Goal: Information Seeking & Learning: Learn about a topic

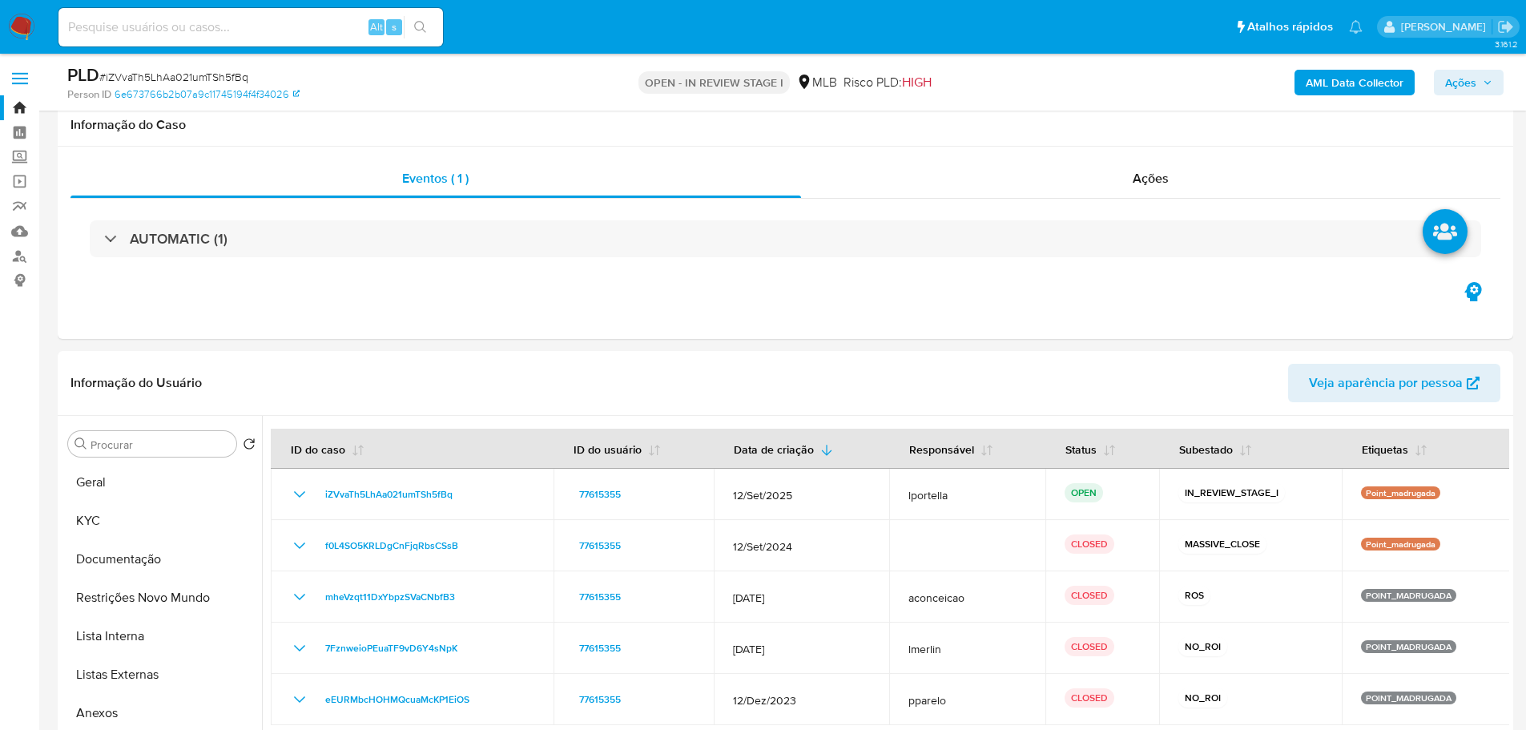
select select "10"
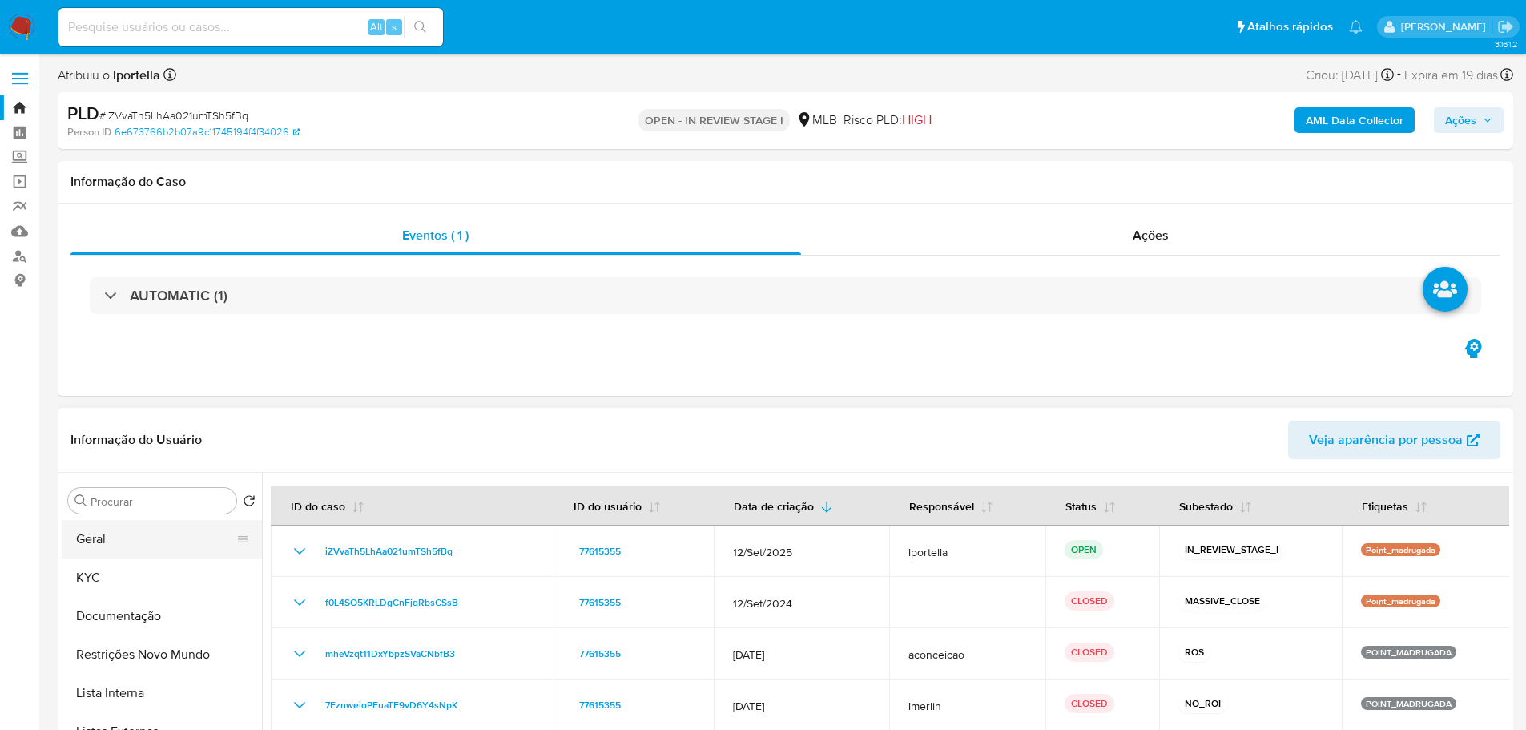
click at [92, 549] on button "Geral" at bounding box center [155, 539] width 187 height 38
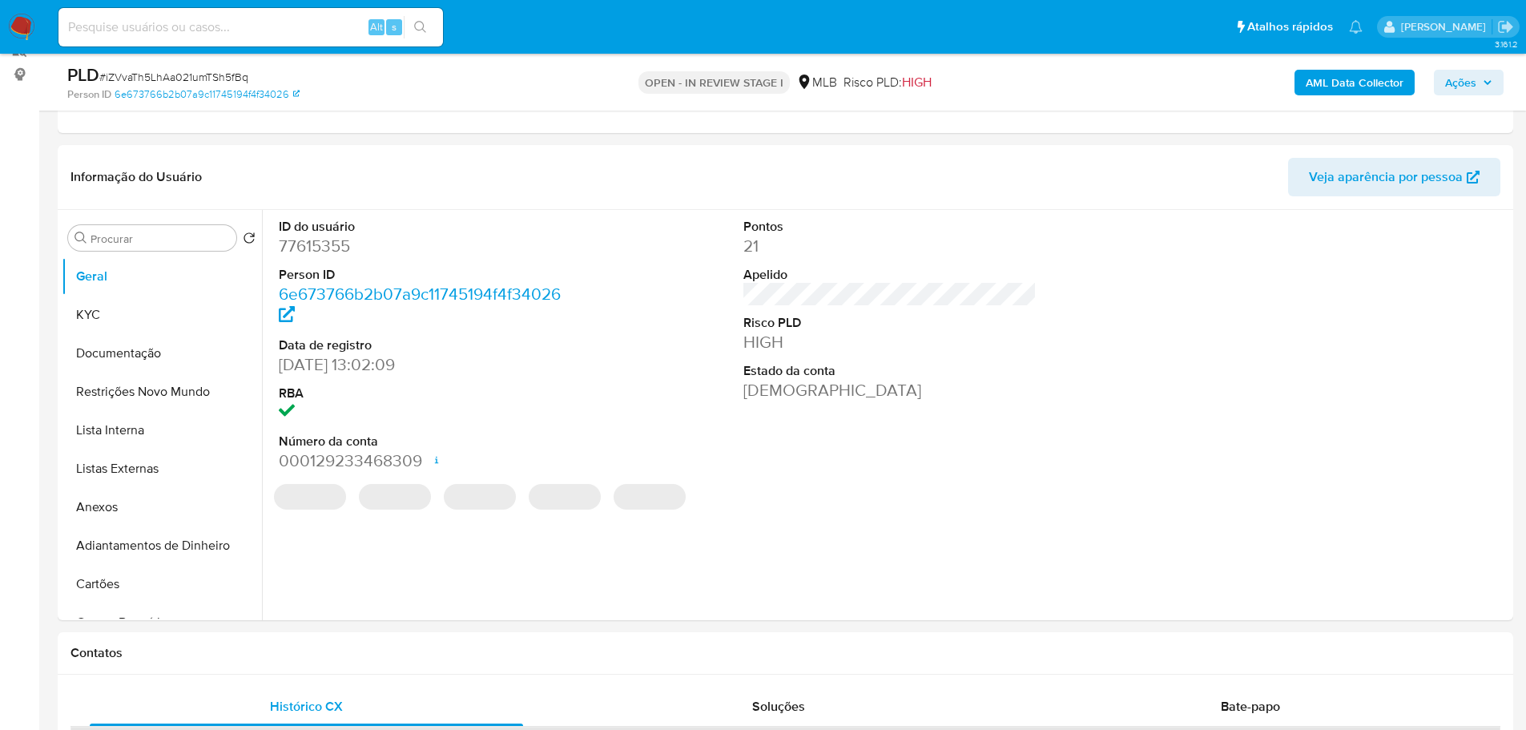
scroll to position [198, 0]
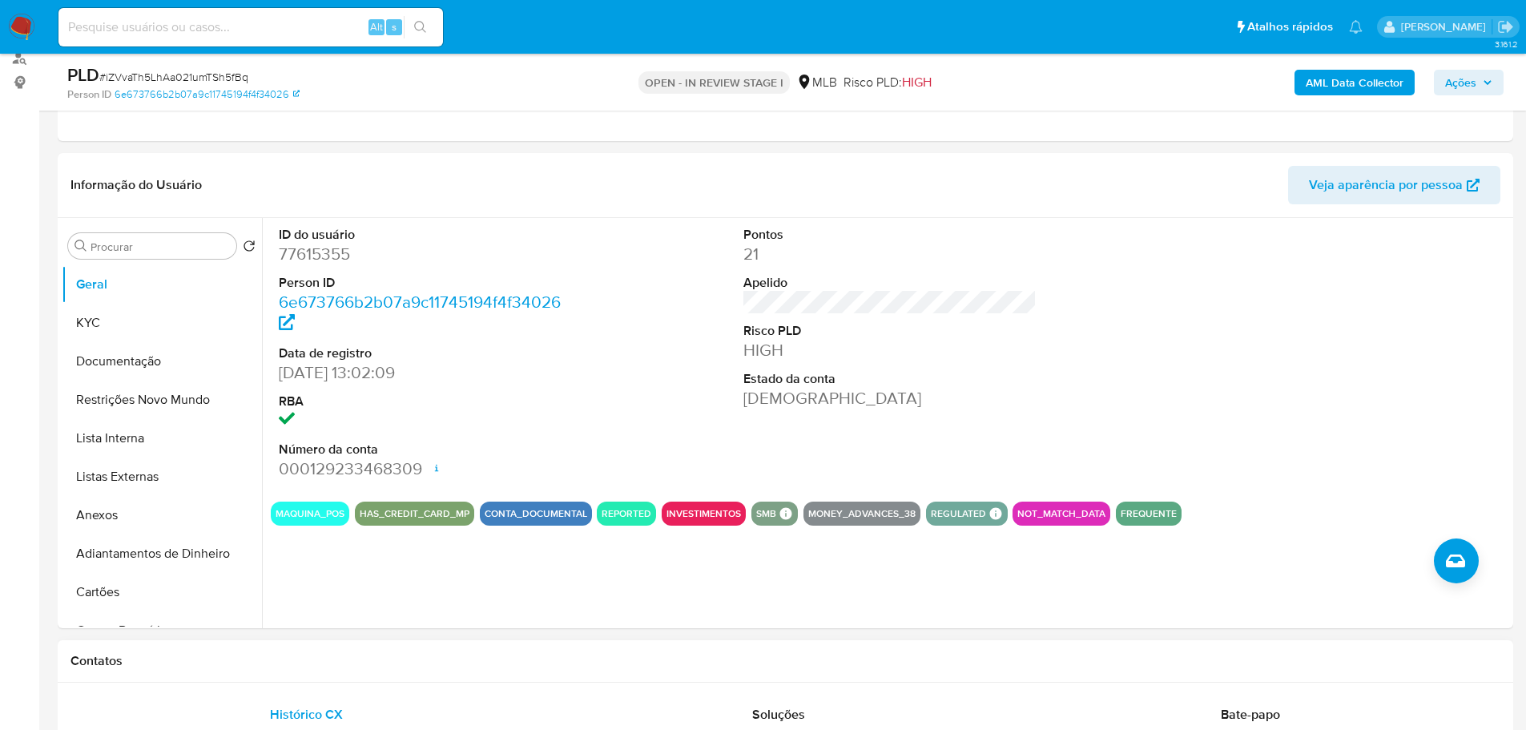
click at [295, 670] on div "Contatos" at bounding box center [785, 661] width 1455 height 42
click at [97, 318] on button "KYC" at bounding box center [155, 323] width 187 height 38
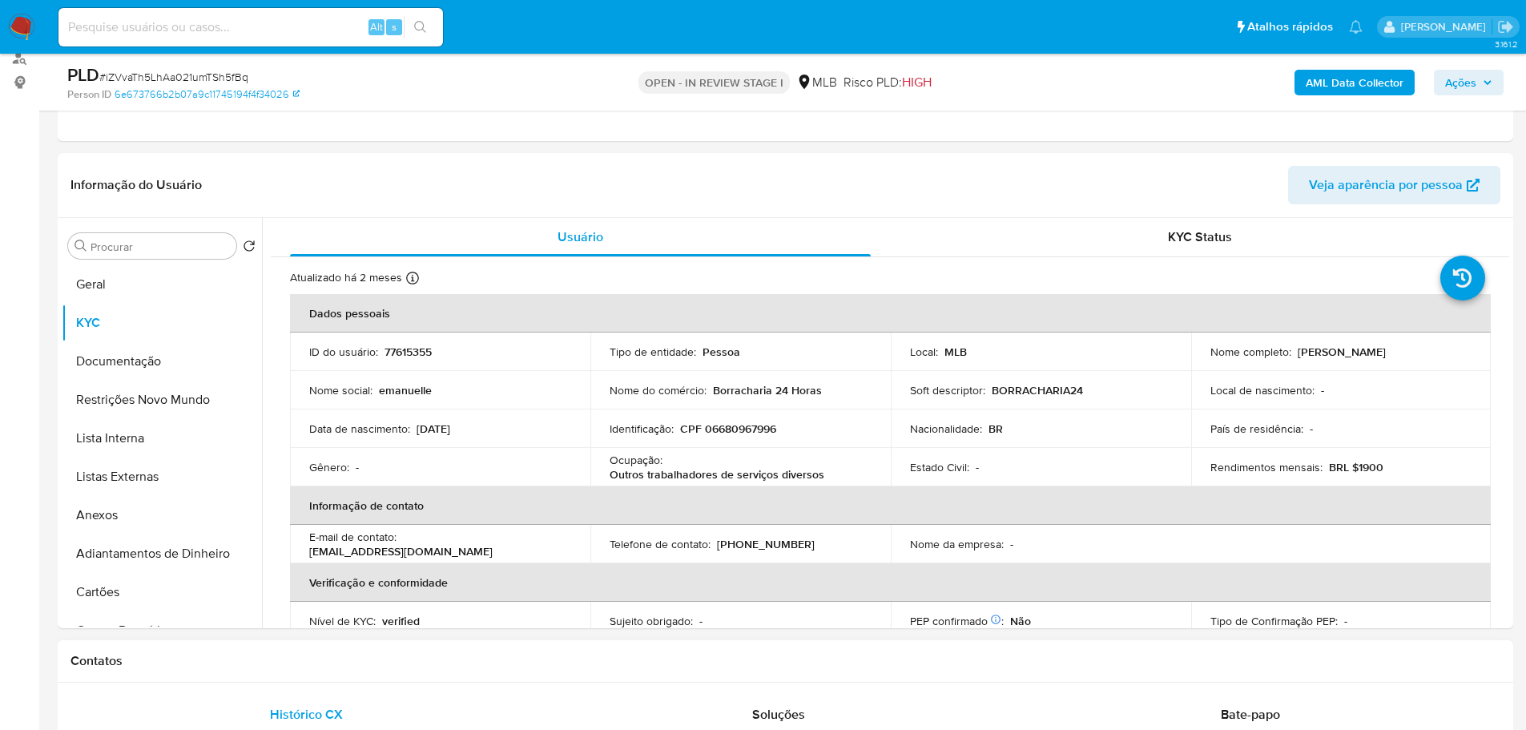
click at [257, 653] on h1 "Contatos" at bounding box center [785, 661] width 1430 height 16
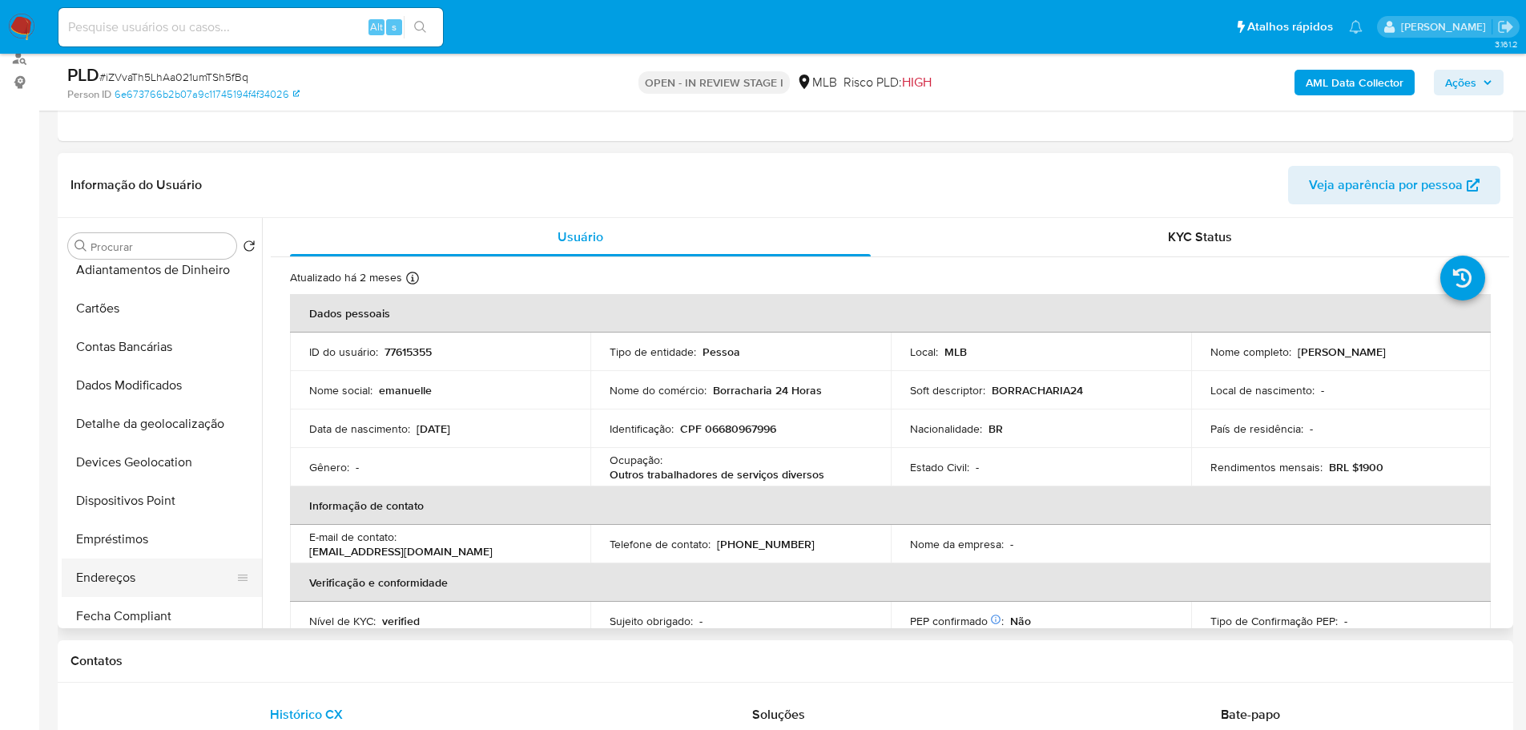
scroll to position [320, 0]
click at [142, 533] on button "Endereços" at bounding box center [155, 540] width 187 height 38
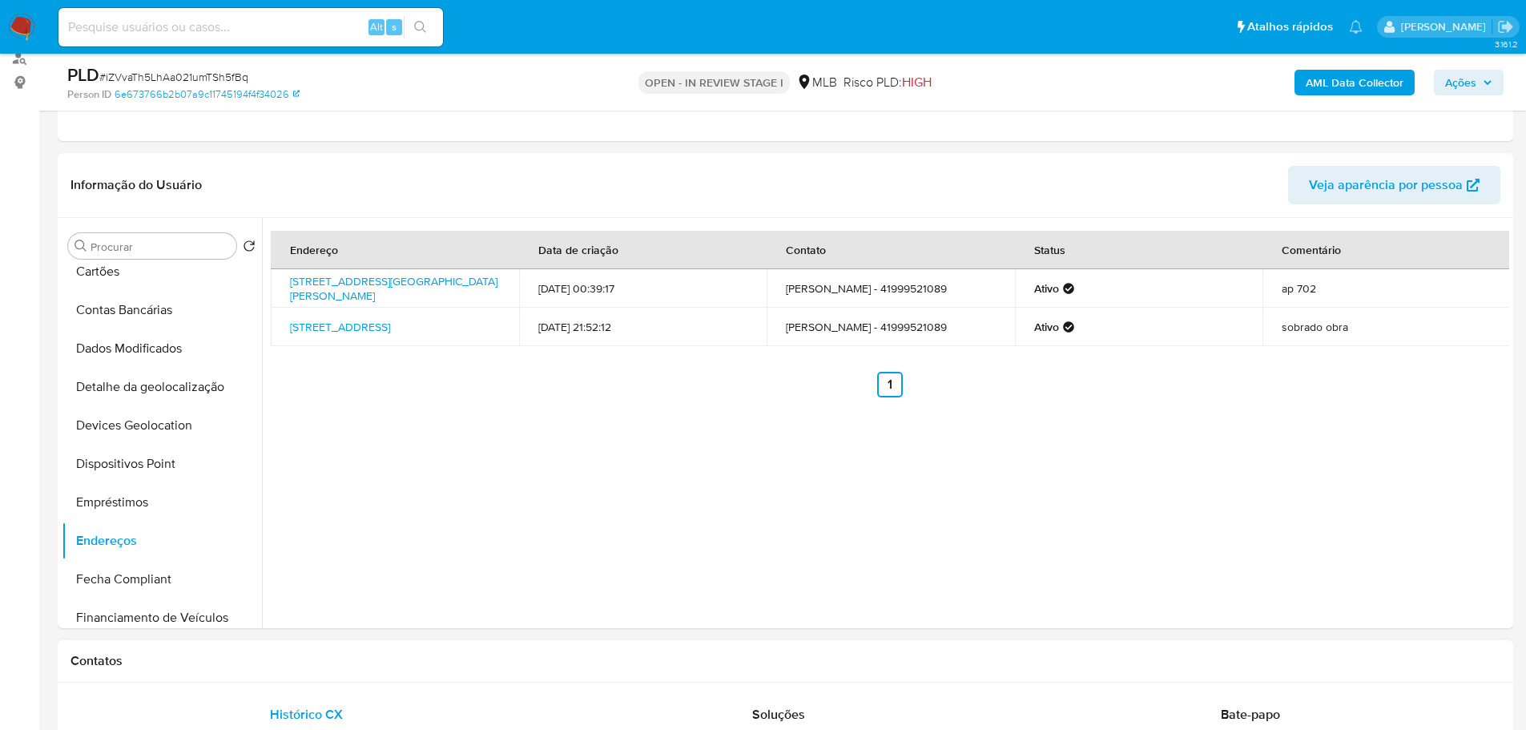
click at [259, 662] on h1 "Contatos" at bounding box center [785, 661] width 1430 height 16
click at [152, 370] on button "Detalhe da geolocalização" at bounding box center [155, 387] width 187 height 38
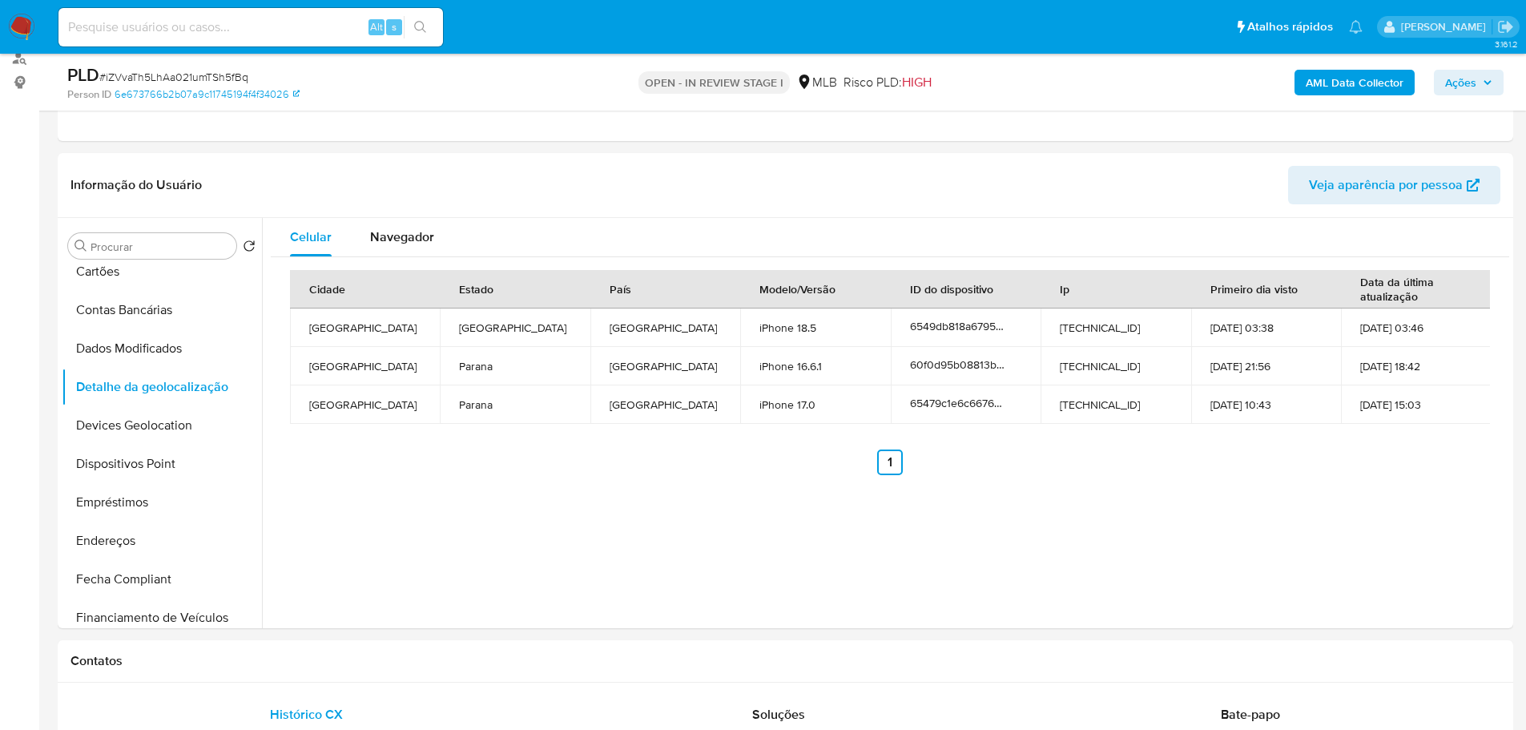
drag, startPoint x: 261, startPoint y: 662, endPoint x: 250, endPoint y: 633, distance: 31.7
click at [261, 662] on h1 "Contatos" at bounding box center [785, 661] width 1430 height 16
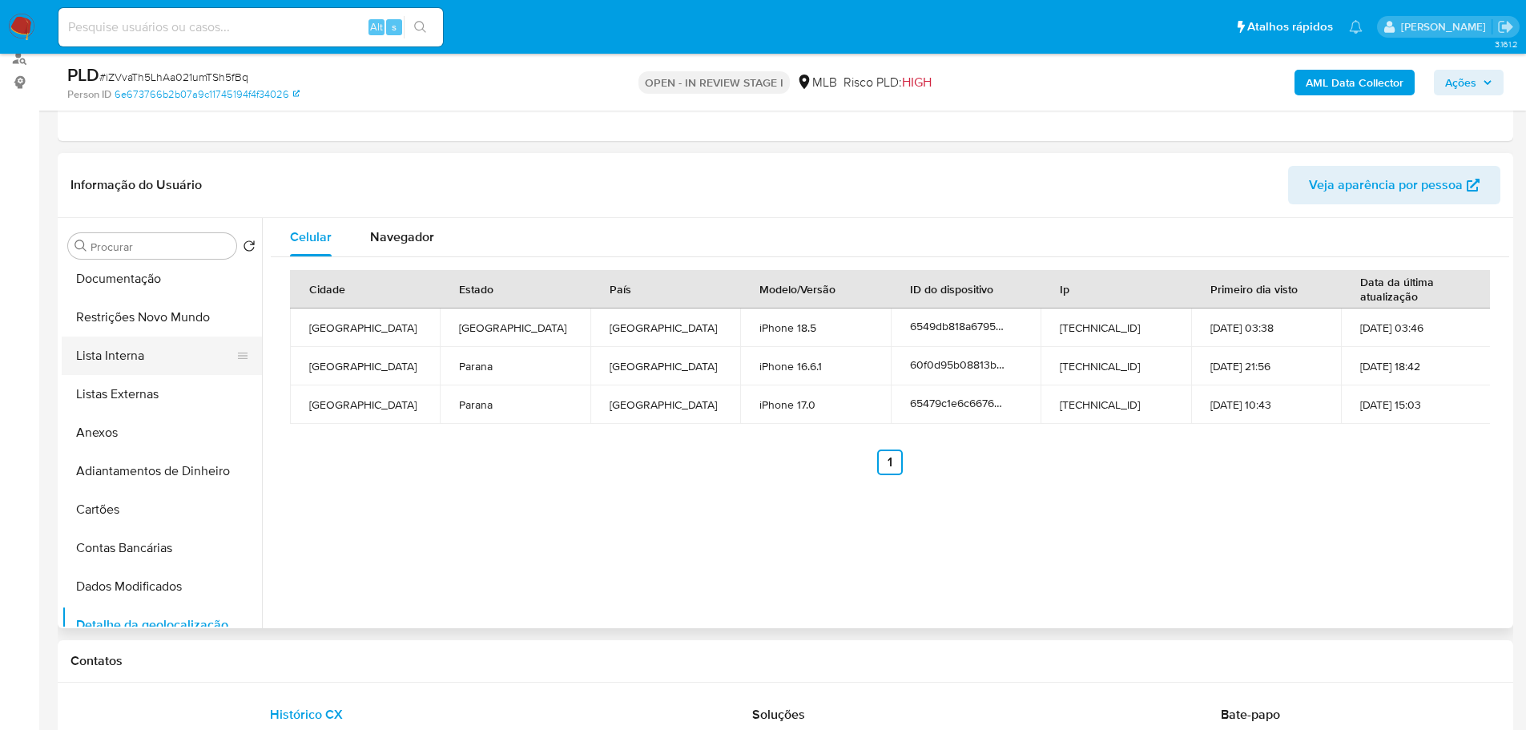
scroll to position [0, 0]
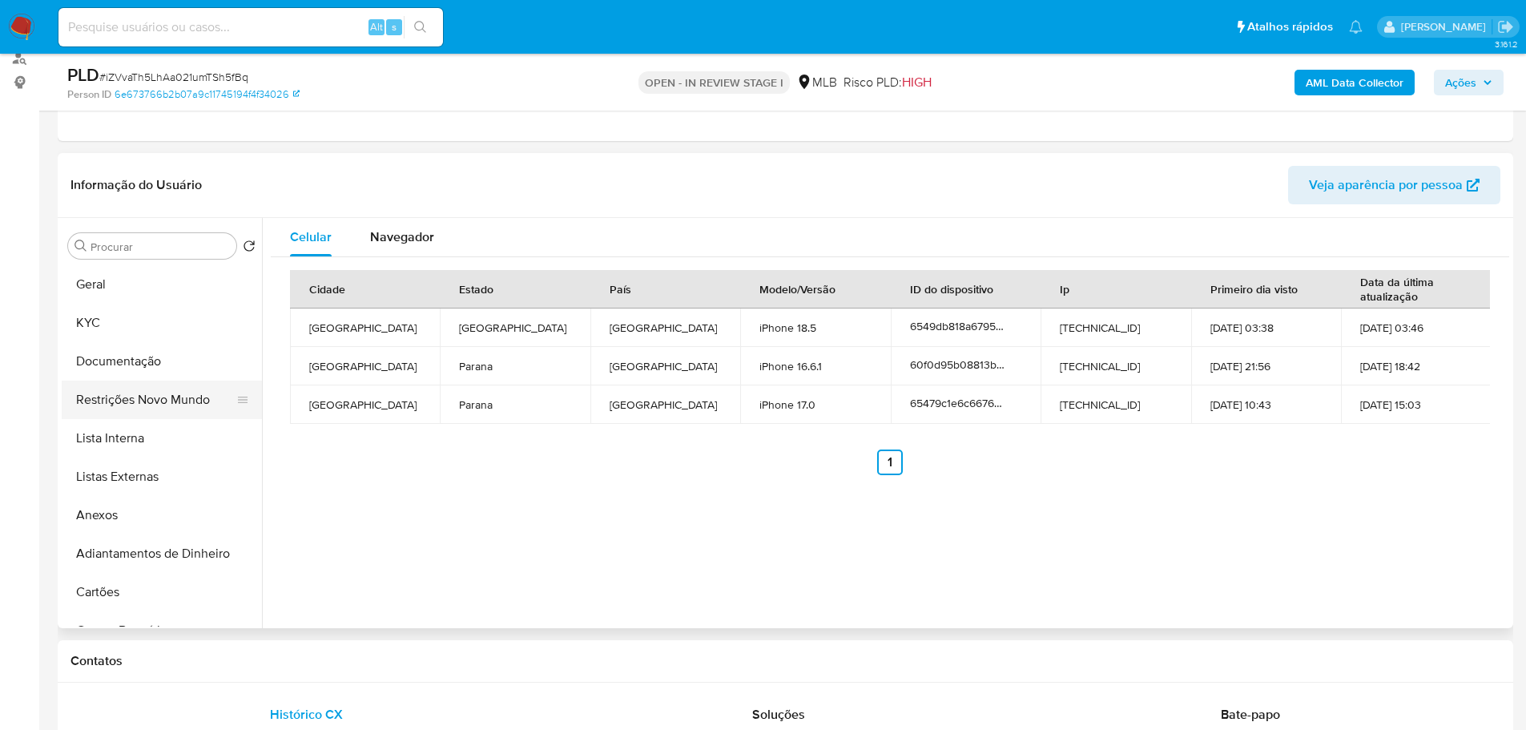
click at [131, 398] on button "Restrições Novo Mundo" at bounding box center [155, 399] width 187 height 38
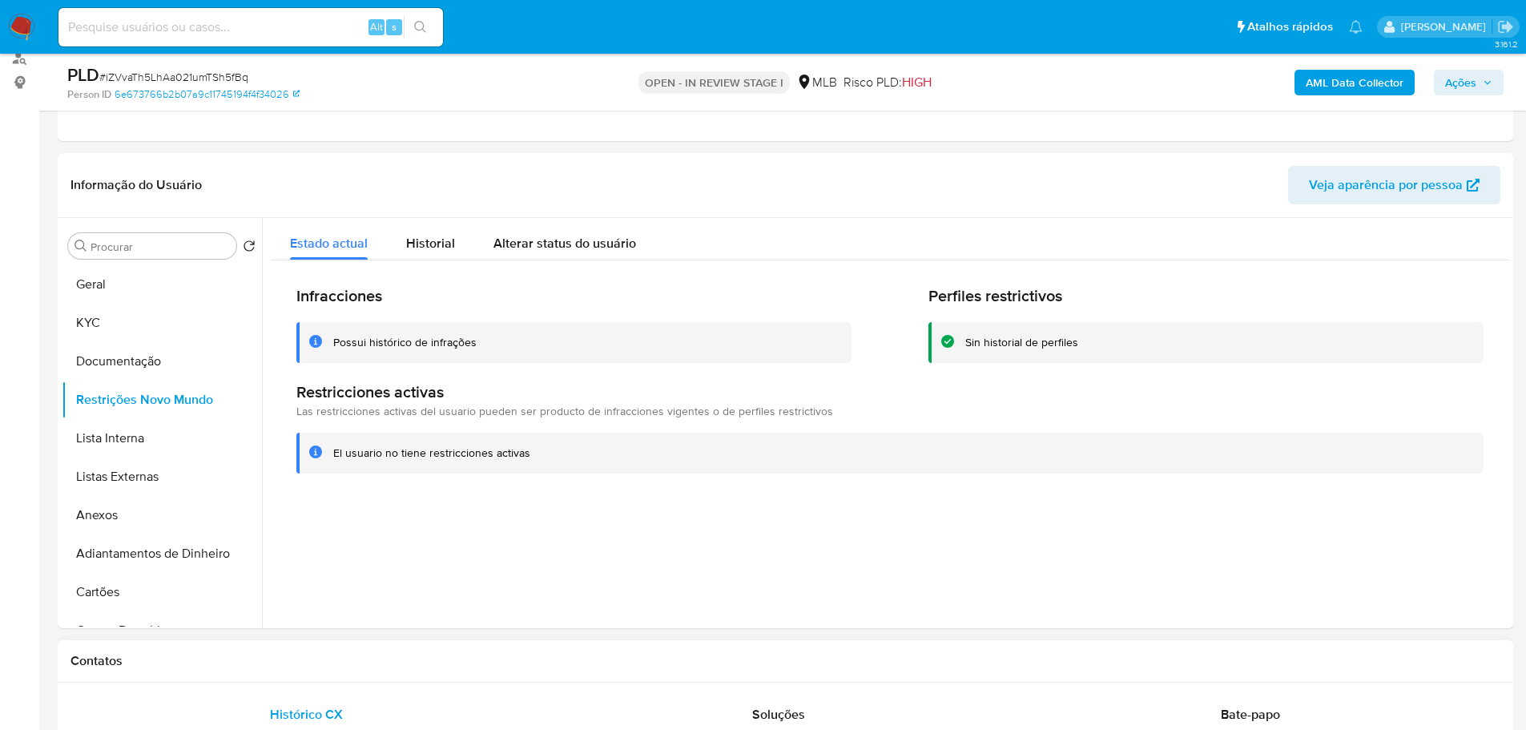
click at [253, 665] on h1 "Contatos" at bounding box center [785, 661] width 1430 height 16
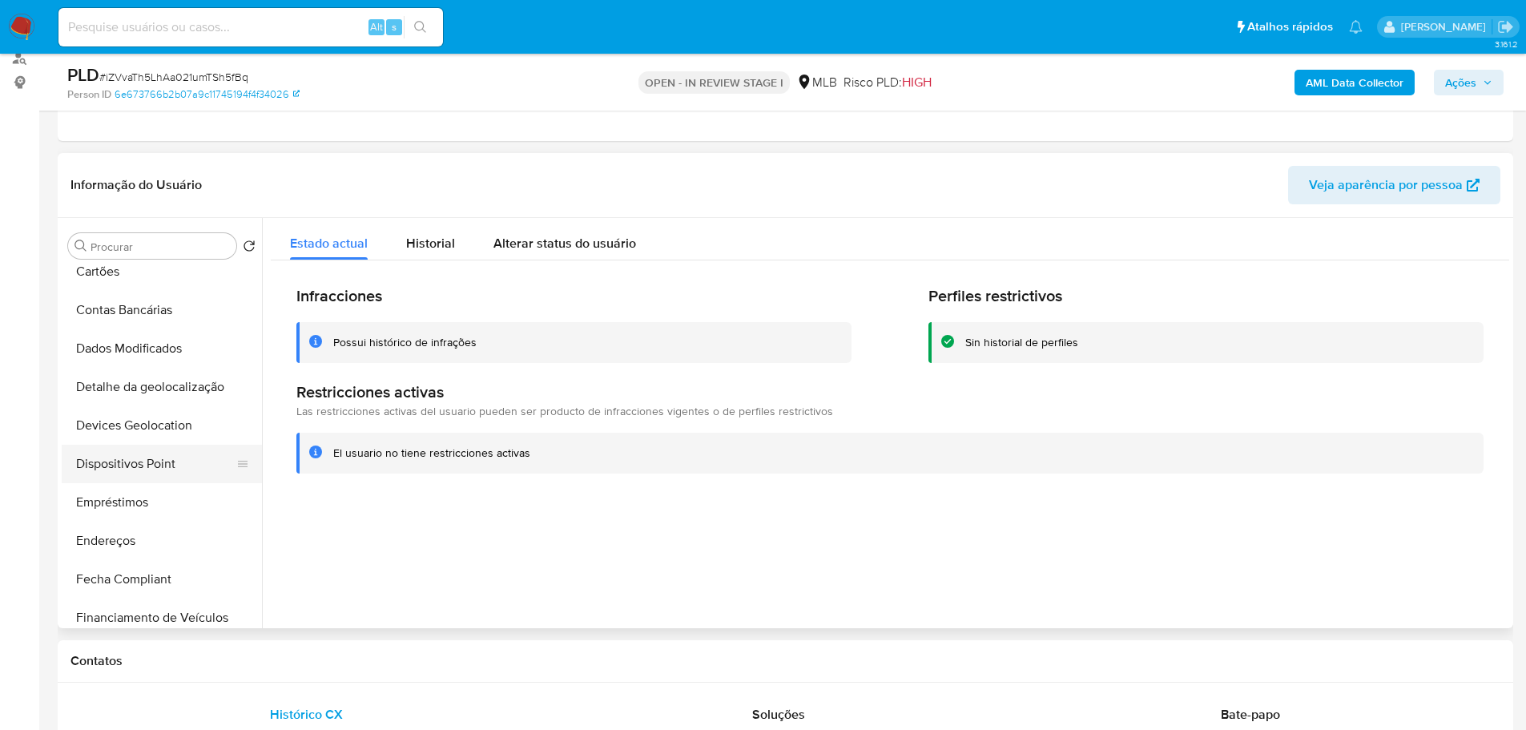
click at [159, 466] on button "Dispositivos Point" at bounding box center [155, 464] width 187 height 38
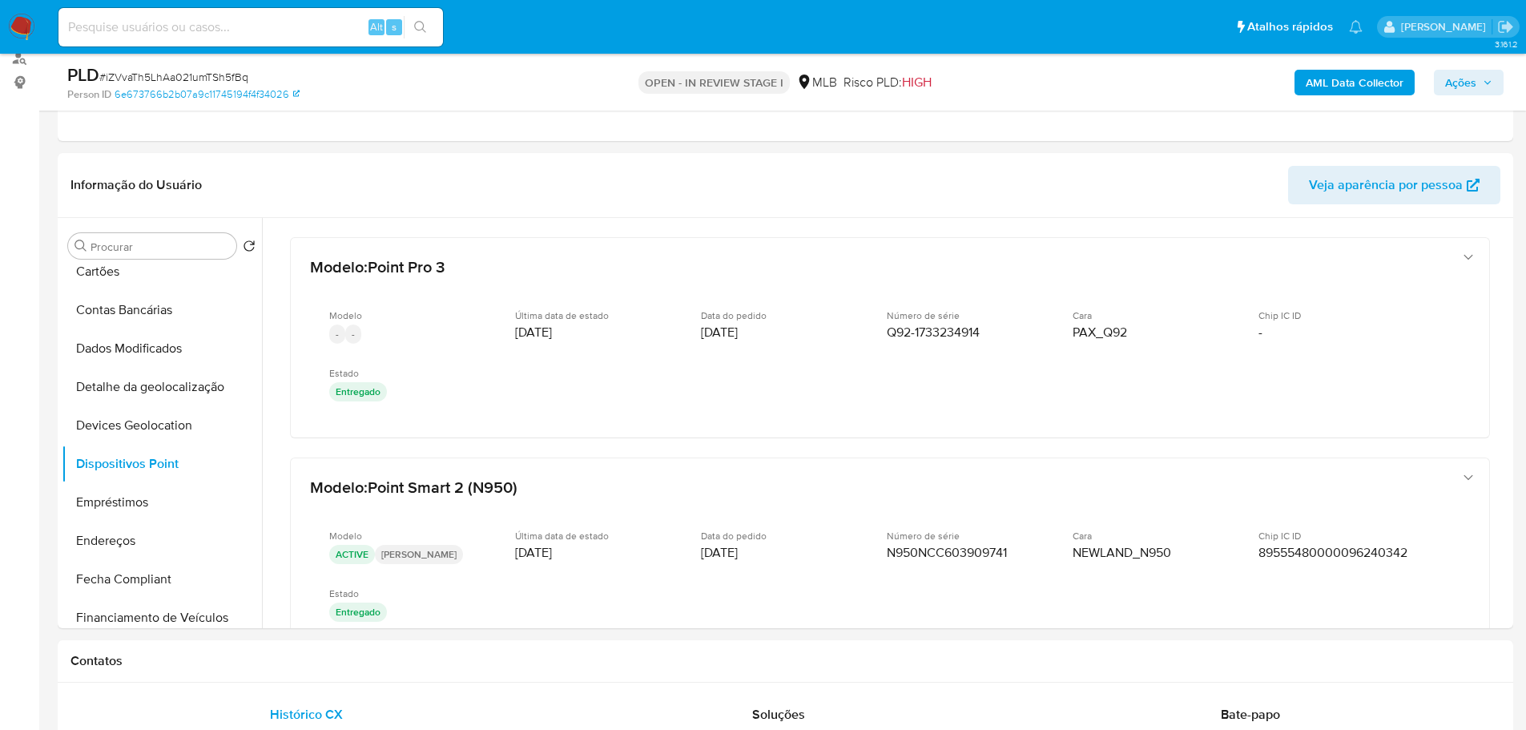
drag, startPoint x: 785, startPoint y: 669, endPoint x: 884, endPoint y: 20, distance: 656.3
click at [785, 667] on div "Contatos" at bounding box center [785, 661] width 1455 height 42
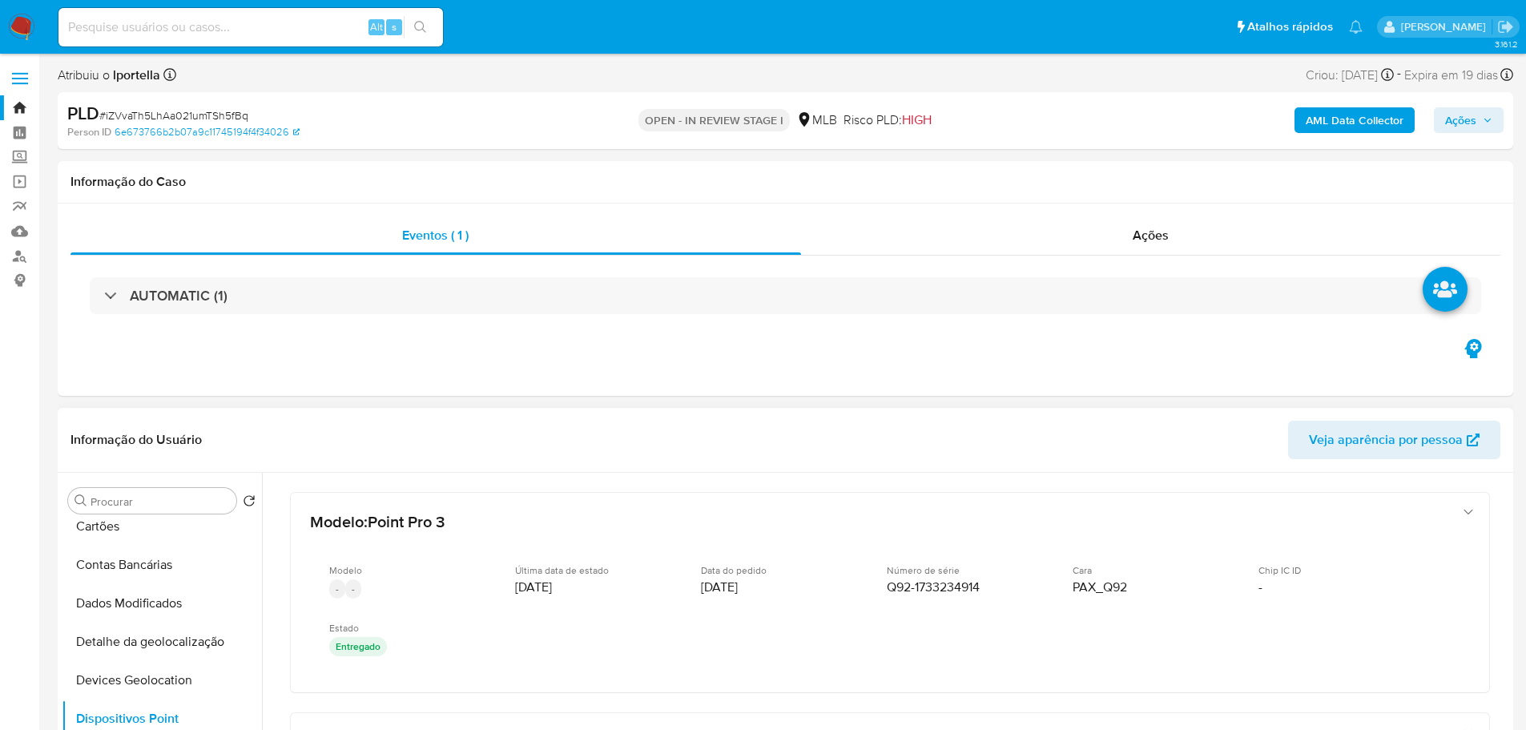
scroll to position [0, 0]
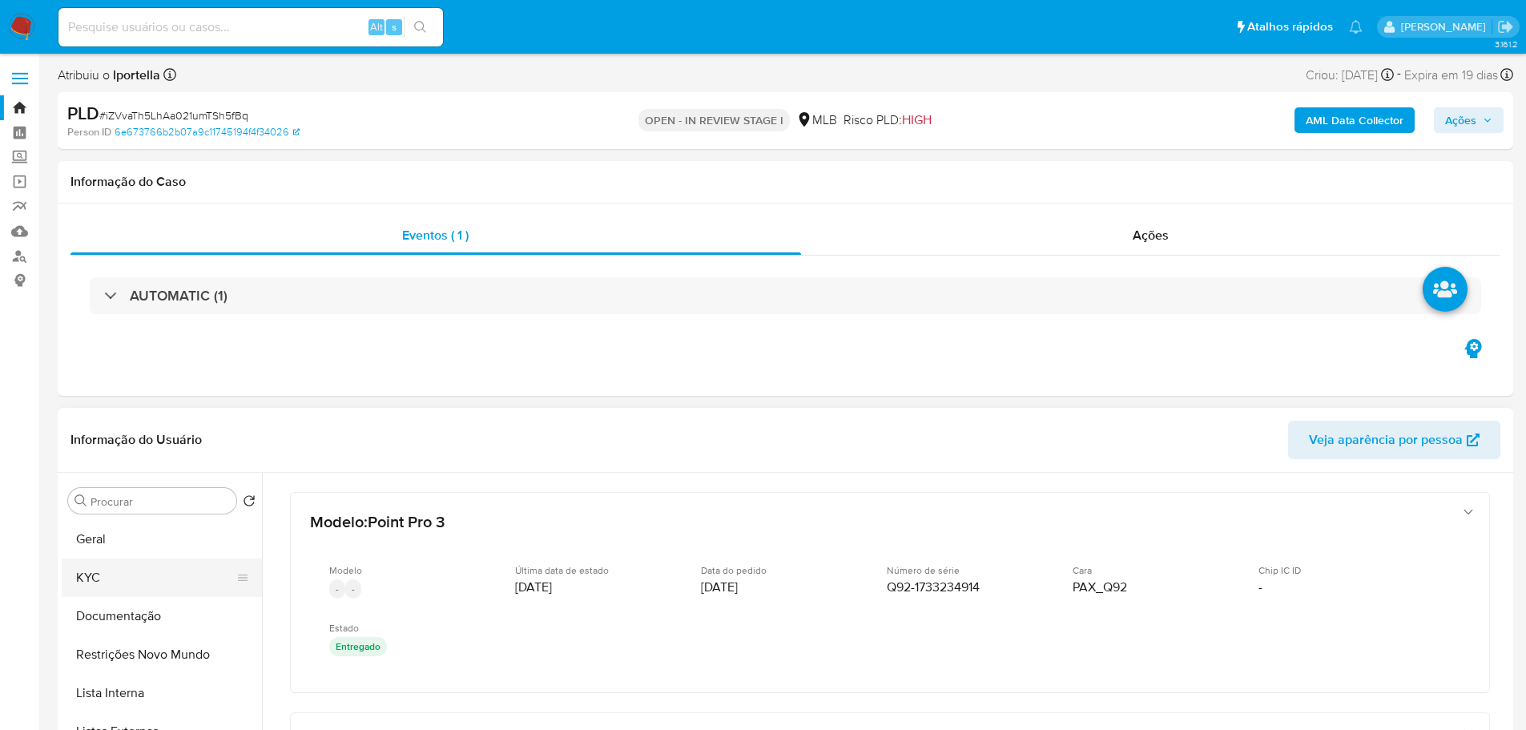
click at [109, 562] on button "KYC" at bounding box center [155, 577] width 187 height 38
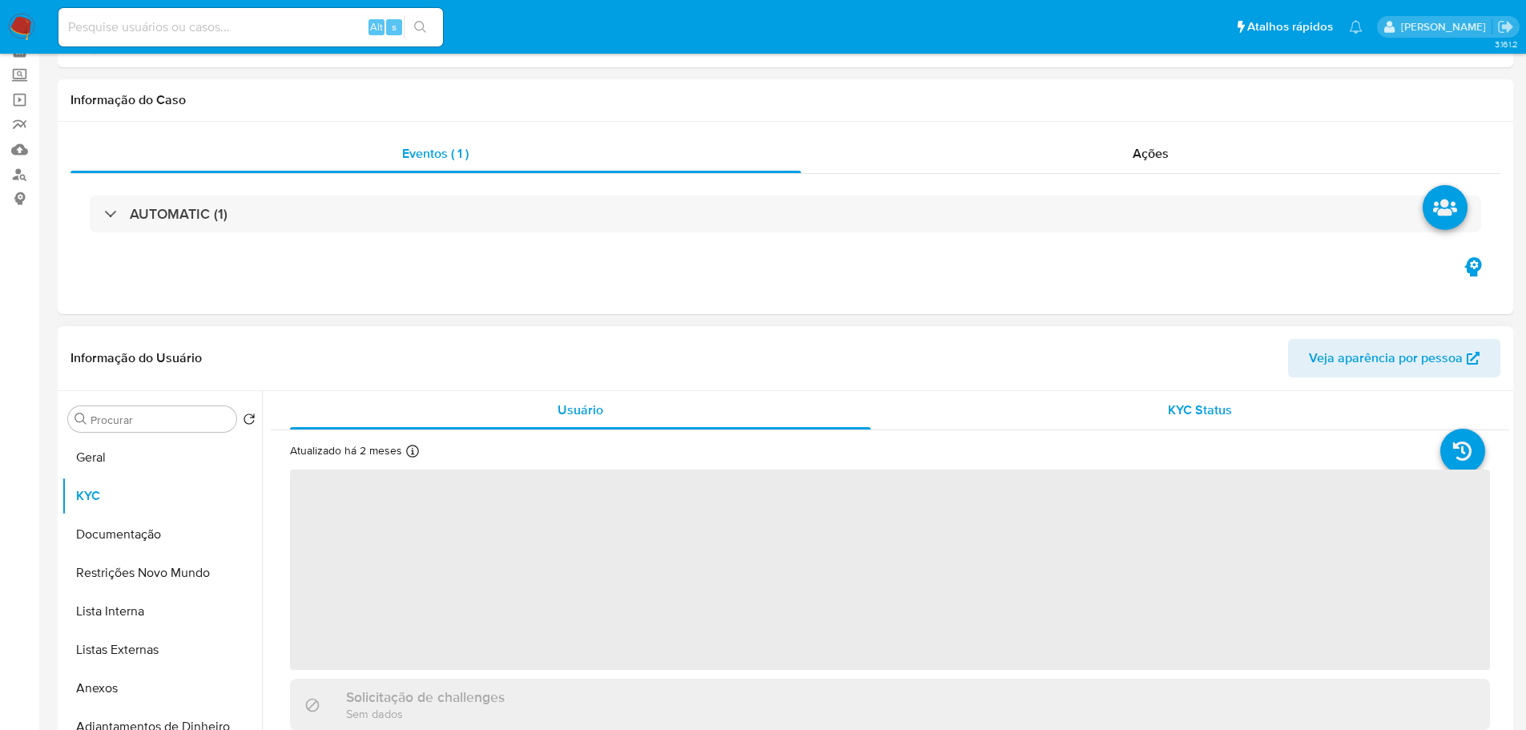
scroll to position [160, 0]
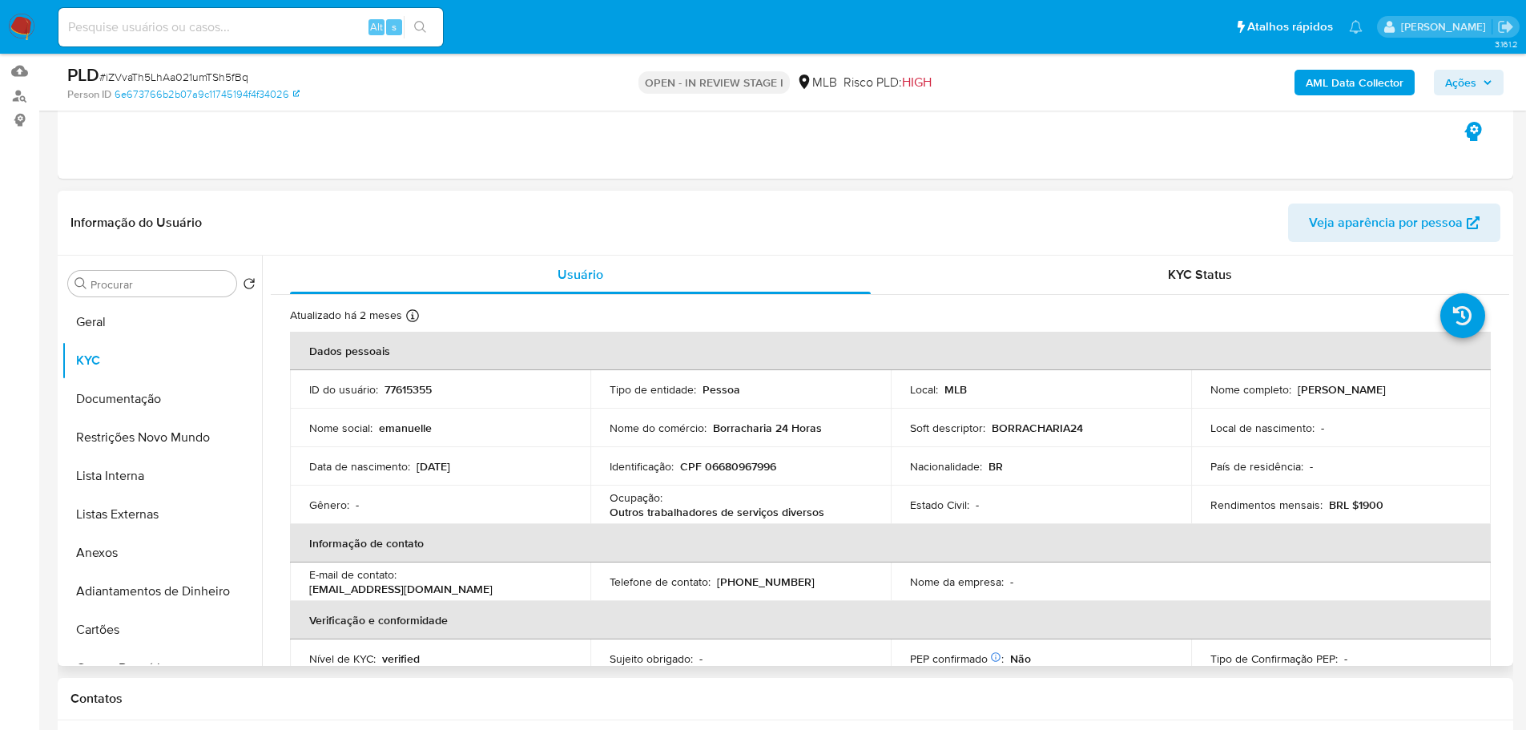
click at [747, 463] on p "CPF 06680967996" at bounding box center [728, 466] width 96 height 14
click at [745, 461] on p "CPF 06680967996" at bounding box center [728, 466] width 96 height 14
click at [737, 469] on p "CPF 06680967996" at bounding box center [728, 466] width 96 height 14
copy p "06680967996"
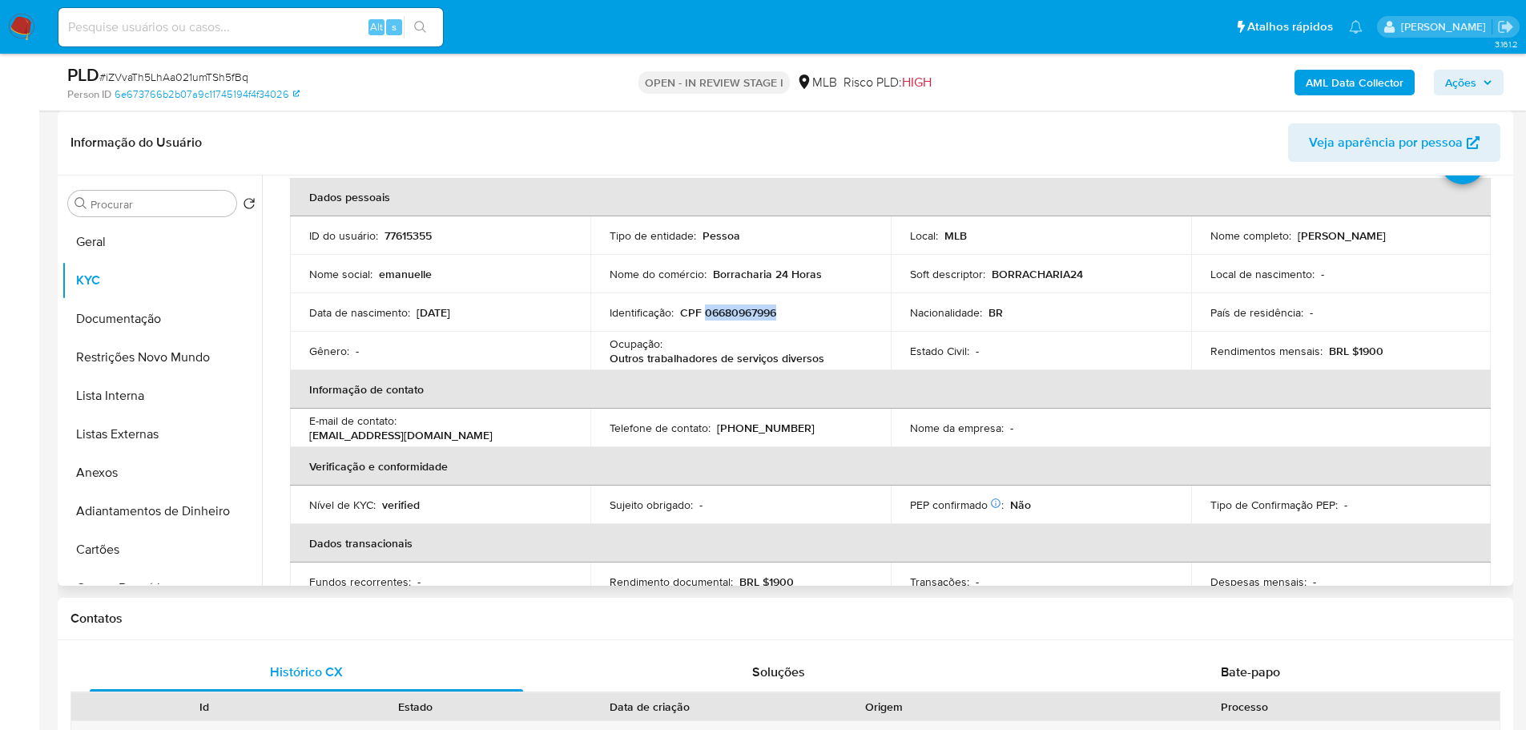
scroll to position [0, 0]
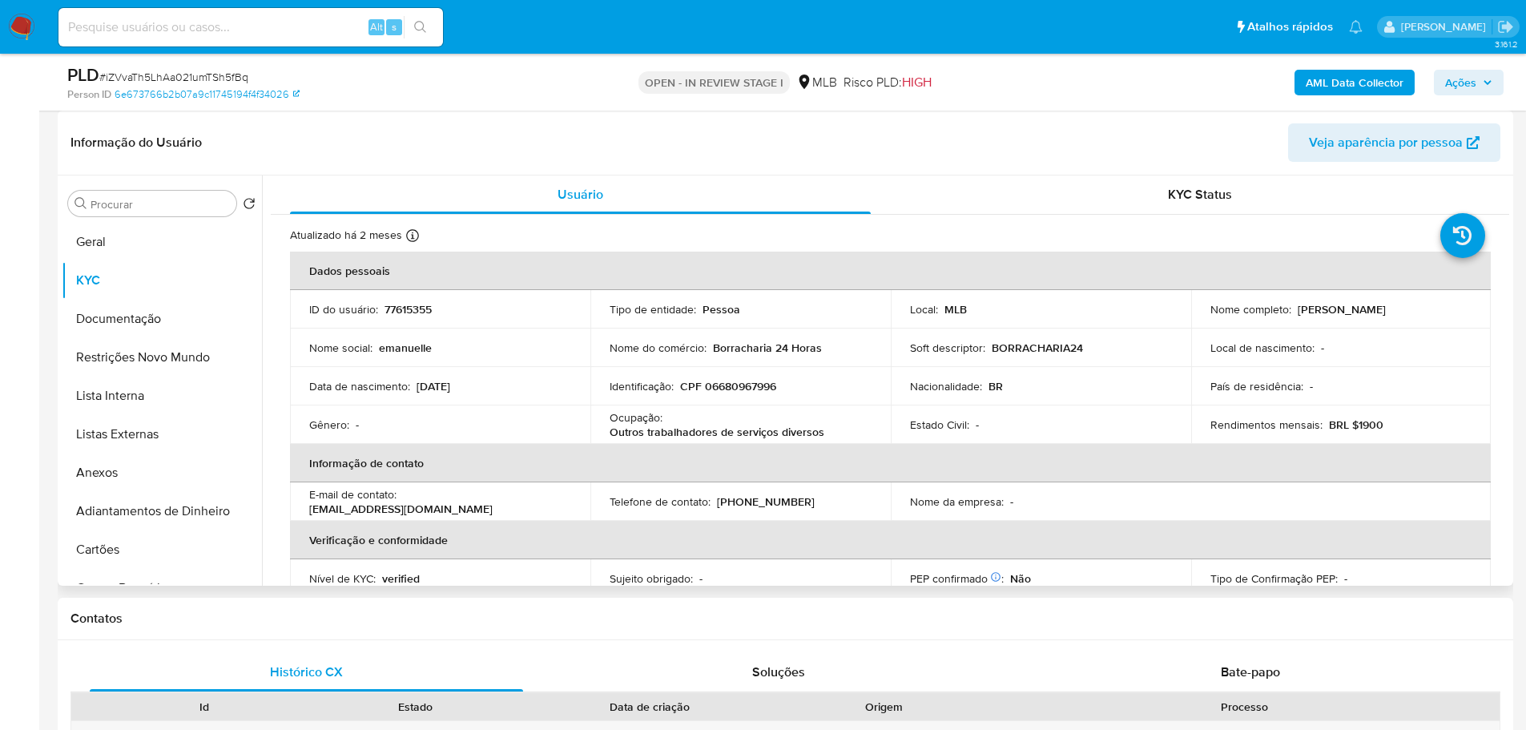
click at [746, 401] on td "Identificação : CPF 06680967996" at bounding box center [740, 386] width 300 height 38
click at [731, 393] on p "CPF 06680967996" at bounding box center [728, 386] width 96 height 14
copy p "06680967996"
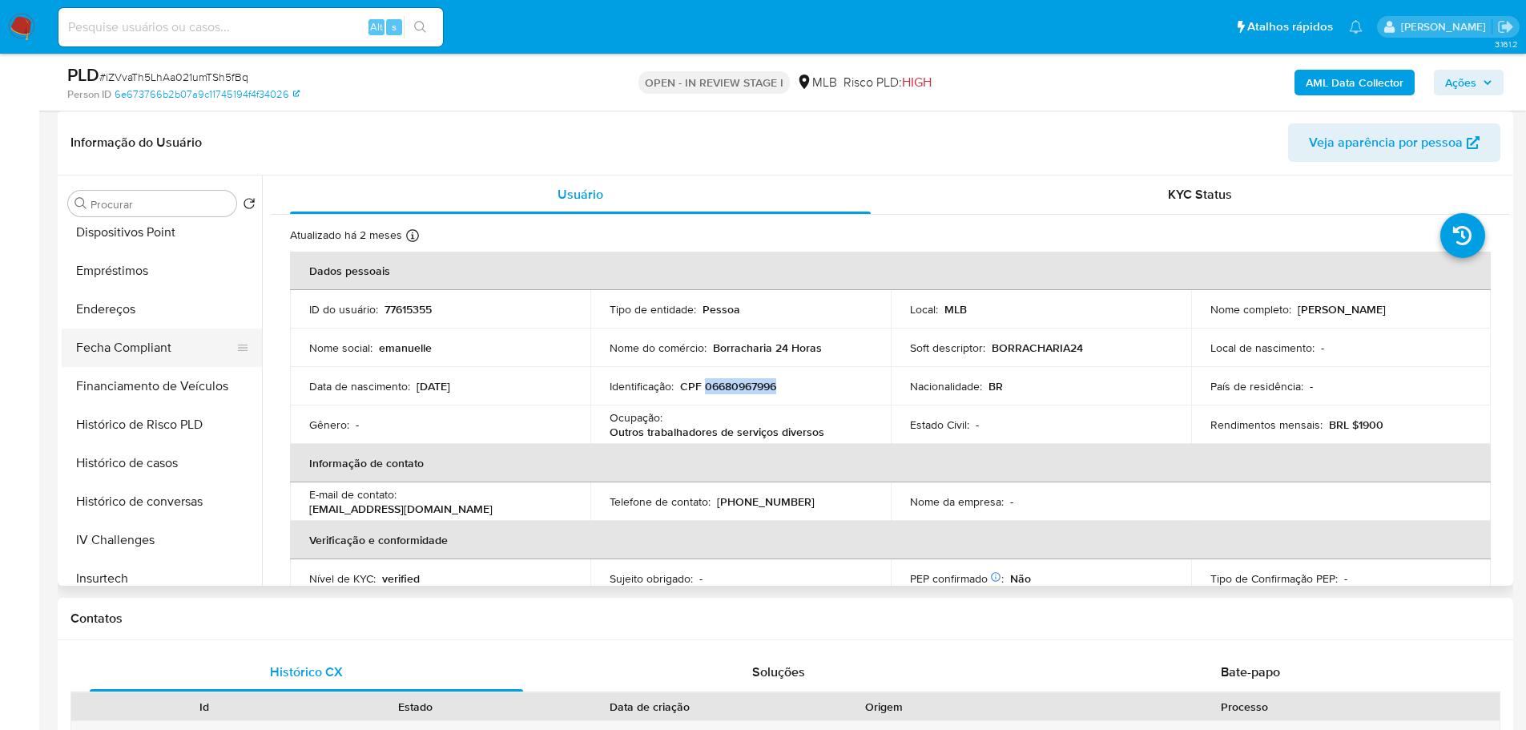
scroll to position [481, 0]
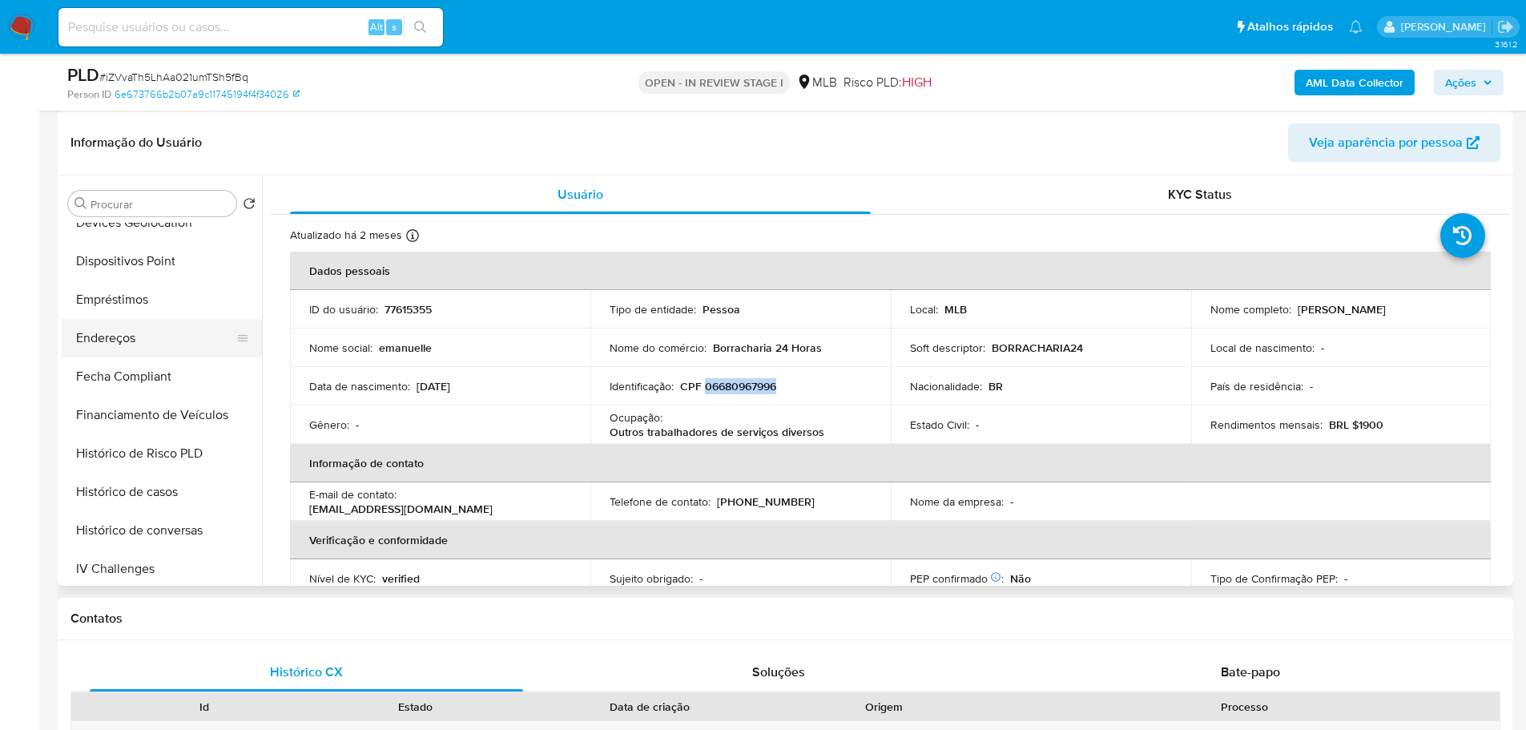
click at [130, 330] on button "Endereços" at bounding box center [155, 338] width 187 height 38
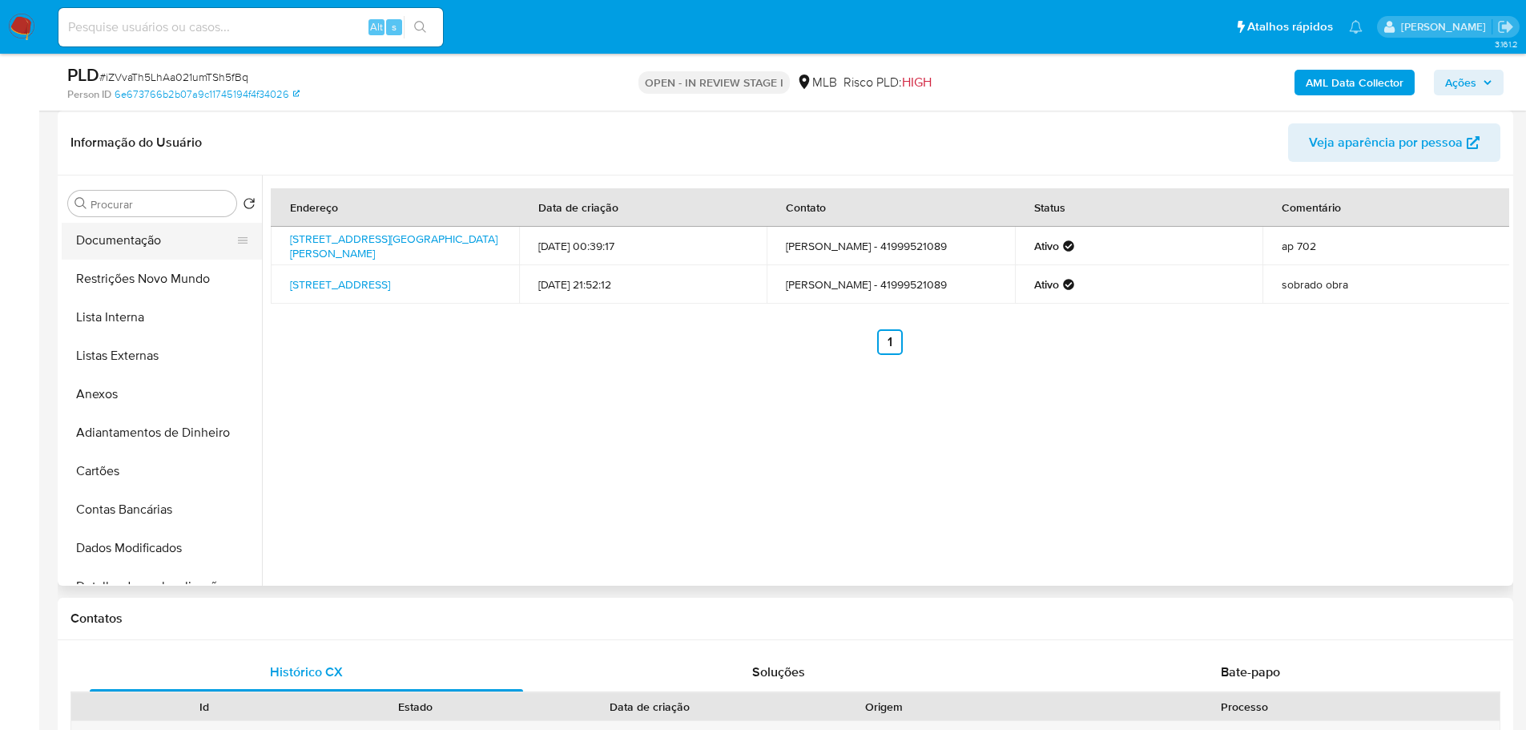
scroll to position [0, 0]
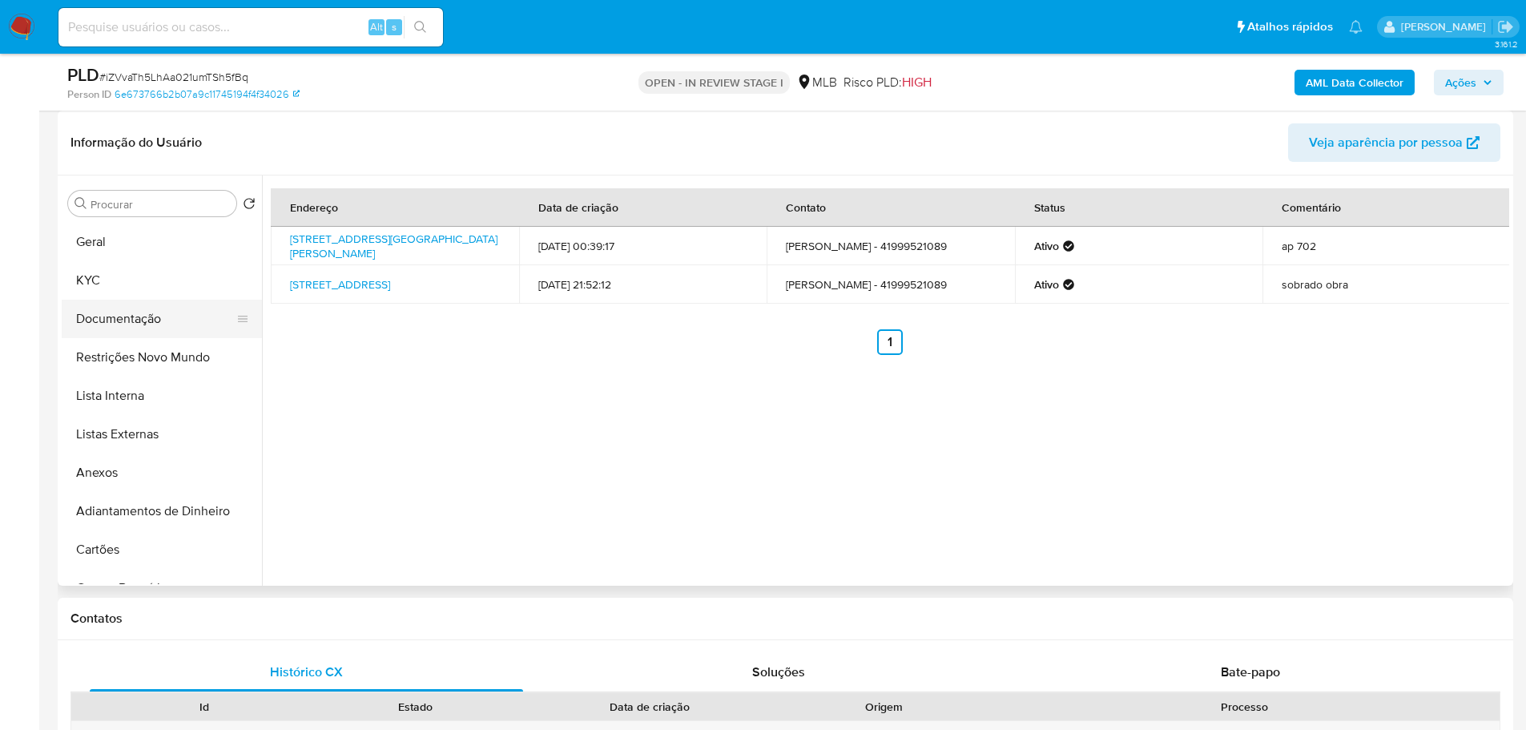
click at [145, 313] on button "Documentação" at bounding box center [155, 319] width 187 height 38
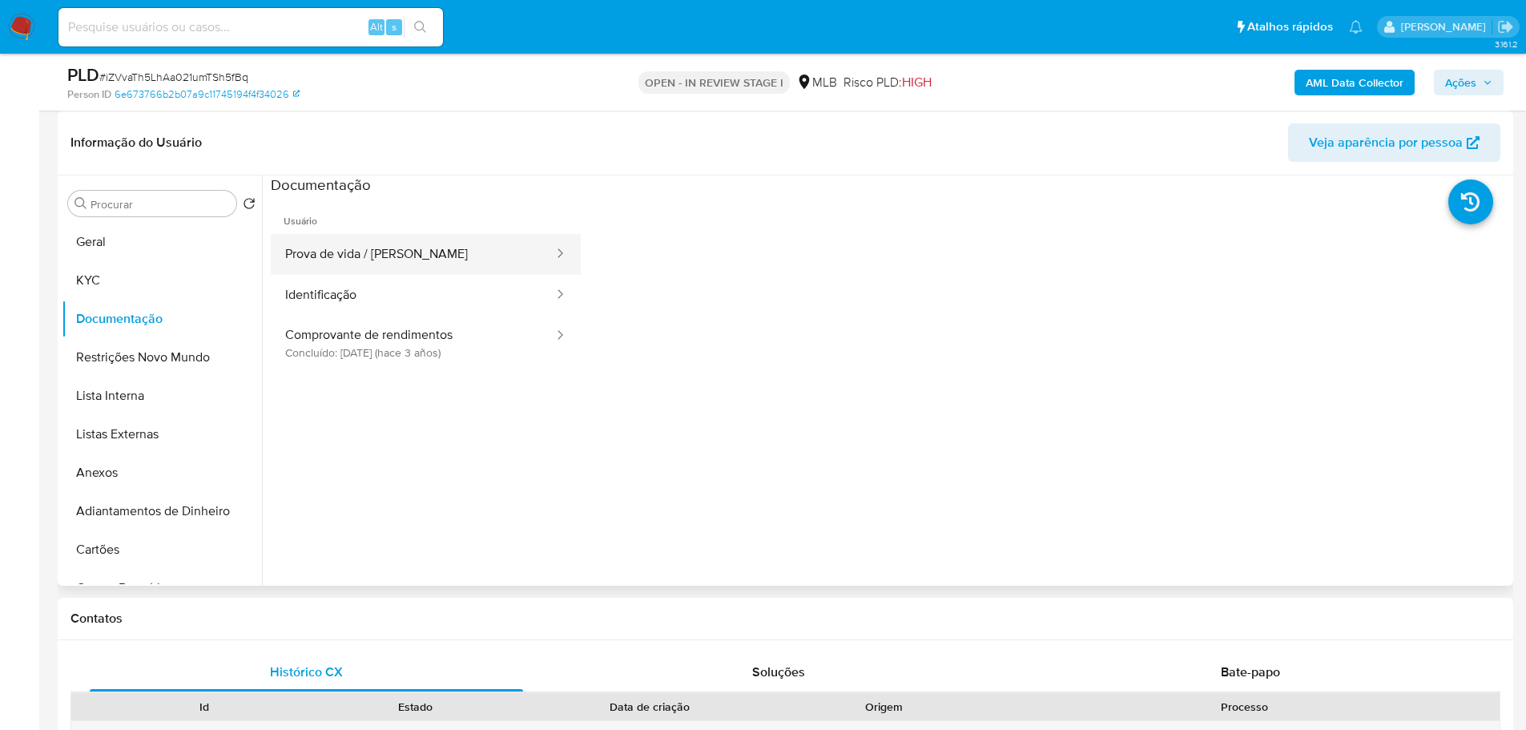
click at [398, 250] on button "Prova de vida / [PERSON_NAME]" at bounding box center [413, 254] width 284 height 41
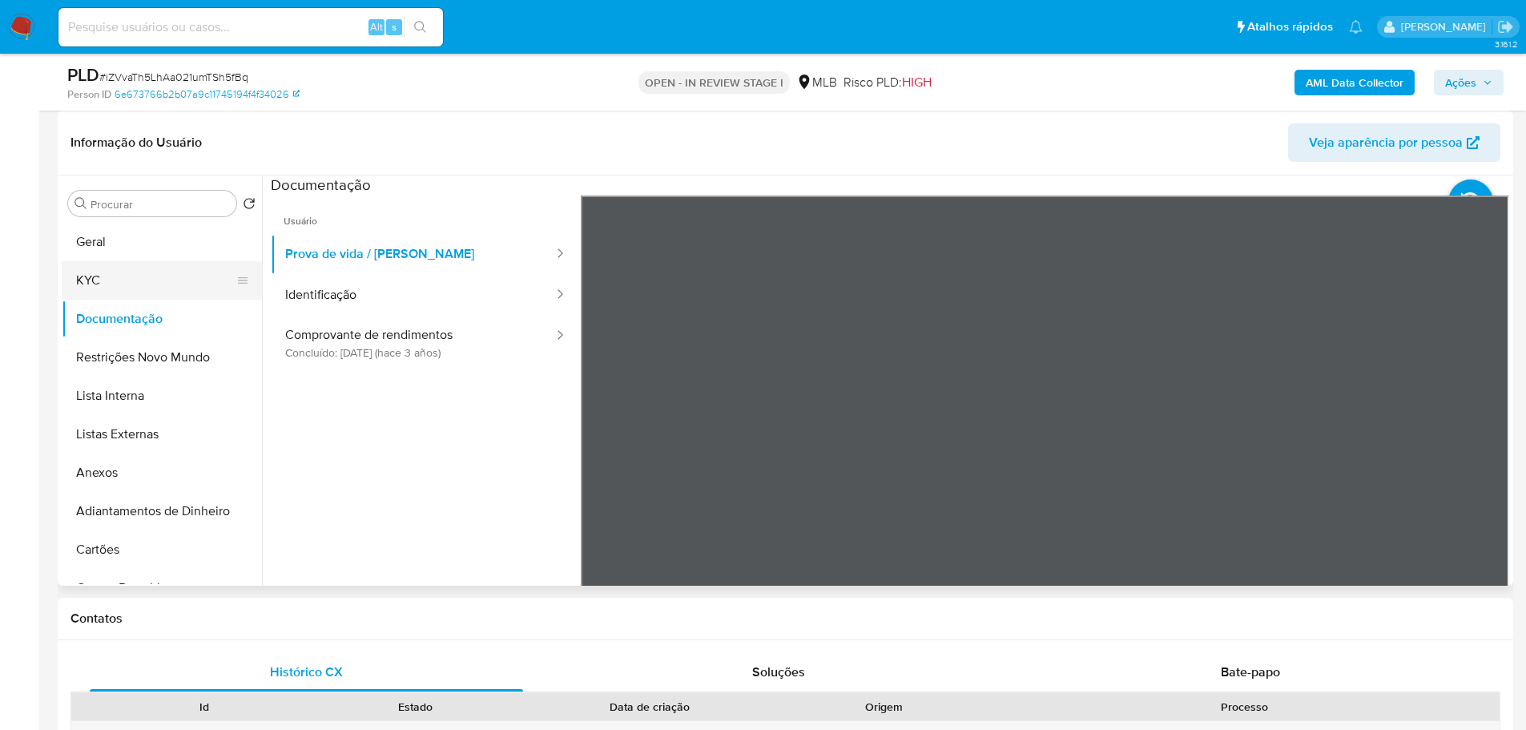
click at [118, 277] on button "KYC" at bounding box center [155, 280] width 187 height 38
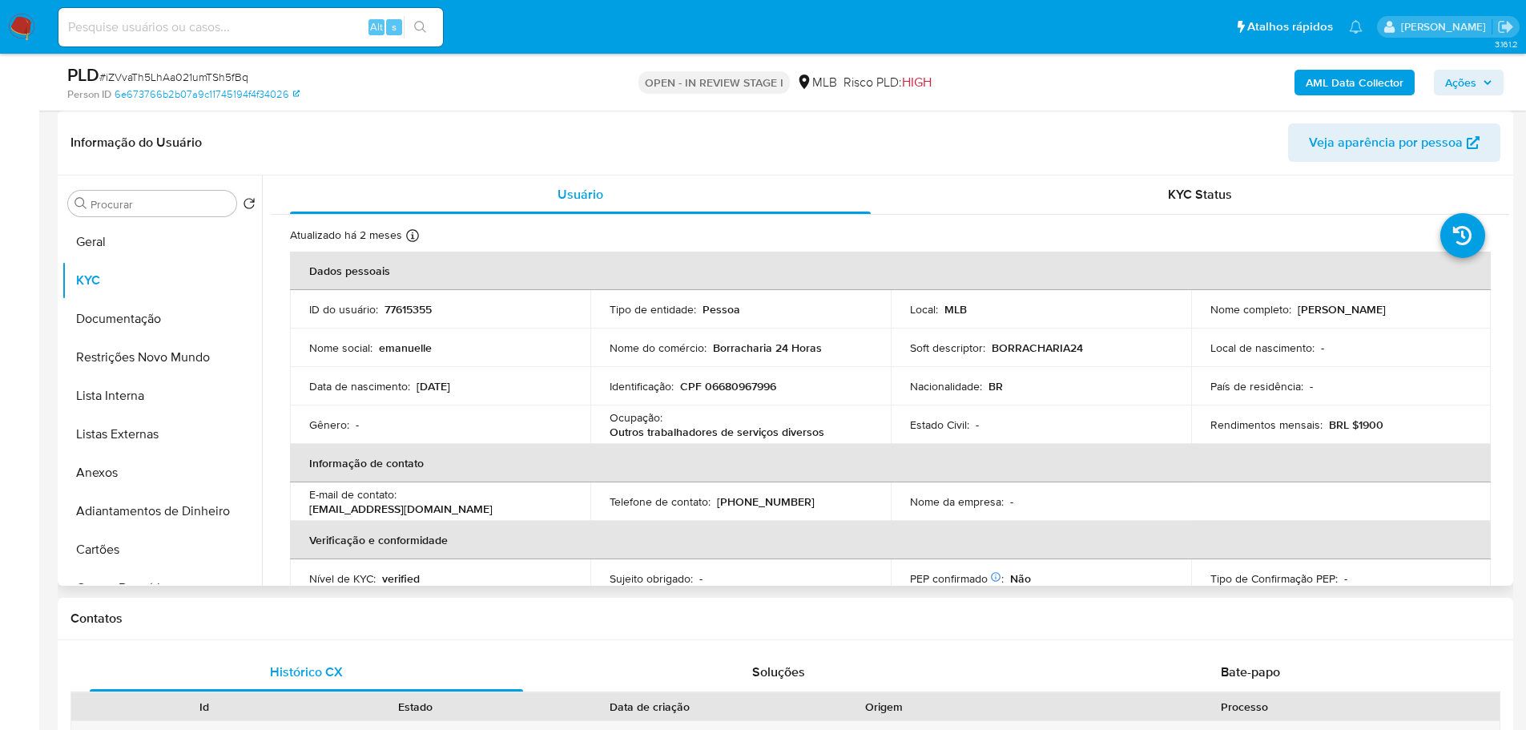
click at [739, 389] on p "CPF 06680967996" at bounding box center [728, 386] width 96 height 14
copy p "06680967996"
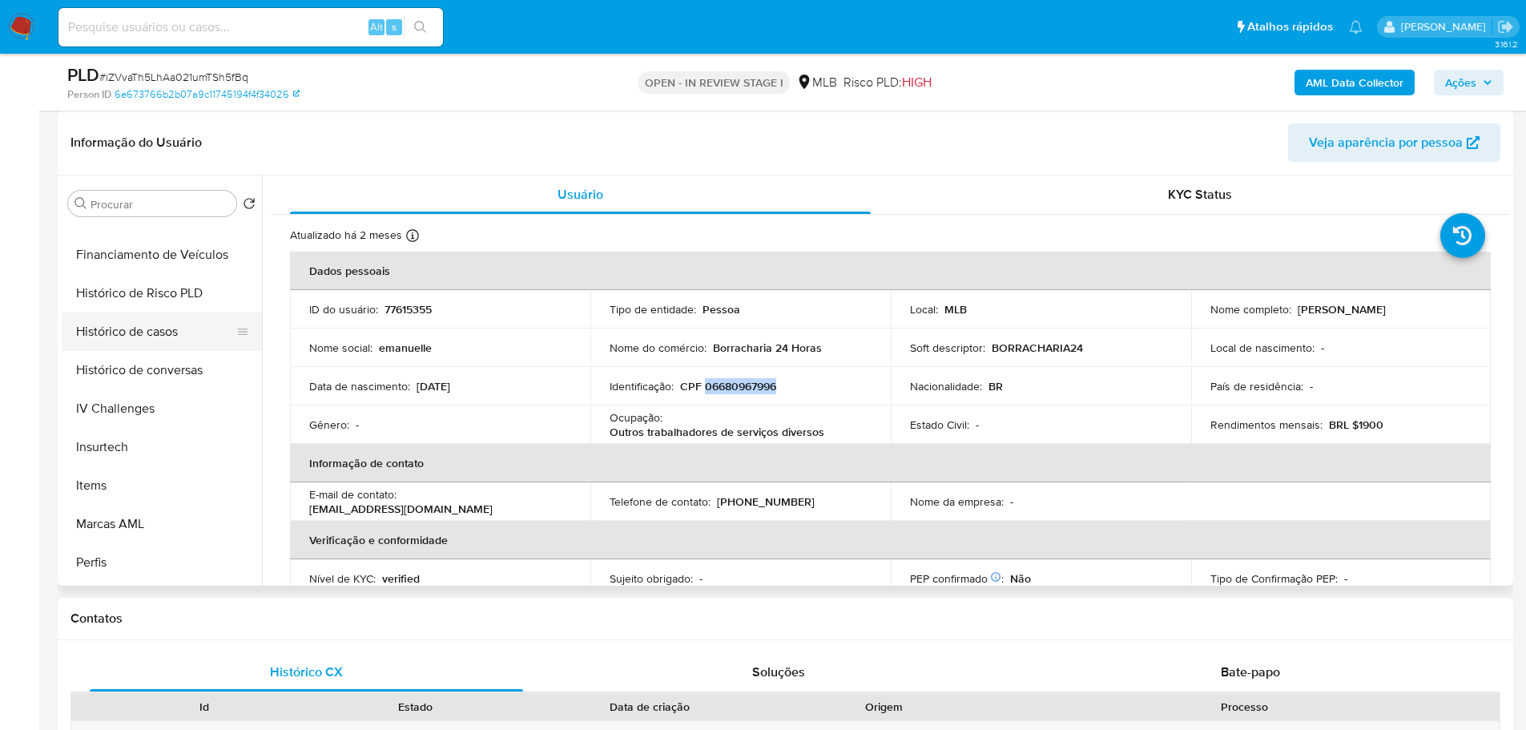
click at [139, 332] on button "Histórico de casos" at bounding box center [155, 331] width 187 height 38
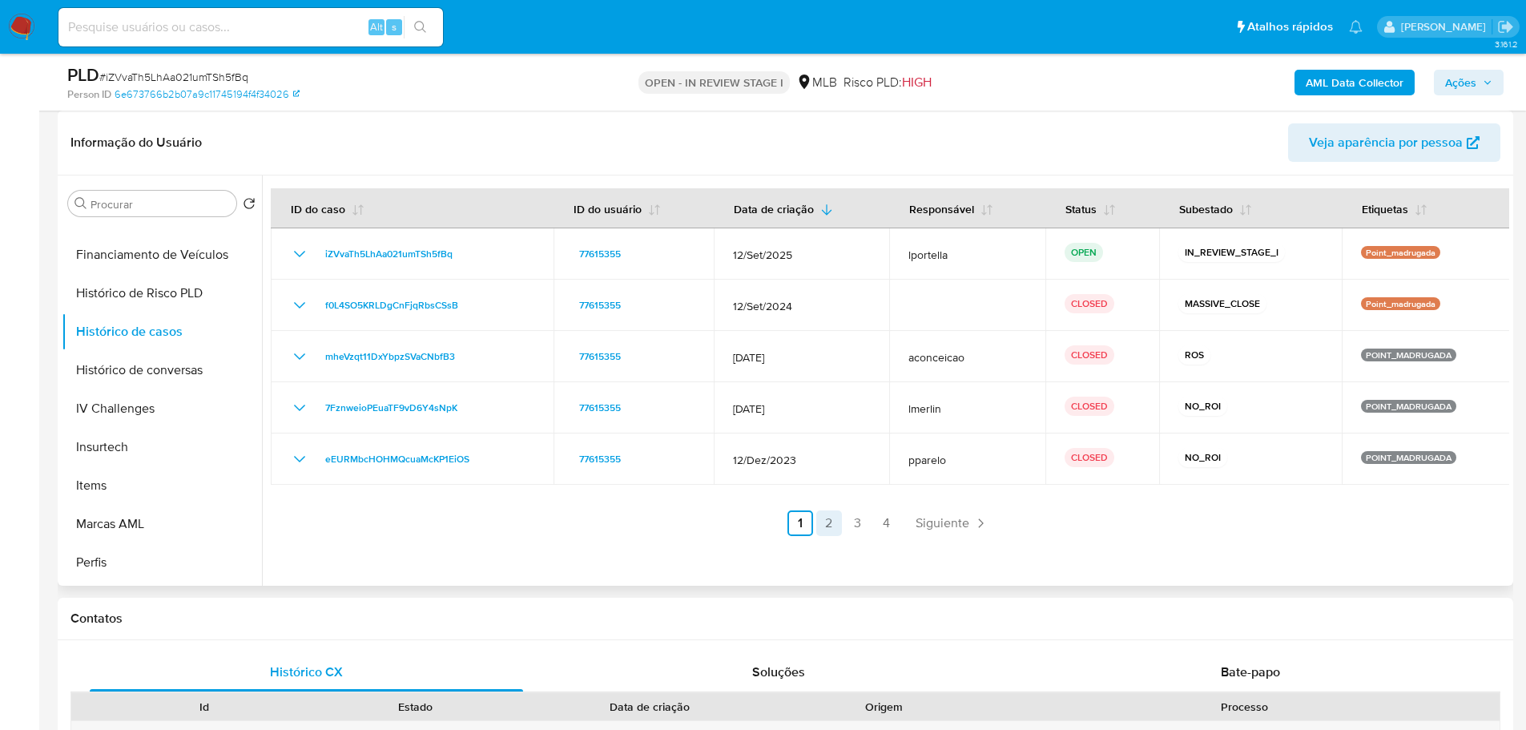
click at [827, 524] on link "2" at bounding box center [829, 523] width 26 height 26
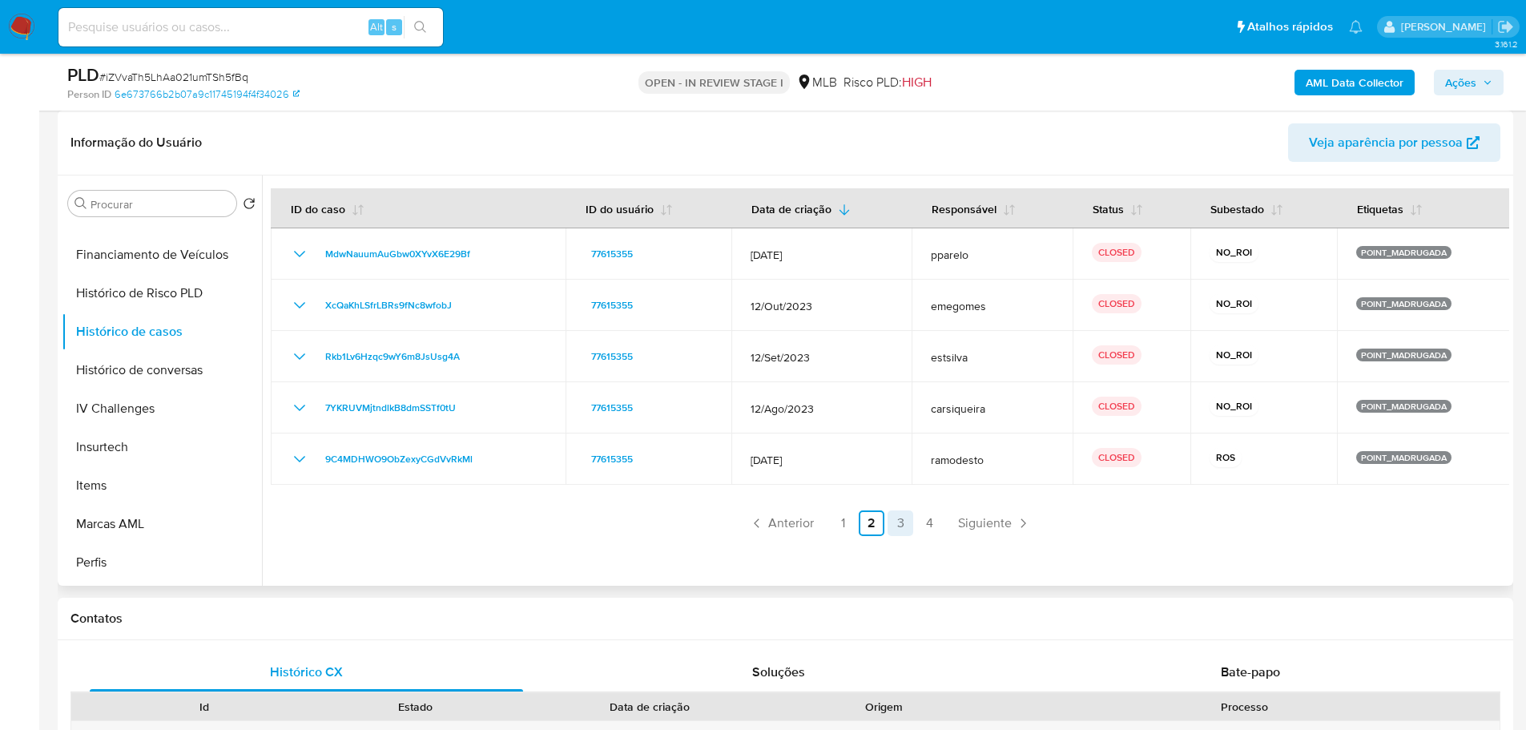
click at [908, 525] on link "3" at bounding box center [901, 523] width 26 height 26
click at [932, 523] on link "4" at bounding box center [929, 523] width 26 height 26
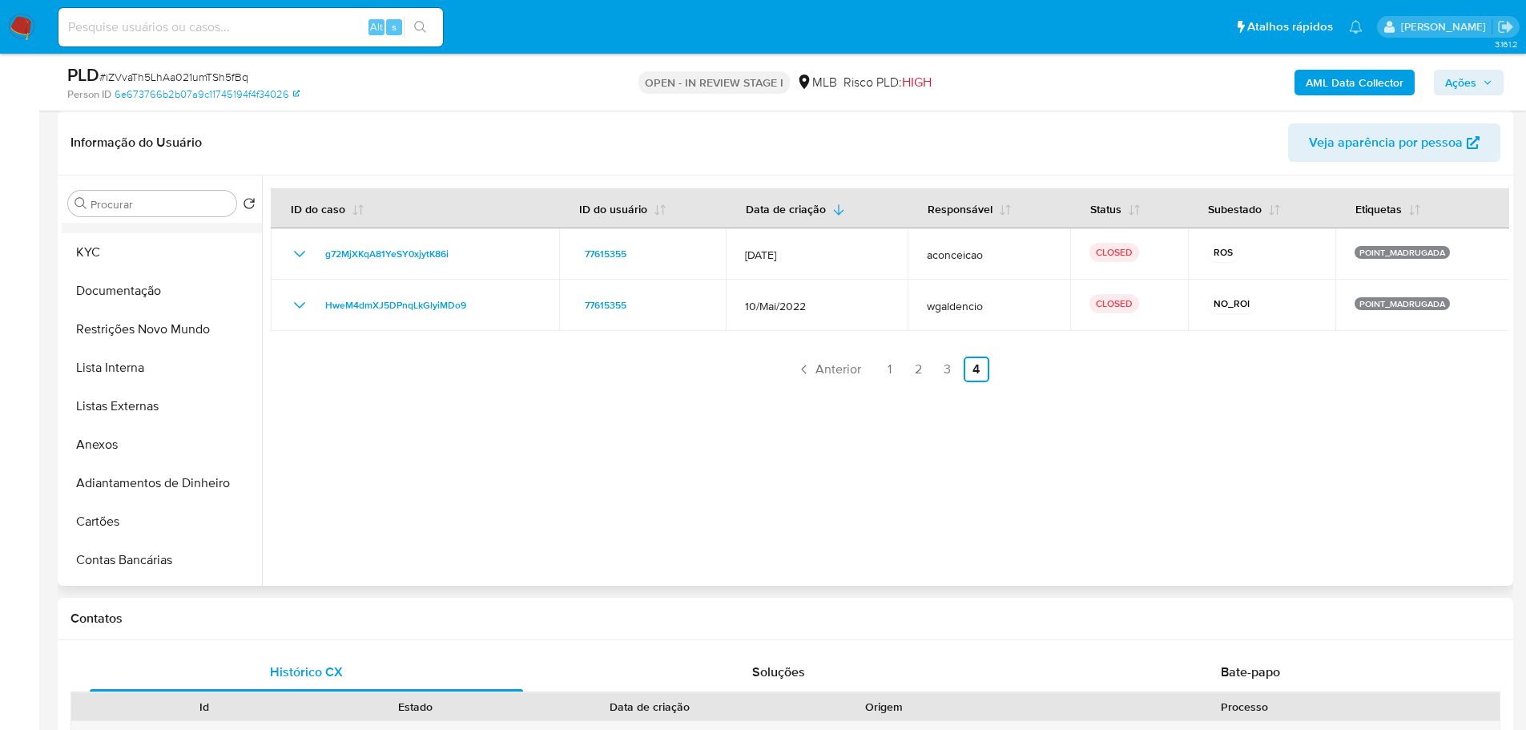
scroll to position [0, 0]
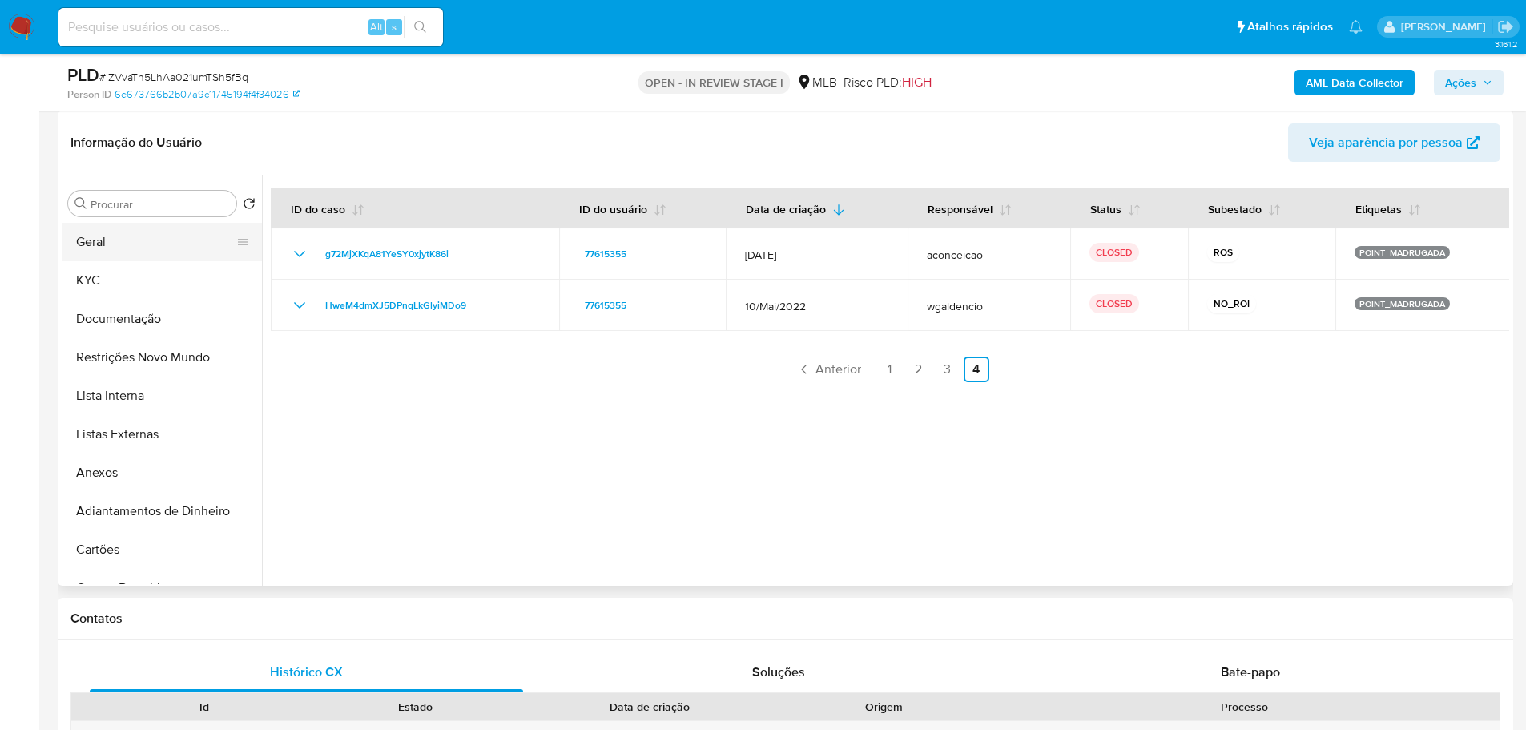
click at [113, 247] on button "Geral" at bounding box center [155, 242] width 187 height 38
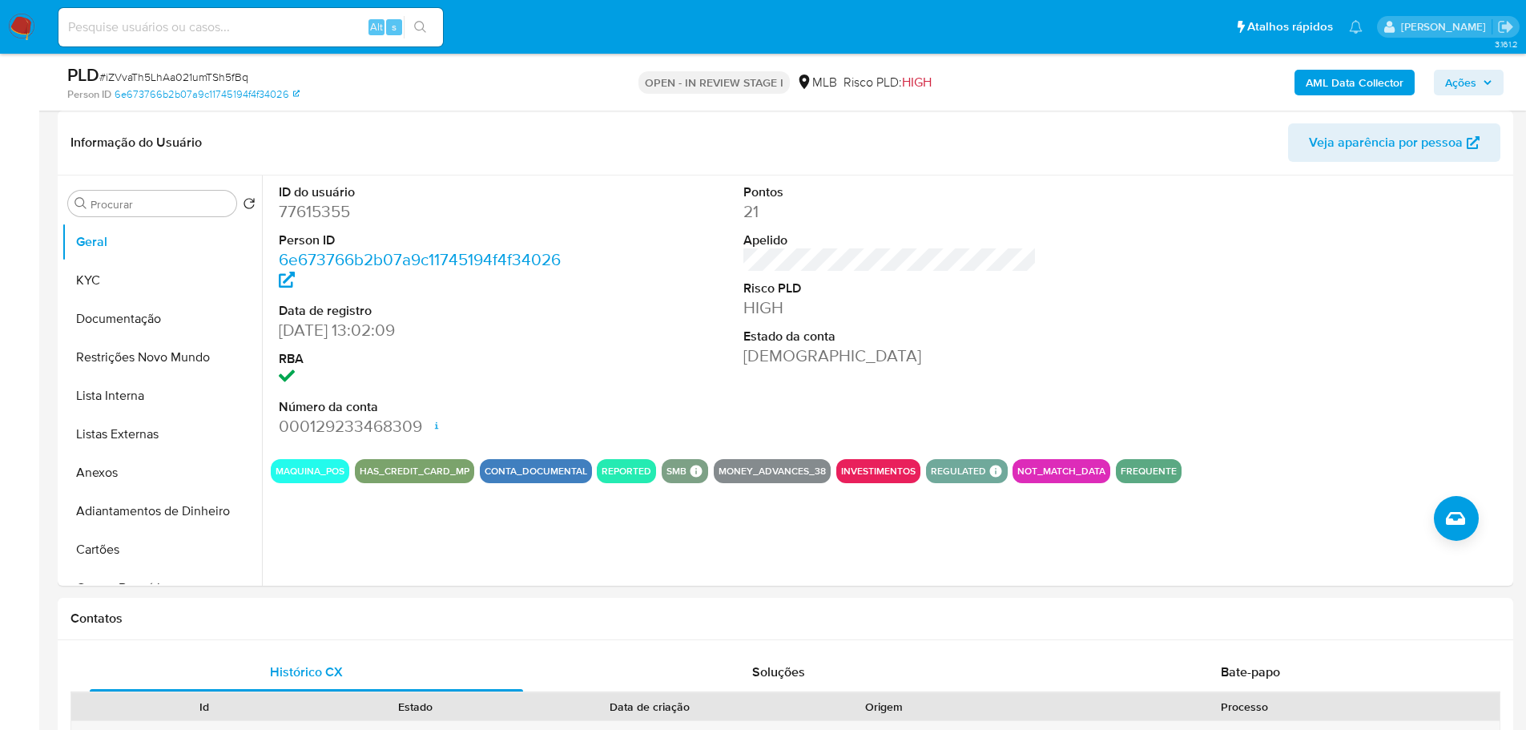
click at [22, 22] on img at bounding box center [21, 27] width 27 height 27
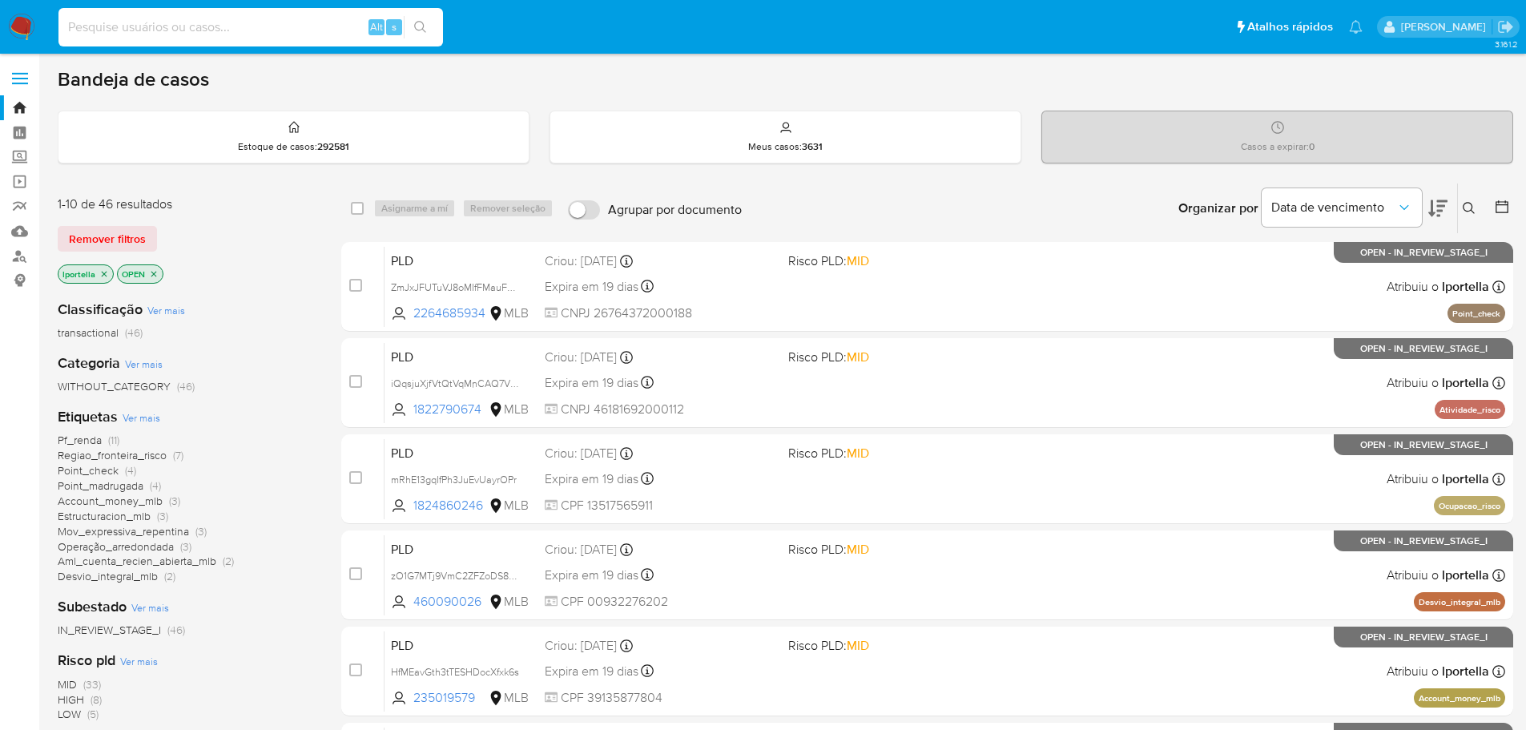
click at [165, 36] on input at bounding box center [250, 27] width 384 height 21
paste input "fybx8SHh5ydHMnOaZEe00tDX"
type input "fybx8SHh5ydHMnOaZEe00tDX"
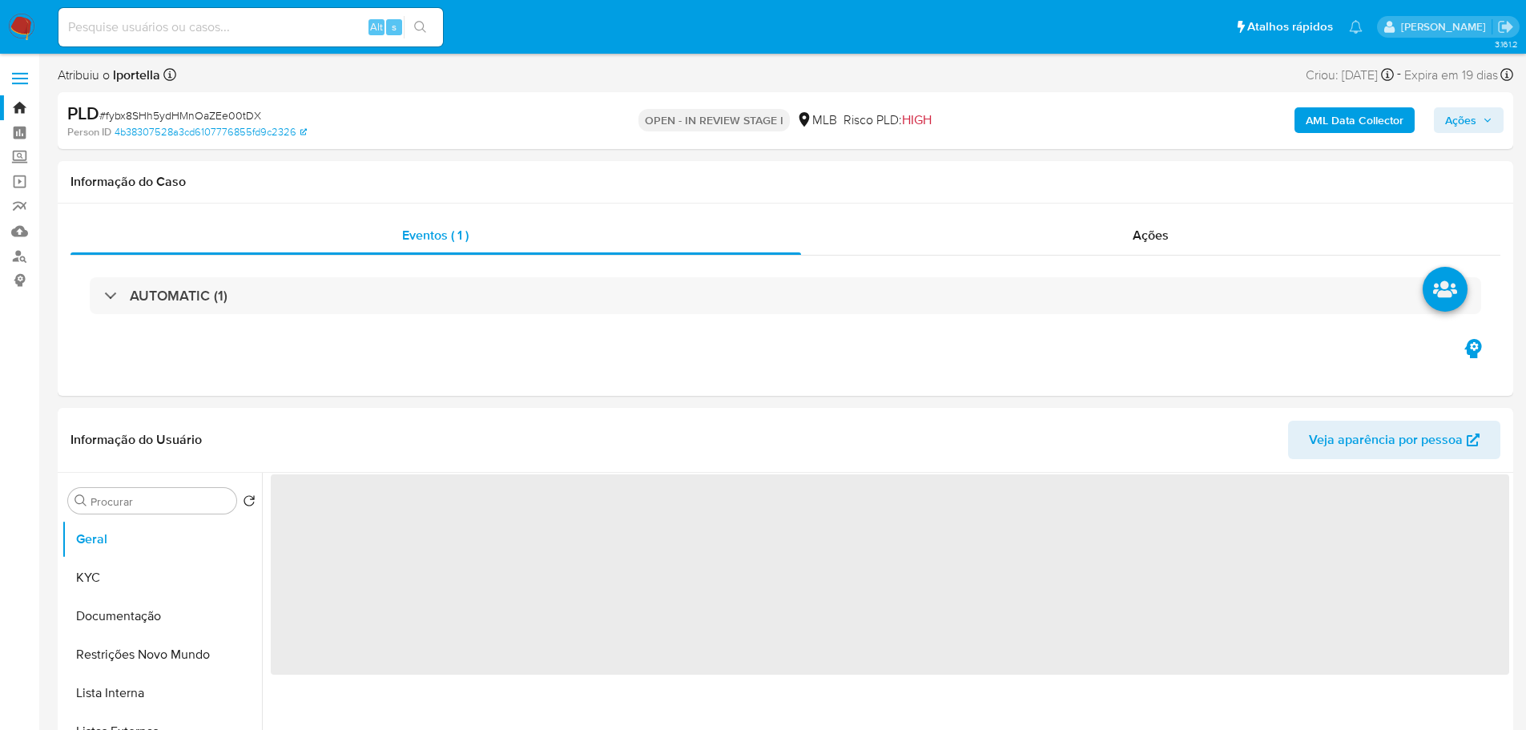
select select "10"
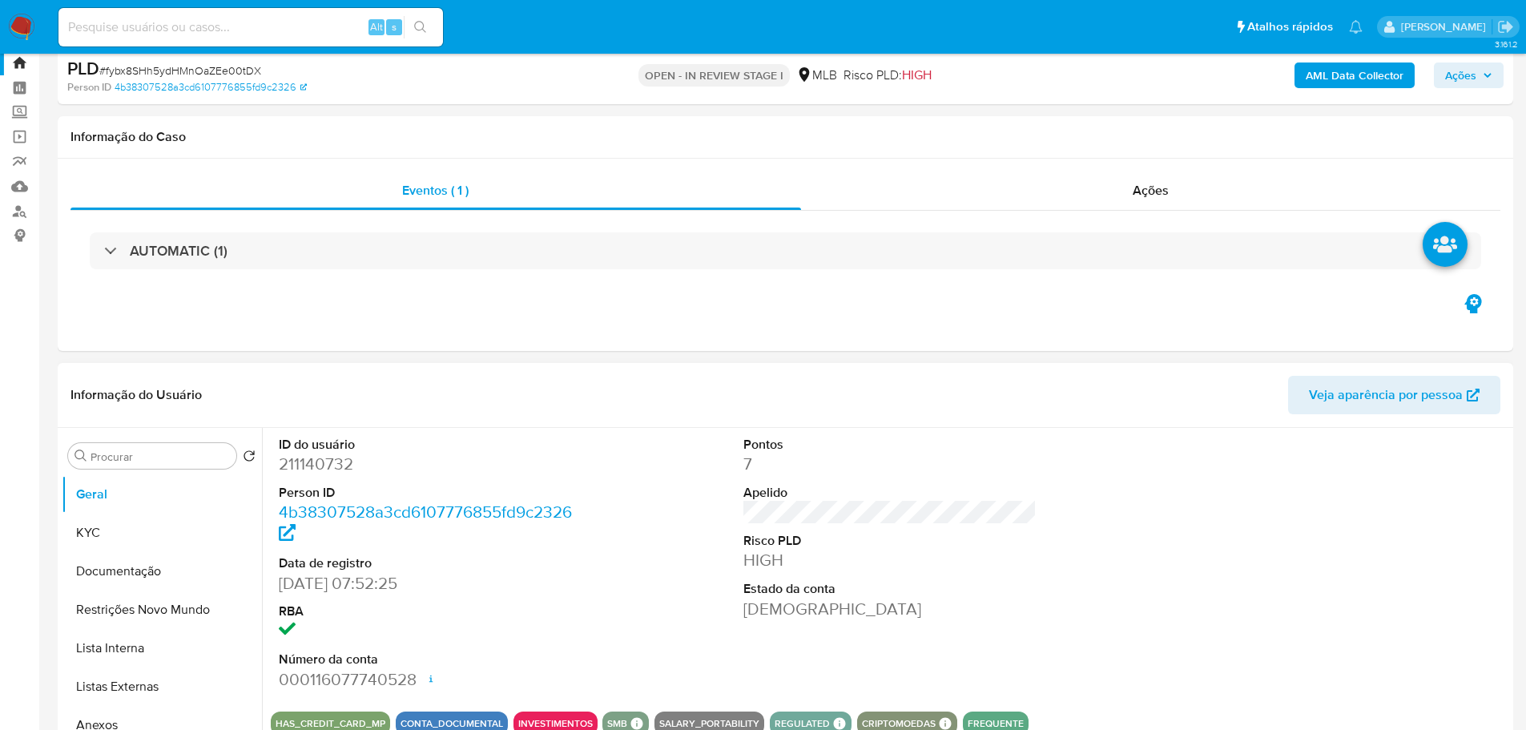
scroll to position [160, 0]
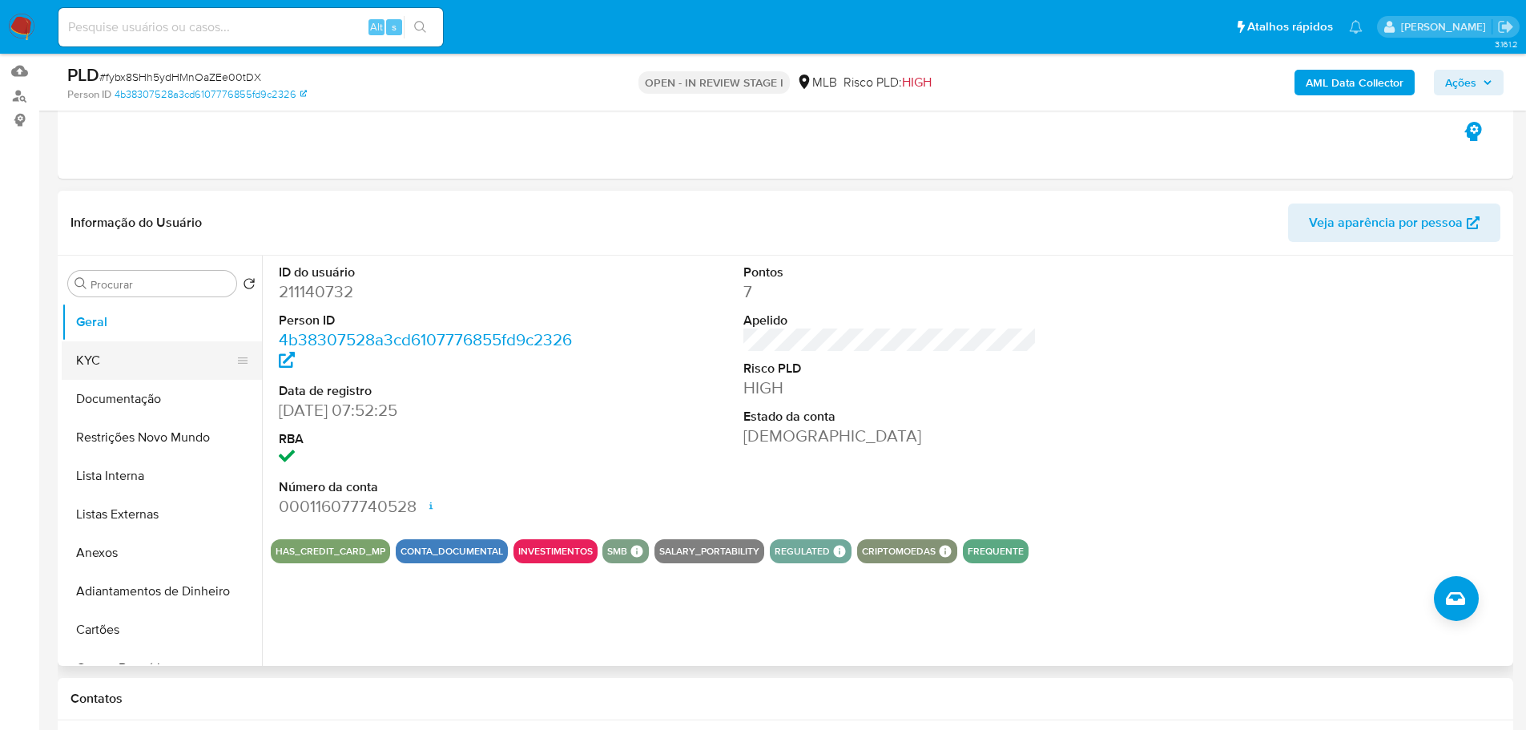
click at [139, 359] on button "KYC" at bounding box center [155, 360] width 187 height 38
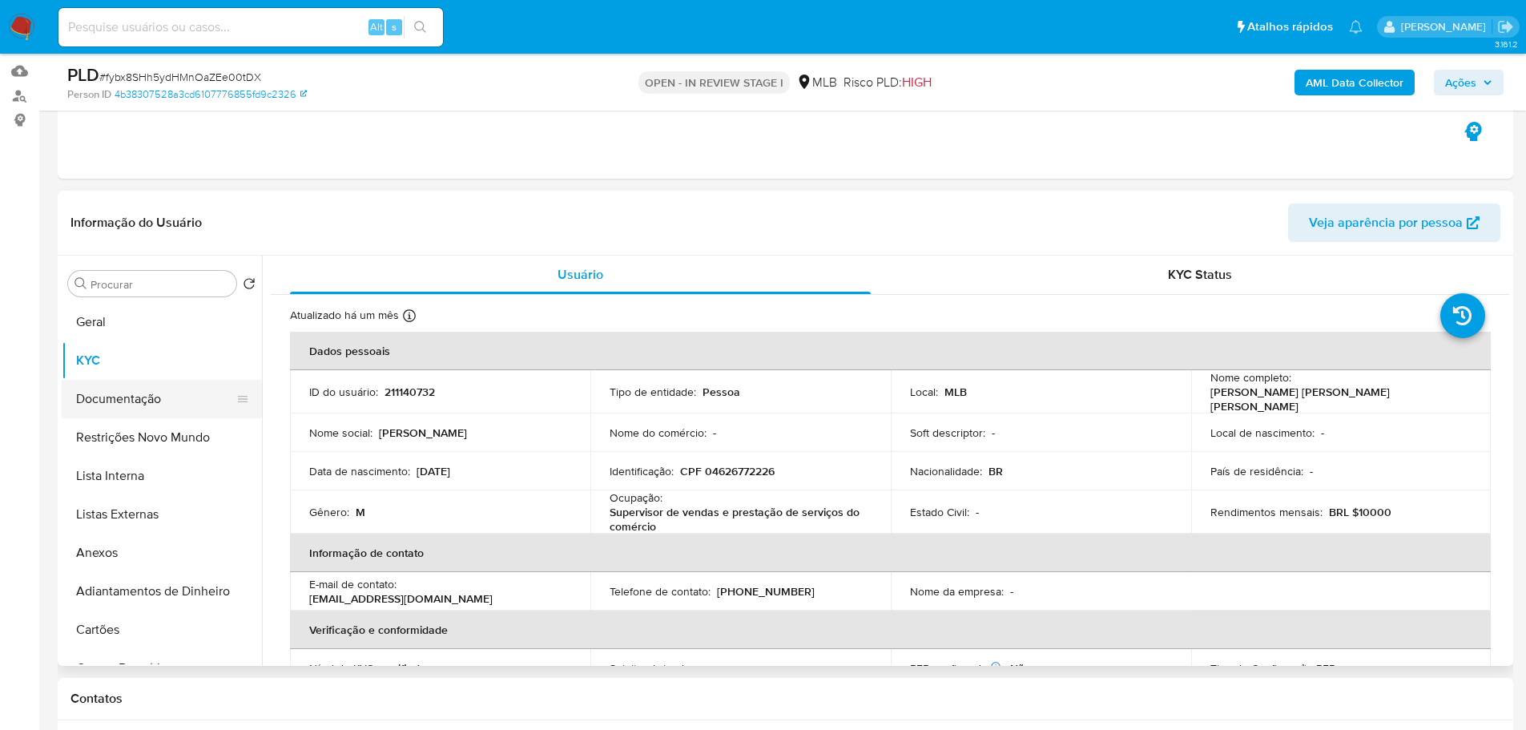
click at [140, 397] on button "Documentação" at bounding box center [155, 399] width 187 height 38
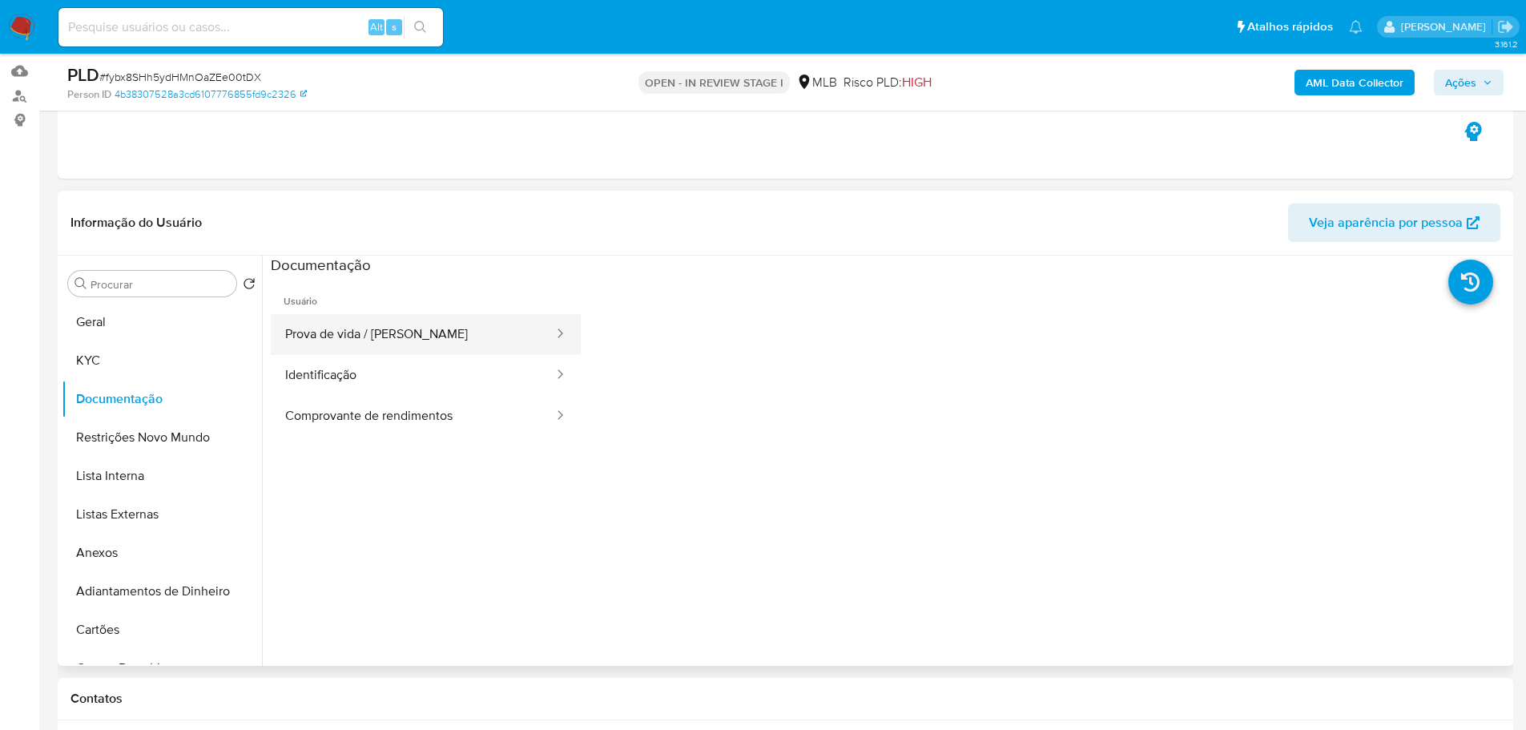
click at [398, 344] on button "Prova de vida / Selfie" at bounding box center [413, 334] width 284 height 41
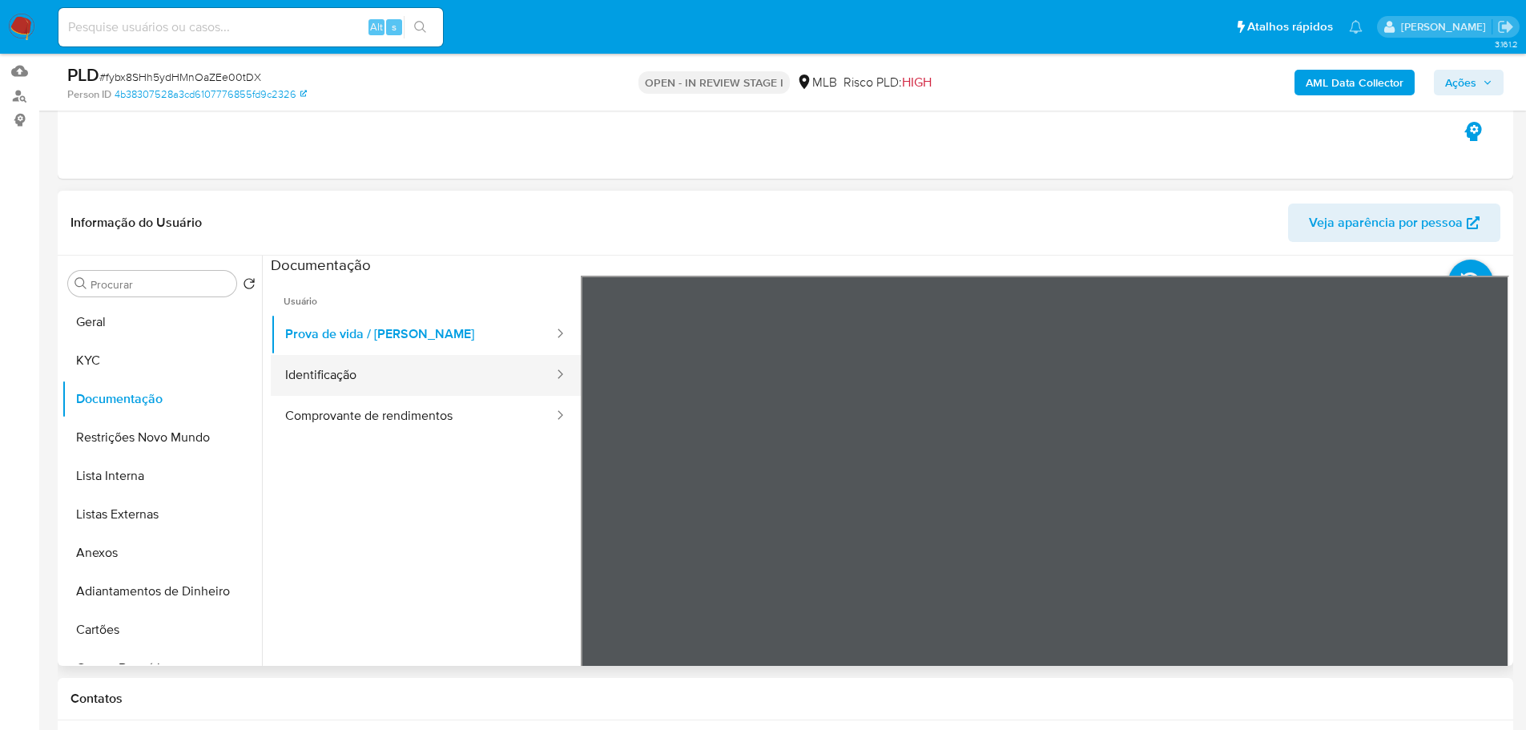
click at [444, 366] on button "Identificação" at bounding box center [413, 375] width 284 height 41
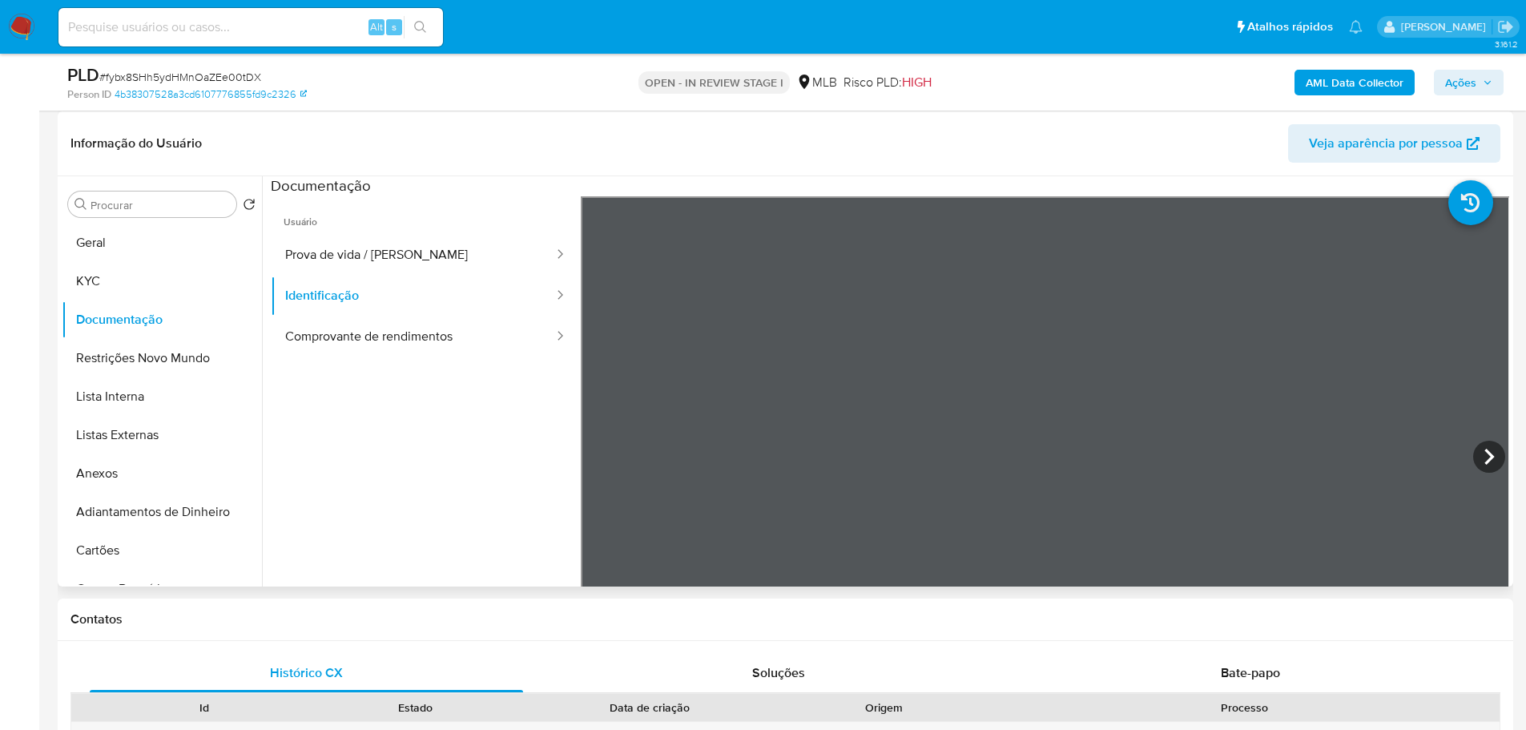
scroll to position [240, 0]
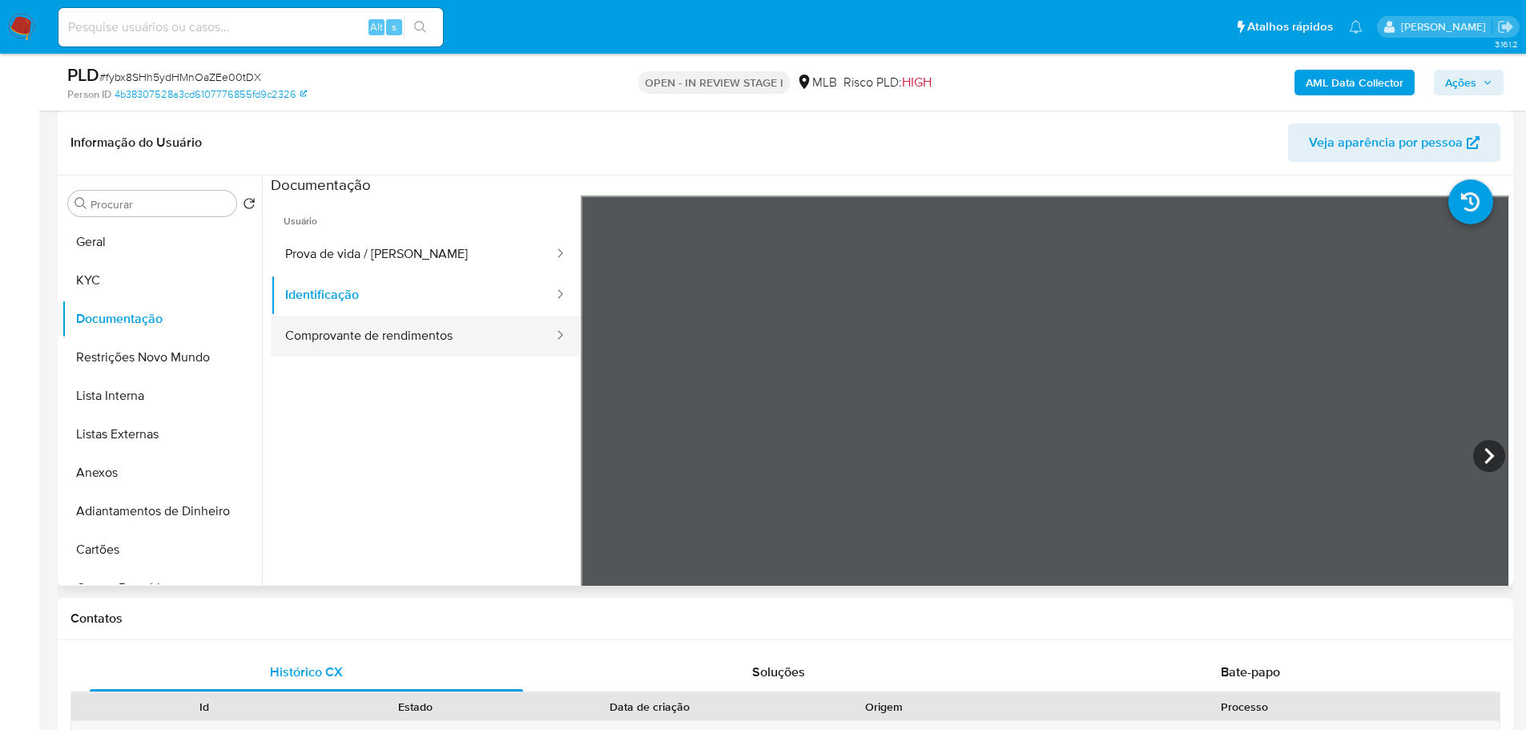
click at [389, 324] on button "Comprovante de rendimentos" at bounding box center [413, 336] width 284 height 41
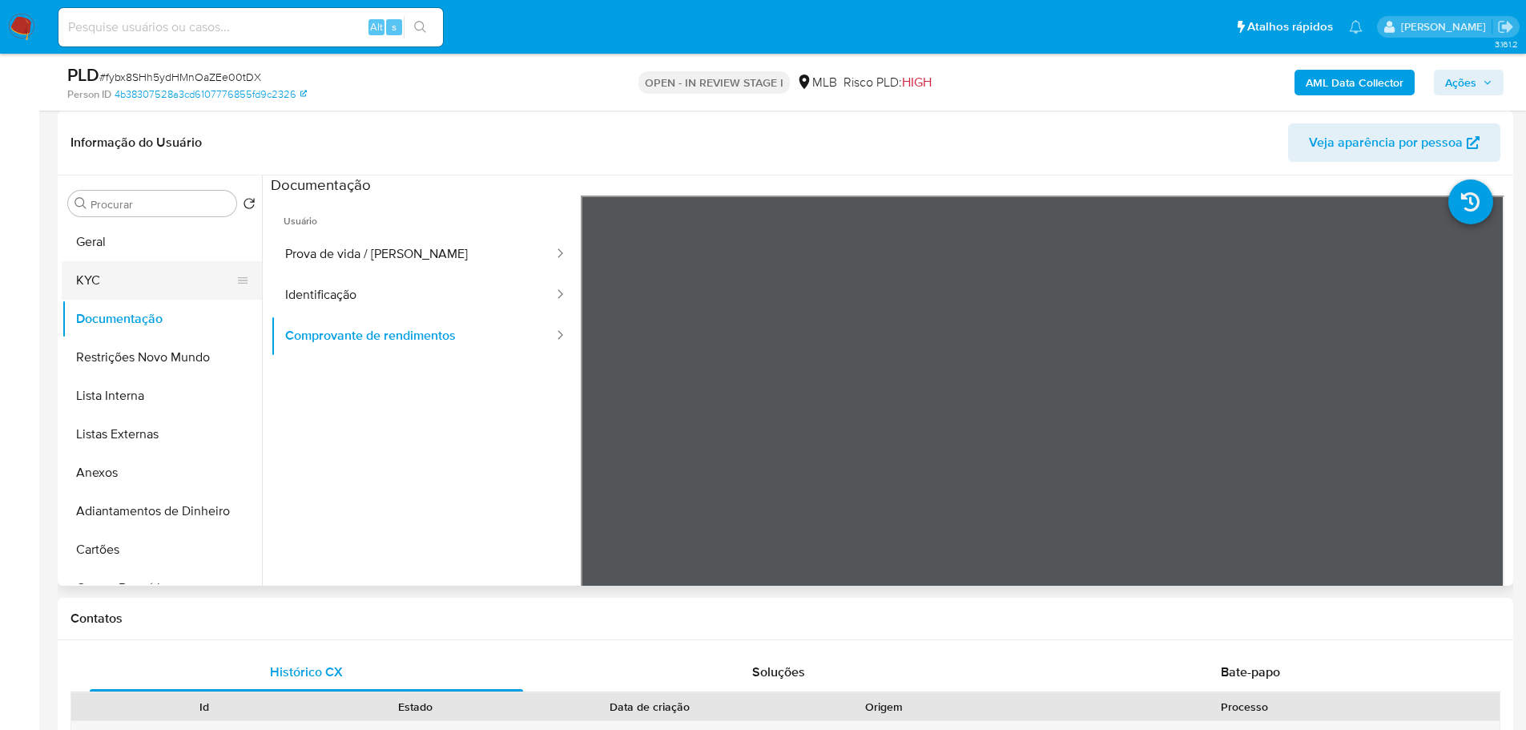
click at [72, 286] on button "KYC" at bounding box center [155, 280] width 187 height 38
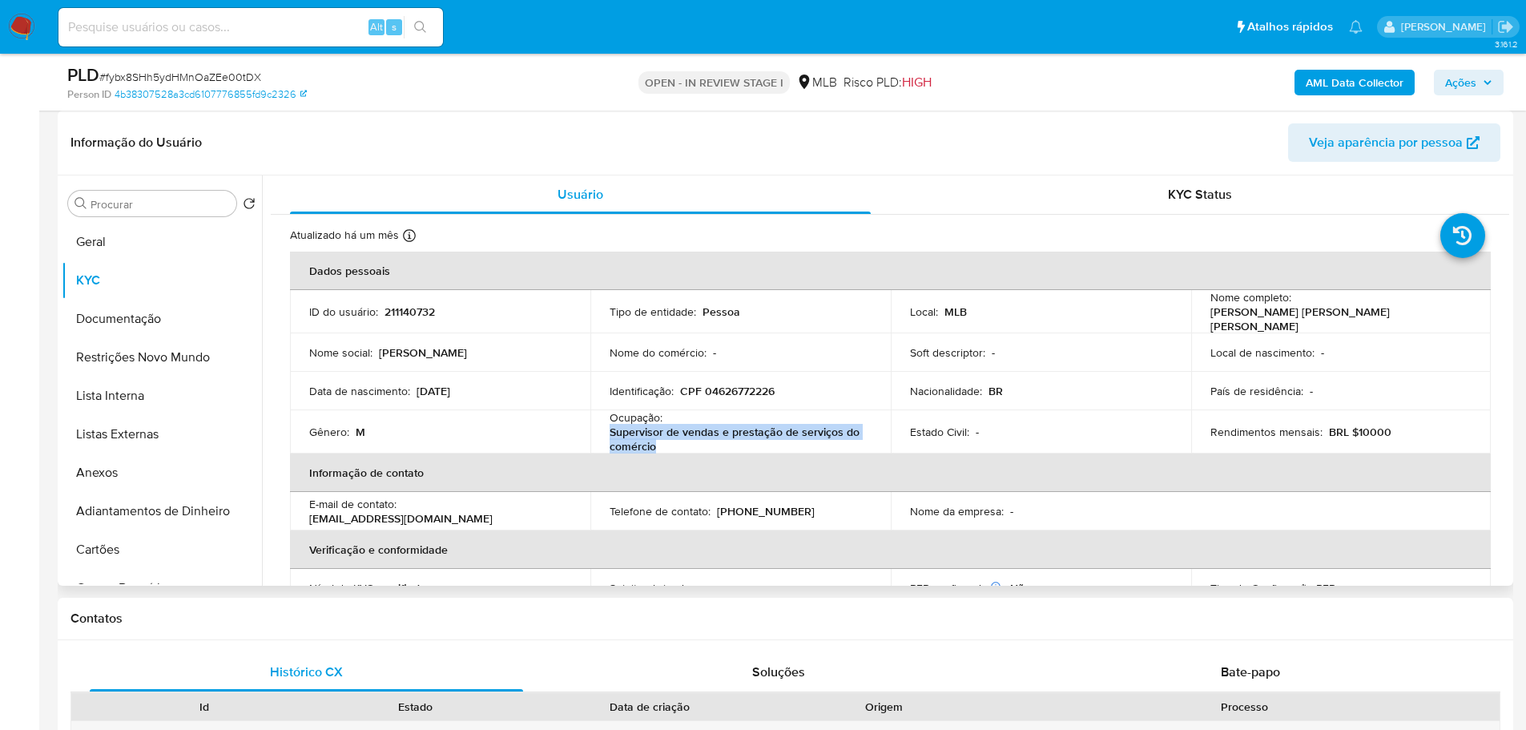
drag, startPoint x: 605, startPoint y: 434, endPoint x: 660, endPoint y: 439, distance: 55.5
click at [660, 439] on td "Ocupação : Supervisor de vendas e prestação de serviços do comércio" at bounding box center [740, 431] width 300 height 43
copy p "Supervisor de vendas e prestação de serviços do comércio"
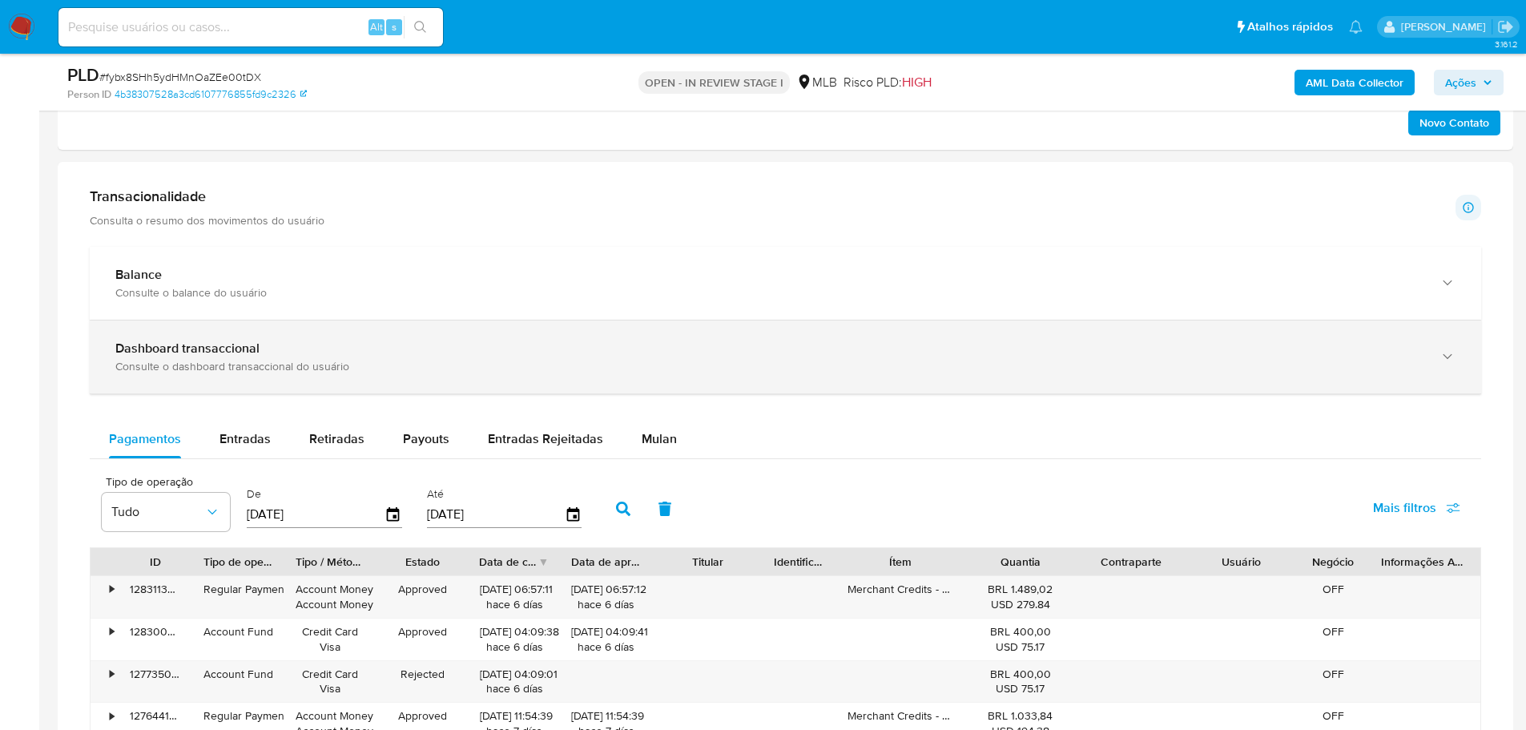
scroll to position [1041, 0]
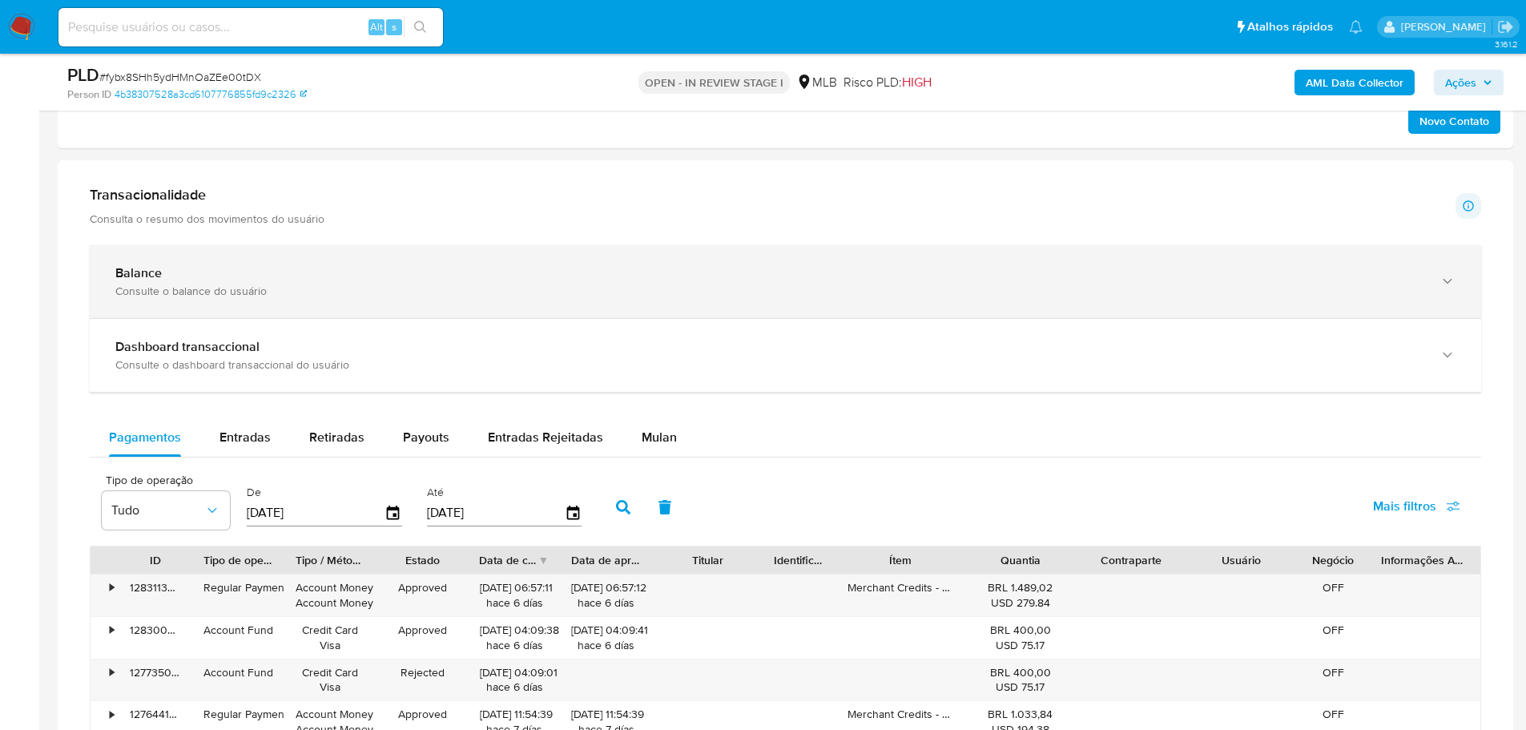
click at [301, 299] on div "Balance Consulte o balance do usuário" at bounding box center [785, 281] width 1391 height 73
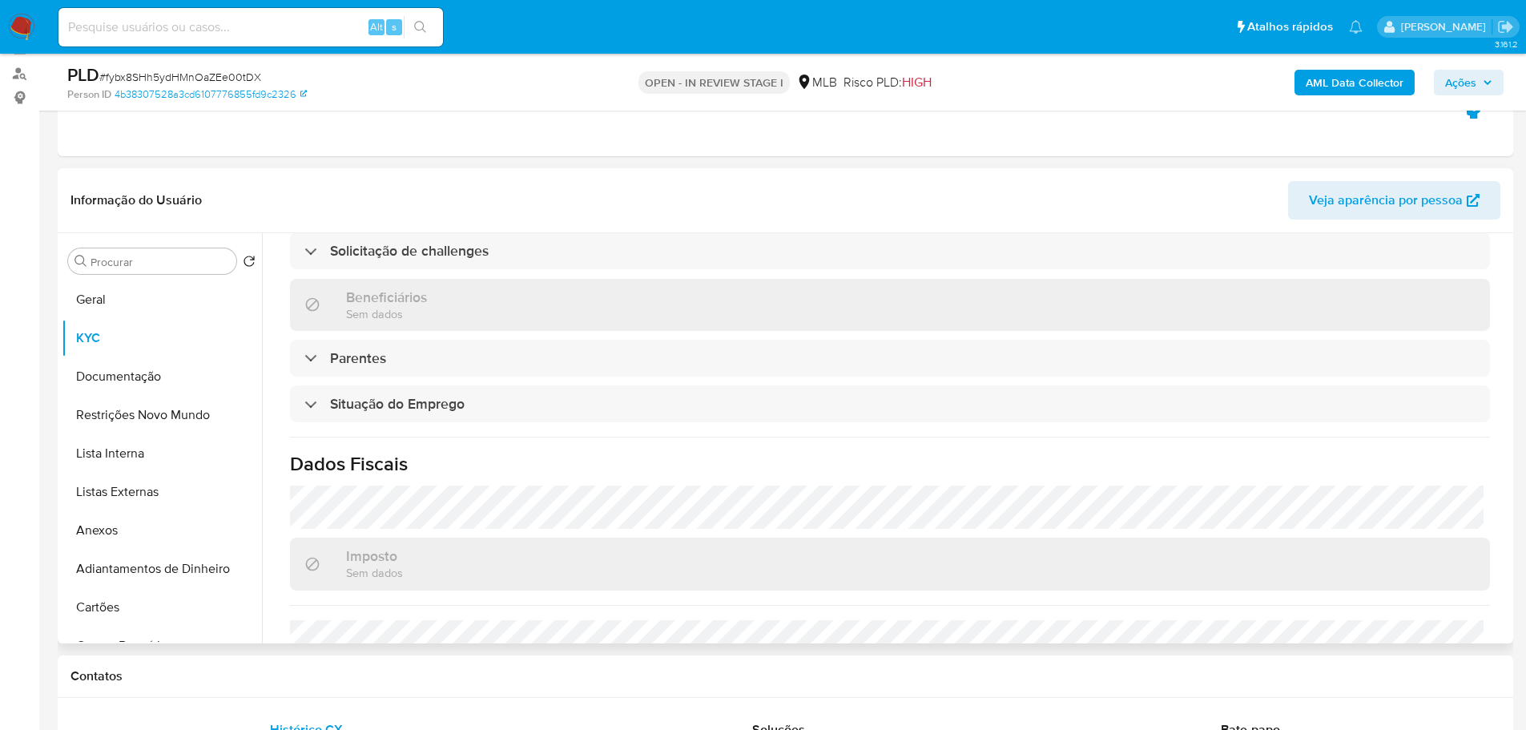
scroll to position [0, 0]
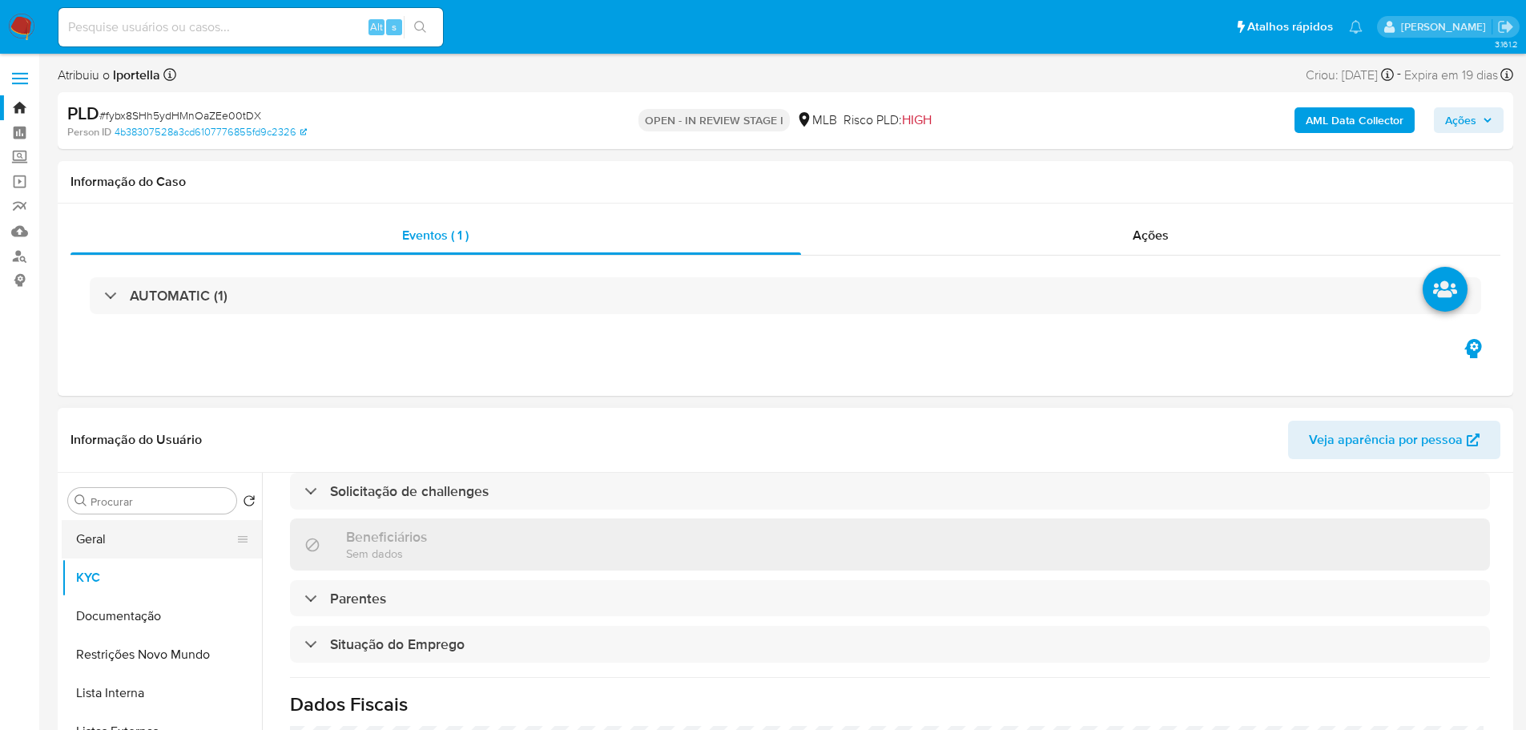
click at [125, 544] on button "Geral" at bounding box center [155, 539] width 187 height 38
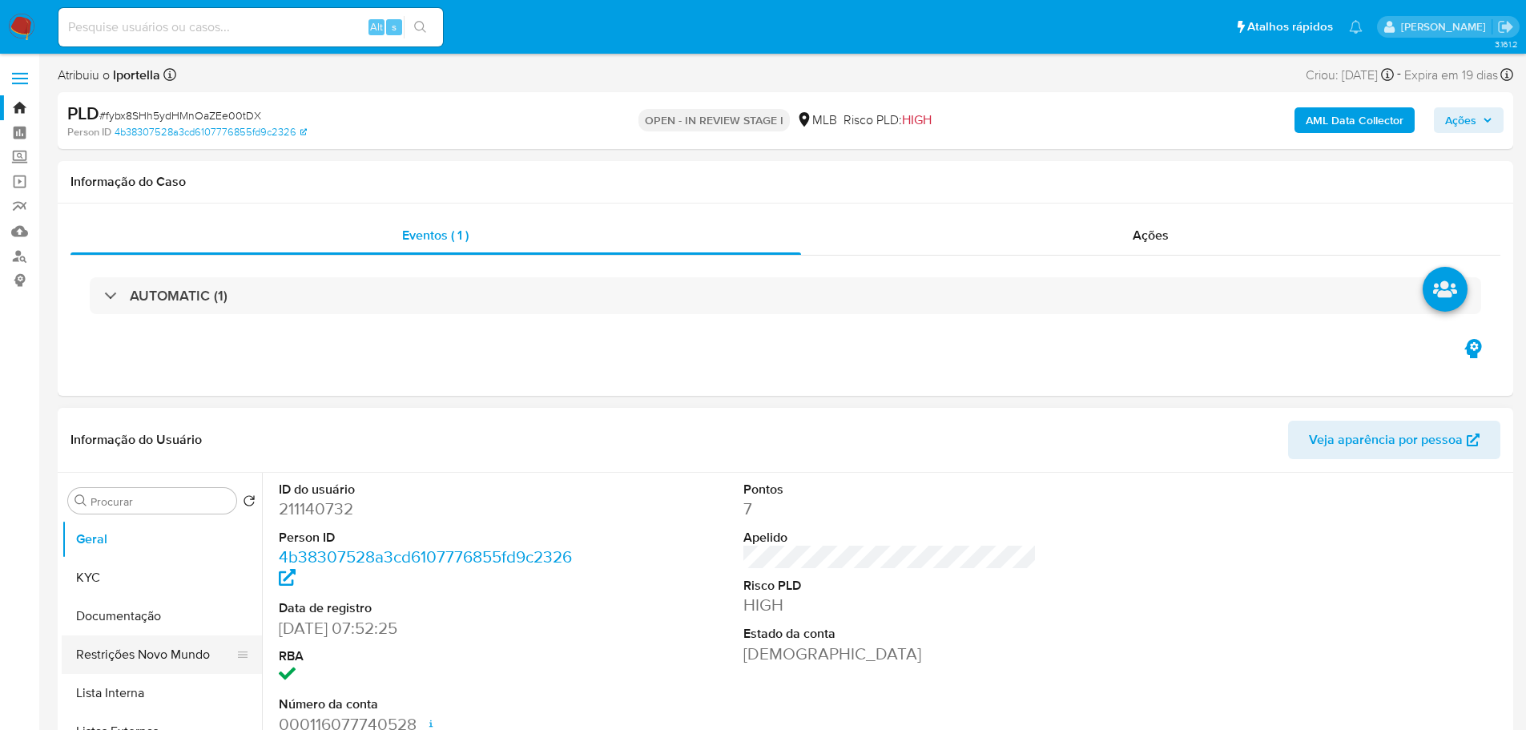
click at [148, 656] on button "Restrições Novo Mundo" at bounding box center [155, 654] width 187 height 38
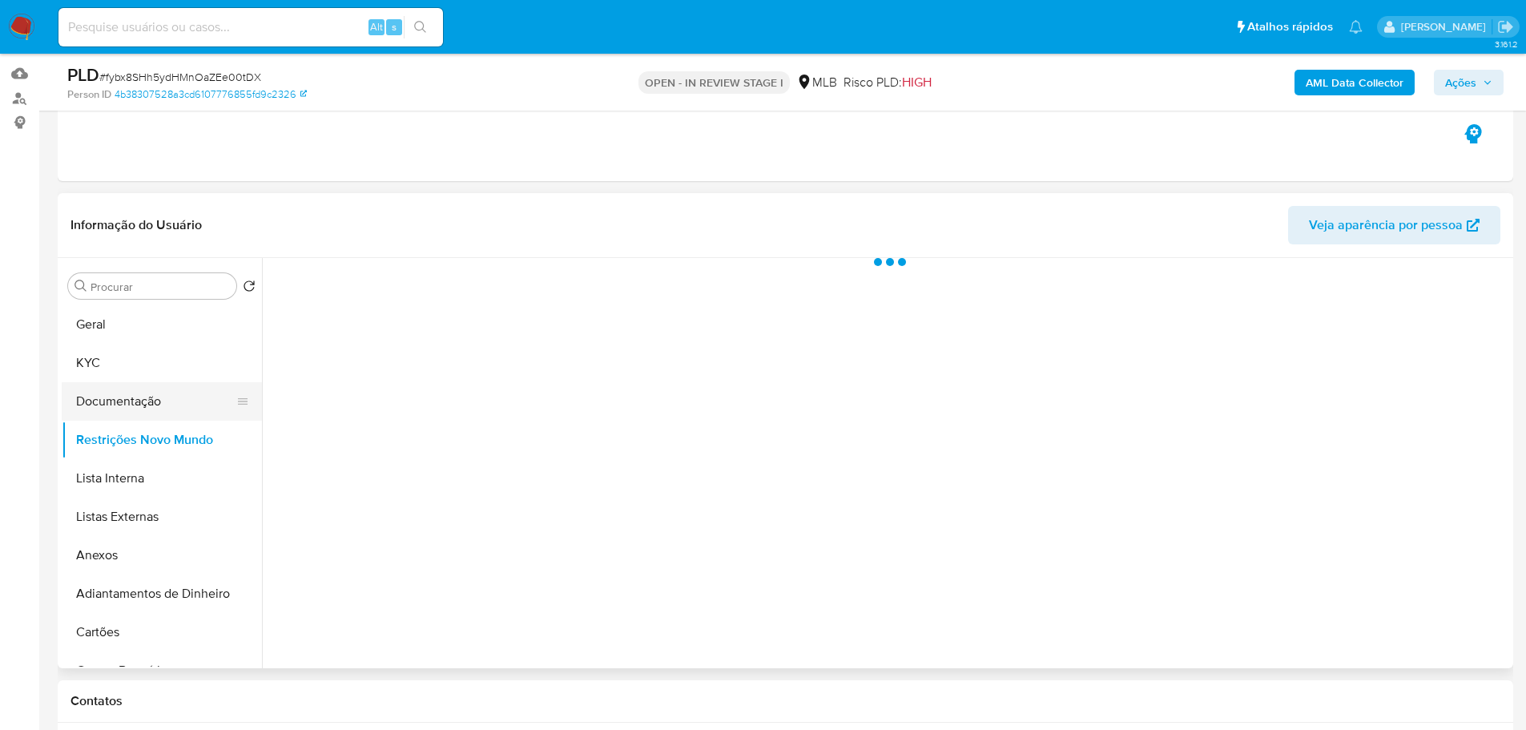
scroll to position [160, 0]
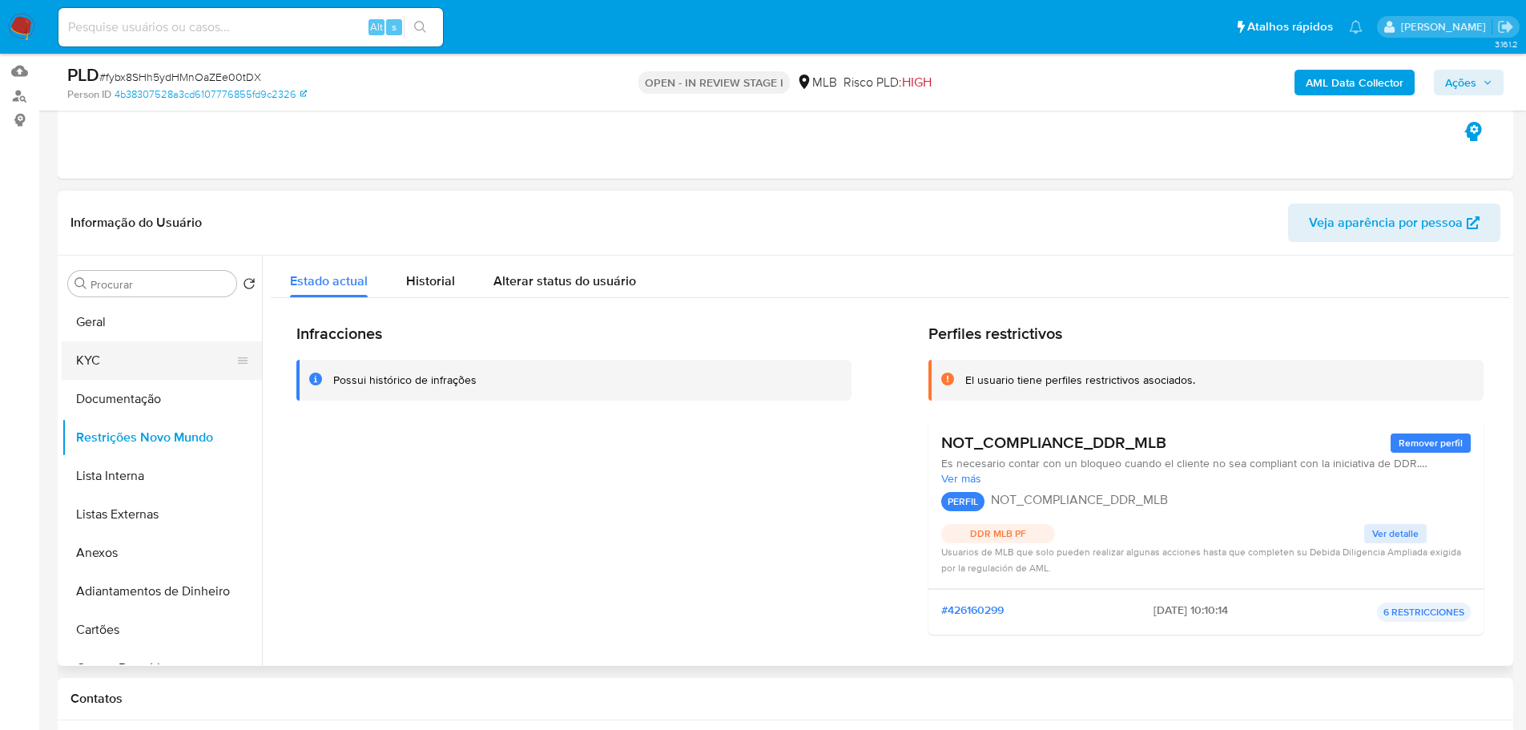
click at [118, 359] on button "KYC" at bounding box center [155, 360] width 187 height 38
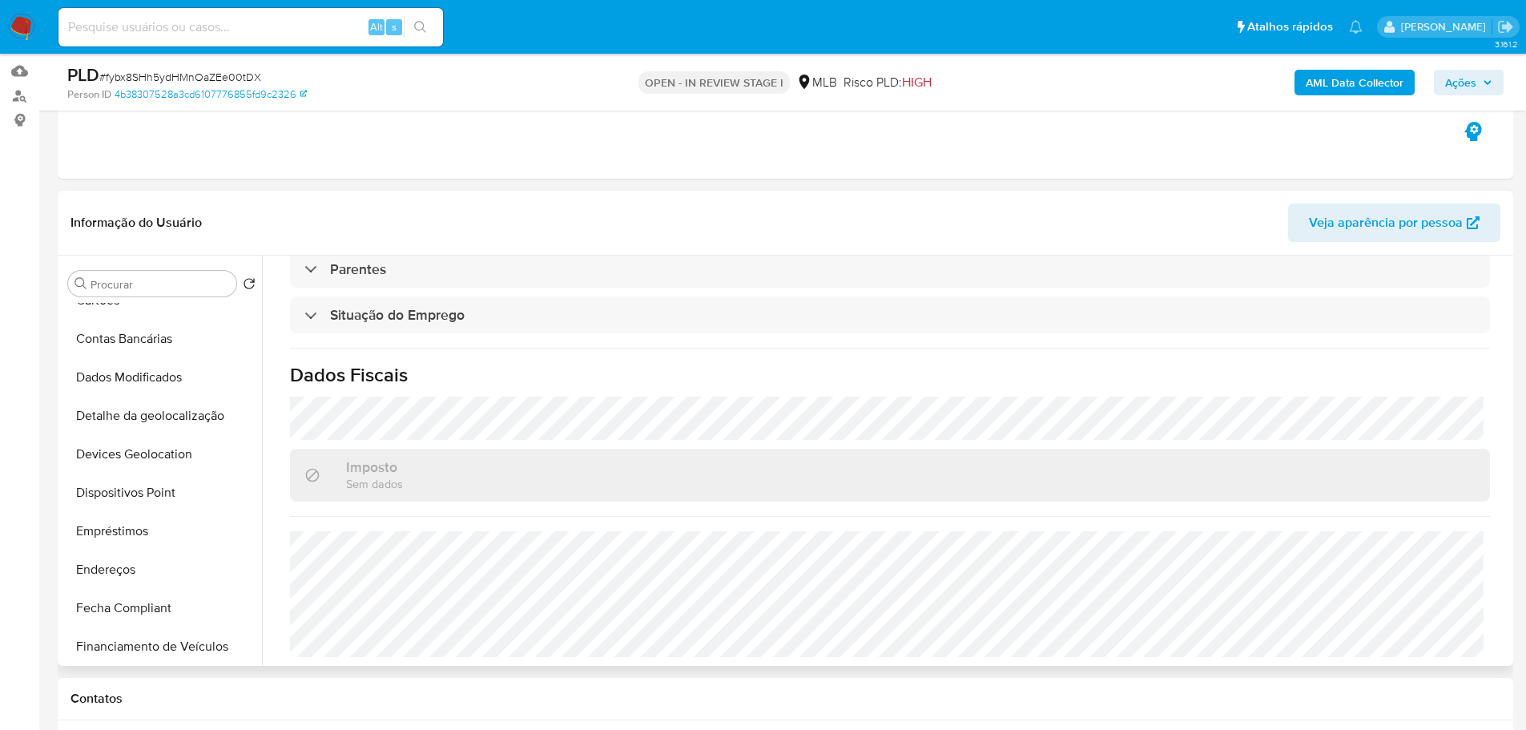
scroll to position [641, 0]
click at [135, 416] on button "Histórico de casos" at bounding box center [155, 412] width 187 height 38
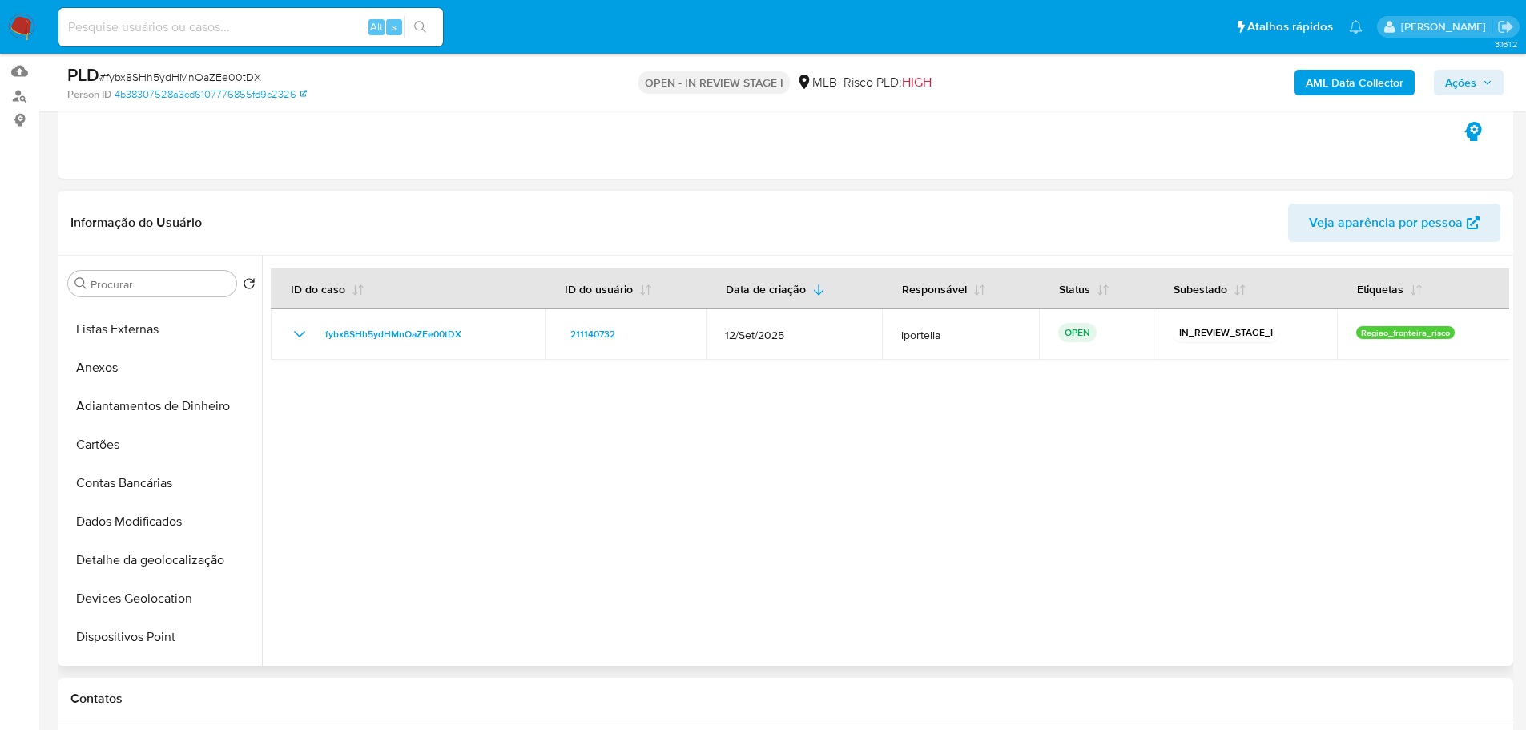
scroll to position [0, 0]
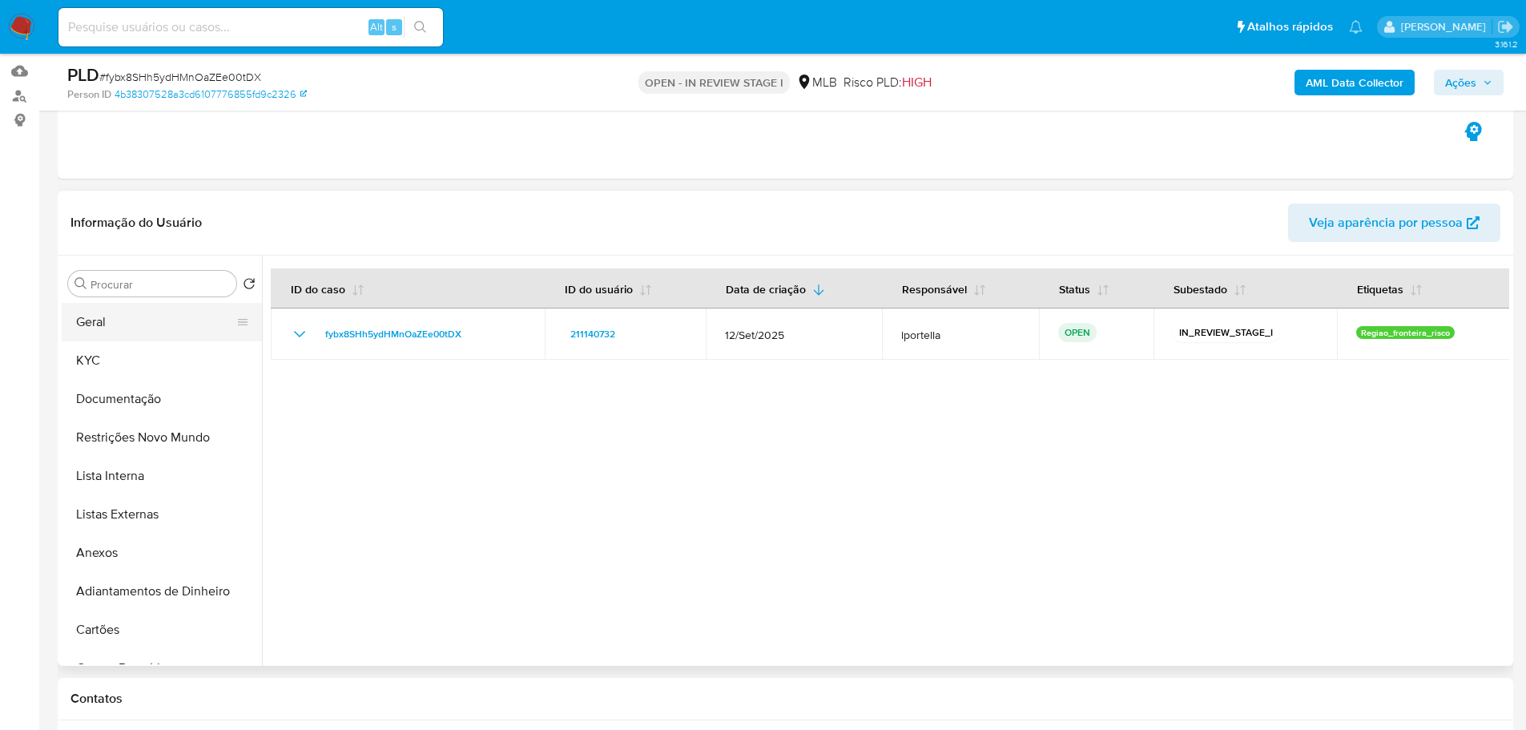
click at [121, 329] on button "Geral" at bounding box center [155, 322] width 187 height 38
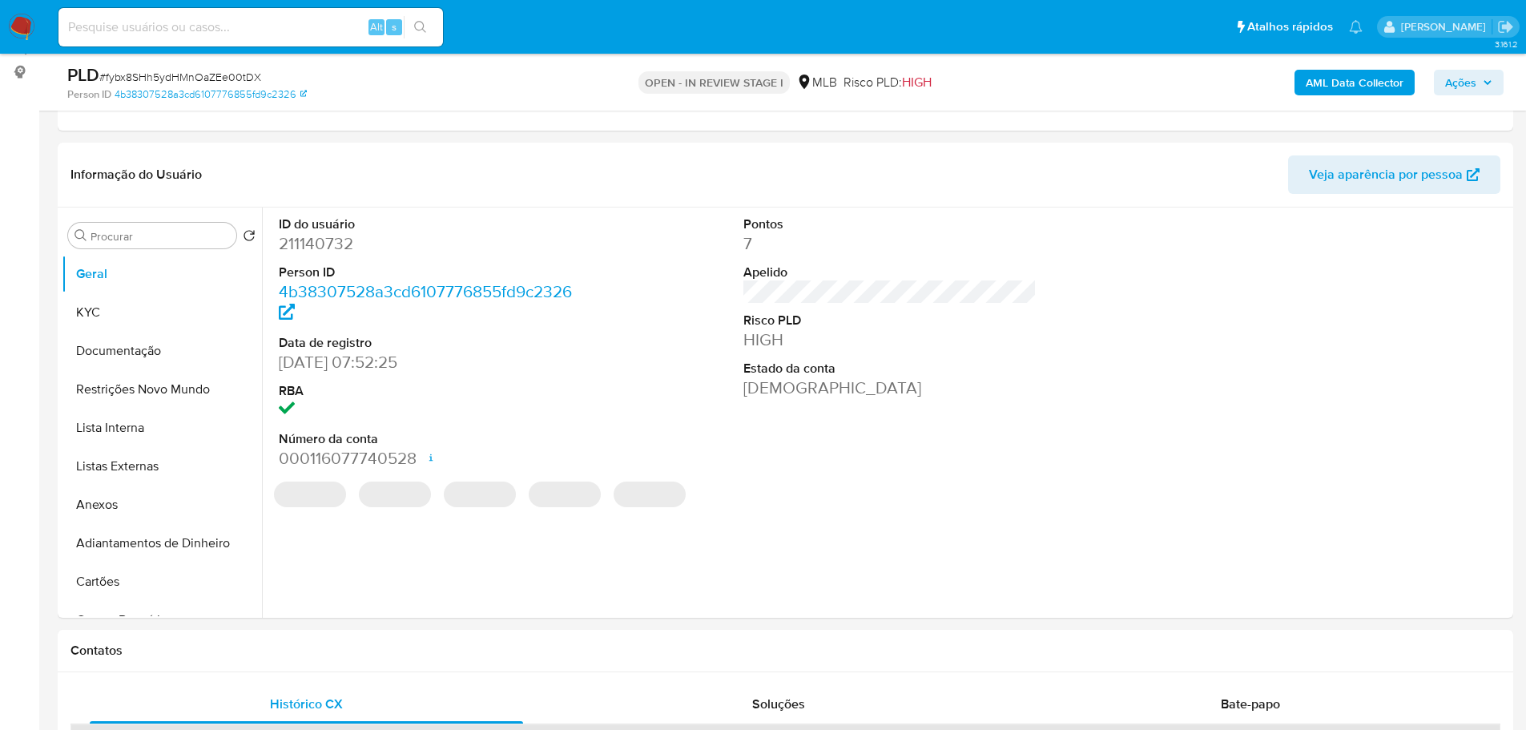
scroll to position [200, 0]
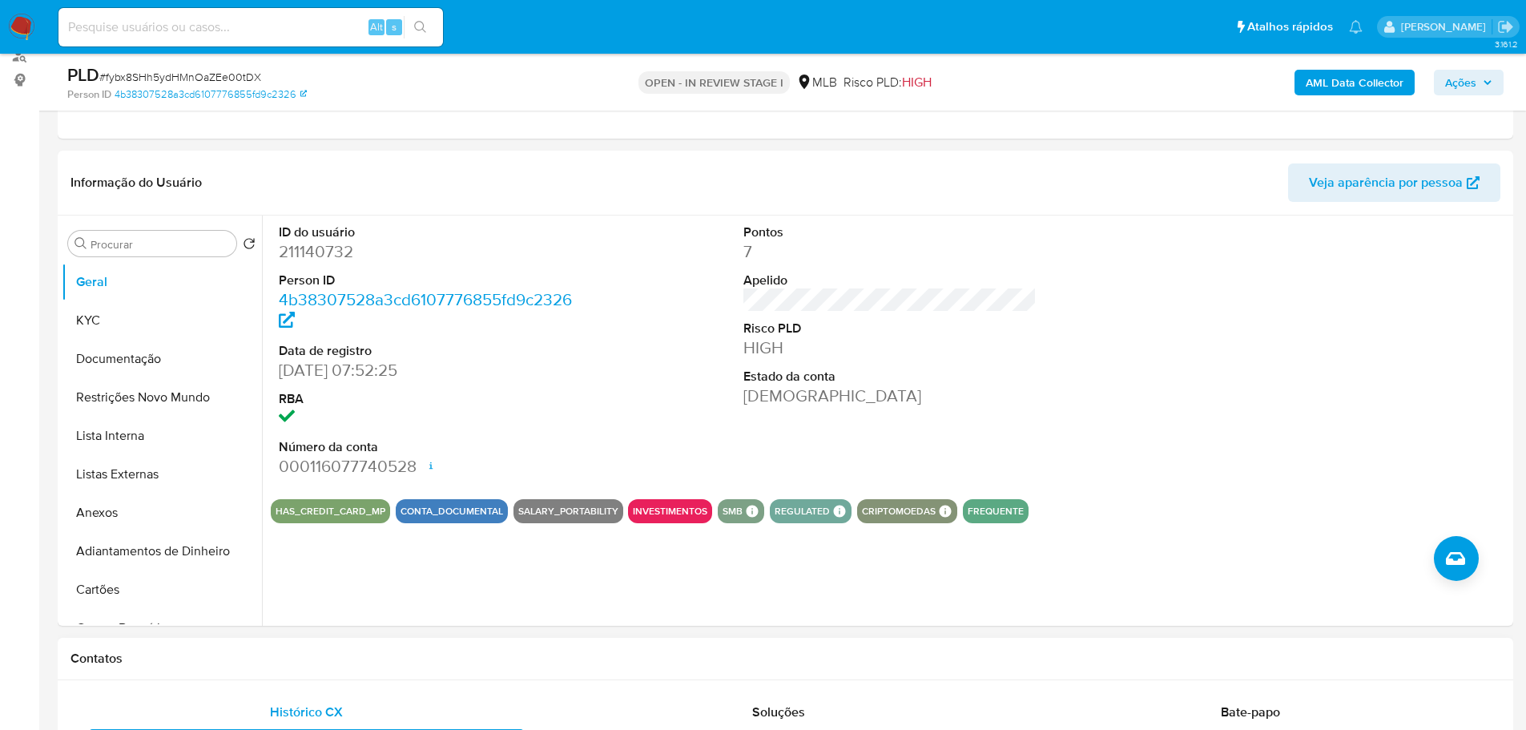
click at [249, 668] on div "Contatos" at bounding box center [785, 659] width 1455 height 42
click at [107, 312] on button "KYC" at bounding box center [155, 320] width 187 height 38
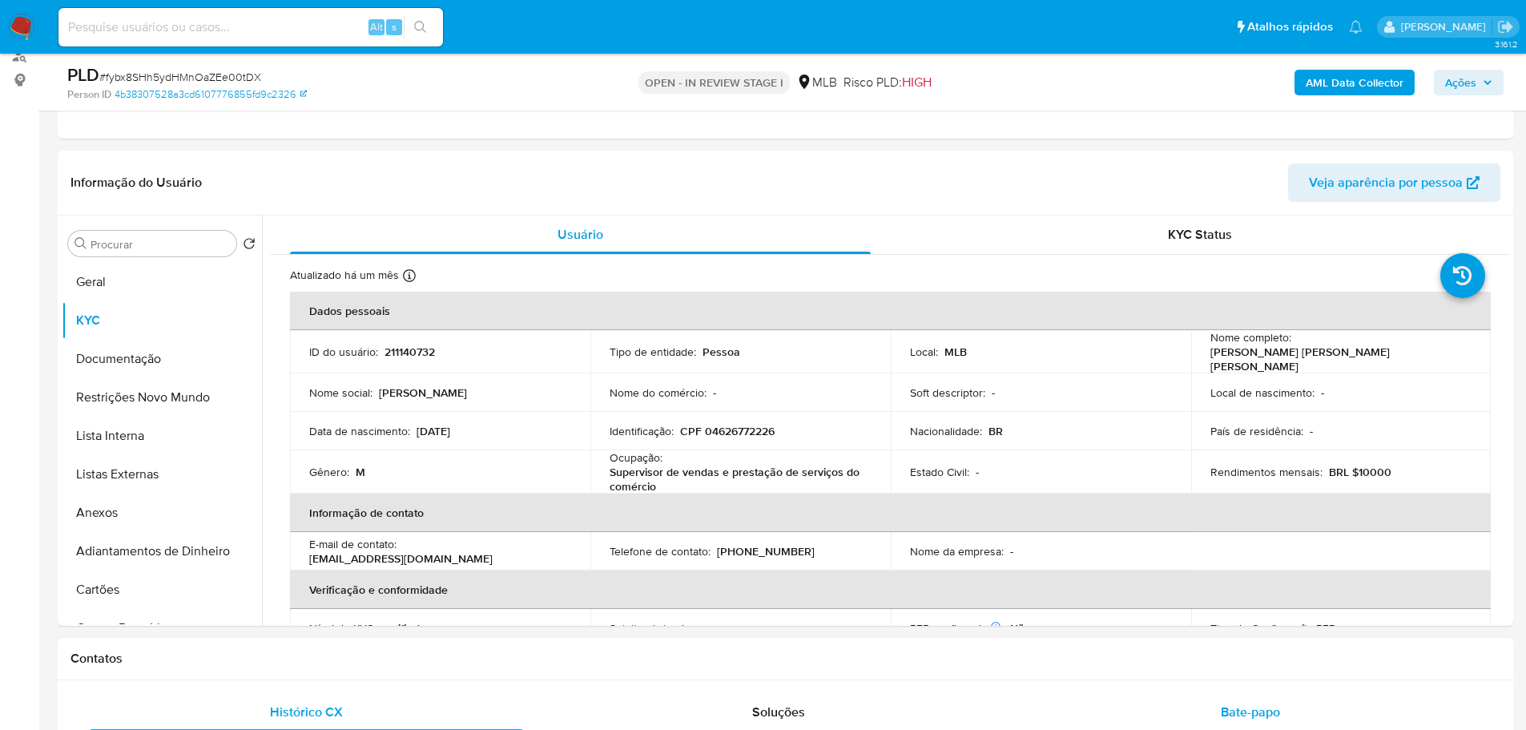
click at [1052, 710] on div "Bate-papo" at bounding box center [1249, 712] width 433 height 38
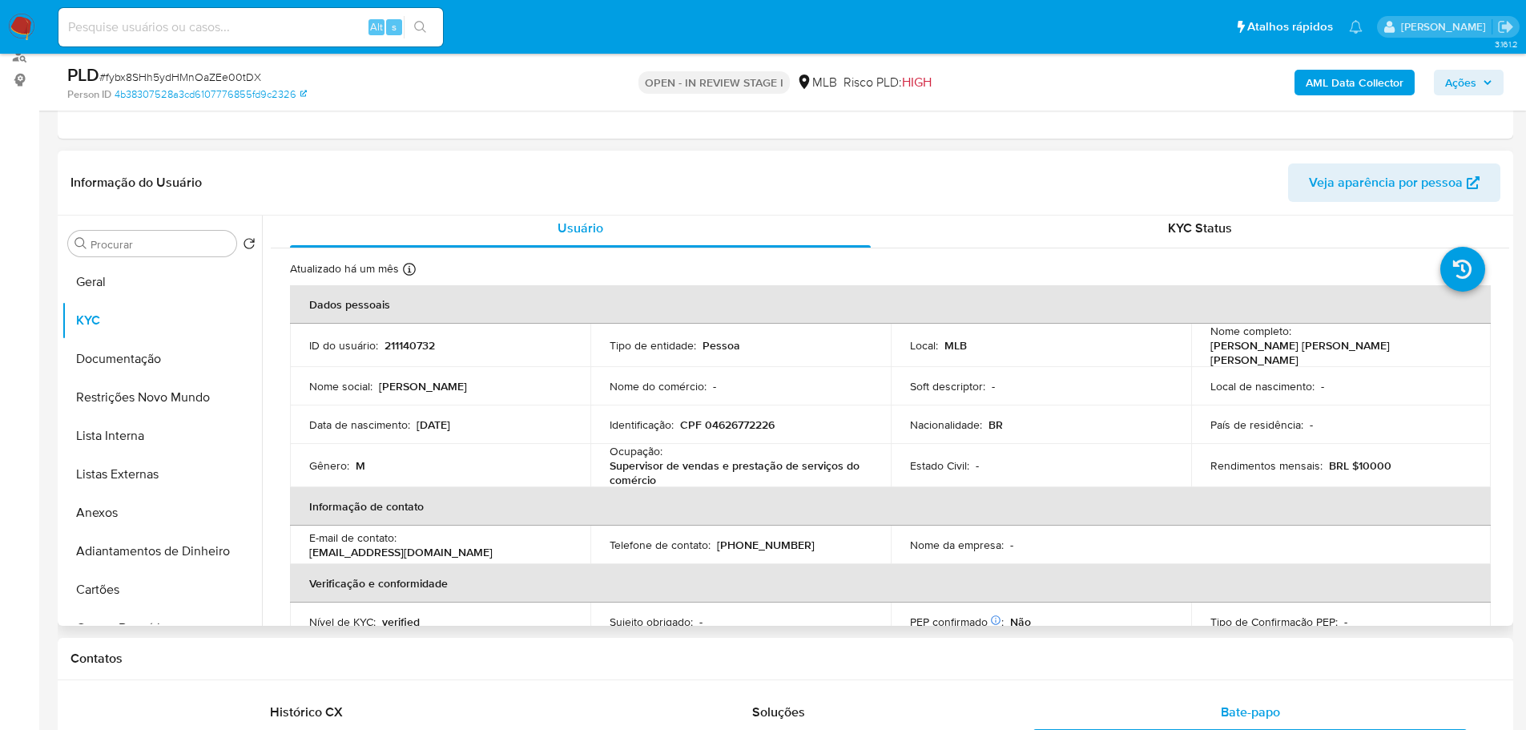
scroll to position [8, 0]
click at [244, 673] on div "Contatos" at bounding box center [785, 659] width 1455 height 42
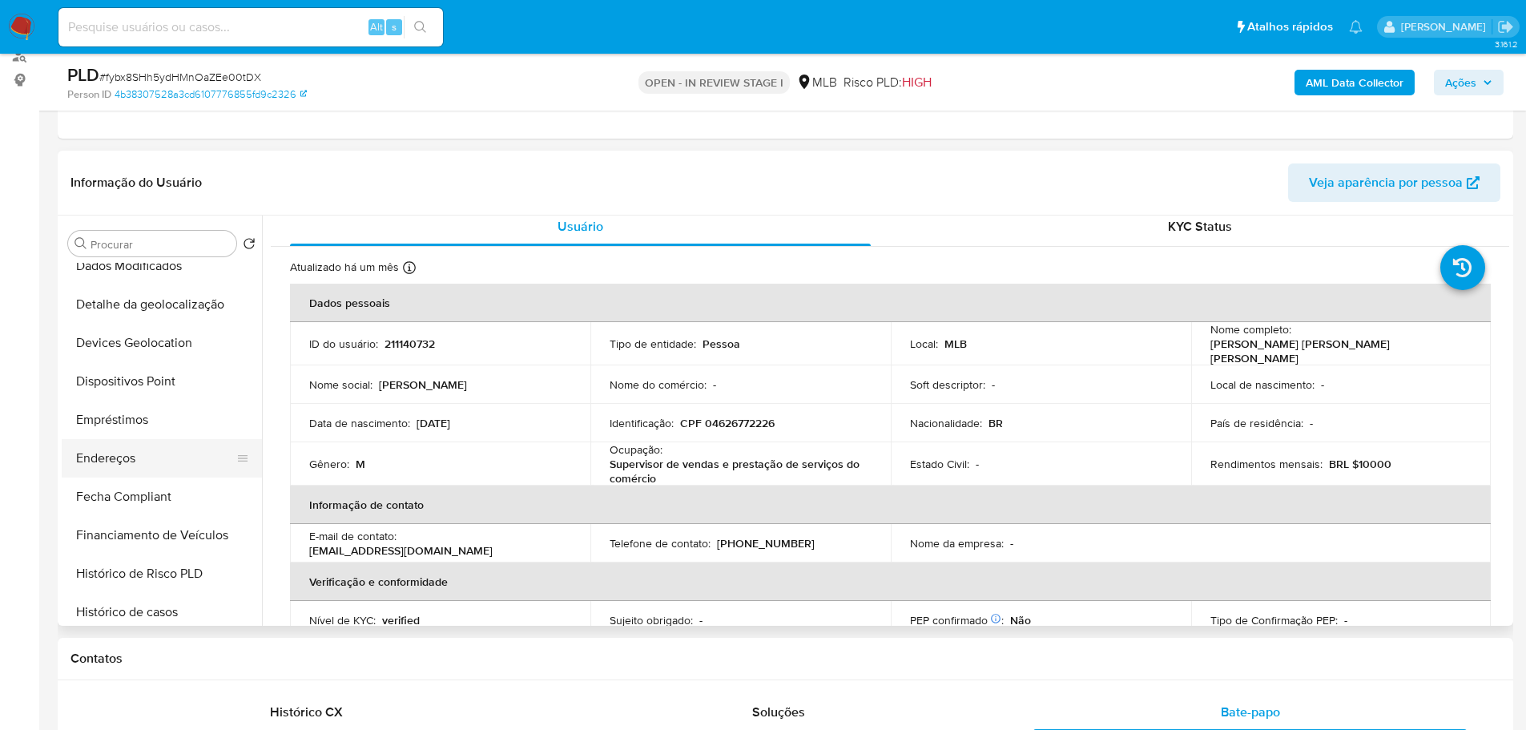
click at [131, 457] on button "Endereços" at bounding box center [155, 458] width 187 height 38
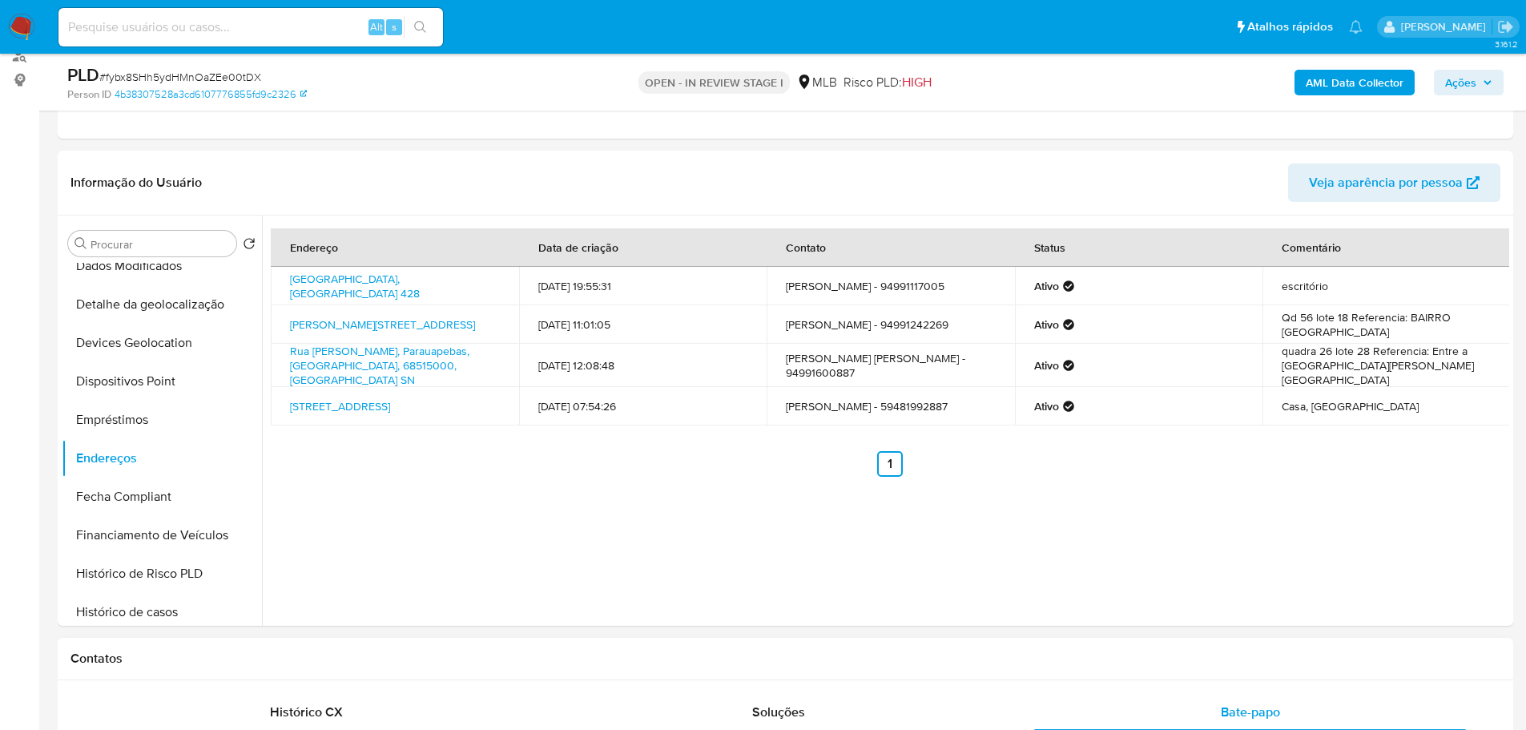
click at [268, 672] on div "Contatos" at bounding box center [785, 659] width 1455 height 42
click at [169, 313] on button "Detalhe da geolocalização" at bounding box center [155, 304] width 187 height 38
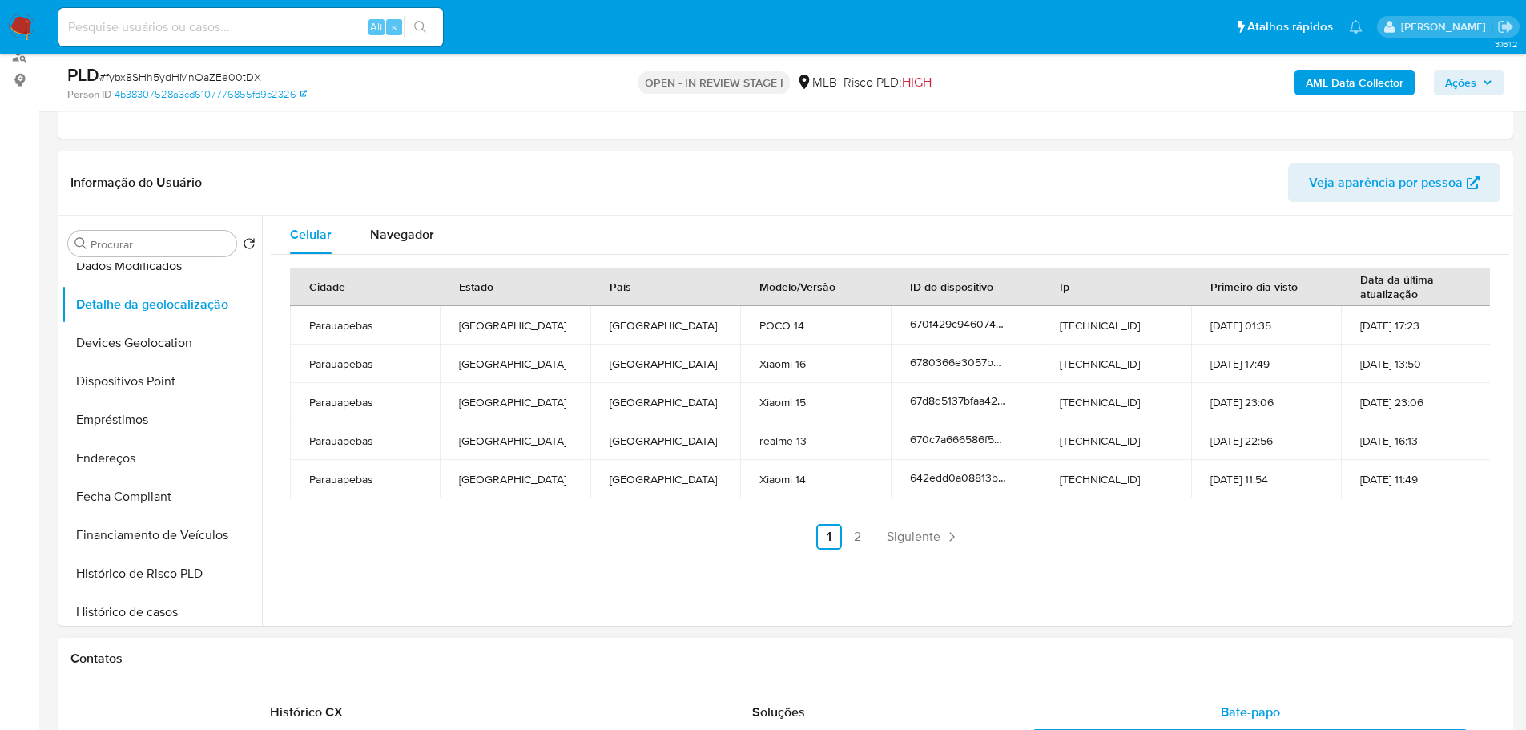
click at [308, 656] on h1 "Contatos" at bounding box center [785, 658] width 1430 height 16
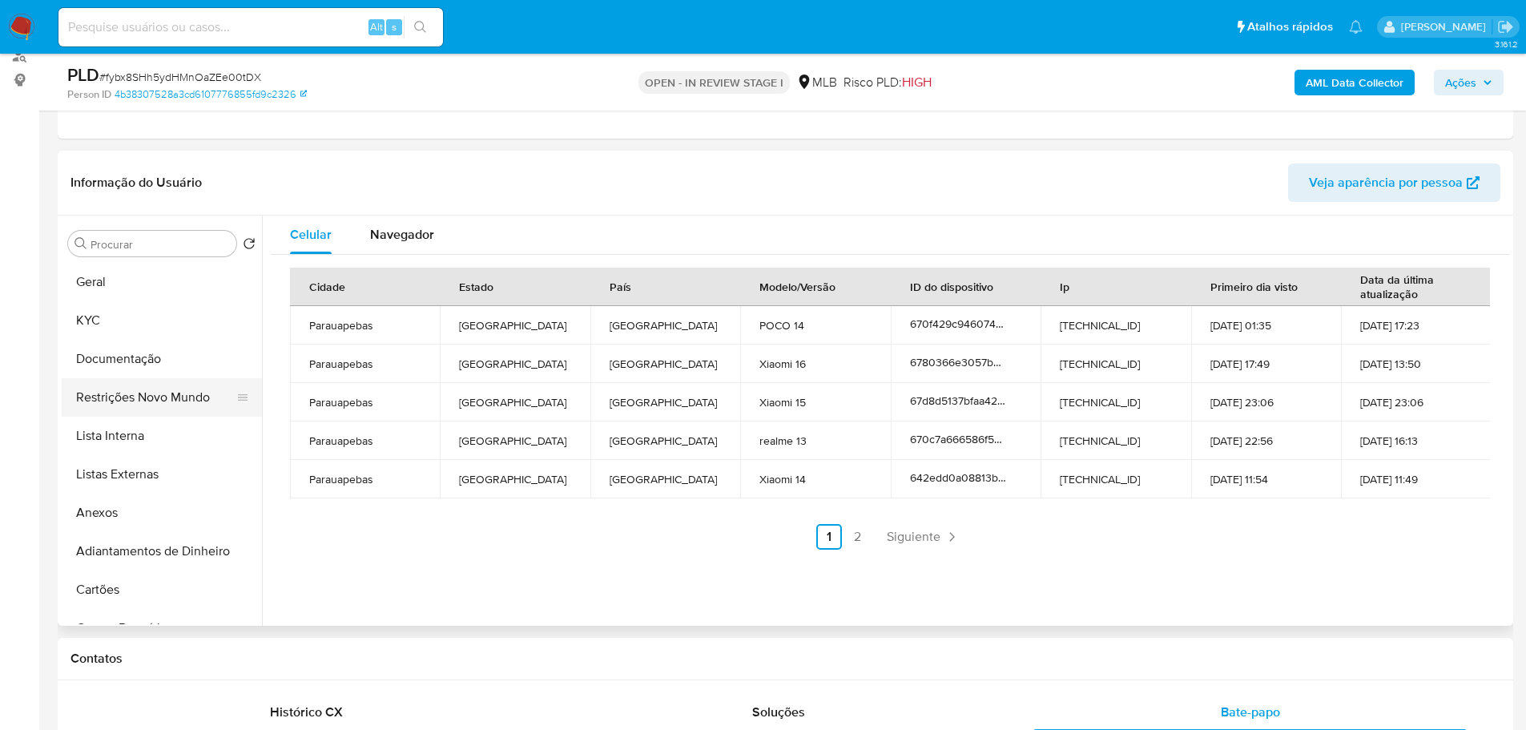
click at [145, 391] on button "Restrições Novo Mundo" at bounding box center [155, 397] width 187 height 38
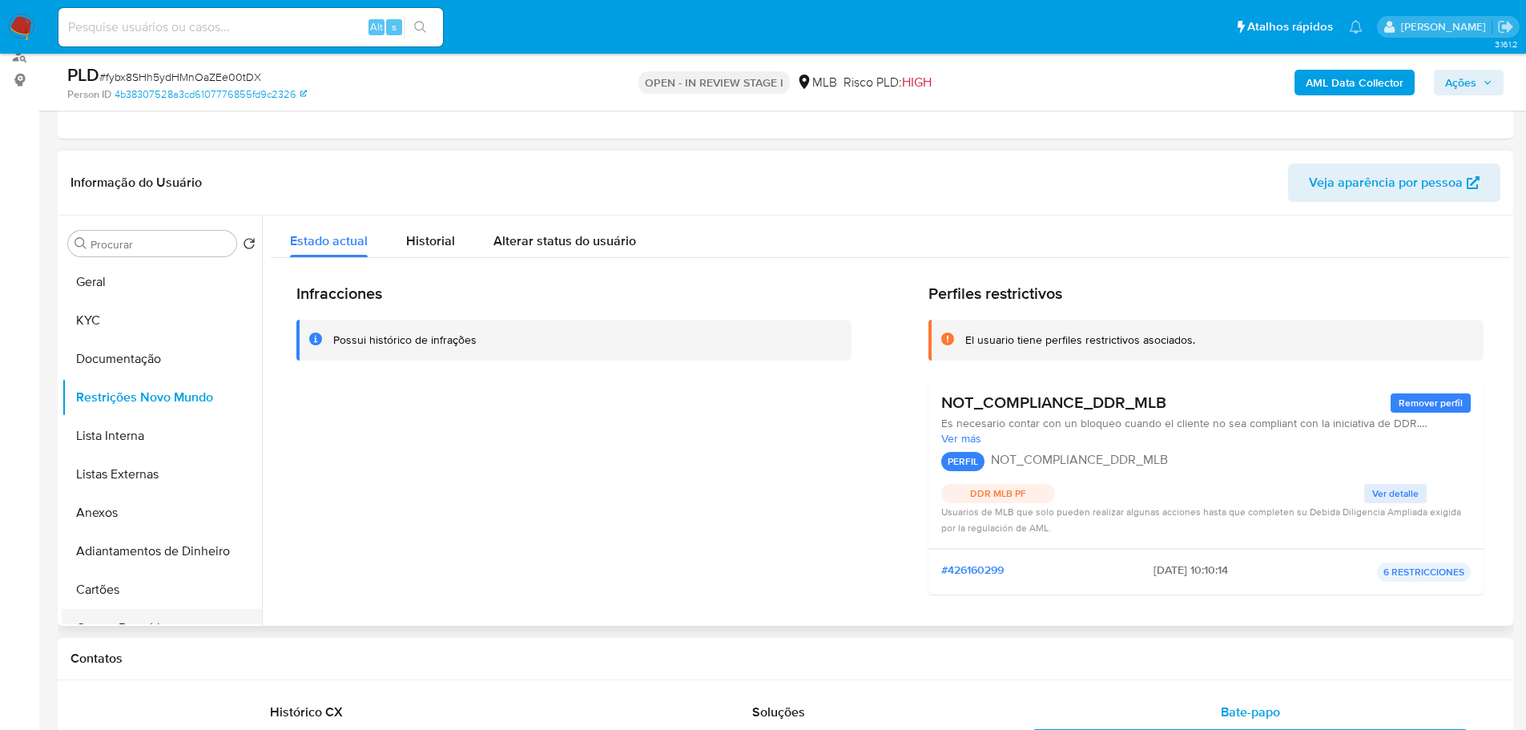
drag, startPoint x: 307, startPoint y: 679, endPoint x: 246, endPoint y: 614, distance: 89.6
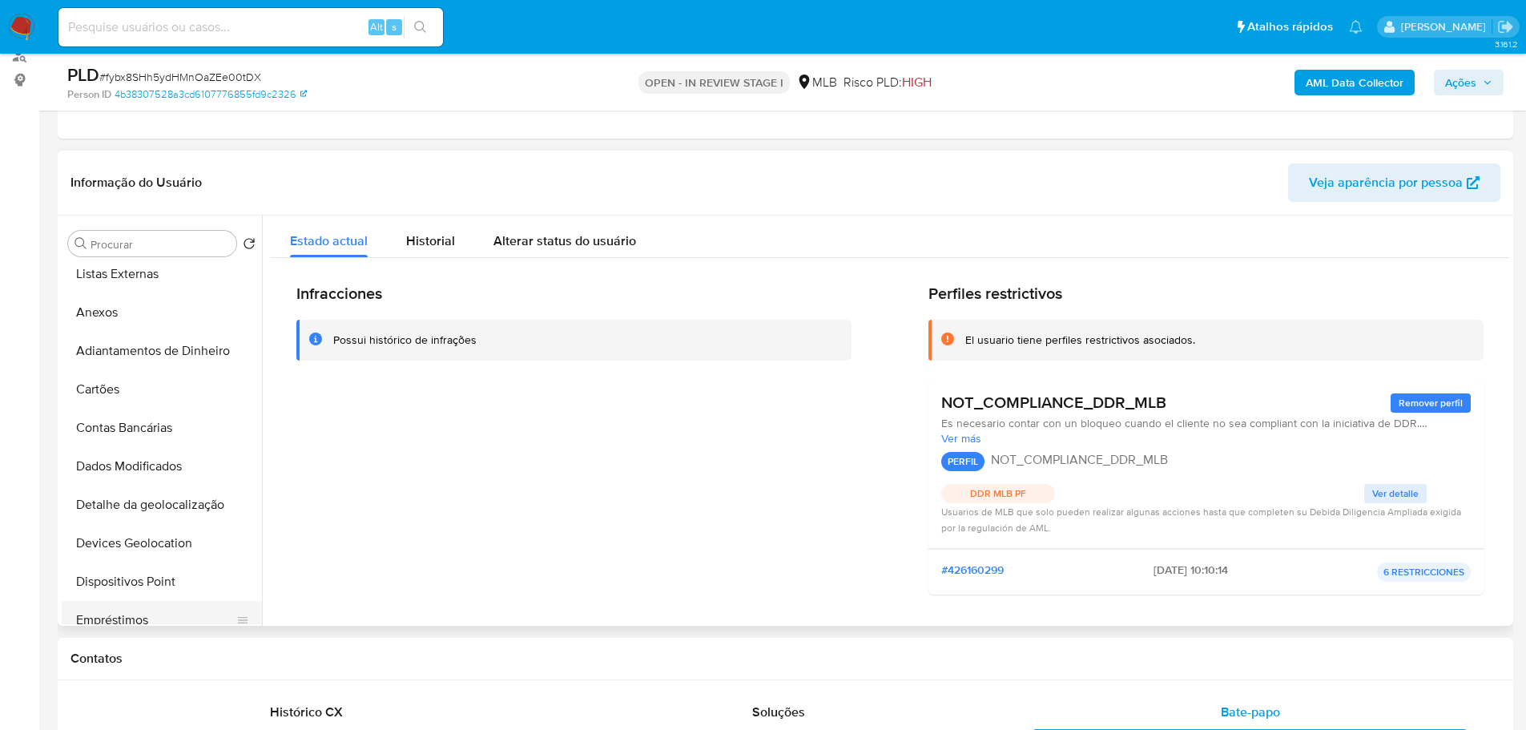
scroll to position [320, 0]
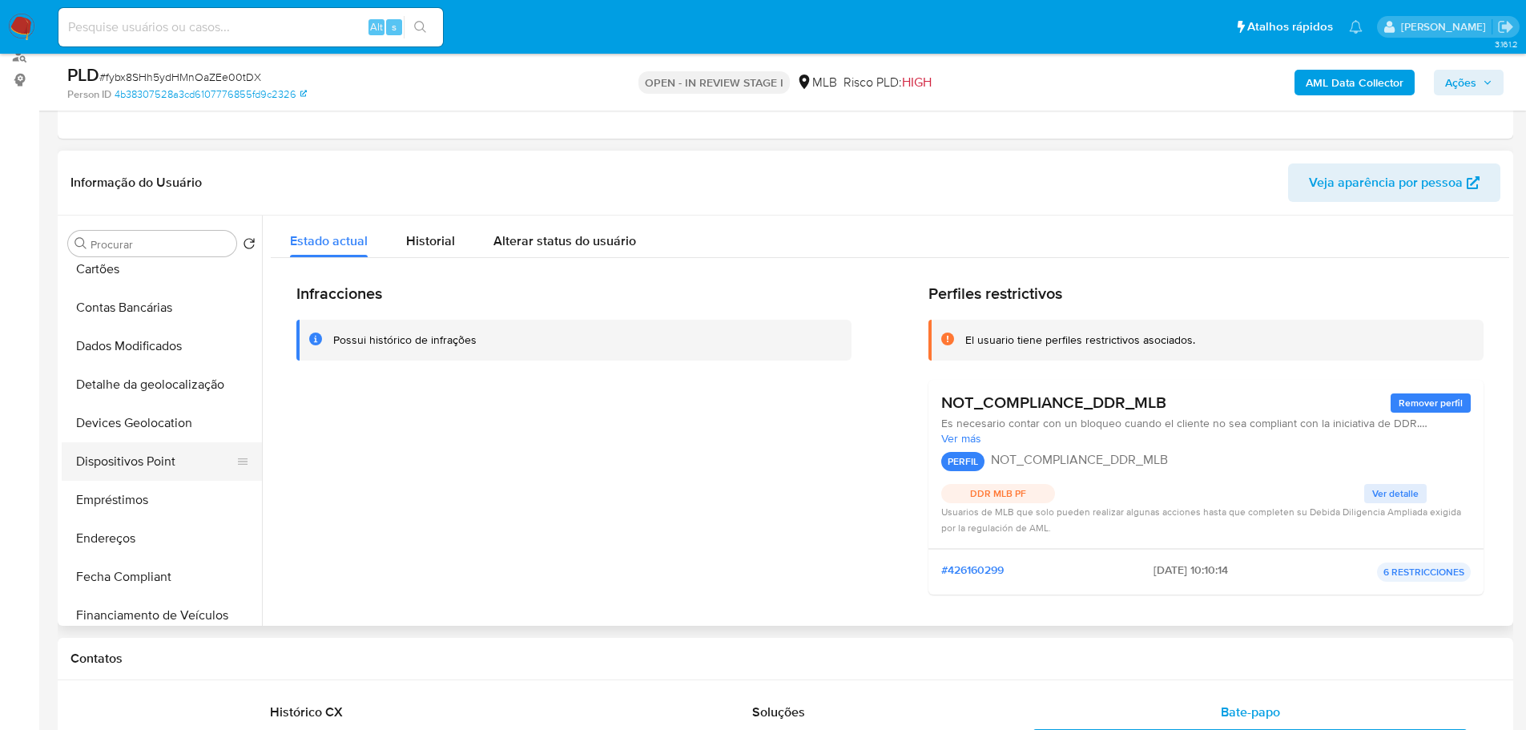
click at [151, 463] on button "Dispositivos Point" at bounding box center [155, 461] width 187 height 38
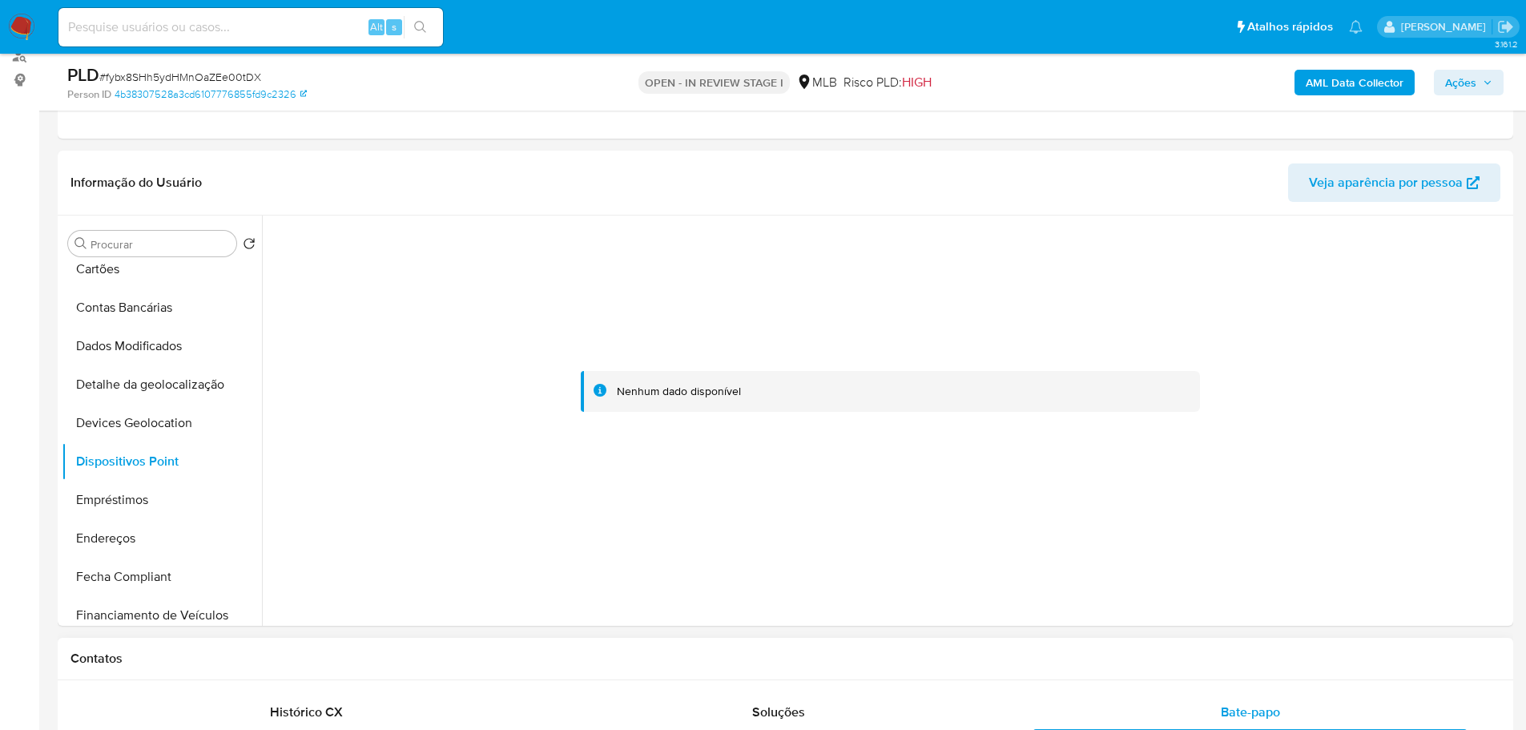
click at [488, 658] on h1 "Contatos" at bounding box center [785, 658] width 1430 height 16
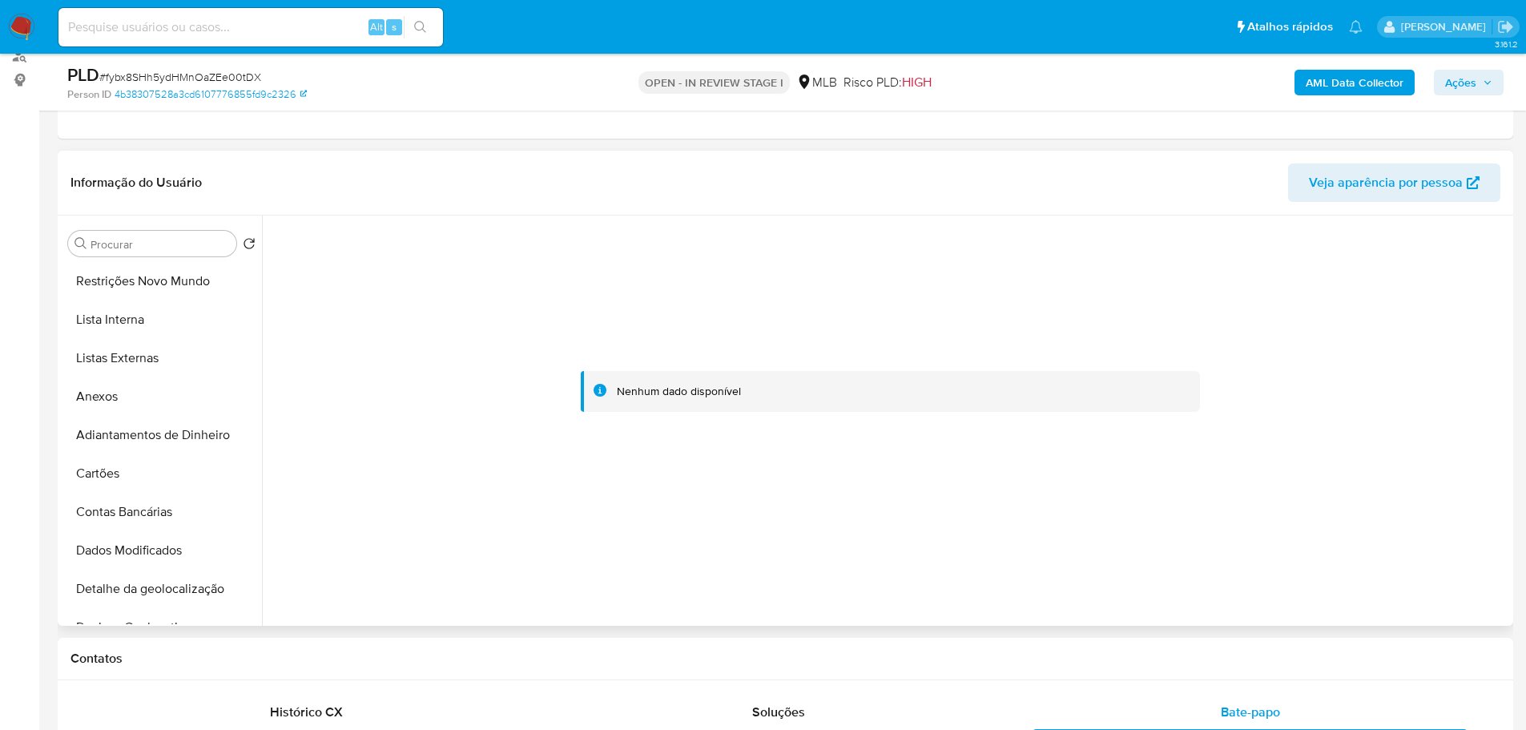
scroll to position [0, 0]
click at [107, 315] on button "KYC" at bounding box center [155, 320] width 187 height 38
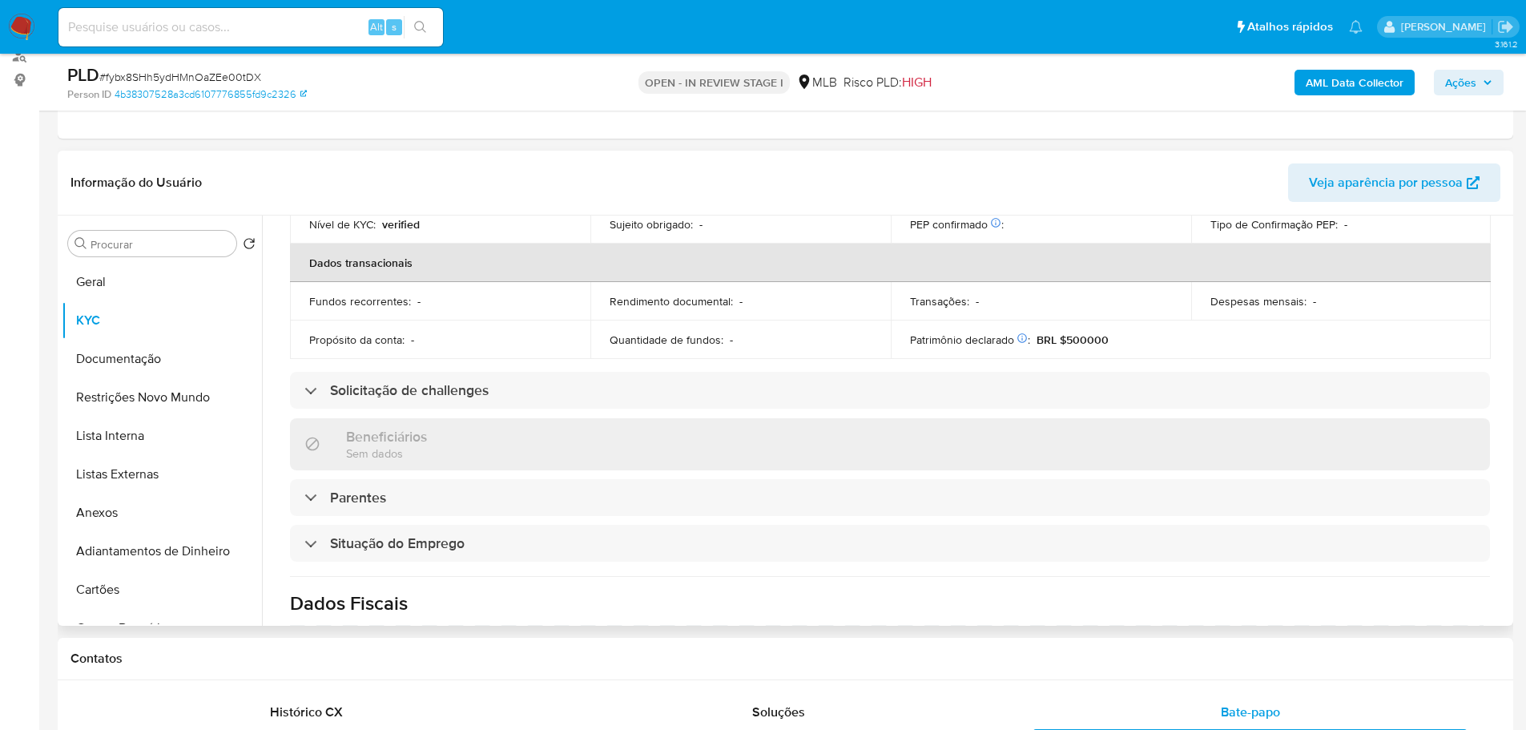
scroll to position [672, 0]
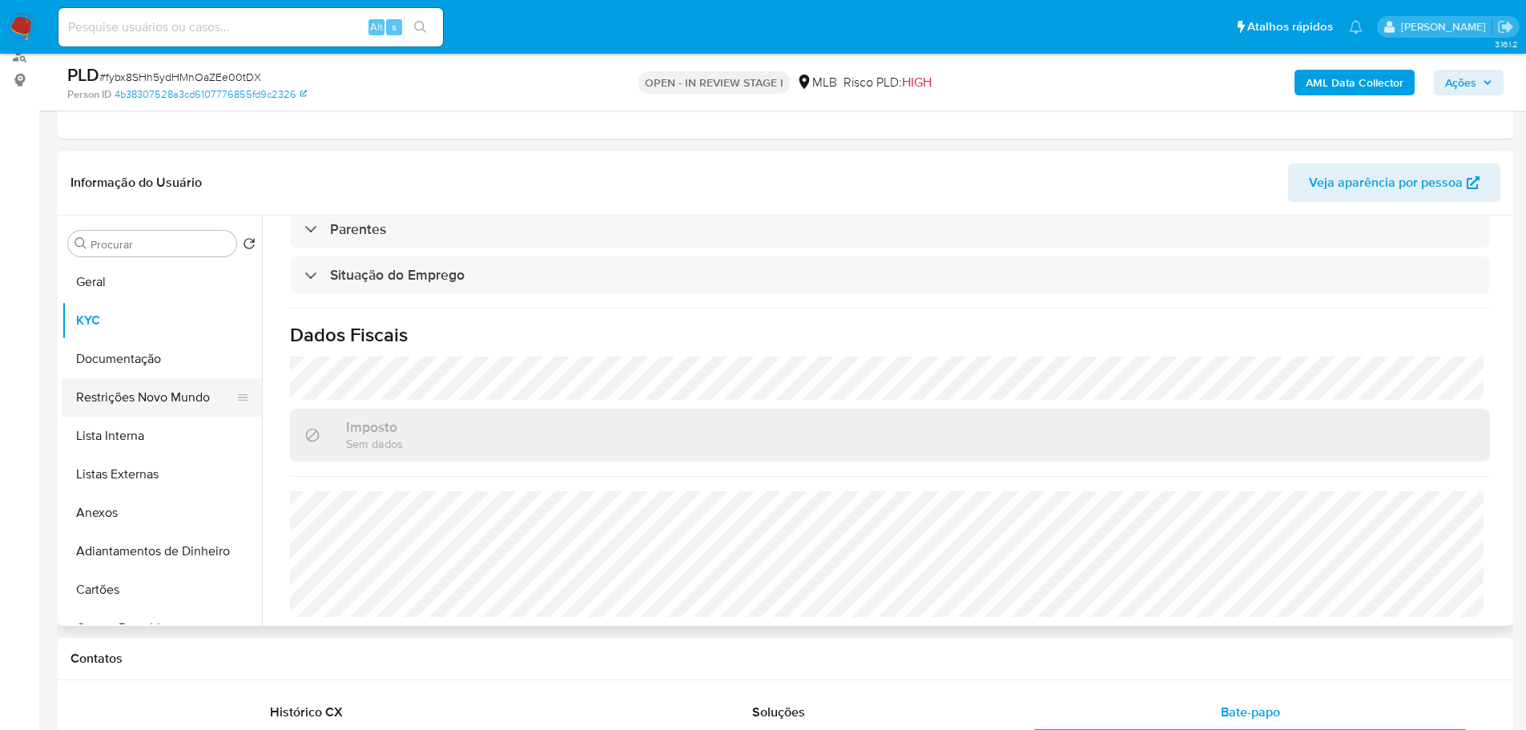
click at [205, 394] on button "Restrições Novo Mundo" at bounding box center [155, 397] width 187 height 38
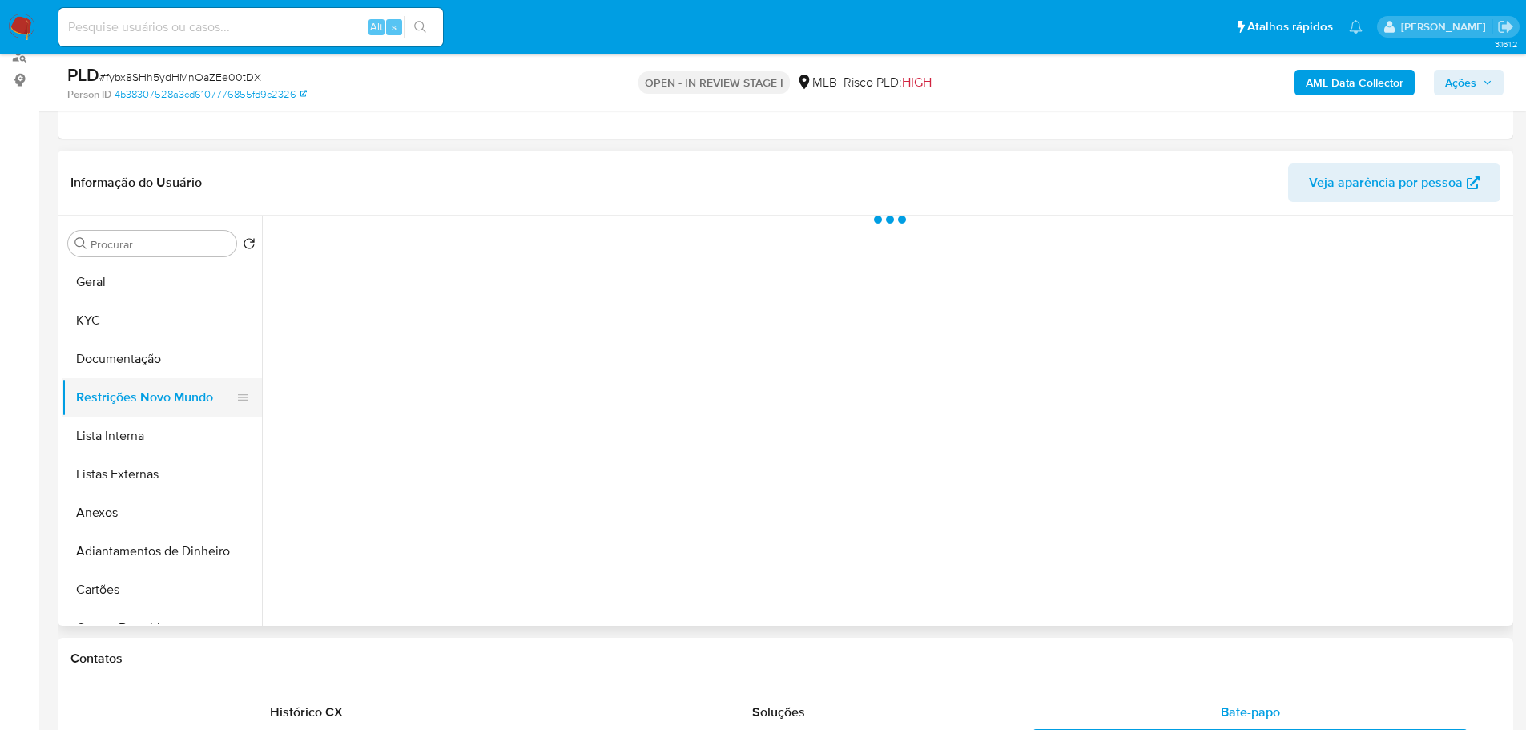
scroll to position [0, 0]
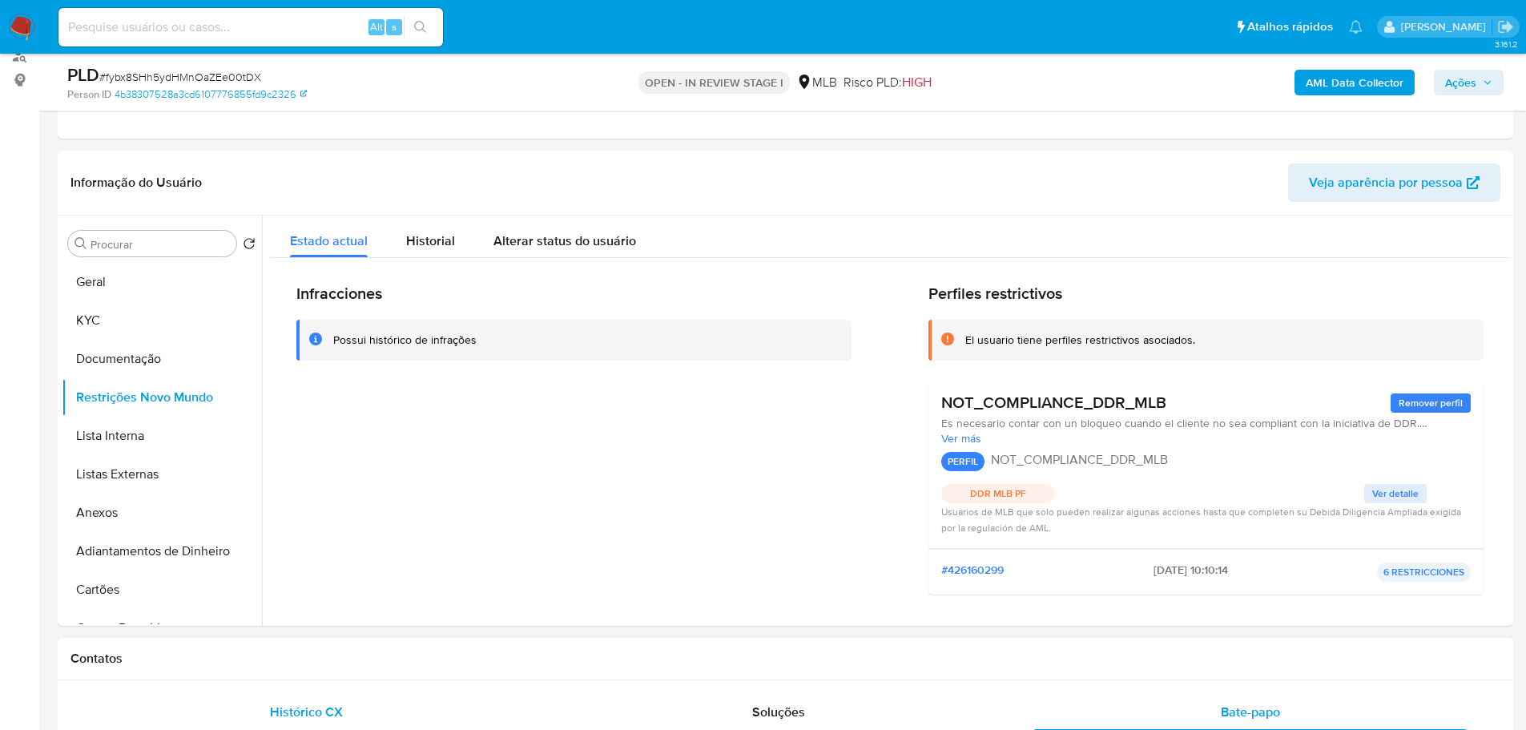
click at [300, 693] on div "Histórico CX" at bounding box center [306, 712] width 433 height 38
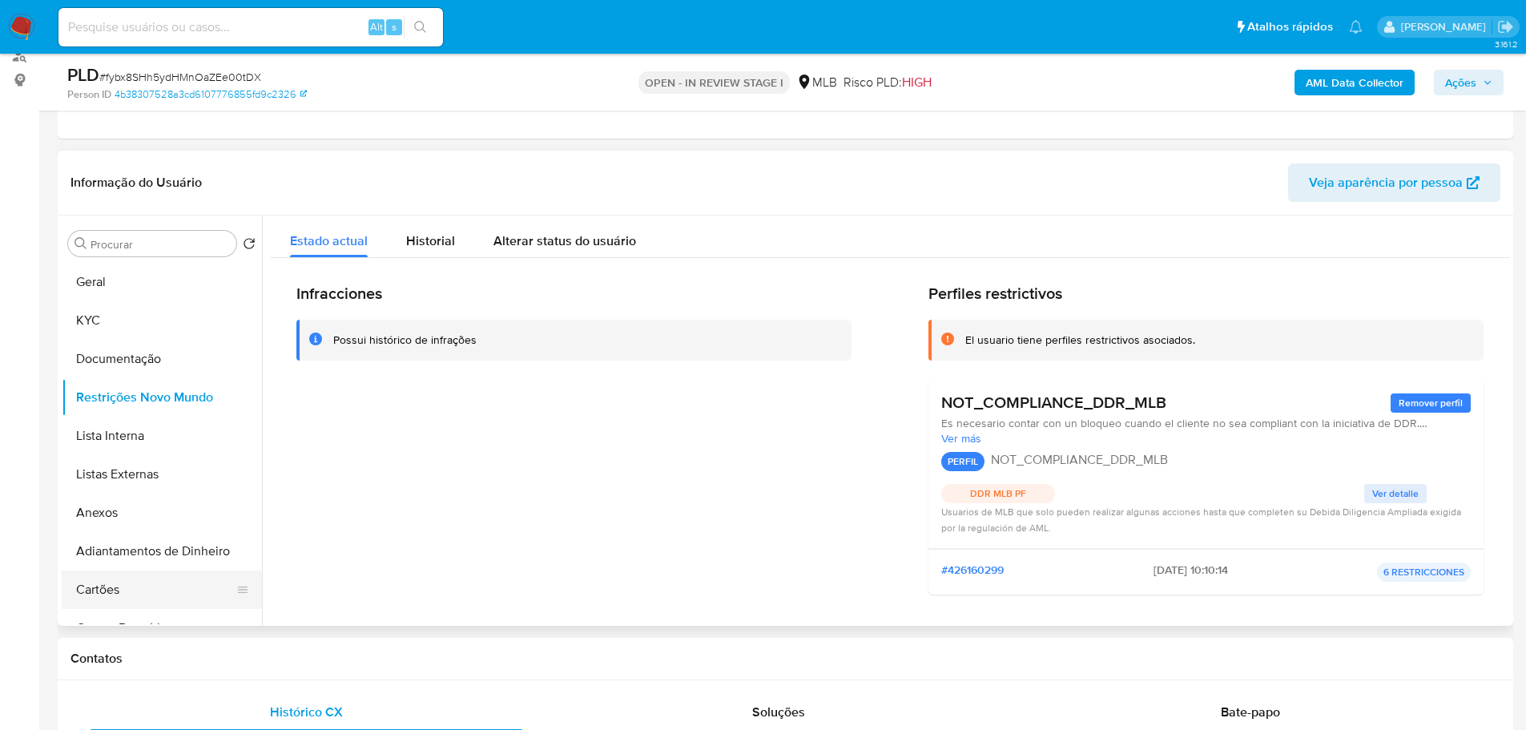
drag, startPoint x: 324, startPoint y: 669, endPoint x: 255, endPoint y: 594, distance: 102.1
click at [324, 669] on div "Contatos" at bounding box center [785, 659] width 1455 height 42
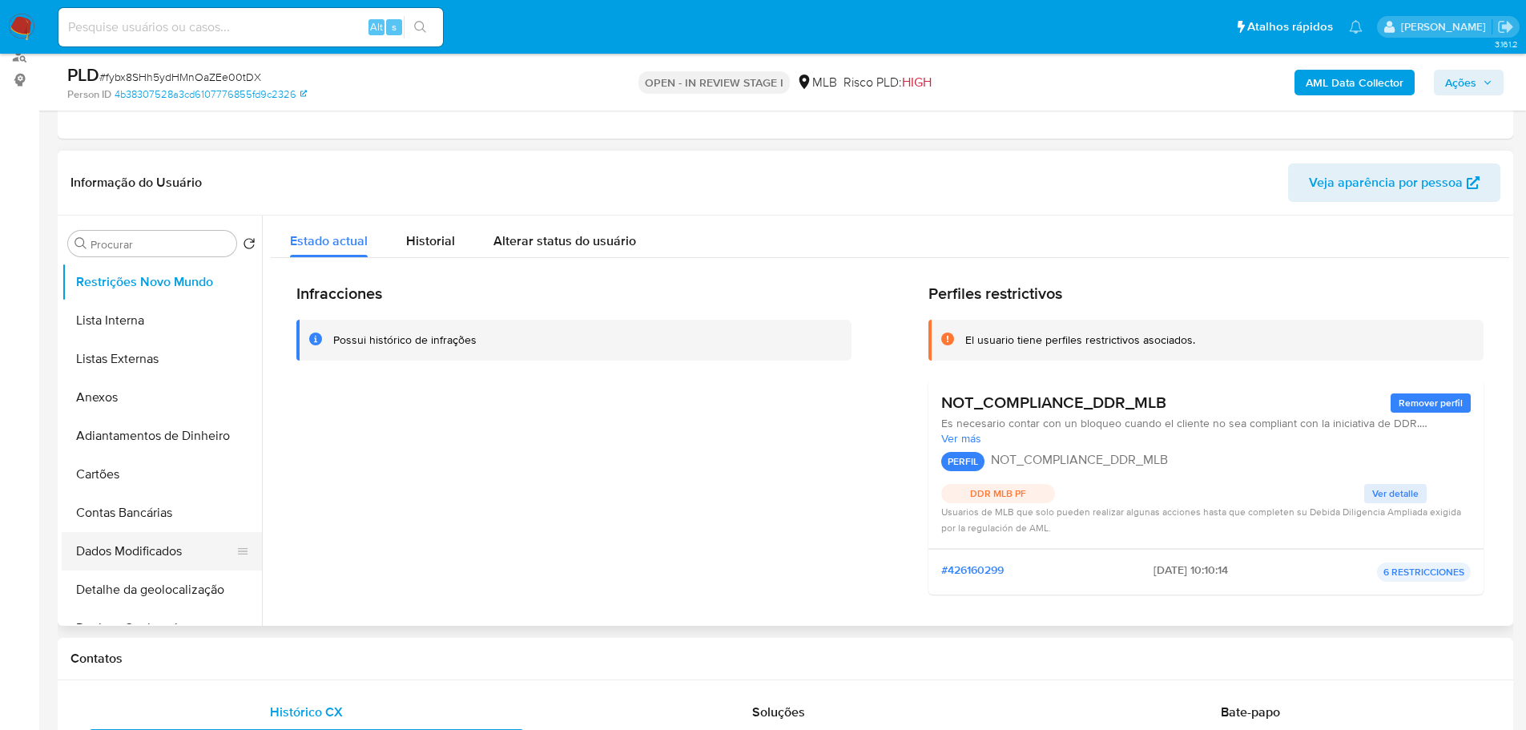
scroll to position [240, 0]
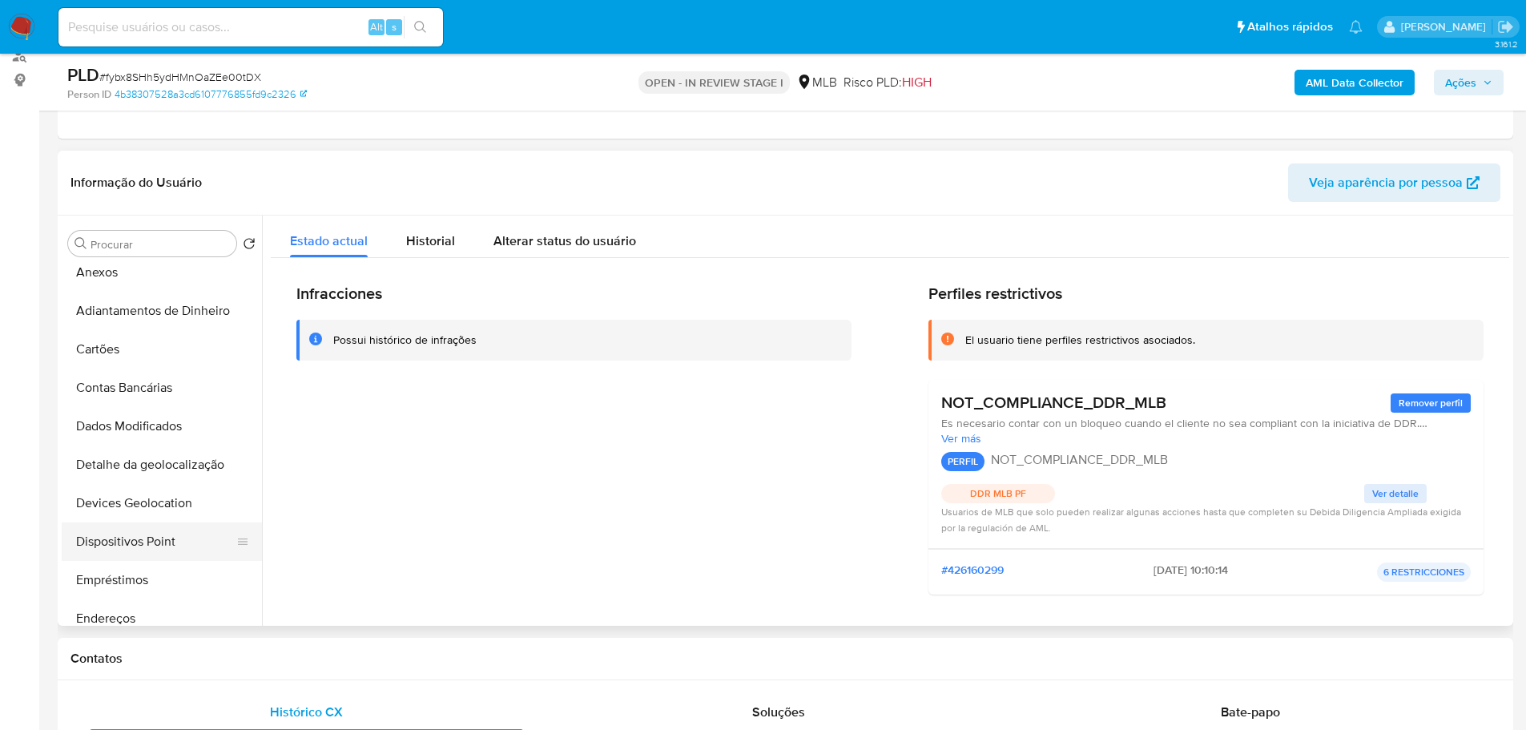
click at [170, 528] on button "Dispositivos Point" at bounding box center [155, 541] width 187 height 38
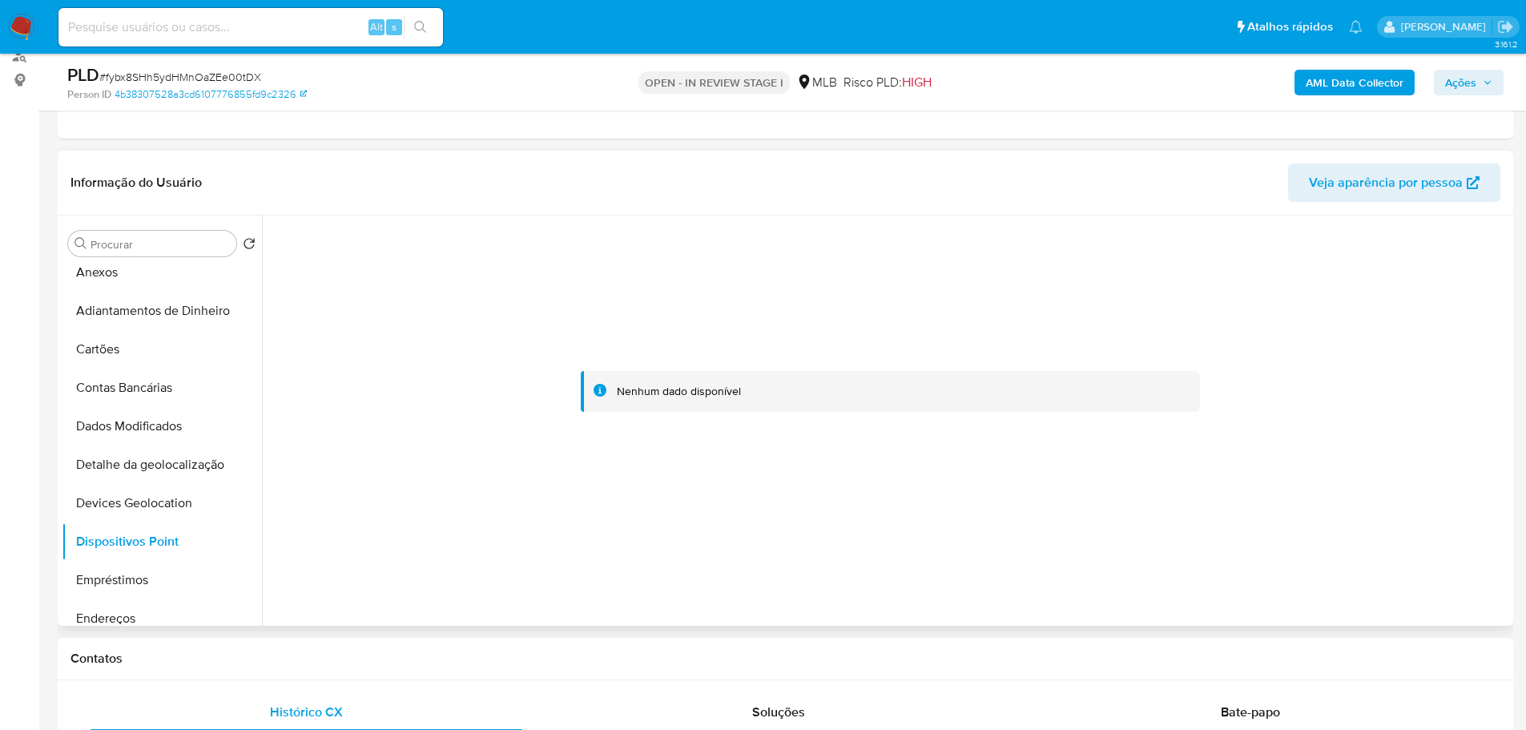
click at [1222, 276] on div at bounding box center [890, 391] width 1238 height 352
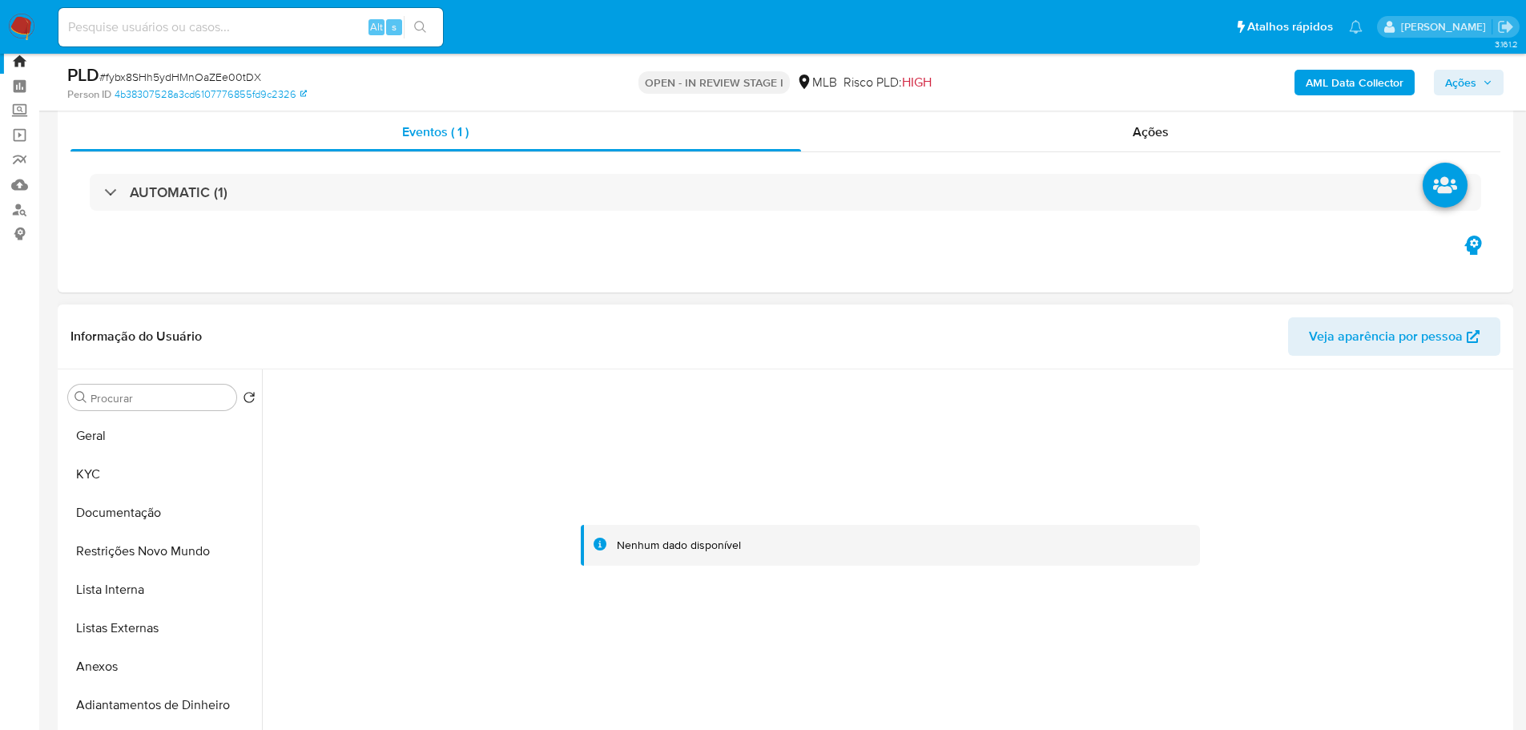
scroll to position [0, 0]
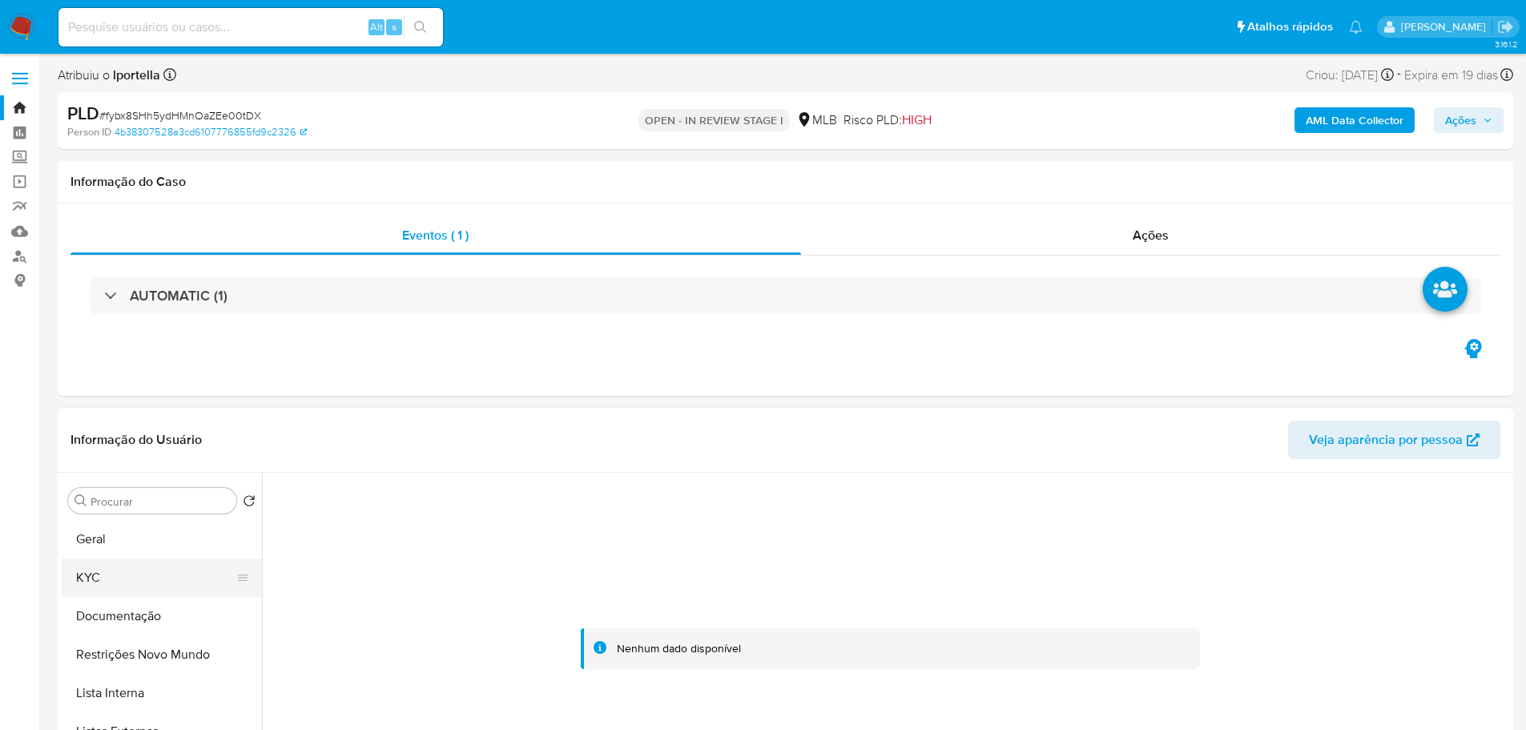
click at [106, 569] on button "KYC" at bounding box center [155, 577] width 187 height 38
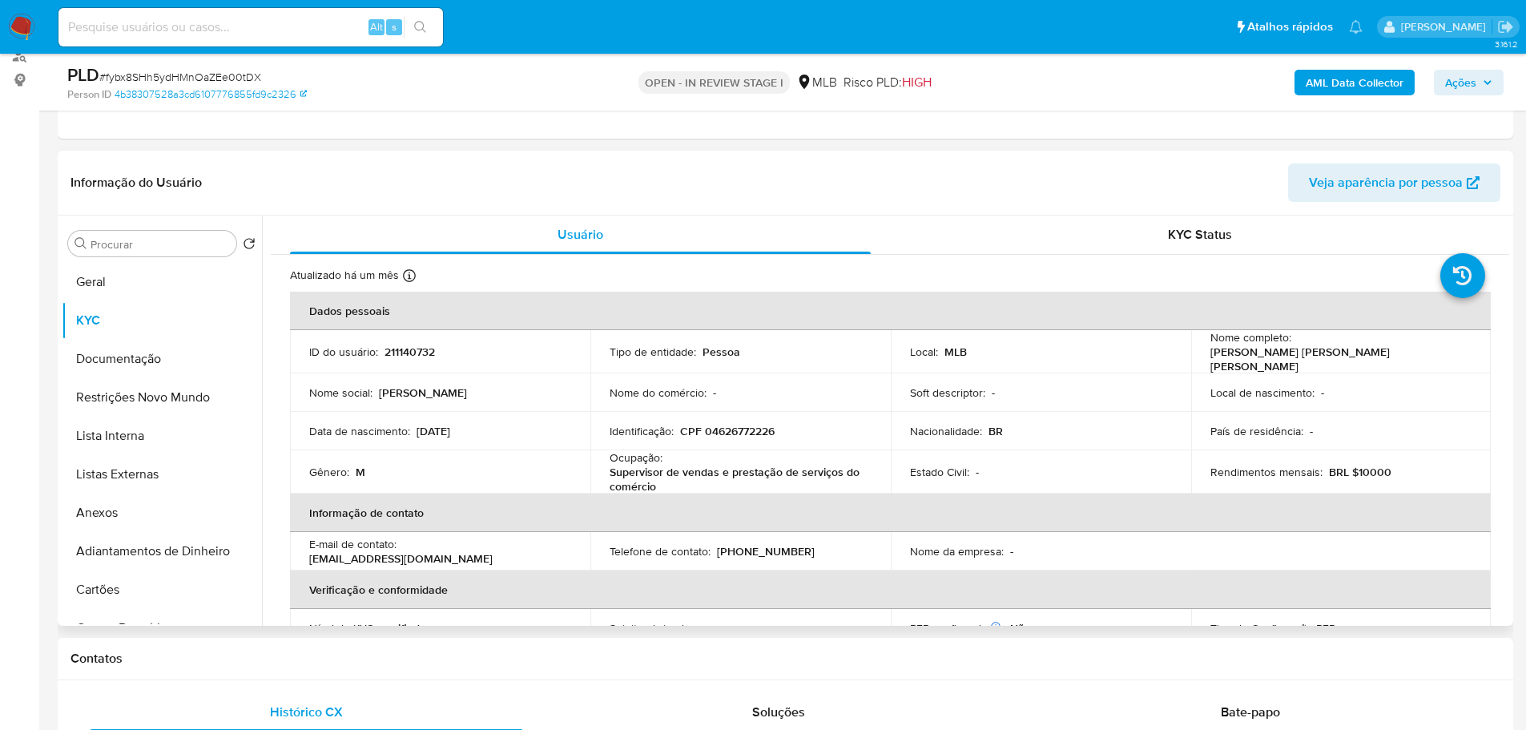
scroll to position [196, 0]
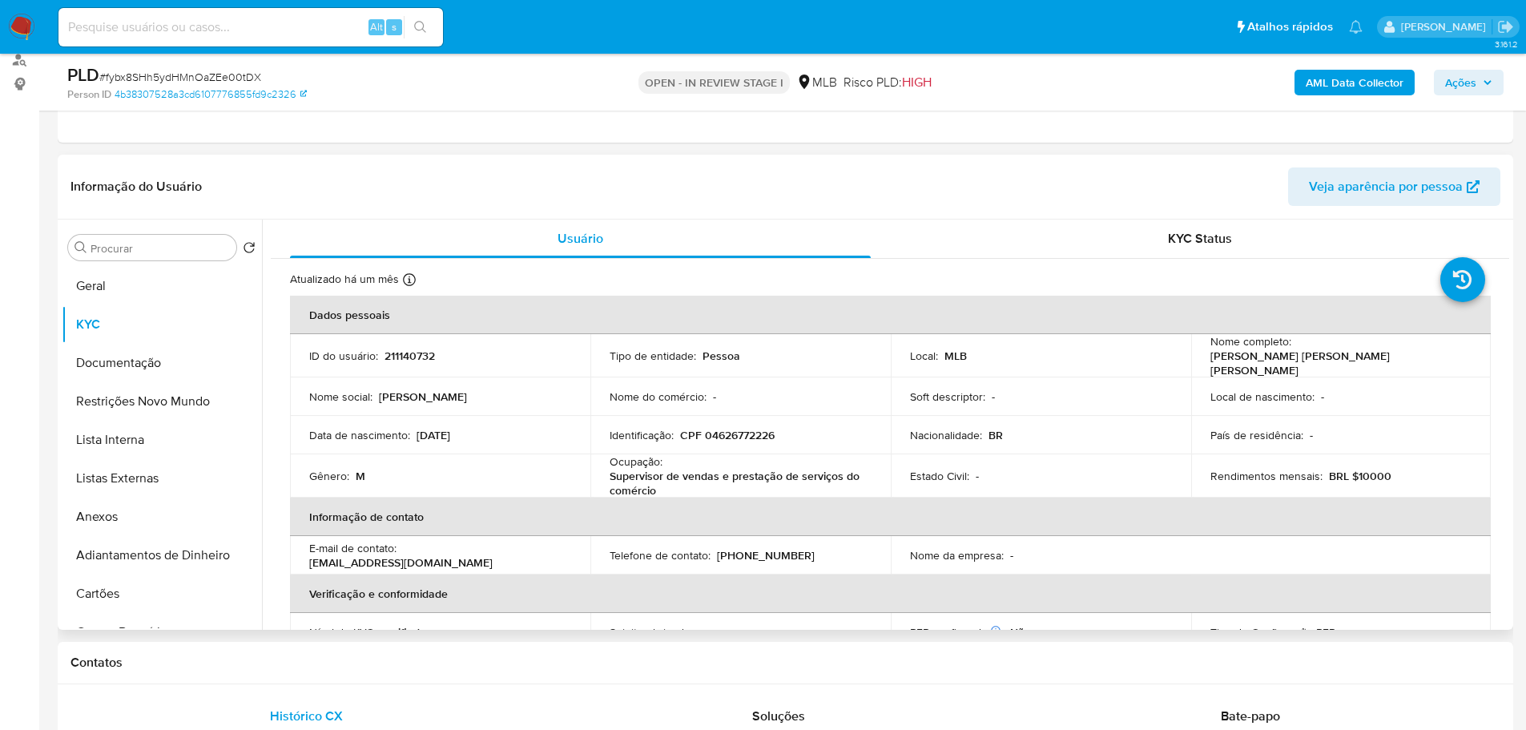
click at [730, 428] on p "CPF 04626772226" at bounding box center [727, 435] width 95 height 14
copy p "04626772226"
drag, startPoint x: 1424, startPoint y: 354, endPoint x: 1293, endPoint y: 356, distance: 131.4
click at [1293, 356] on div "Nome completo : Joao Victor Silva Oliveira" at bounding box center [1341, 355] width 262 height 43
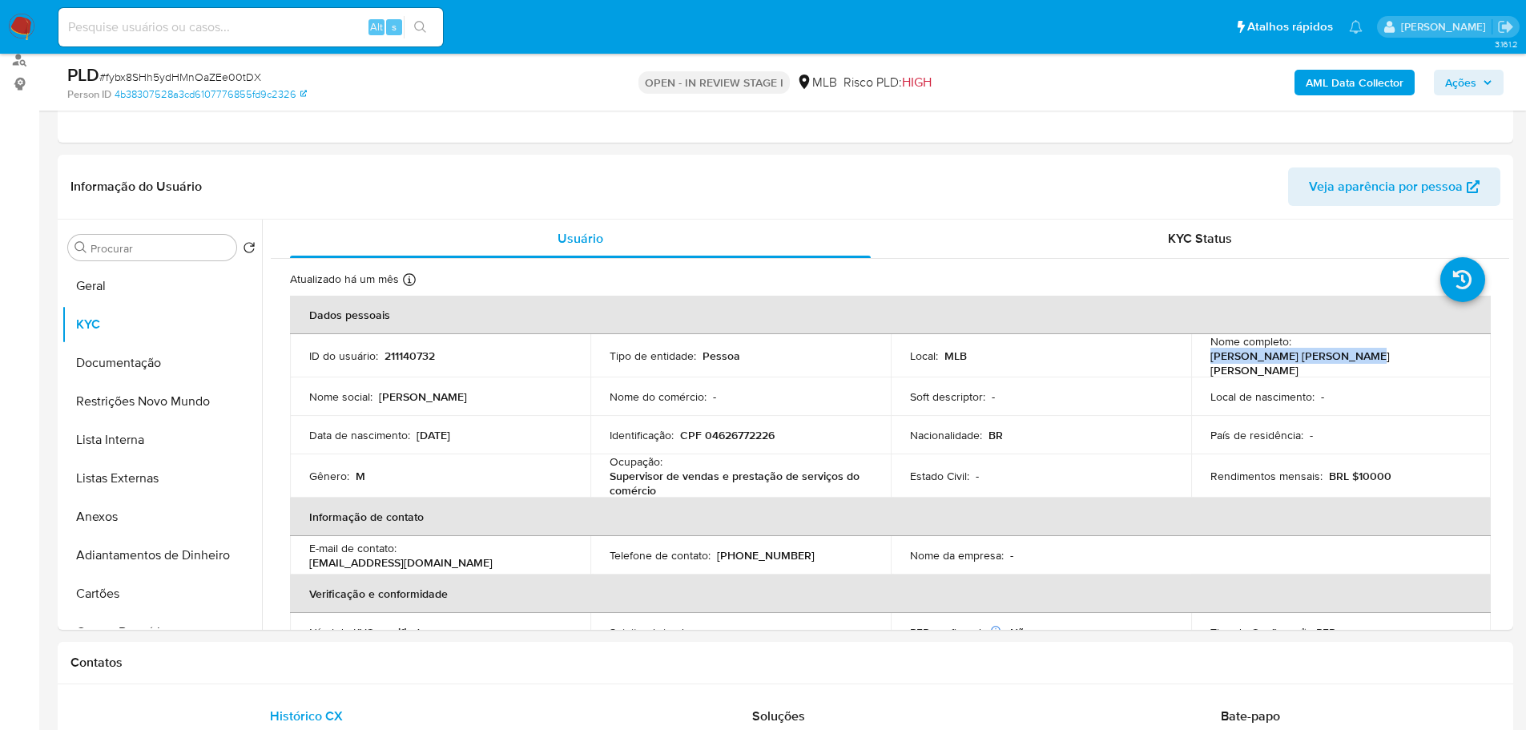
copy p "Joao Victor Silva Oliveira"
drag, startPoint x: 1454, startPoint y: 78, endPoint x: 1383, endPoint y: 96, distance: 72.9
click at [1455, 78] on span "Ações" at bounding box center [1460, 83] width 31 height 26
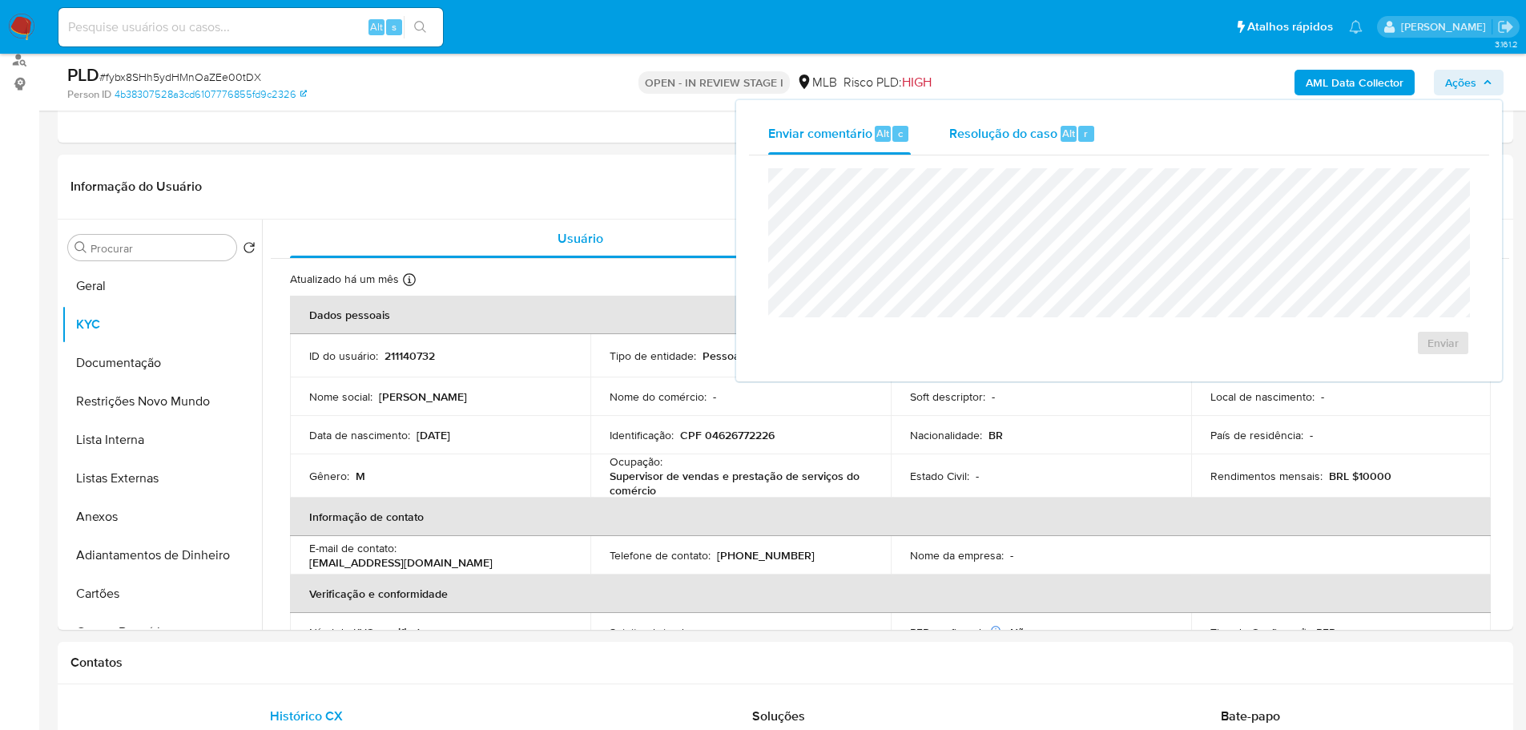
click at [1021, 114] on div "Resolução do caso Alt r" at bounding box center [1022, 134] width 147 height 42
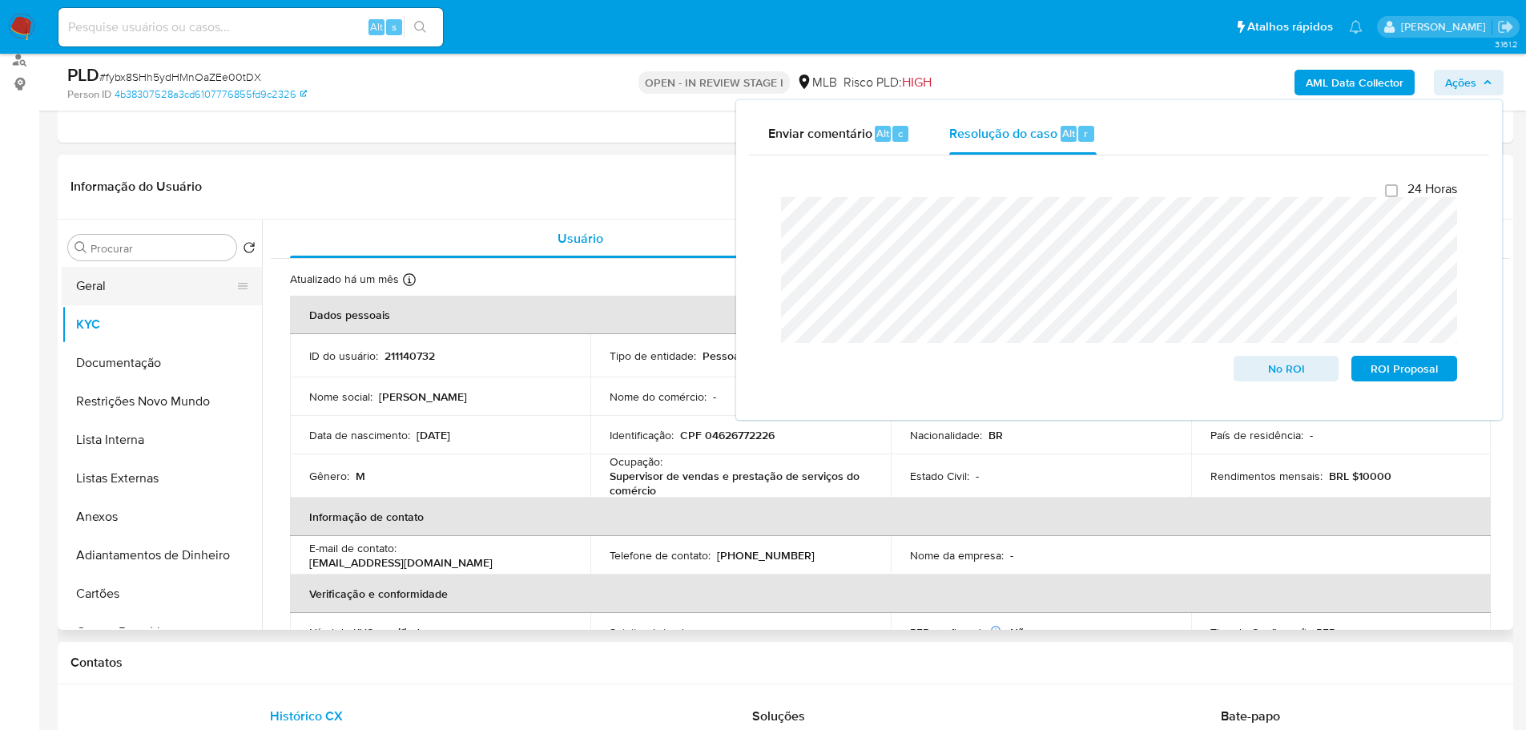
click at [102, 299] on button "Geral" at bounding box center [155, 286] width 187 height 38
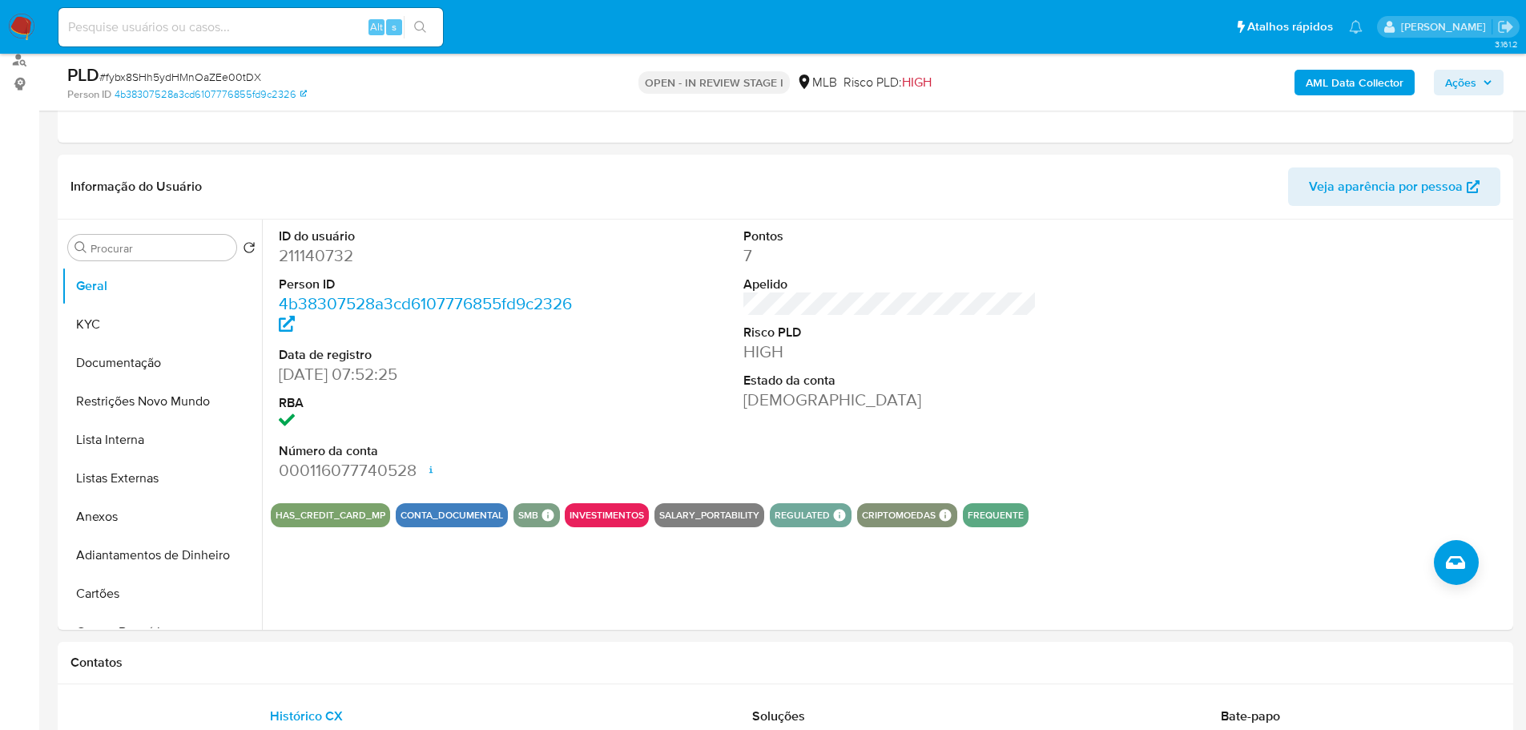
click at [1323, 93] on b "AML Data Collector" at bounding box center [1355, 83] width 98 height 26
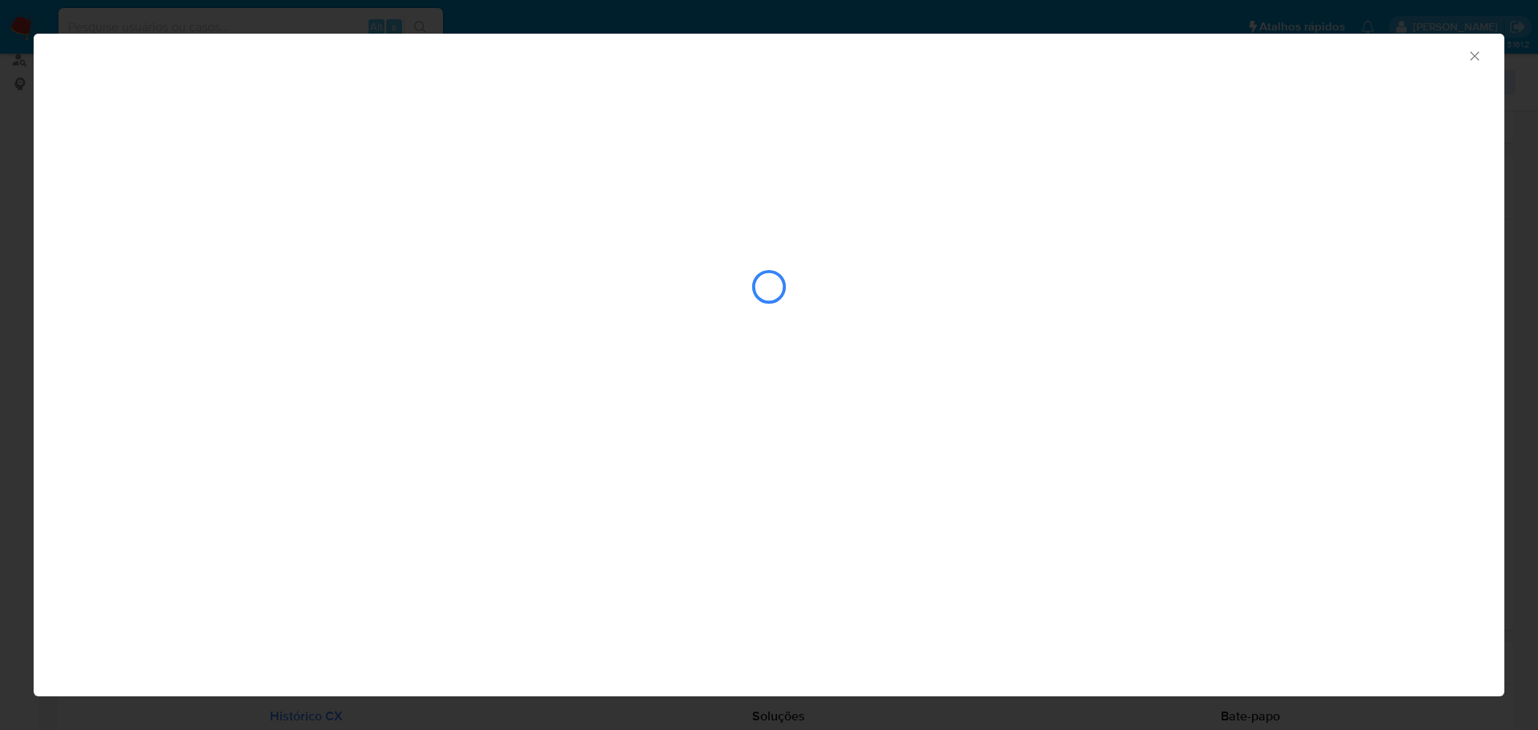
click at [1454, 25] on div "AML Data Collector" at bounding box center [769, 365] width 1538 height 730
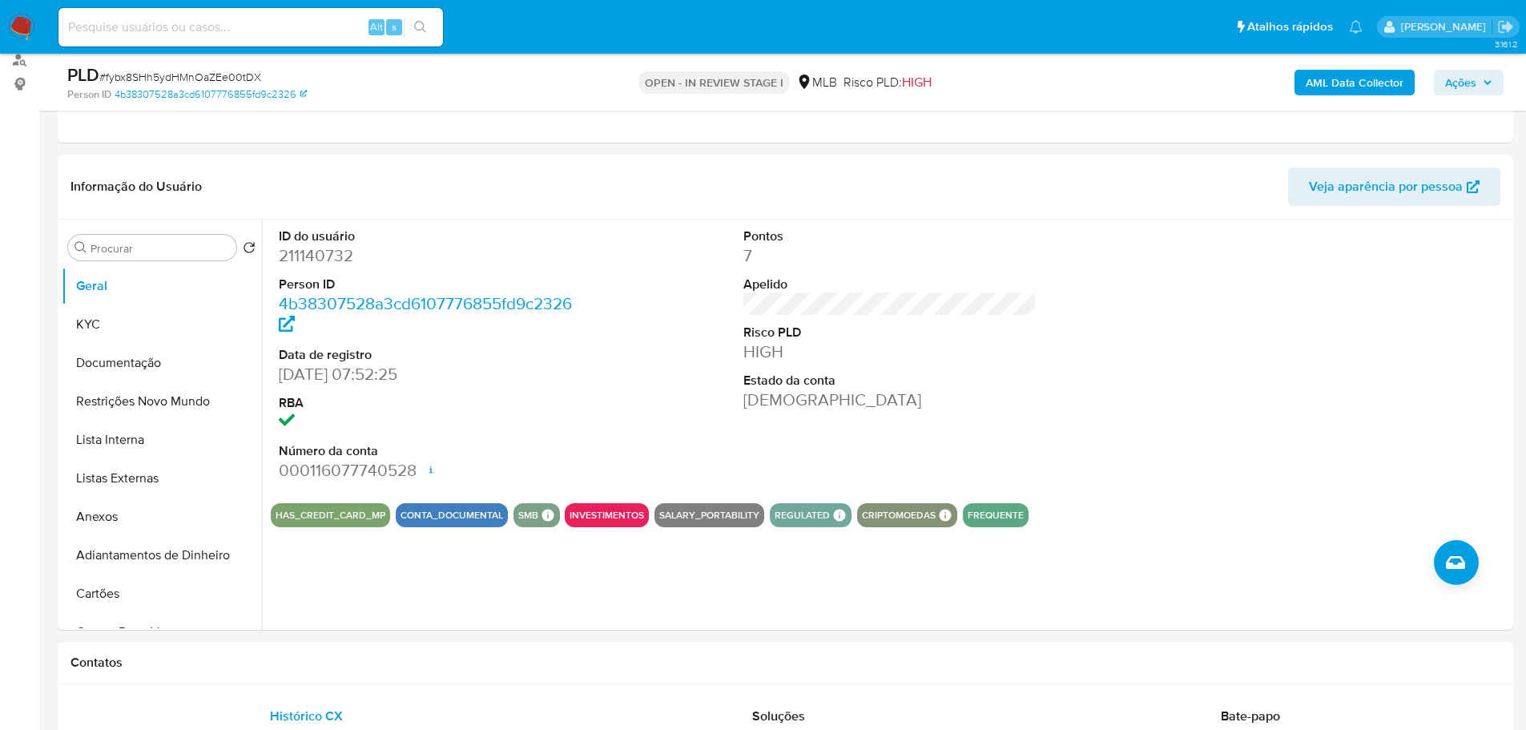
click at [1370, 74] on b "AML Data Collector" at bounding box center [1355, 83] width 98 height 26
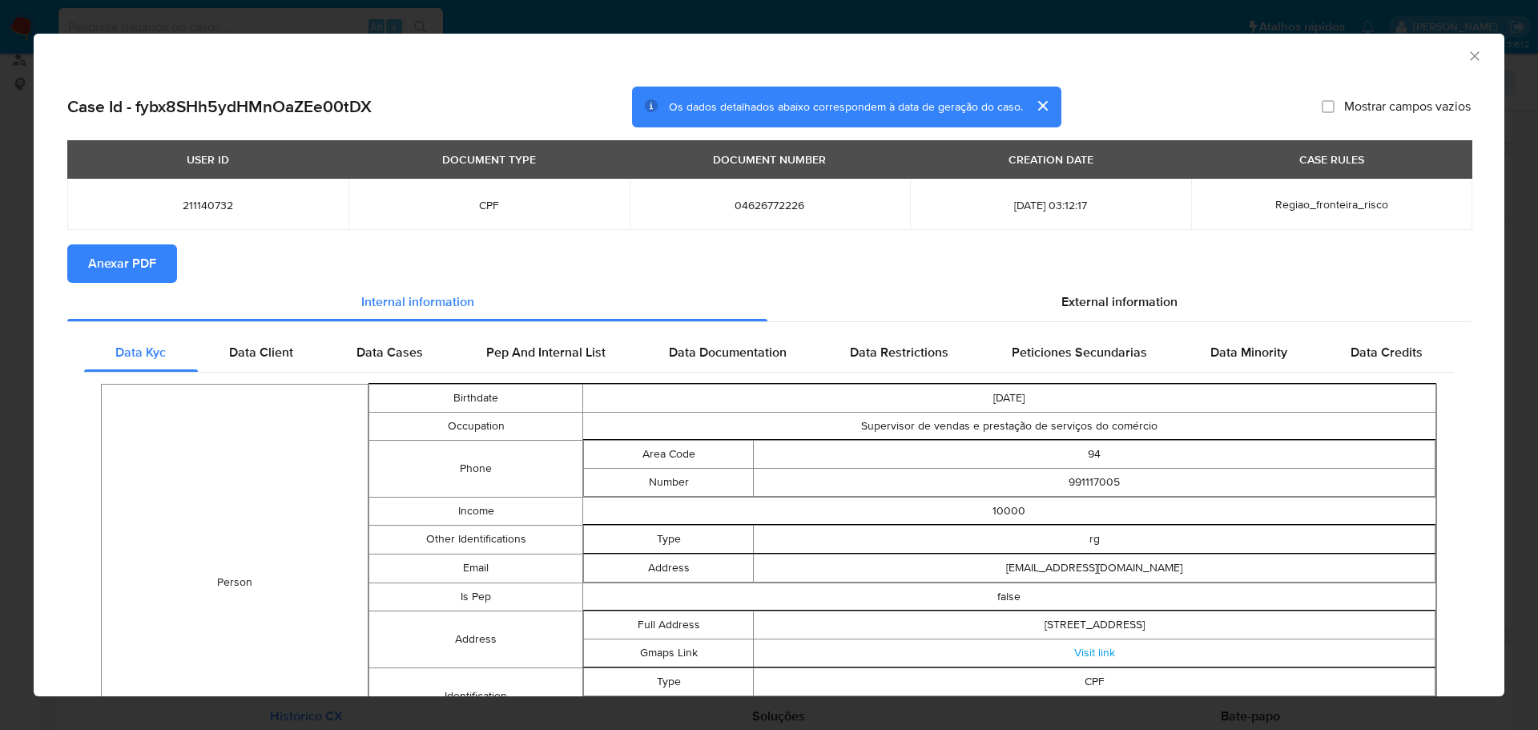
click at [103, 255] on span "Anexar PDF" at bounding box center [122, 263] width 68 height 35
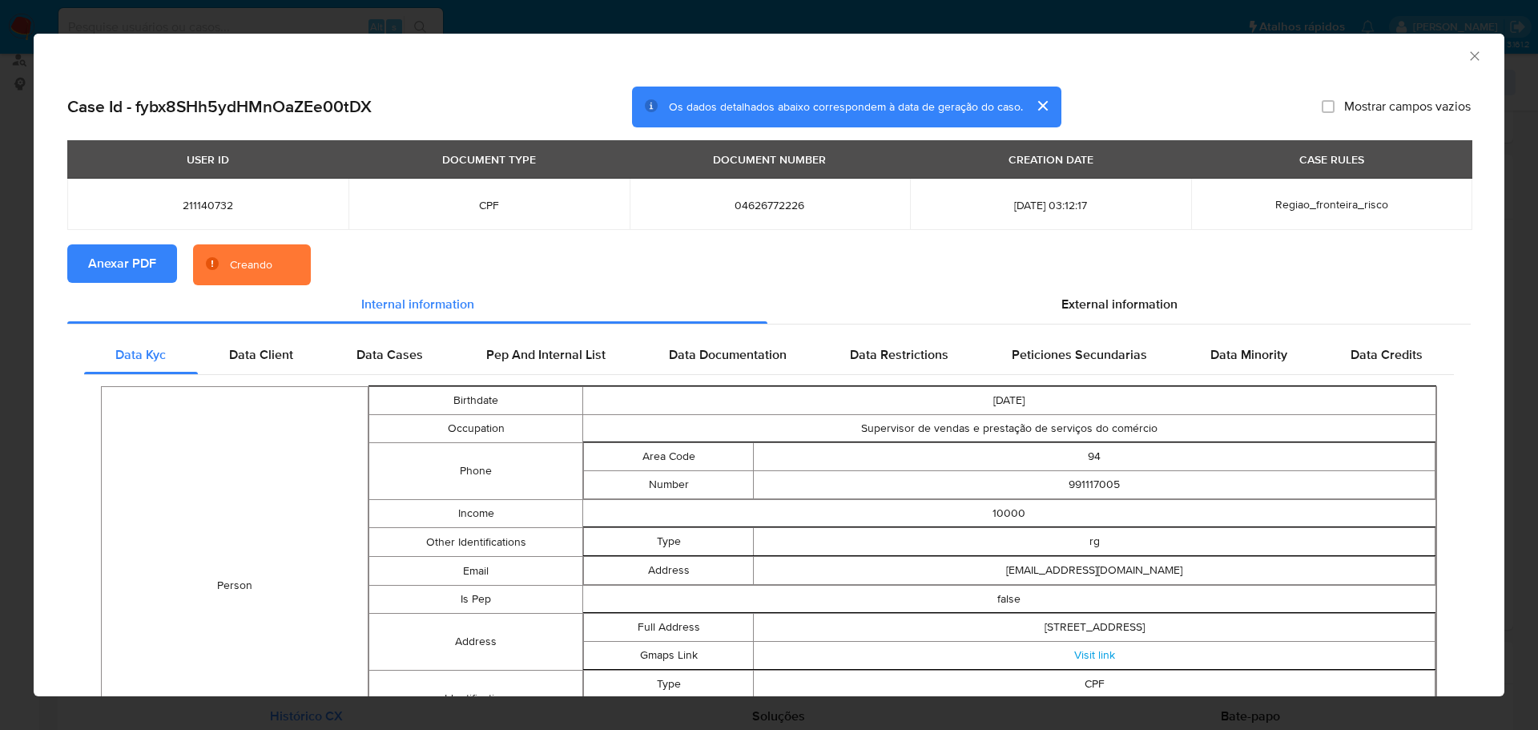
click at [1467, 57] on icon "Fechar a janela" at bounding box center [1475, 56] width 16 height 16
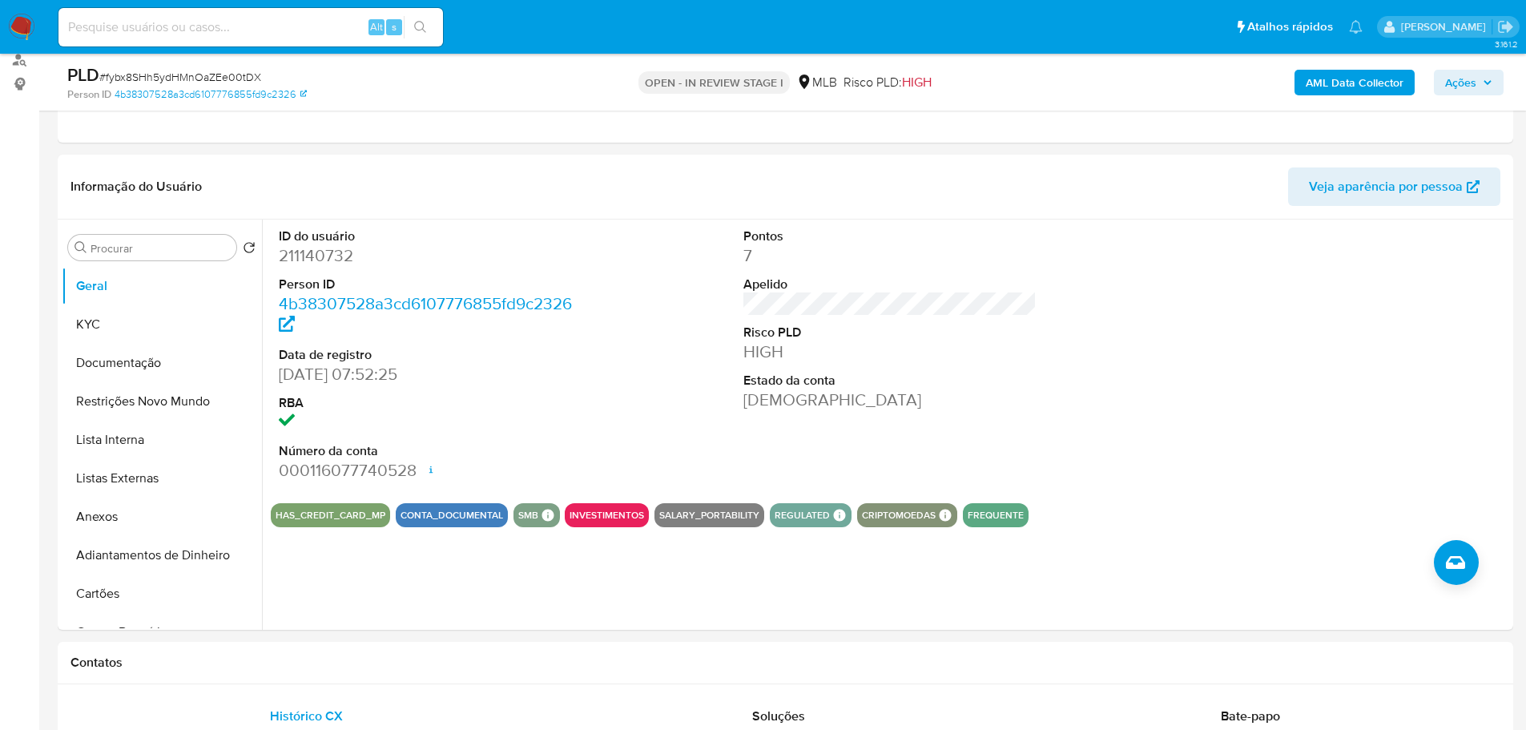
click at [1472, 66] on div "AML Data Collector Ações" at bounding box center [1266, 82] width 474 height 38
click at [1448, 79] on span "Ações" at bounding box center [1460, 83] width 31 height 26
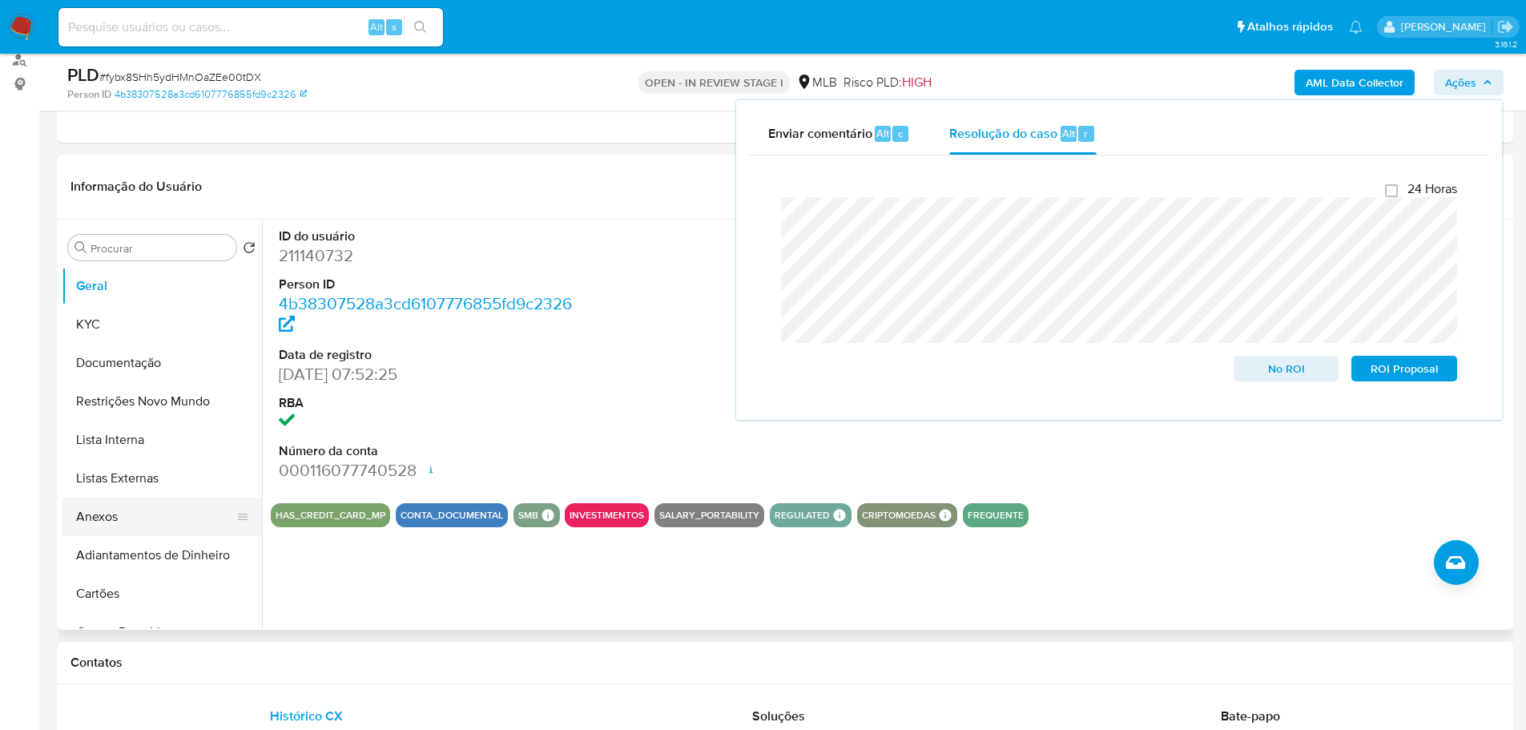
click at [115, 519] on button "Anexos" at bounding box center [155, 516] width 187 height 38
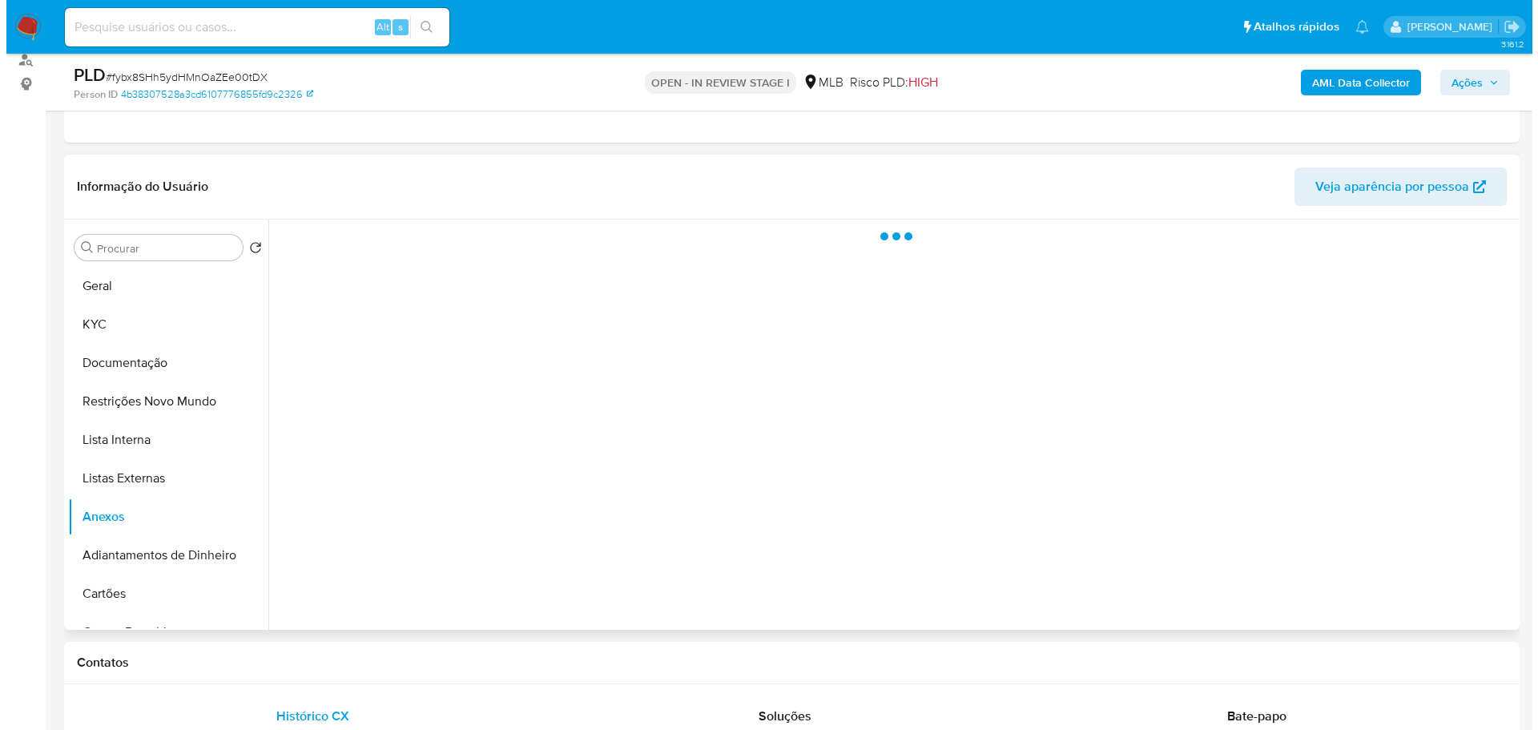
scroll to position [276, 0]
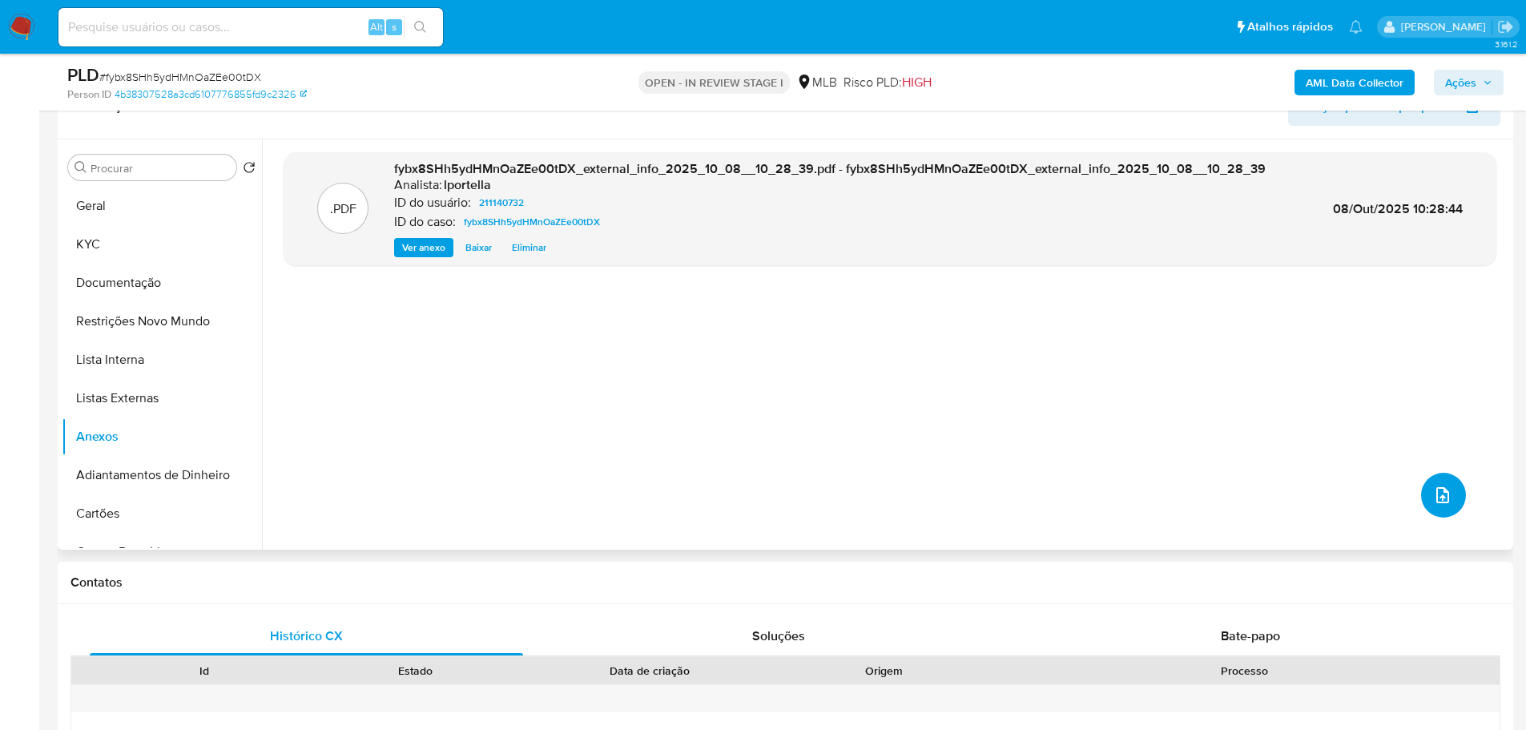
click at [1445, 494] on icon "upload-file" at bounding box center [1442, 494] width 19 height 19
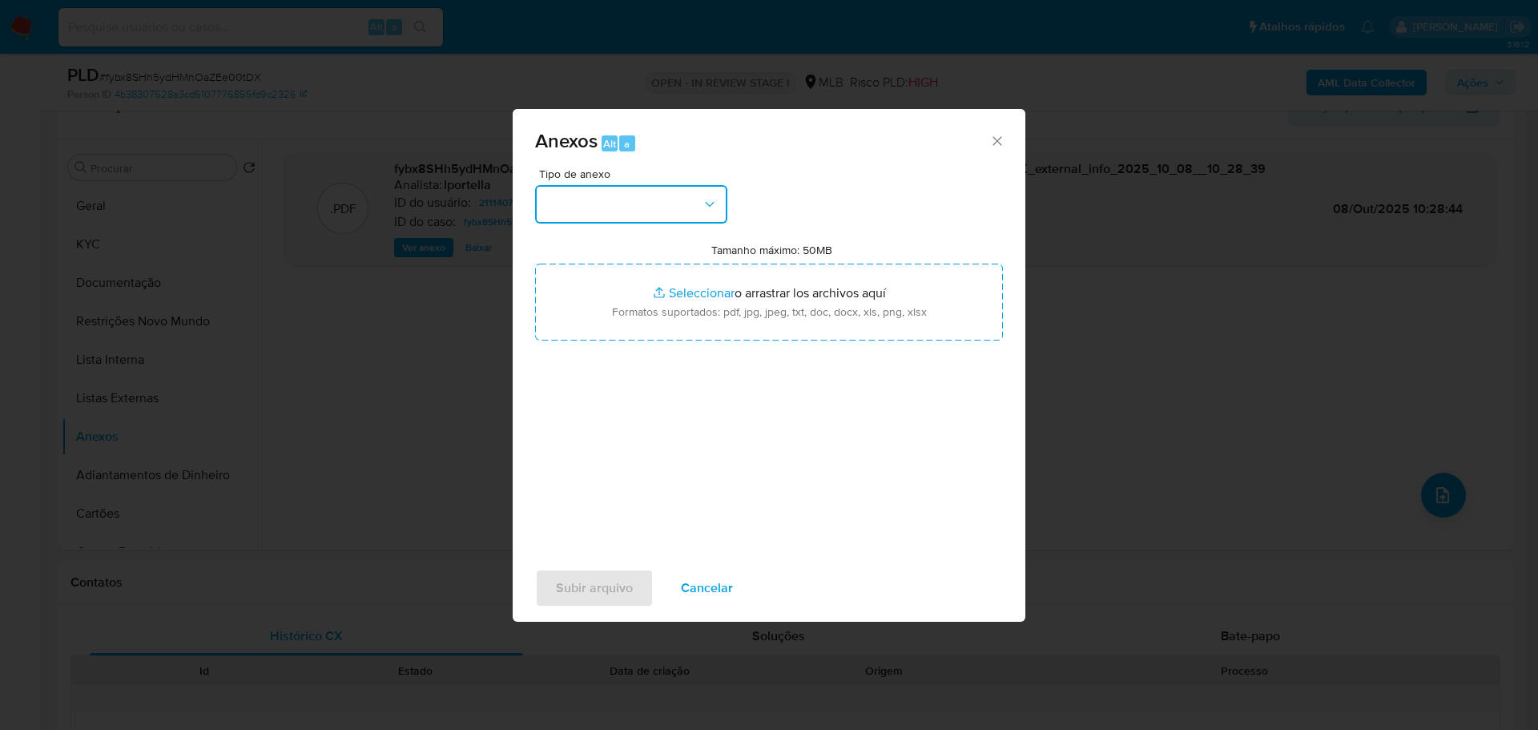
click at [682, 201] on button "button" at bounding box center [631, 204] width 192 height 38
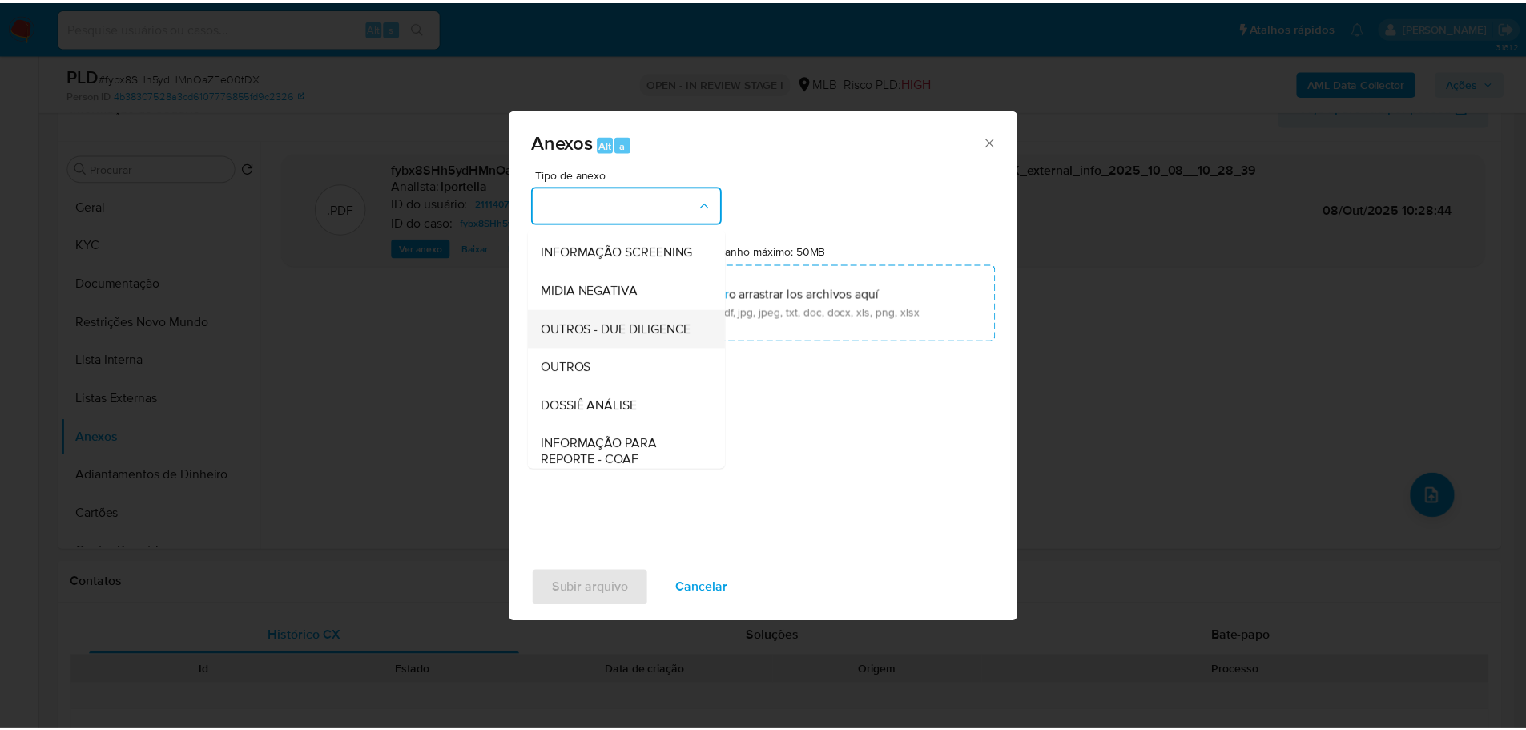
scroll to position [240, 0]
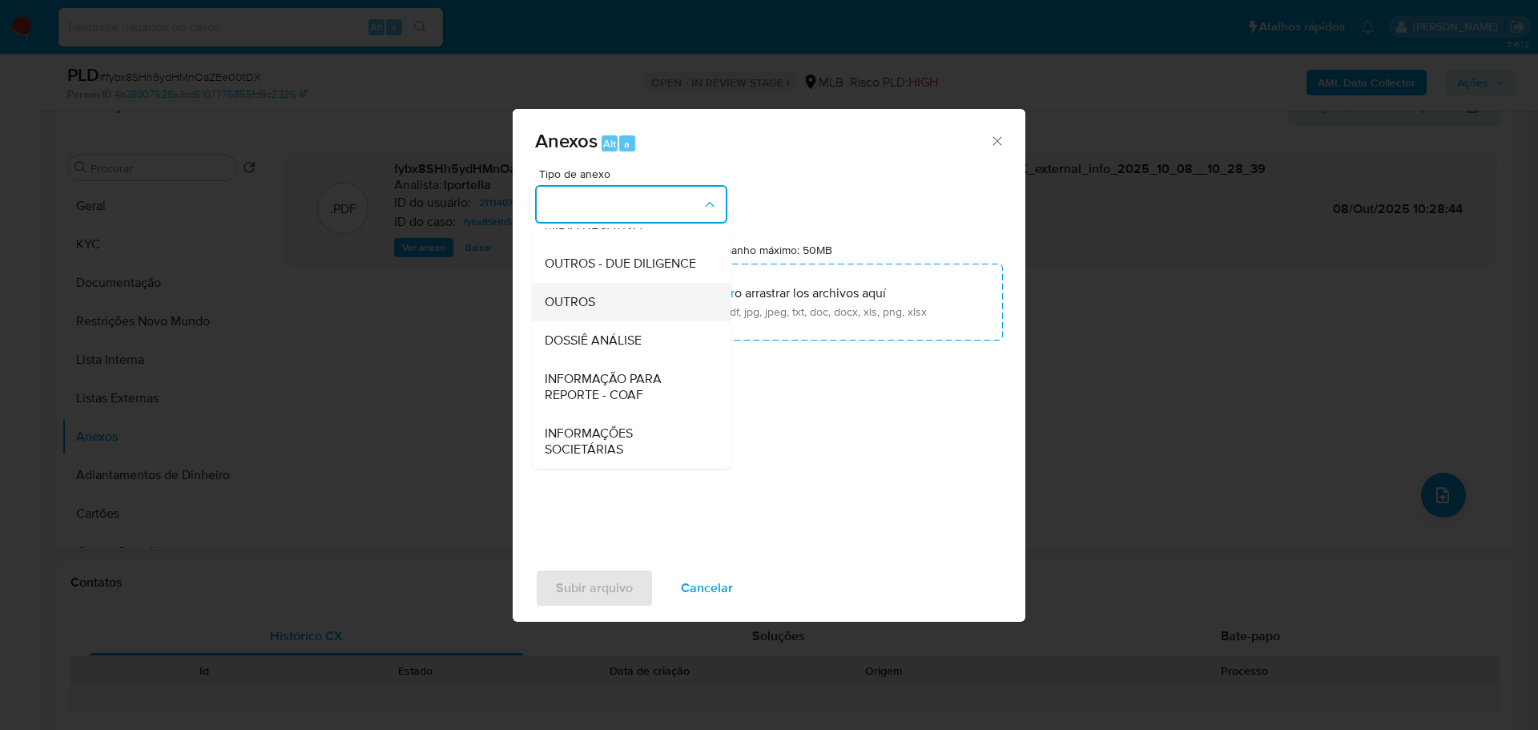
click at [582, 306] on span "OUTROS" at bounding box center [570, 302] width 50 height 16
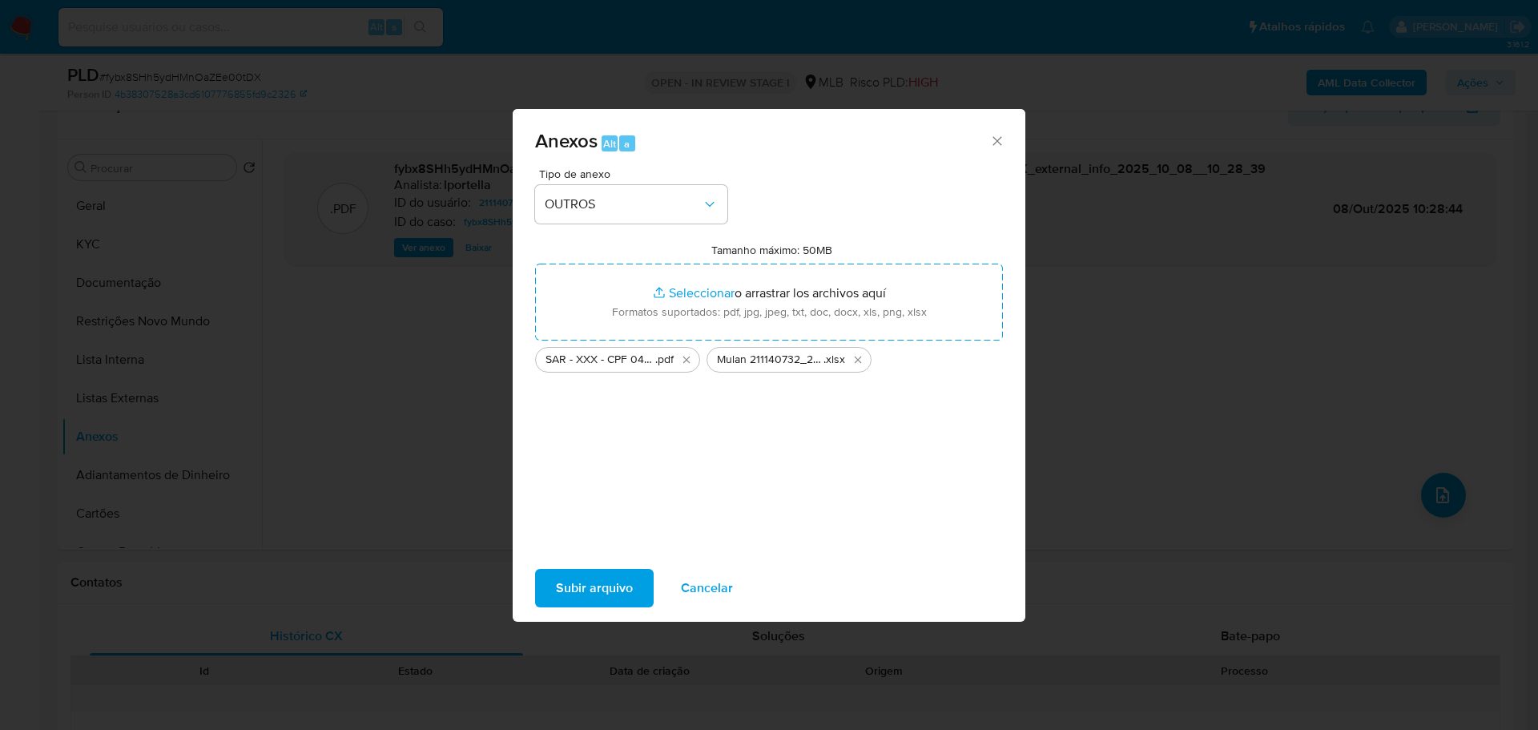
click at [594, 586] on span "Subir arquivo" at bounding box center [594, 587] width 77 height 35
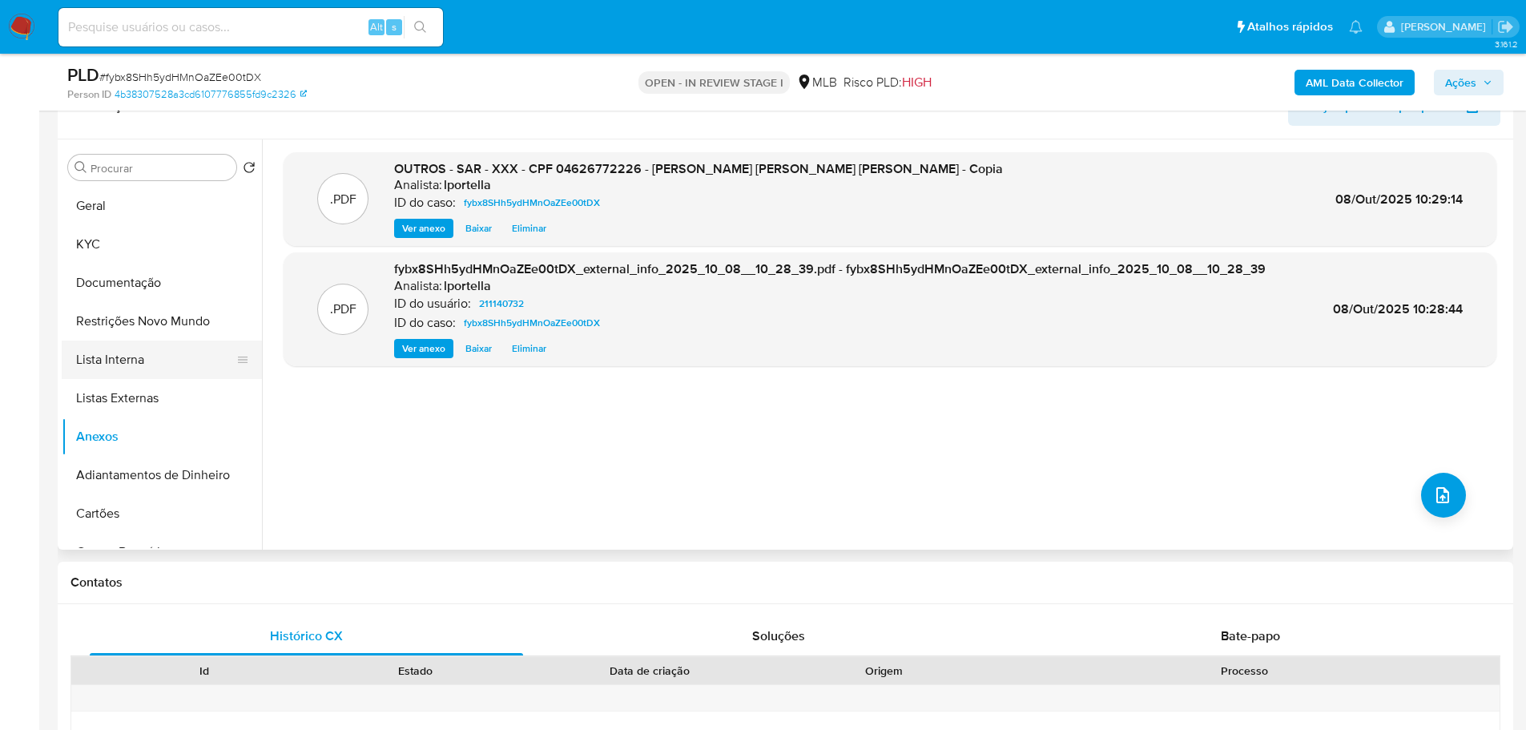
click at [147, 348] on button "Lista Interna" at bounding box center [155, 359] width 187 height 38
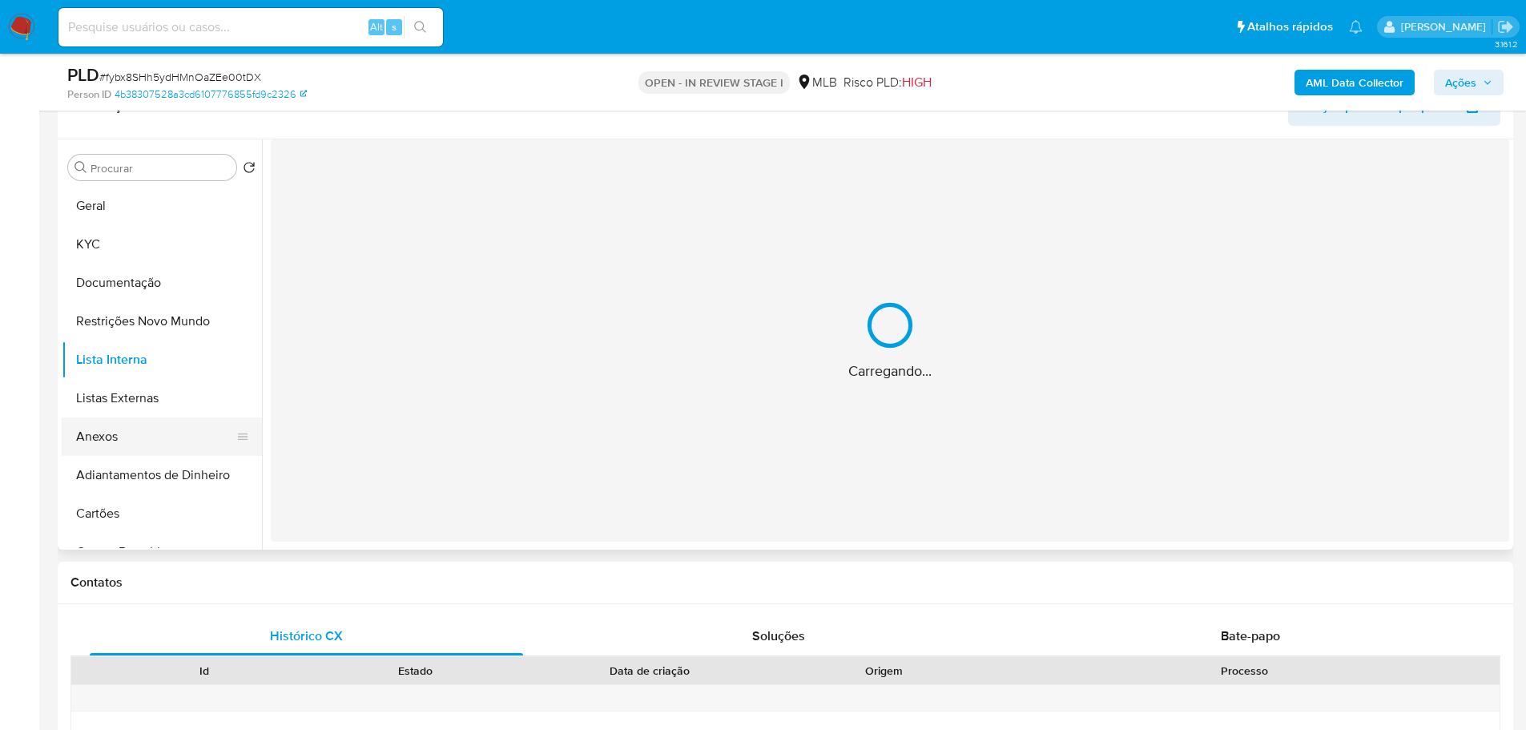
click at [114, 450] on button "Anexos" at bounding box center [155, 436] width 187 height 38
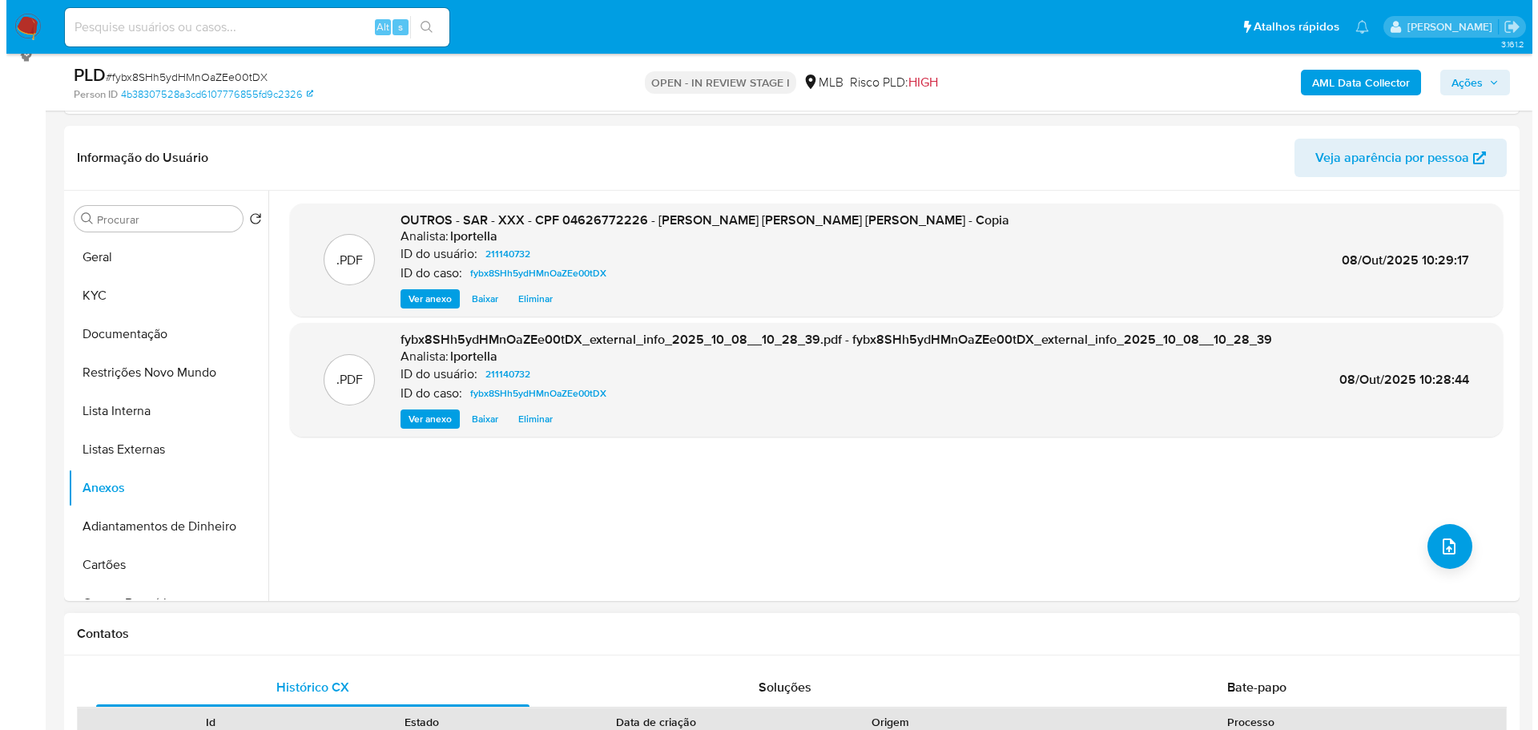
scroll to position [196, 0]
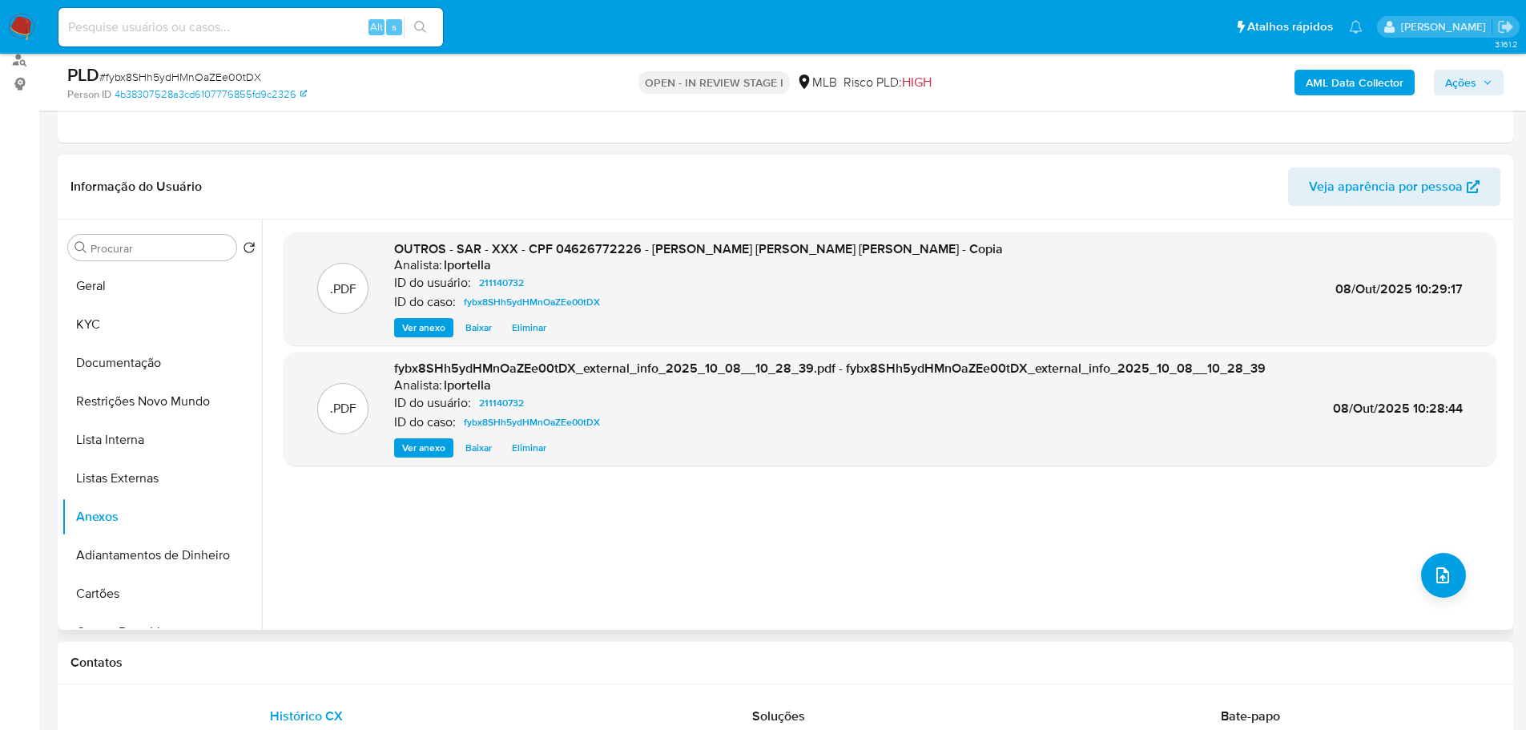
click at [1411, 577] on div ".PDF OUTROS - SAR - XXX - CPF 04626772226 - JOAO VICTOR SILVA OLIVEIRA - Copia …" at bounding box center [890, 424] width 1213 height 384
click at [1447, 582] on button "upload-file" at bounding box center [1443, 575] width 45 height 45
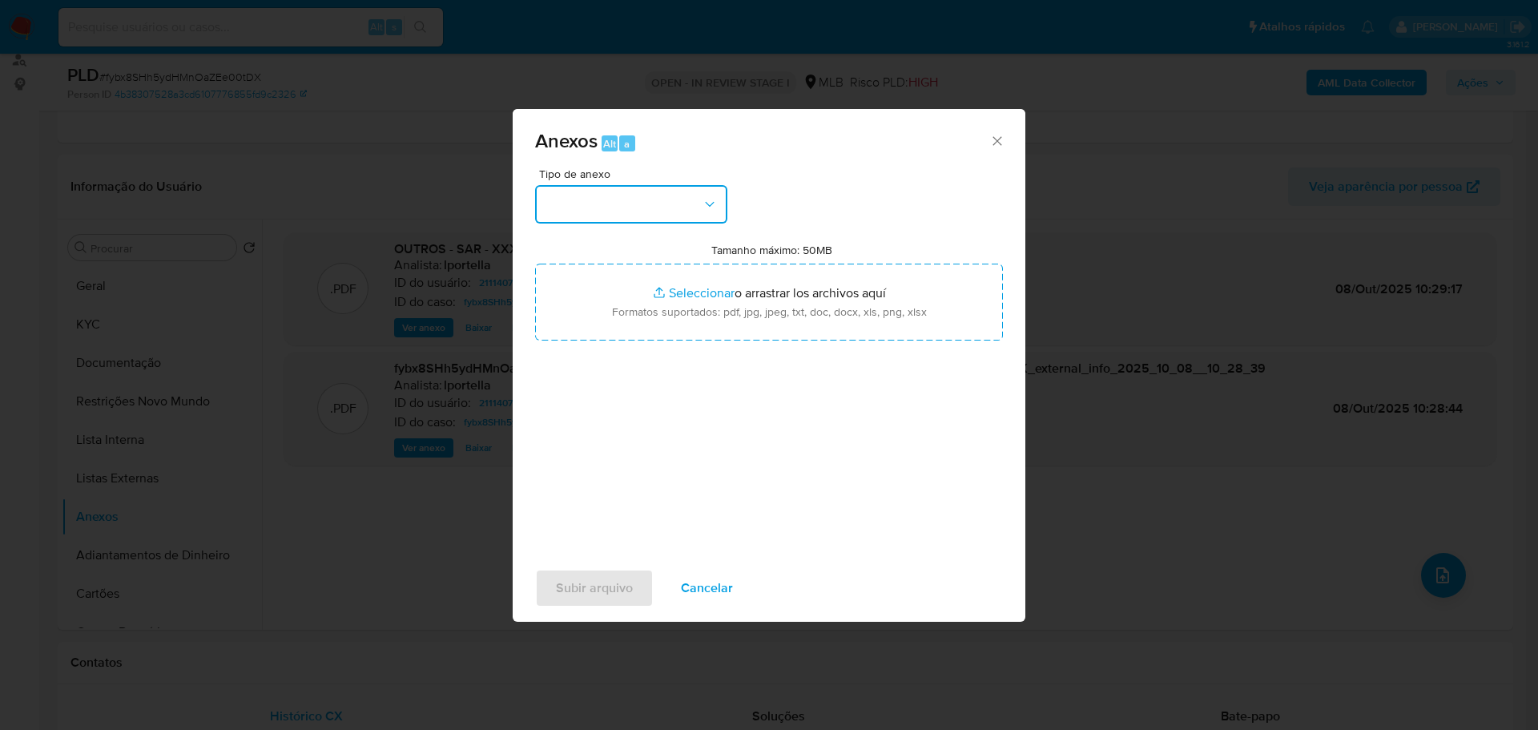
click at [676, 203] on button "button" at bounding box center [631, 204] width 192 height 38
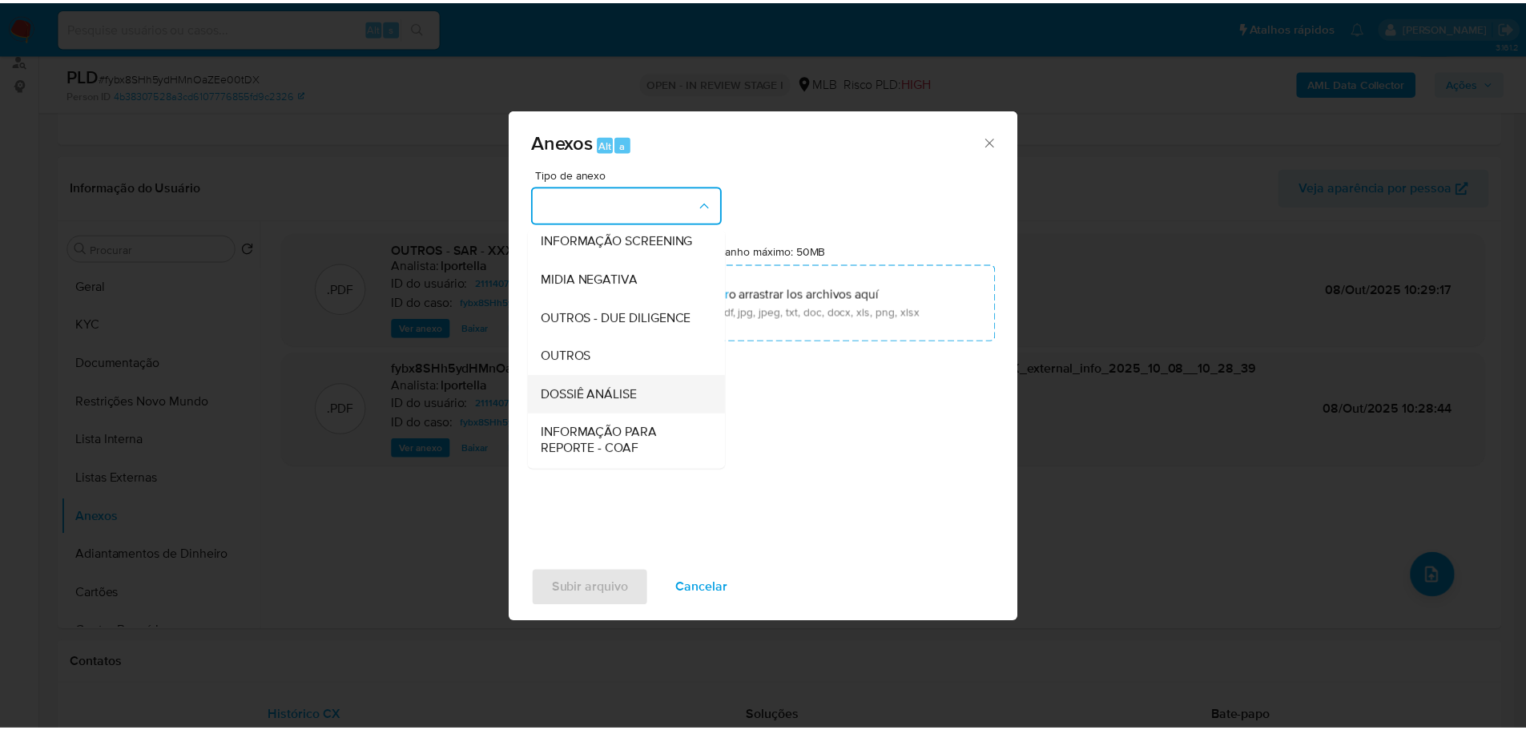
scroll to position [247, 0]
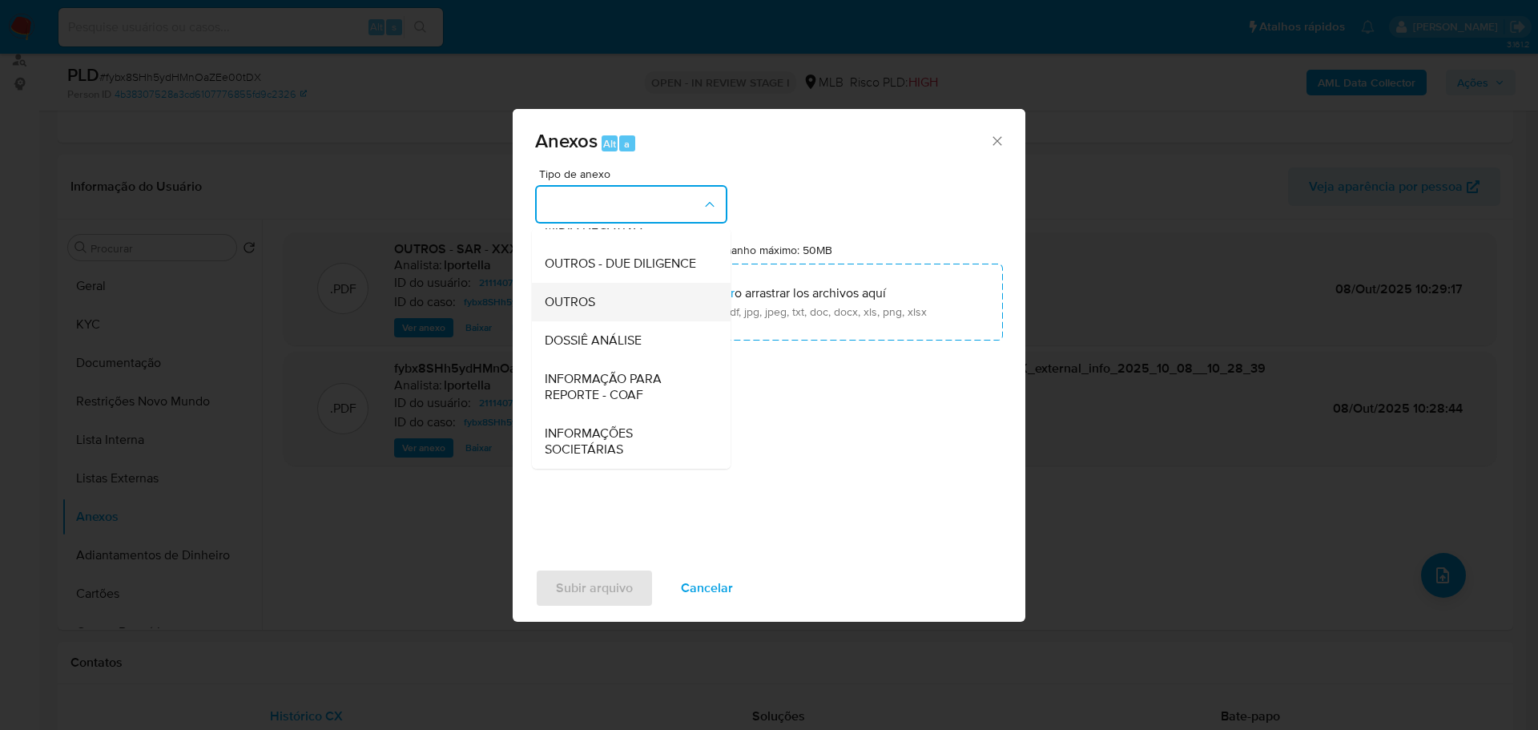
click at [601, 305] on div "OUTROS" at bounding box center [626, 302] width 163 height 38
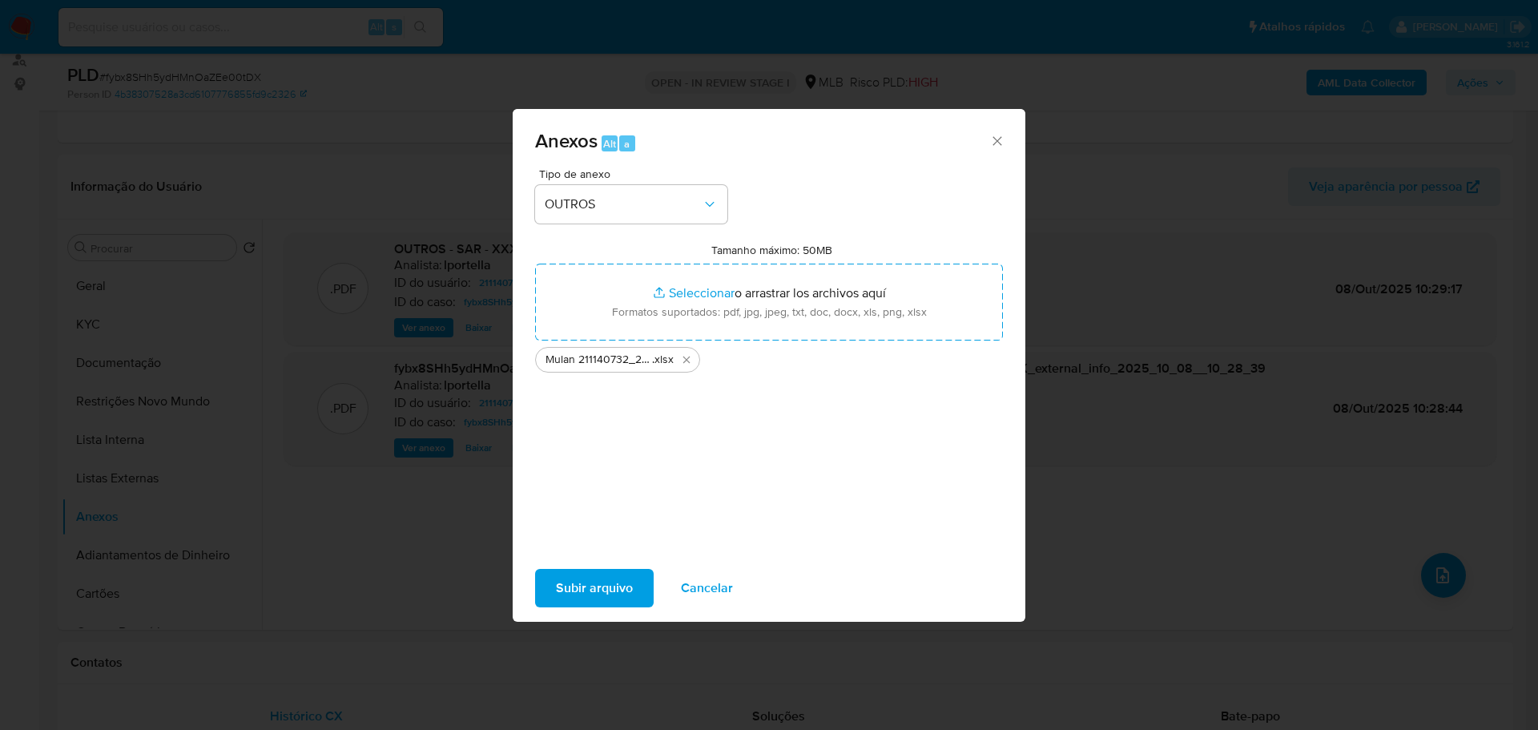
click at [570, 582] on span "Subir arquivo" at bounding box center [594, 587] width 77 height 35
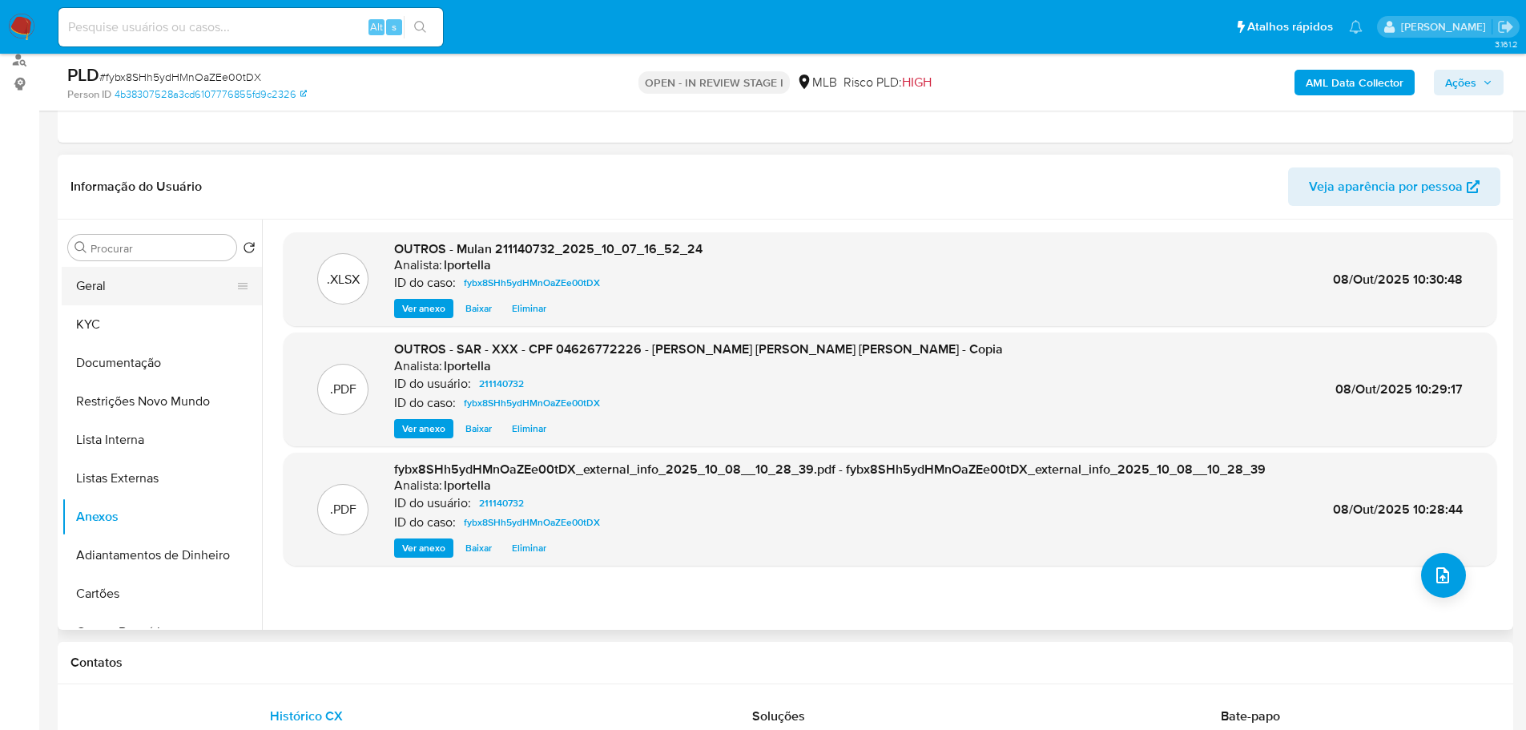
click at [105, 274] on button "Geral" at bounding box center [155, 286] width 187 height 38
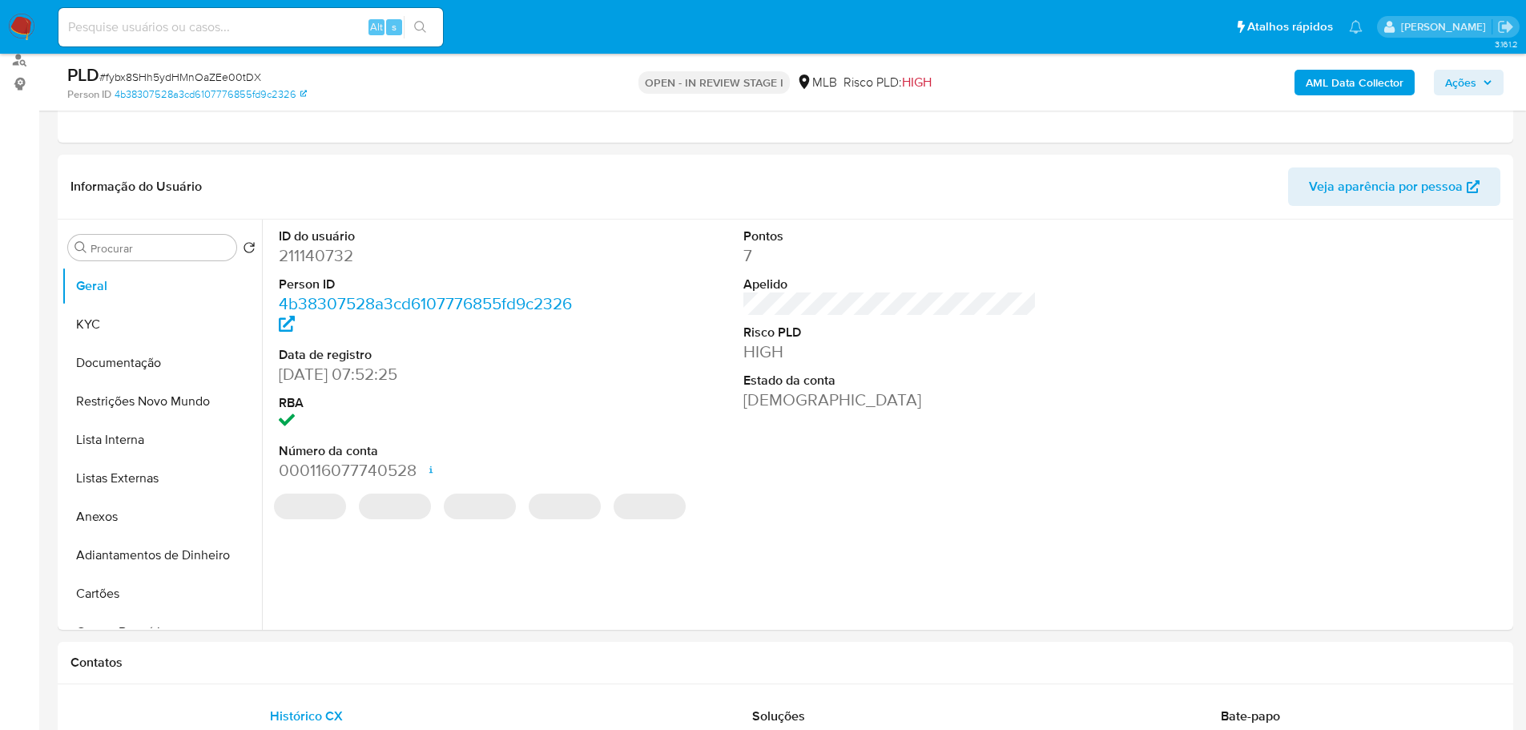
click at [1485, 79] on icon "button" at bounding box center [1488, 83] width 10 height 10
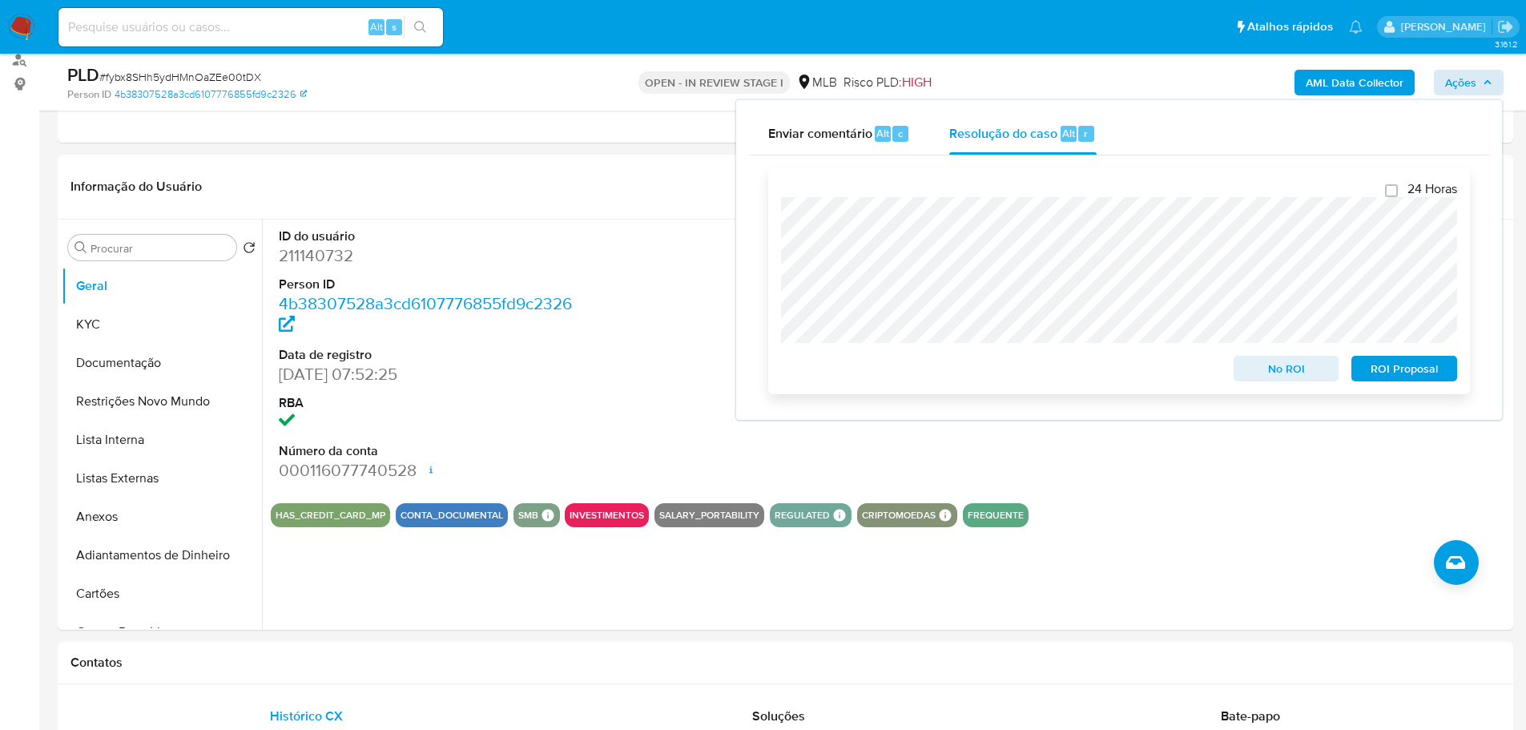
click at [1425, 372] on span "ROI Proposal" at bounding box center [1404, 368] width 83 height 22
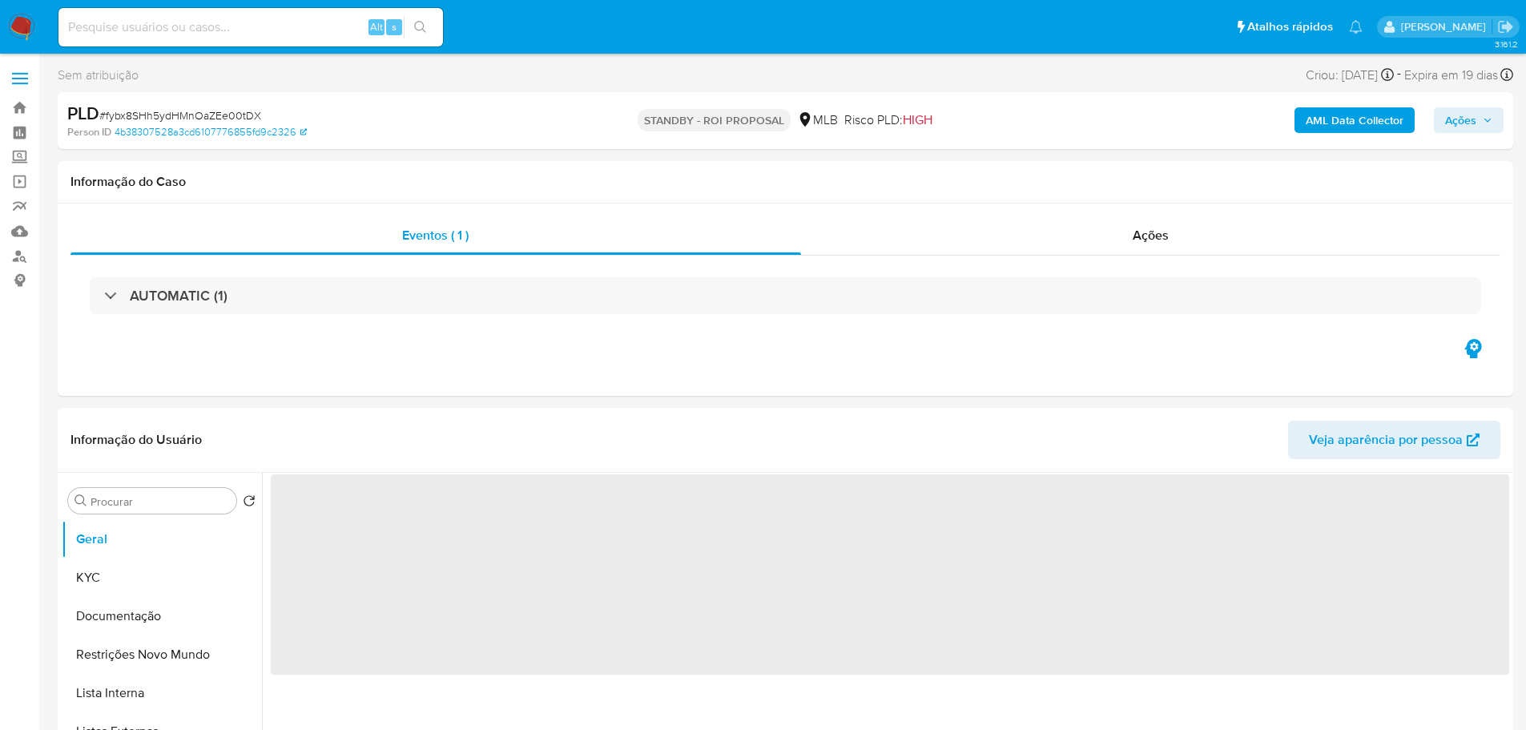
select select "10"
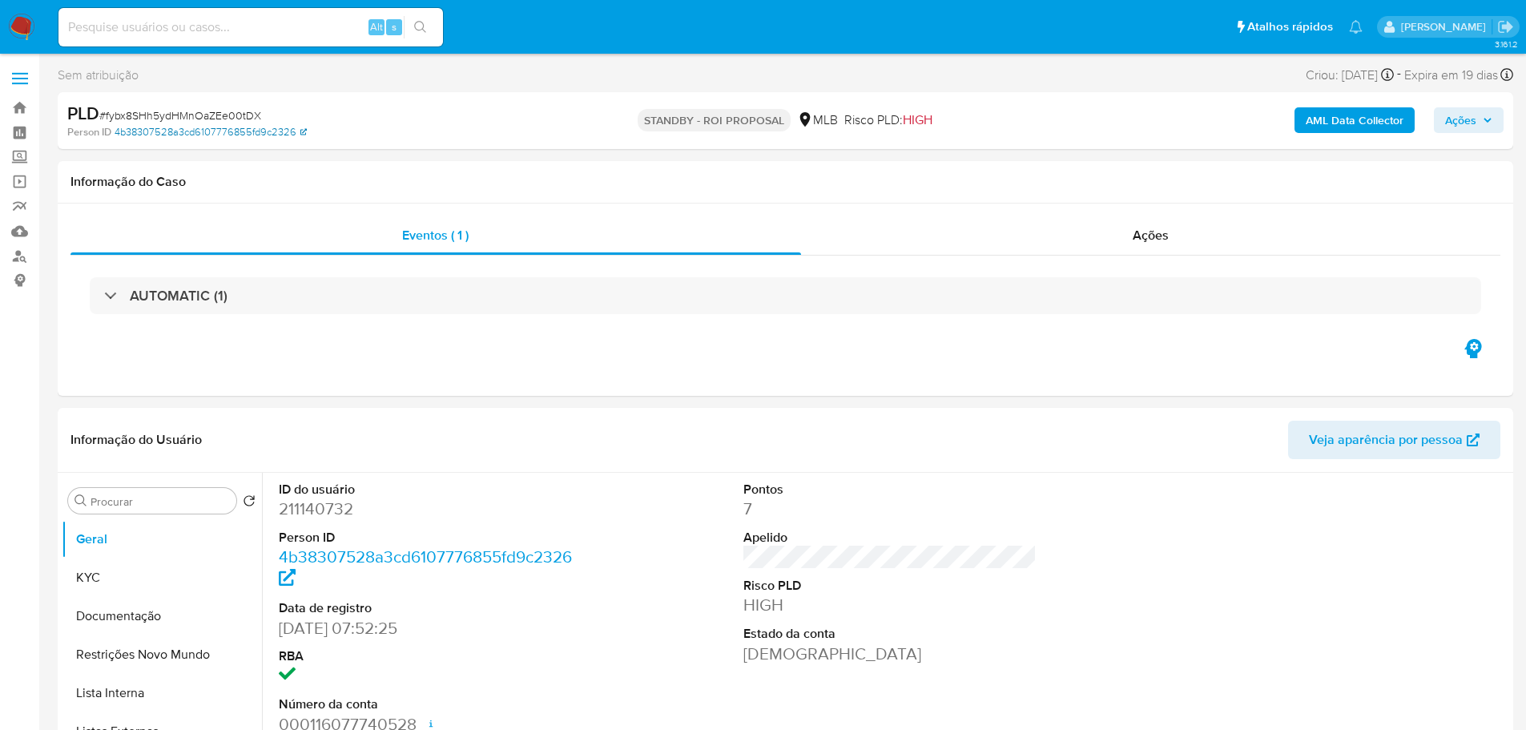
click at [218, 127] on link "4b38307528a3cd6107776855fd9c2326" at bounding box center [211, 132] width 192 height 14
click at [203, 112] on span "# fybx8SHh5ydHMnOaZEe00tDX" at bounding box center [180, 115] width 162 height 16
copy span "fybx8SHh5ydHMnOaZEe00tDX"
click at [9, 22] on img at bounding box center [21, 27] width 27 height 27
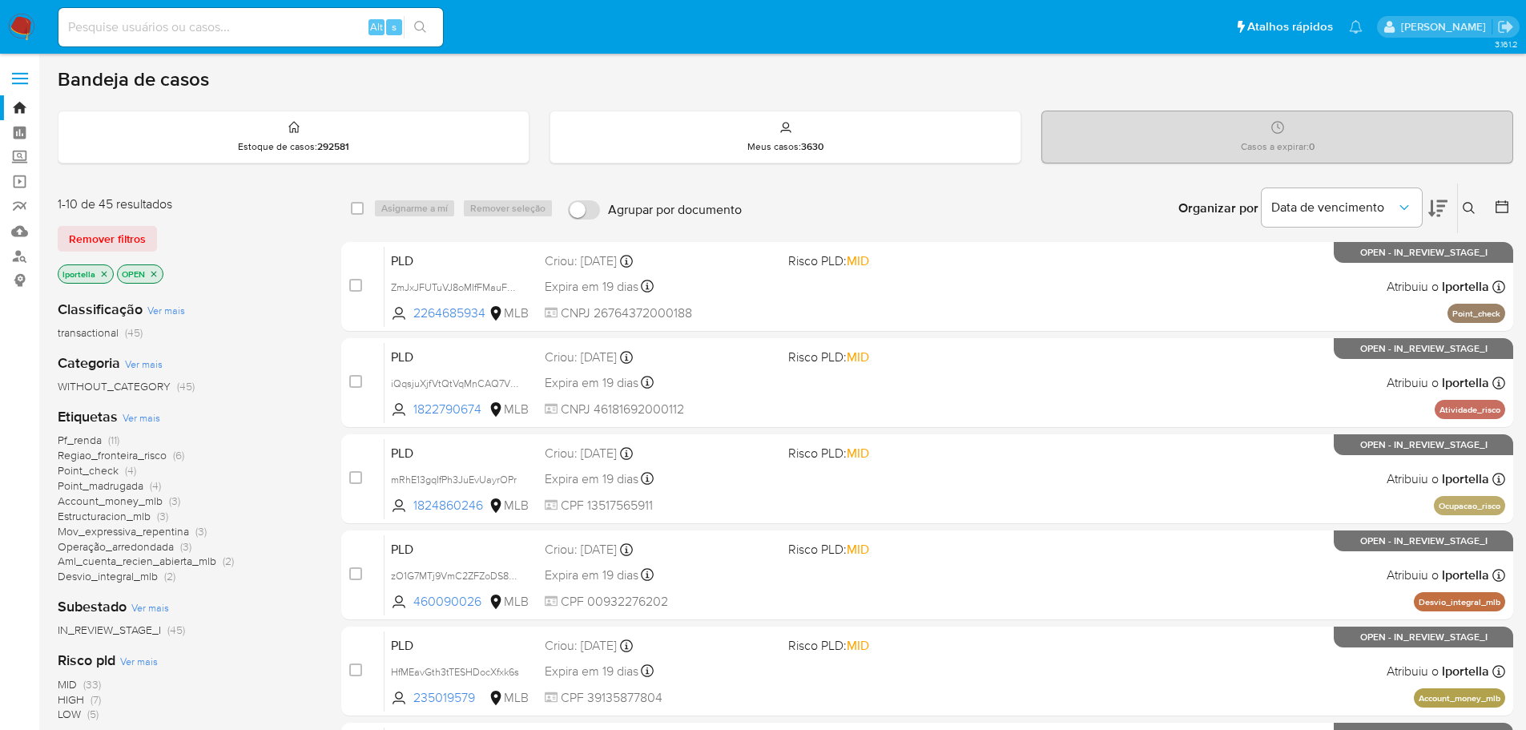
click at [235, 34] on input at bounding box center [250, 27] width 384 height 21
paste input "iZVvaTh5LhAa021umTSh5fBq"
type input "iZVvaTh5LhAa021umTSh5fBq"
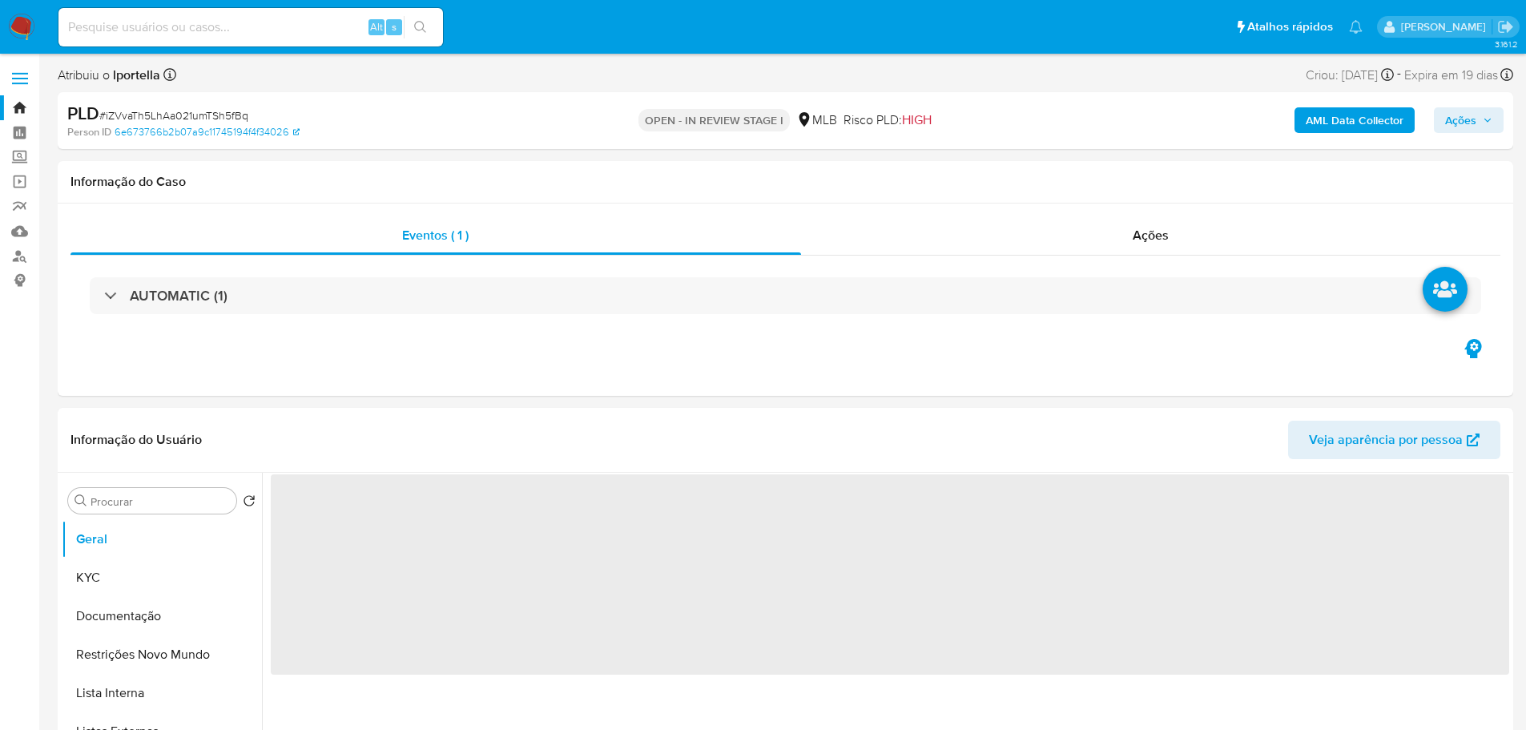
select select "10"
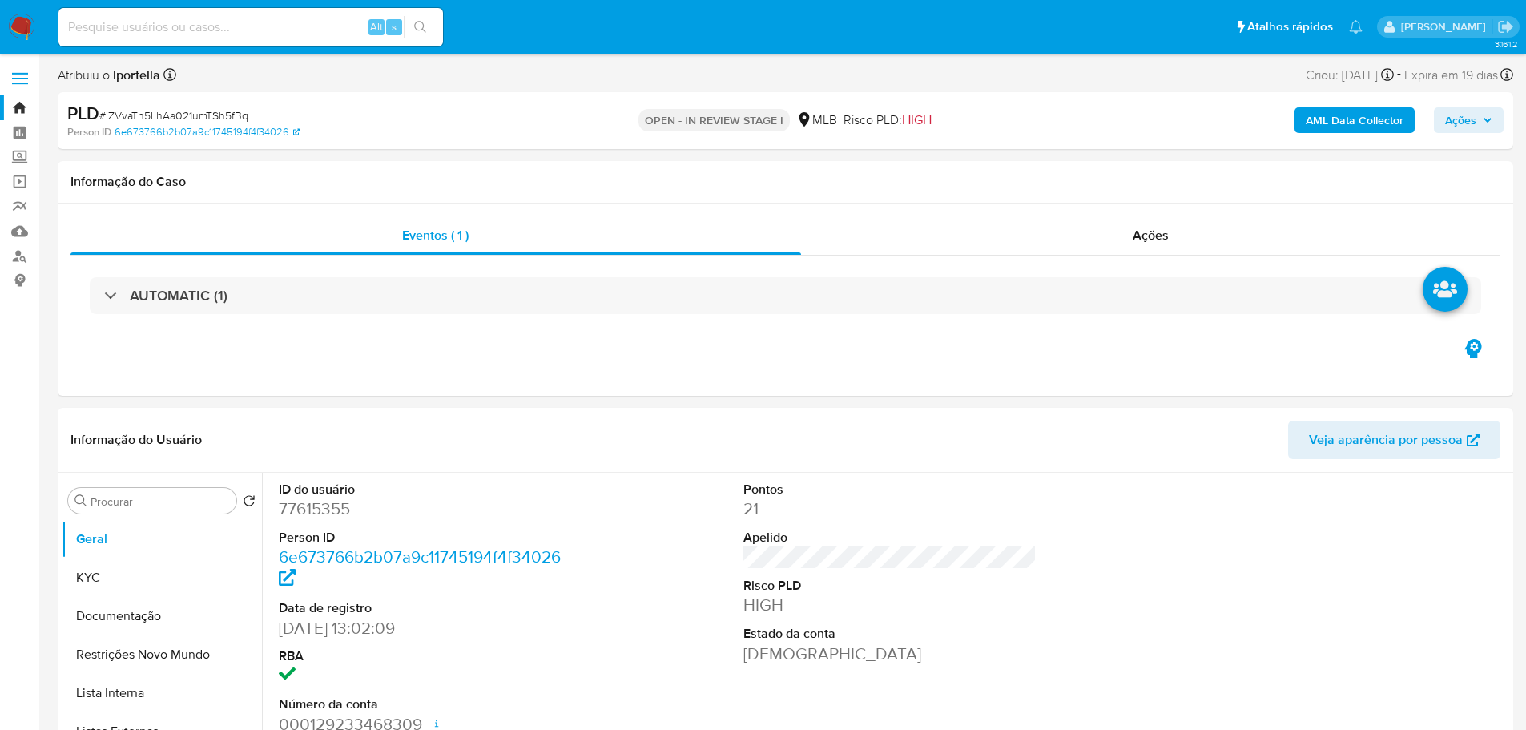
click at [1483, 119] on icon "button" at bounding box center [1488, 120] width 10 height 10
click at [1449, 122] on span "Ações" at bounding box center [1460, 120] width 31 height 26
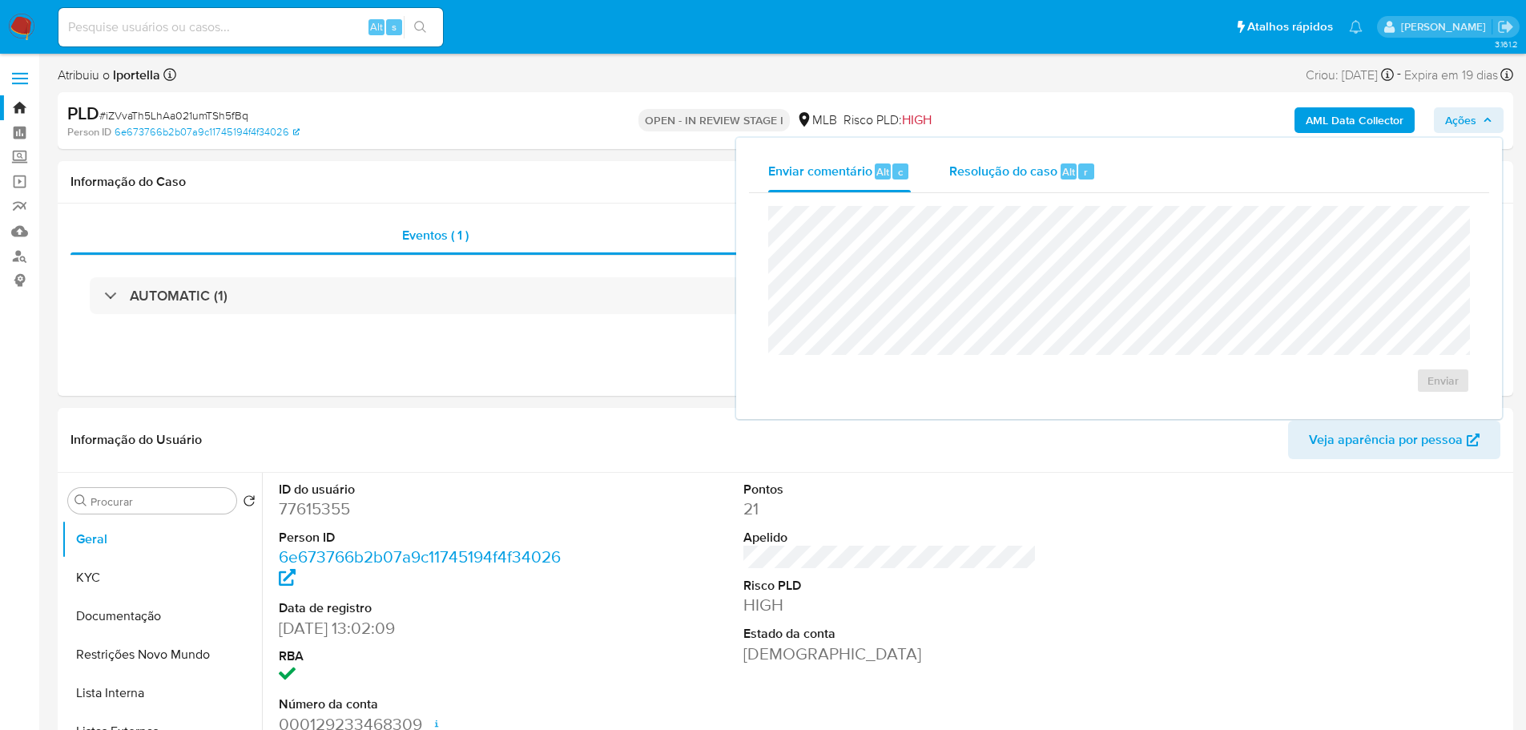
click at [996, 176] on span "Resolução do caso" at bounding box center [1003, 171] width 108 height 18
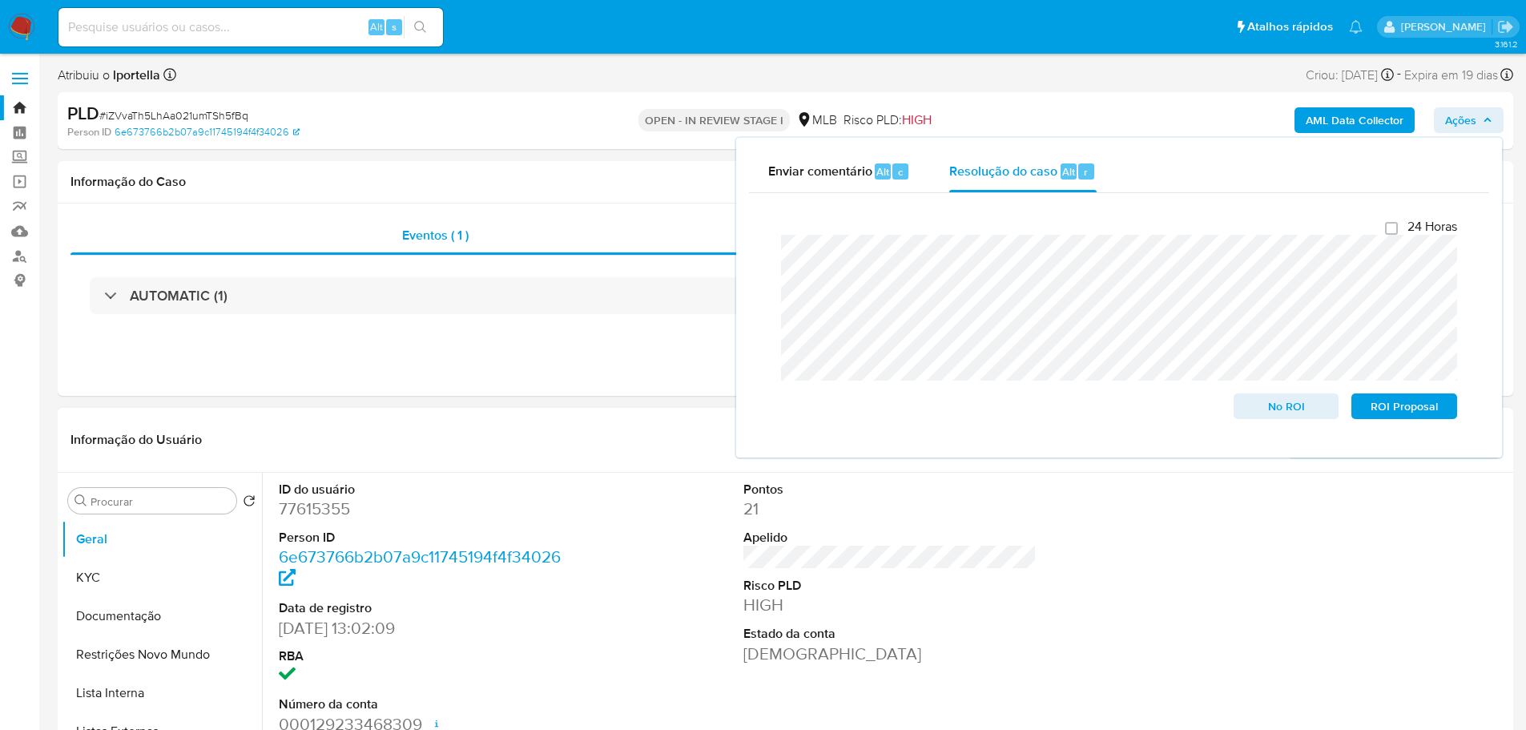
click at [667, 480] on div "ID do usuário 77615355 Person ID 6e673766b2b07a9c11745194f4f34026 Data de regis…" at bounding box center [890, 608] width 1238 height 271
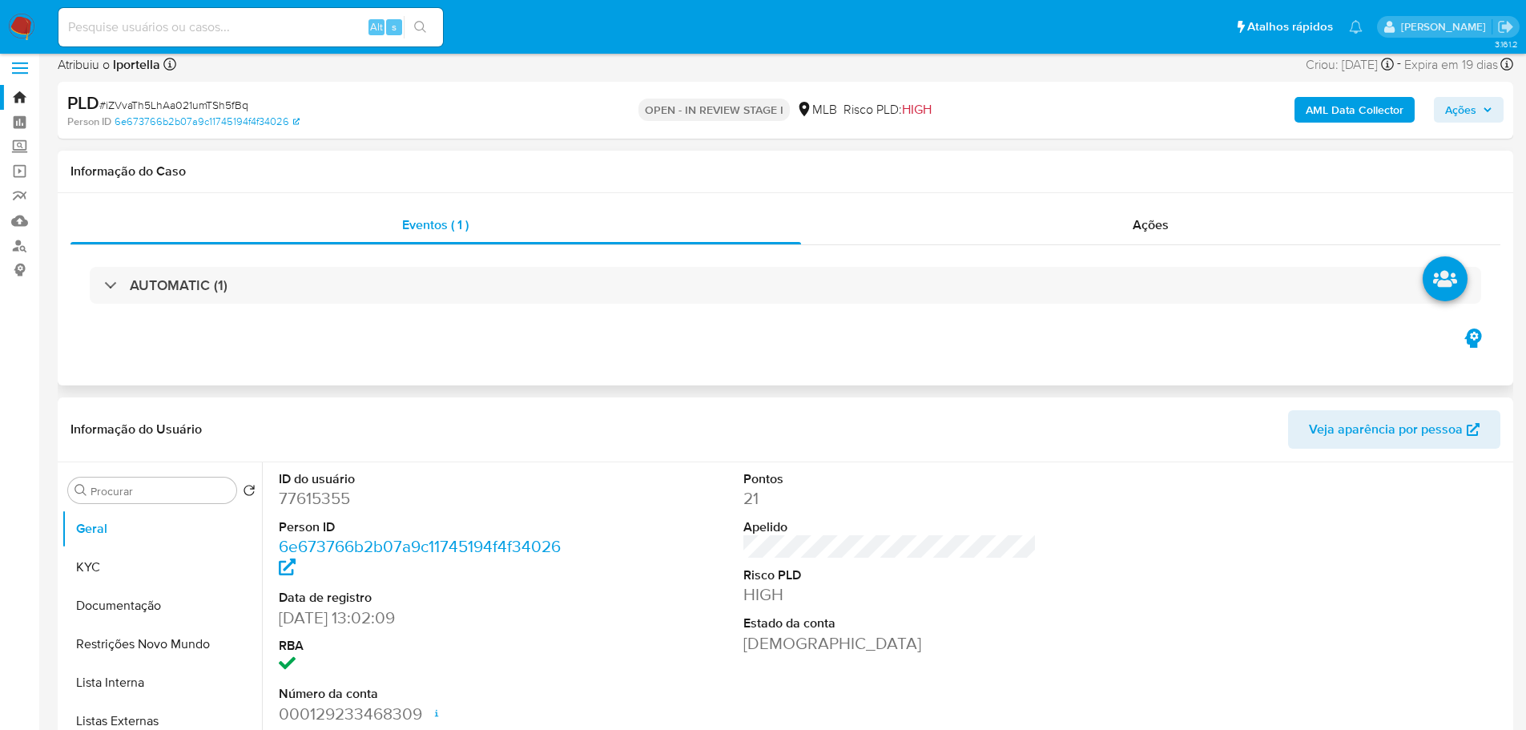
scroll to position [160, 0]
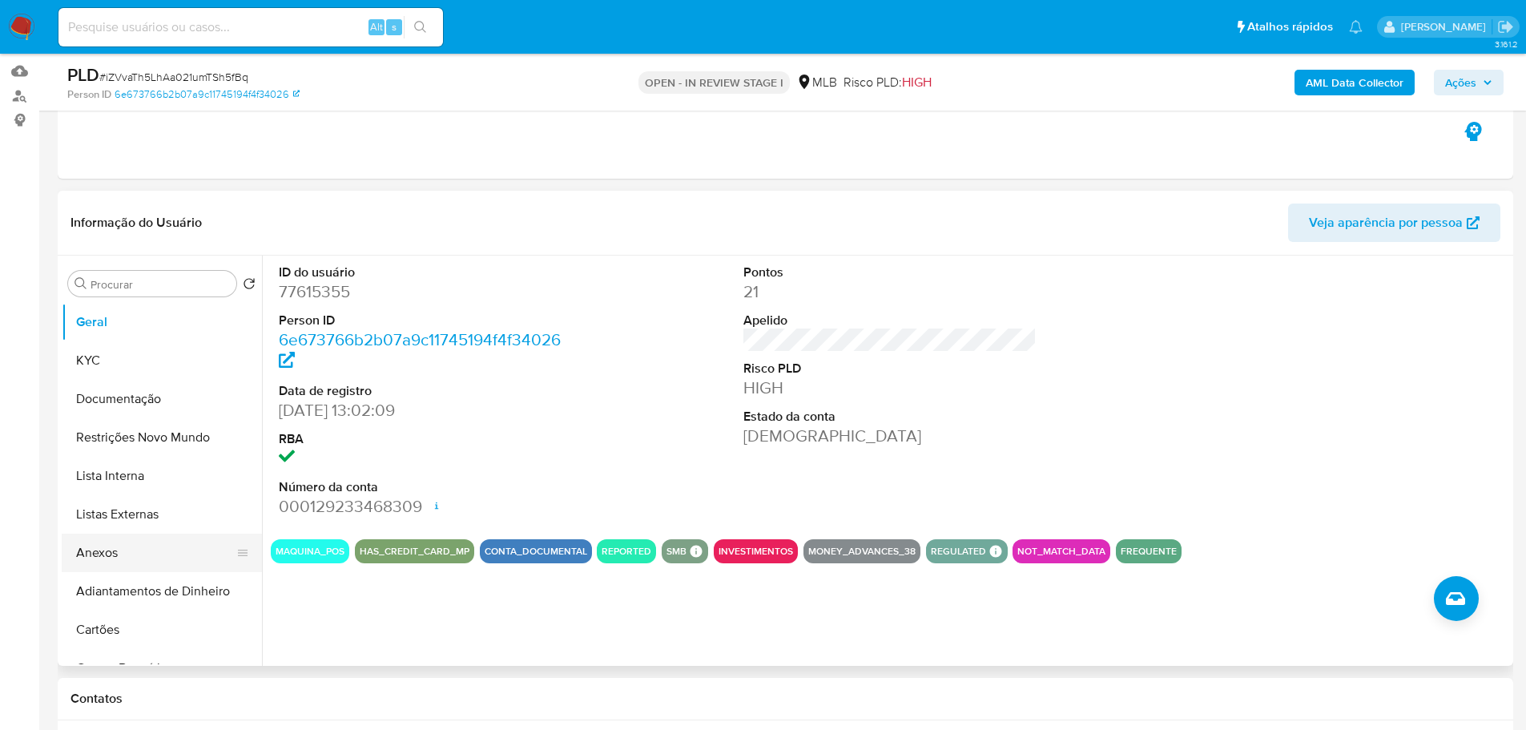
click at [124, 558] on button "Anexos" at bounding box center [155, 552] width 187 height 38
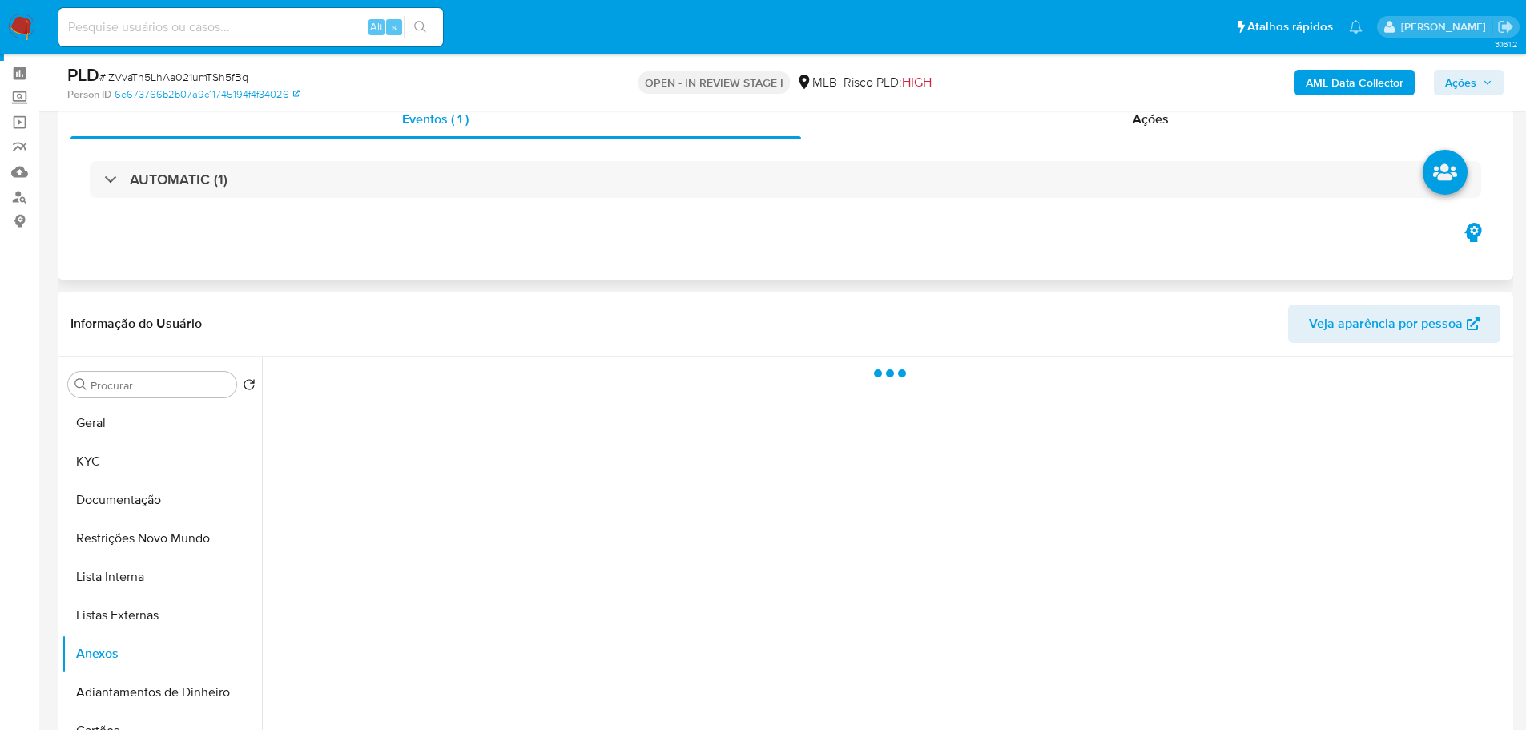
scroll to position [0, 0]
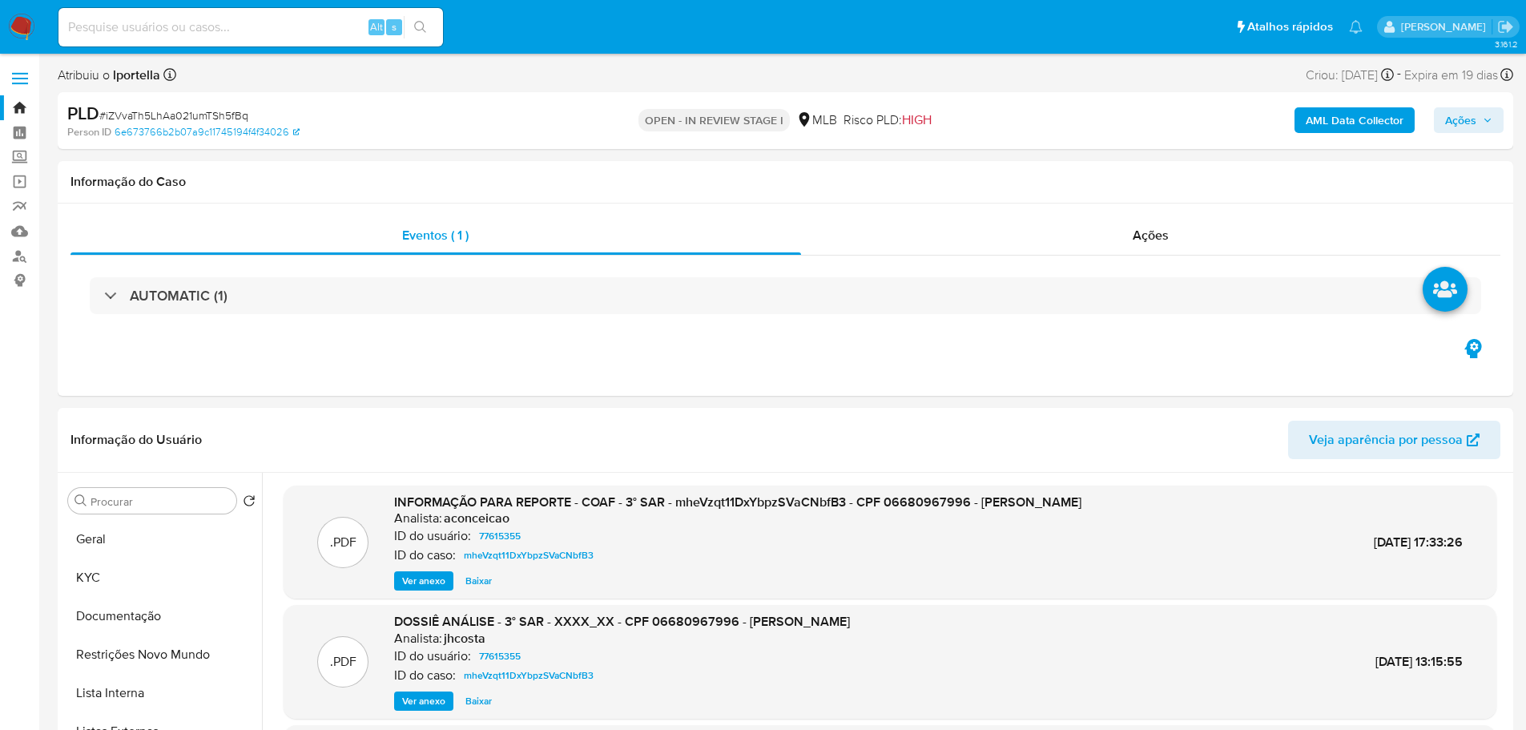
click at [1356, 113] on b "AML Data Collector" at bounding box center [1355, 120] width 98 height 26
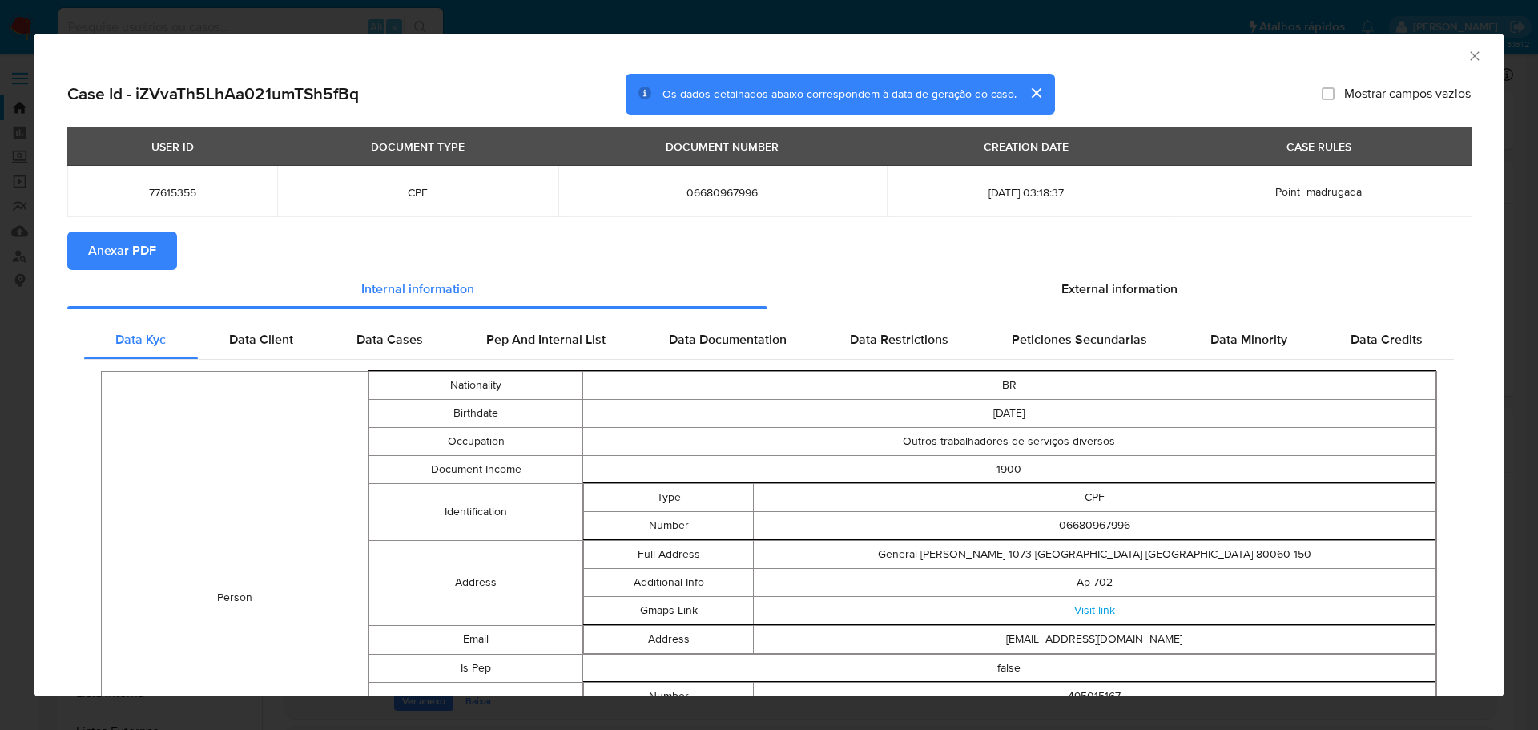
click at [138, 225] on div "USER ID DOCUMENT TYPE DOCUMENT NUMBER CREATION DATE CASE RULES 77615355 CPF 066…" at bounding box center [768, 179] width 1403 height 104
click at [138, 238] on span "Anexar PDF" at bounding box center [122, 250] width 68 height 35
click at [1467, 52] on icon "Fechar a janela" at bounding box center [1475, 56] width 16 height 16
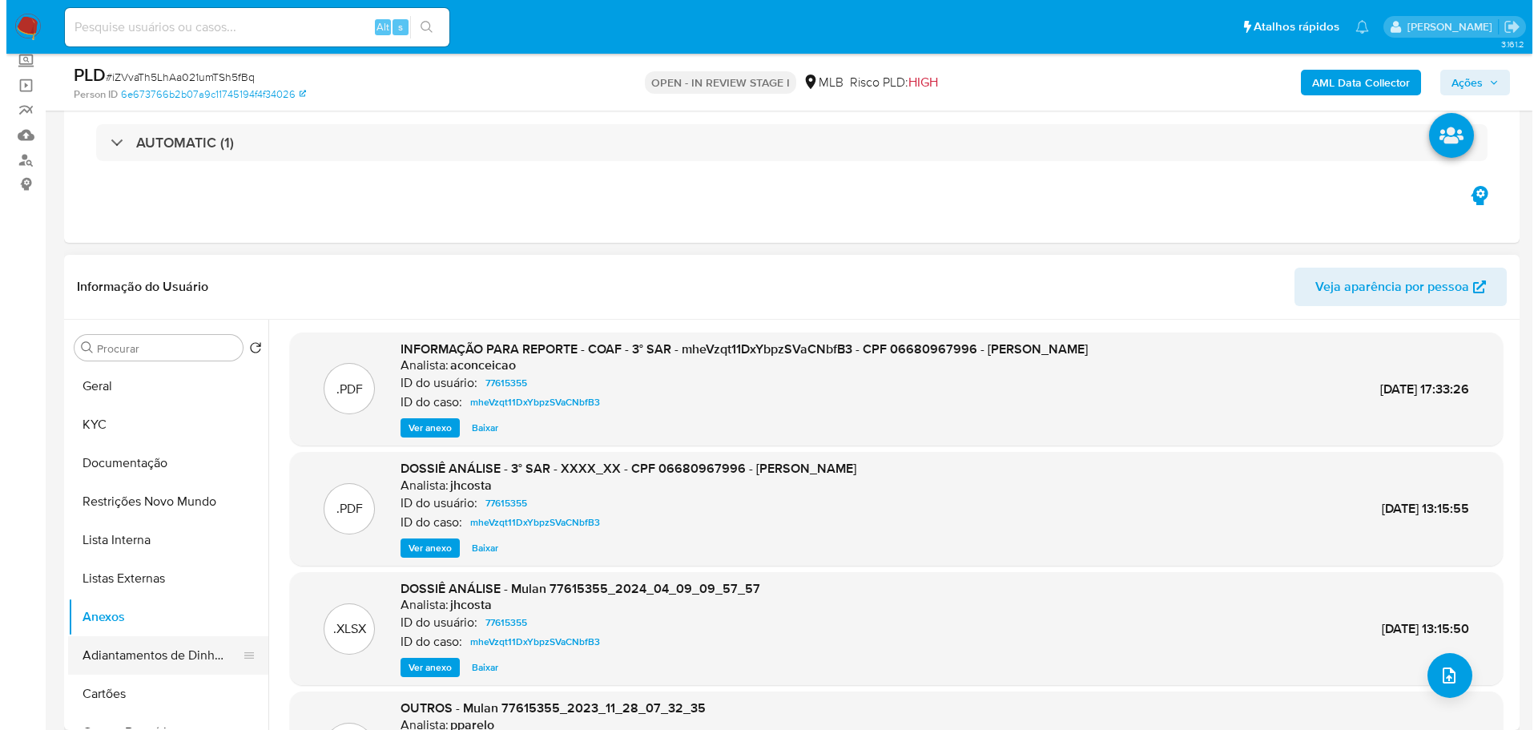
scroll to position [240, 0]
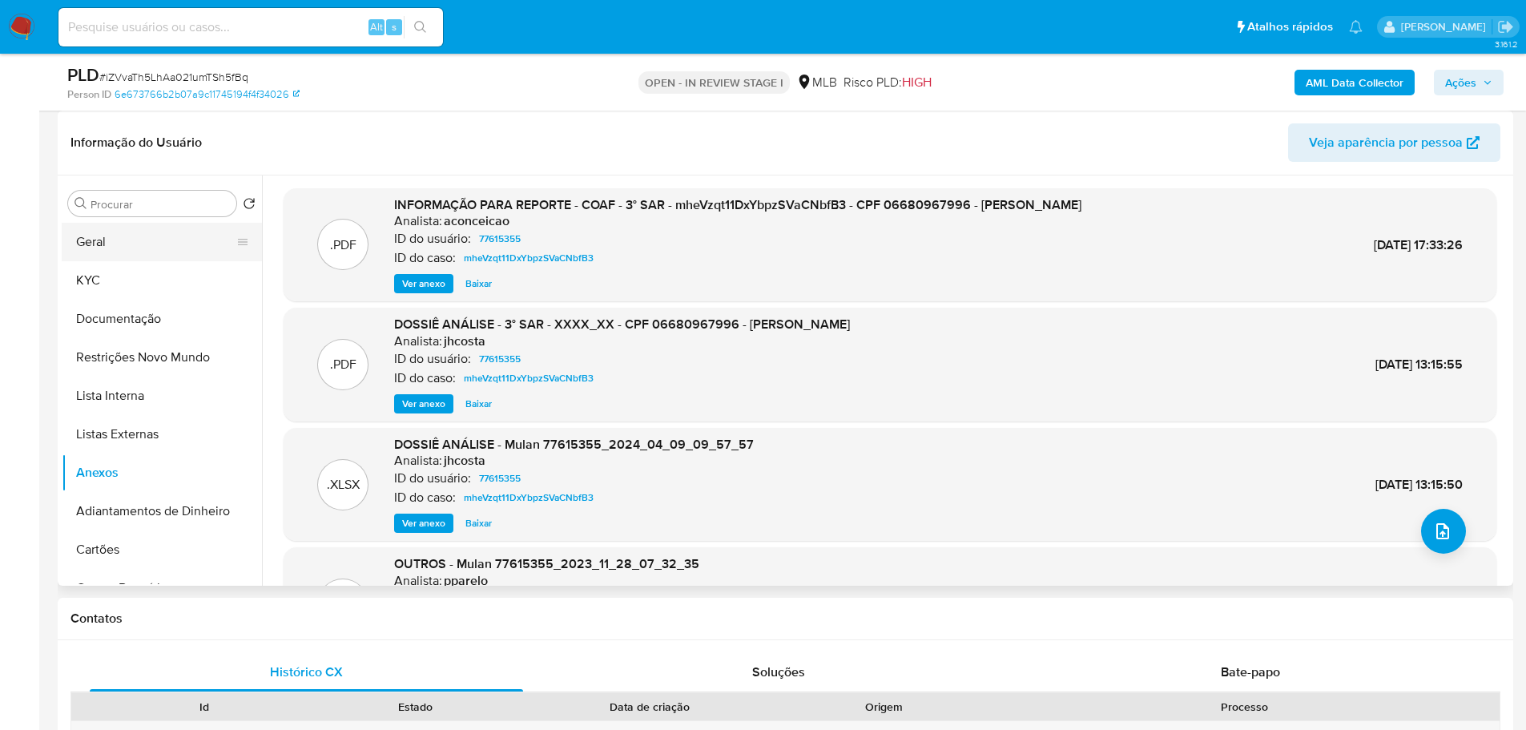
click at [159, 246] on button "Geral" at bounding box center [155, 242] width 187 height 38
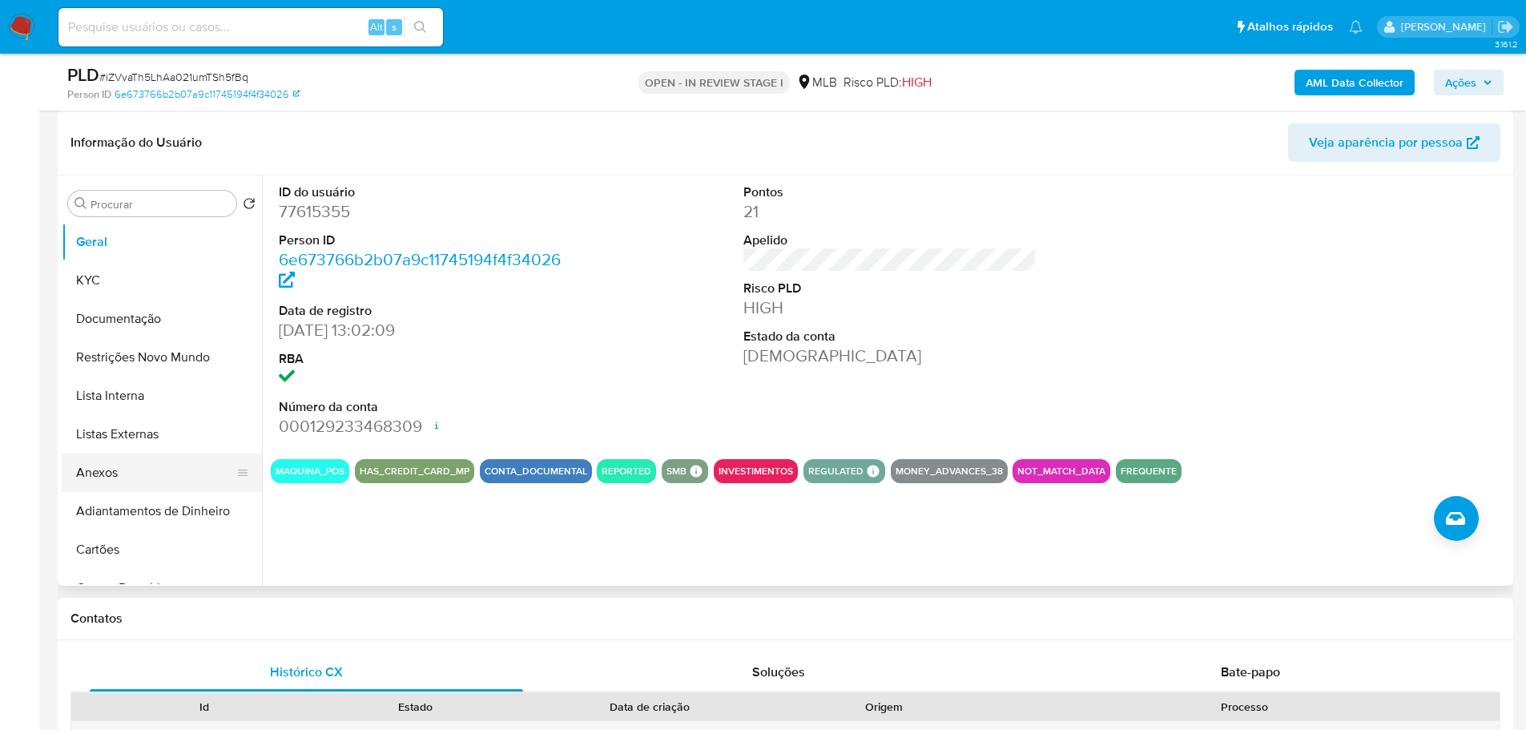
click at [151, 481] on button "Anexos" at bounding box center [155, 472] width 187 height 38
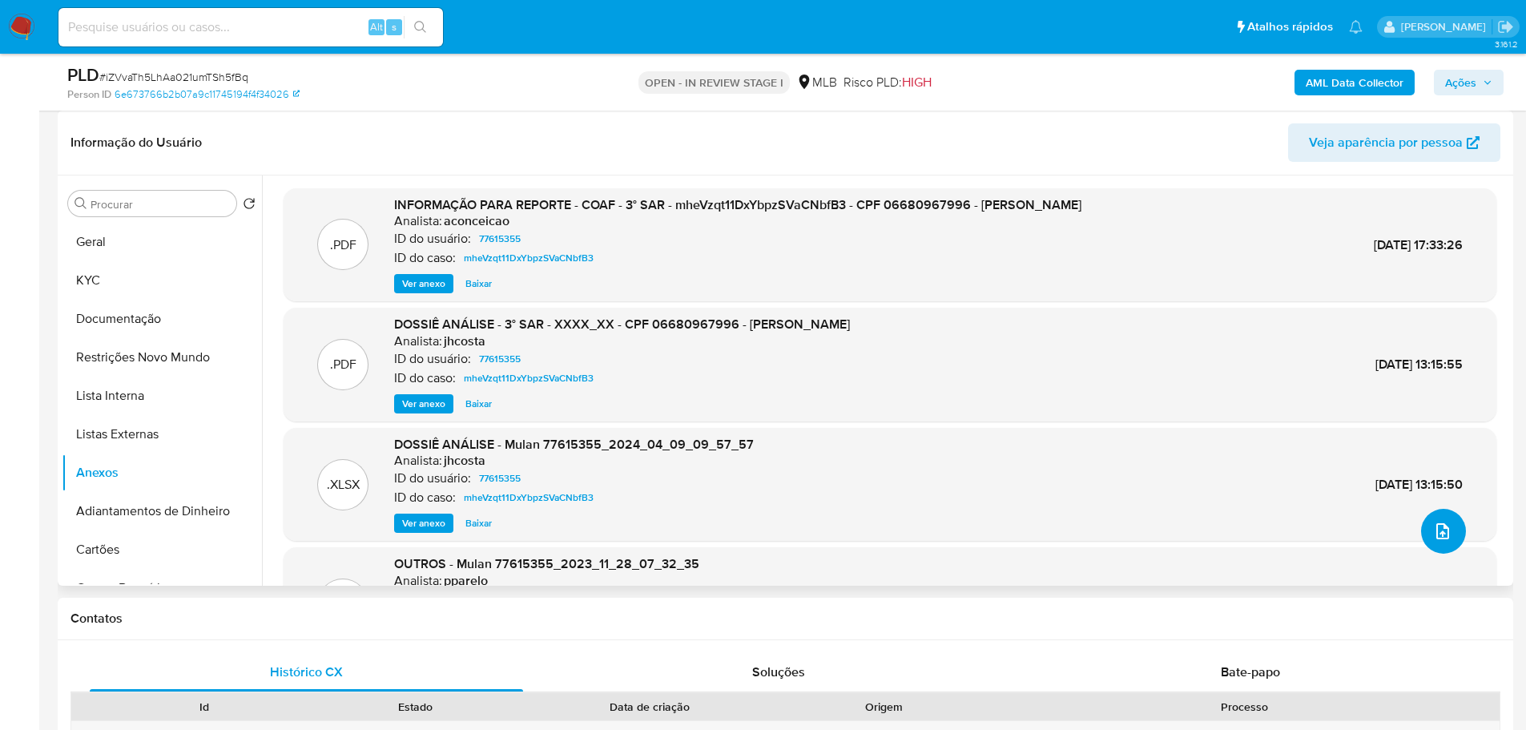
click at [1433, 528] on icon "upload-file" at bounding box center [1442, 530] width 19 height 19
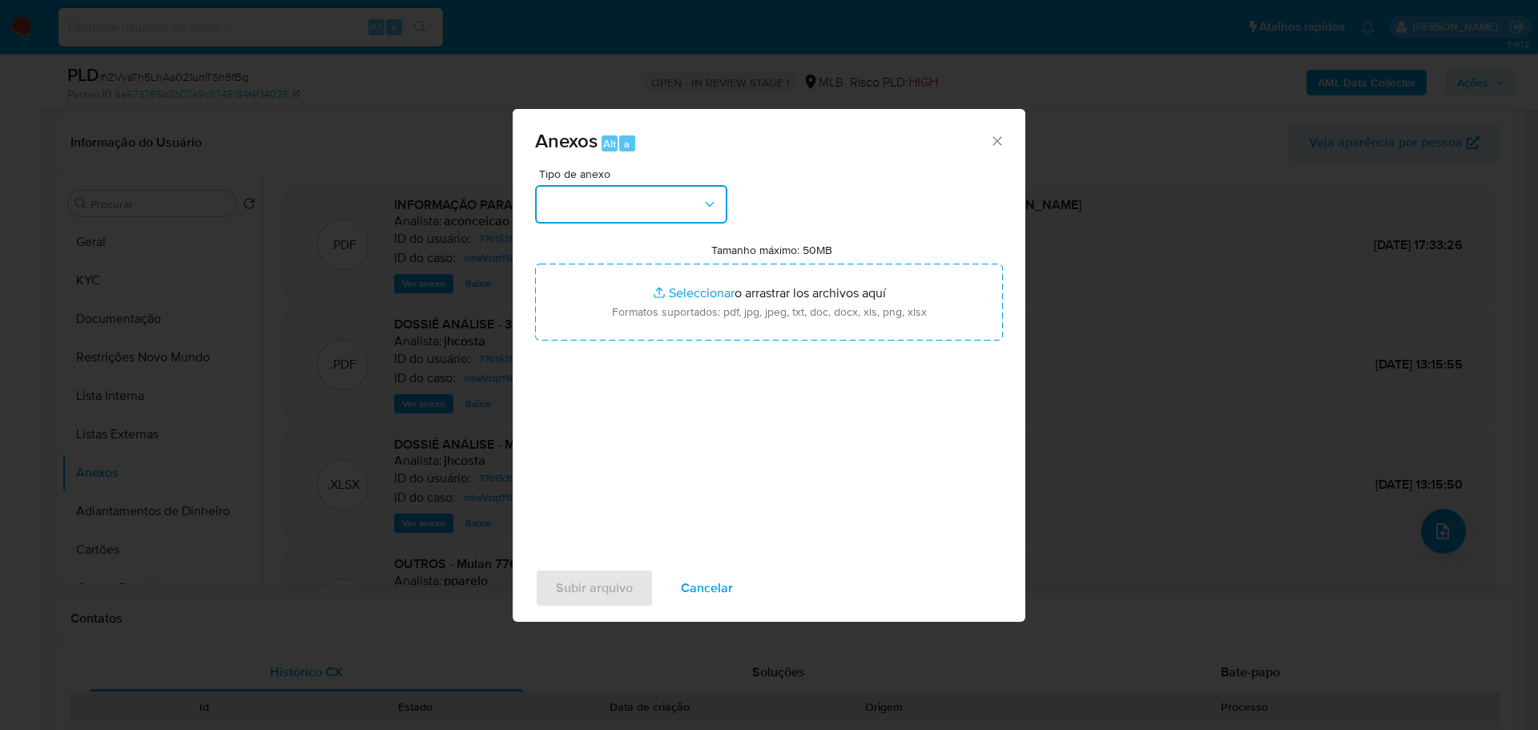
click at [649, 205] on button "button" at bounding box center [631, 204] width 192 height 38
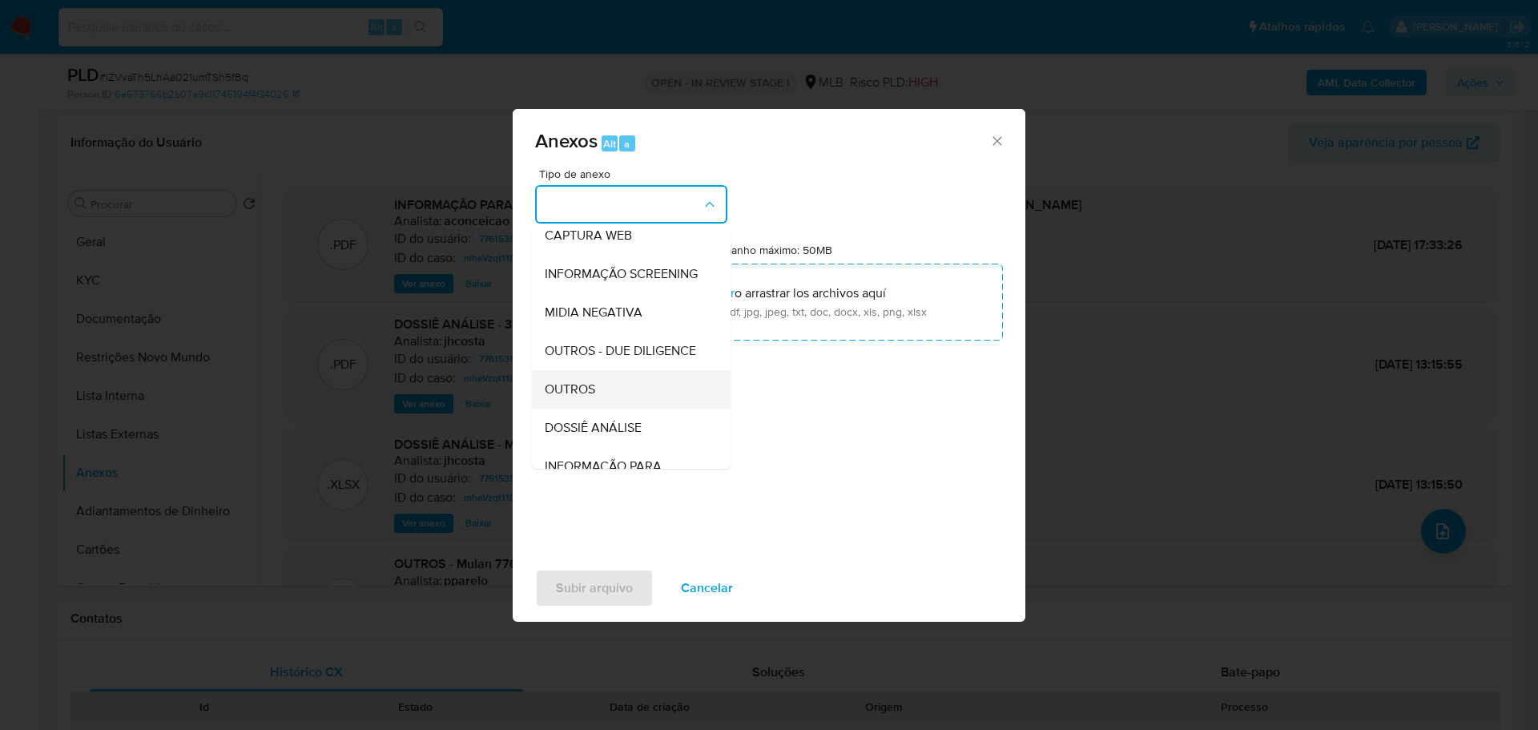
scroll to position [247, 0]
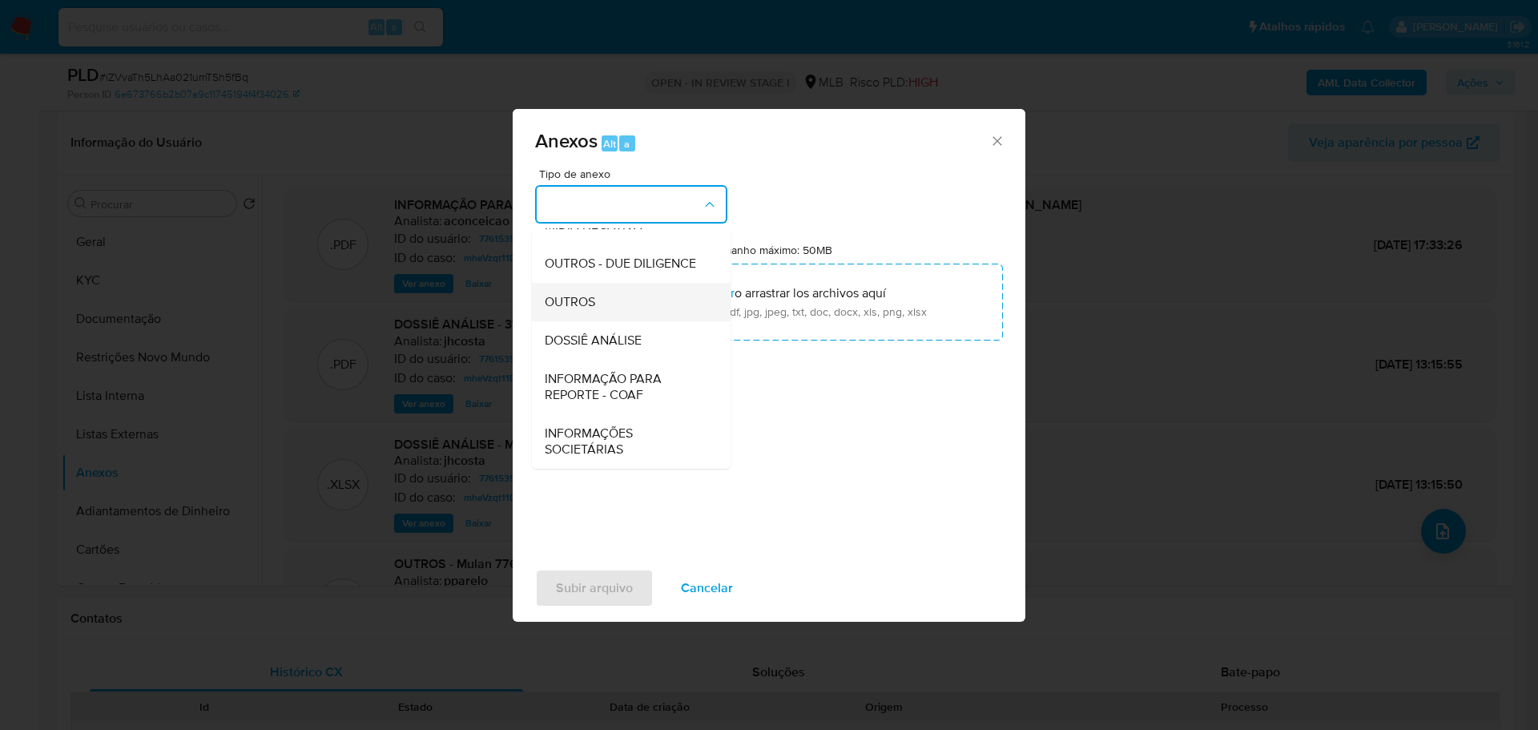
click at [634, 296] on div "OUTROS" at bounding box center [626, 302] width 163 height 38
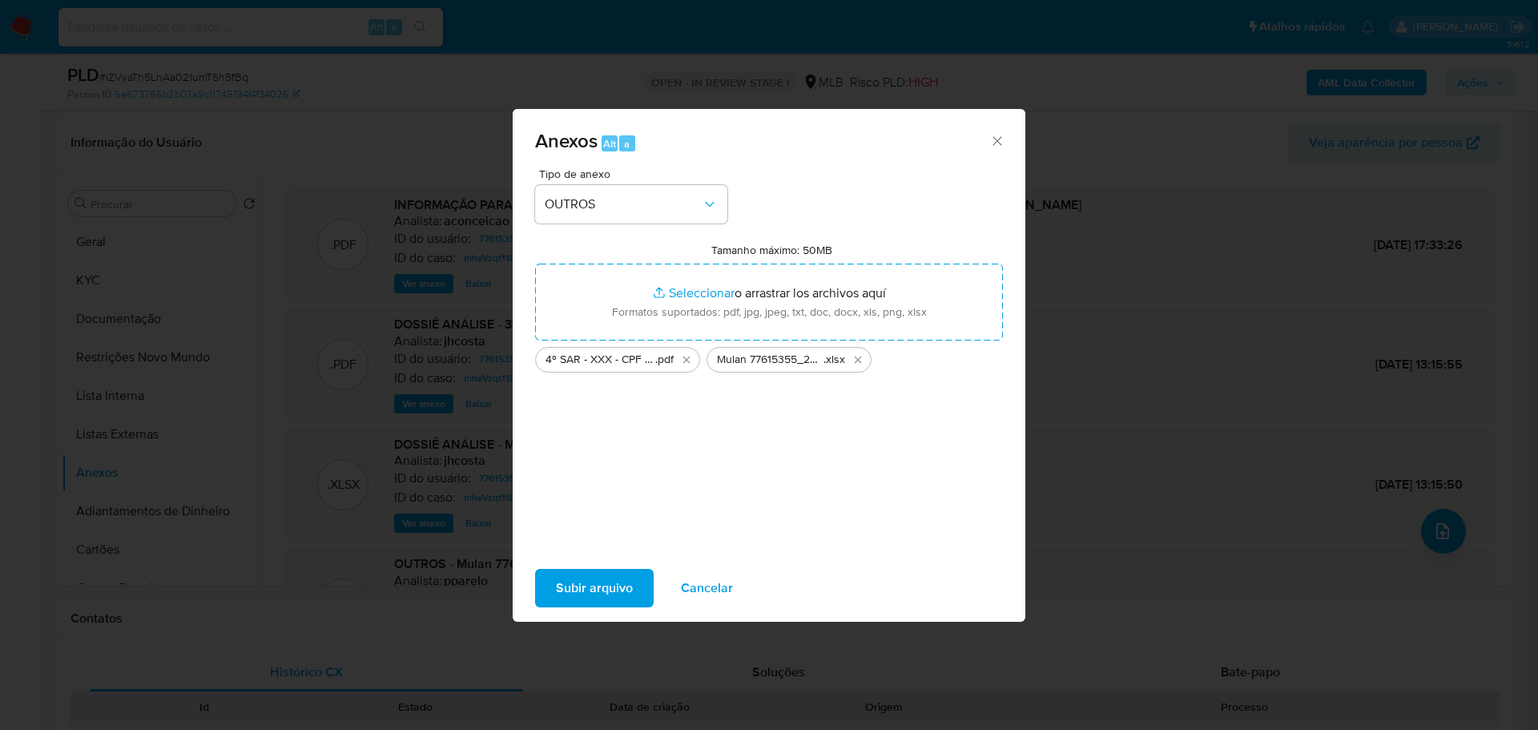
click at [614, 594] on span "Subir arquivo" at bounding box center [594, 587] width 77 height 35
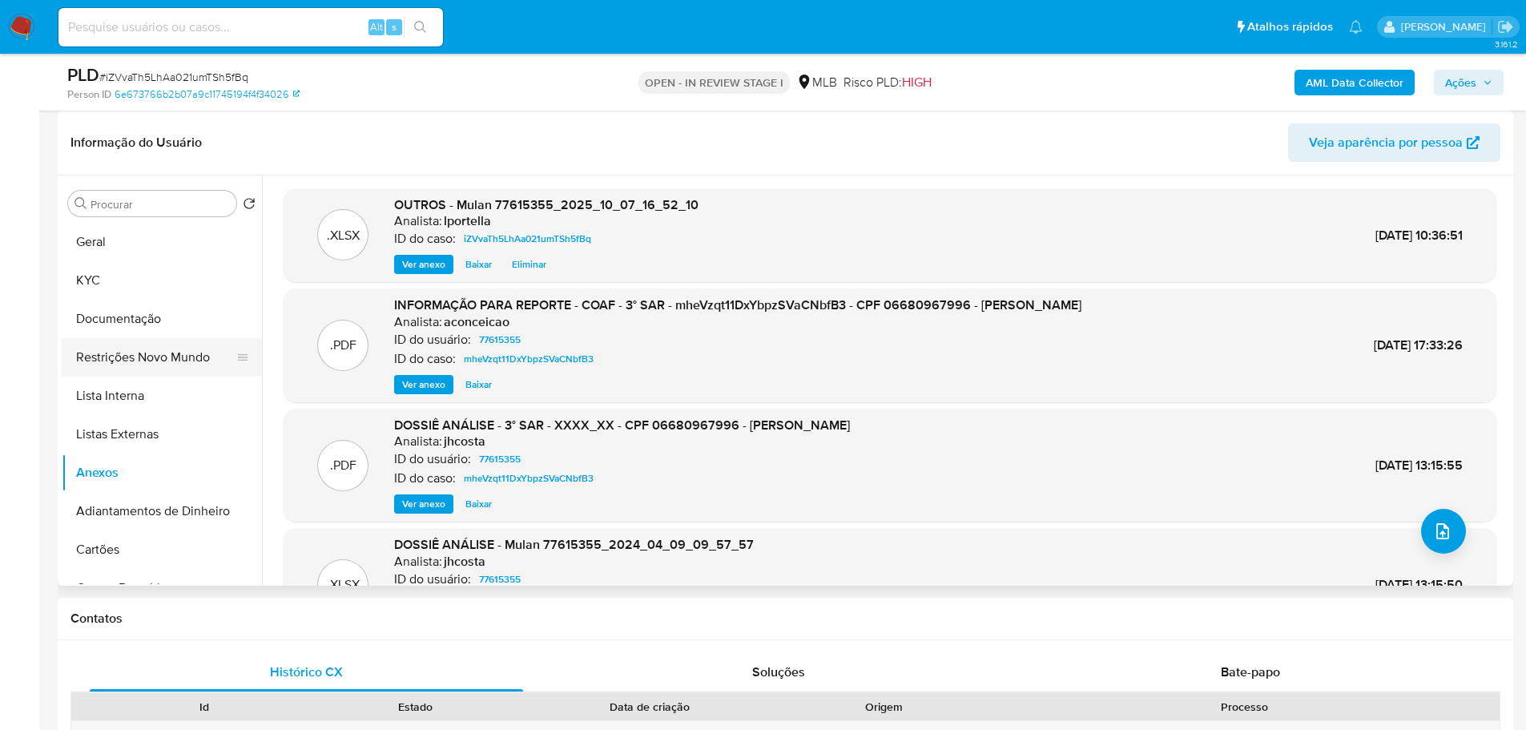
click at [144, 351] on button "Restrições Novo Mundo" at bounding box center [155, 357] width 187 height 38
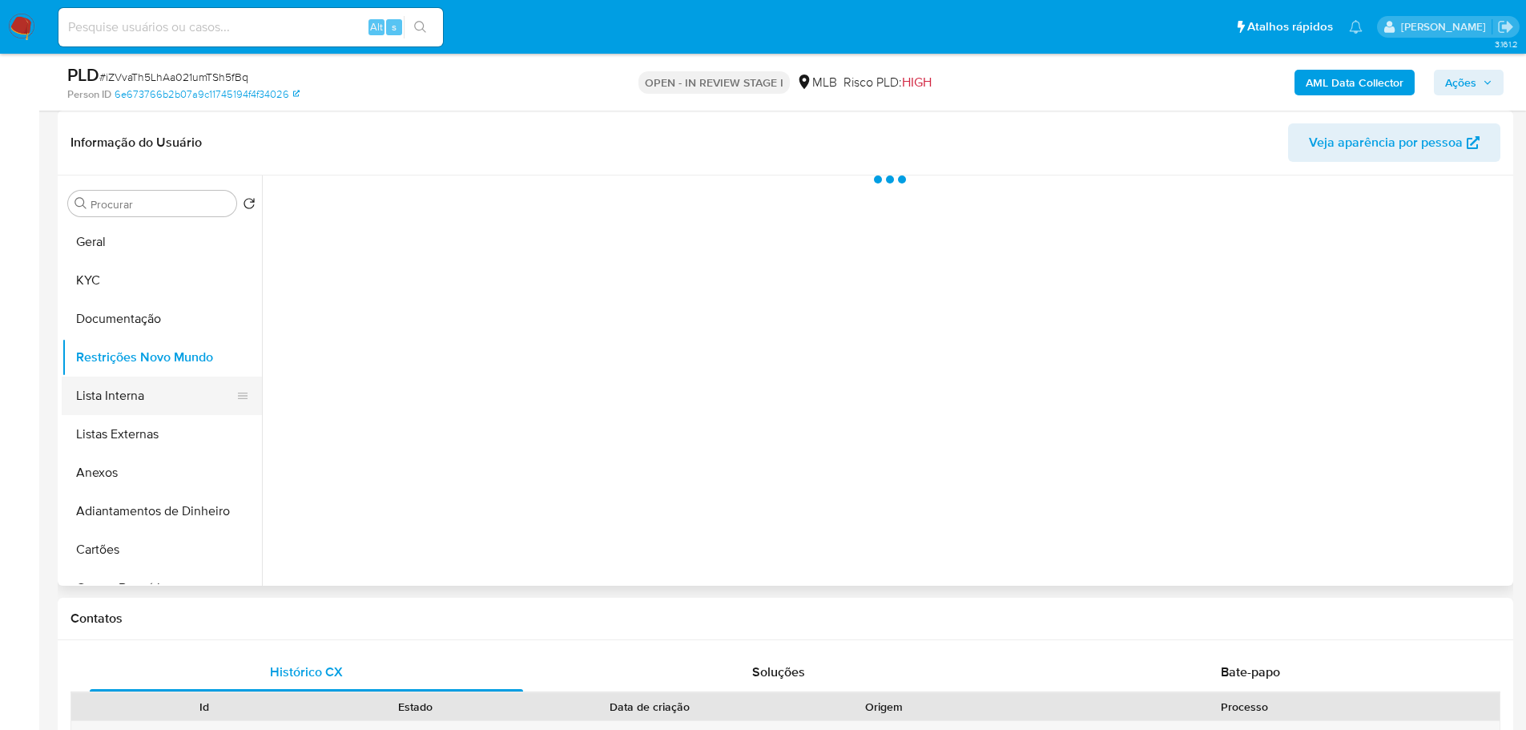
click at [131, 395] on button "Lista Interna" at bounding box center [155, 395] width 187 height 38
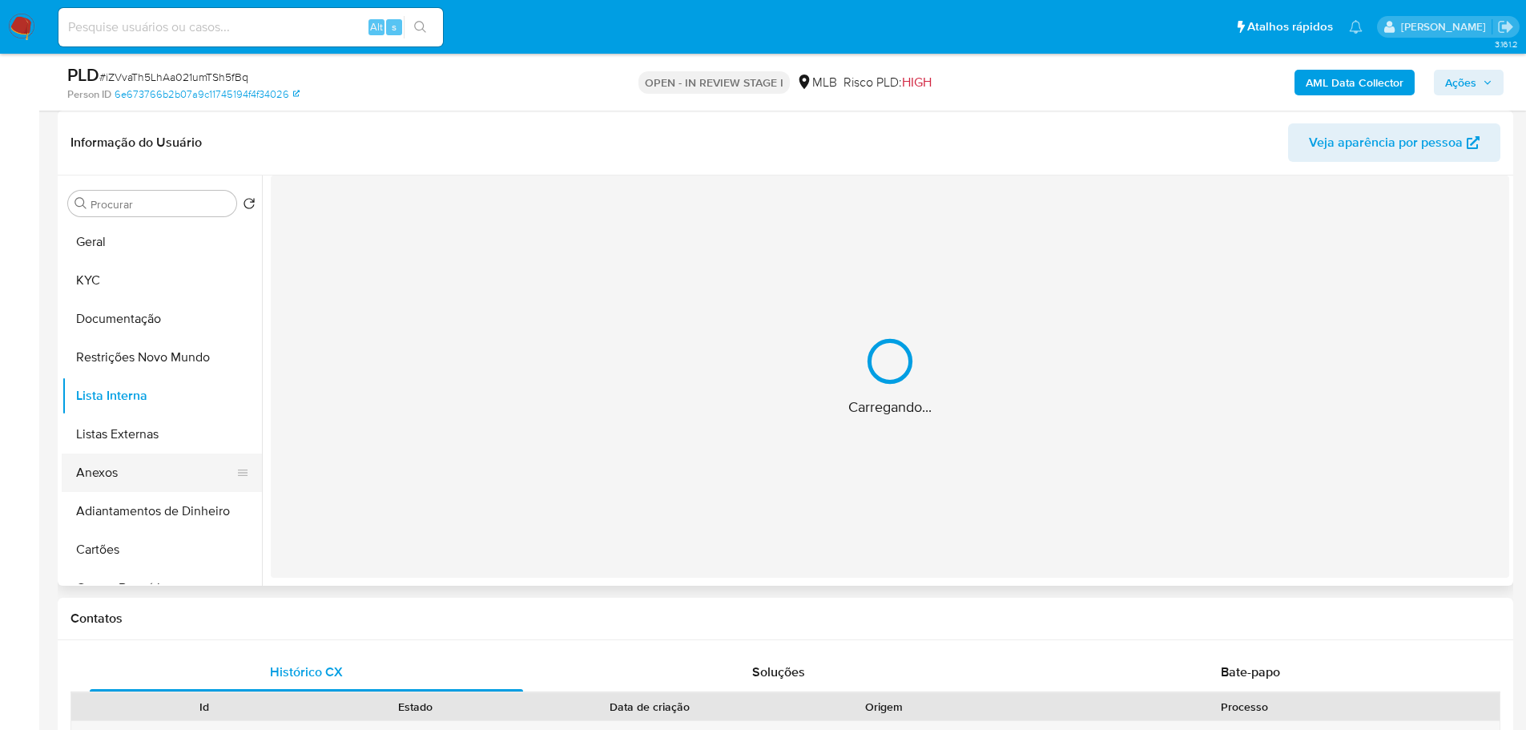
click at [119, 477] on button "Anexos" at bounding box center [155, 472] width 187 height 38
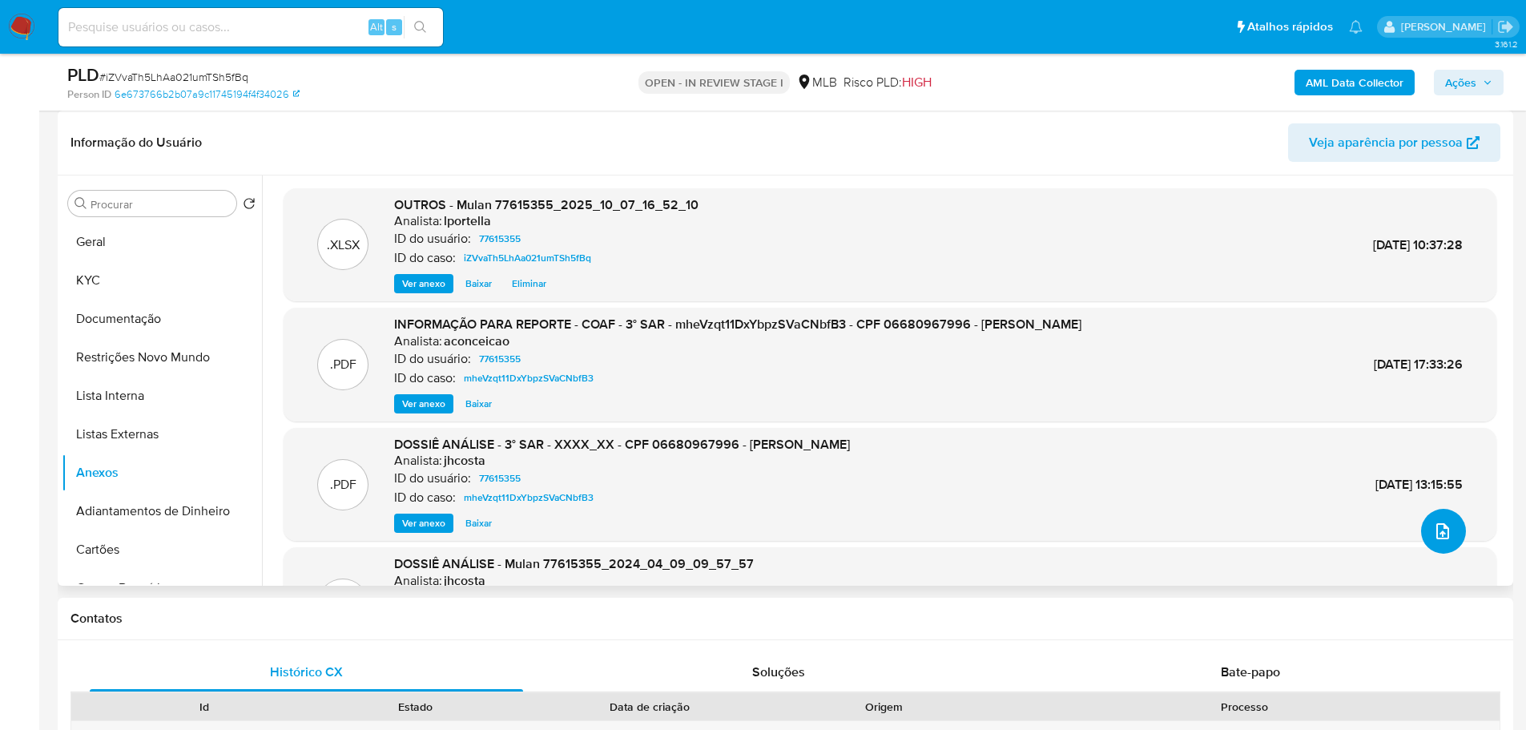
click at [1434, 527] on icon "upload-file" at bounding box center [1442, 530] width 19 height 19
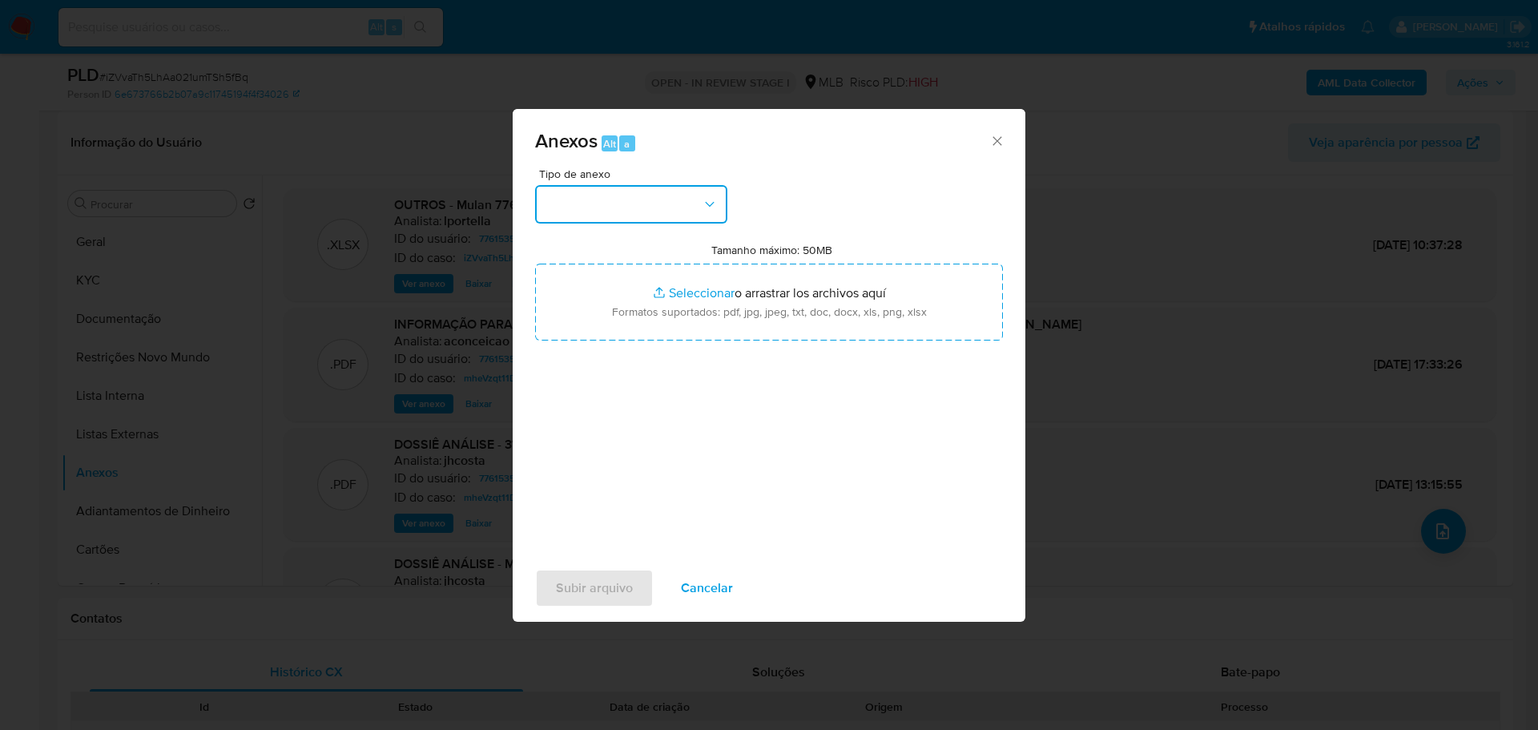
click at [654, 209] on button "button" at bounding box center [631, 204] width 192 height 38
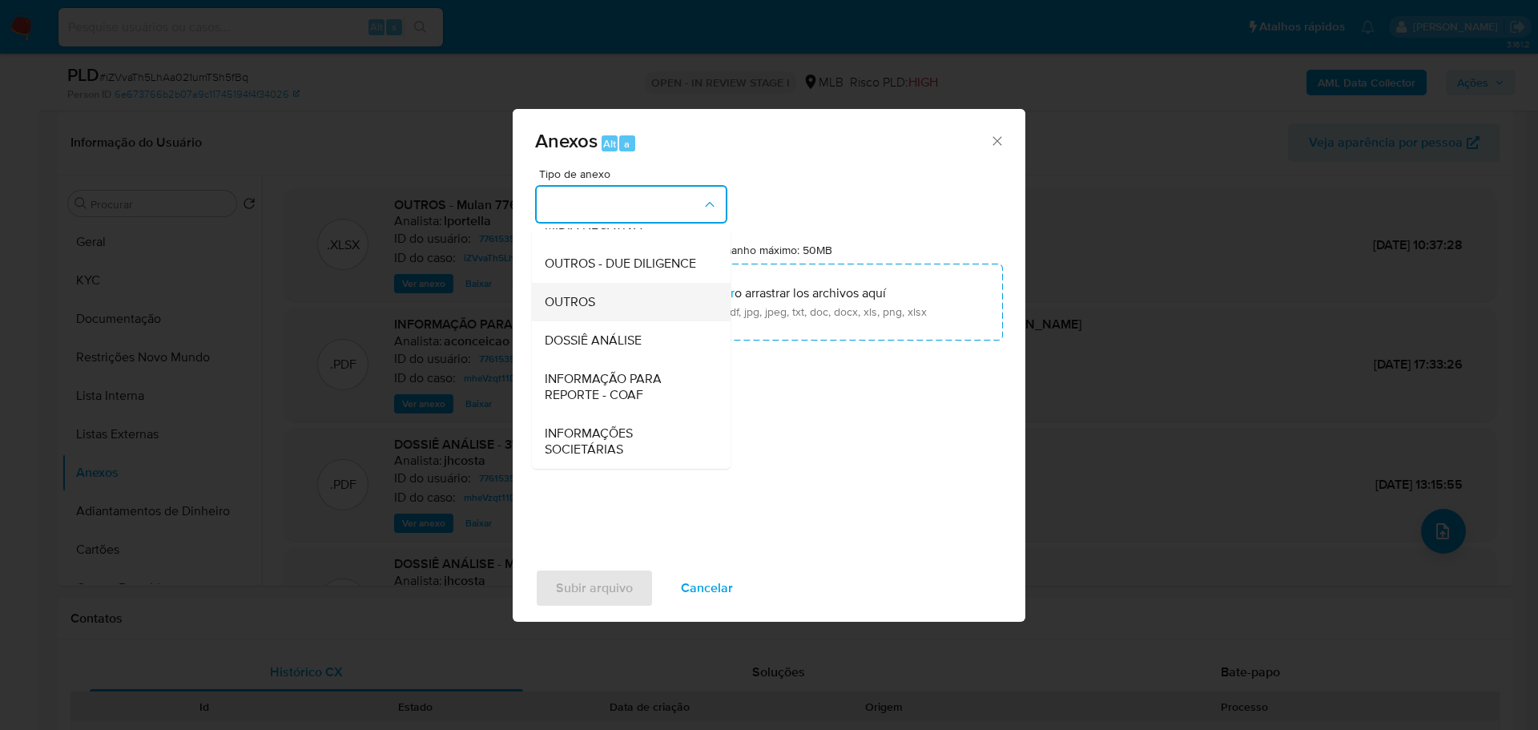
click at [598, 310] on div "OUTROS" at bounding box center [626, 302] width 163 height 38
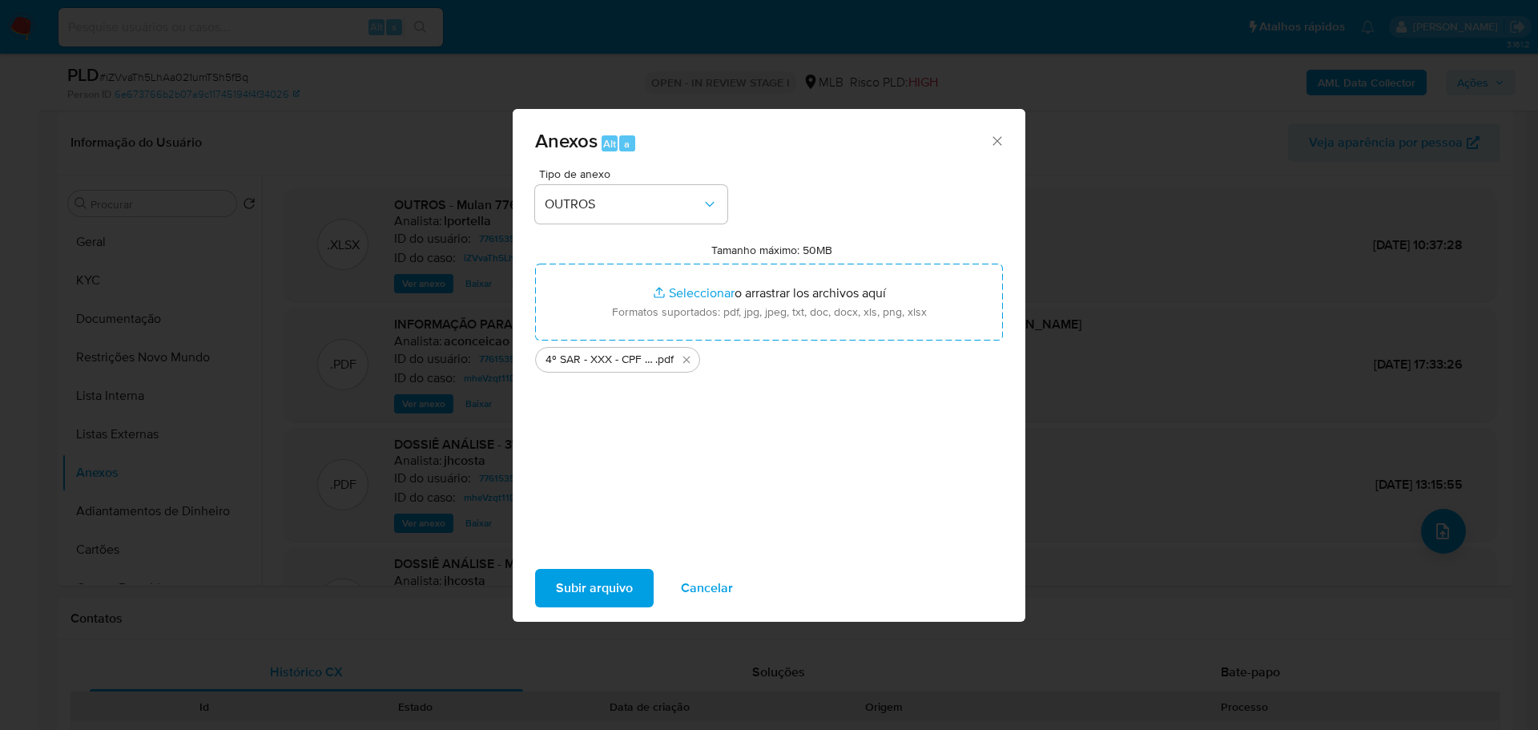
click at [599, 593] on span "Subir arquivo" at bounding box center [594, 587] width 77 height 35
click at [715, 587] on span "Cancelar" at bounding box center [707, 587] width 52 height 35
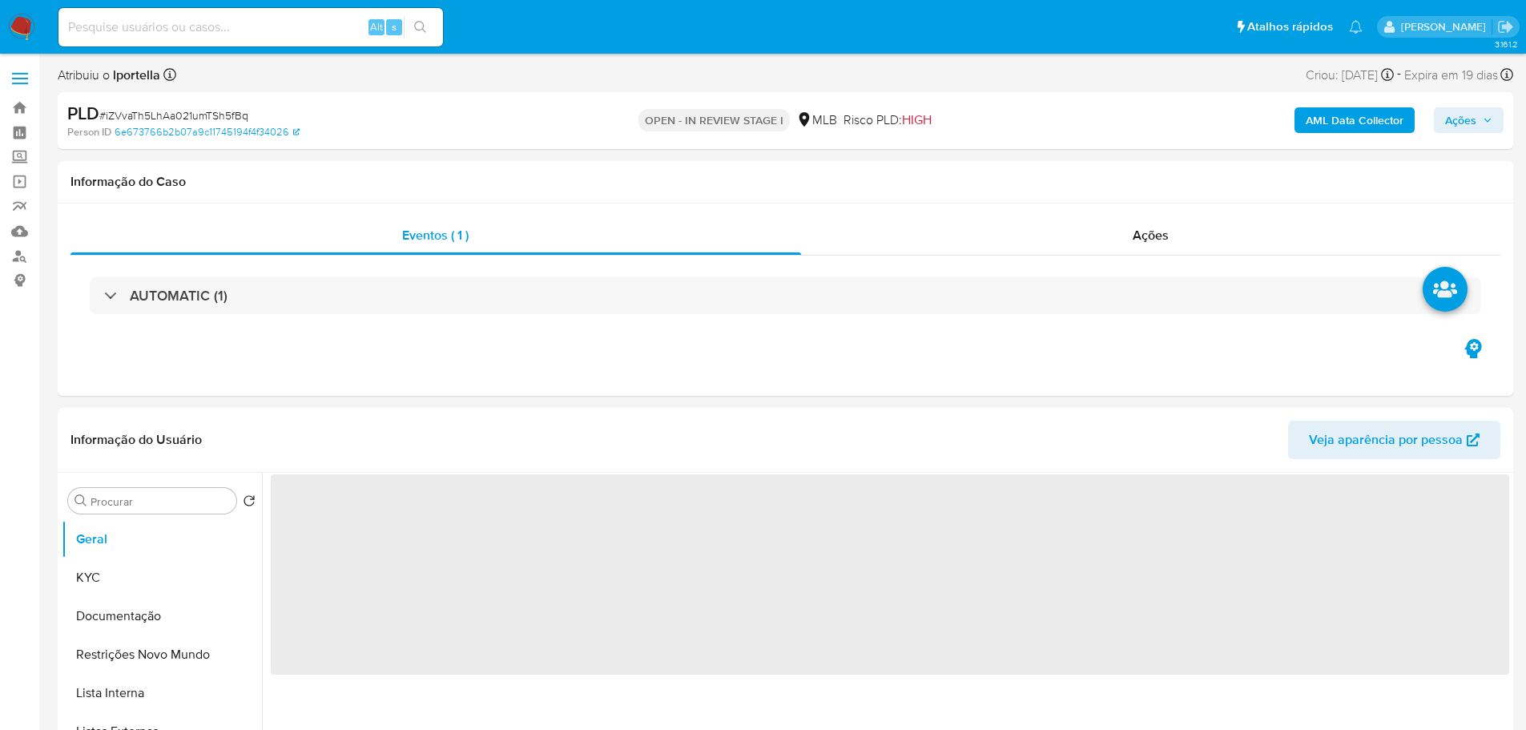
select select "10"
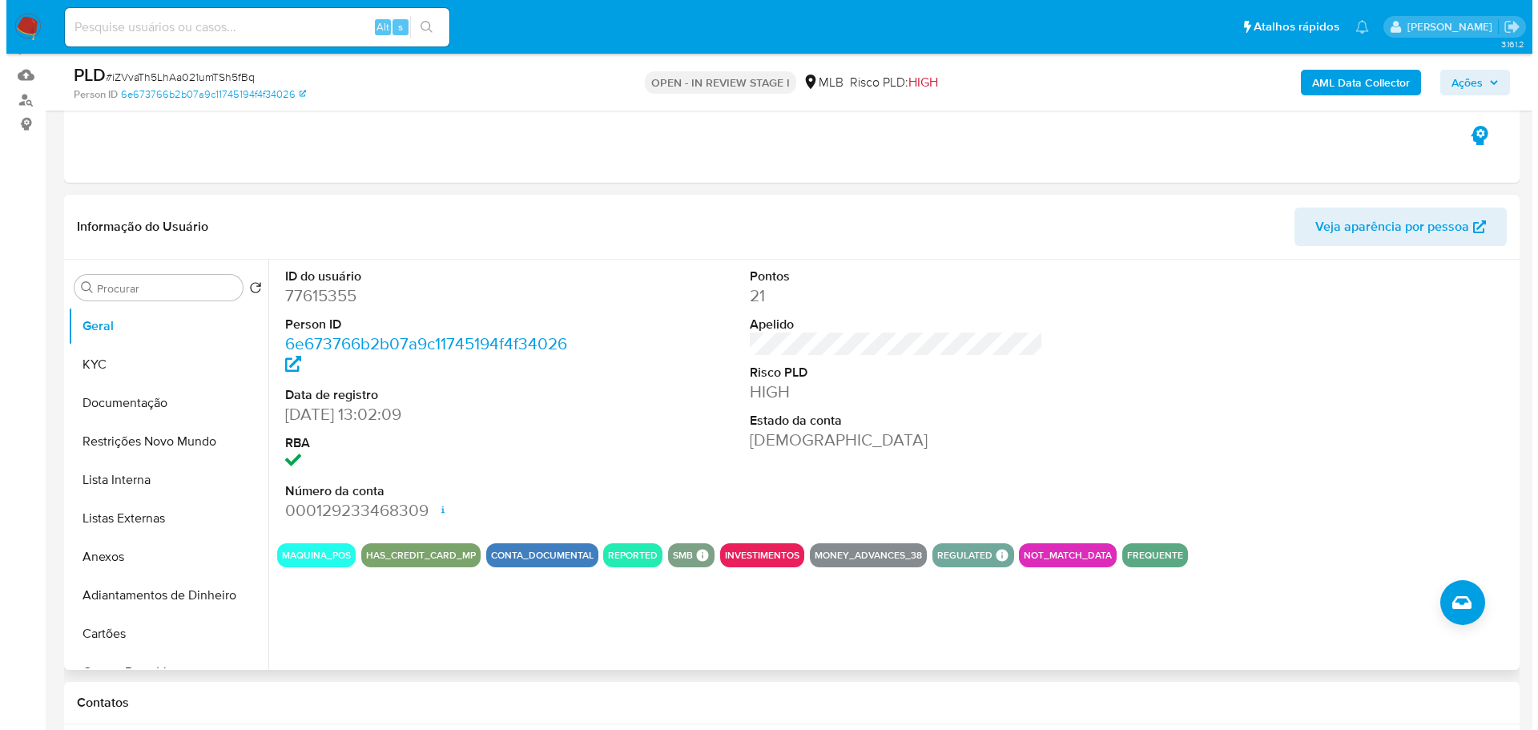
scroll to position [240, 0]
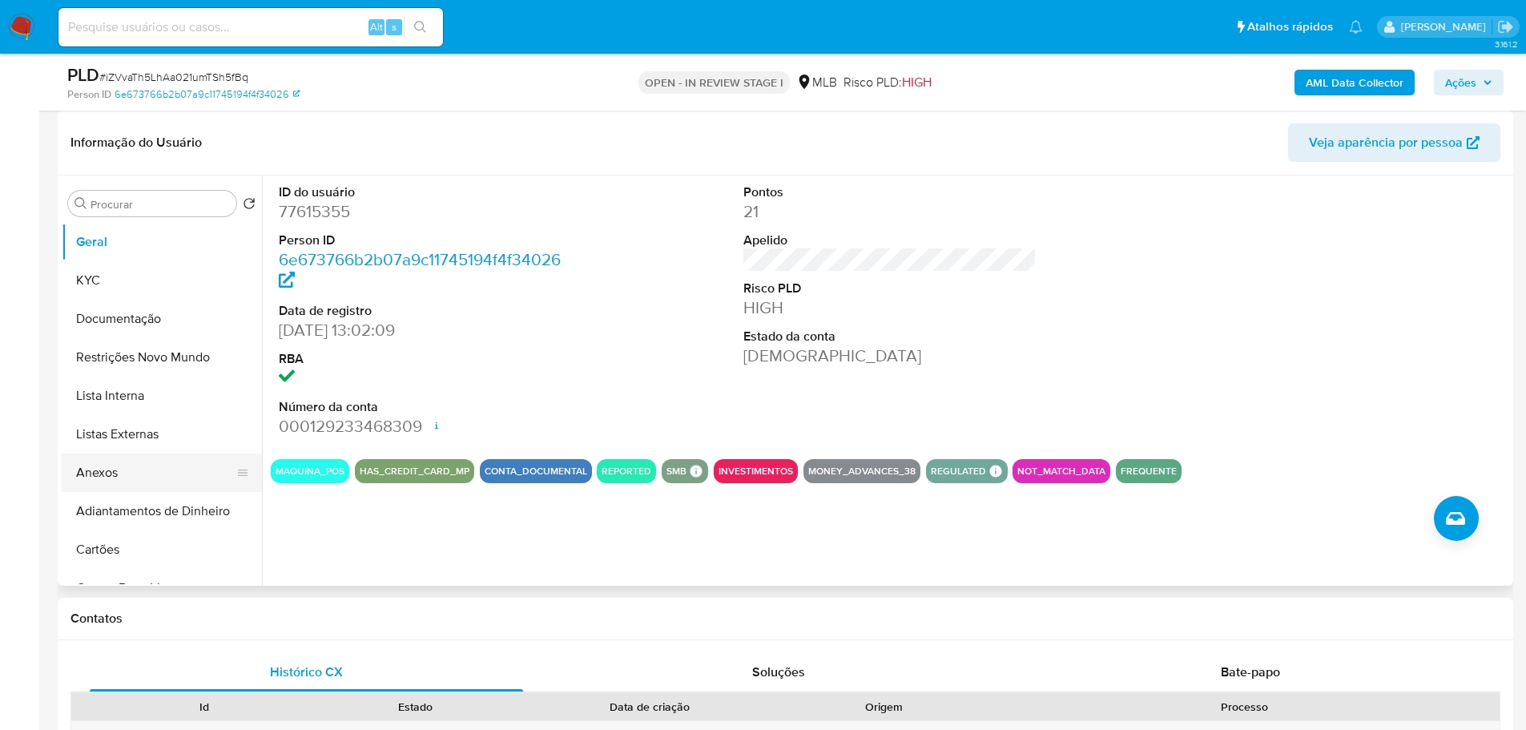
click at [142, 482] on button "Anexos" at bounding box center [155, 472] width 187 height 38
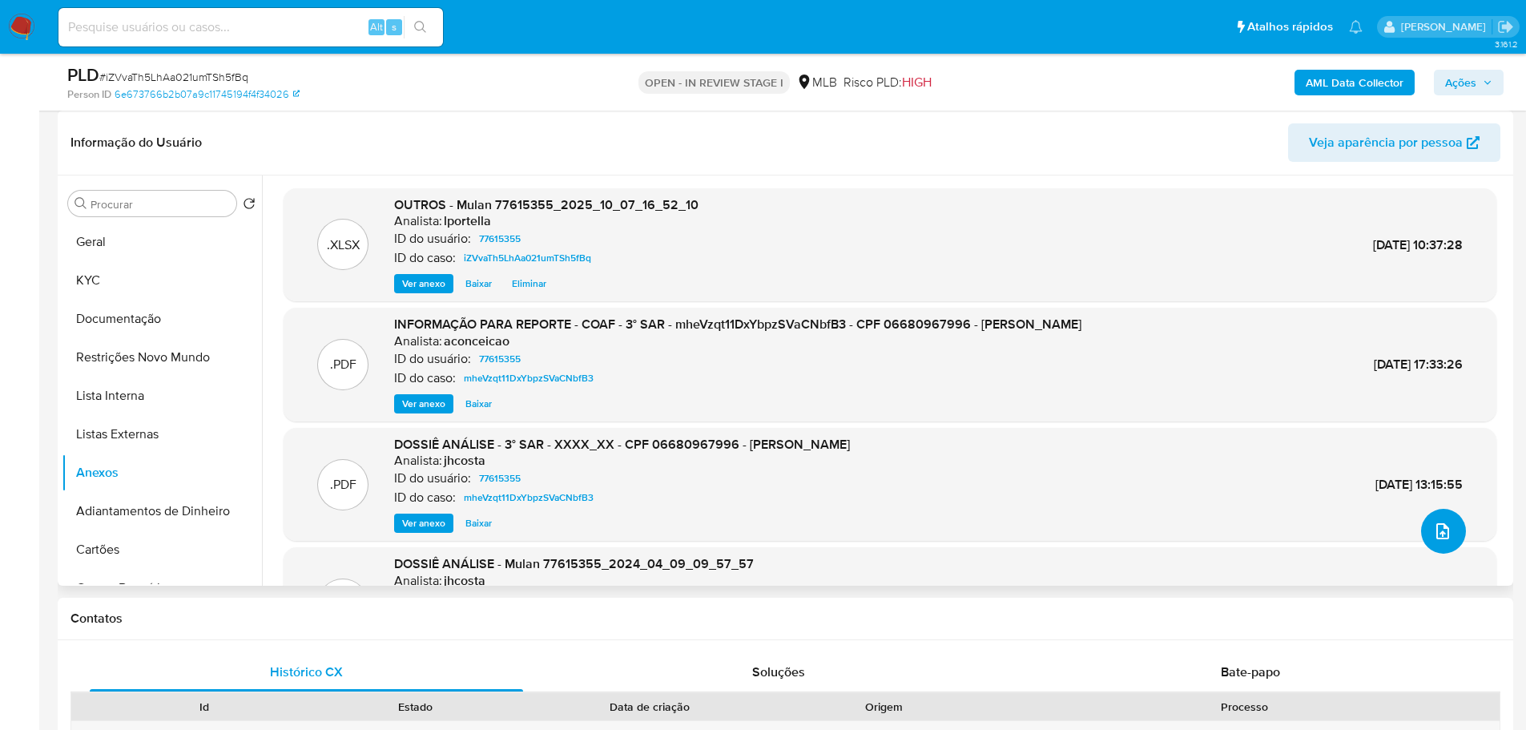
click at [1440, 537] on icon "upload-file" at bounding box center [1442, 531] width 13 height 16
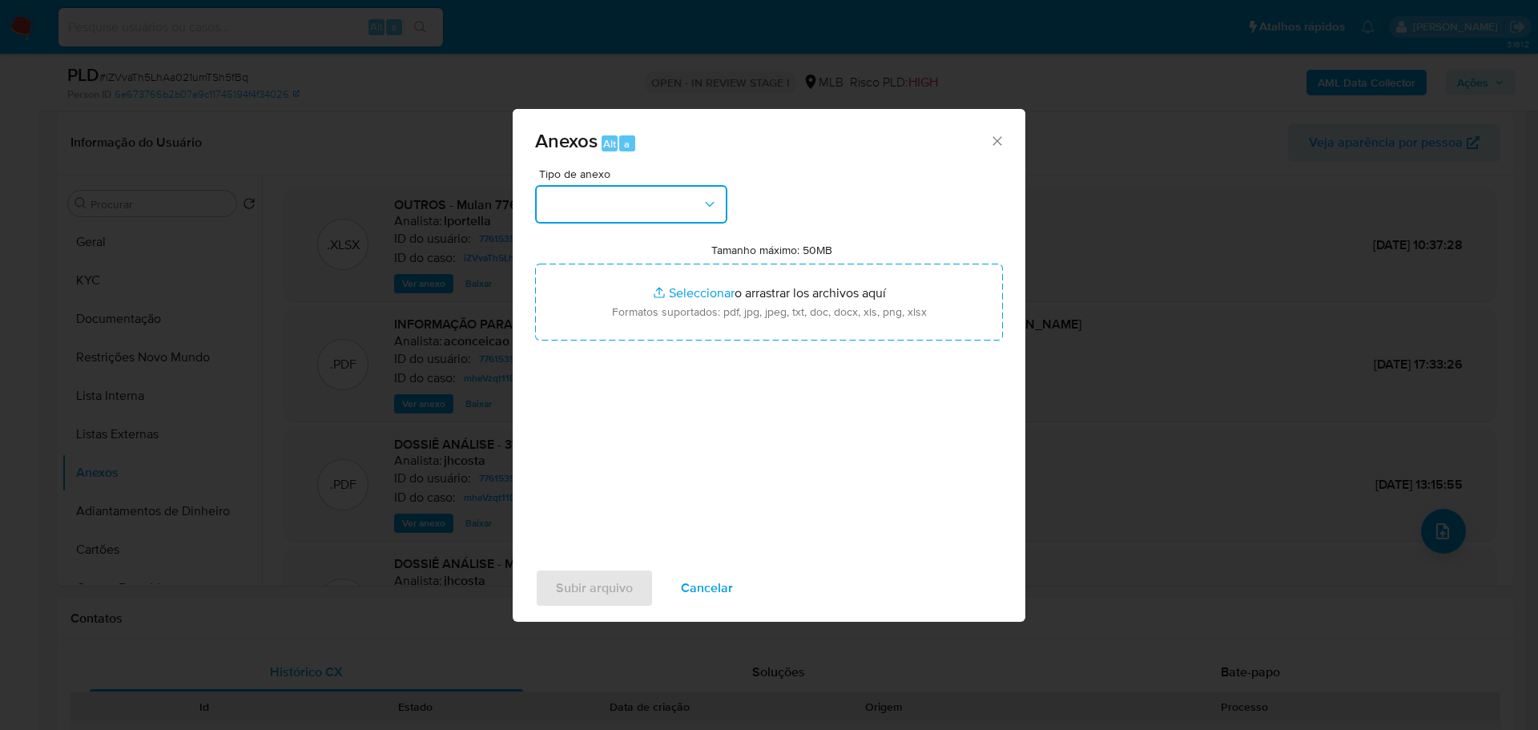
click at [574, 196] on button "button" at bounding box center [631, 204] width 192 height 38
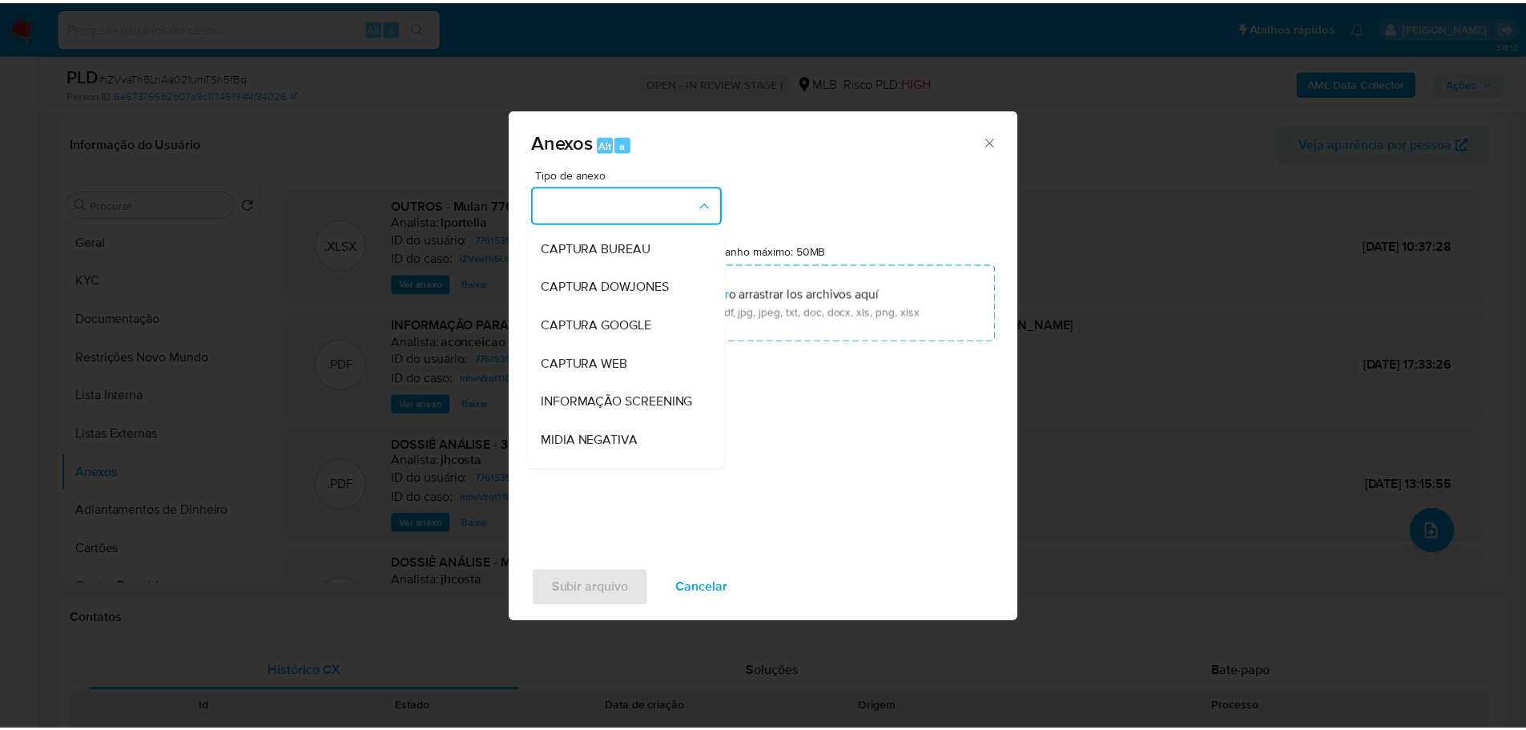
scroll to position [247, 0]
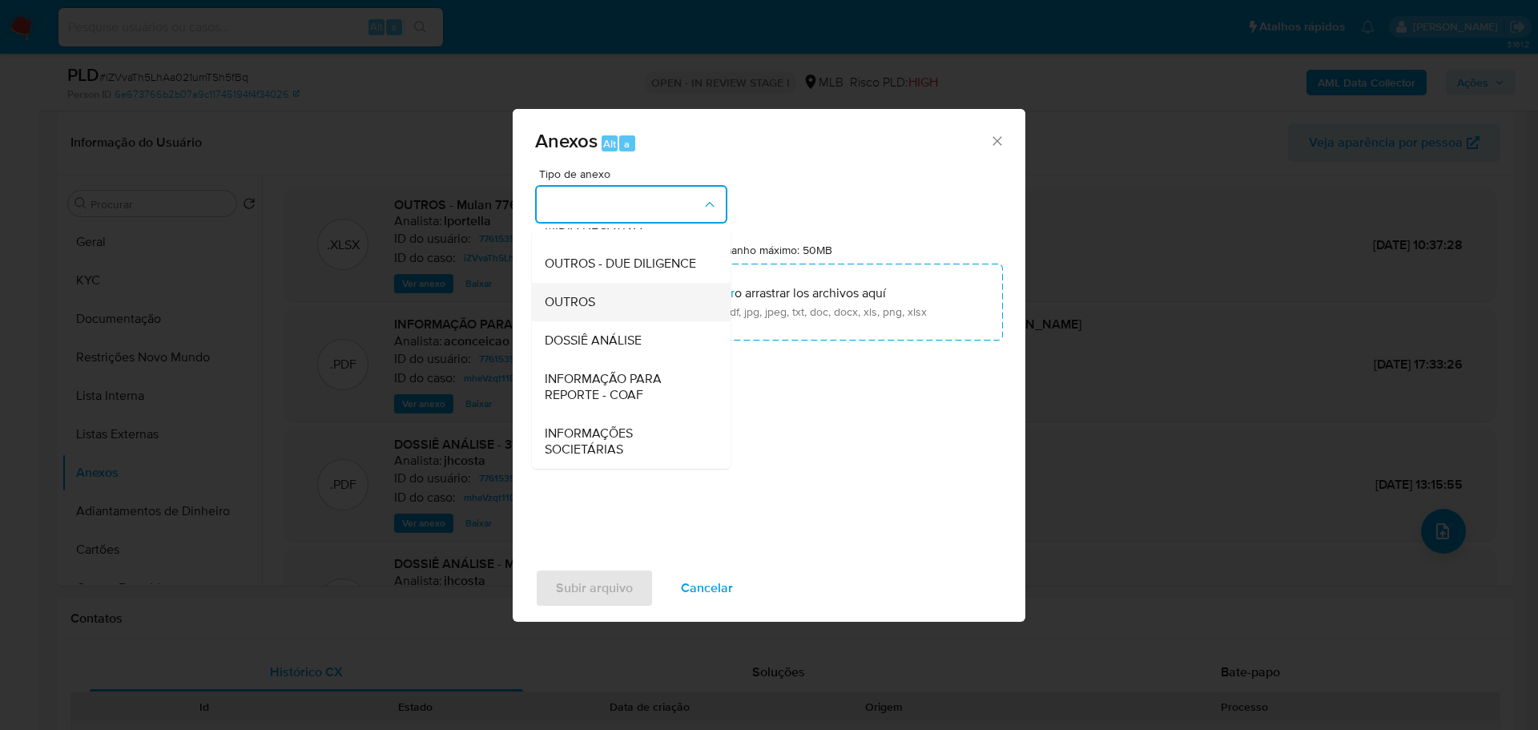
click at [602, 305] on div "OUTROS" at bounding box center [626, 302] width 163 height 38
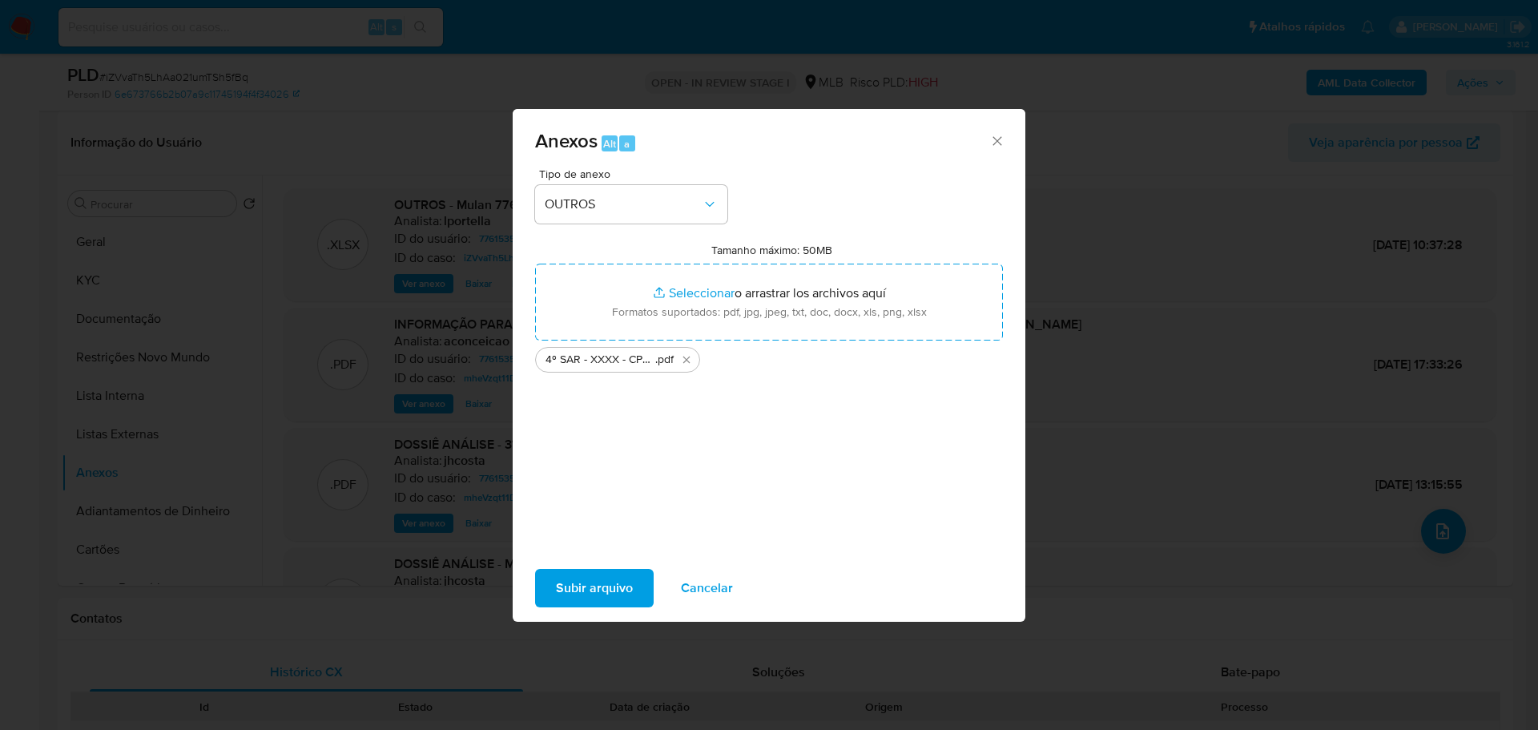
click at [604, 598] on span "Subir arquivo" at bounding box center [594, 587] width 77 height 35
click at [599, 586] on span "Subir arquivo" at bounding box center [594, 587] width 77 height 35
click at [1006, 143] on div "Anexos Alt a" at bounding box center [769, 139] width 513 height 60
click at [1001, 133] on icon "Cerrar" at bounding box center [997, 141] width 16 height 16
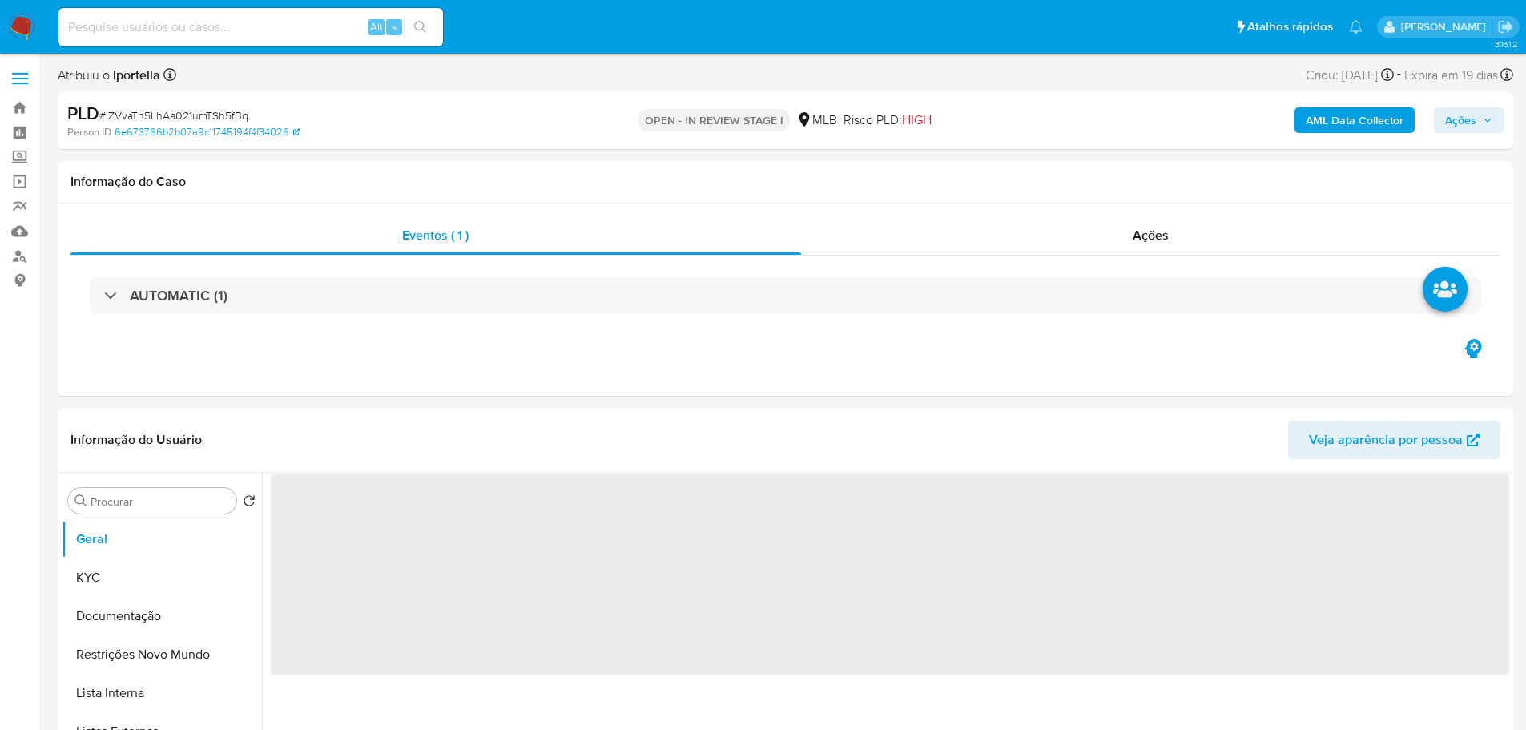
select select "10"
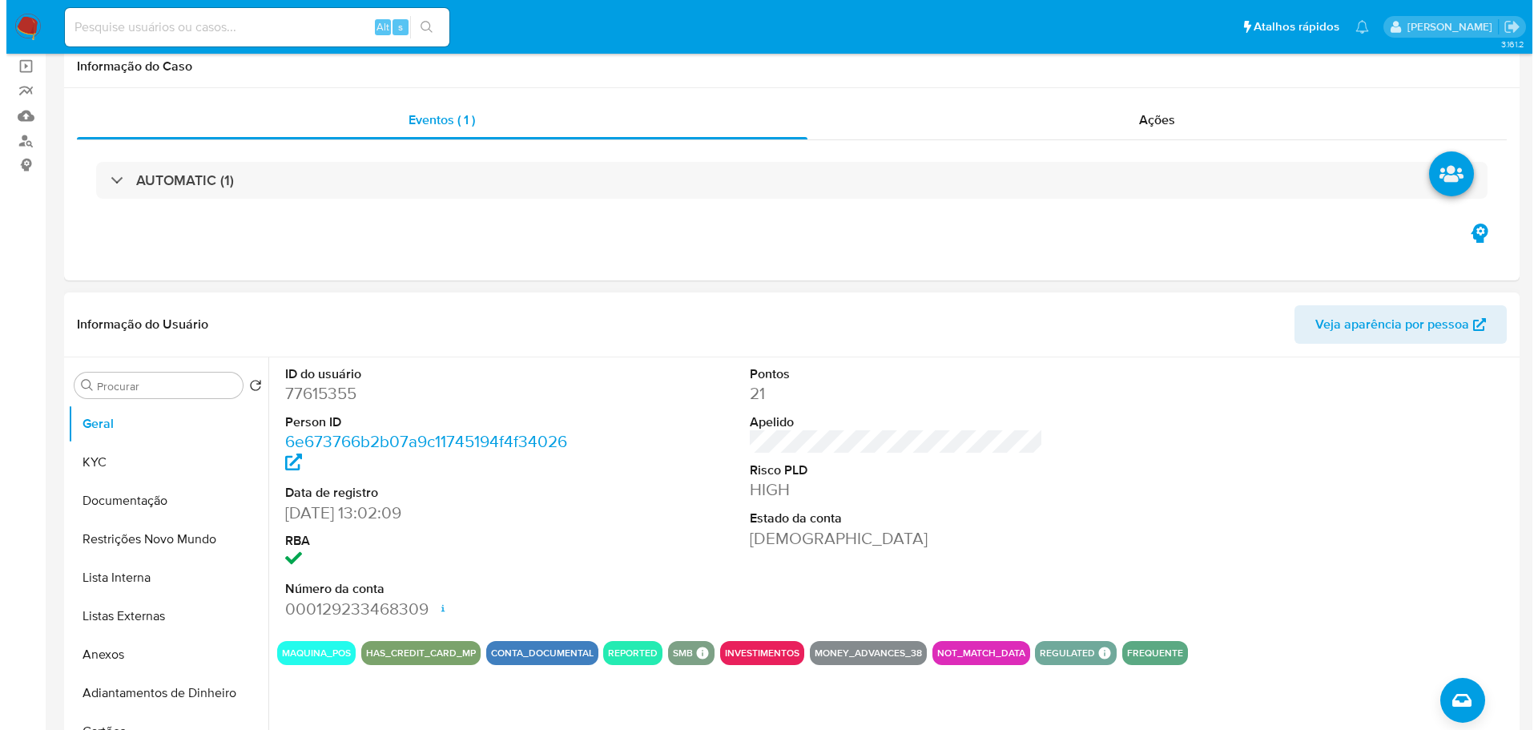
scroll to position [240, 0]
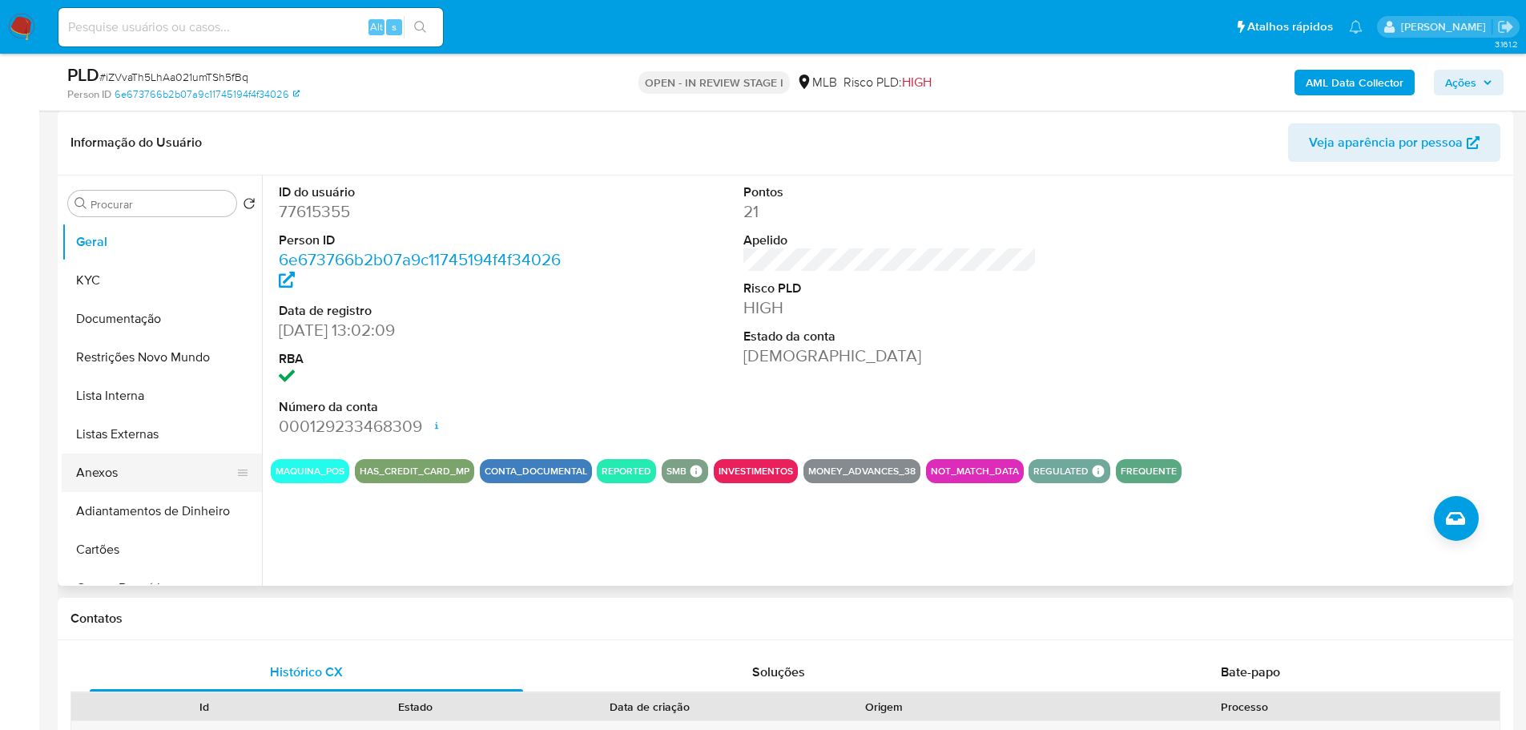
click at [153, 467] on button "Anexos" at bounding box center [155, 472] width 187 height 38
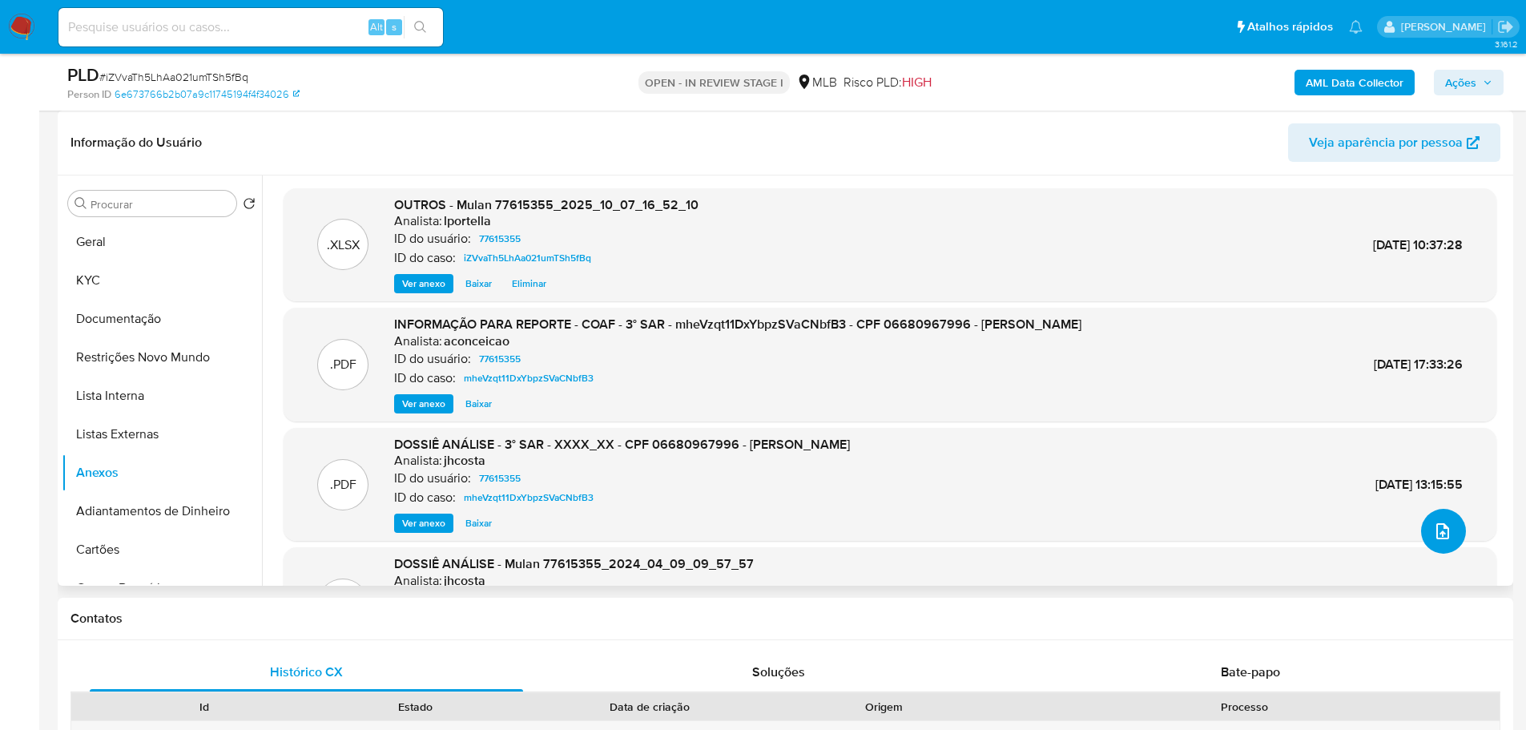
click at [1434, 543] on button "upload-file" at bounding box center [1443, 531] width 45 height 45
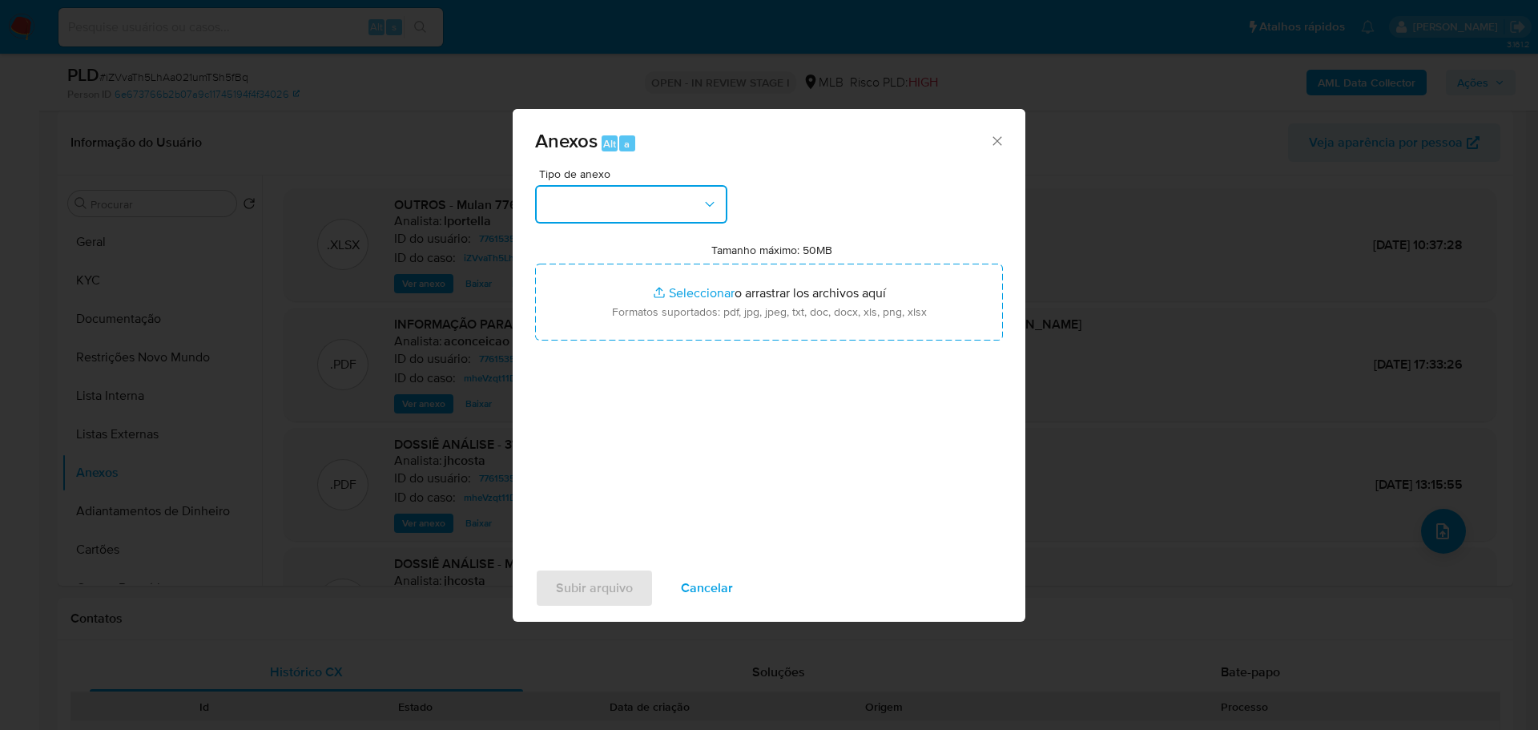
click at [648, 203] on button "button" at bounding box center [631, 204] width 192 height 38
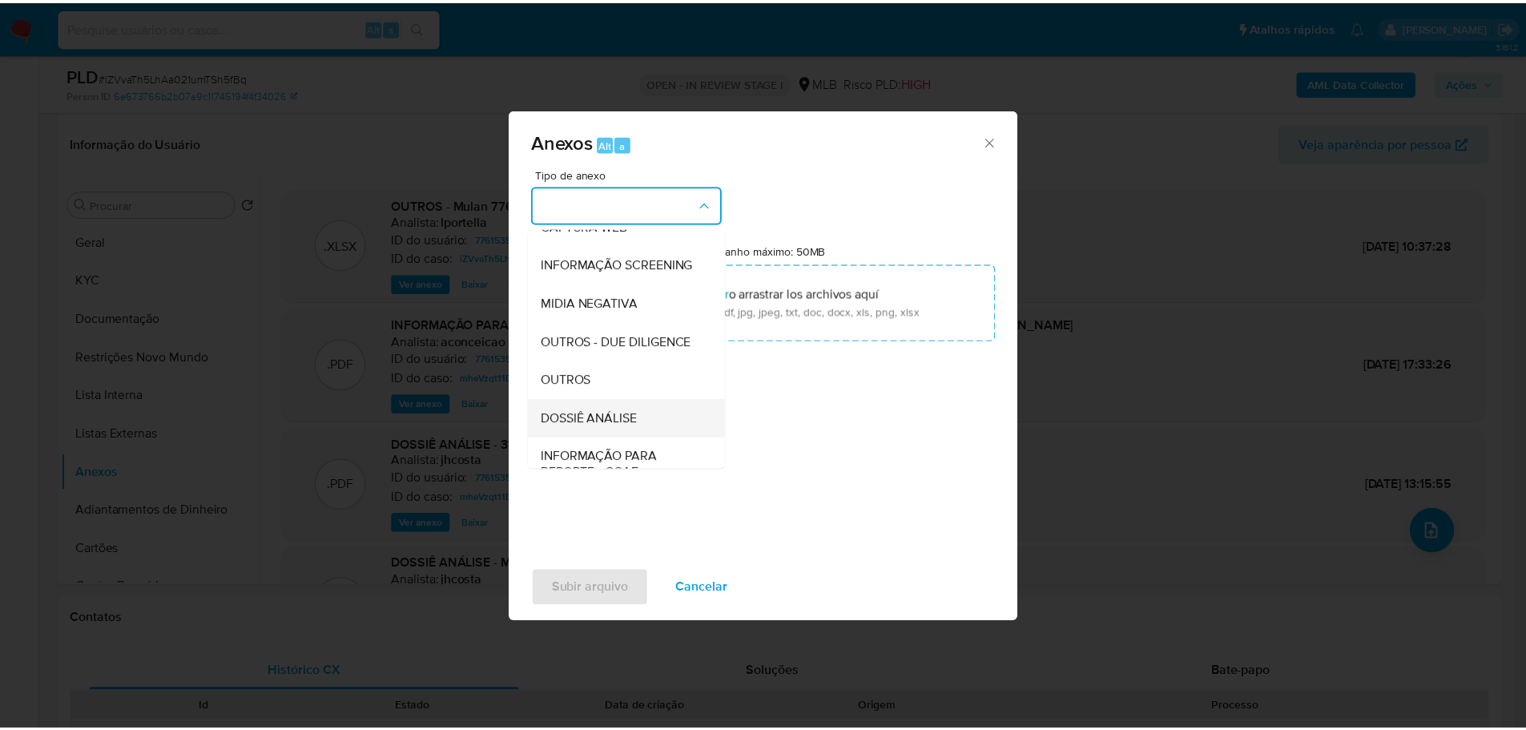
scroll to position [247, 0]
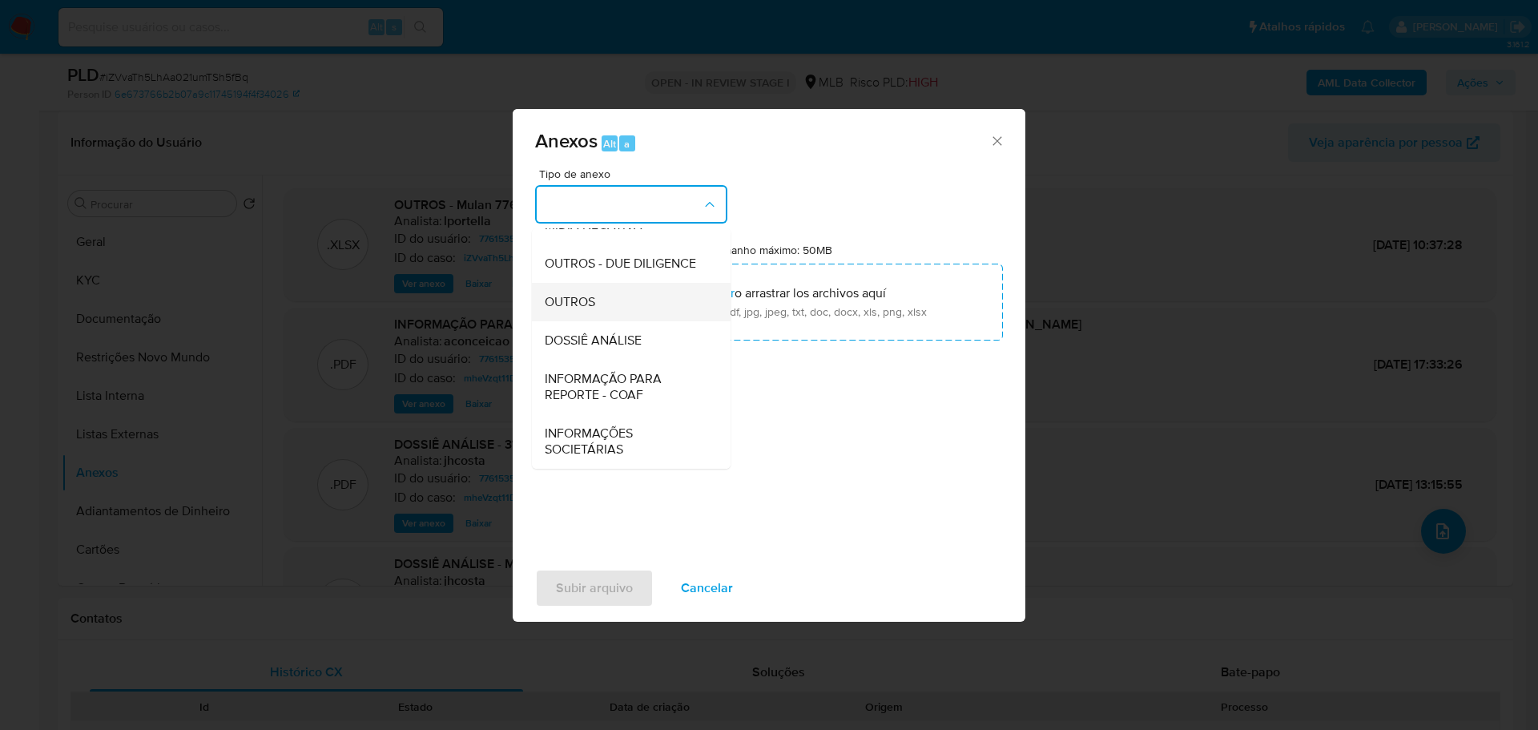
click at [578, 300] on span "OUTROS" at bounding box center [570, 302] width 50 height 16
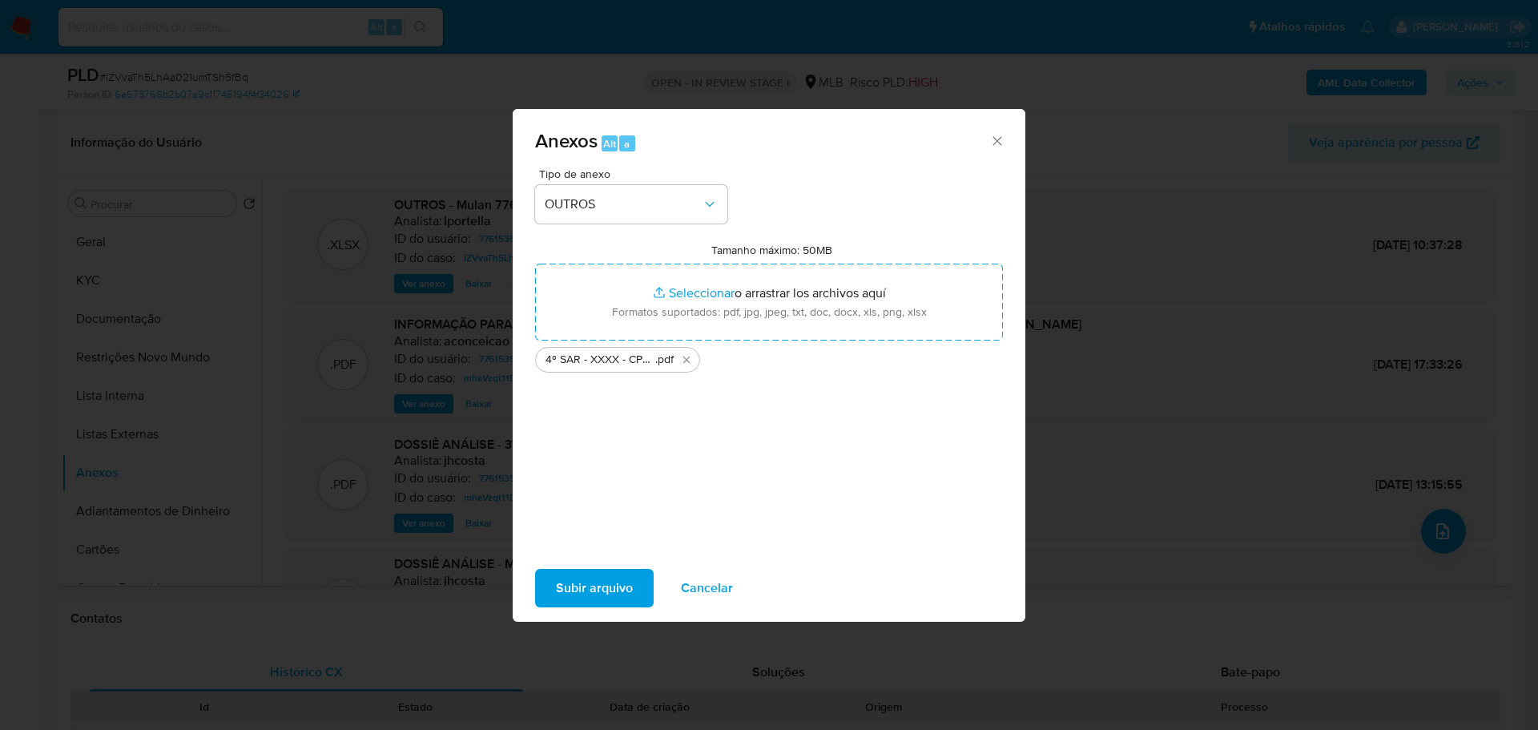
click at [613, 594] on span "Subir arquivo" at bounding box center [594, 587] width 77 height 35
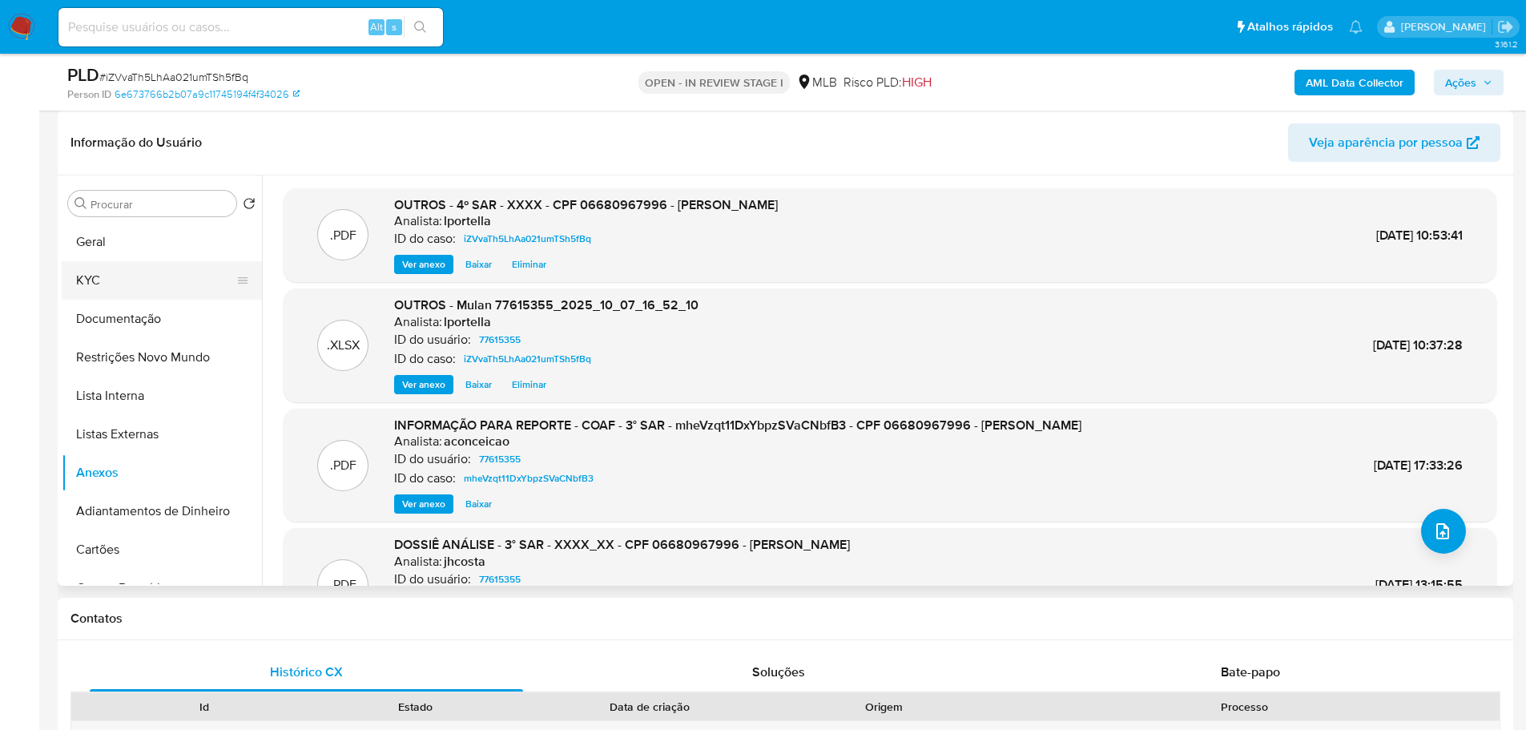
click at [151, 274] on button "KYC" at bounding box center [155, 280] width 187 height 38
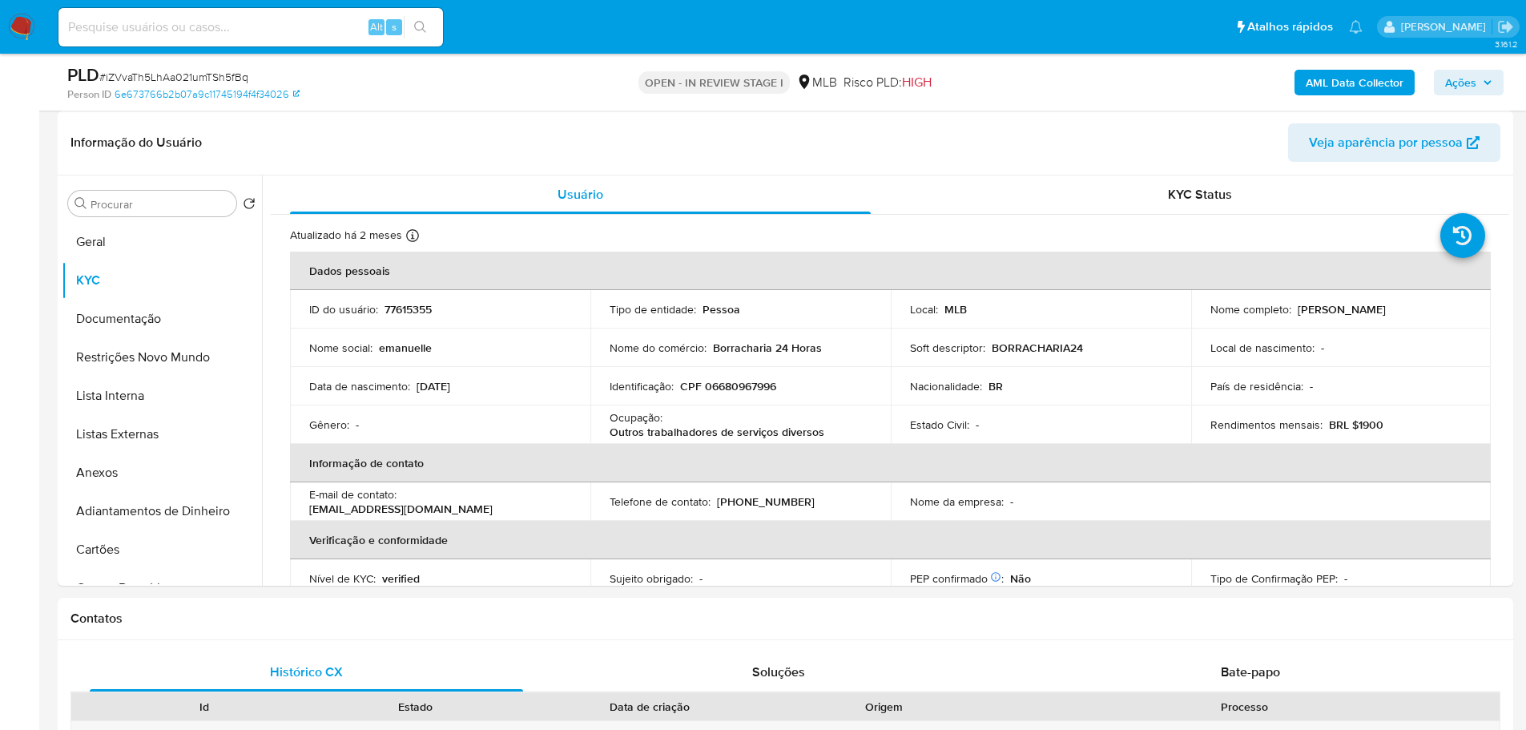
click at [1494, 76] on button "Ações" at bounding box center [1469, 83] width 70 height 26
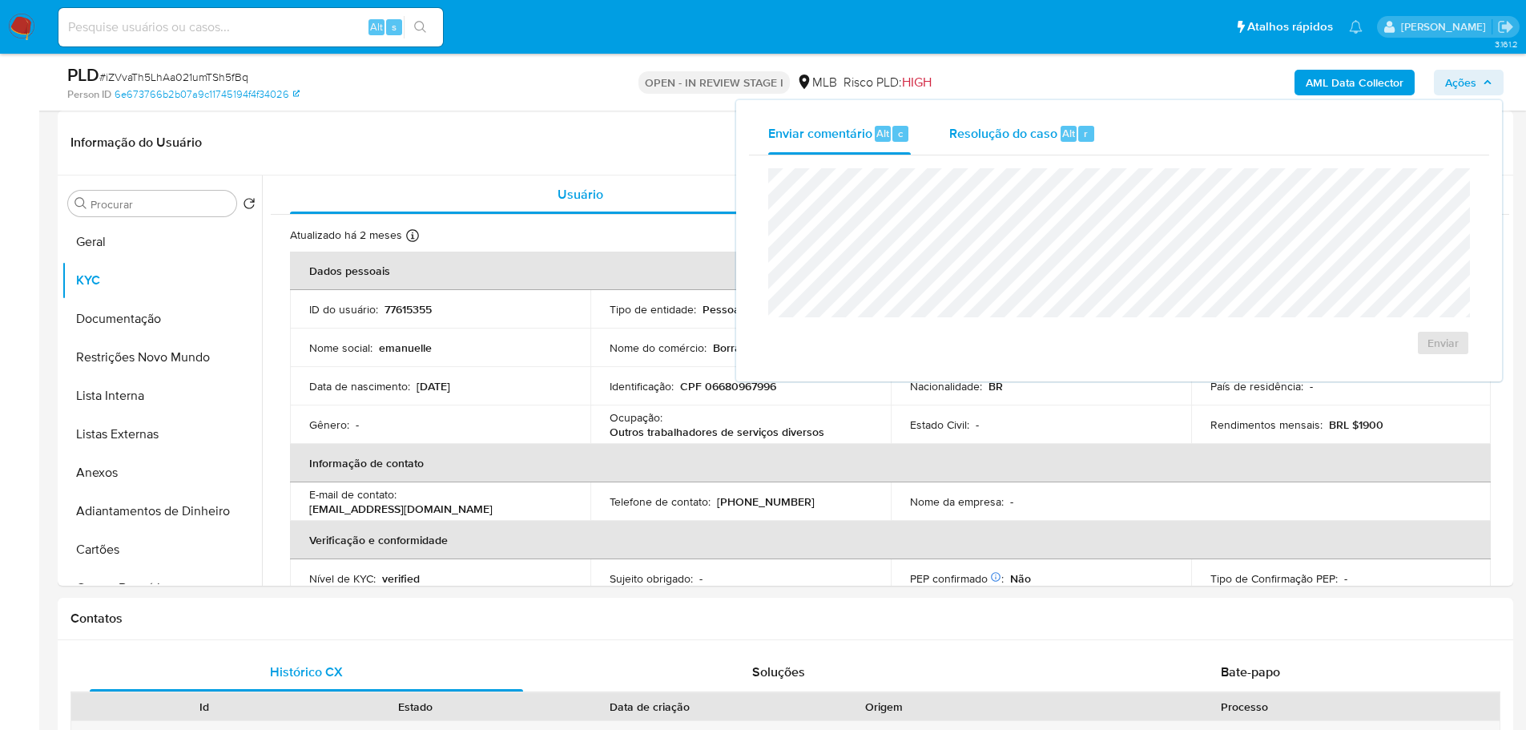
click at [982, 145] on div "Resolução do caso Alt r" at bounding box center [1022, 134] width 147 height 42
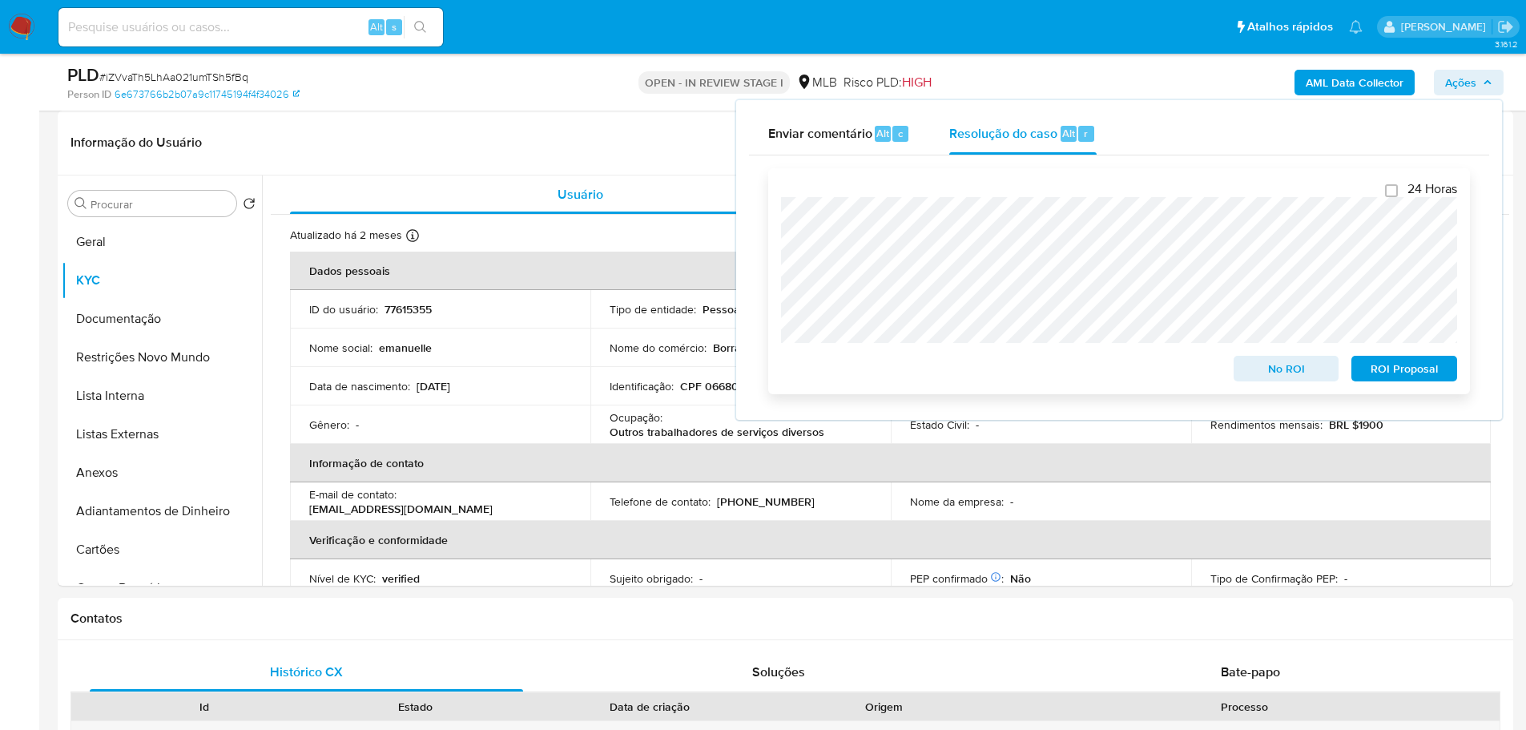
click at [1414, 374] on span "ROI Proposal" at bounding box center [1404, 368] width 83 height 22
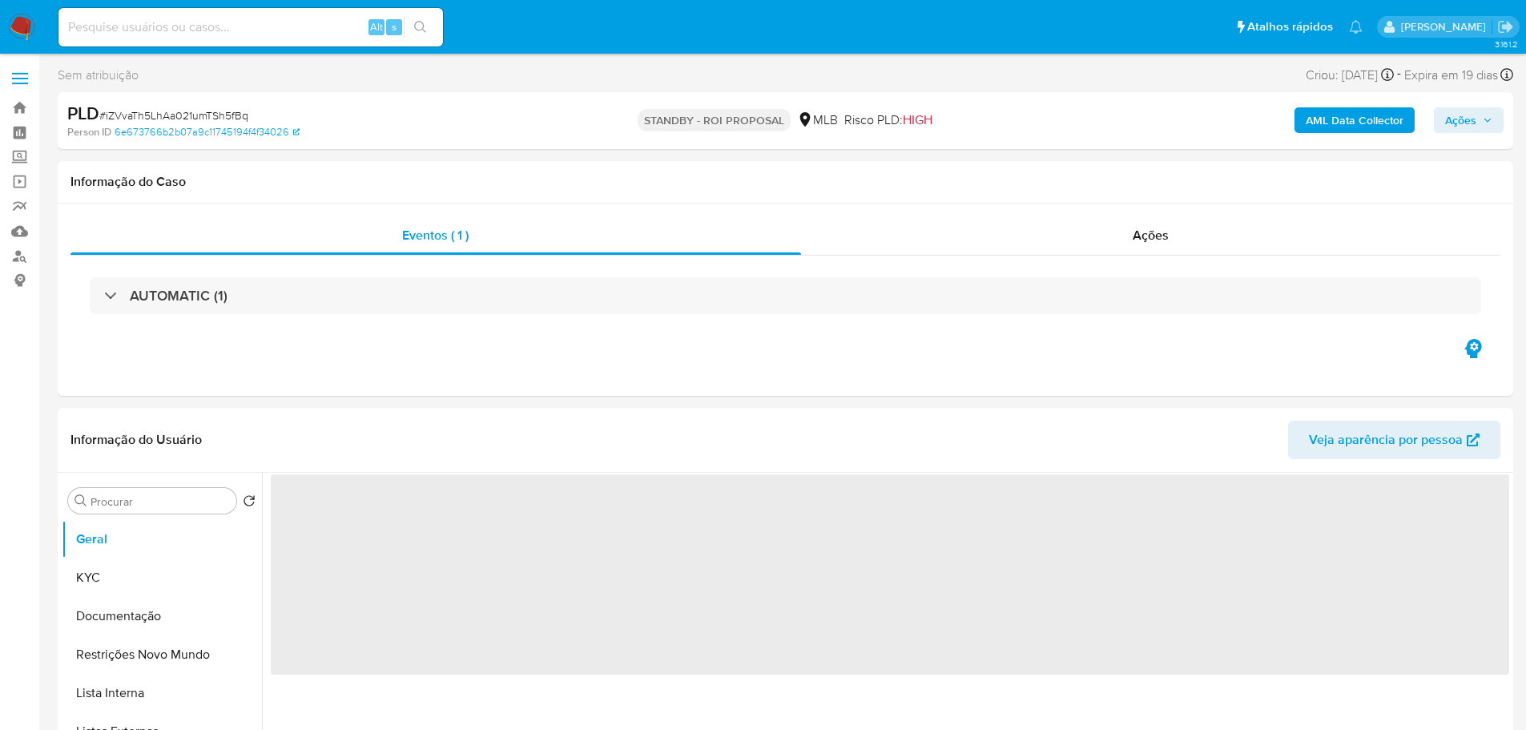
select select "10"
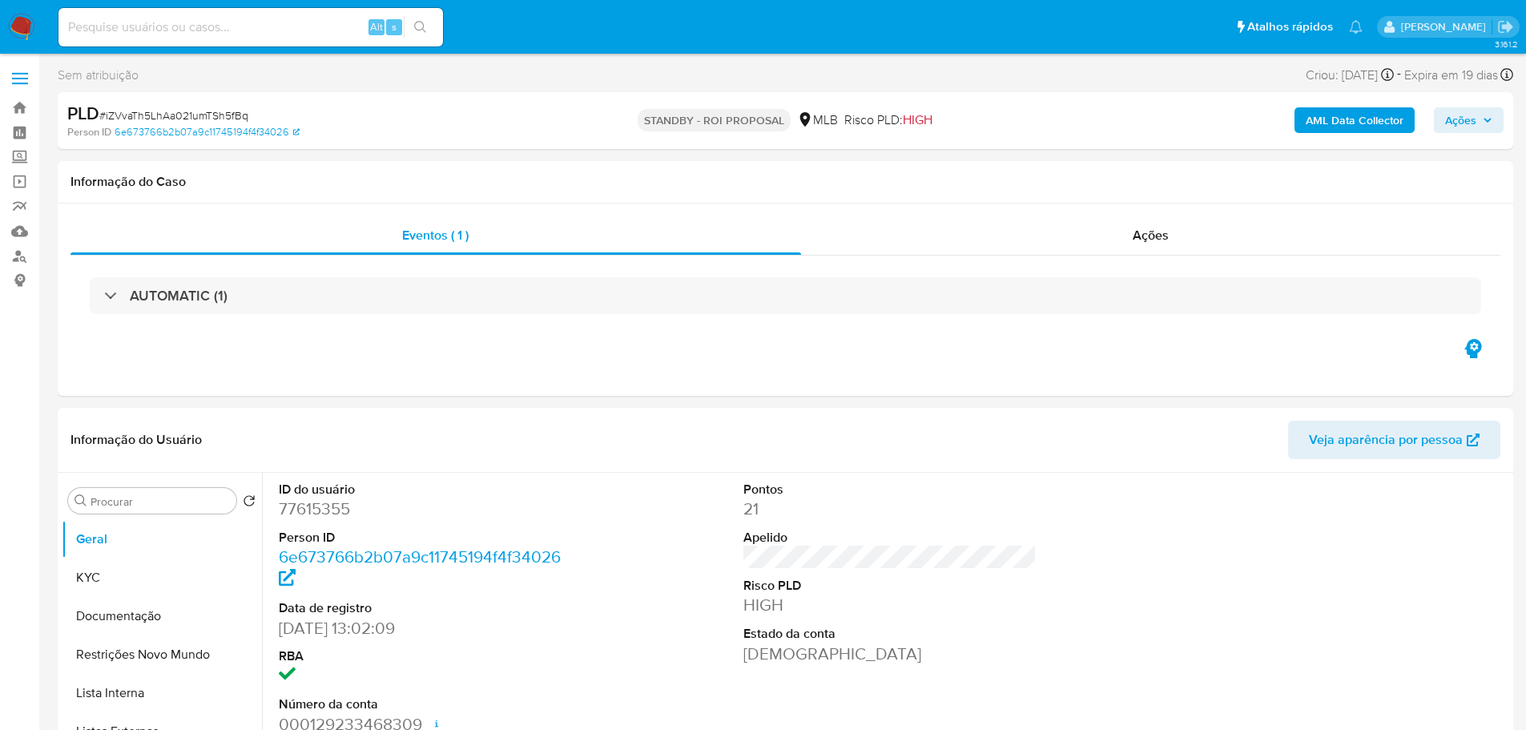
click at [171, 107] on div "PLD # iZVvaTh5LhAa021umTSh5fBq" at bounding box center [303, 114] width 473 height 24
click at [179, 114] on span "# iZVvaTh5LhAa021umTSh5fBq" at bounding box center [173, 115] width 149 height 16
copy span "iZVvaTh5LhAa021umTSh5fBq"
click at [17, 23] on img at bounding box center [21, 27] width 27 height 27
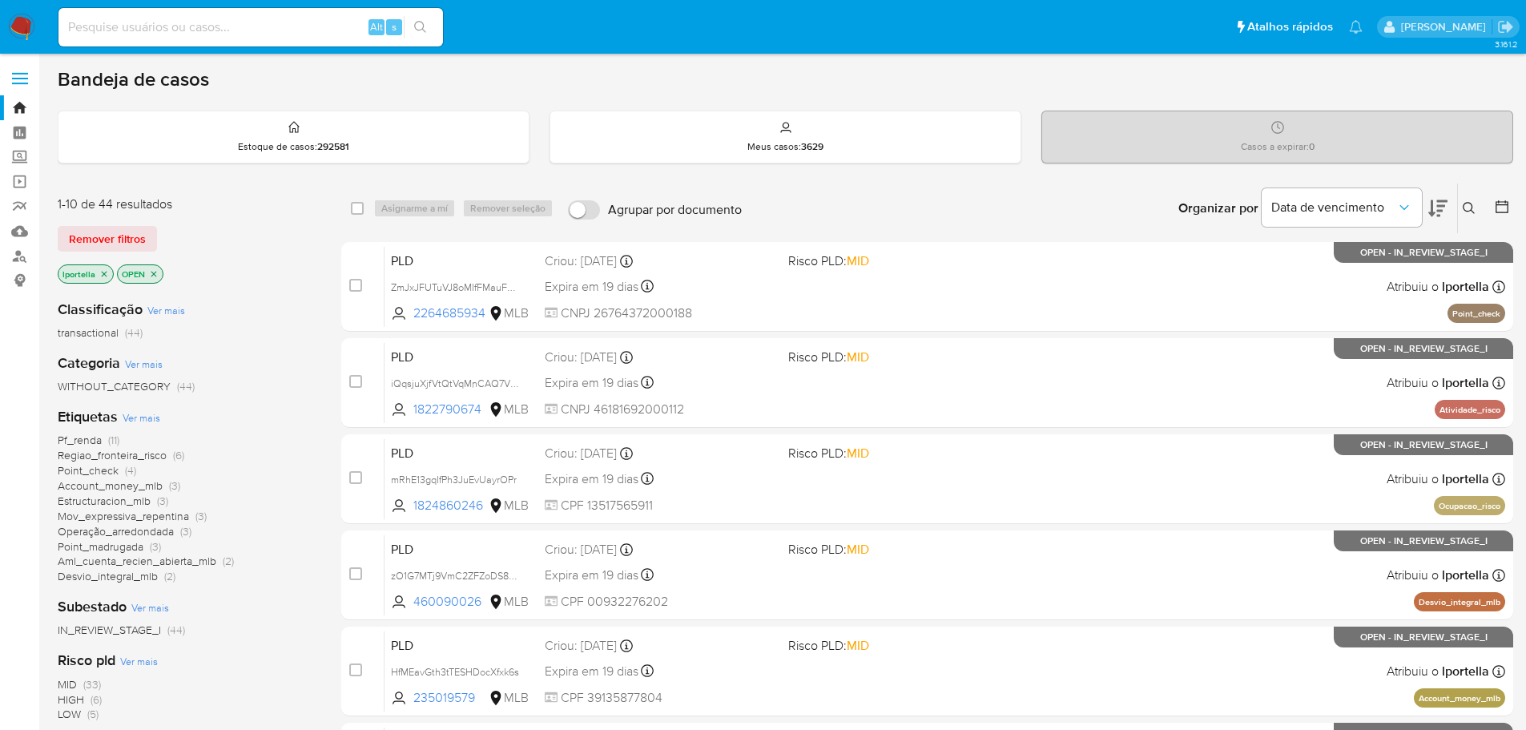
drag, startPoint x: 540, startPoint y: 0, endPoint x: 280, endPoint y: 654, distance: 704.0
click at [280, 654] on div "Risco pld Ver mais MID (33) HIGH (6) LOW (5)" at bounding box center [187, 685] width 258 height 71
click at [145, 18] on input at bounding box center [250, 27] width 384 height 21
paste input "DtNCkXvtMNWf7mNrMNbCR9aX"
type input "DtNCkXvtMNWf7mNrMNbCR9aX"
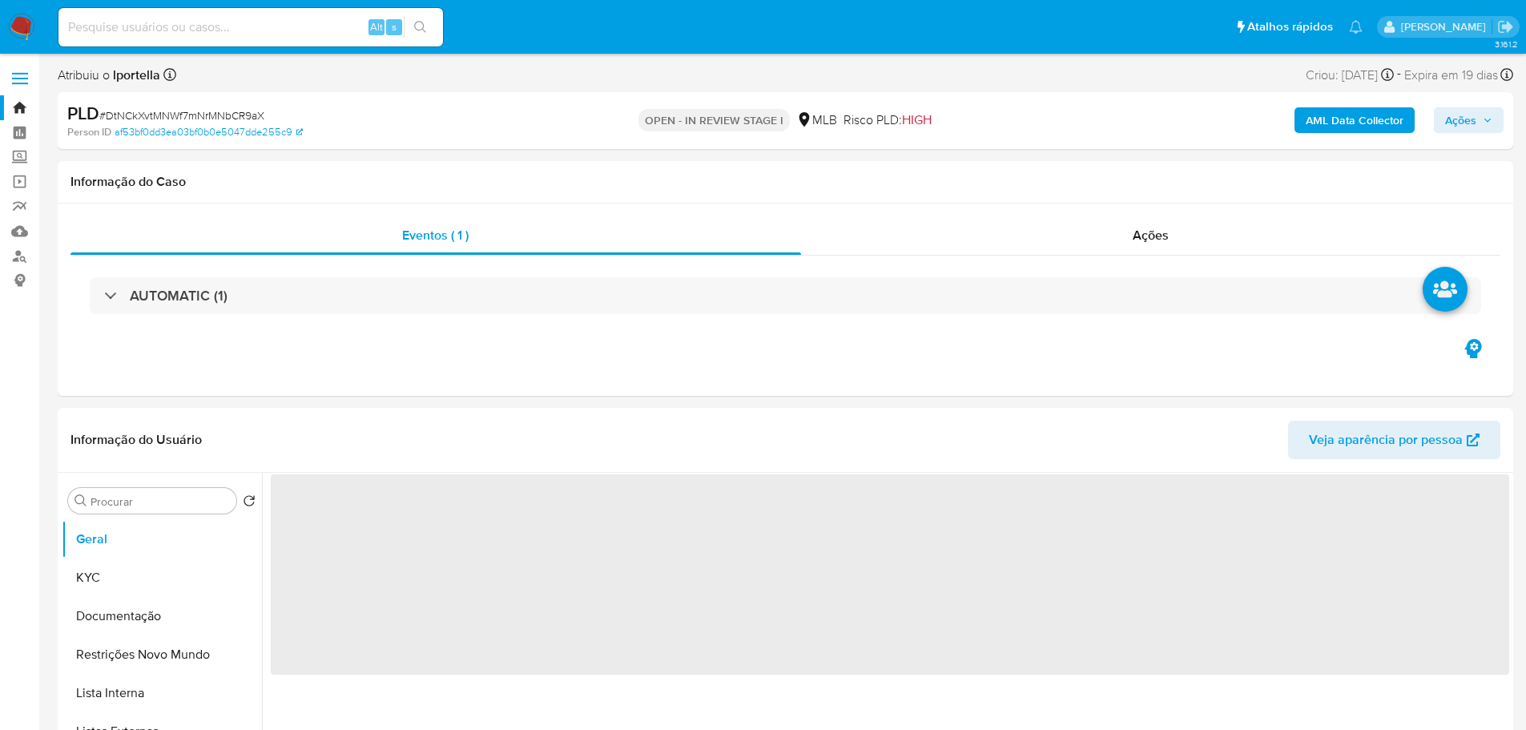
select select "10"
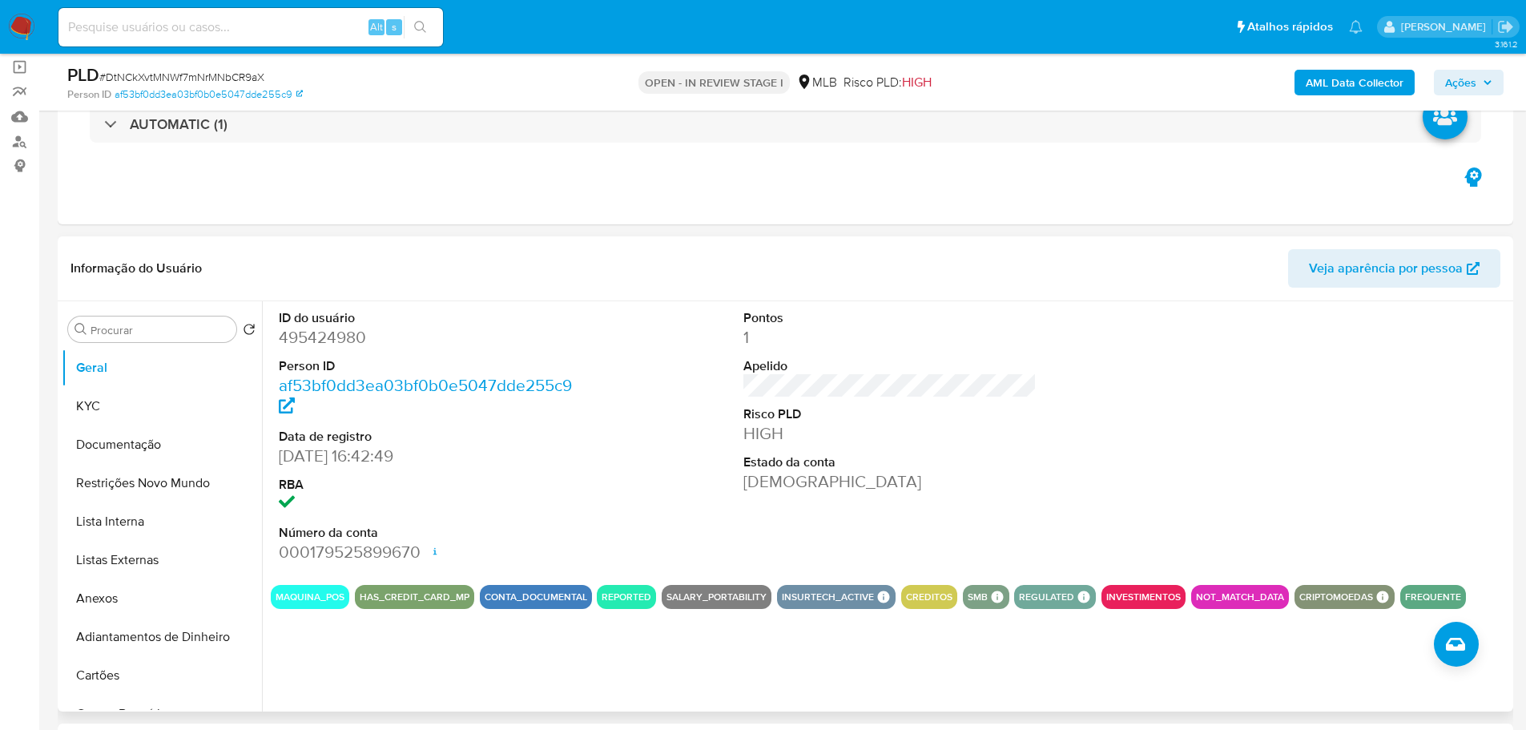
scroll to position [240, 0]
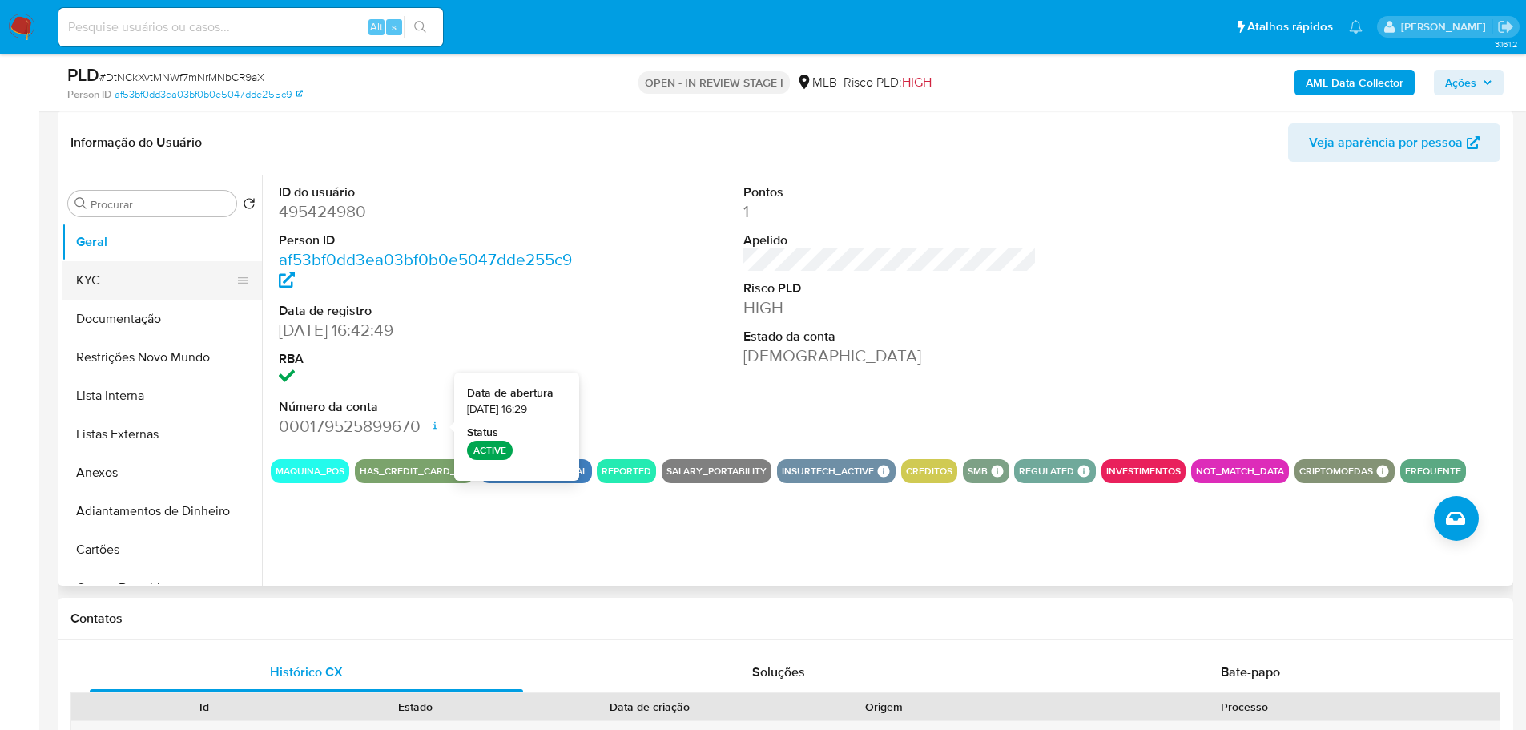
click at [144, 273] on button "KYC" at bounding box center [155, 280] width 187 height 38
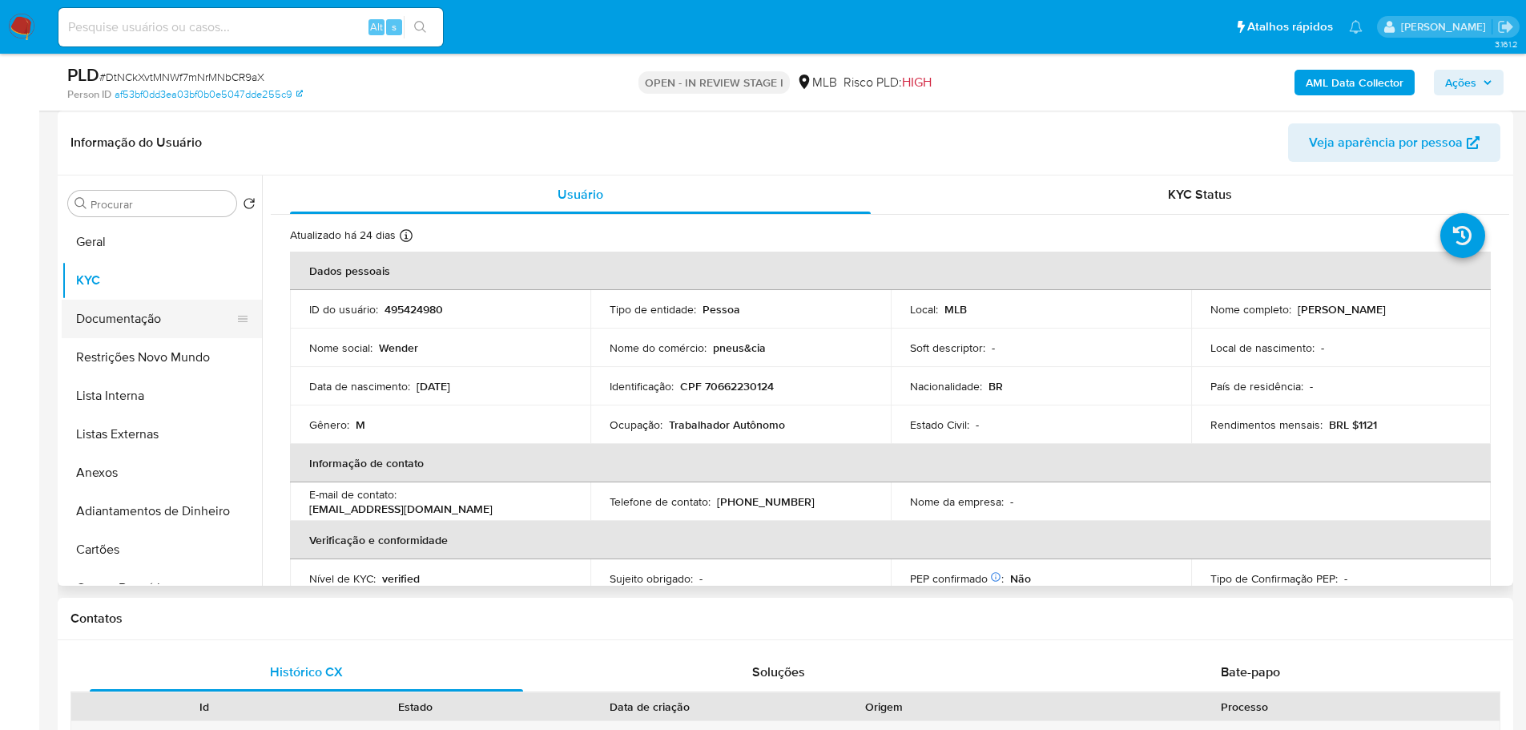
click at [118, 318] on button "Documentação" at bounding box center [155, 319] width 187 height 38
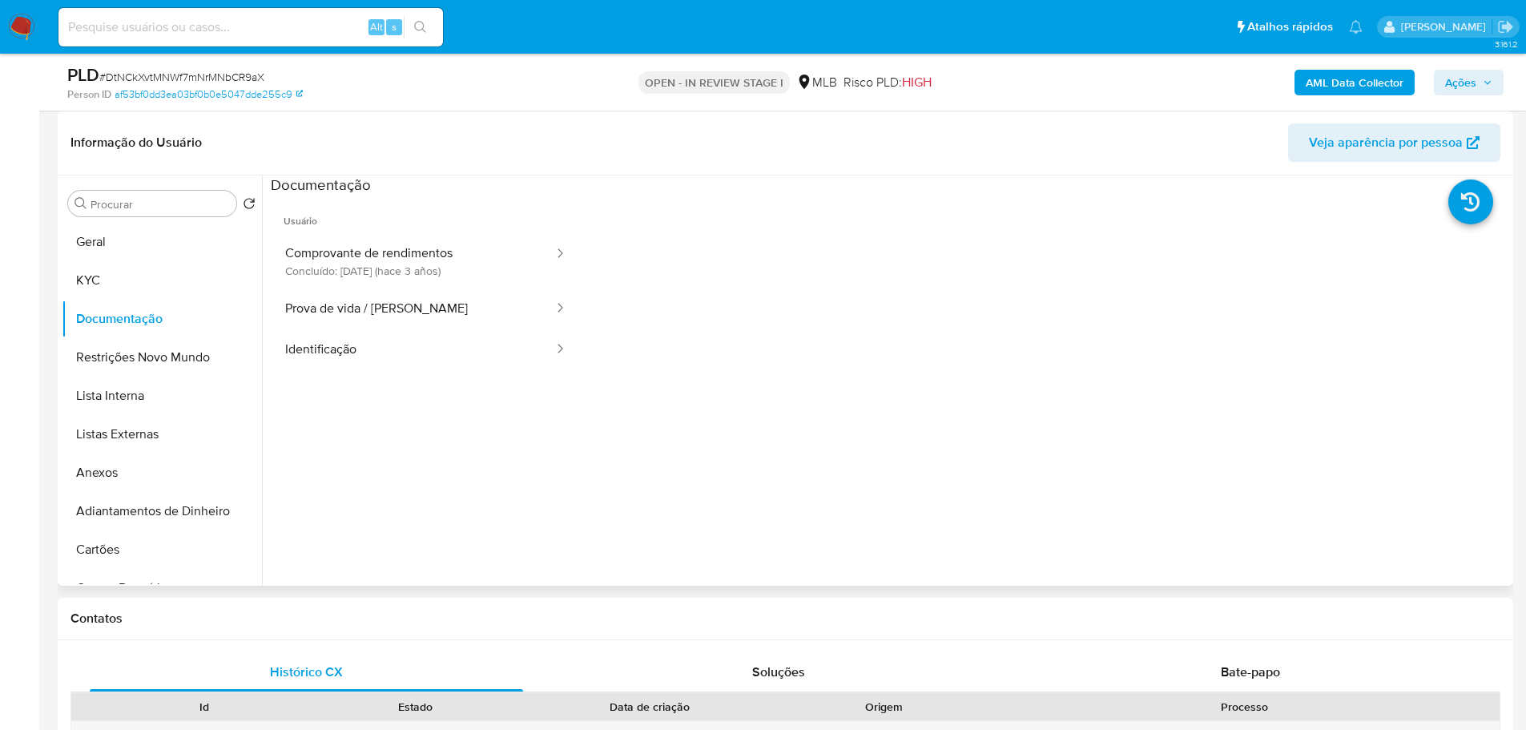
click at [376, 265] on button "Comprovante de rendimentos Concluído: 25/04/2022 (hace 3 años)" at bounding box center [413, 261] width 284 height 54
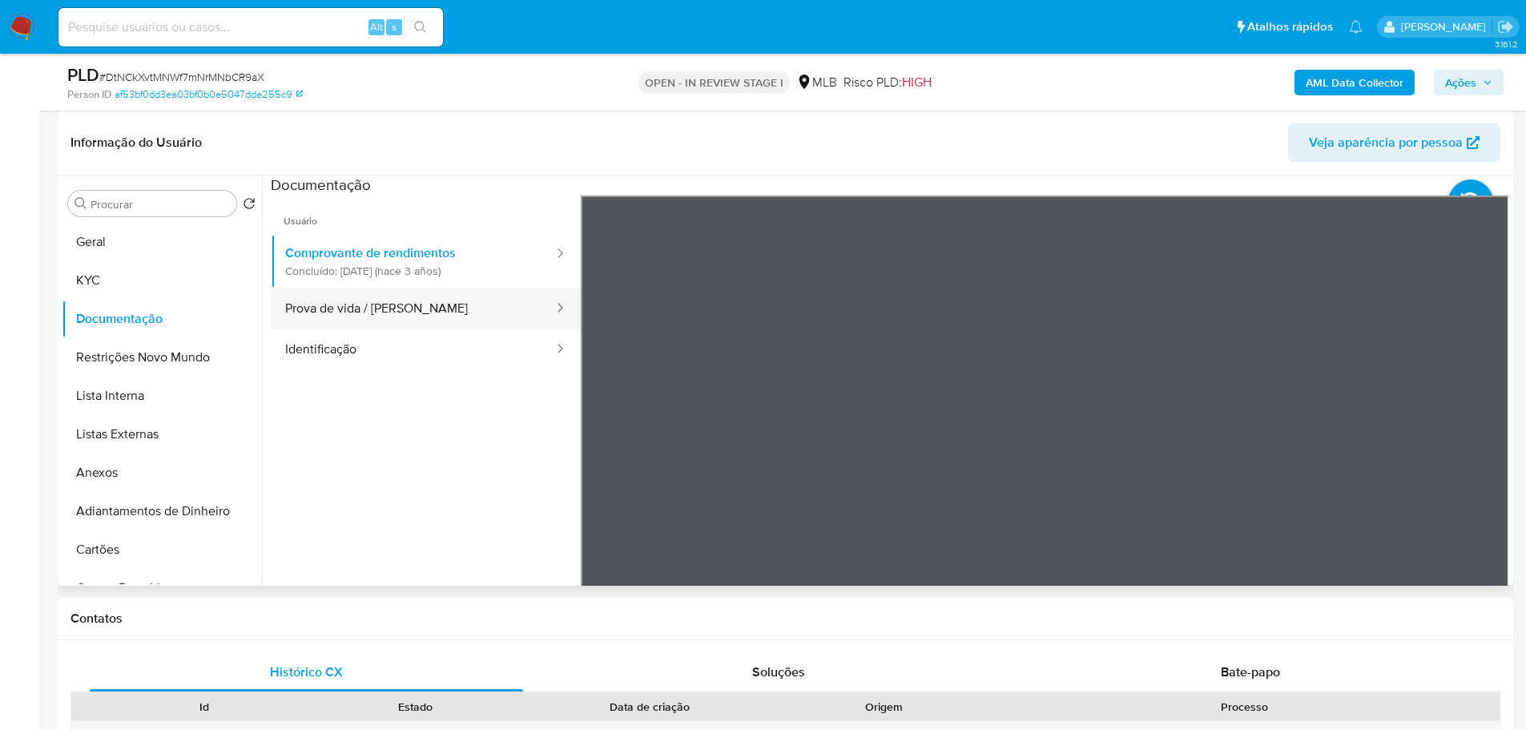
click at [380, 303] on button "Prova de vida / Selfie" at bounding box center [413, 308] width 284 height 41
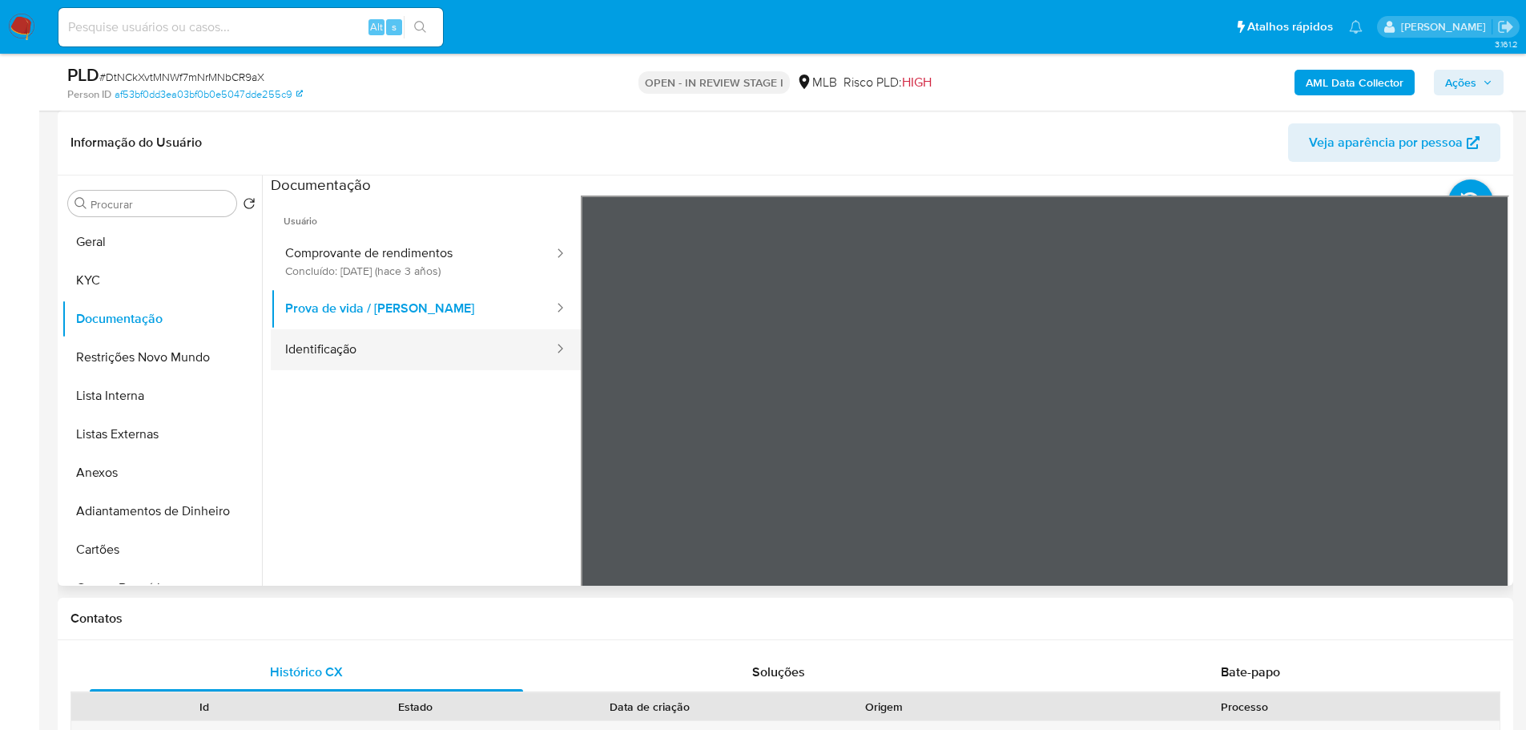
click at [403, 343] on button "Identificação" at bounding box center [413, 349] width 284 height 41
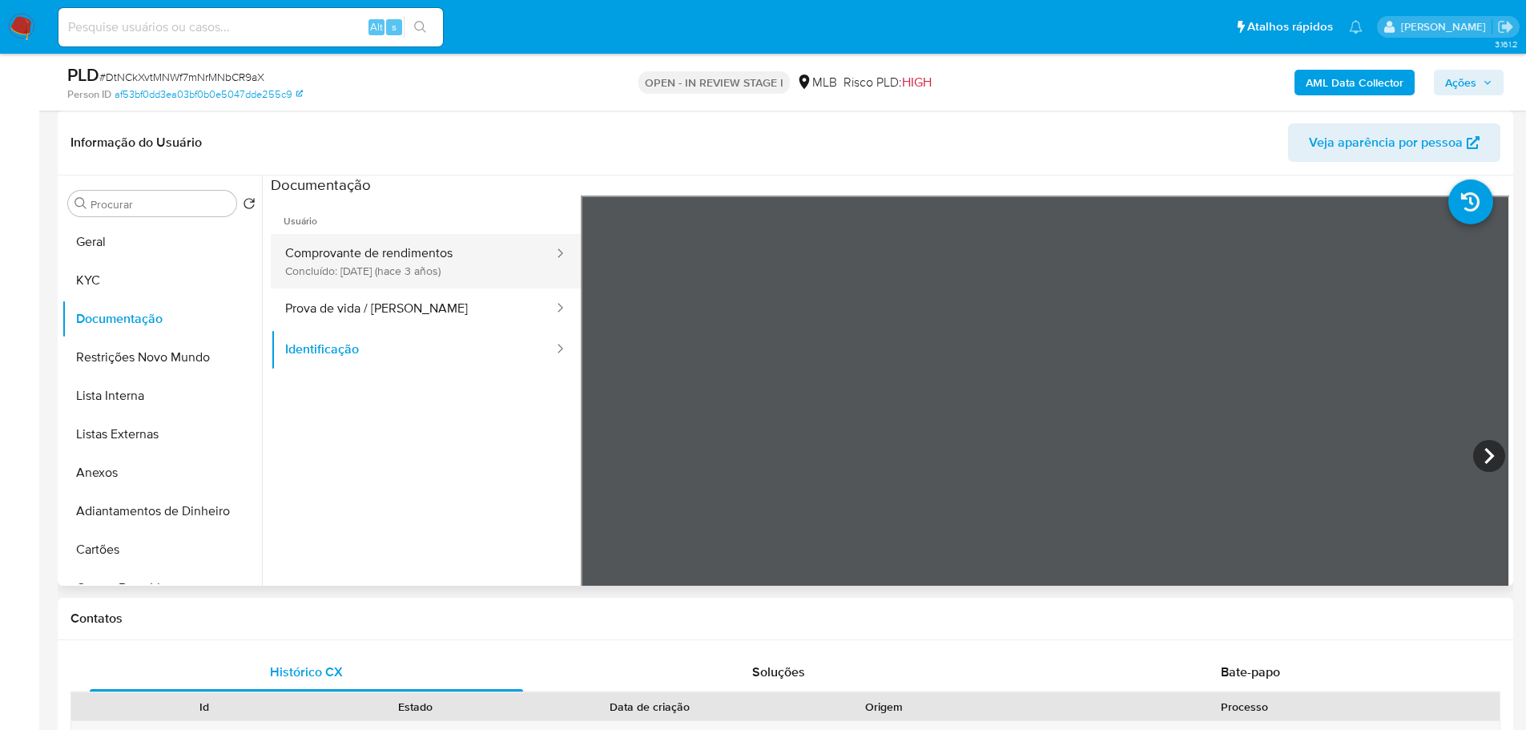
click at [421, 268] on button "Comprovante de rendimentos Concluído: 25/04/2022 (hace 3 años)" at bounding box center [413, 261] width 284 height 54
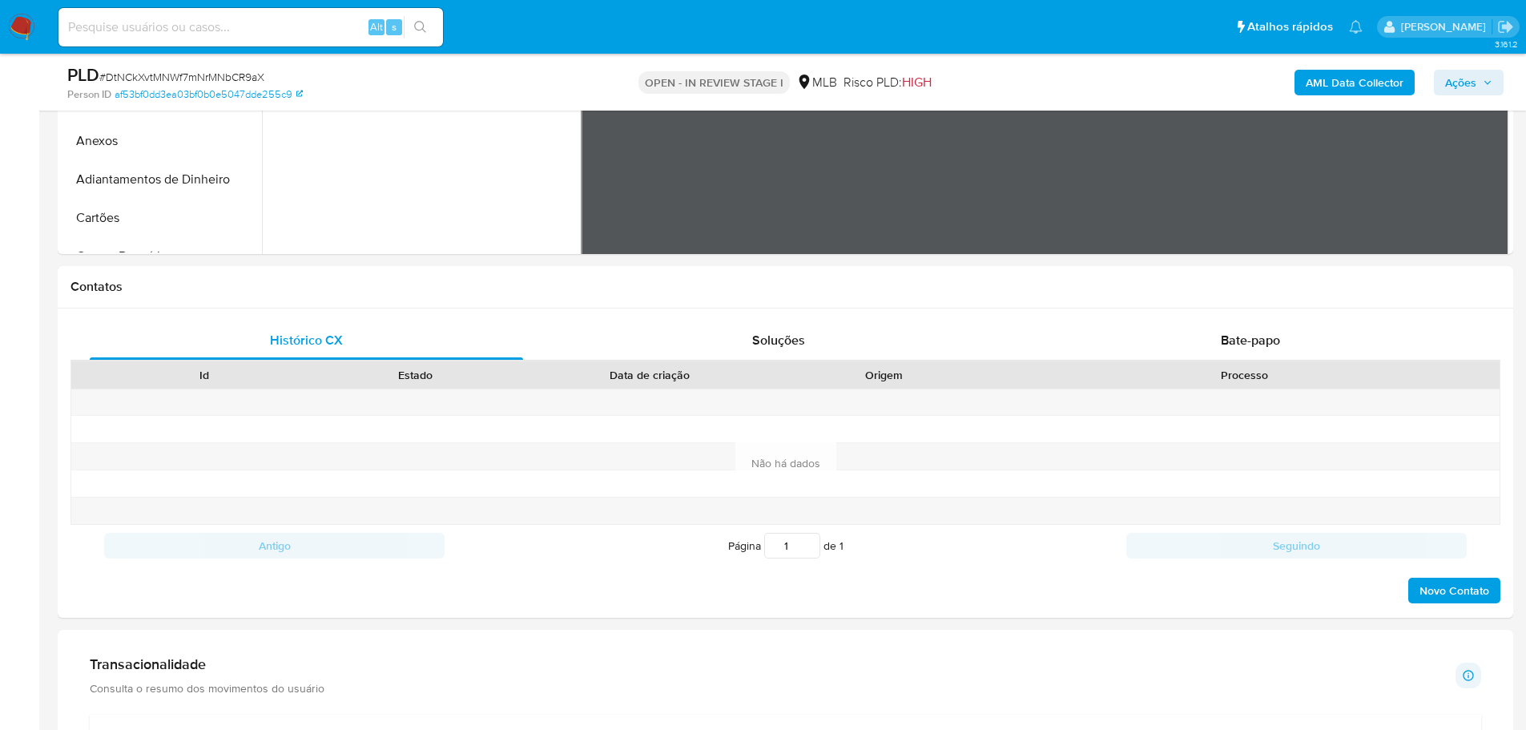
scroll to position [801, 0]
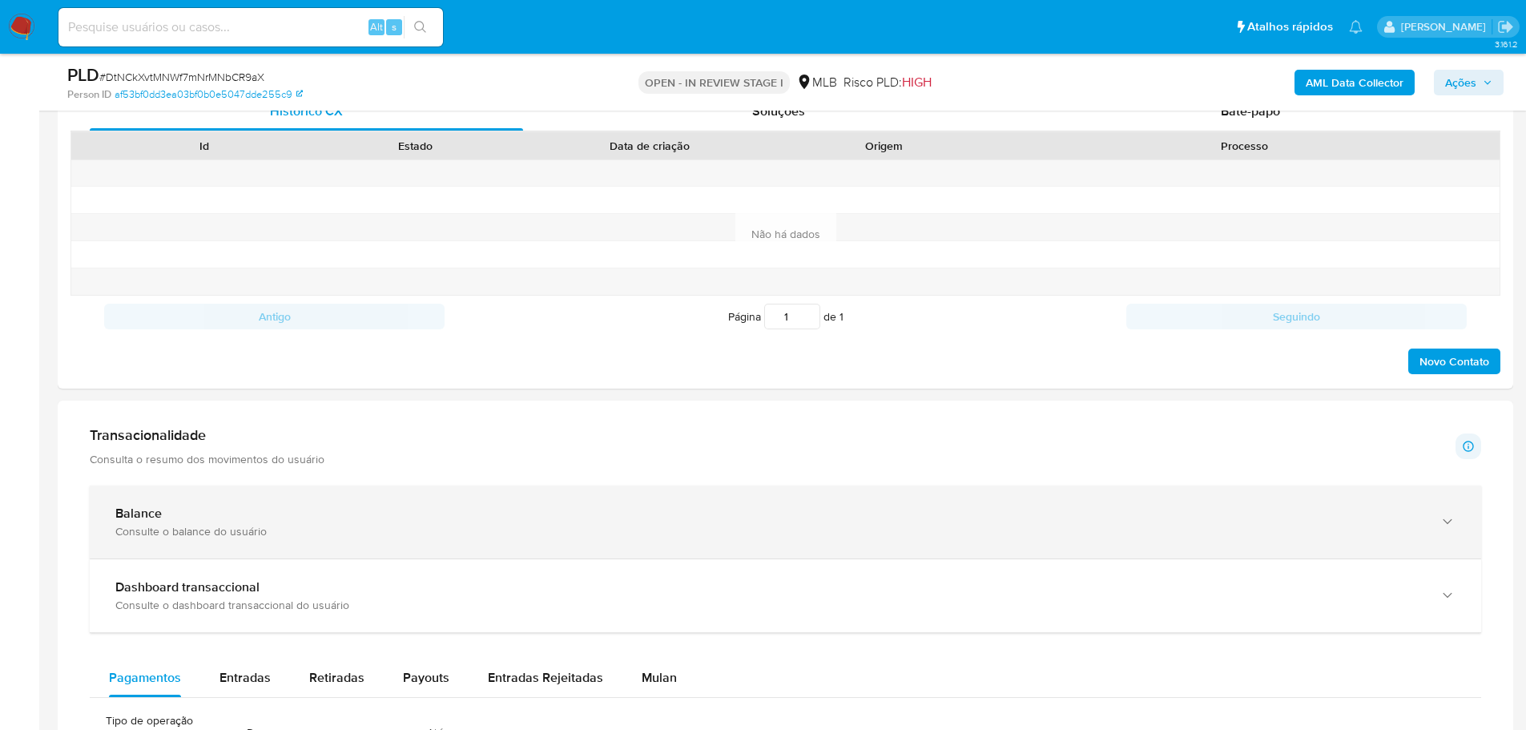
click at [850, 535] on div "Consulte o balance do usuário" at bounding box center [769, 531] width 1308 height 14
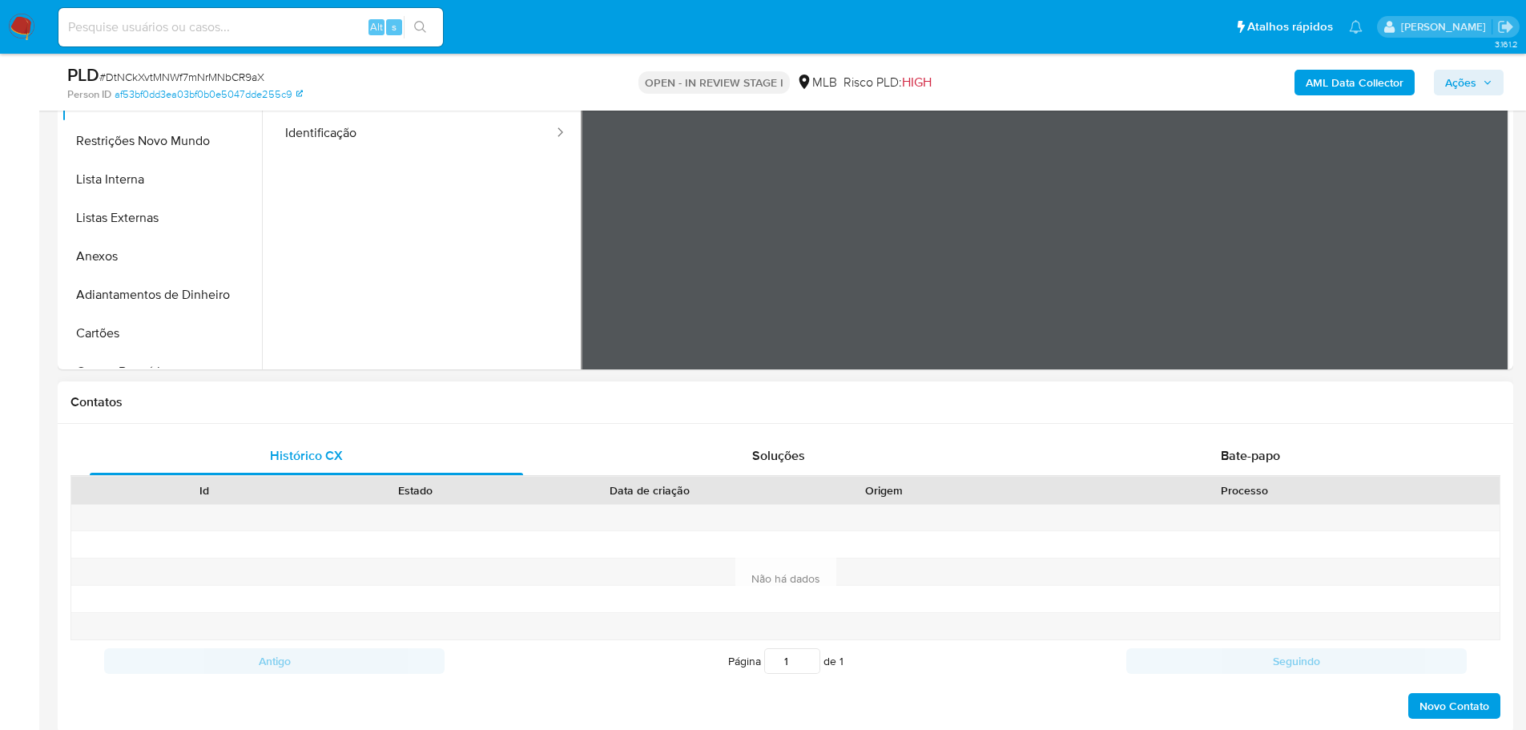
scroll to position [320, 0]
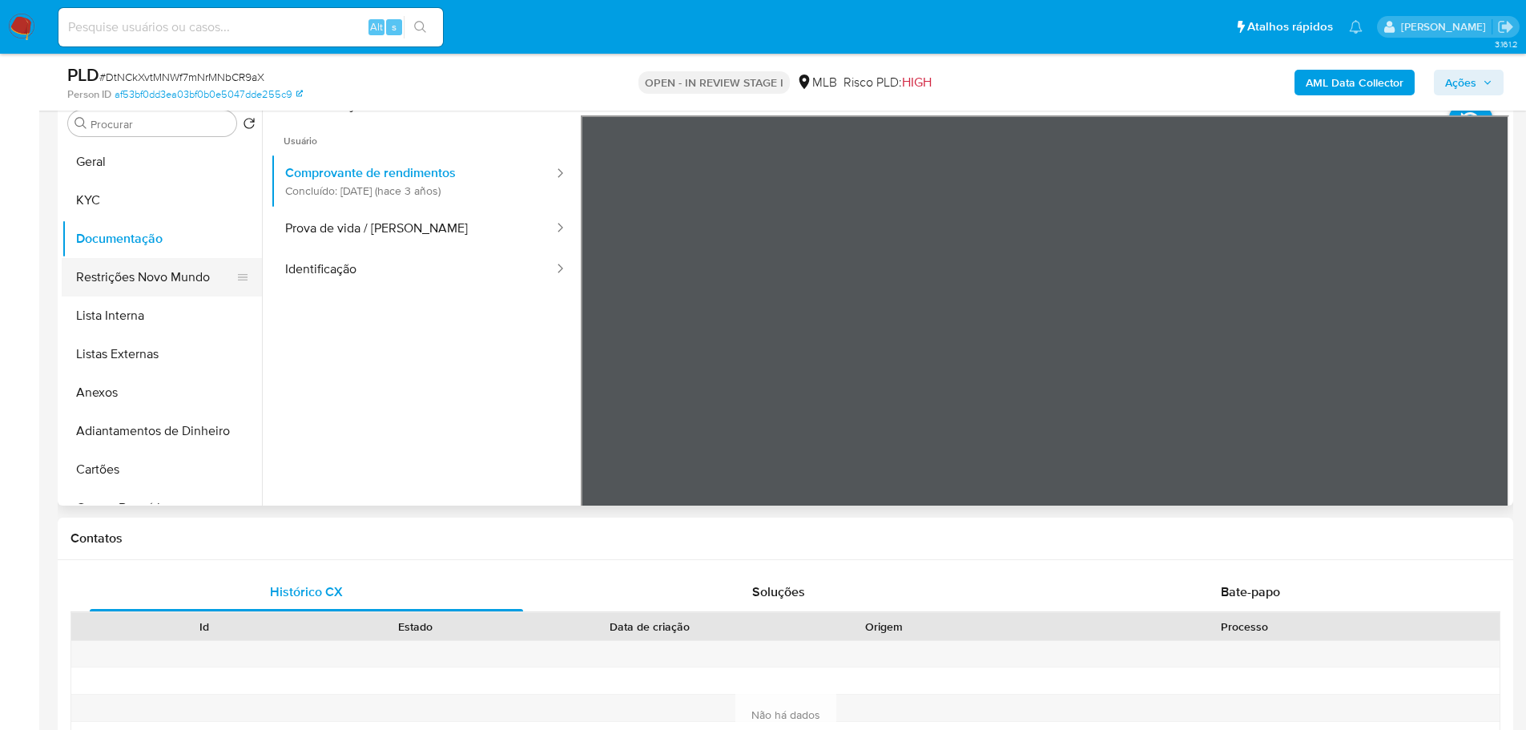
click at [148, 291] on button "Restrições Novo Mundo" at bounding box center [155, 277] width 187 height 38
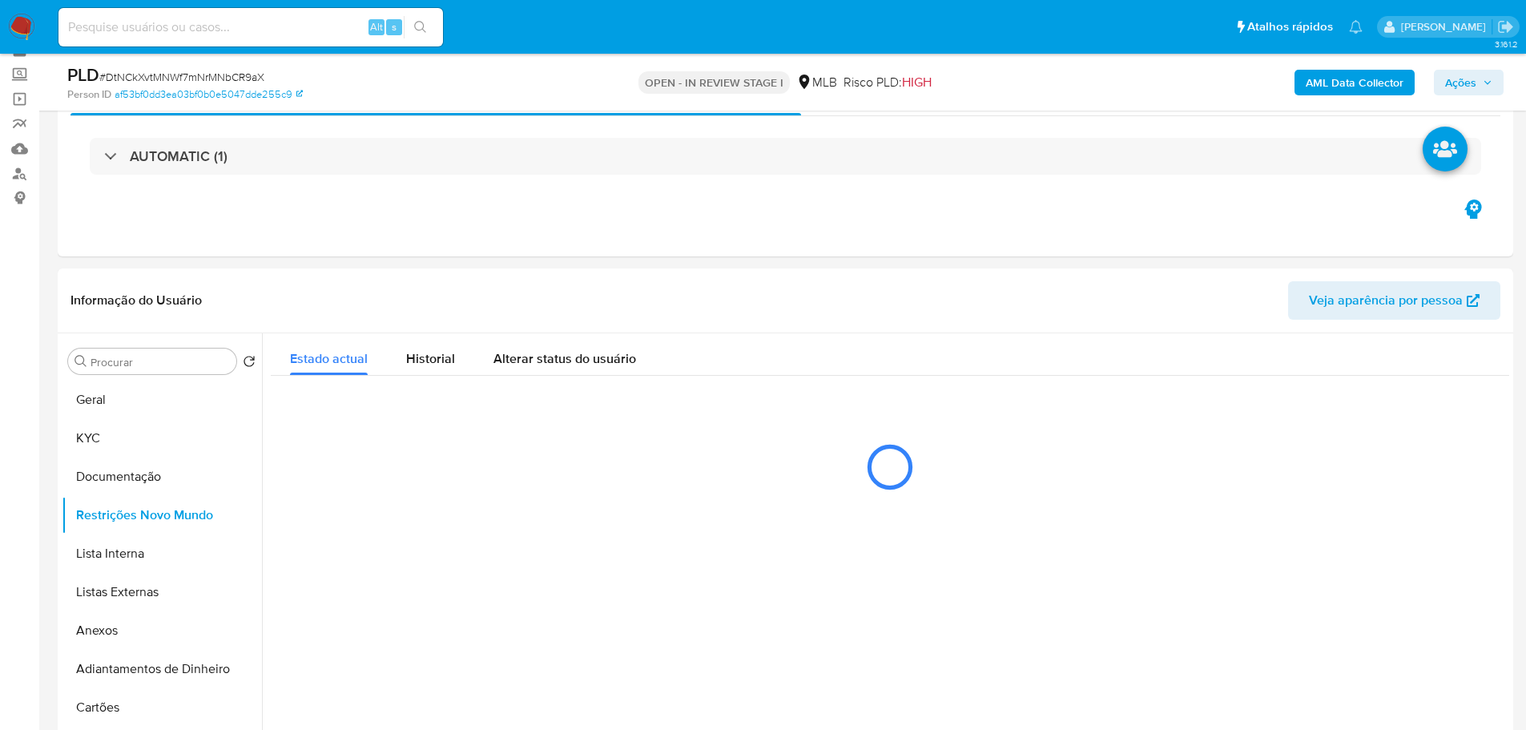
scroll to position [160, 0]
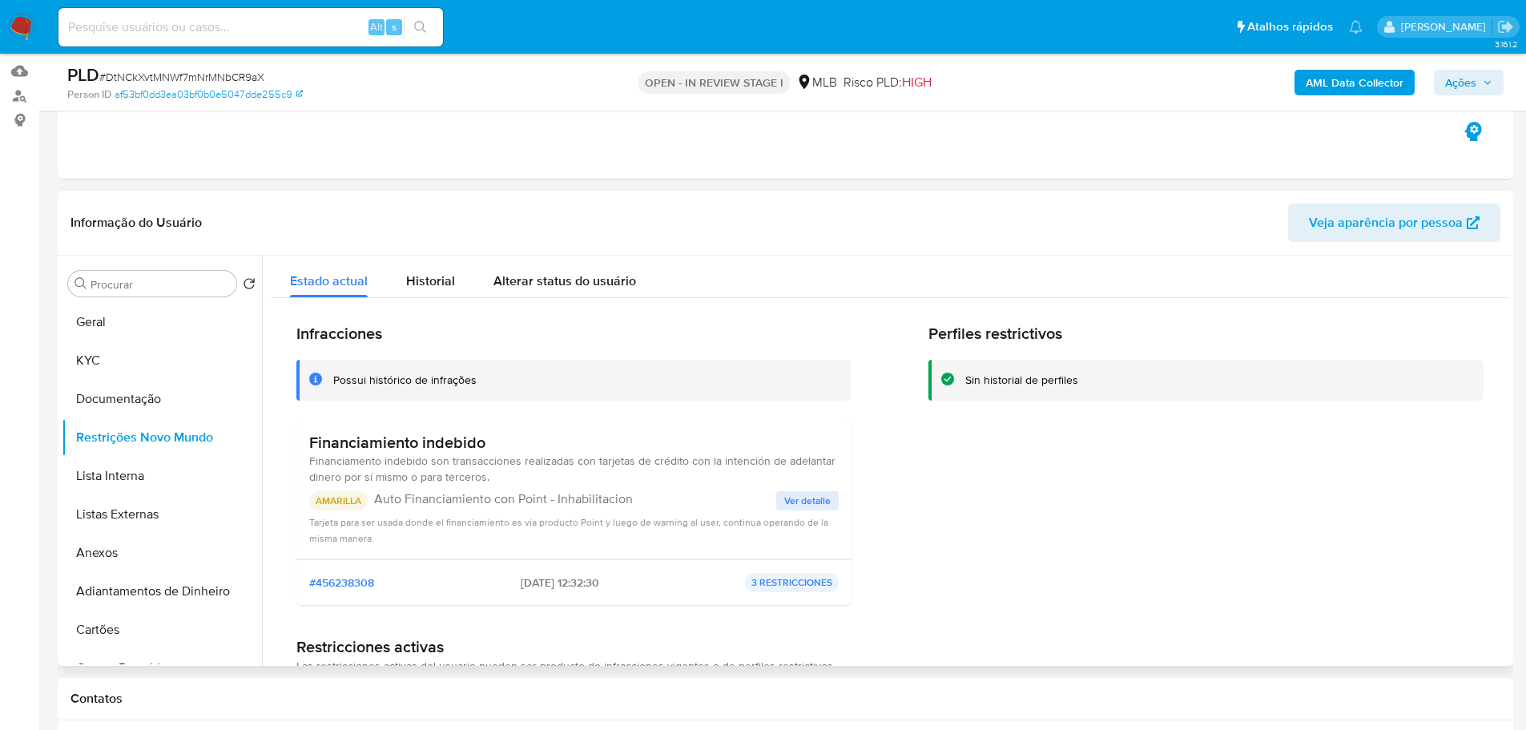
click at [345, 509] on p "AMARILLA" at bounding box center [338, 500] width 58 height 19
click at [344, 504] on p "AMARILLA" at bounding box center [338, 500] width 58 height 19
click at [343, 504] on p "AMARILLA" at bounding box center [338, 500] width 58 height 19
drag, startPoint x: 98, startPoint y: 407, endPoint x: 121, endPoint y: 401, distance: 24.1
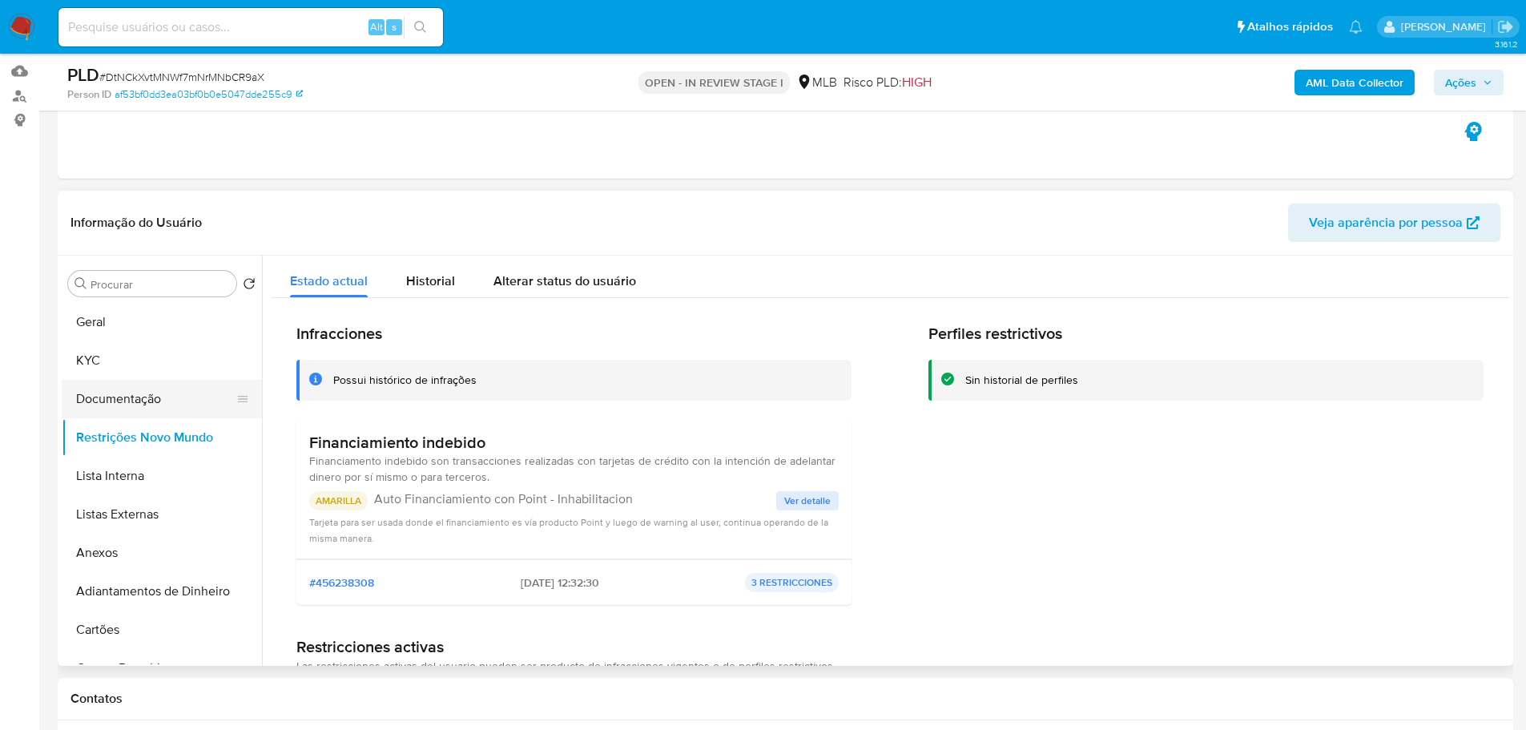
click at [107, 407] on button "Documentação" at bounding box center [155, 399] width 187 height 38
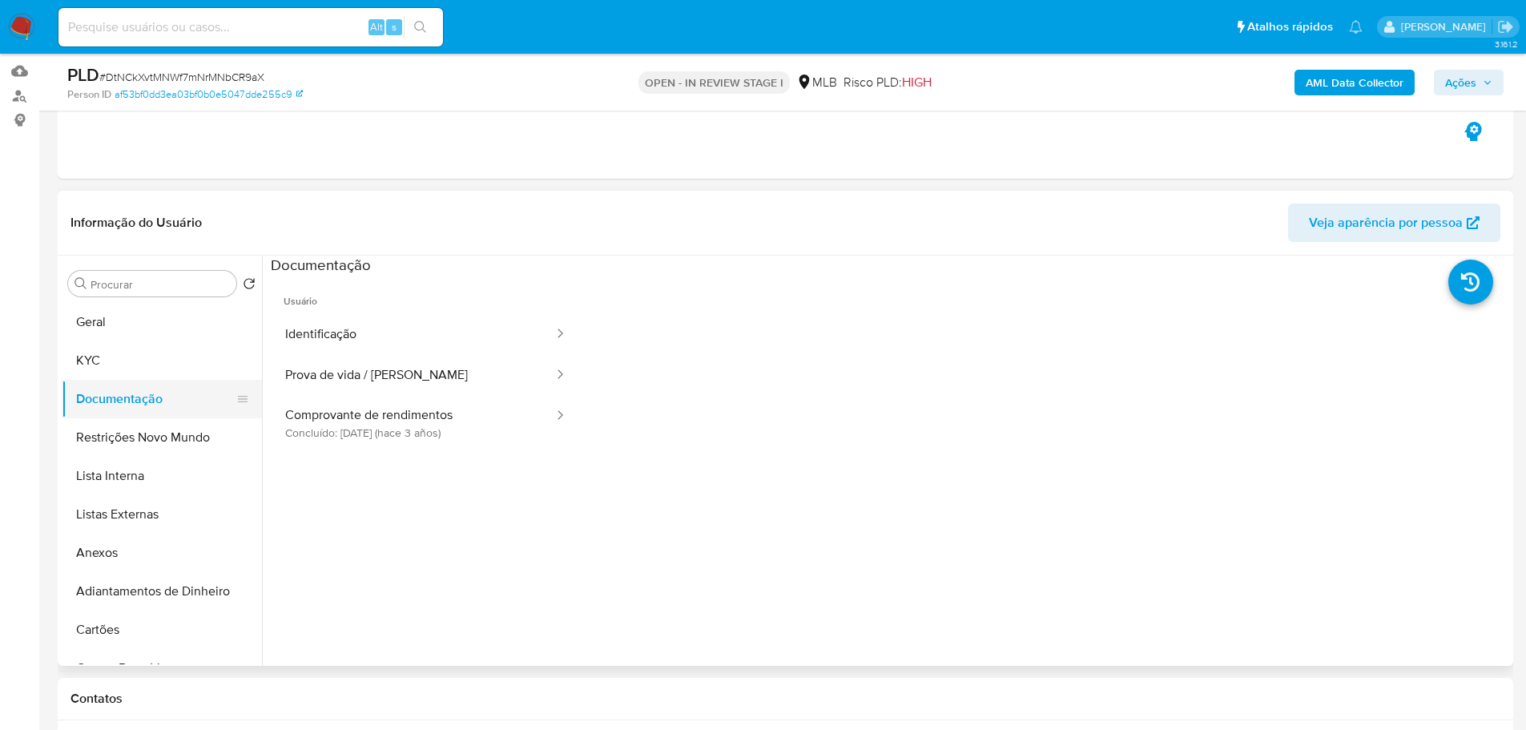
click at [388, 331] on button "Identificação" at bounding box center [413, 334] width 284 height 41
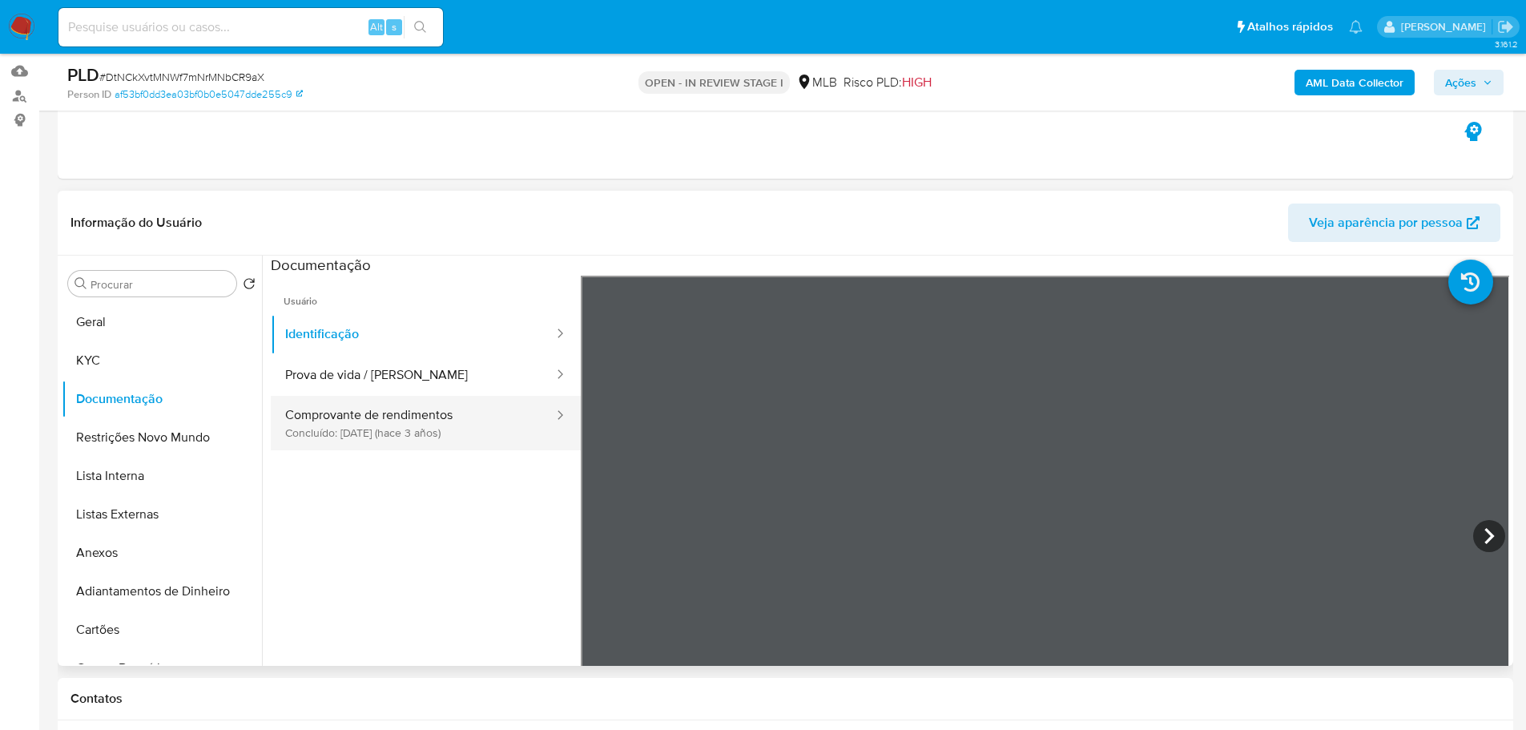
click at [395, 409] on button "Comprovante de rendimentos Concluído: 25/04/2022 (hace 3 años)" at bounding box center [413, 423] width 284 height 54
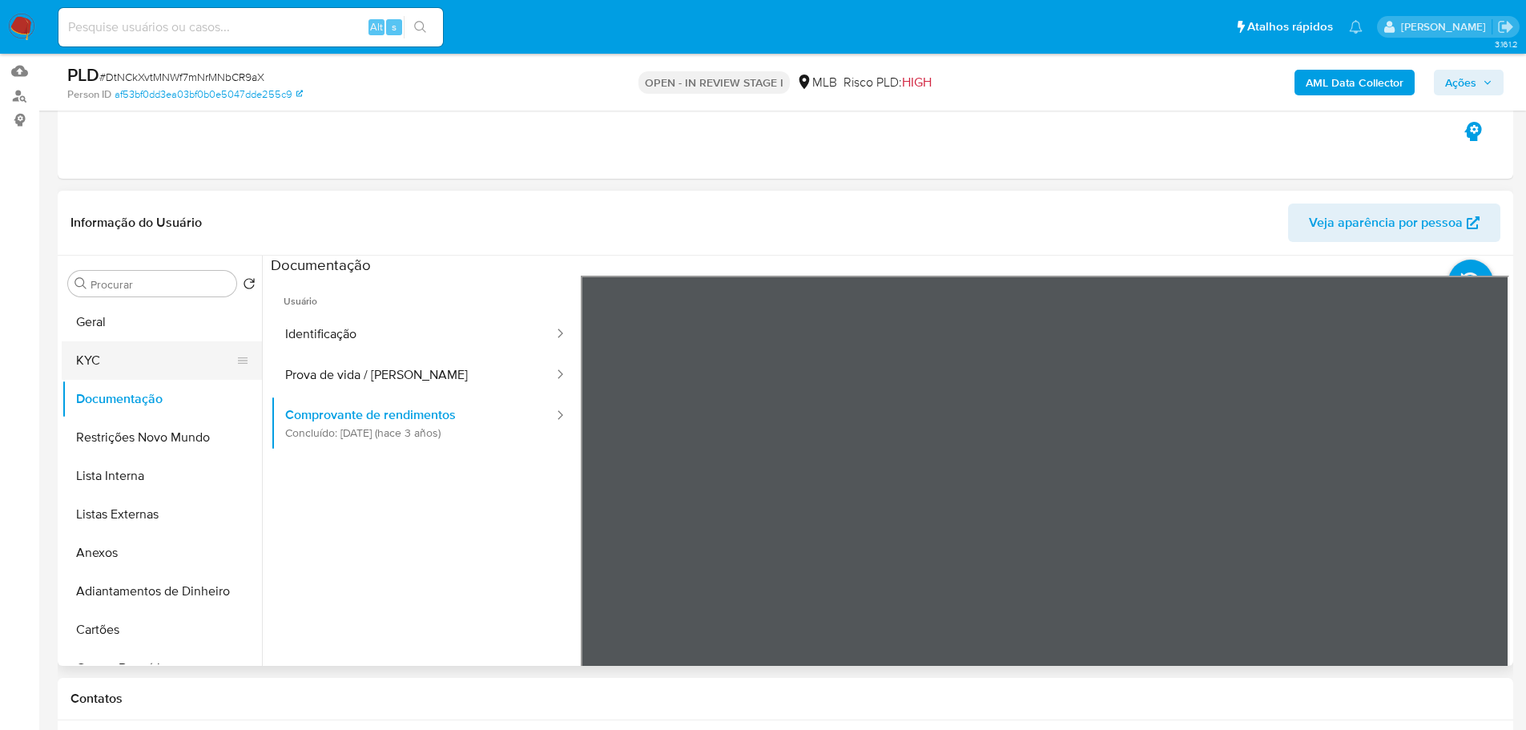
click at [87, 356] on button "KYC" at bounding box center [155, 360] width 187 height 38
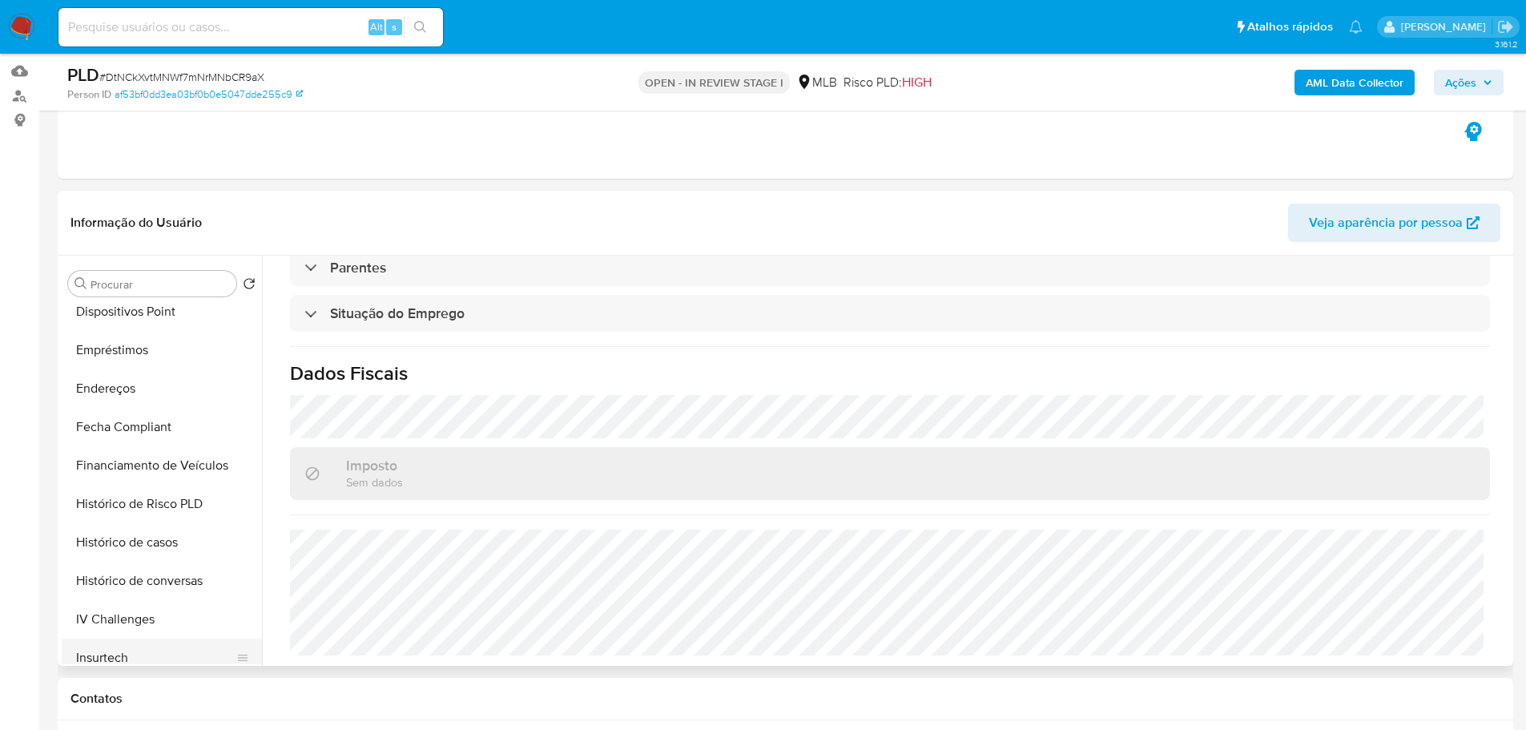
scroll to position [641, 0]
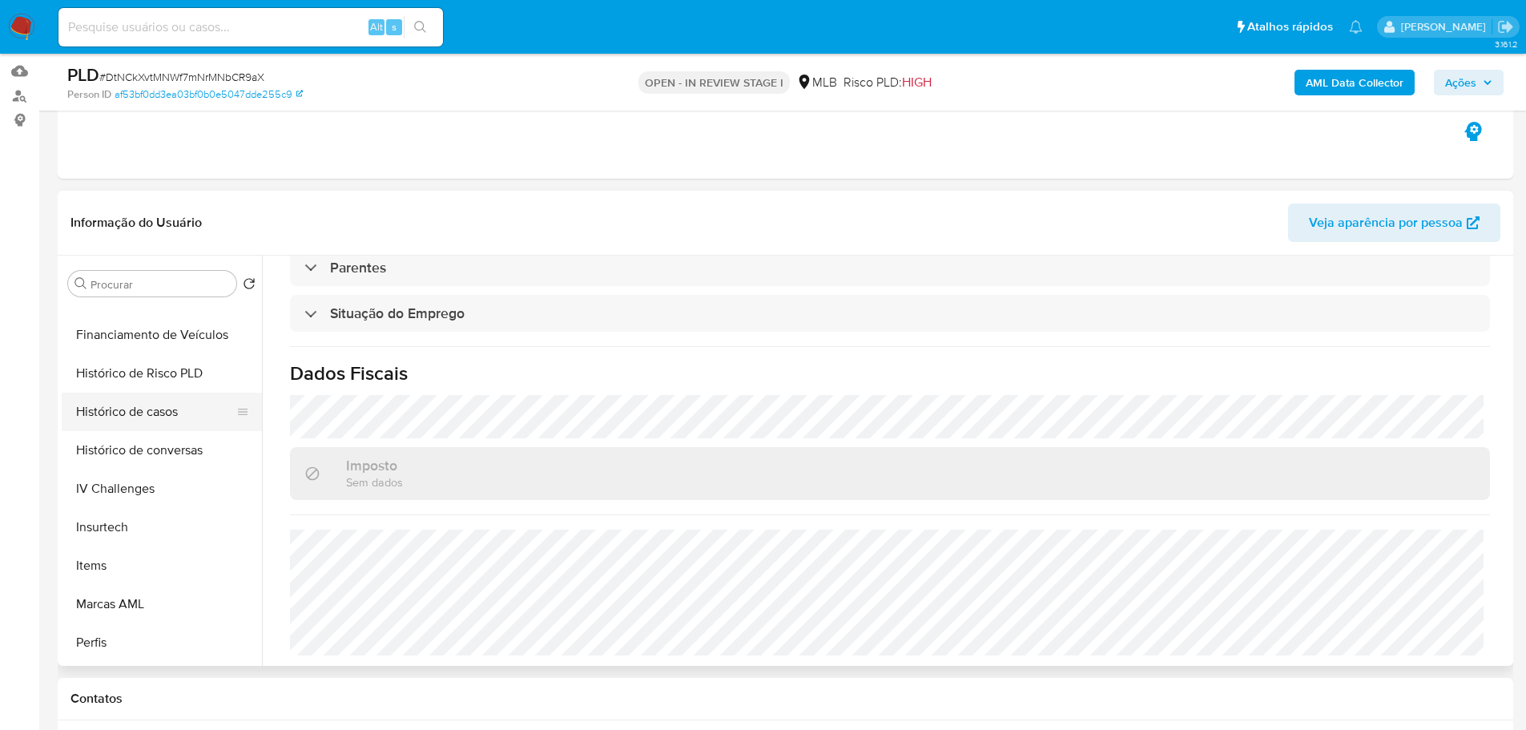
click at [131, 424] on button "Histórico de casos" at bounding box center [155, 412] width 187 height 38
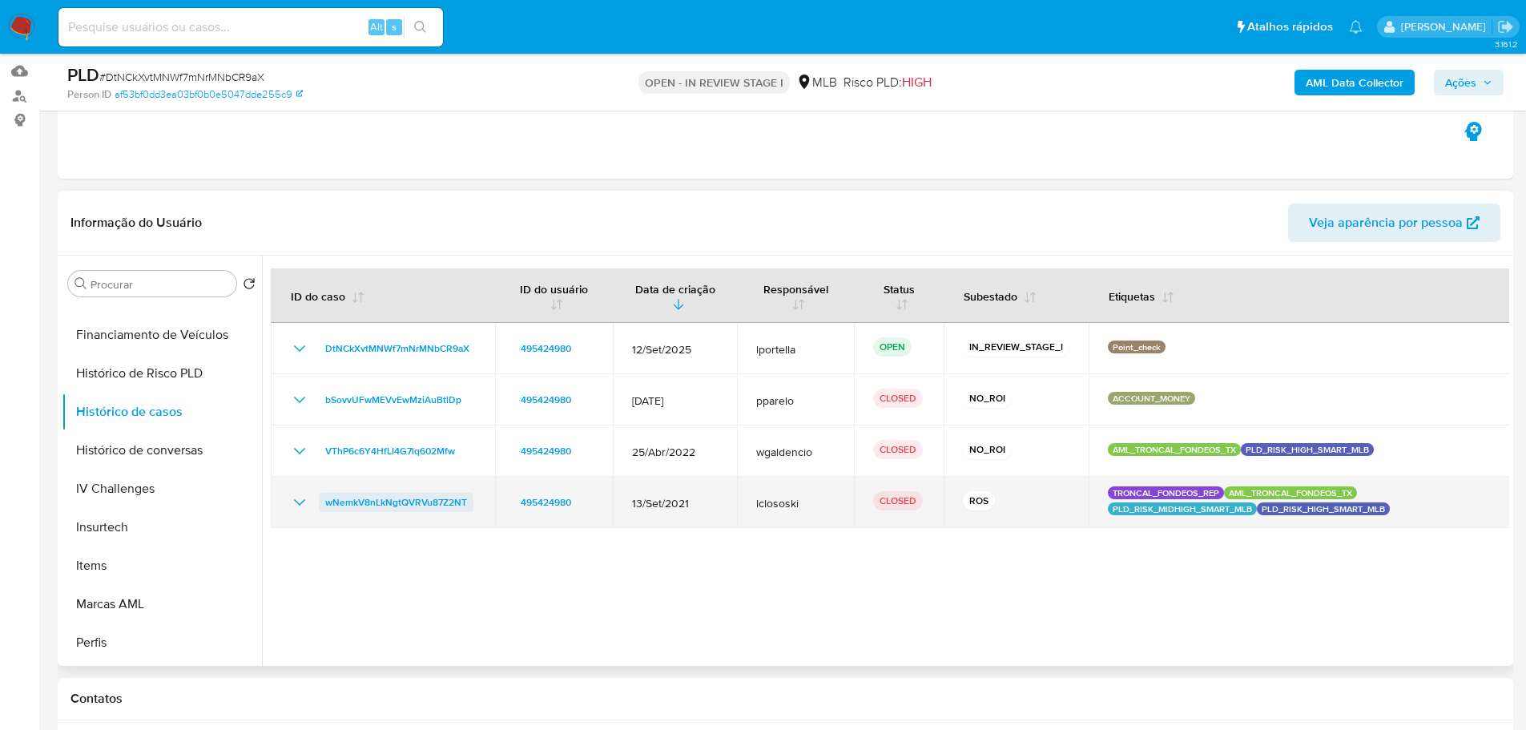
click at [405, 510] on span "wNemkV8nLkNgtQVRVu87Z2NT" at bounding box center [396, 502] width 142 height 19
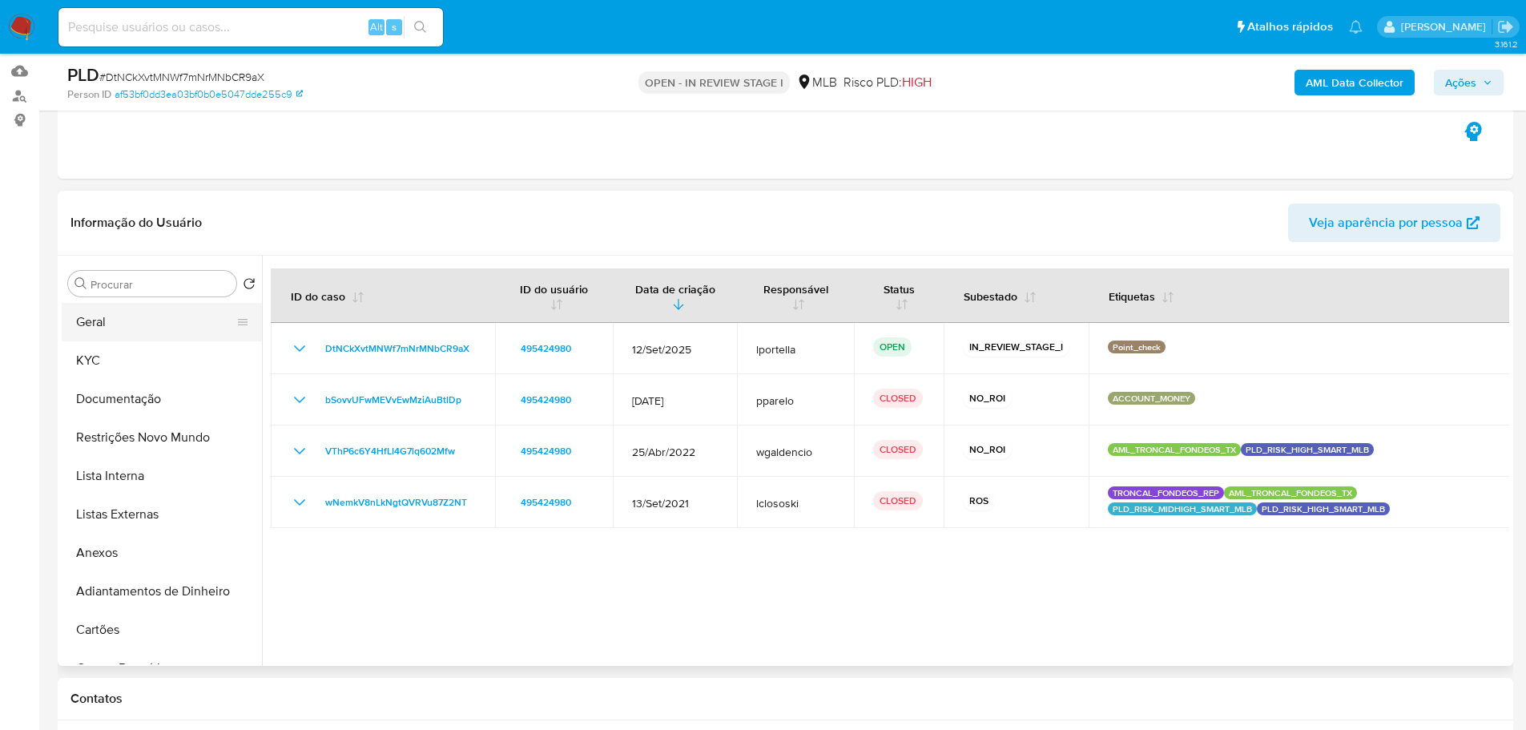
click at [114, 327] on button "Geral" at bounding box center [155, 322] width 187 height 38
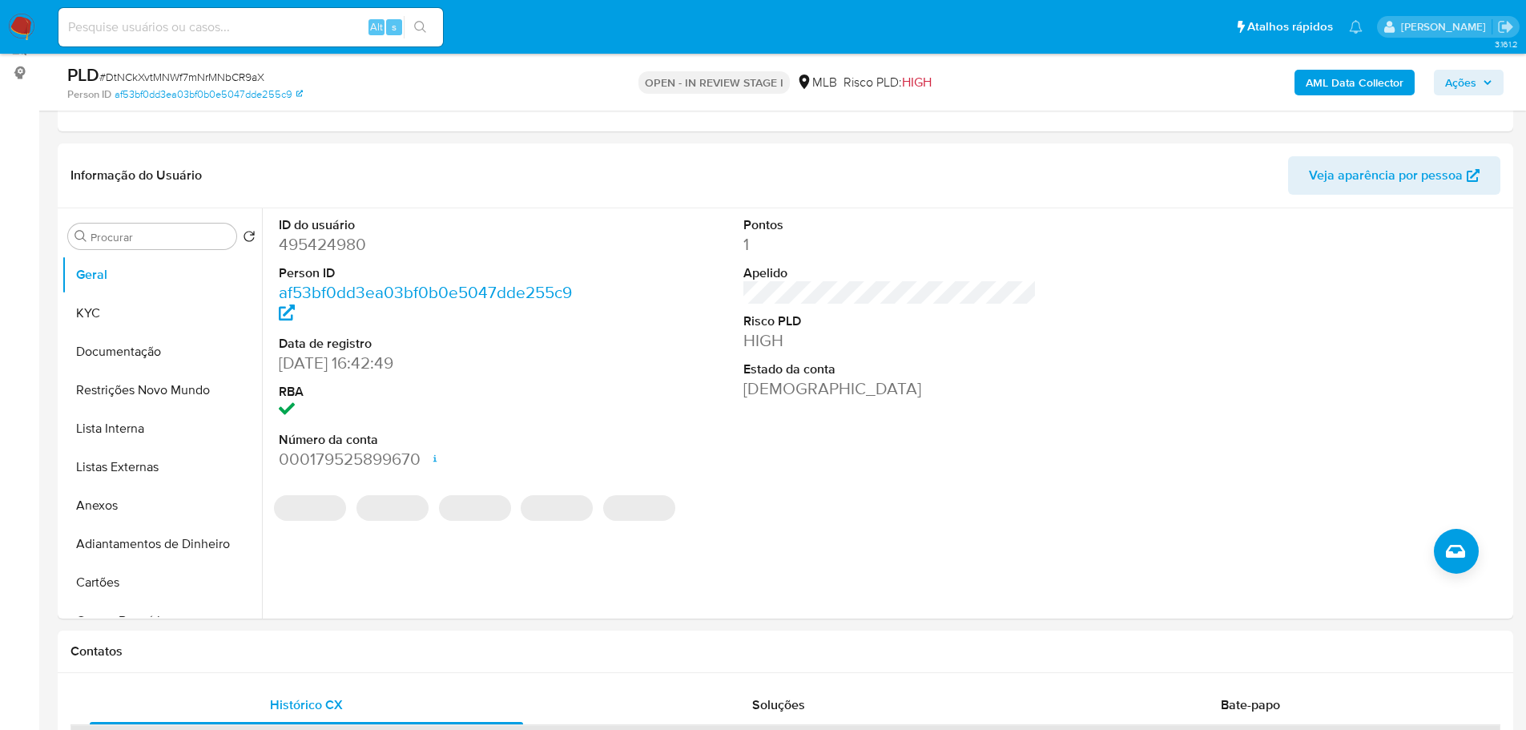
scroll to position [199, 0]
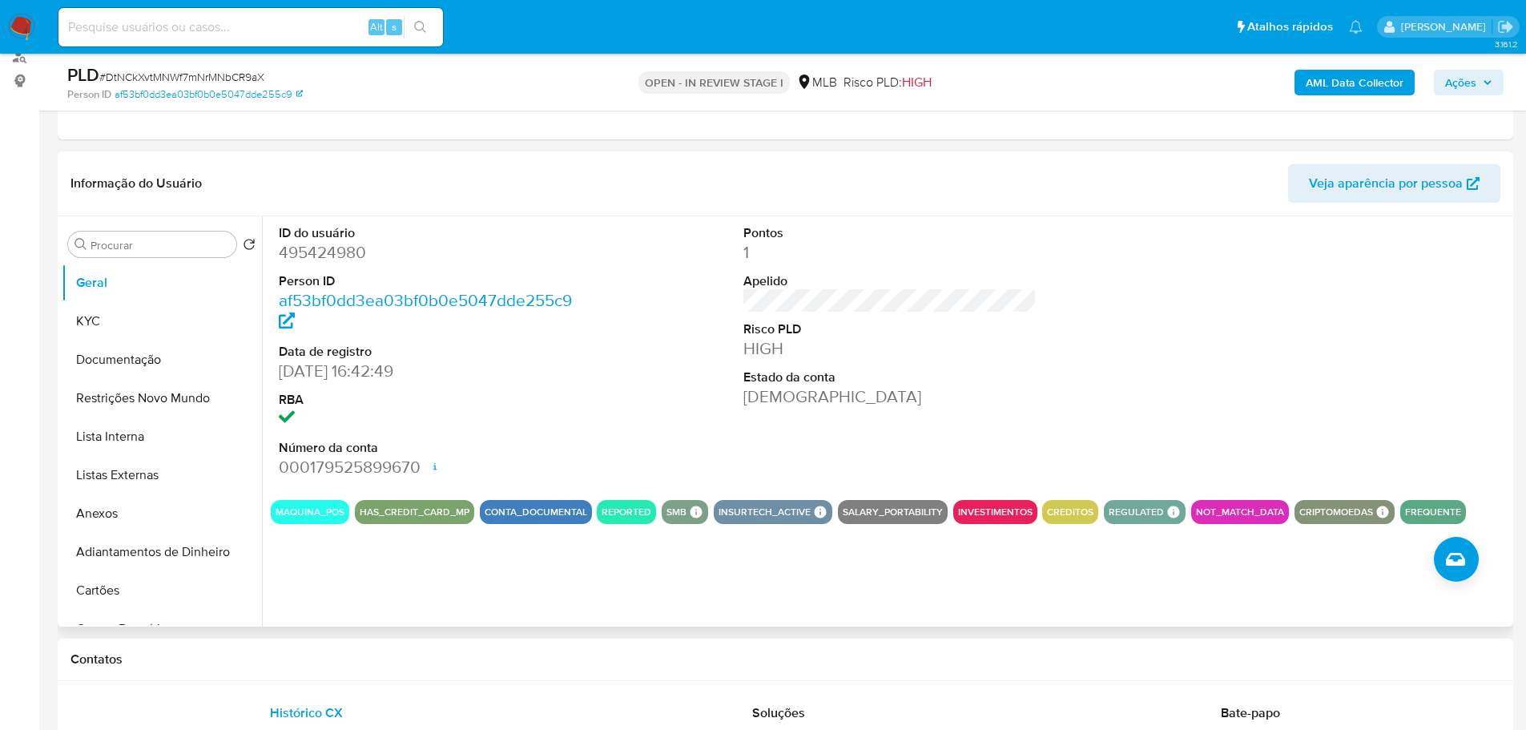
drag, startPoint x: 307, startPoint y: 673, endPoint x: 258, endPoint y: 598, distance: 89.8
click at [306, 672] on div "Contatos" at bounding box center [785, 659] width 1455 height 42
drag, startPoint x: 128, startPoint y: 327, endPoint x: 15, endPoint y: 347, distance: 114.7
click at [127, 326] on button "KYC" at bounding box center [162, 321] width 200 height 38
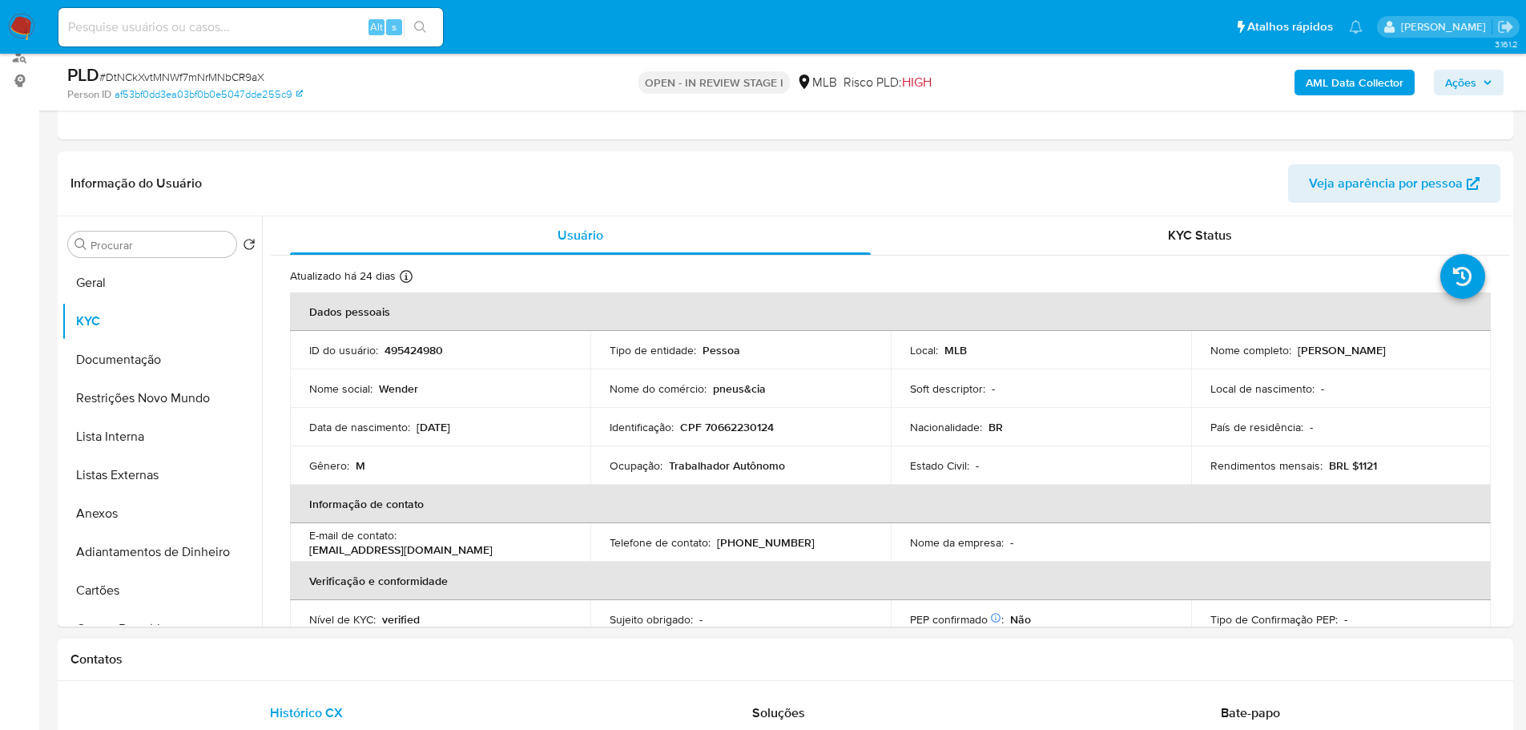
click at [217, 664] on h1 "Contatos" at bounding box center [785, 659] width 1430 height 16
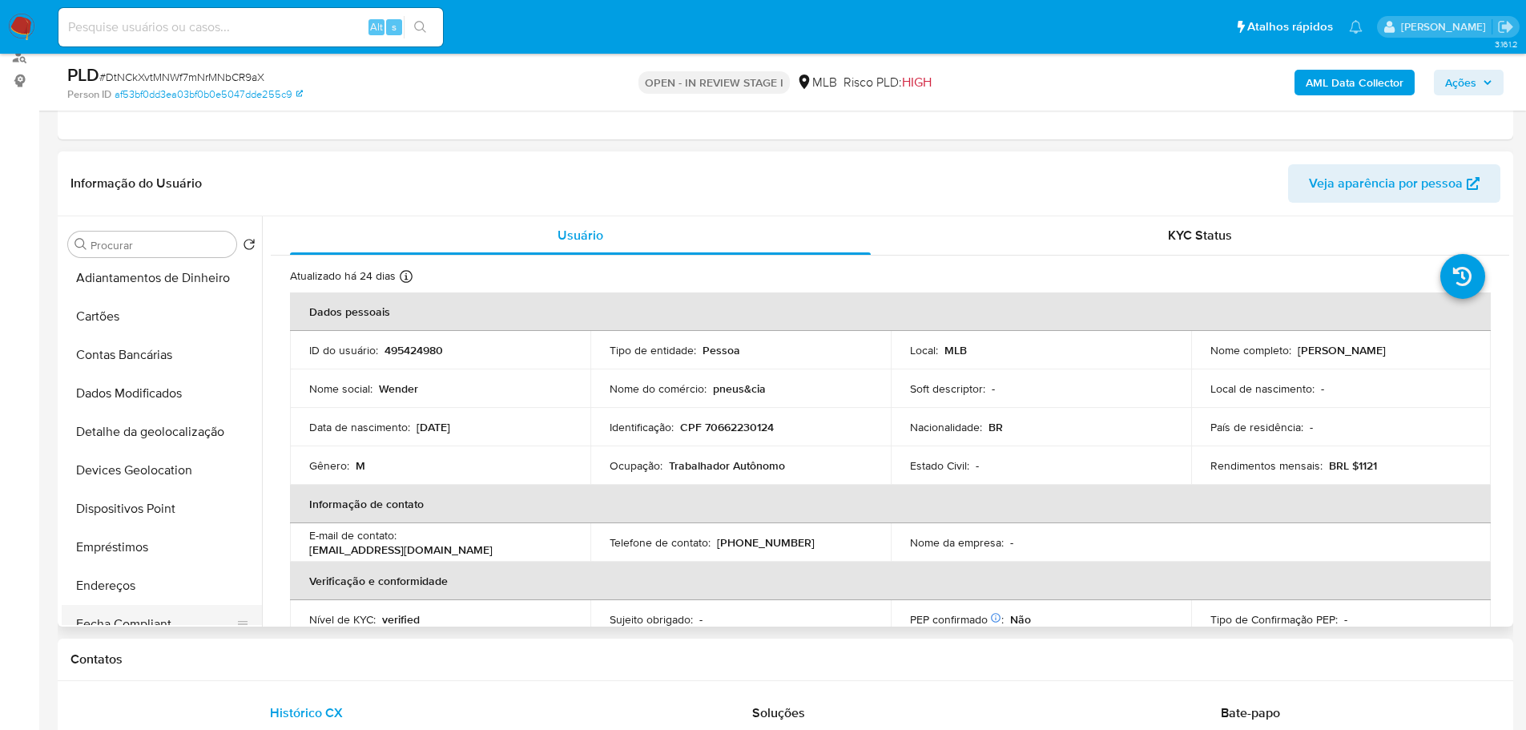
scroll to position [401, 0]
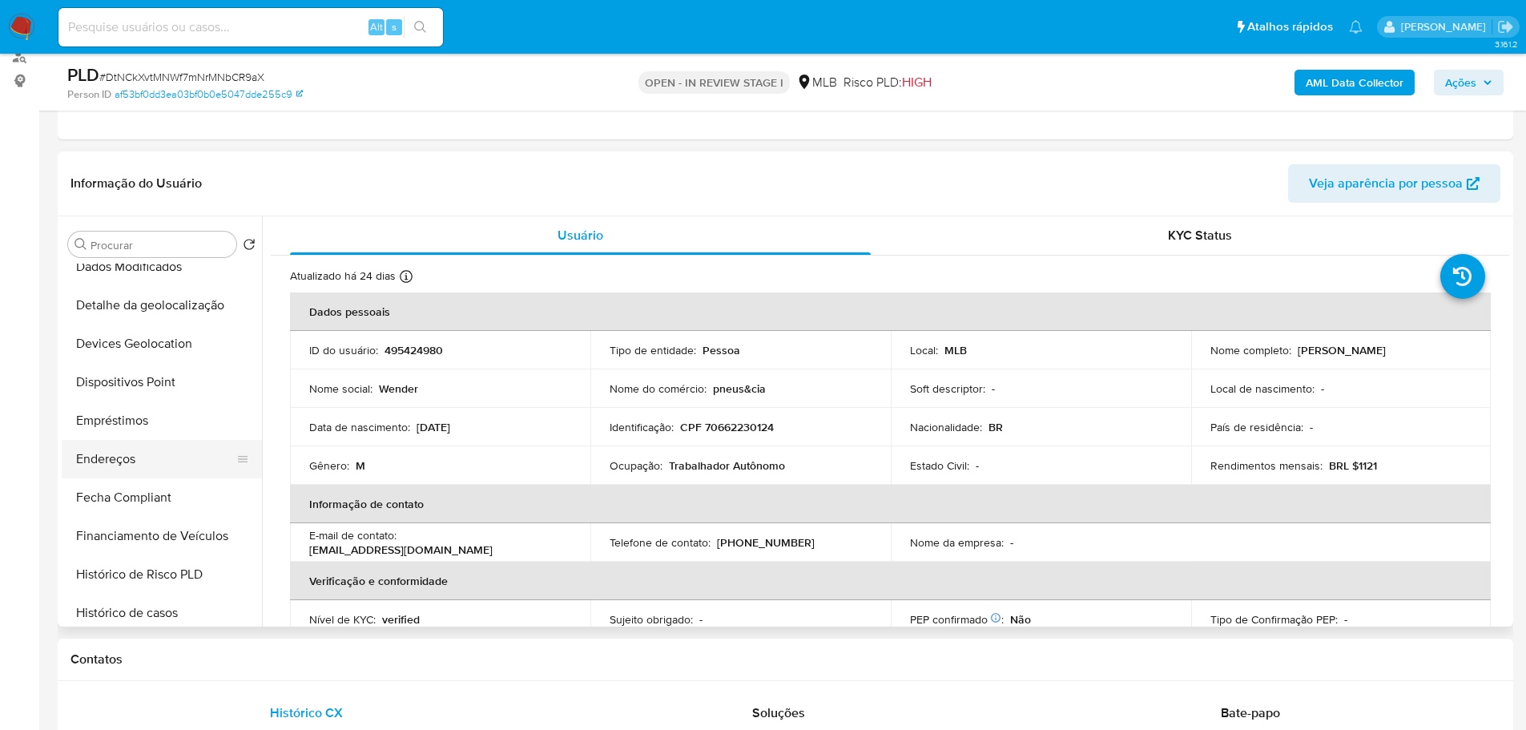
click at [120, 460] on button "Endereços" at bounding box center [155, 459] width 187 height 38
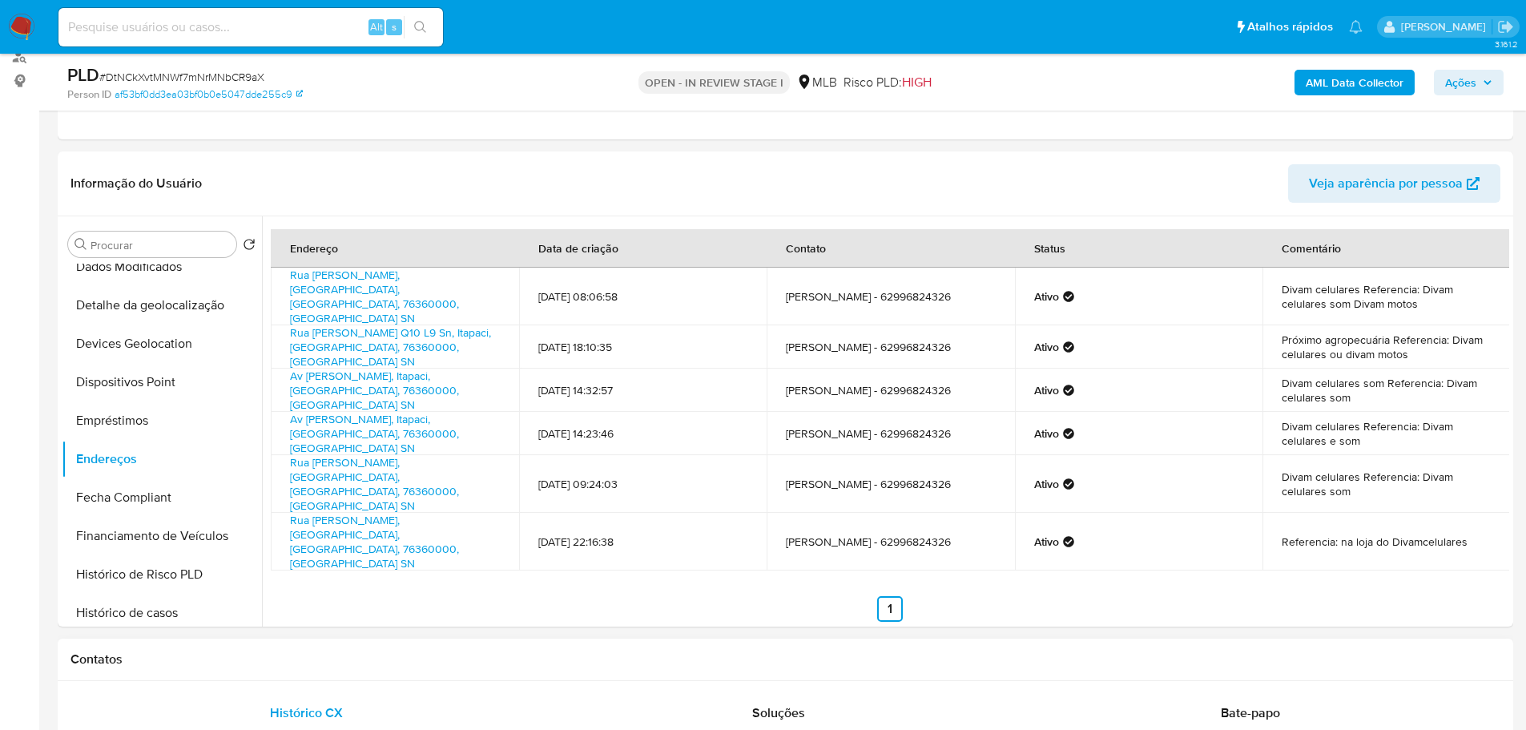
click at [141, 313] on button "Detalhe da geolocalização" at bounding box center [155, 305] width 187 height 38
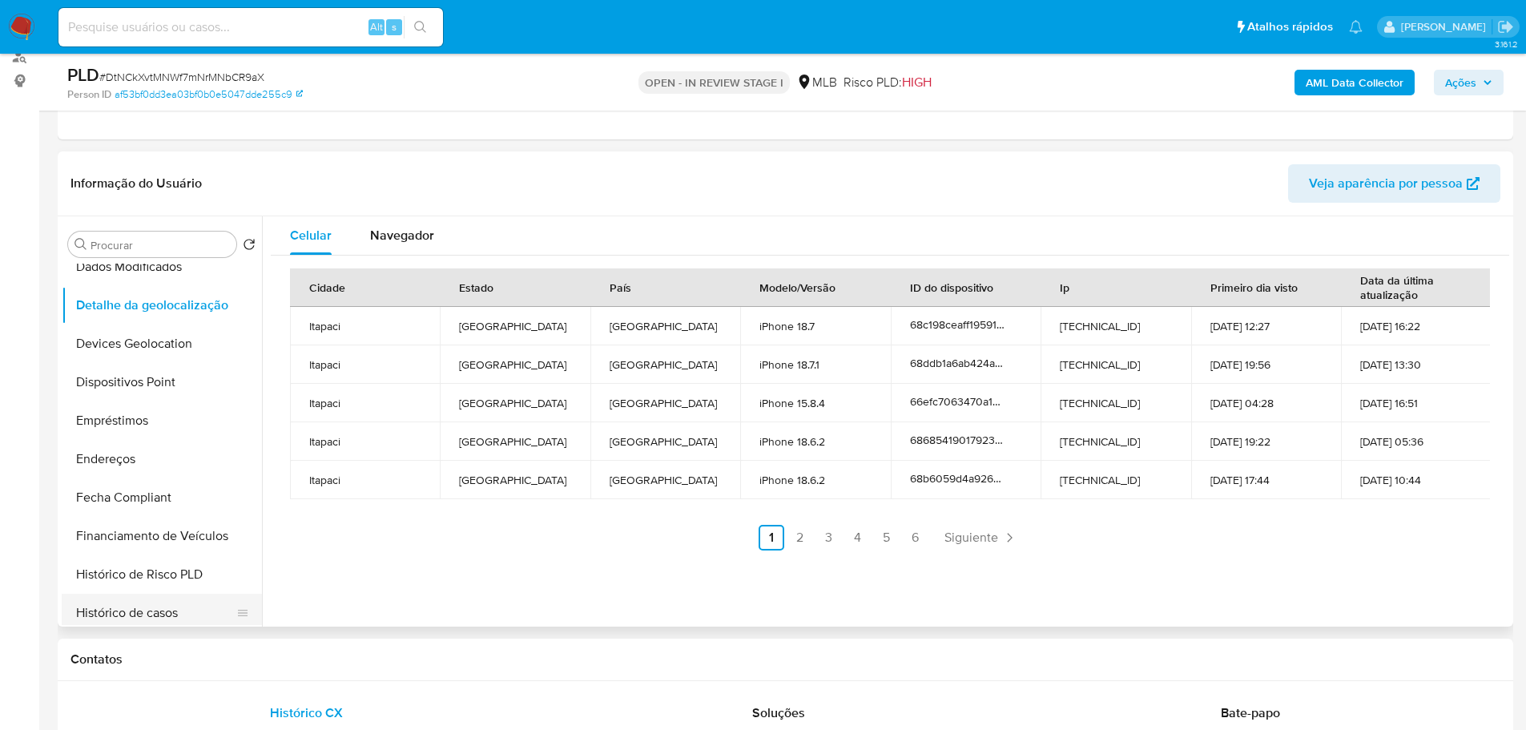
click at [231, 655] on h1 "Contatos" at bounding box center [785, 659] width 1430 height 16
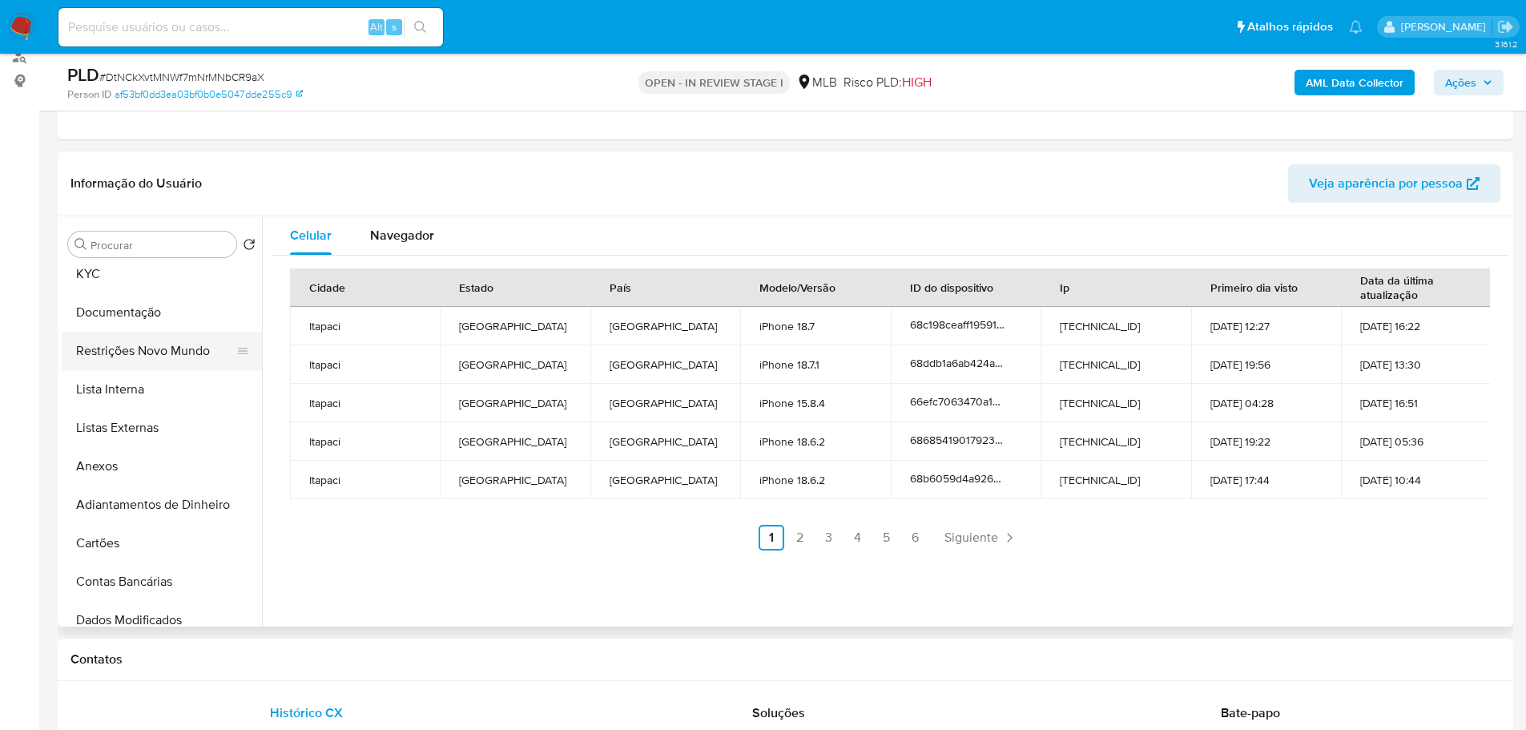
scroll to position [0, 0]
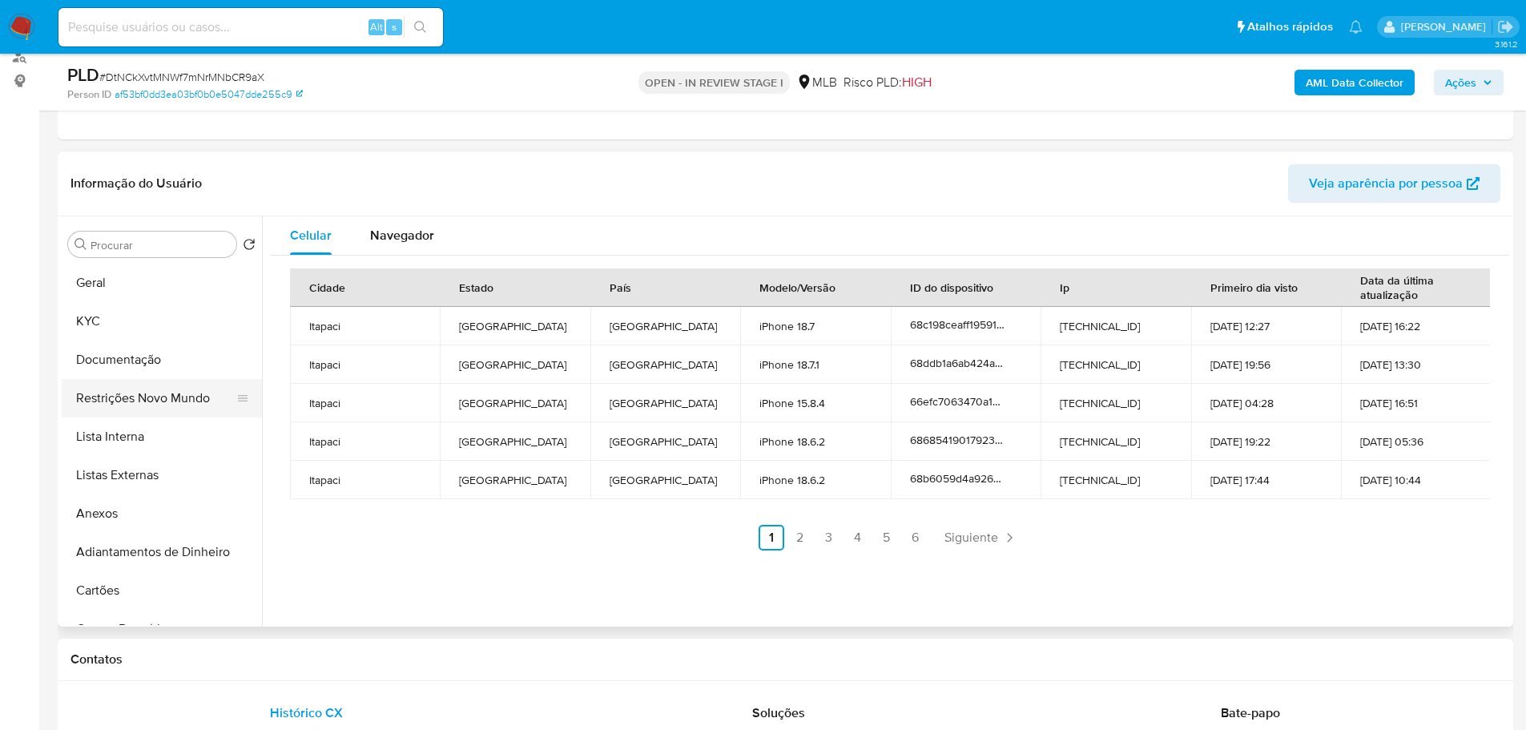
click at [166, 397] on button "Restrições Novo Mundo" at bounding box center [155, 398] width 187 height 38
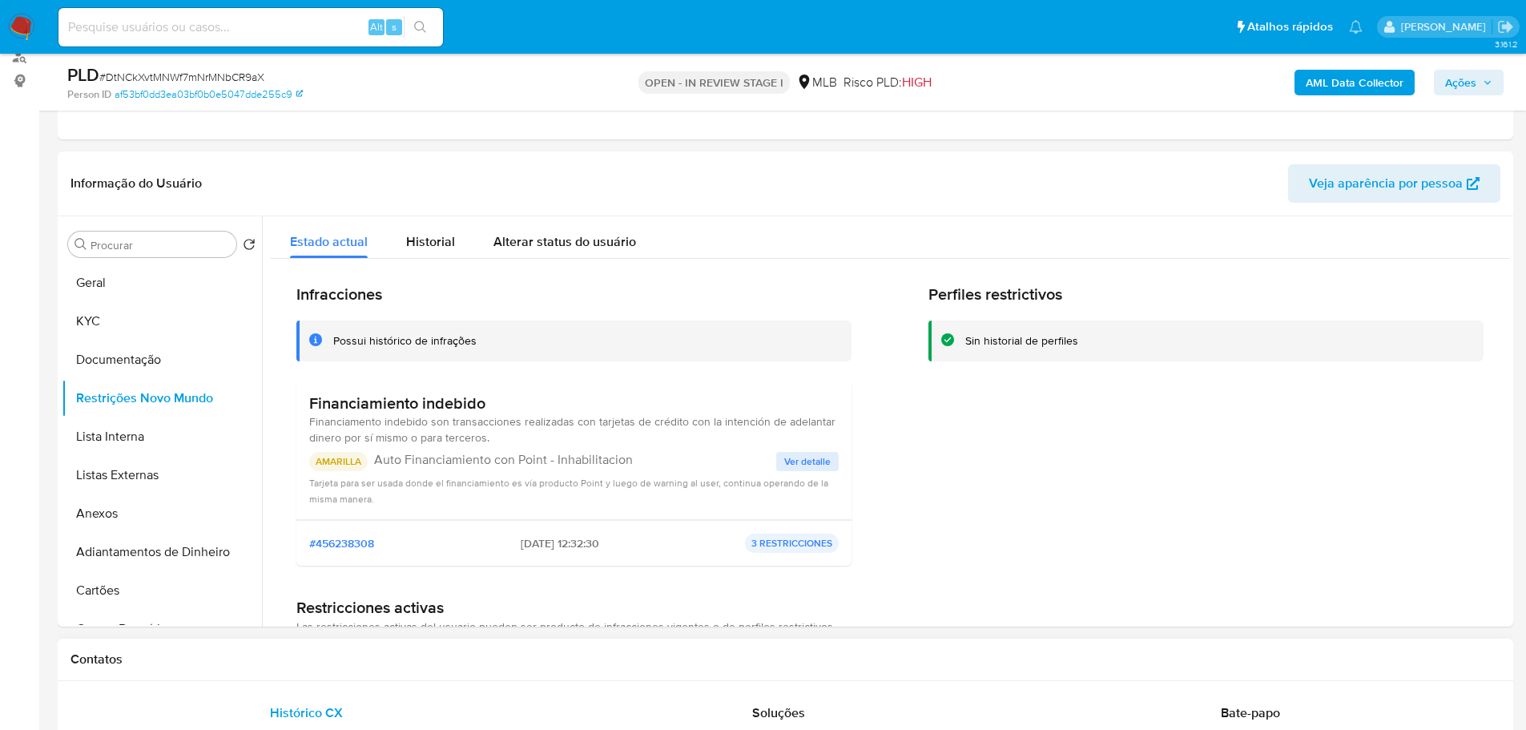
drag, startPoint x: 288, startPoint y: 661, endPoint x: 282, endPoint y: 654, distance: 9.1
click at [288, 661] on h1 "Contatos" at bounding box center [785, 659] width 1430 height 16
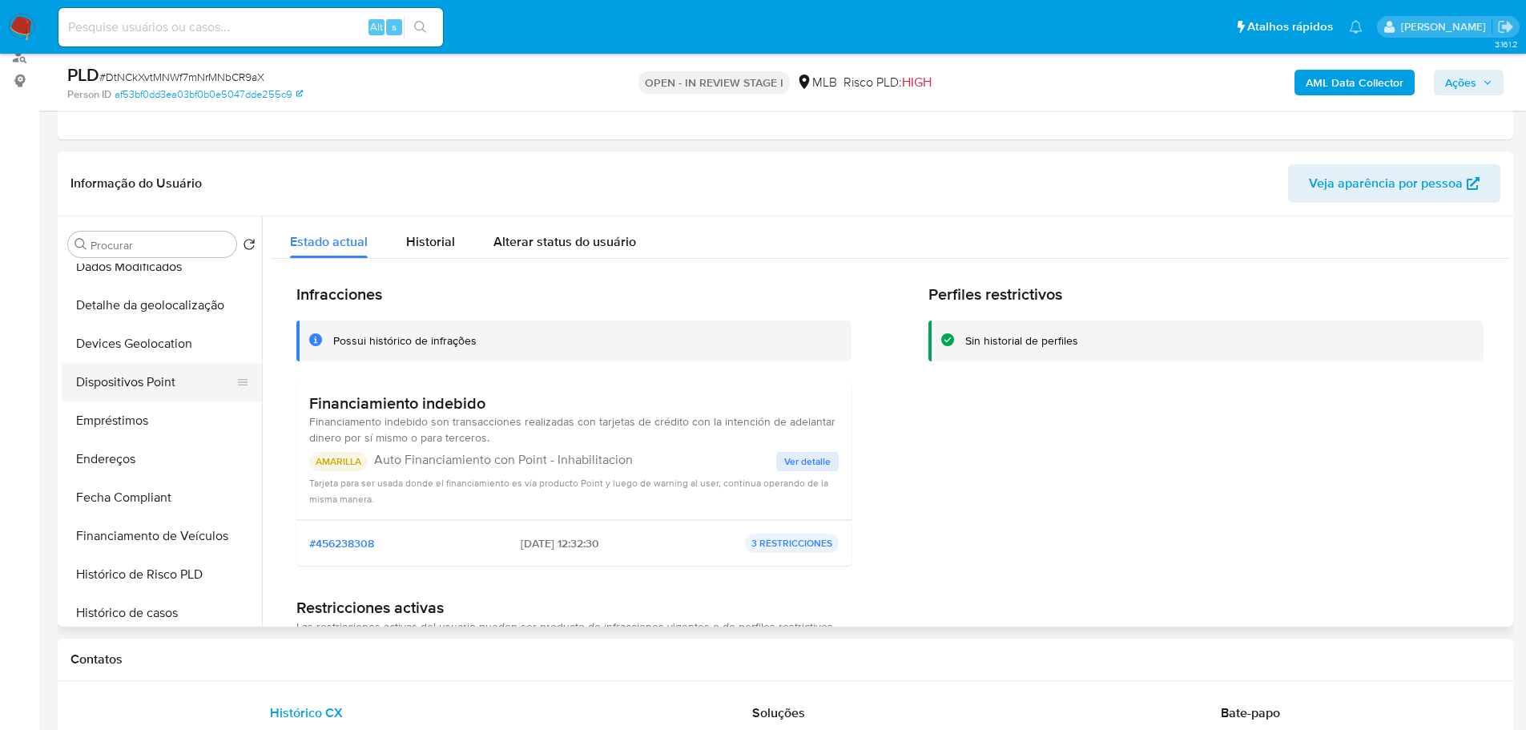
click at [154, 386] on button "Dispositivos Point" at bounding box center [155, 382] width 187 height 38
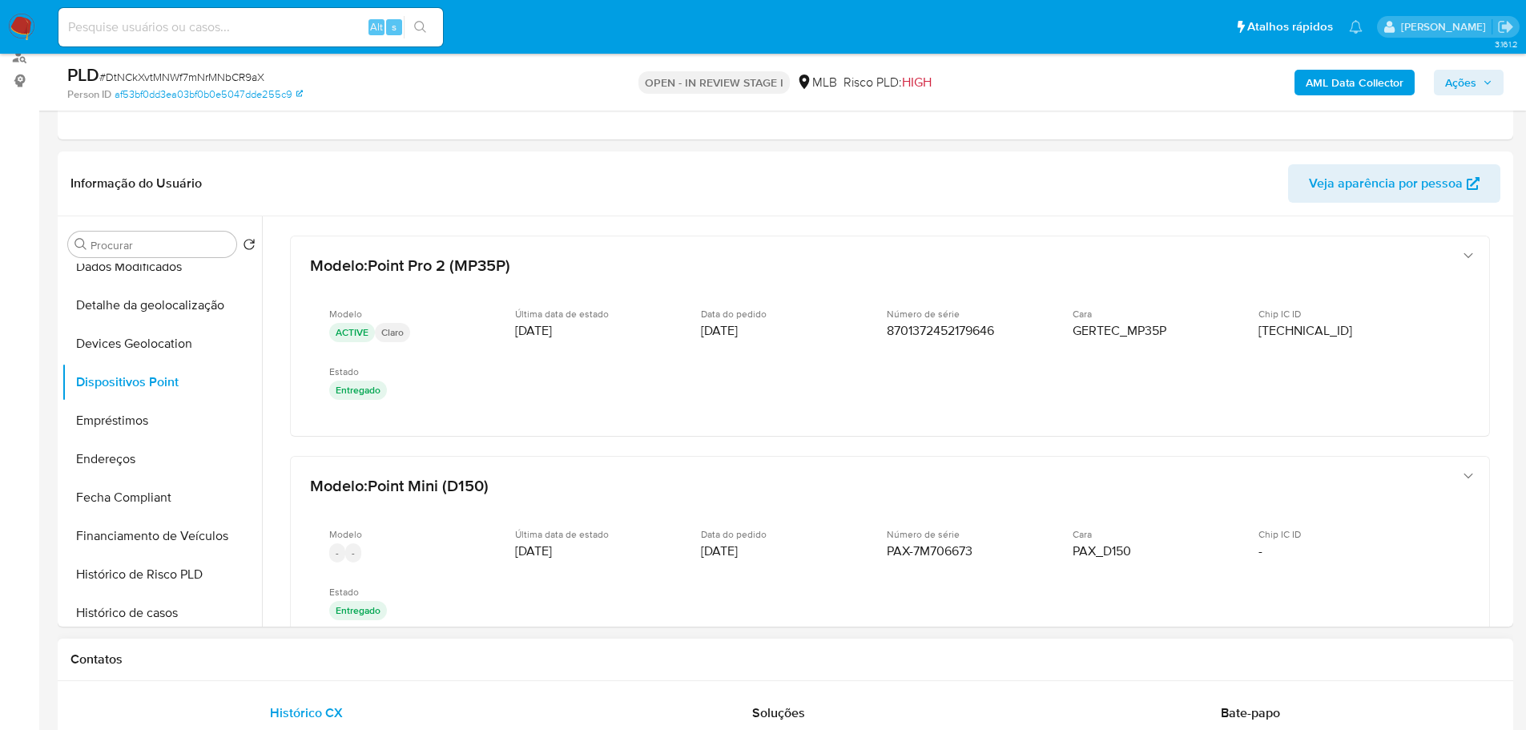
click at [646, 674] on div "Contatos" at bounding box center [785, 659] width 1455 height 42
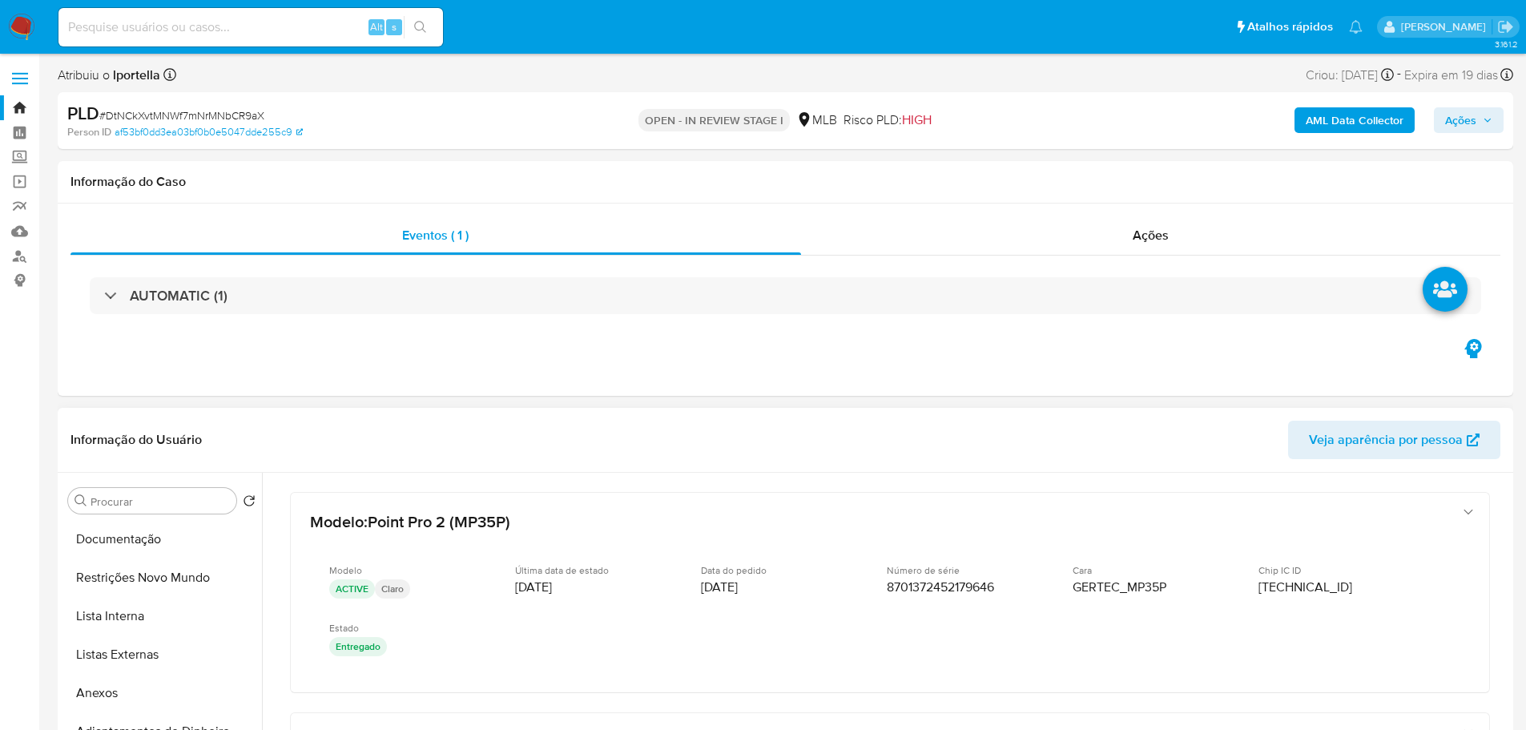
scroll to position [0, 0]
click at [131, 570] on button "KYC" at bounding box center [155, 577] width 187 height 38
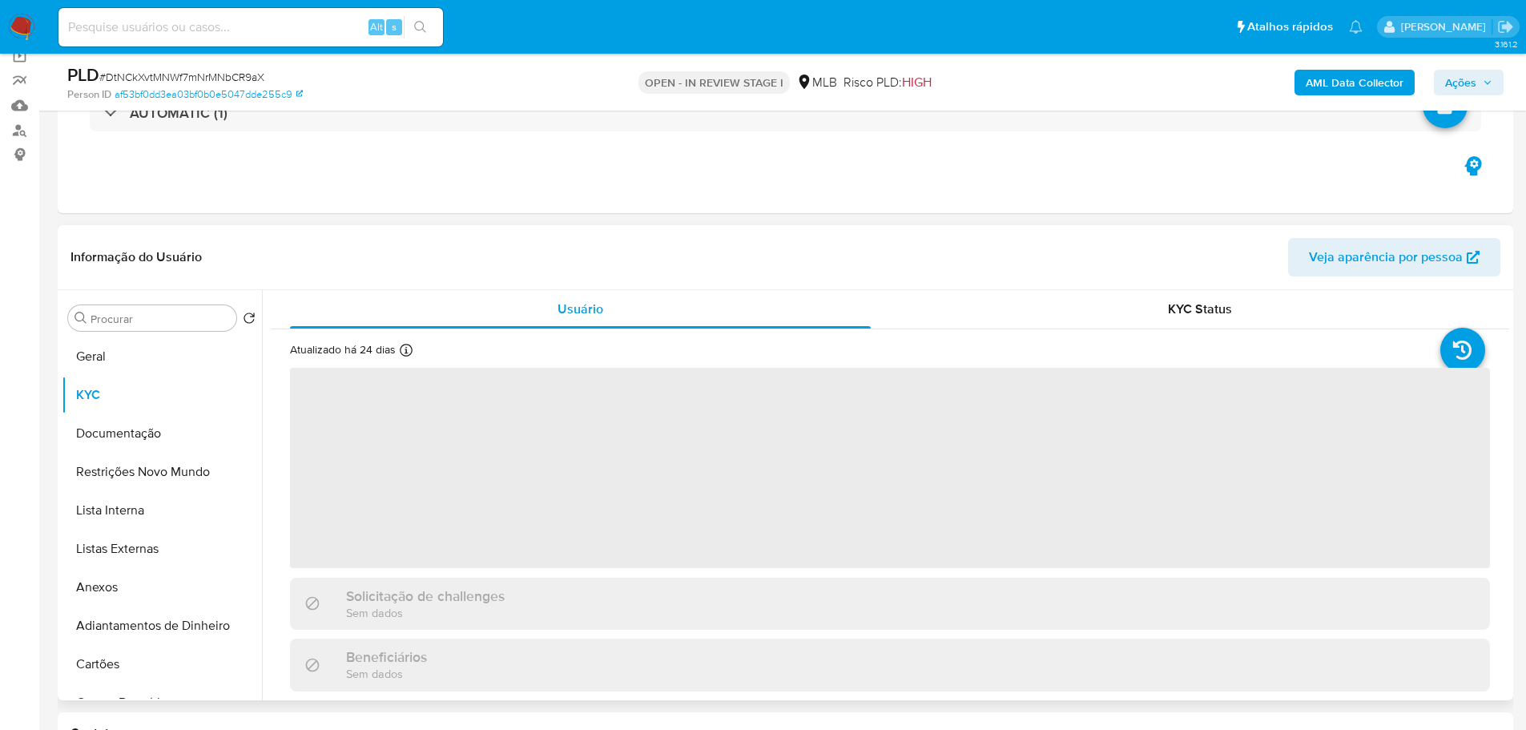
scroll to position [160, 0]
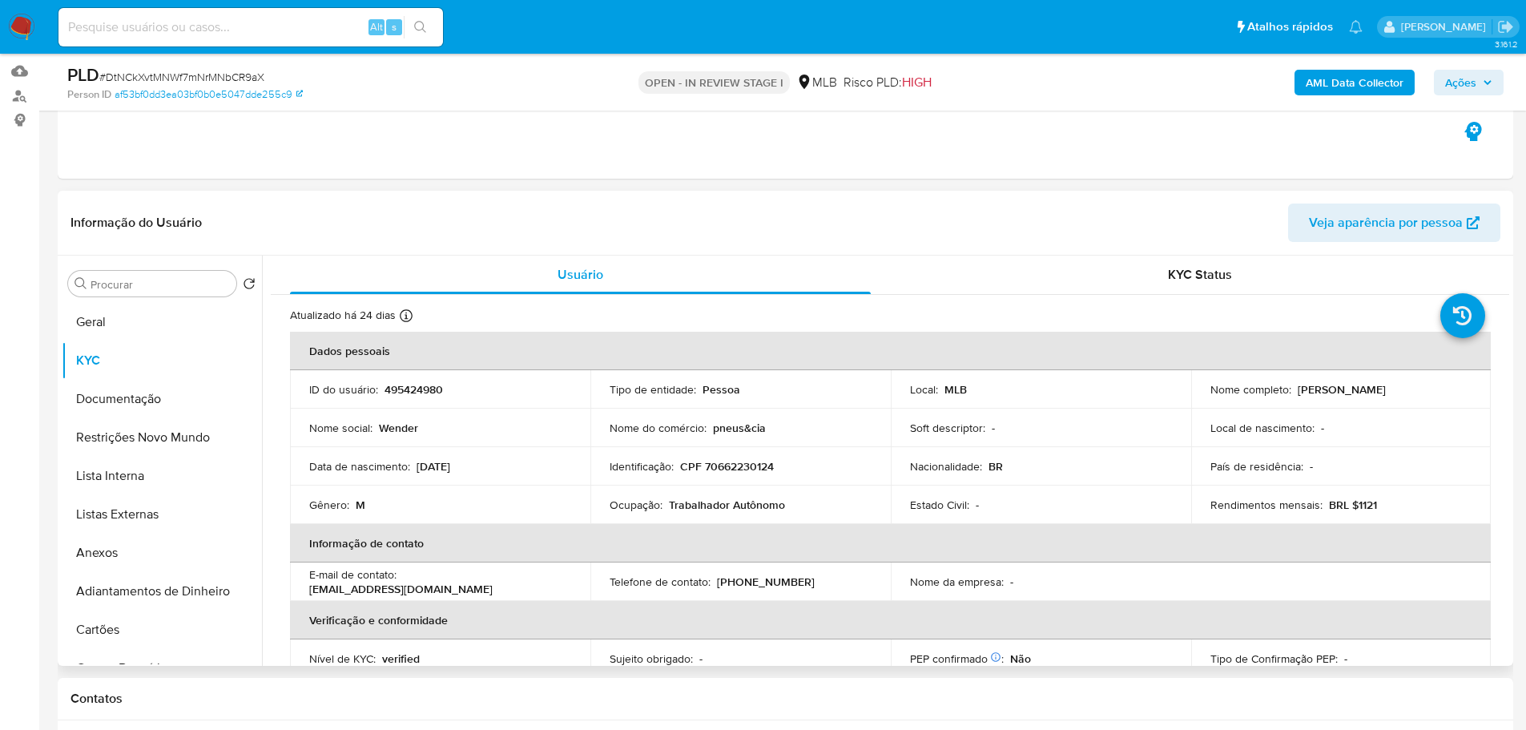
click at [717, 469] on p "CPF 70662230124" at bounding box center [727, 466] width 94 height 14
copy p "70662230124"
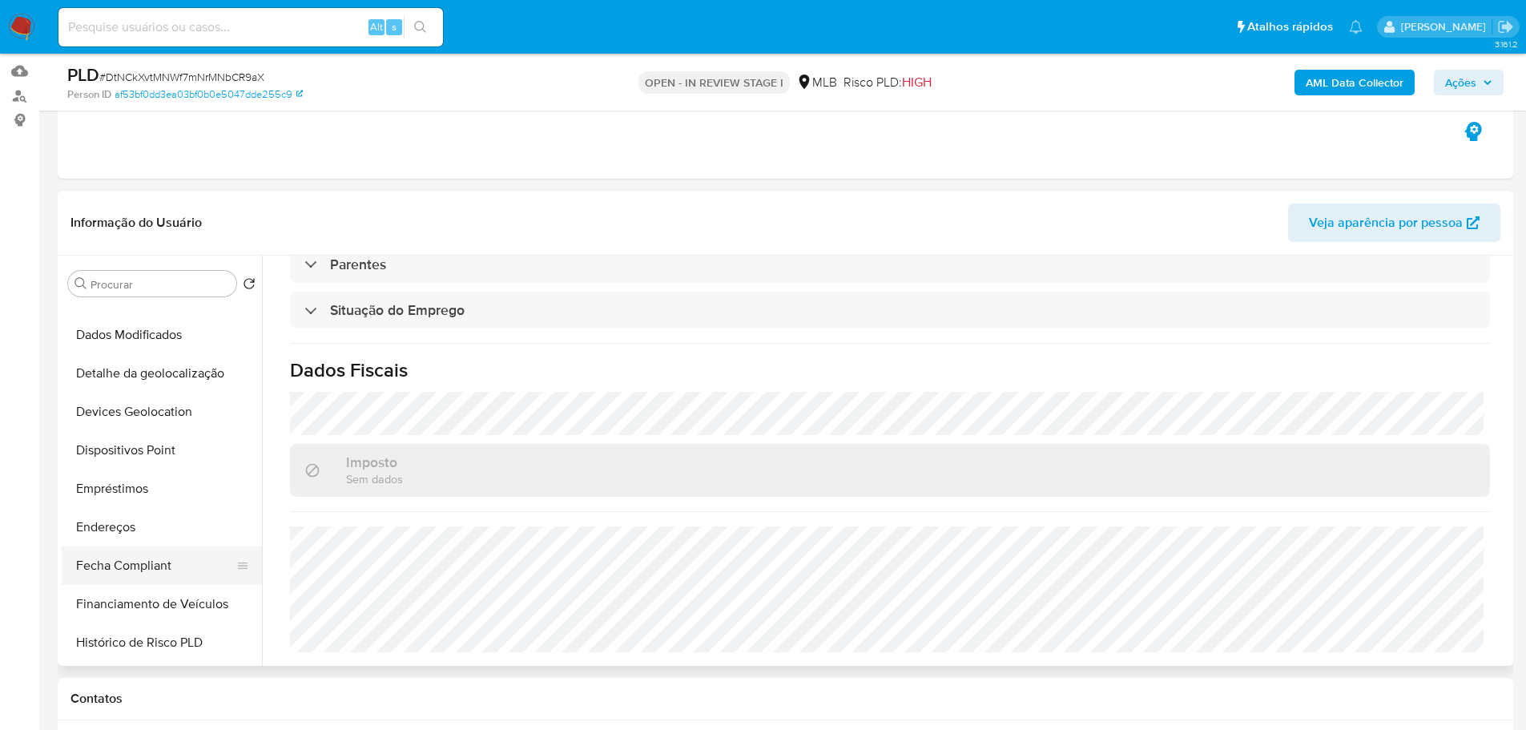
scroll to position [401, 0]
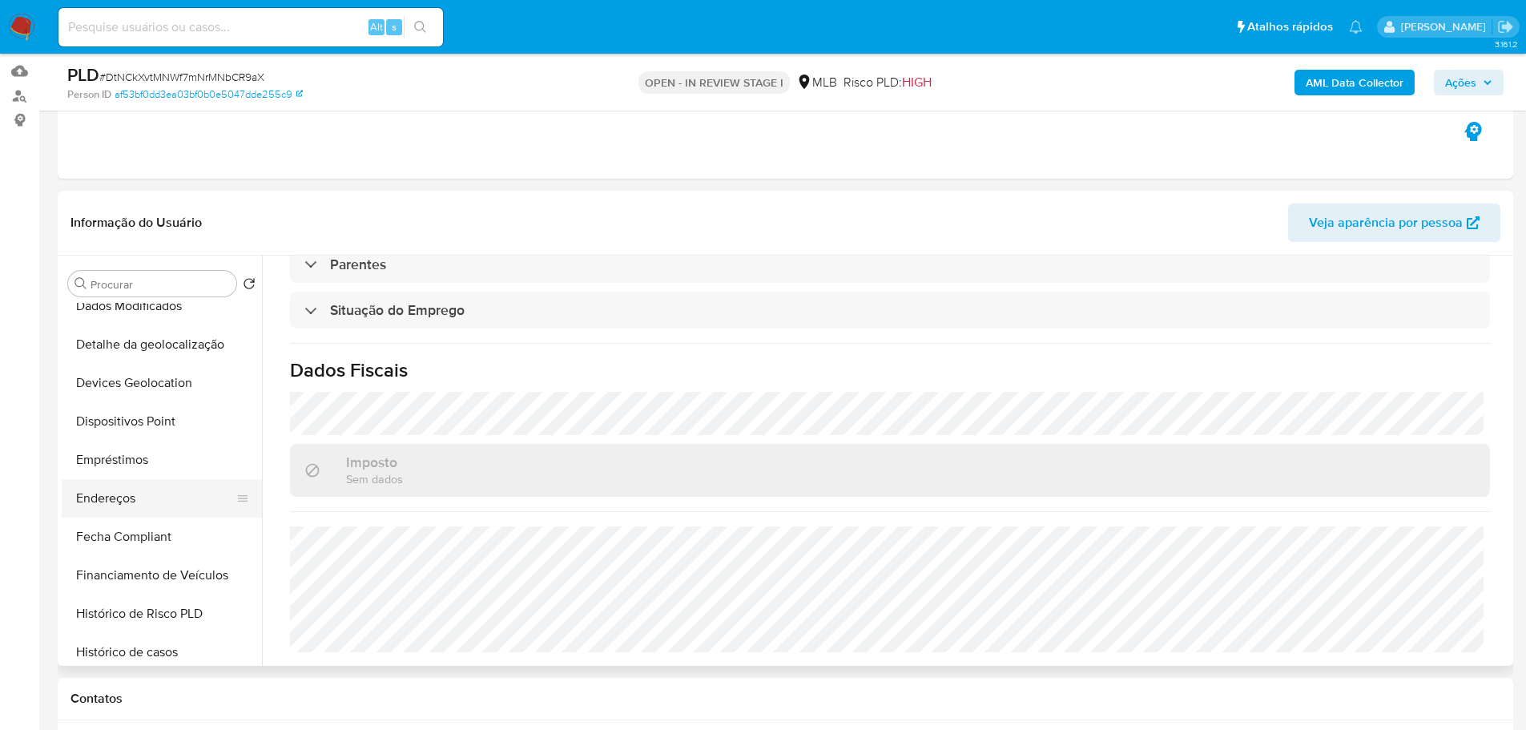
click at [119, 501] on button "Endereços" at bounding box center [155, 498] width 187 height 38
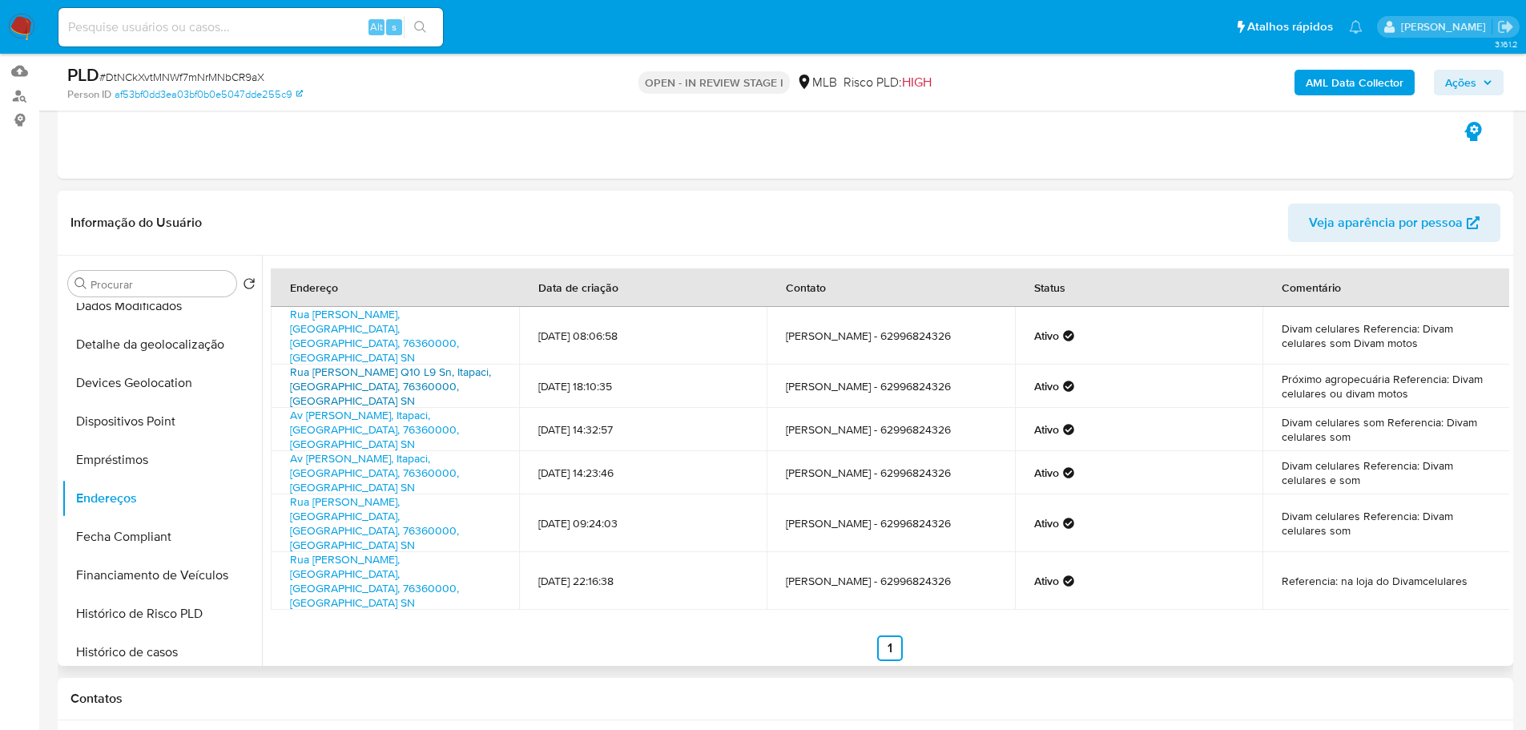
click at [377, 365] on link "Rua Alfredo Antônio De Castro Q10 L9 Sn, Itapaci, Goiás, 76360000, Brasil SN" at bounding box center [390, 386] width 201 height 45
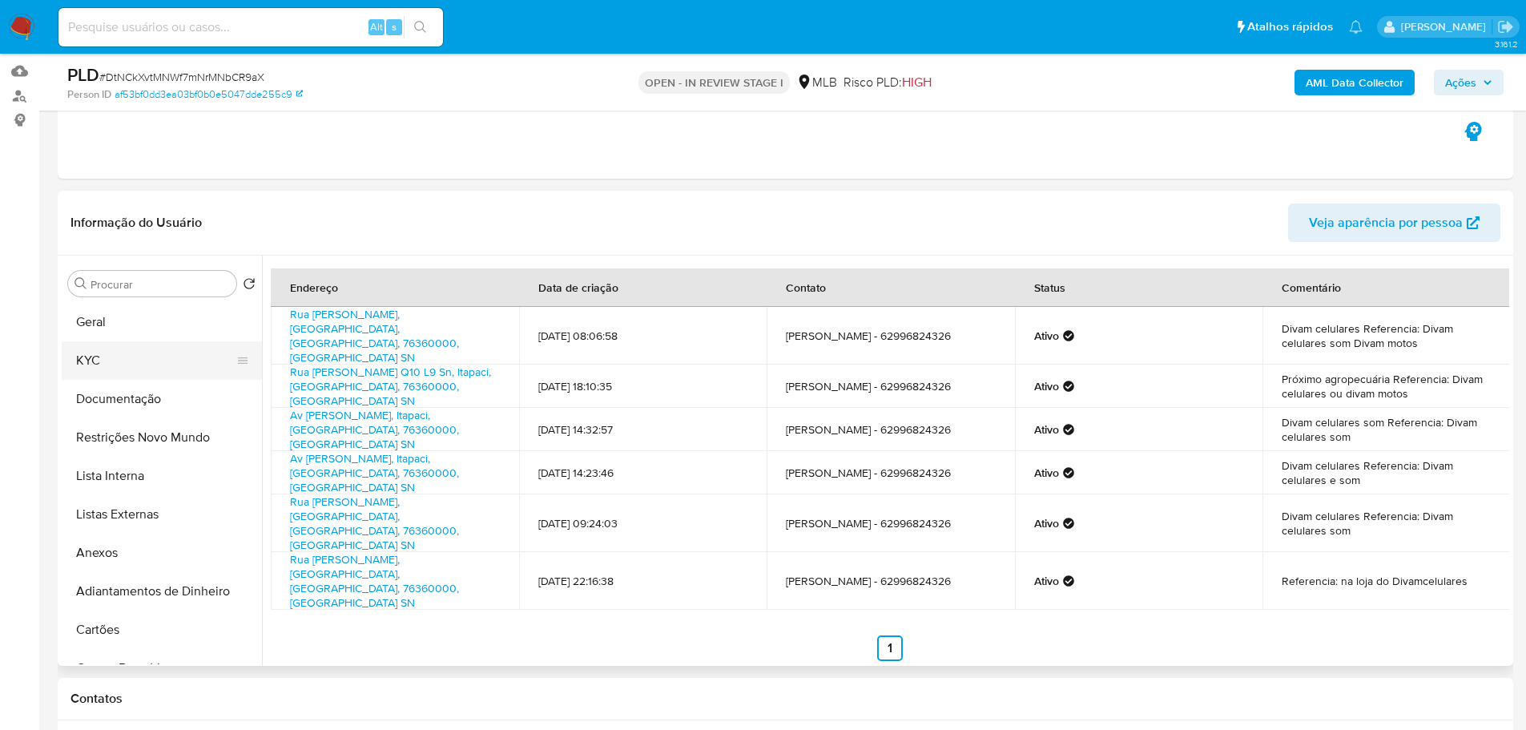
click at [140, 370] on button "KYC" at bounding box center [155, 360] width 187 height 38
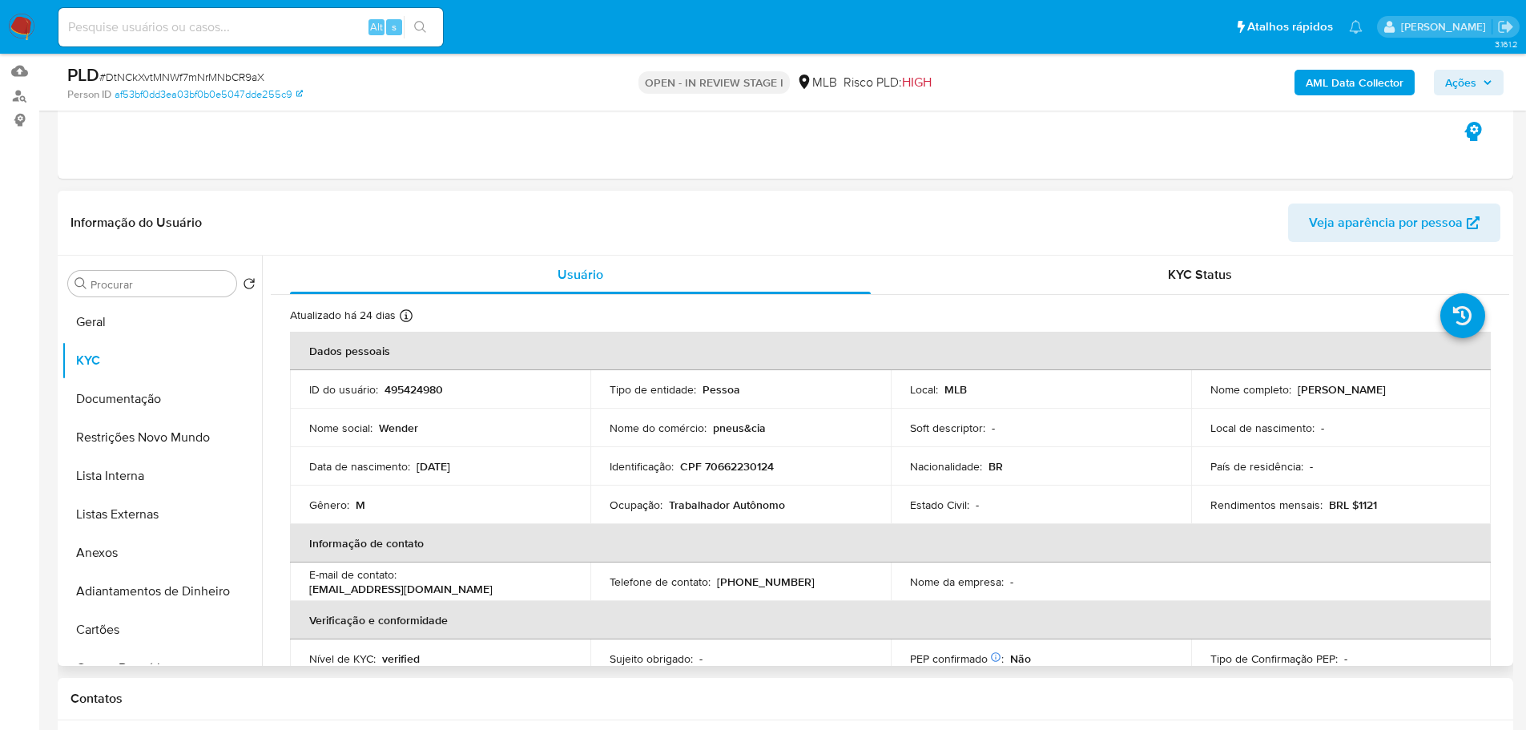
click at [740, 469] on p "CPF 70662230124" at bounding box center [727, 466] width 94 height 14
copy p "70662230124"
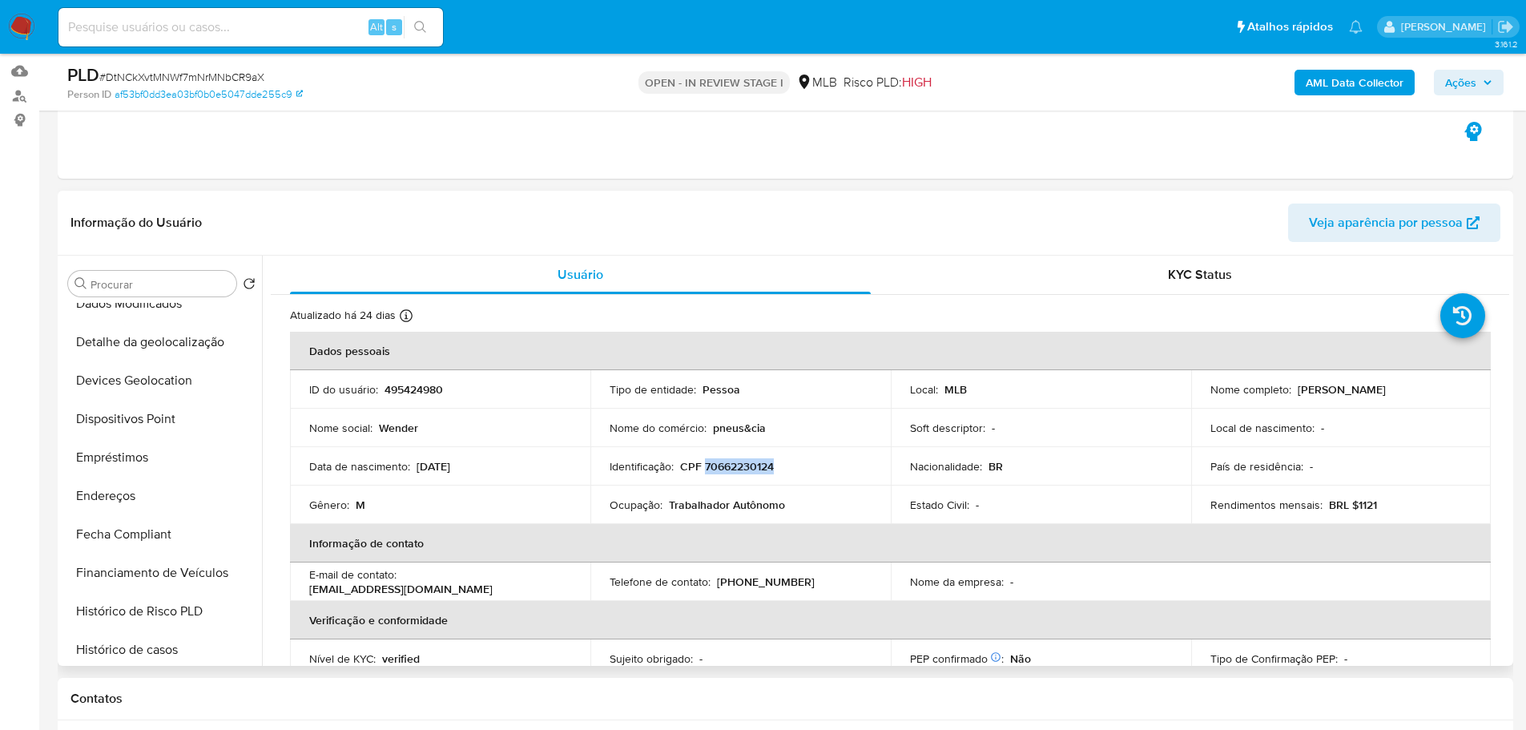
scroll to position [641, 0]
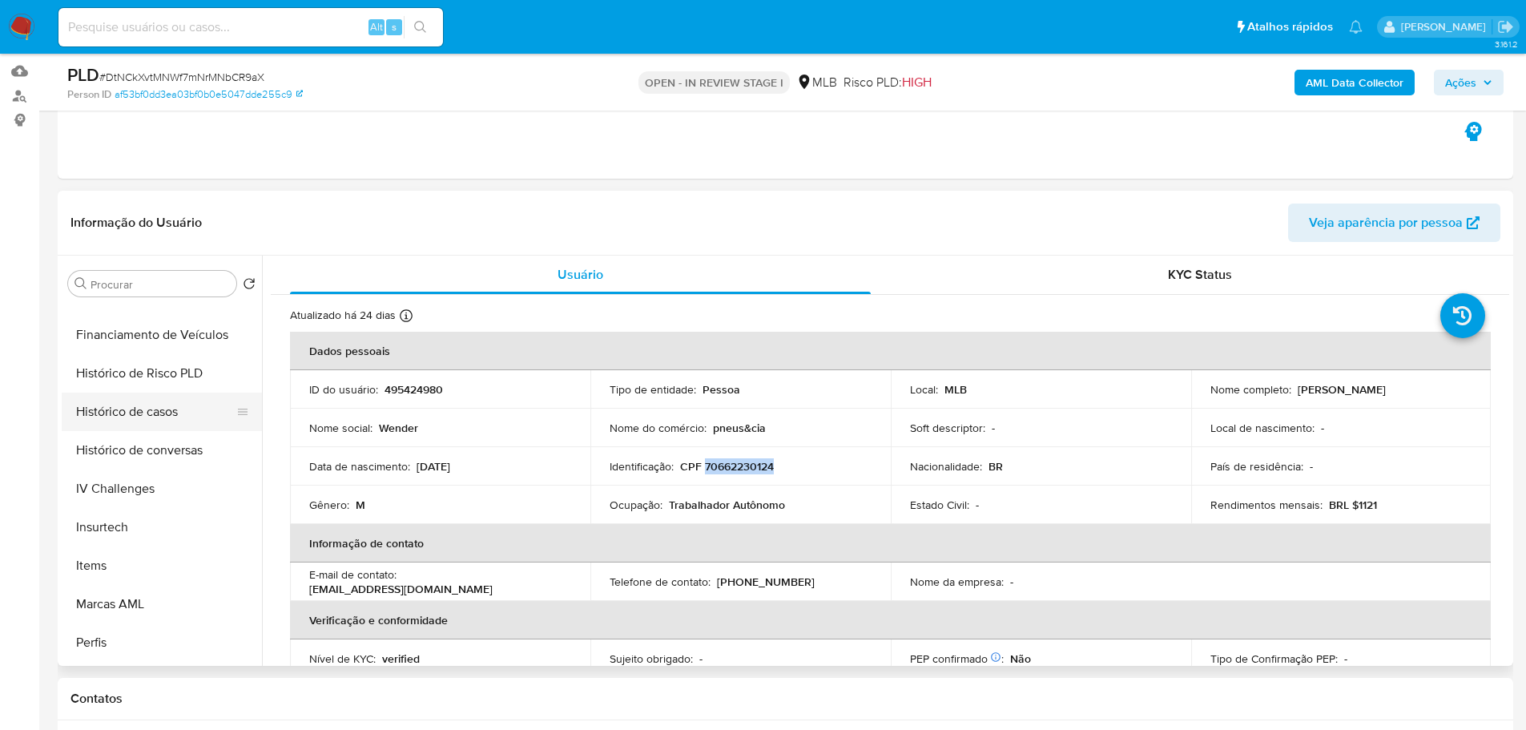
click at [147, 423] on button "Histórico de casos" at bounding box center [155, 412] width 187 height 38
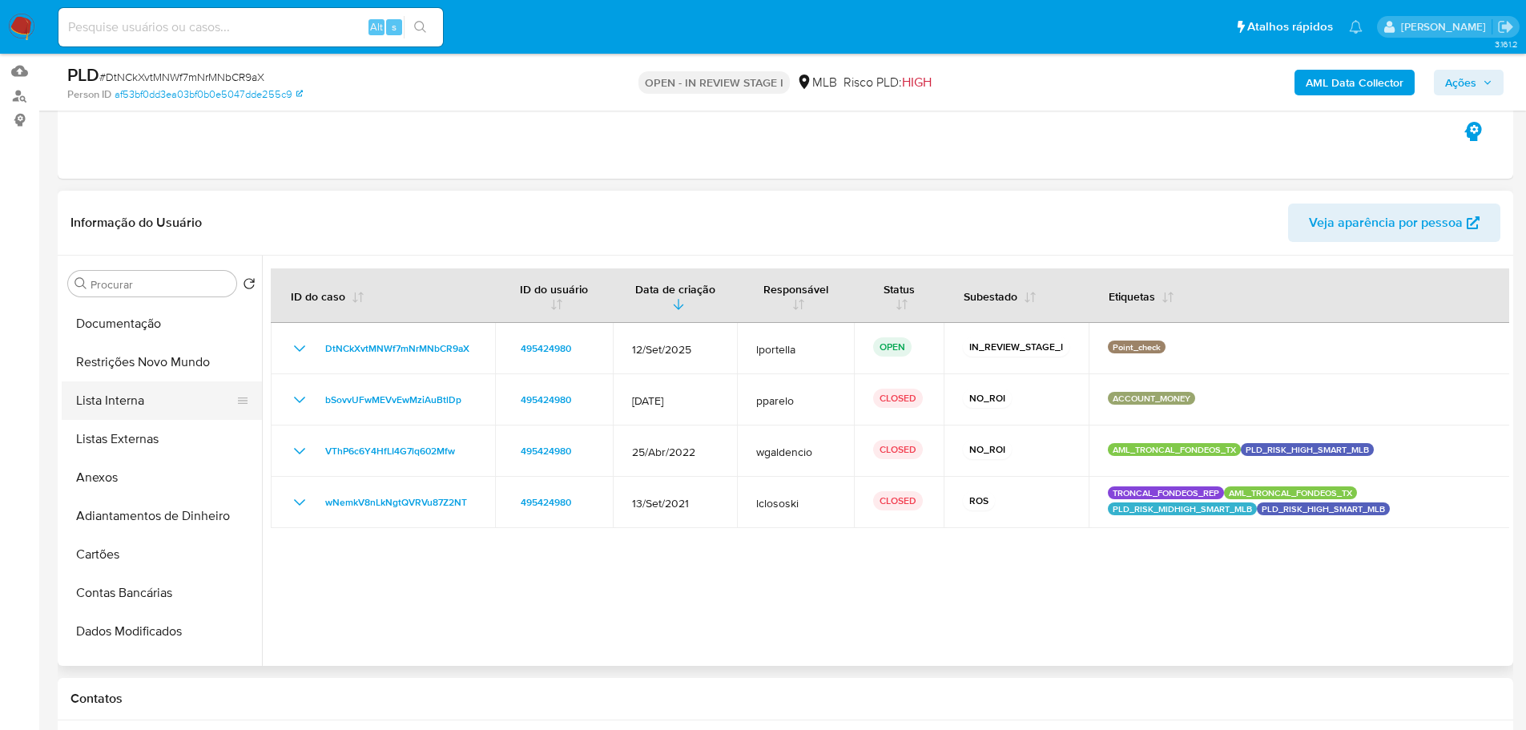
scroll to position [0, 0]
click at [149, 383] on button "Documentação" at bounding box center [155, 399] width 187 height 38
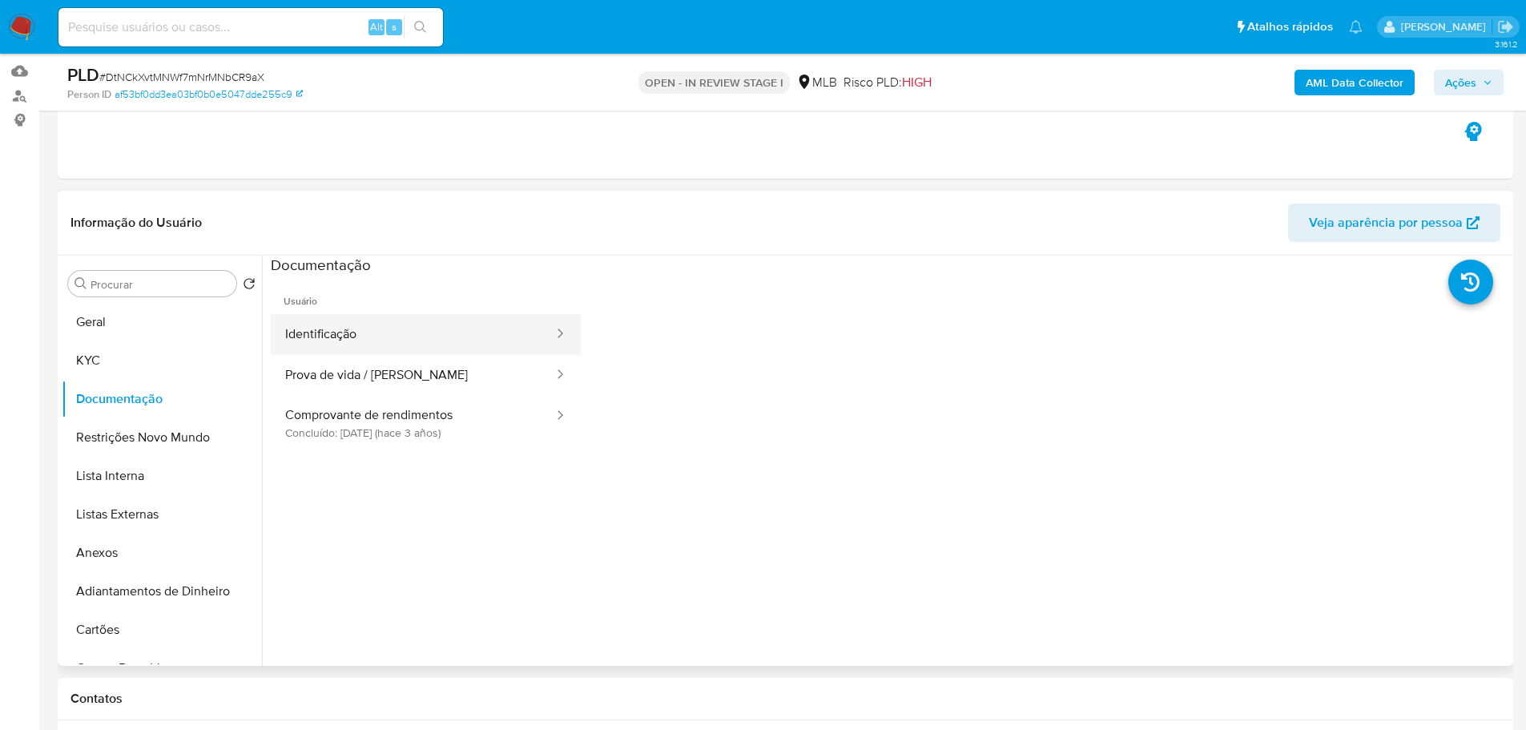
click at [414, 342] on button "Identificação" at bounding box center [413, 334] width 284 height 41
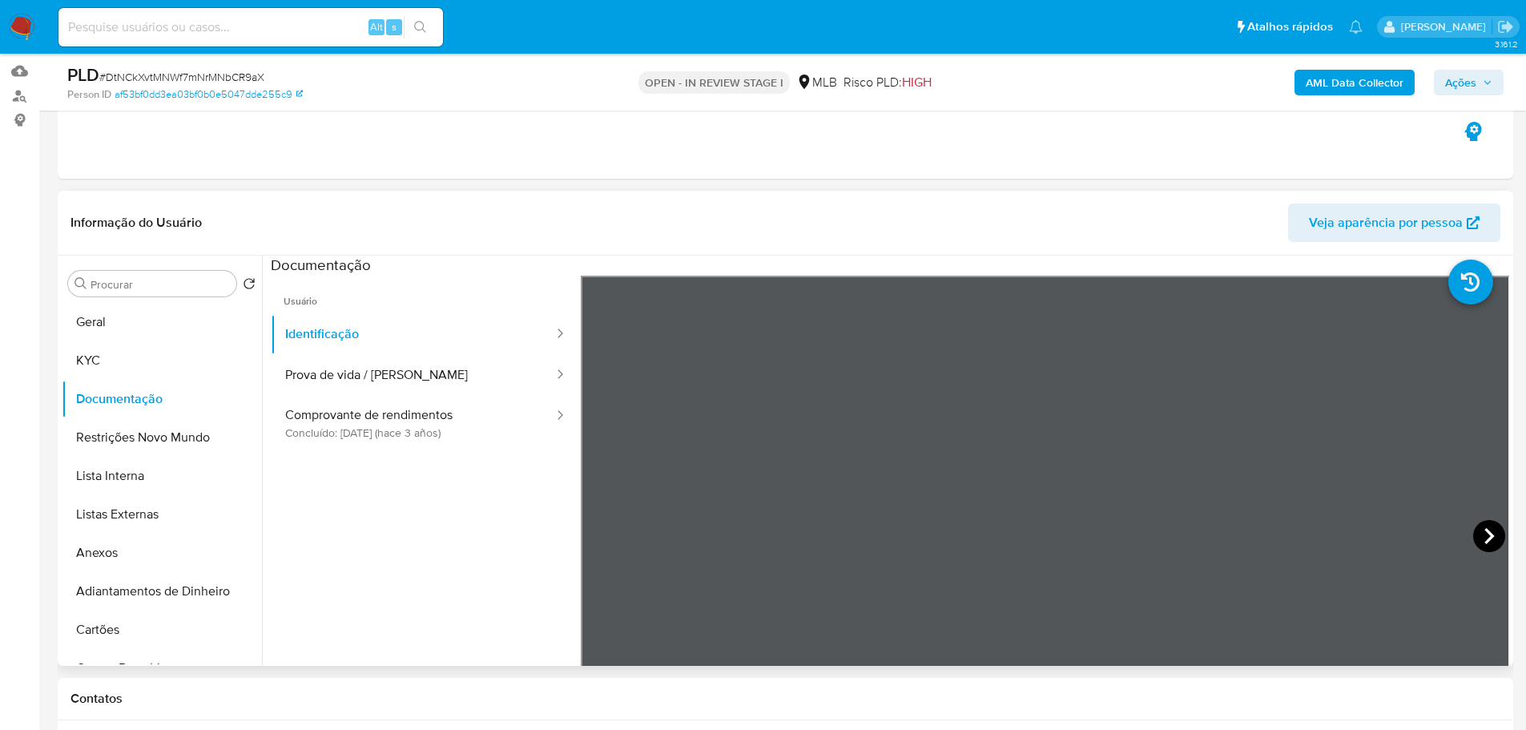
click at [1474, 537] on icon at bounding box center [1489, 536] width 32 height 32
click at [1446, 79] on span "Ações" at bounding box center [1460, 83] width 31 height 26
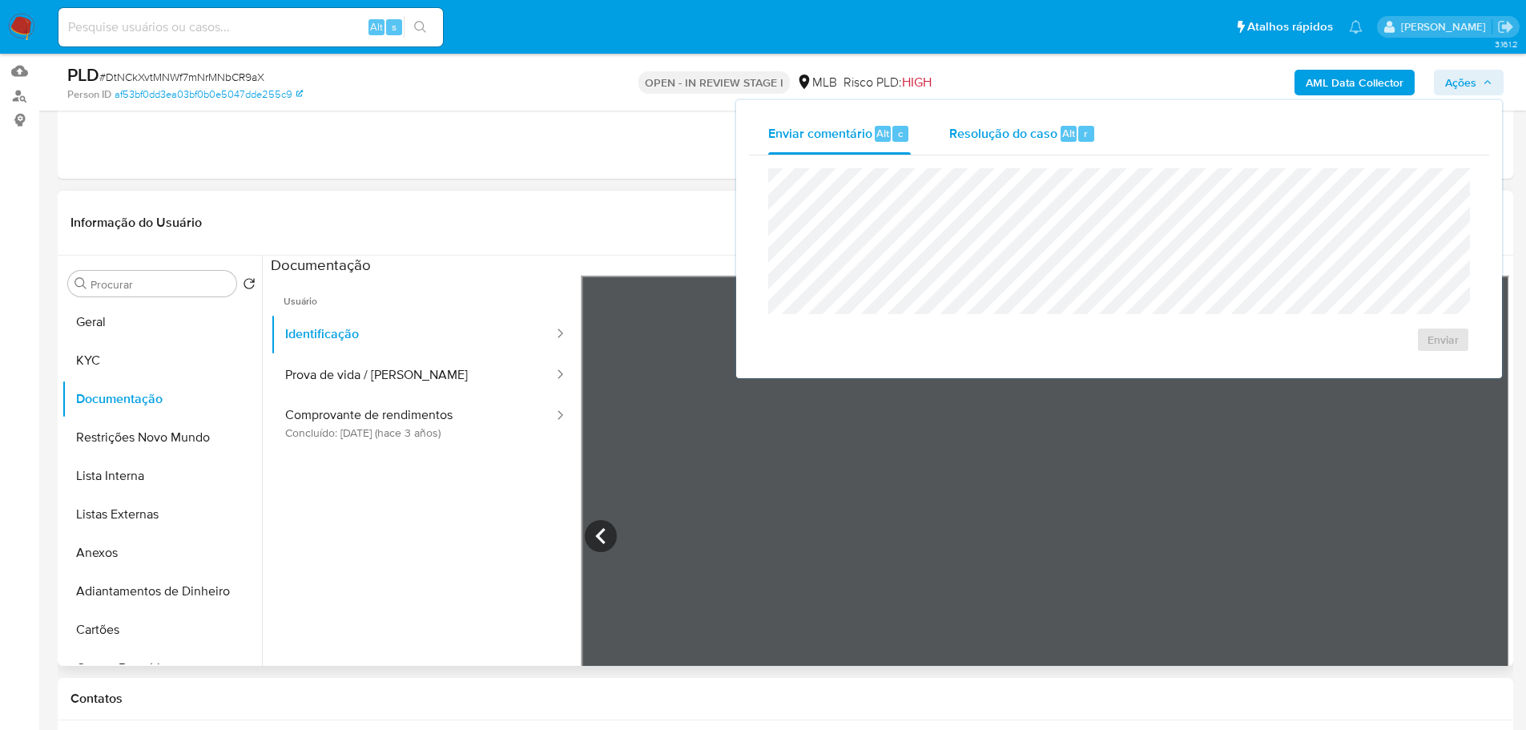
click at [1025, 139] on span "Resolução do caso" at bounding box center [1003, 132] width 108 height 18
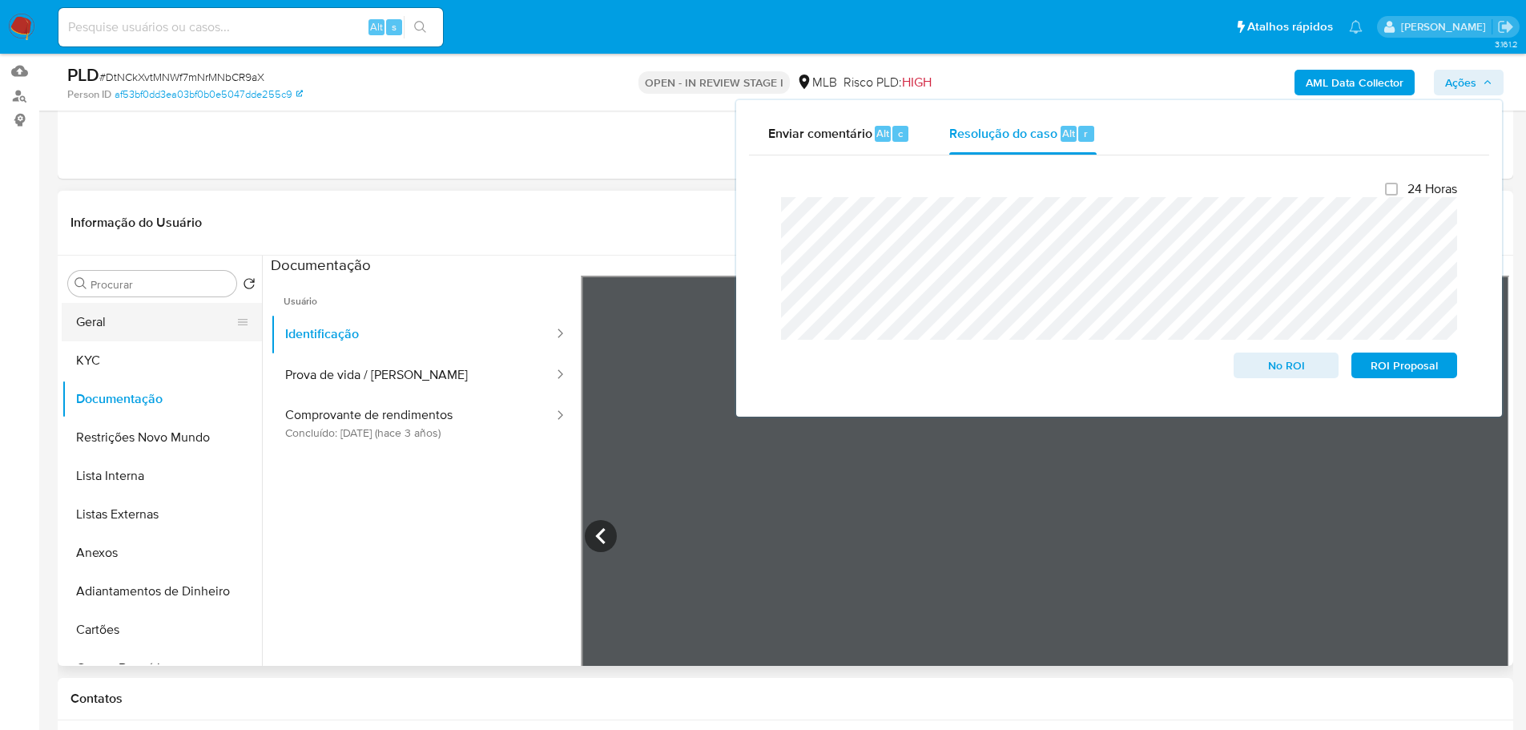
click at [123, 306] on button "Geral" at bounding box center [155, 322] width 187 height 38
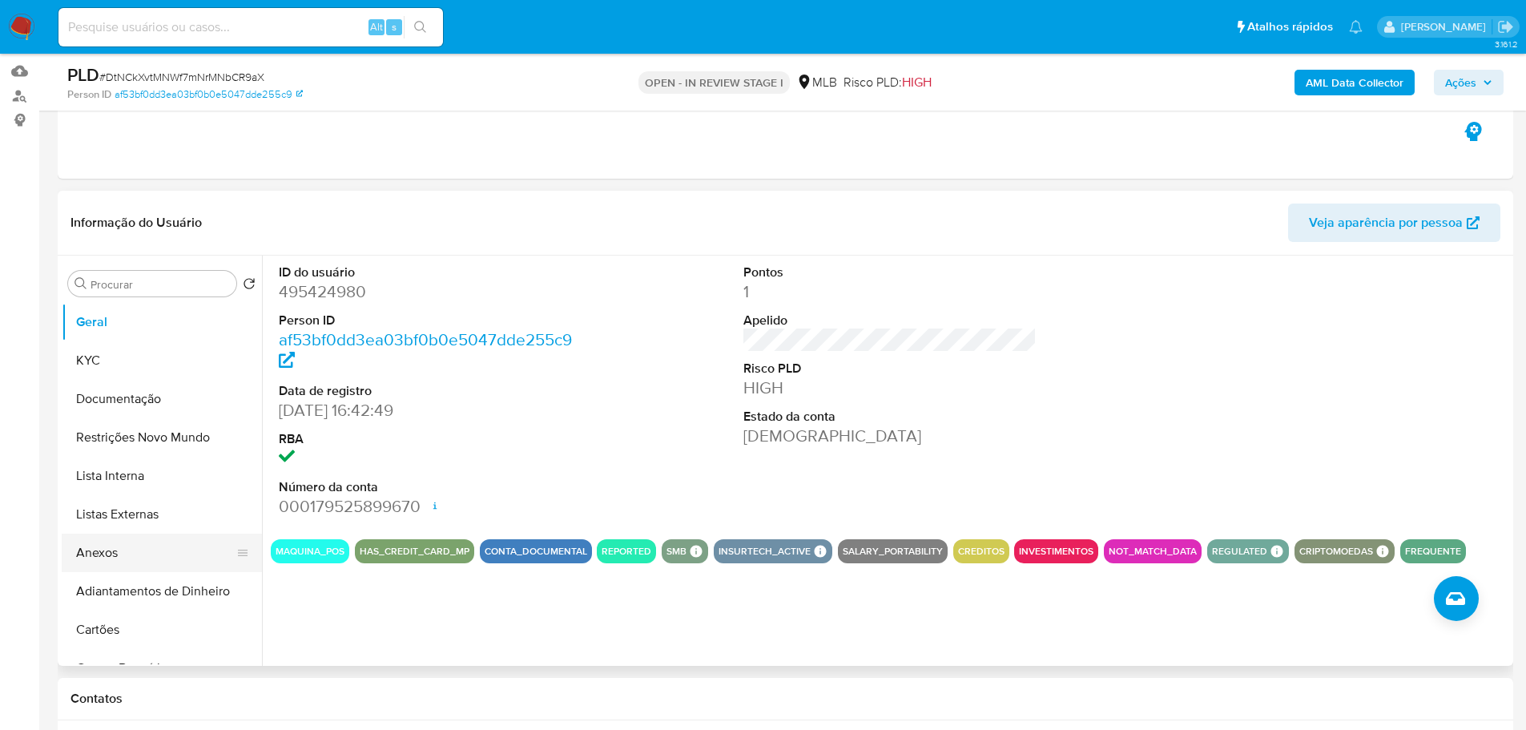
click at [111, 553] on button "Anexos" at bounding box center [155, 552] width 187 height 38
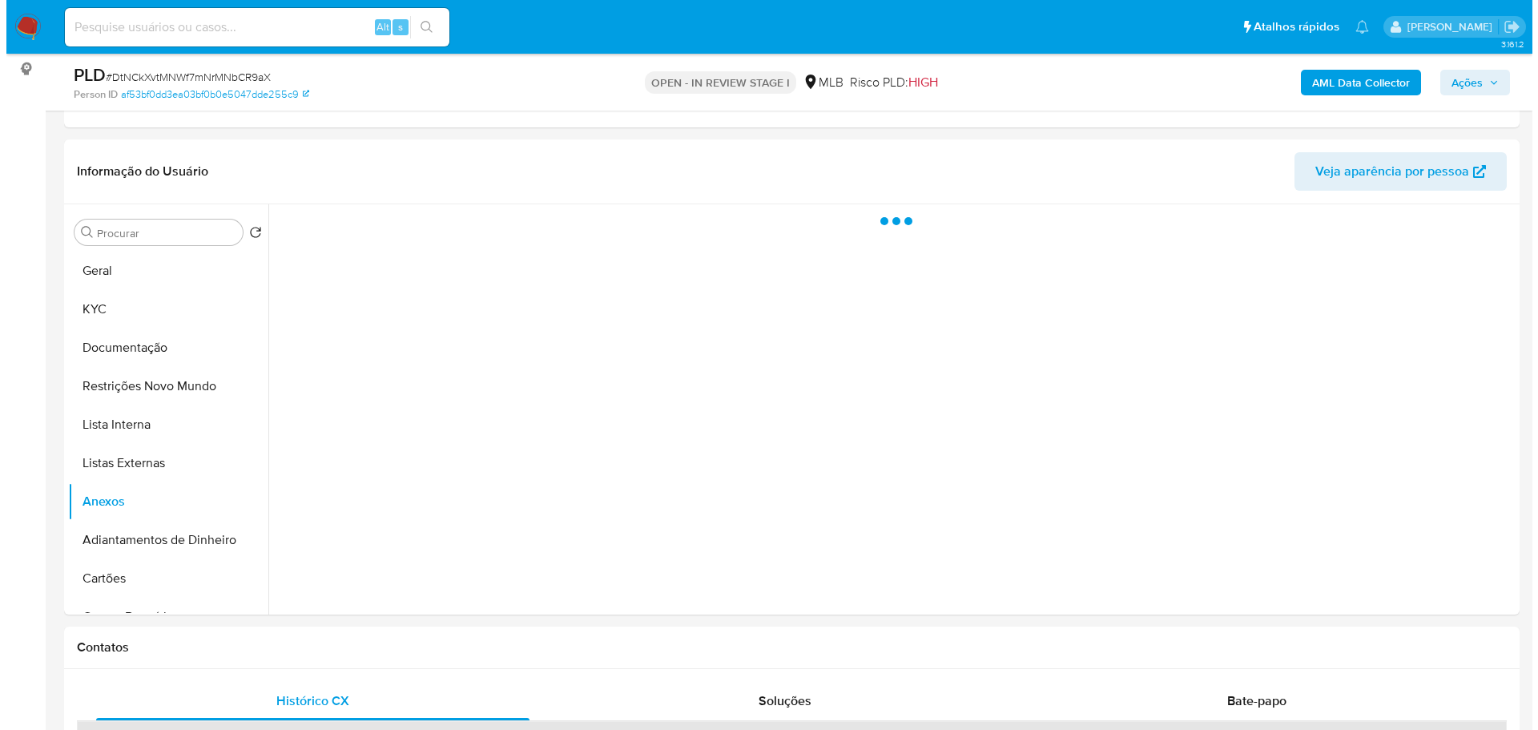
scroll to position [240, 0]
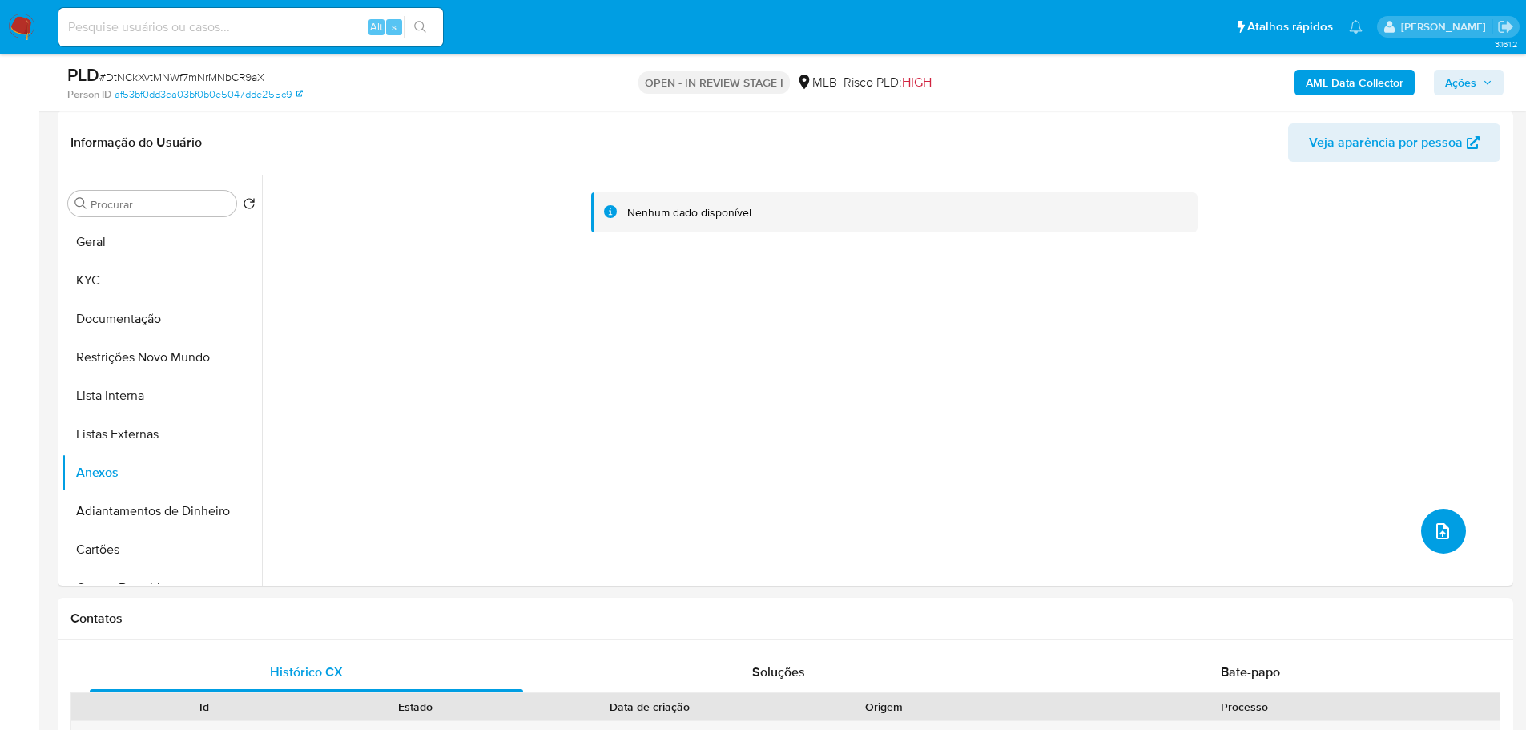
click at [1444, 541] on button "upload-file" at bounding box center [1443, 531] width 45 height 45
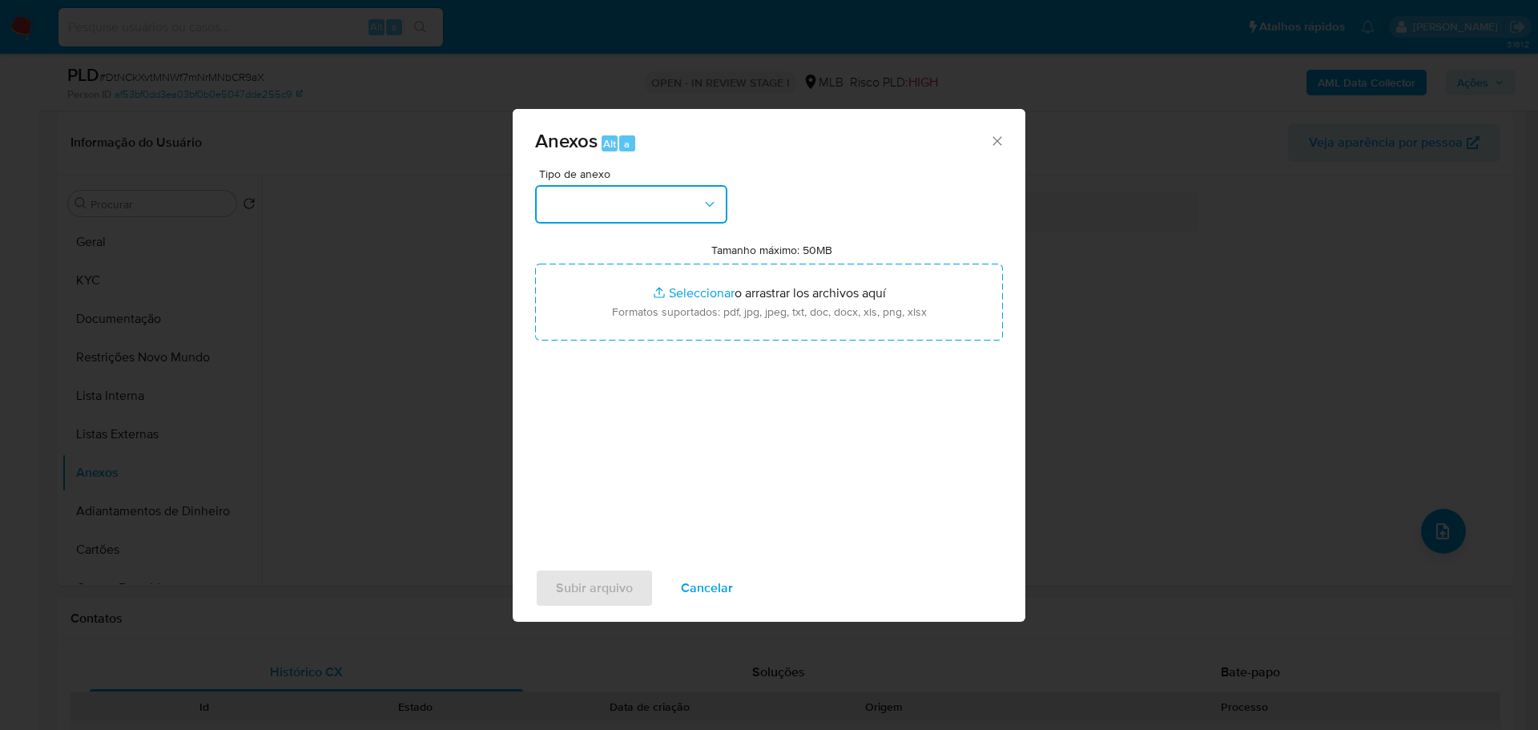
click at [616, 213] on button "button" at bounding box center [631, 204] width 192 height 38
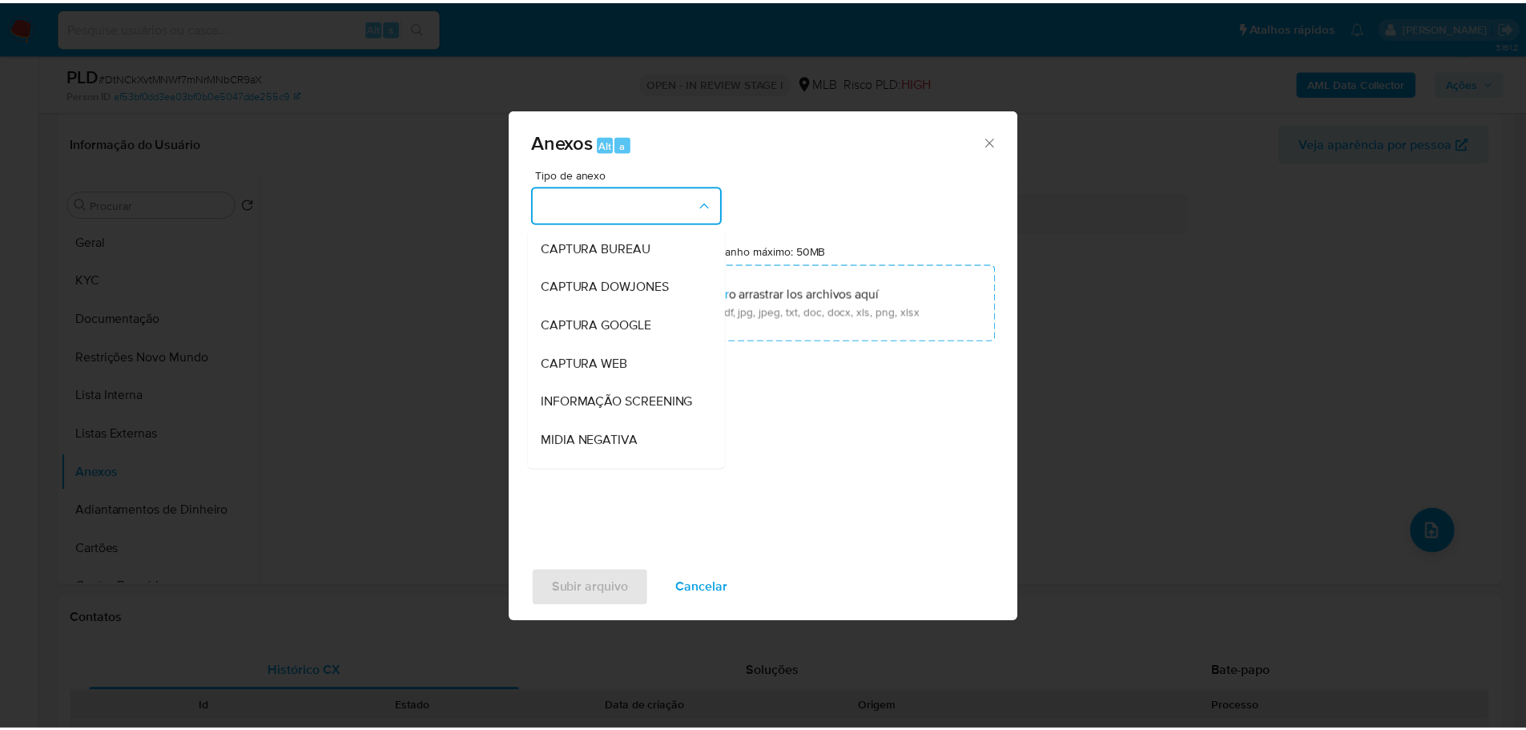
scroll to position [247, 0]
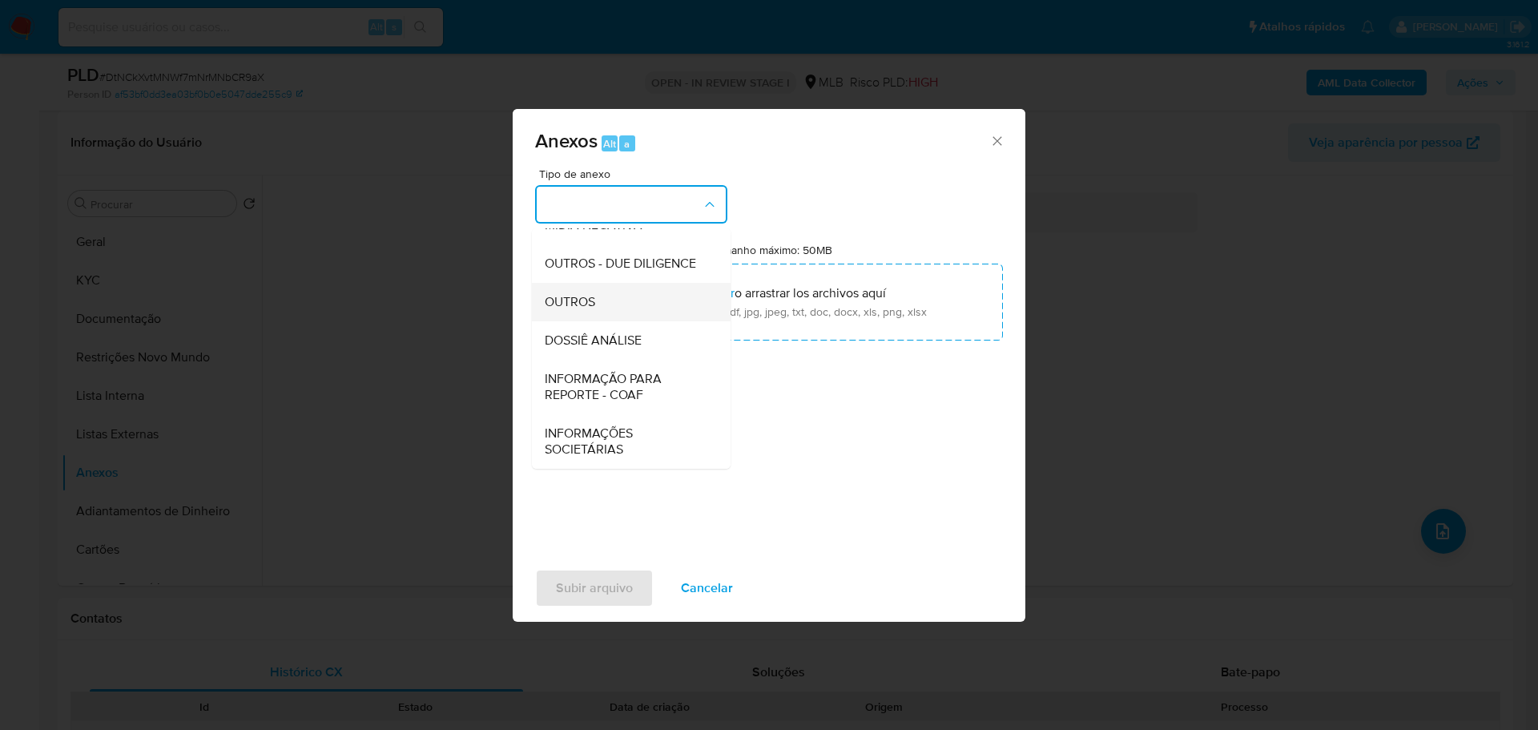
click at [587, 306] on span "OUTROS" at bounding box center [570, 302] width 50 height 16
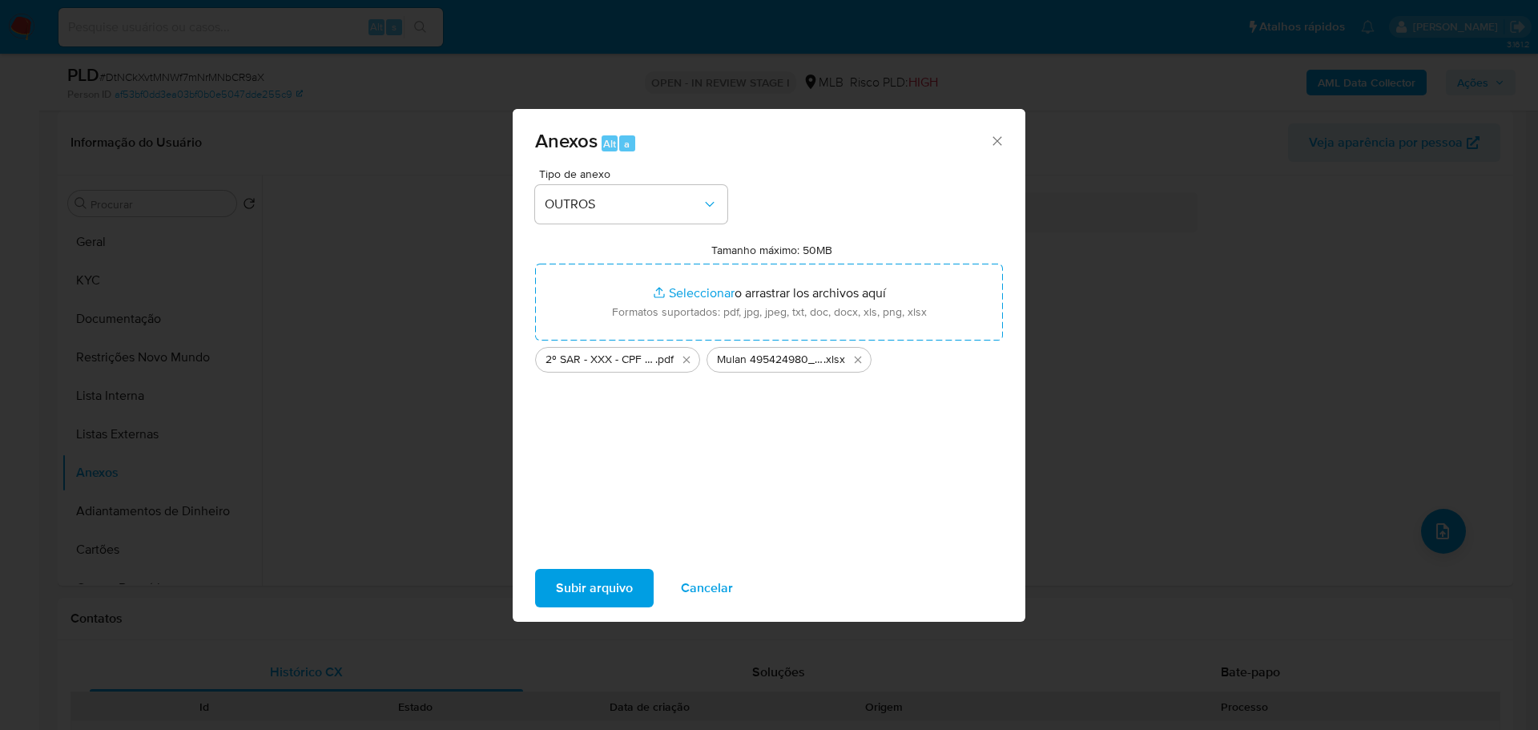
click at [622, 587] on span "Subir arquivo" at bounding box center [594, 587] width 77 height 35
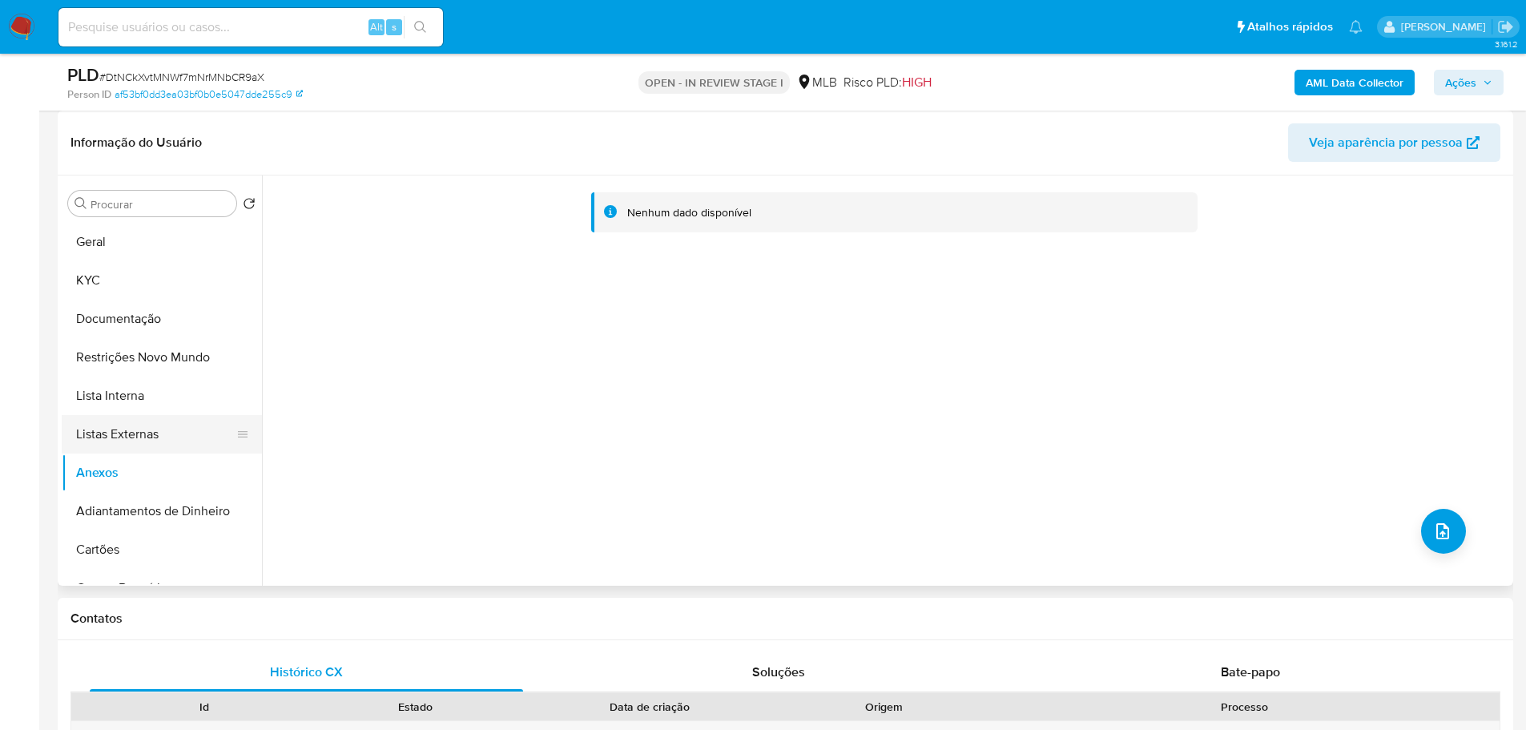
click at [150, 421] on button "Listas Externas" at bounding box center [155, 434] width 187 height 38
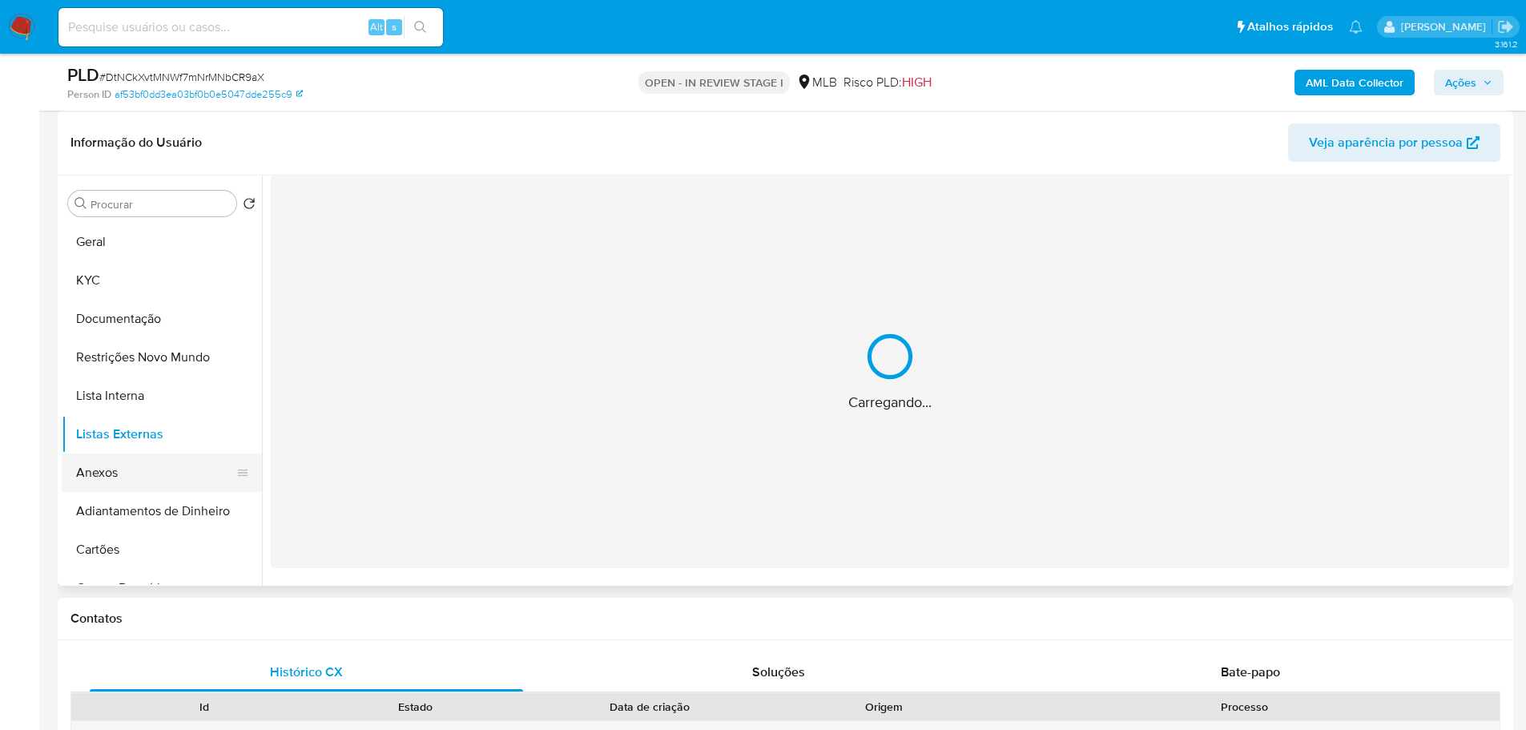
click at [128, 469] on button "Anexos" at bounding box center [155, 472] width 187 height 38
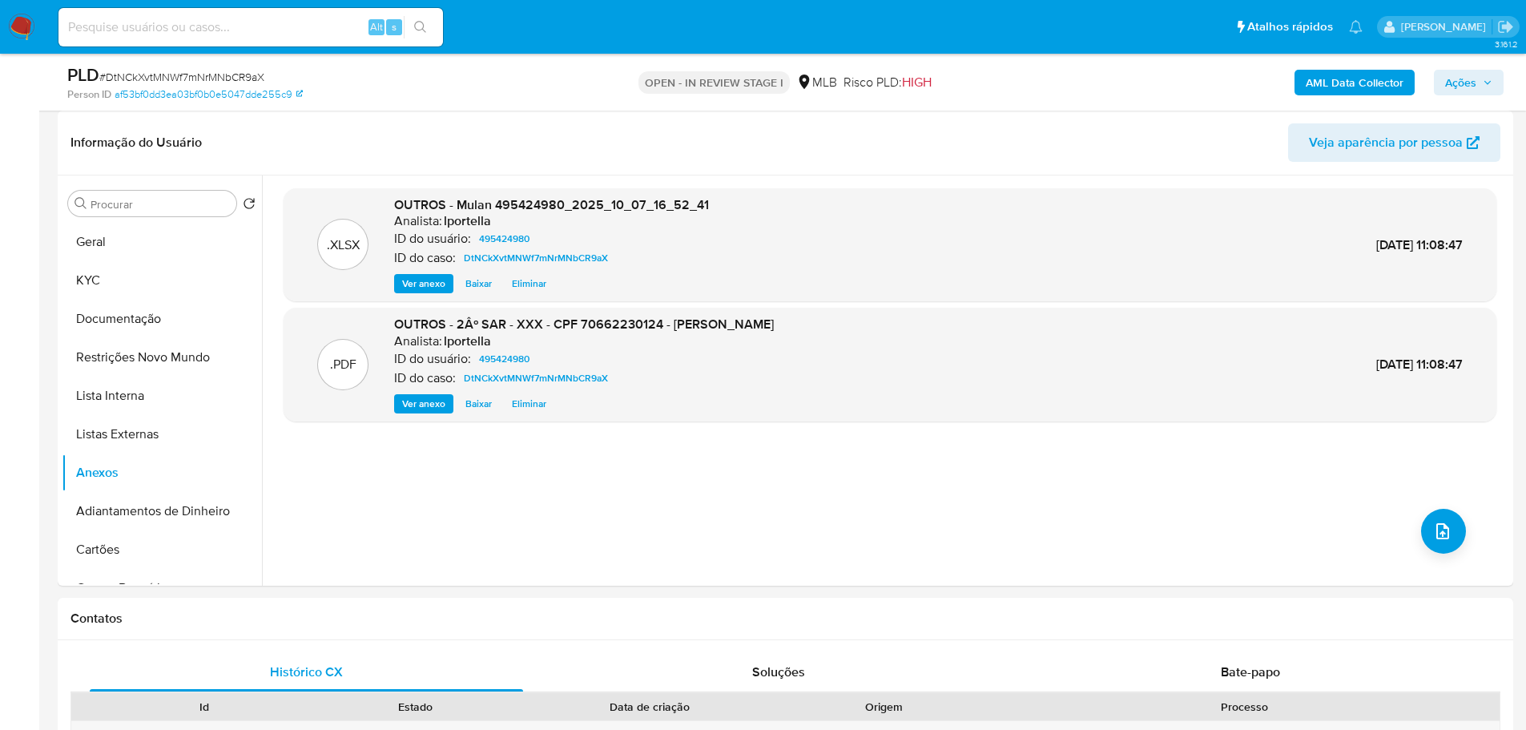
click at [1323, 82] on b "AML Data Collector" at bounding box center [1355, 83] width 98 height 26
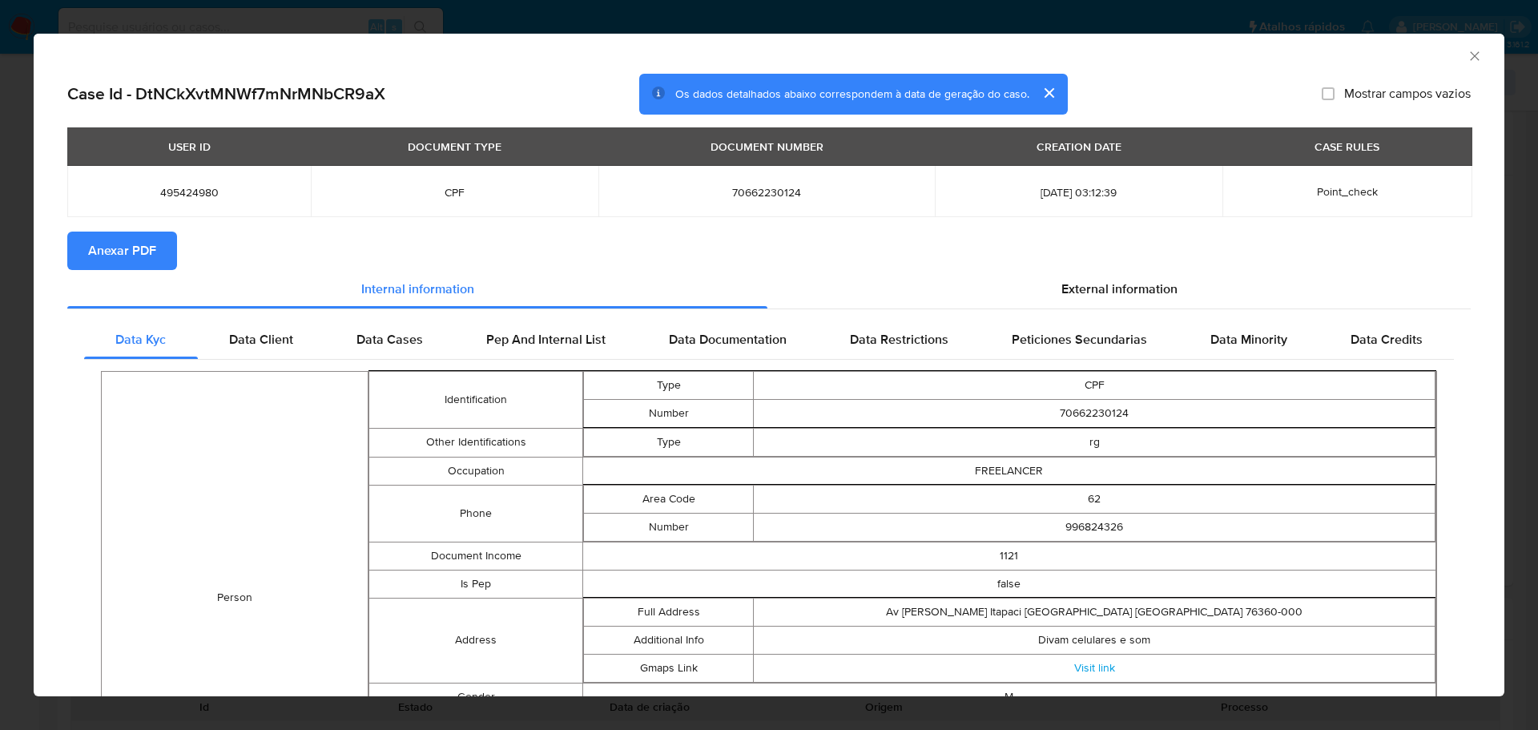
click at [158, 249] on button "Anexar PDF" at bounding box center [122, 251] width 110 height 38
click at [1467, 54] on icon "Fechar a janela" at bounding box center [1475, 56] width 16 height 16
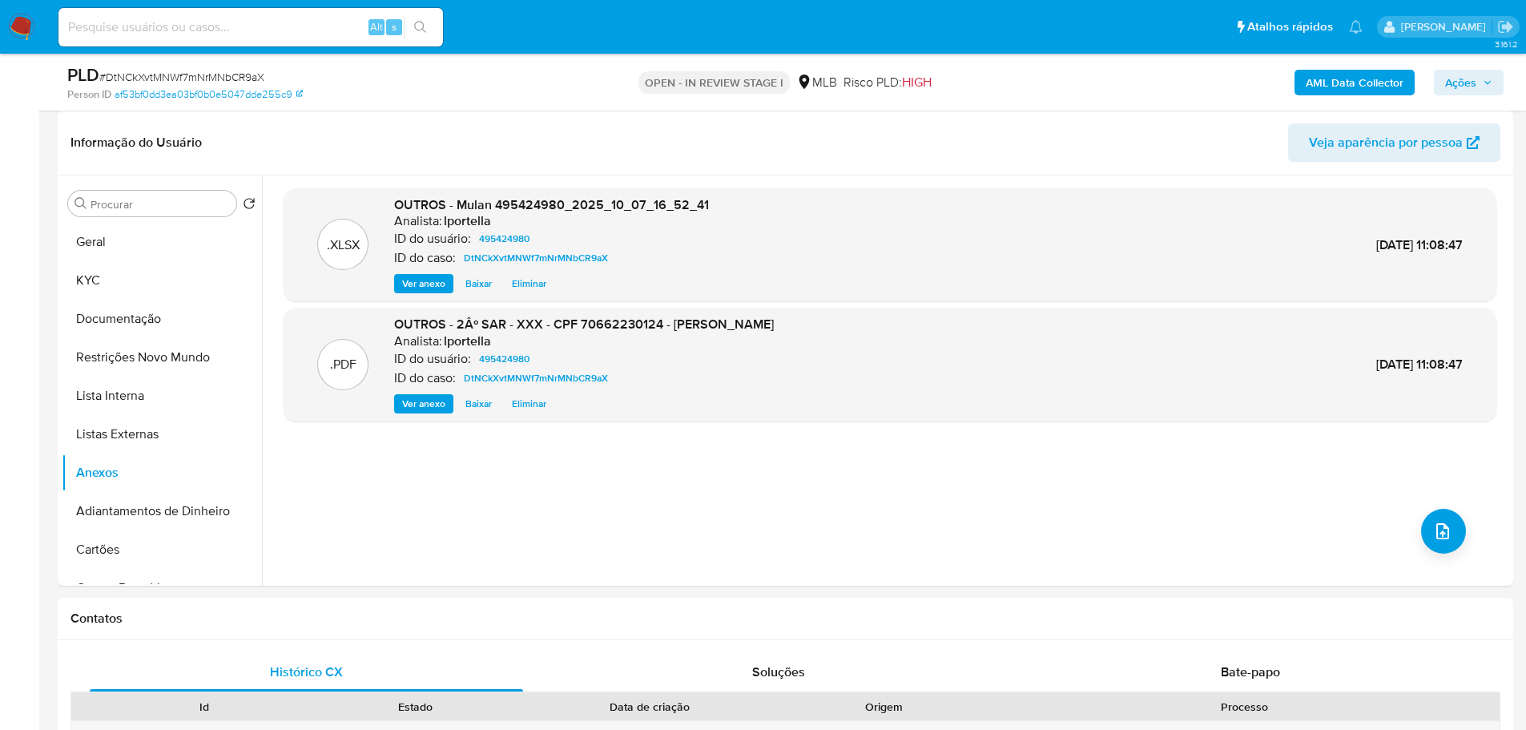
click at [1458, 86] on span "Ações" at bounding box center [1460, 83] width 31 height 26
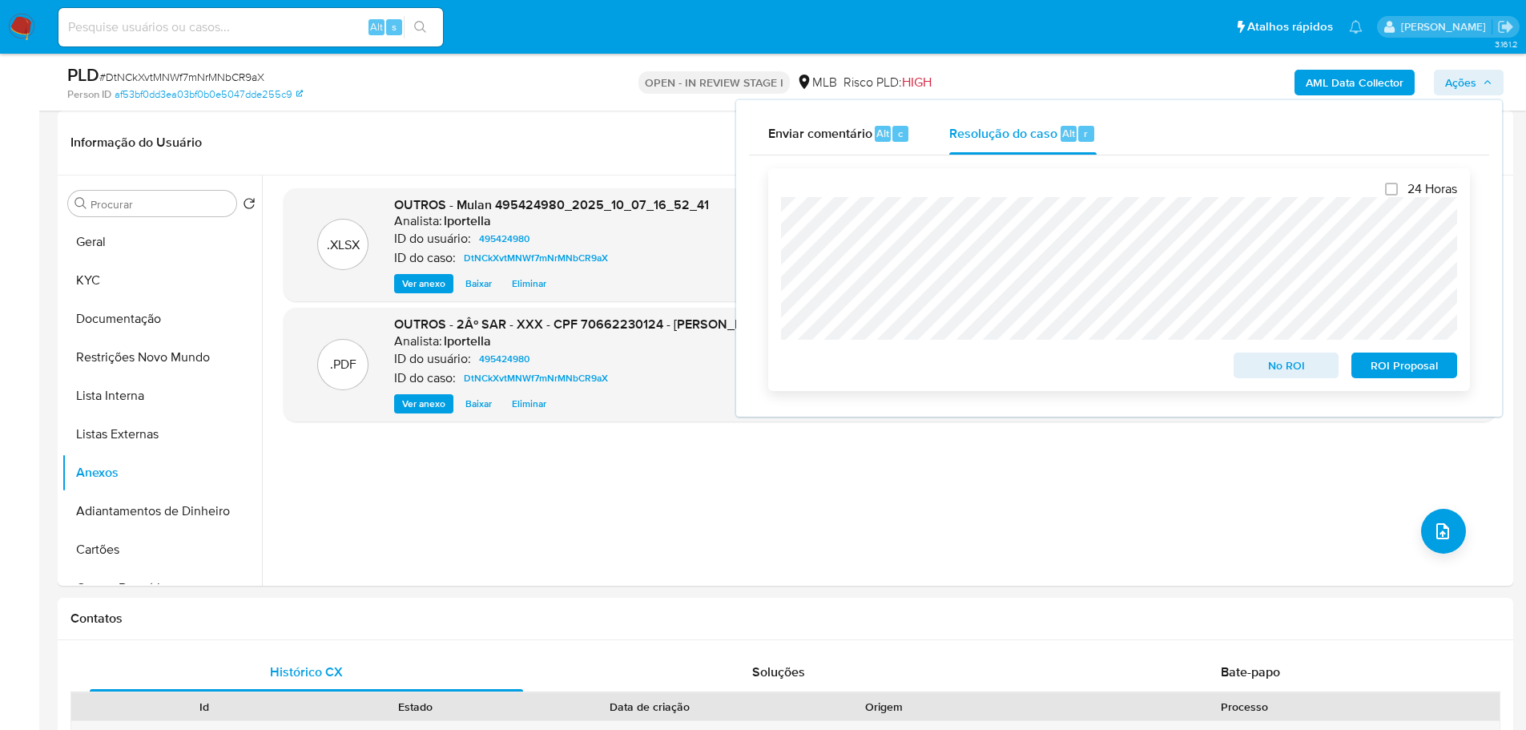
click at [1401, 368] on span "ROI Proposal" at bounding box center [1404, 365] width 83 height 22
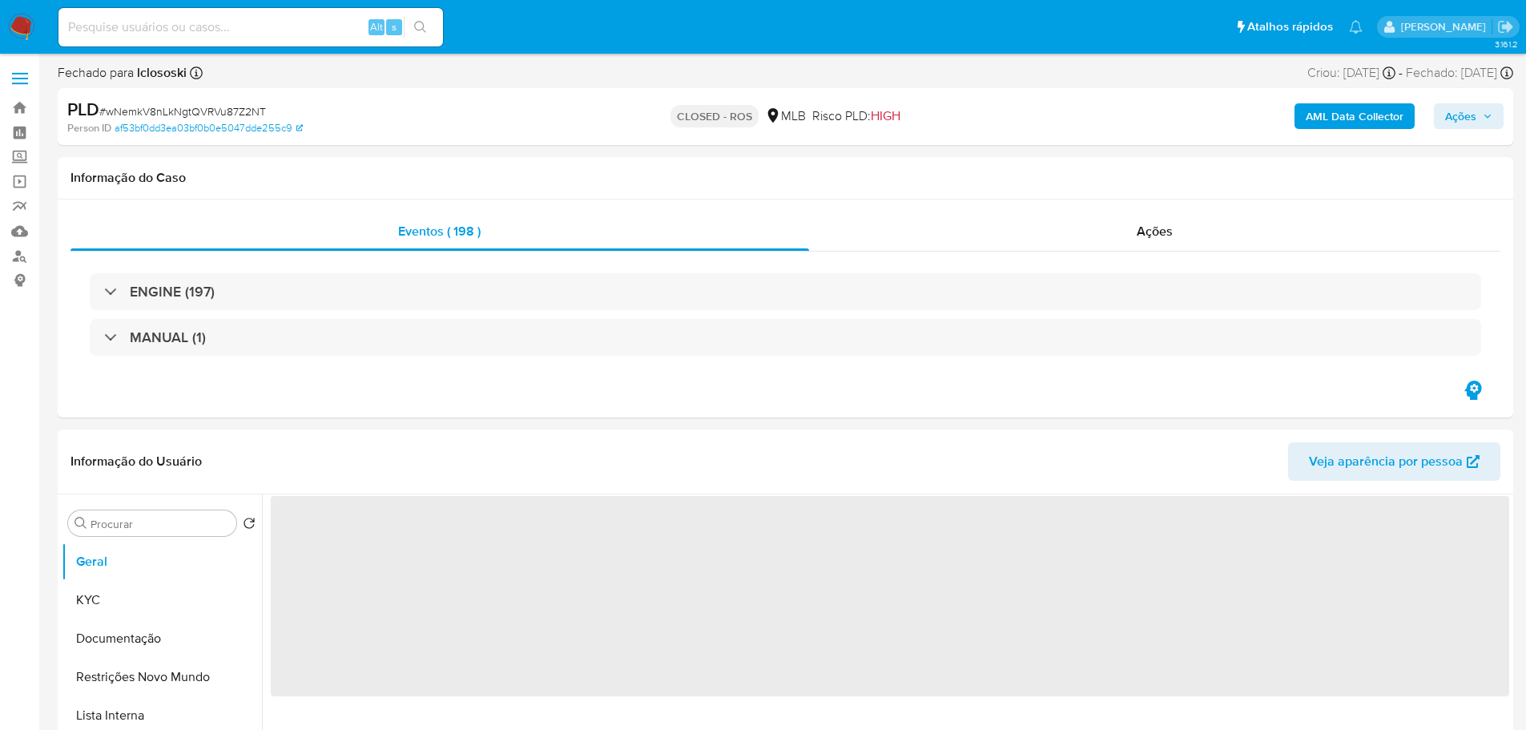
select select "10"
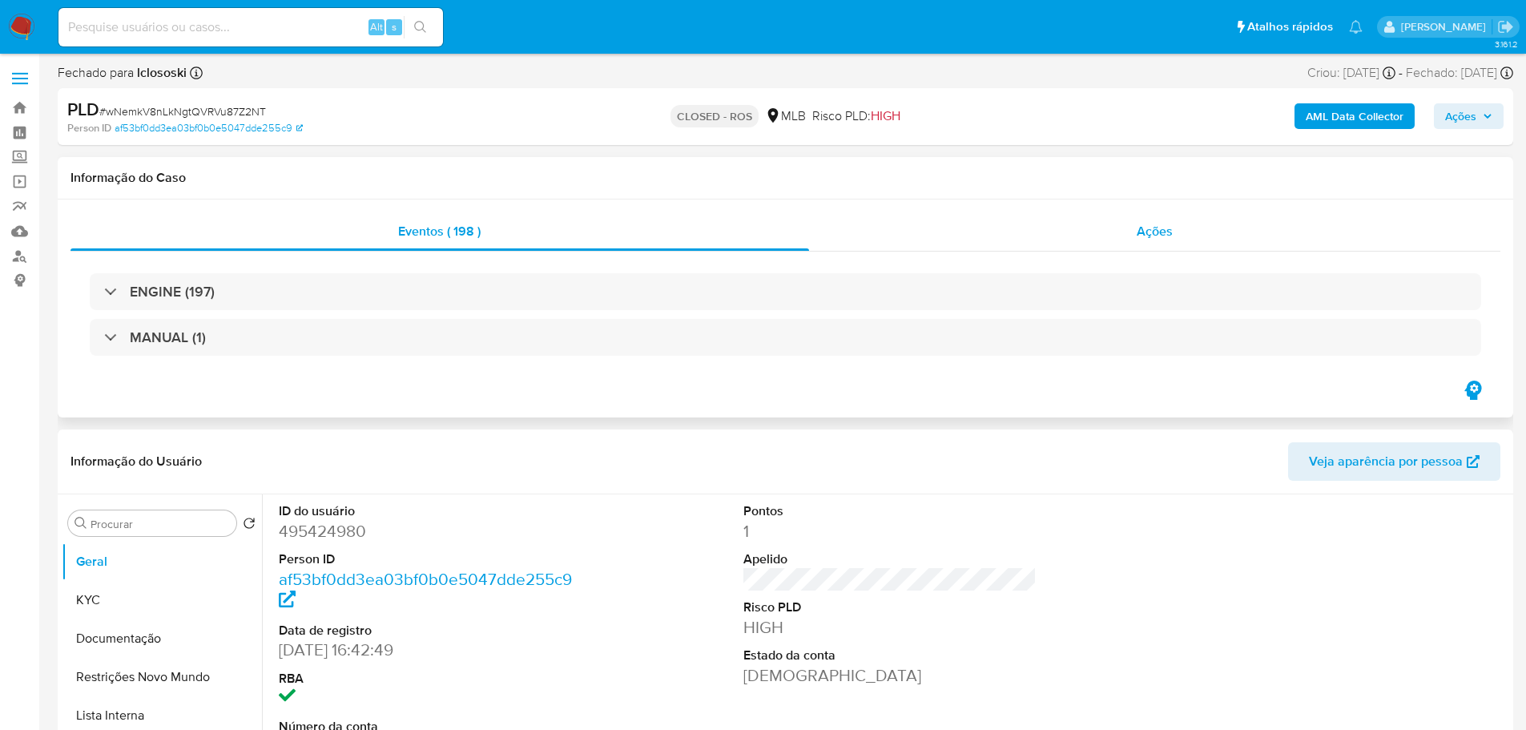
click at [1129, 231] on div "Ações" at bounding box center [1155, 231] width 692 height 38
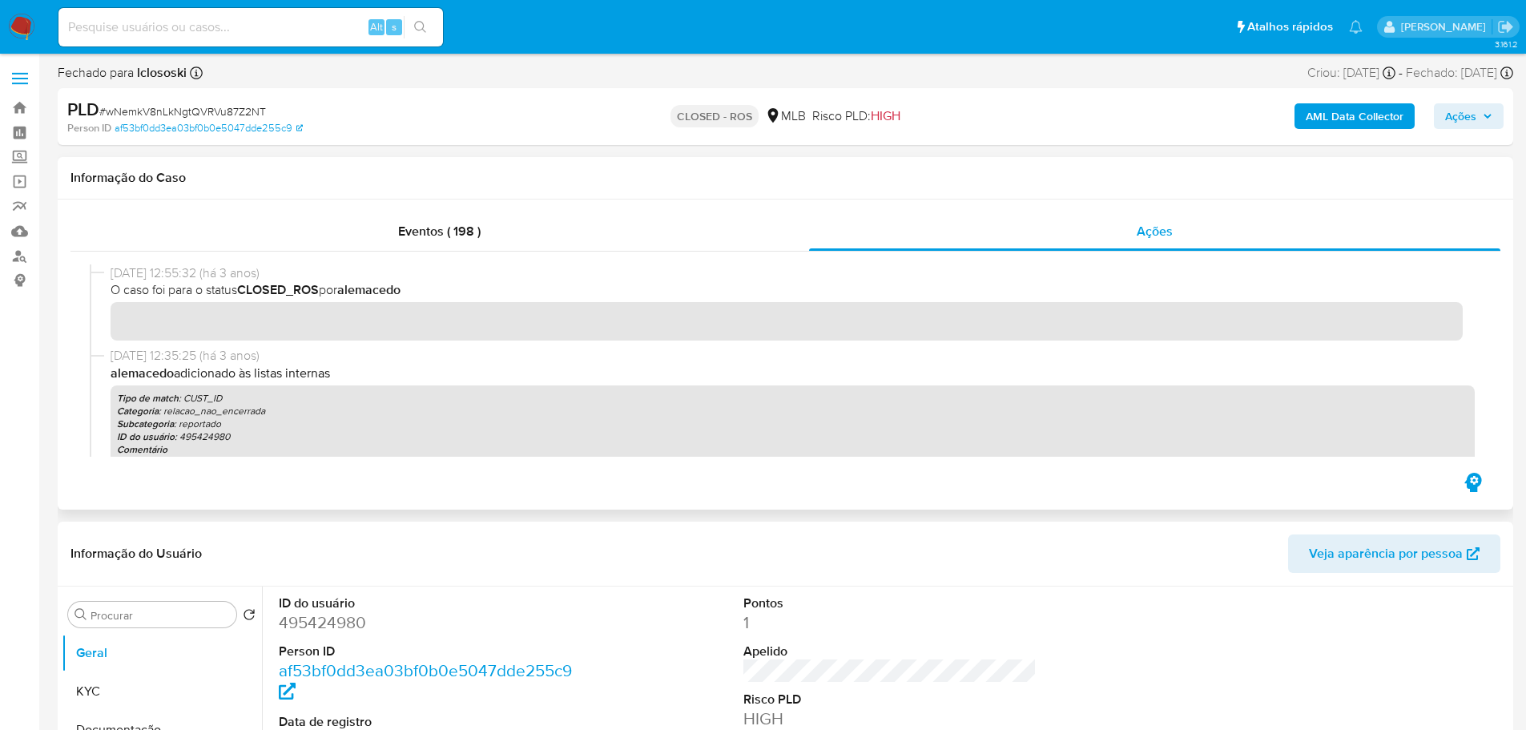
drag, startPoint x: 176, startPoint y: 277, endPoint x: 112, endPoint y: 277, distance: 64.1
click at [112, 277] on span "25/04/2022 12:55:32 (há 3 anos)" at bounding box center [793, 273] width 1364 height 18
click at [418, 218] on div "Eventos ( 198 )" at bounding box center [439, 231] width 739 height 38
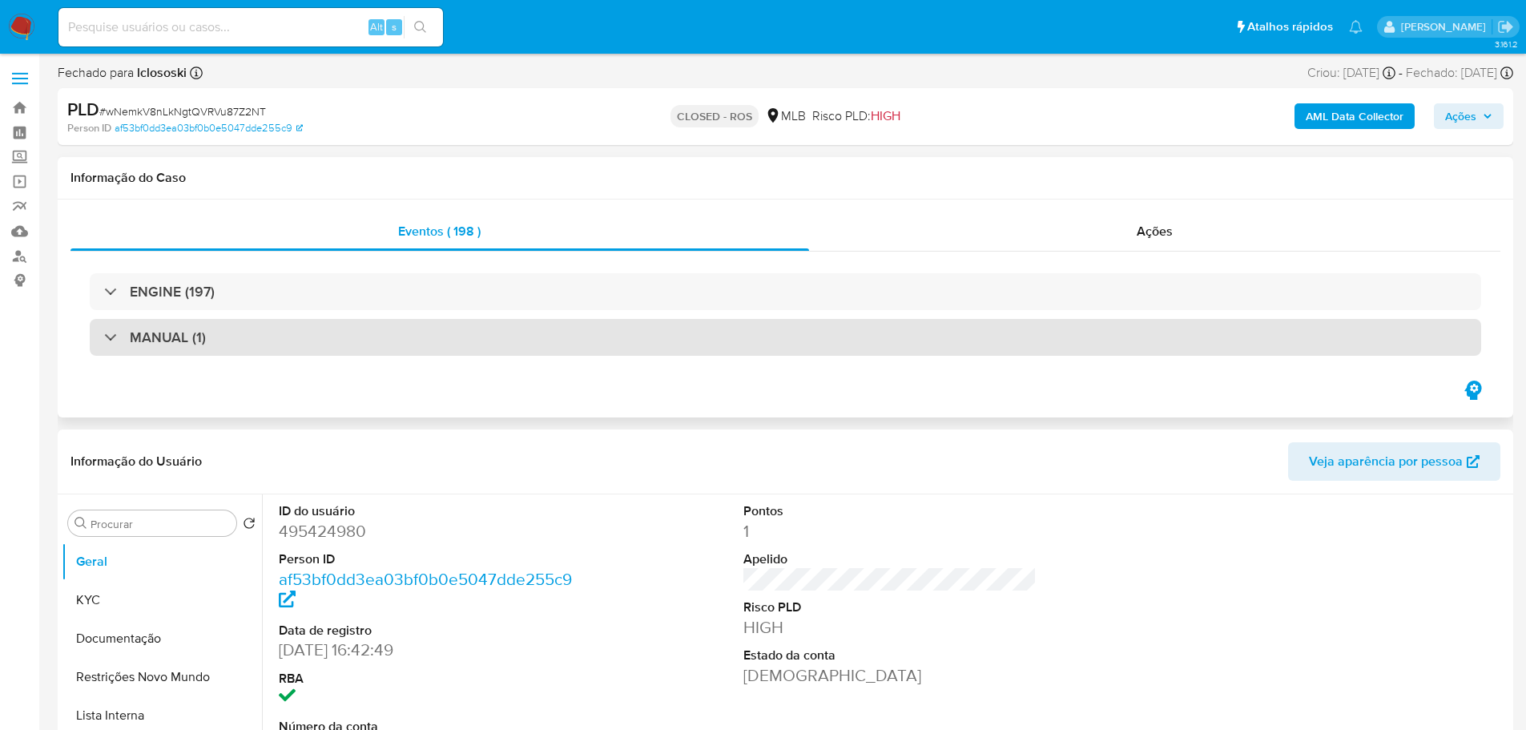
click at [216, 343] on div "MANUAL (1)" at bounding box center [785, 337] width 1391 height 37
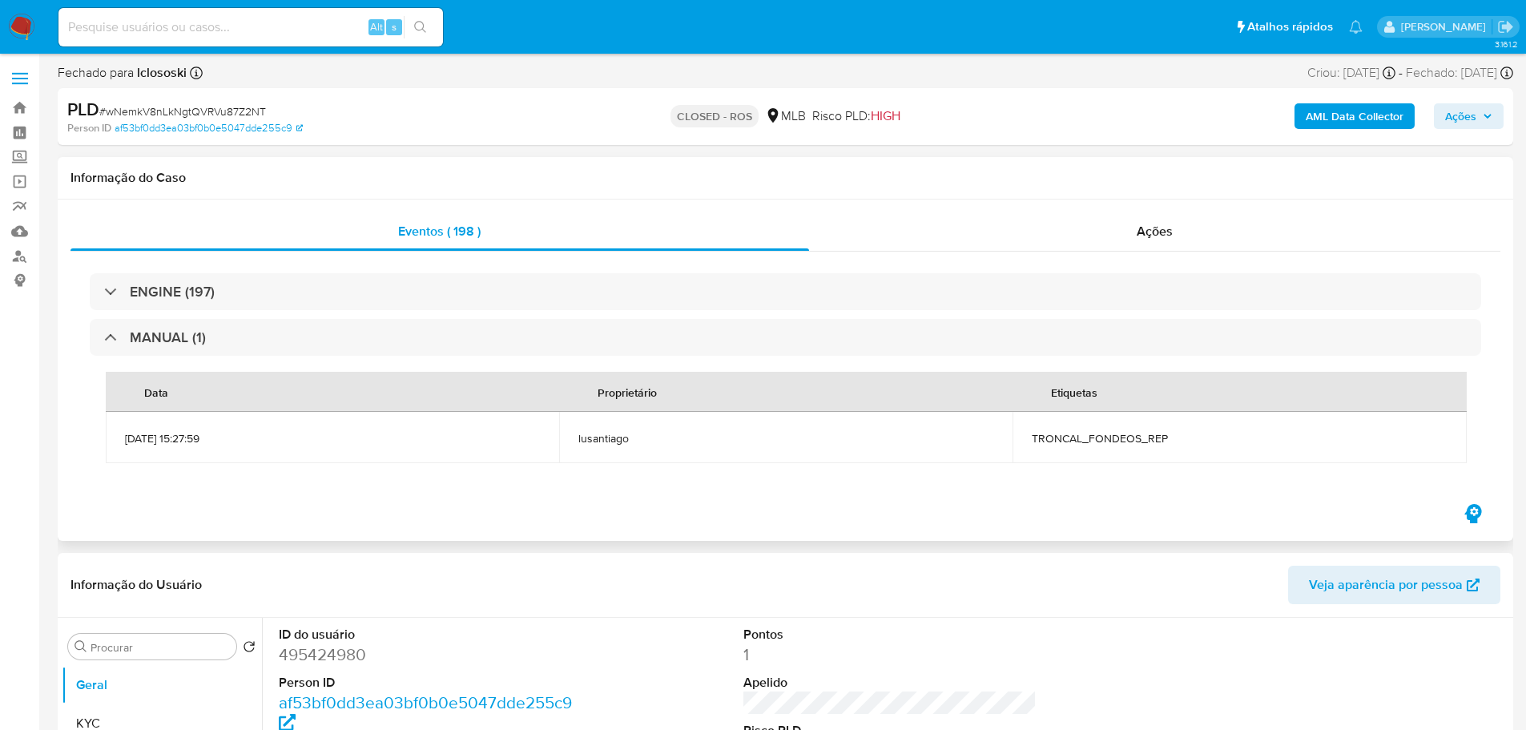
click at [1127, 441] on span "TRONCAL_FONDEOS_REP" at bounding box center [1239, 438] width 415 height 14
copy div "TRONCAL_FONDEOS_REP"
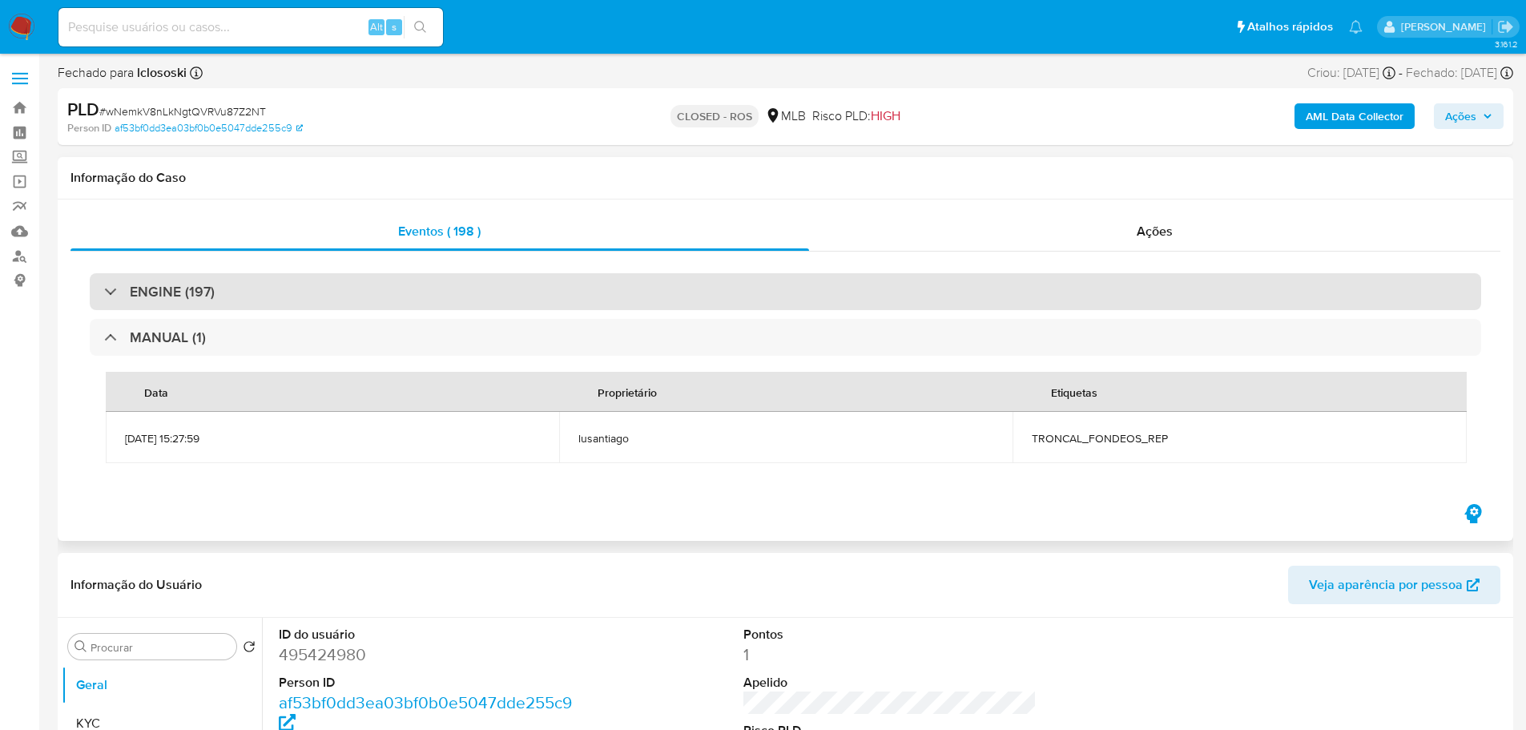
click at [307, 276] on div "ENGINE (197)" at bounding box center [785, 291] width 1391 height 37
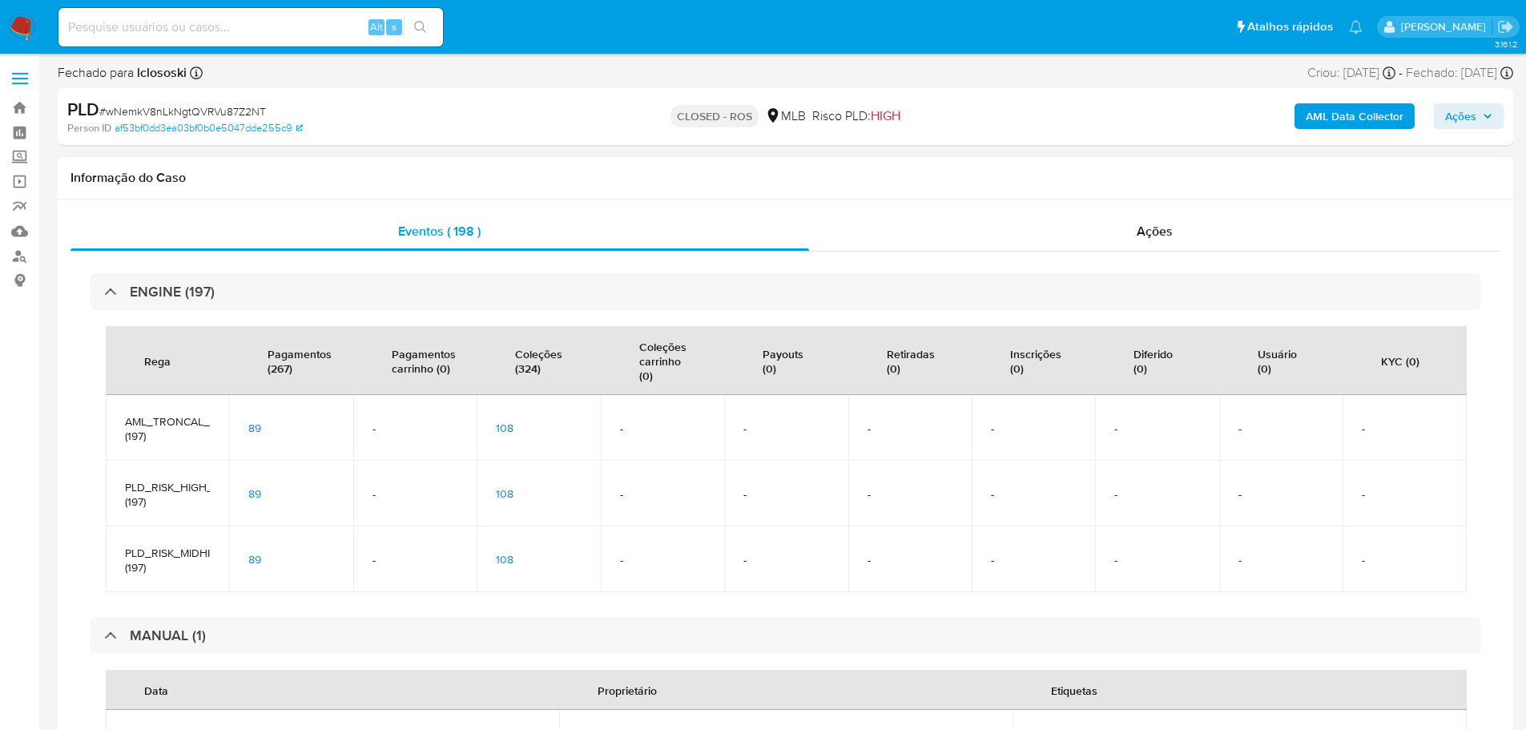
click at [174, 422] on span "AML_TRONCAL_FONDEOS_TX (197)" at bounding box center [167, 428] width 85 height 29
copy span "AML_TRONCAL_FONDEOS_TX"
click at [175, 492] on span "PLD_RISK_HIGH_SMART_MLB (197)" at bounding box center [167, 494] width 85 height 29
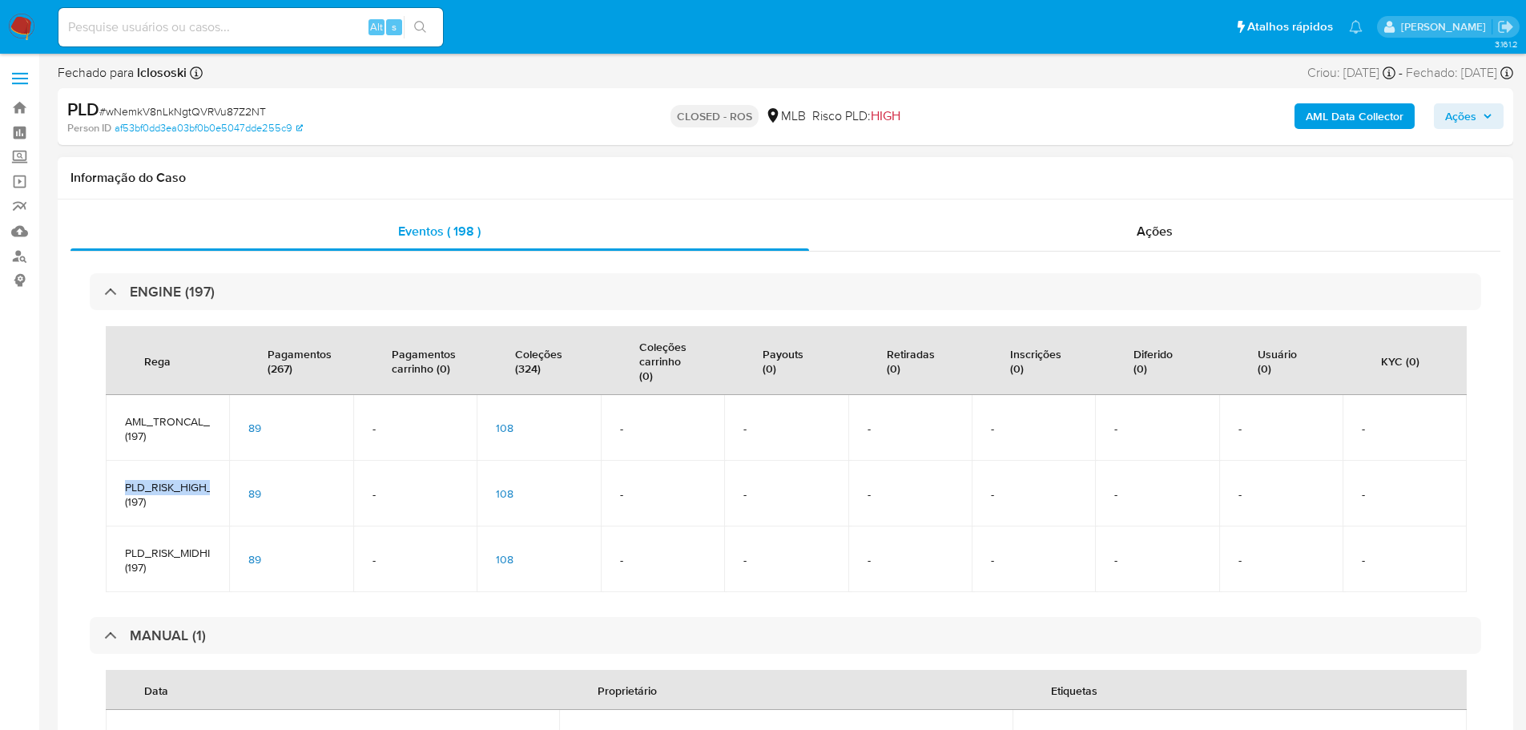
copy span "PLD_RISK_HIGH_SMART_MLB"
click at [179, 556] on span "PLD_RISK_MIDHIGH_SMART_MLB (197)" at bounding box center [167, 560] width 85 height 29
copy span "PLD_RISK_MIDHIGH_SMART_MLB"
click at [215, 107] on span "# wNemkV8nLkNgtQVRVu87Z2NT" at bounding box center [182, 111] width 167 height 16
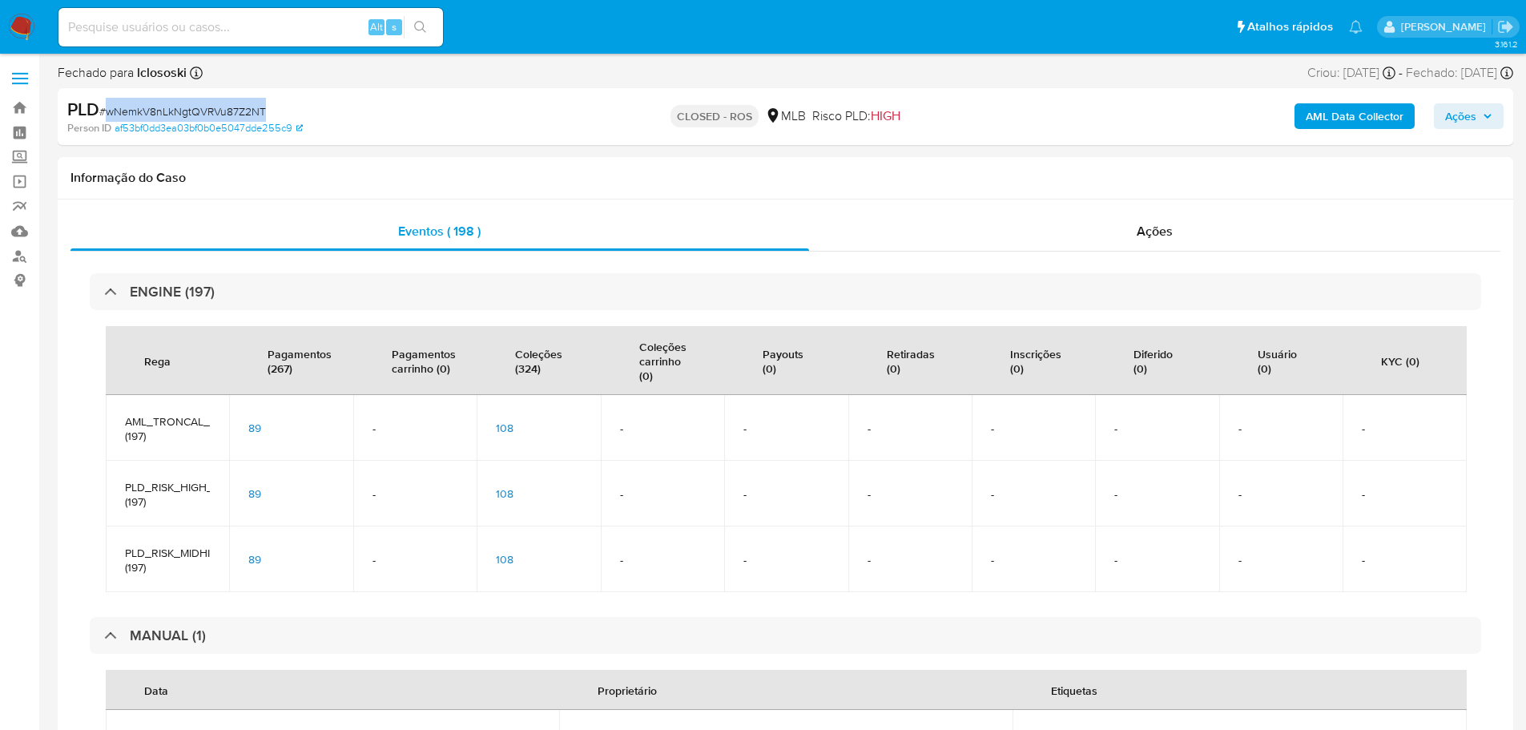
click at [215, 107] on span "# wNemkV8nLkNgtQVRVu87Z2NT" at bounding box center [182, 111] width 167 height 16
copy span "wNemkV8nLkNgtQVRVu87Z2NT"
click at [186, 20] on input at bounding box center [250, 27] width 384 height 21
paste input "357859511"
type input "357859511"
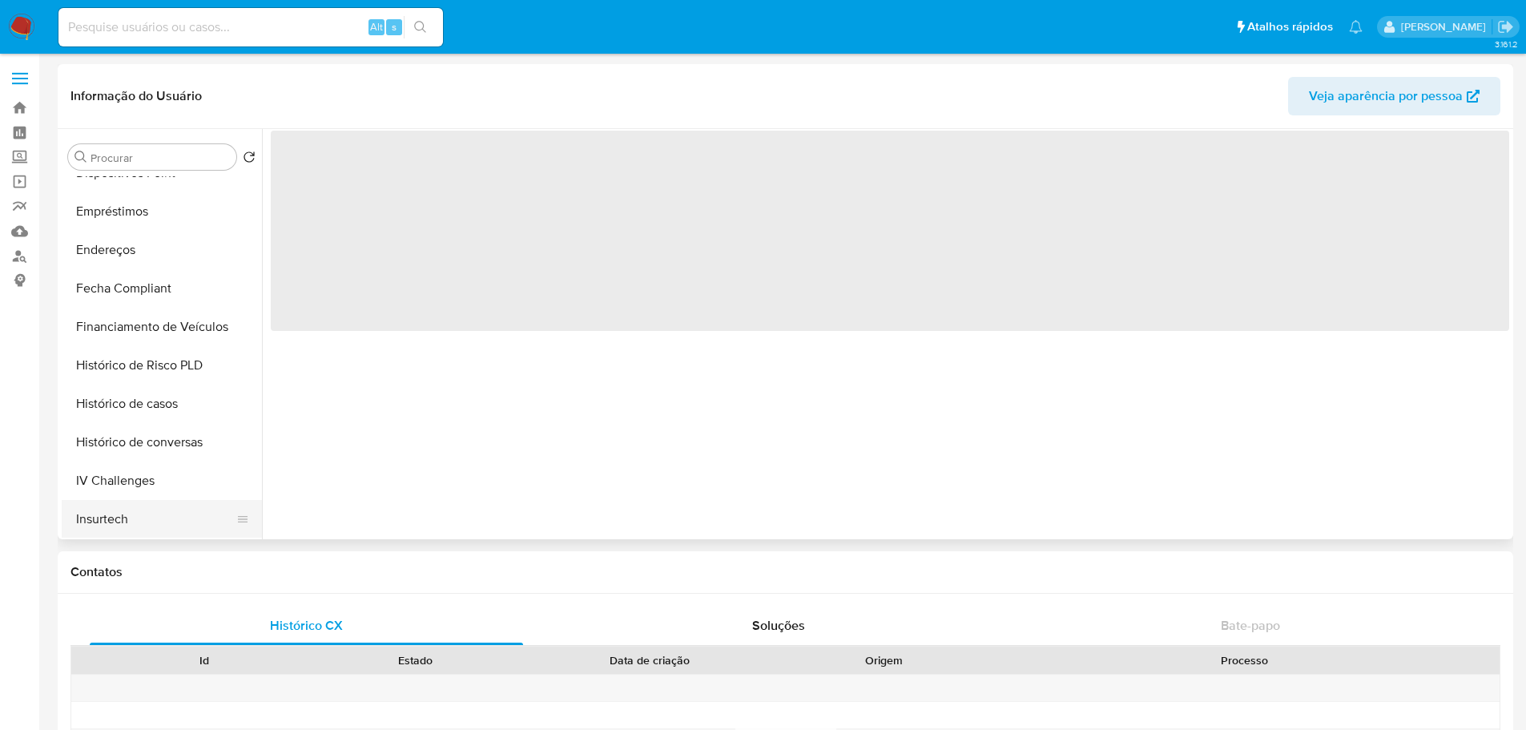
scroll to position [641, 0]
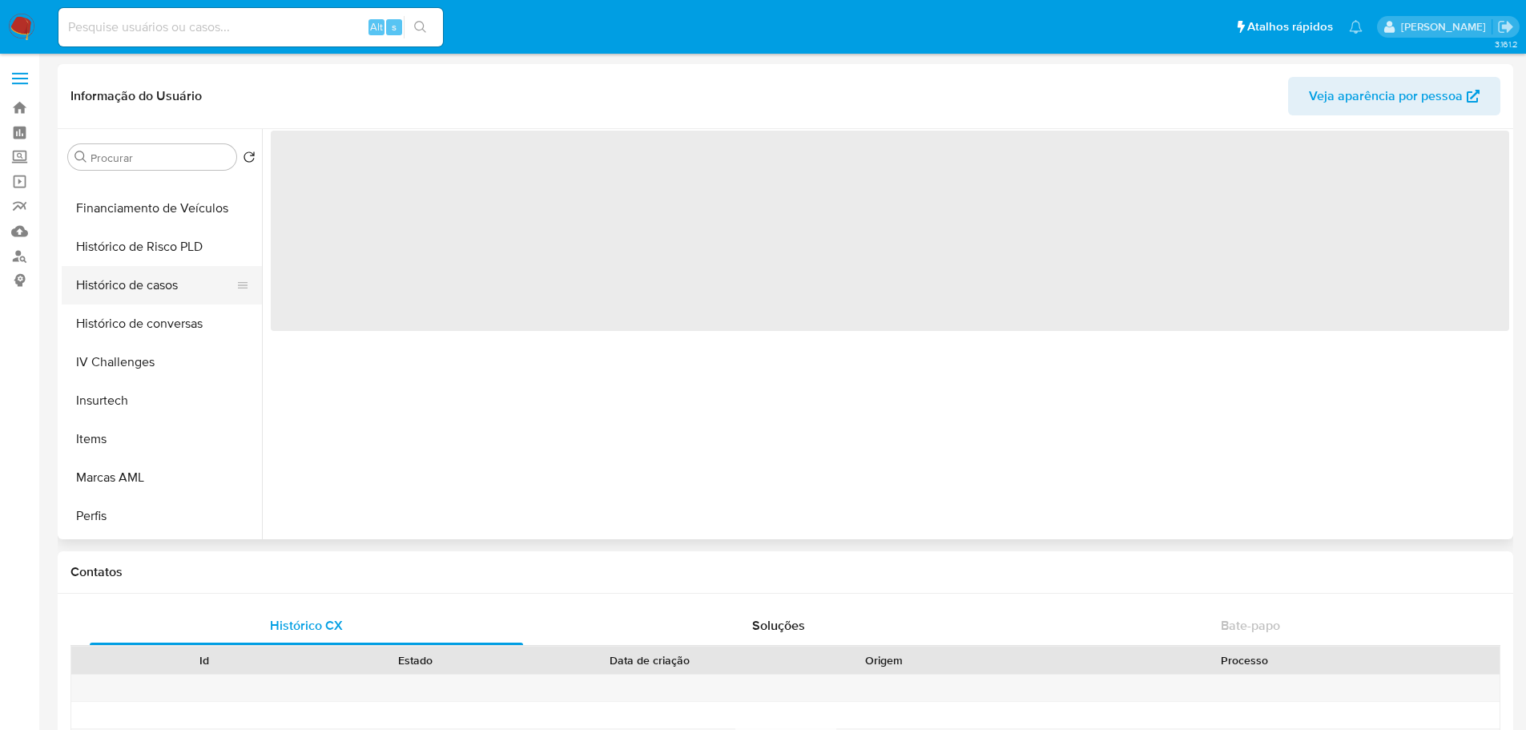
select select "10"
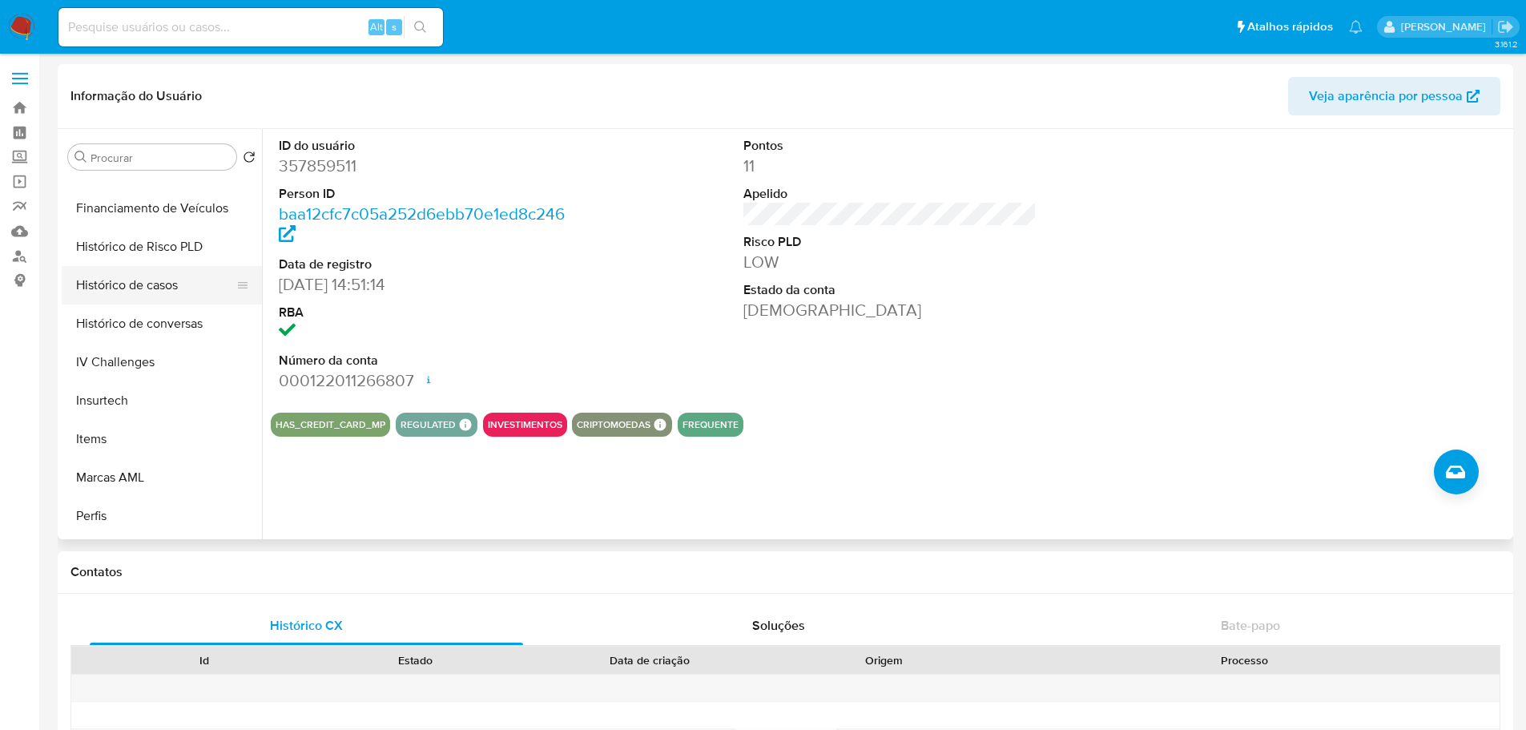
click at [155, 284] on button "Histórico de casos" at bounding box center [155, 285] width 187 height 38
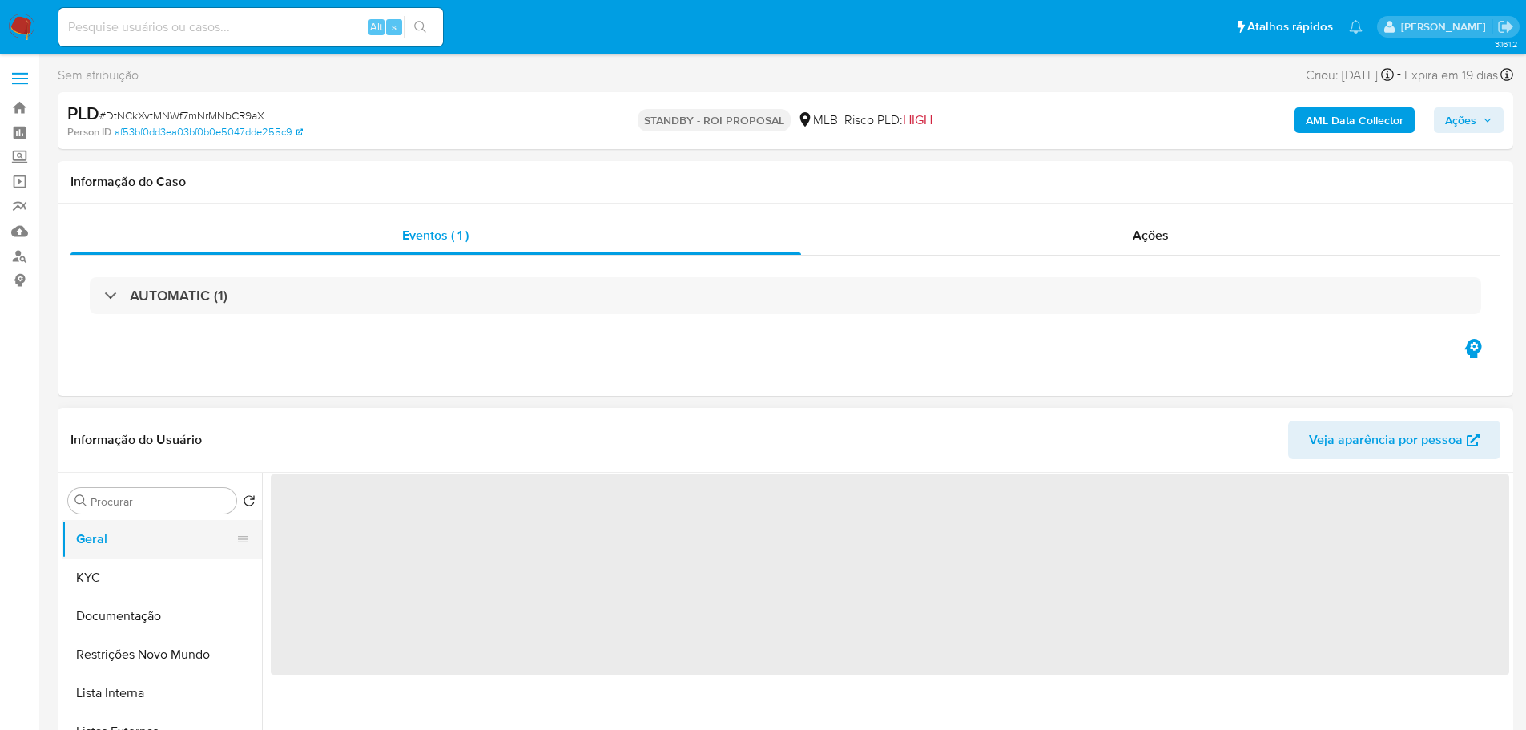
select select "10"
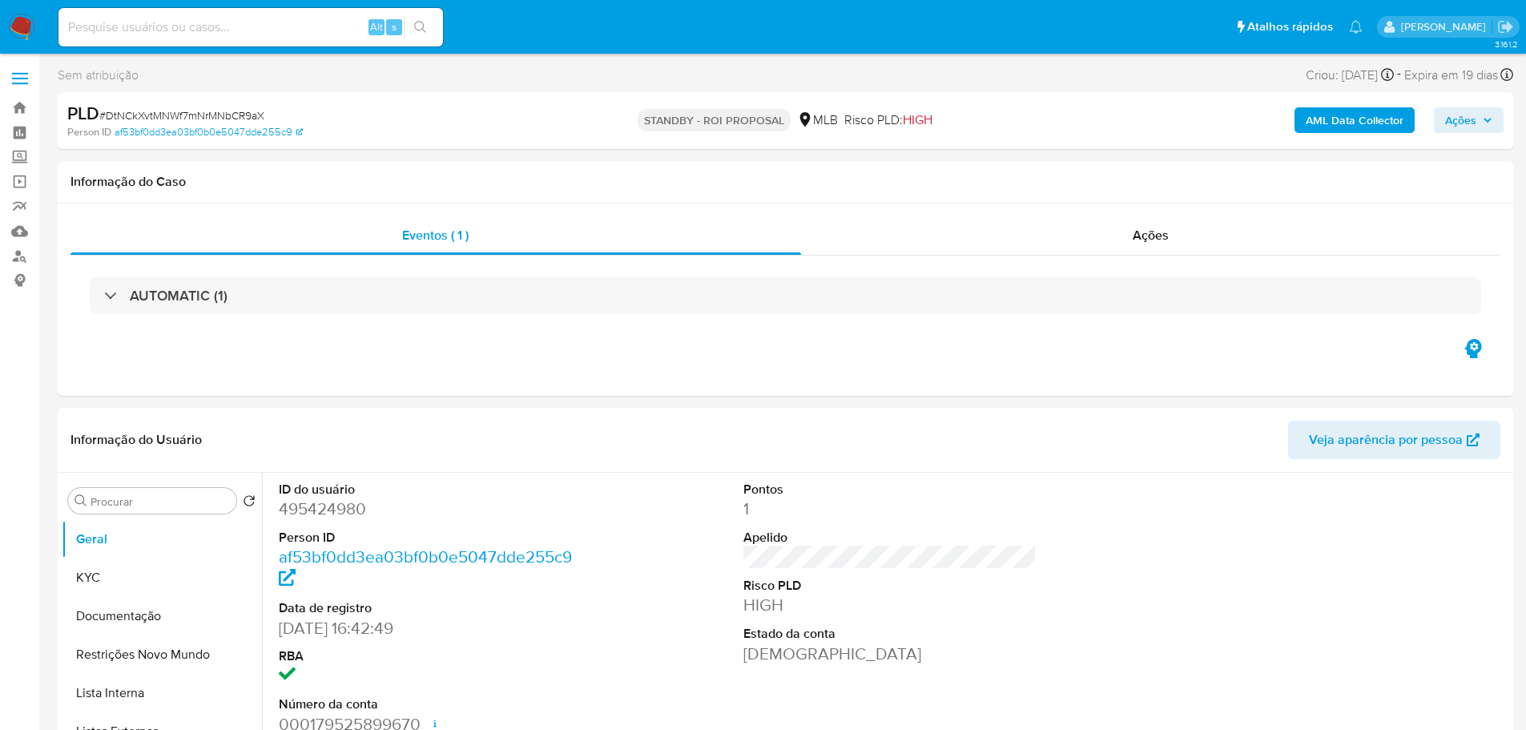
click at [175, 112] on span "# DtNCkXvtMNWf7mNrMNbCR9aX" at bounding box center [181, 115] width 165 height 16
copy span "DtNCkXvtMNWf7mNrMNbCR9aX"
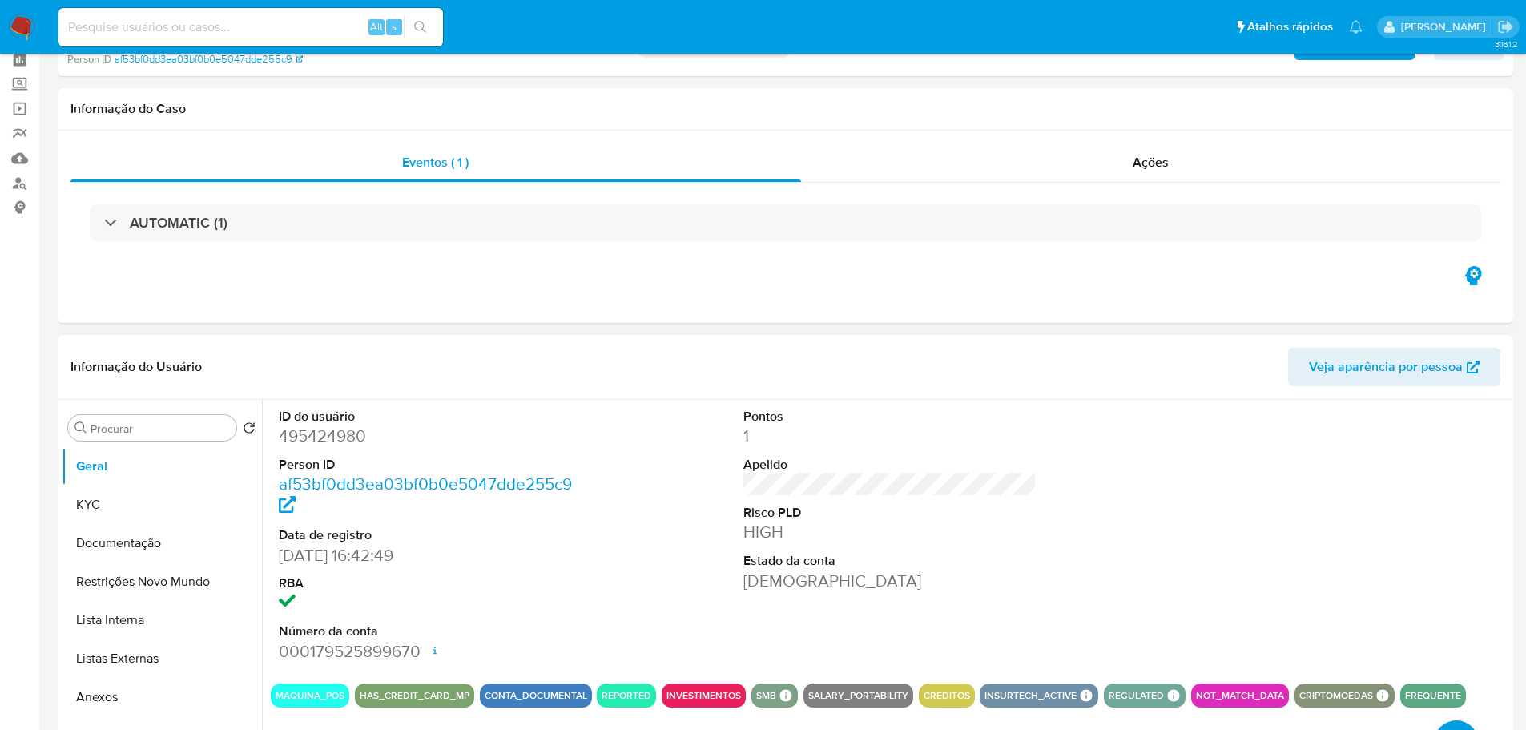
scroll to position [160, 0]
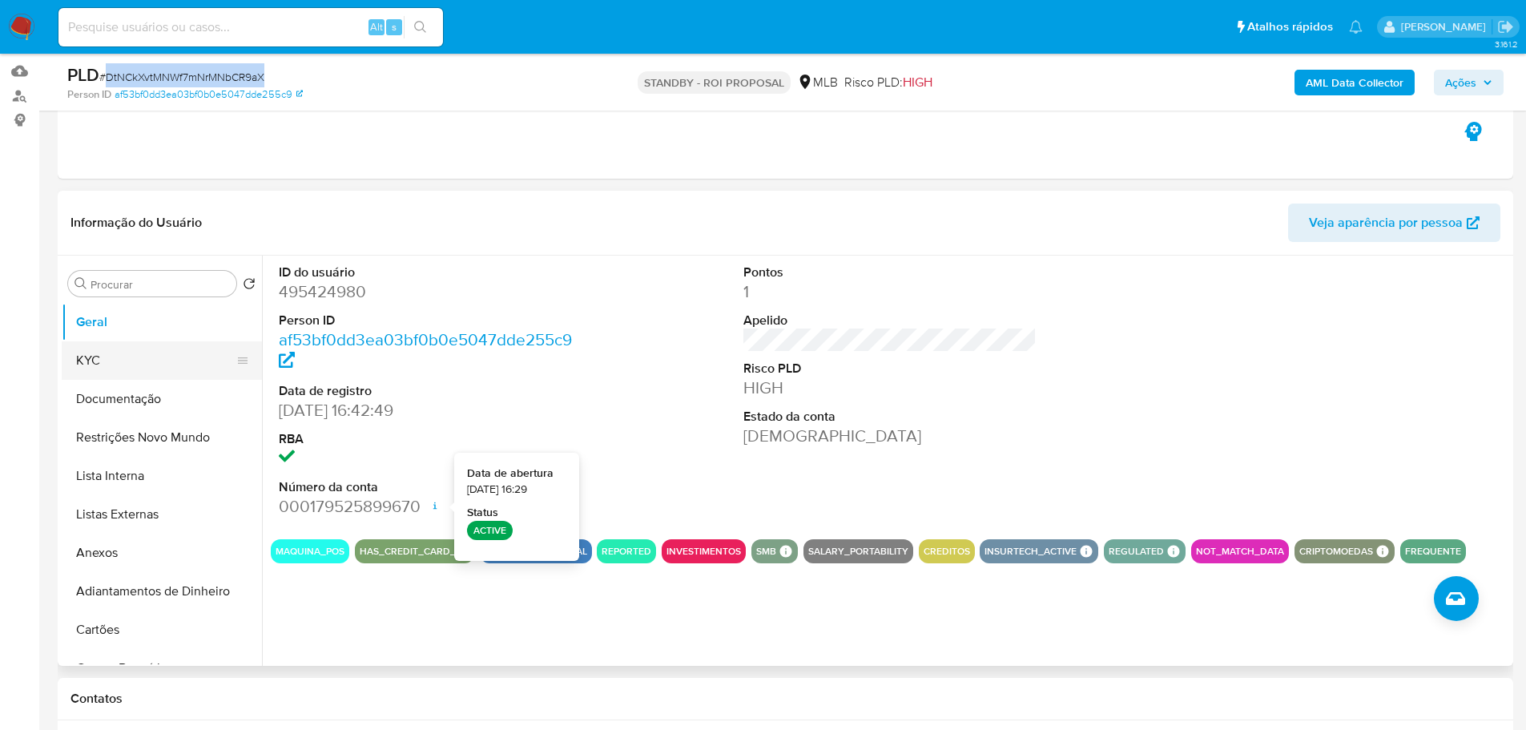
click at [136, 367] on button "KYC" at bounding box center [155, 360] width 187 height 38
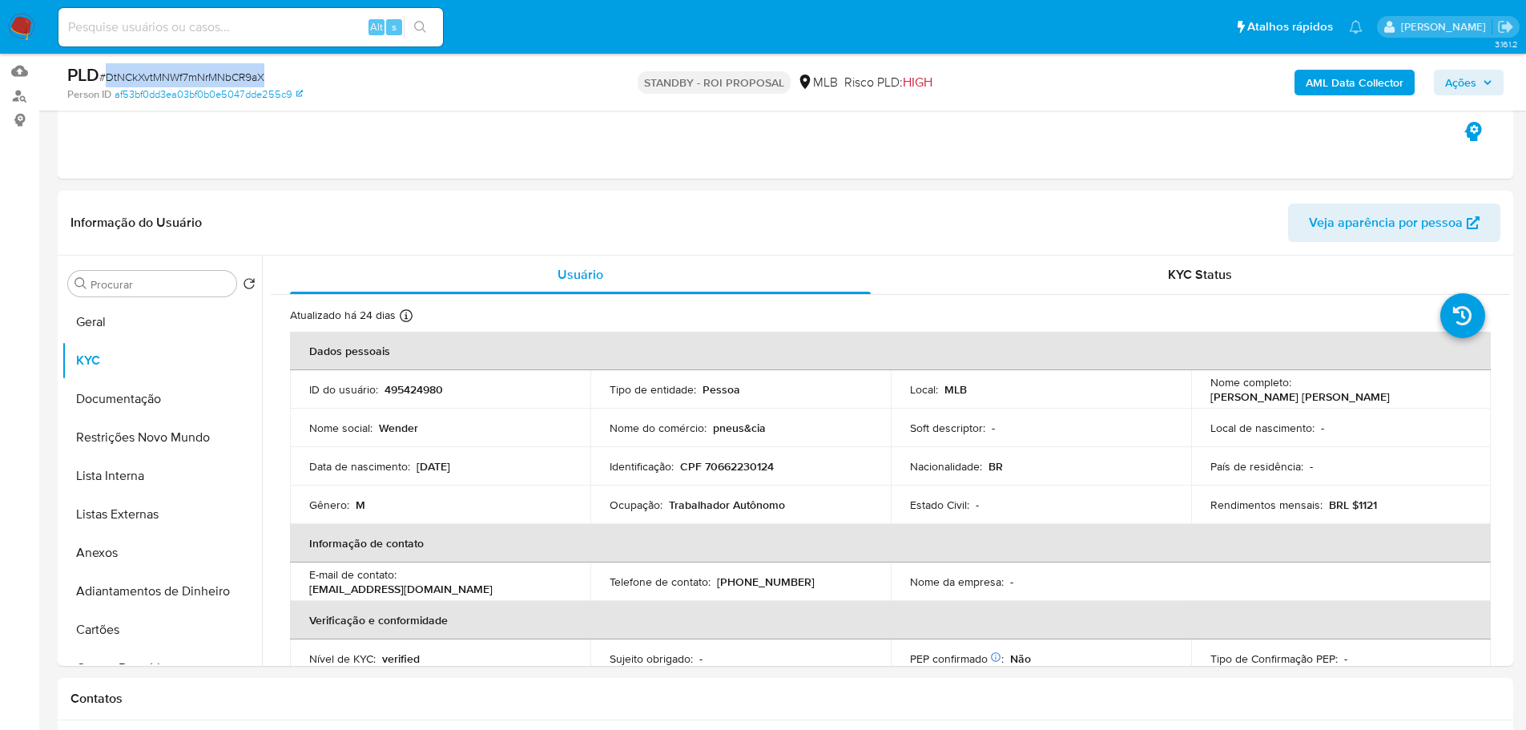
click at [8, 24] on img at bounding box center [21, 27] width 27 height 27
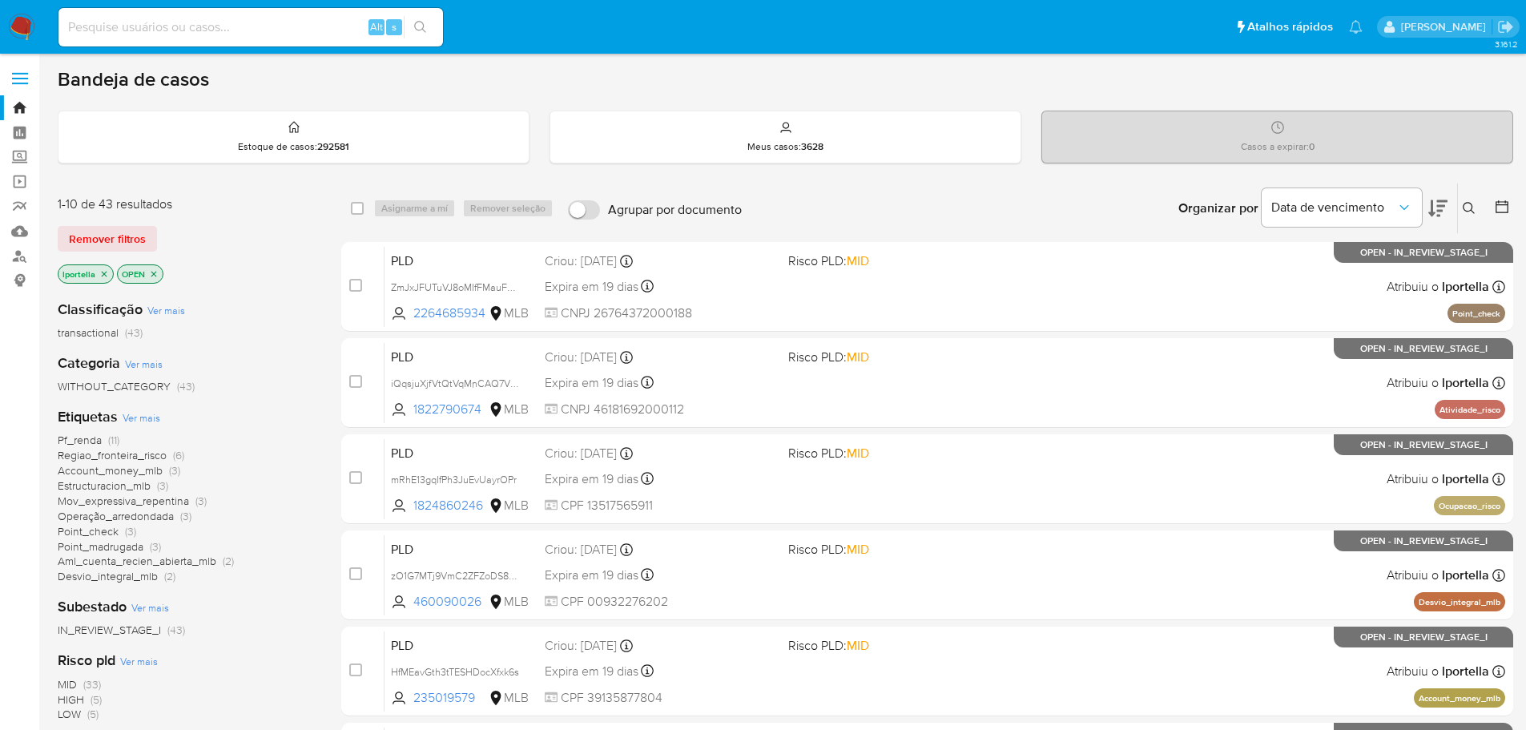
drag, startPoint x: 508, startPoint y: 2, endPoint x: 256, endPoint y: 592, distance: 642.0
click at [286, 591] on div "Classificação Ver mais transactional (43) Categoria Ver mais WITHOUT_CATEGORY (…" at bounding box center [187, 559] width 258 height 545
click at [249, 38] on div "Alt s" at bounding box center [250, 27] width 384 height 38
click at [244, 26] on input at bounding box center [250, 27] width 384 height 21
paste input "ARh8QlQVNxccS9oEiZ4wsTfj"
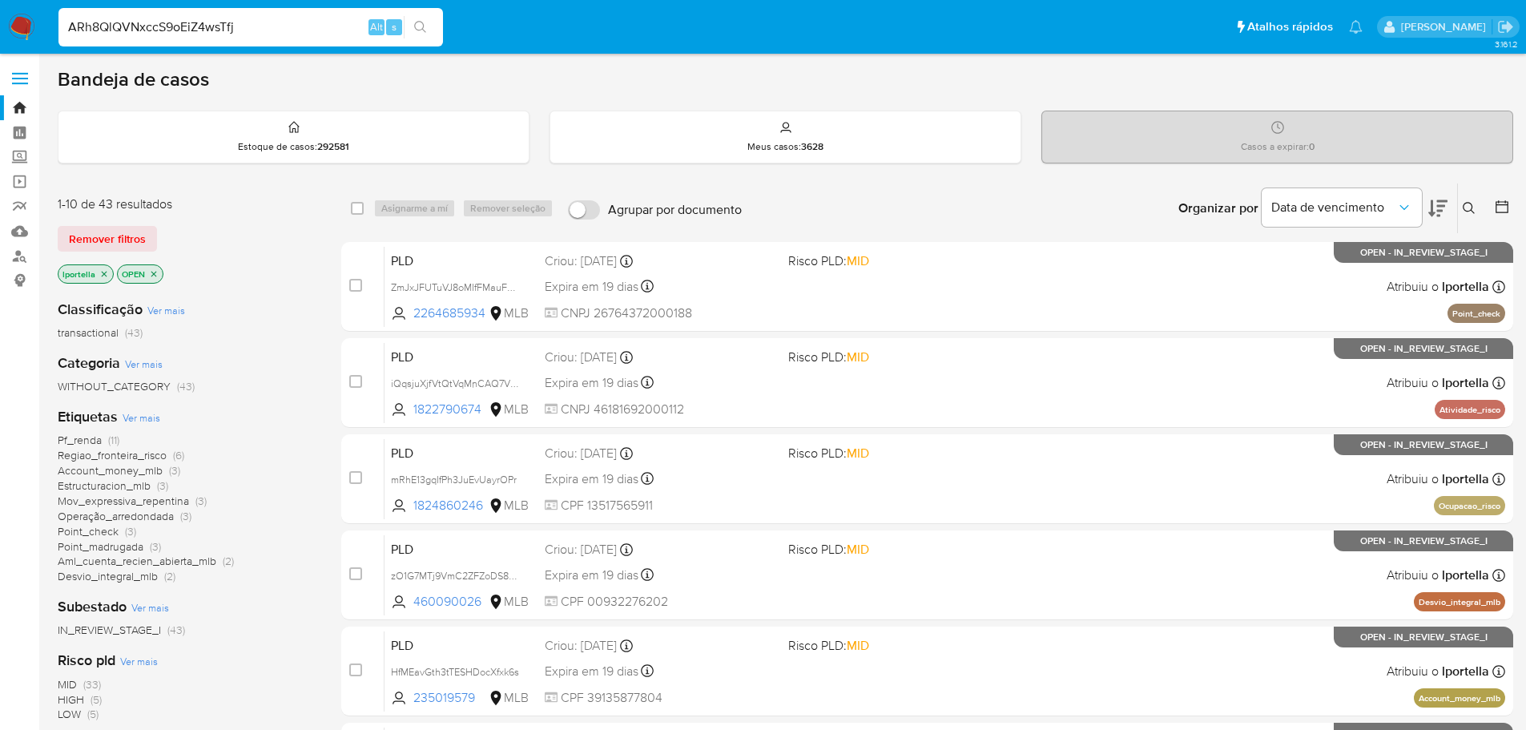
type input "ARh8QlQVNxccS9oEiZ4wsTfj"
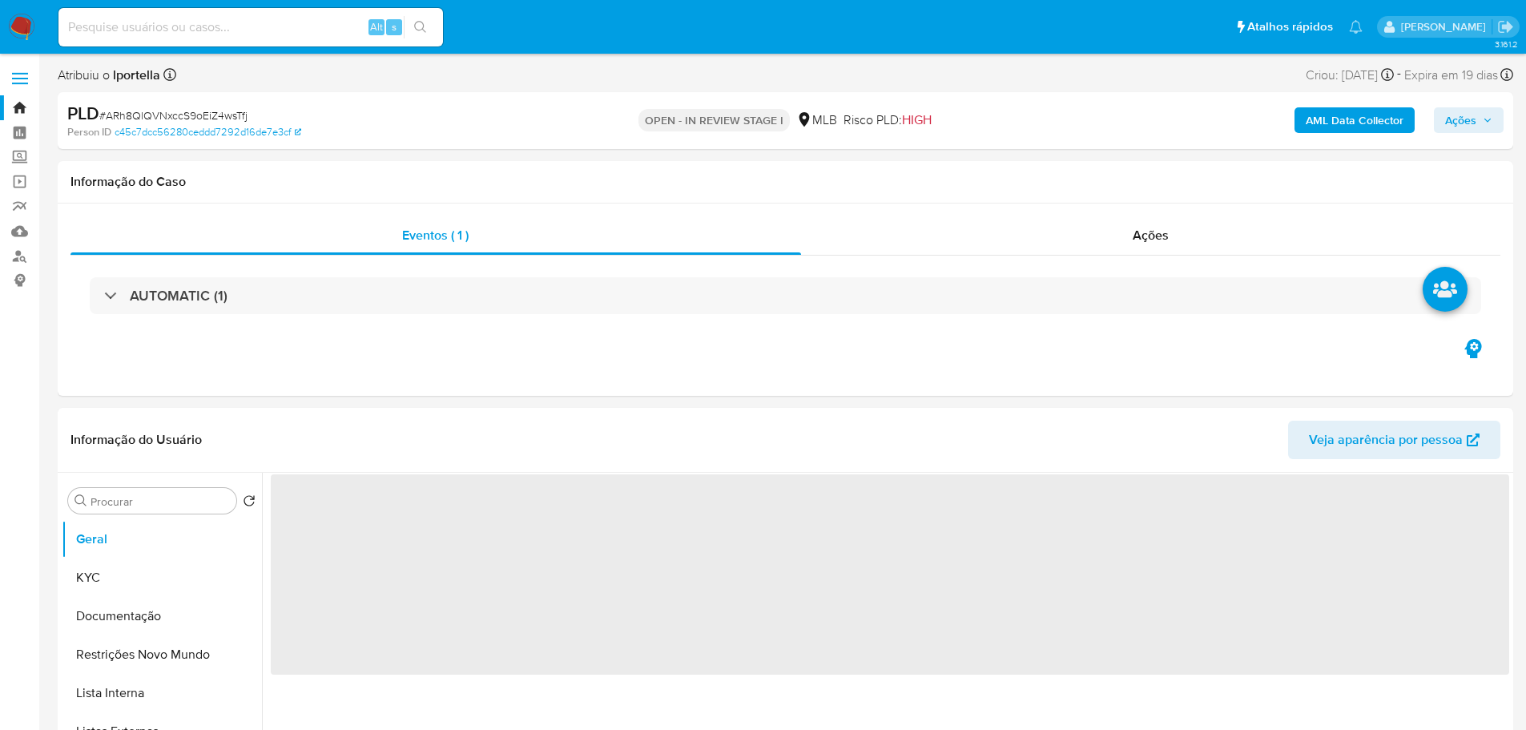
select select "10"
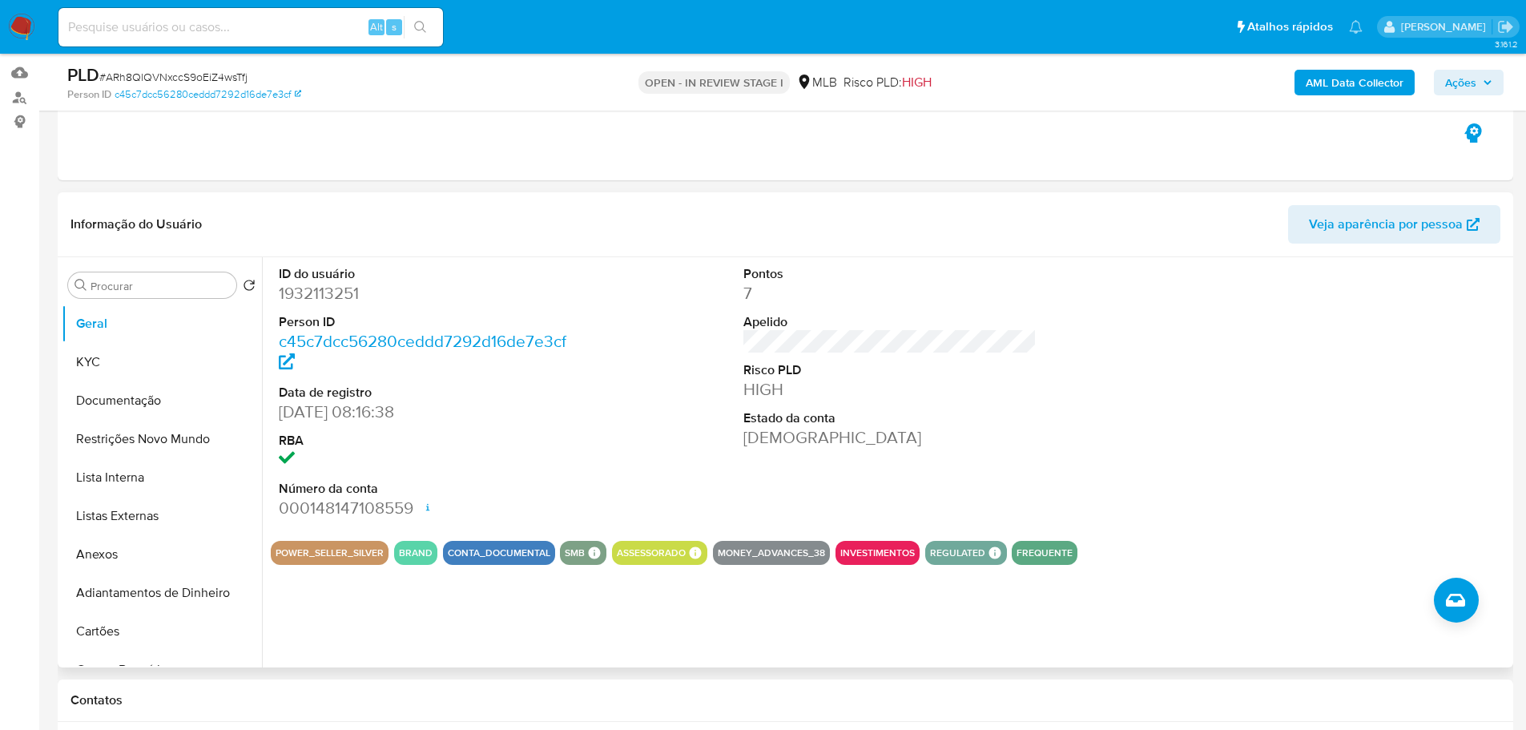
scroll to position [160, 0]
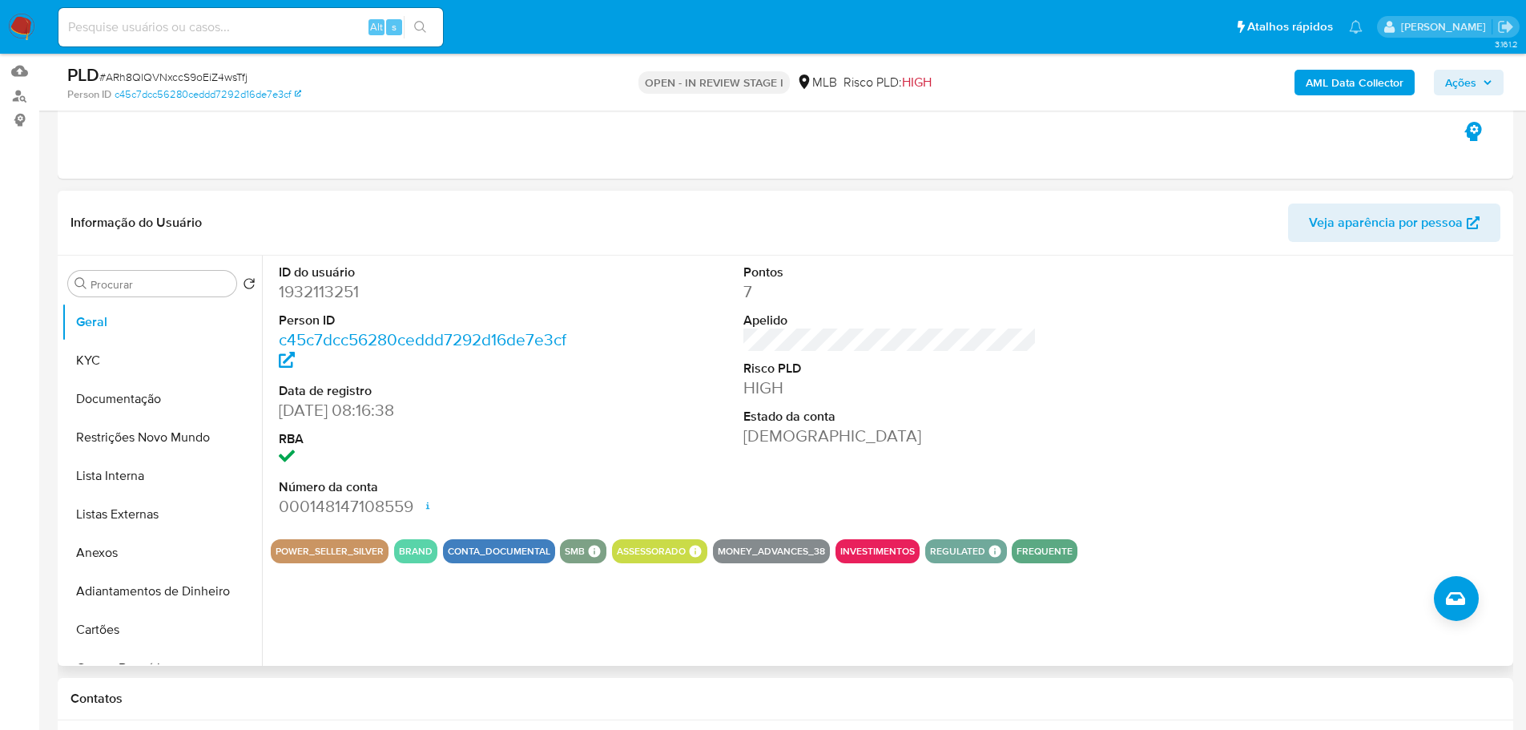
click at [476, 600] on div "ID do usuário 1932113251 Person ID c45c7dcc56280ceddd7292d16de7e3cf Data de reg…" at bounding box center [885, 461] width 1247 height 410
drag, startPoint x: 94, startPoint y: 352, endPoint x: 119, endPoint y: 350, distance: 24.9
click at [94, 352] on button "KYC" at bounding box center [155, 360] width 187 height 38
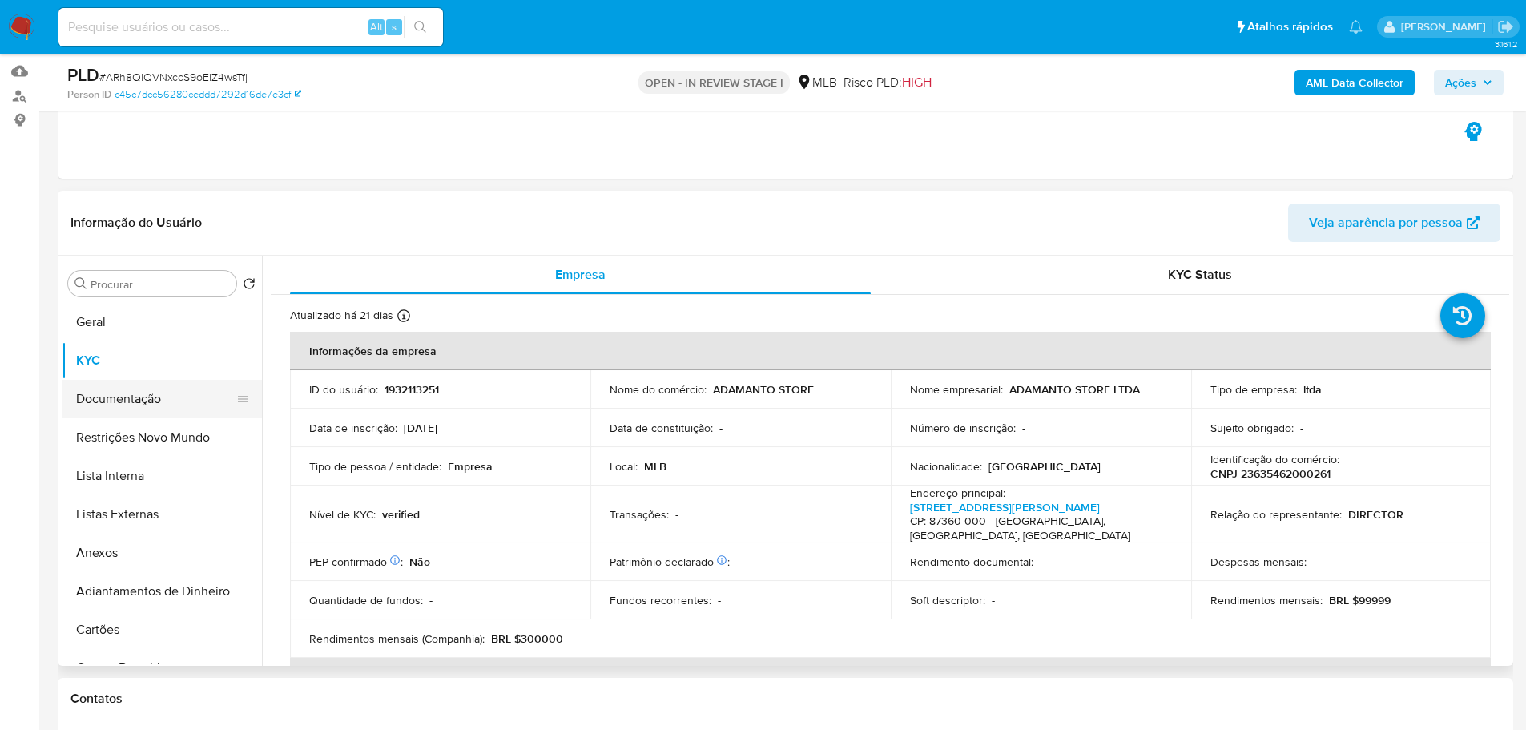
click at [127, 401] on button "Documentação" at bounding box center [155, 399] width 187 height 38
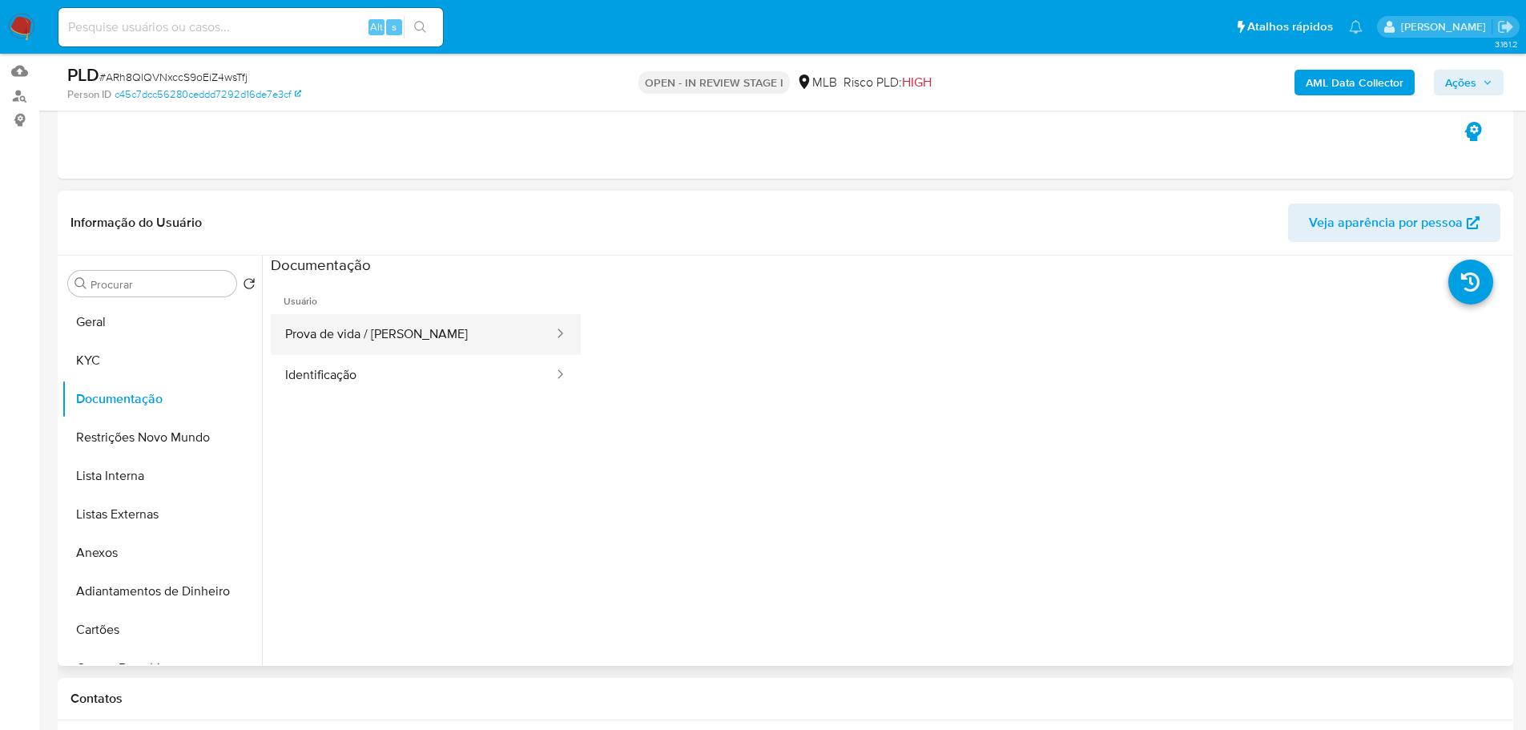
click at [526, 344] on button "Prova de vida / [PERSON_NAME]" at bounding box center [413, 334] width 284 height 41
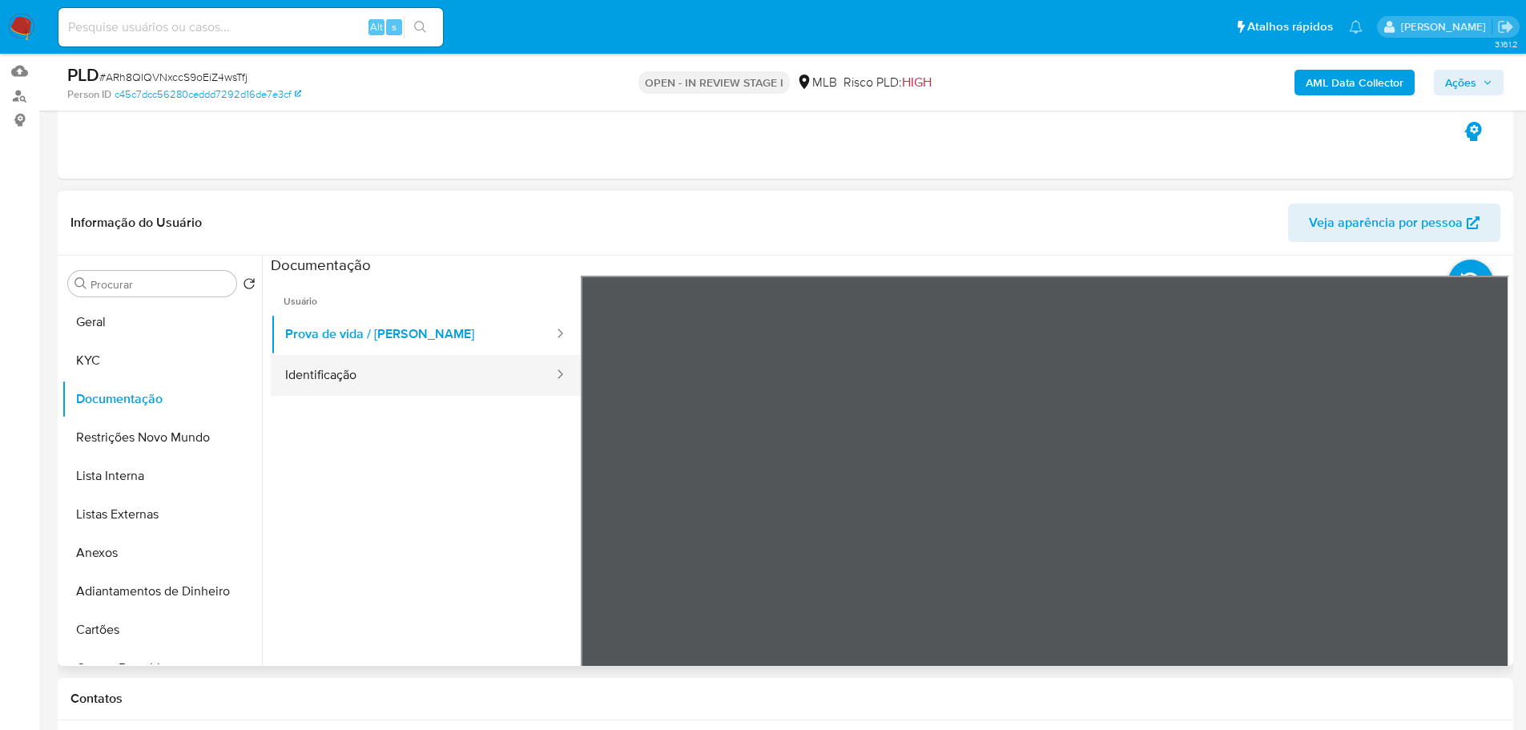
click at [478, 386] on button "Identificação" at bounding box center [413, 375] width 284 height 41
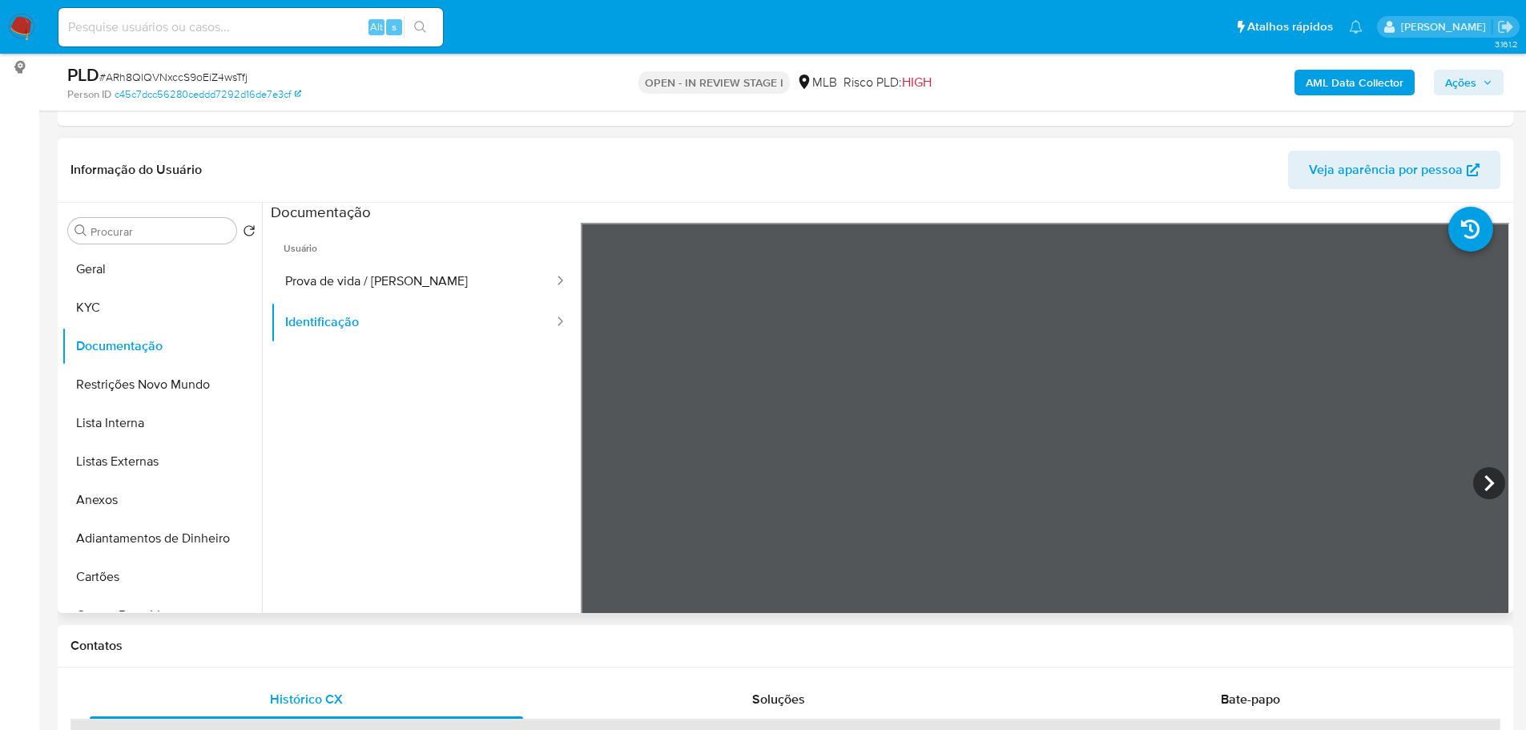
scroll to position [240, 0]
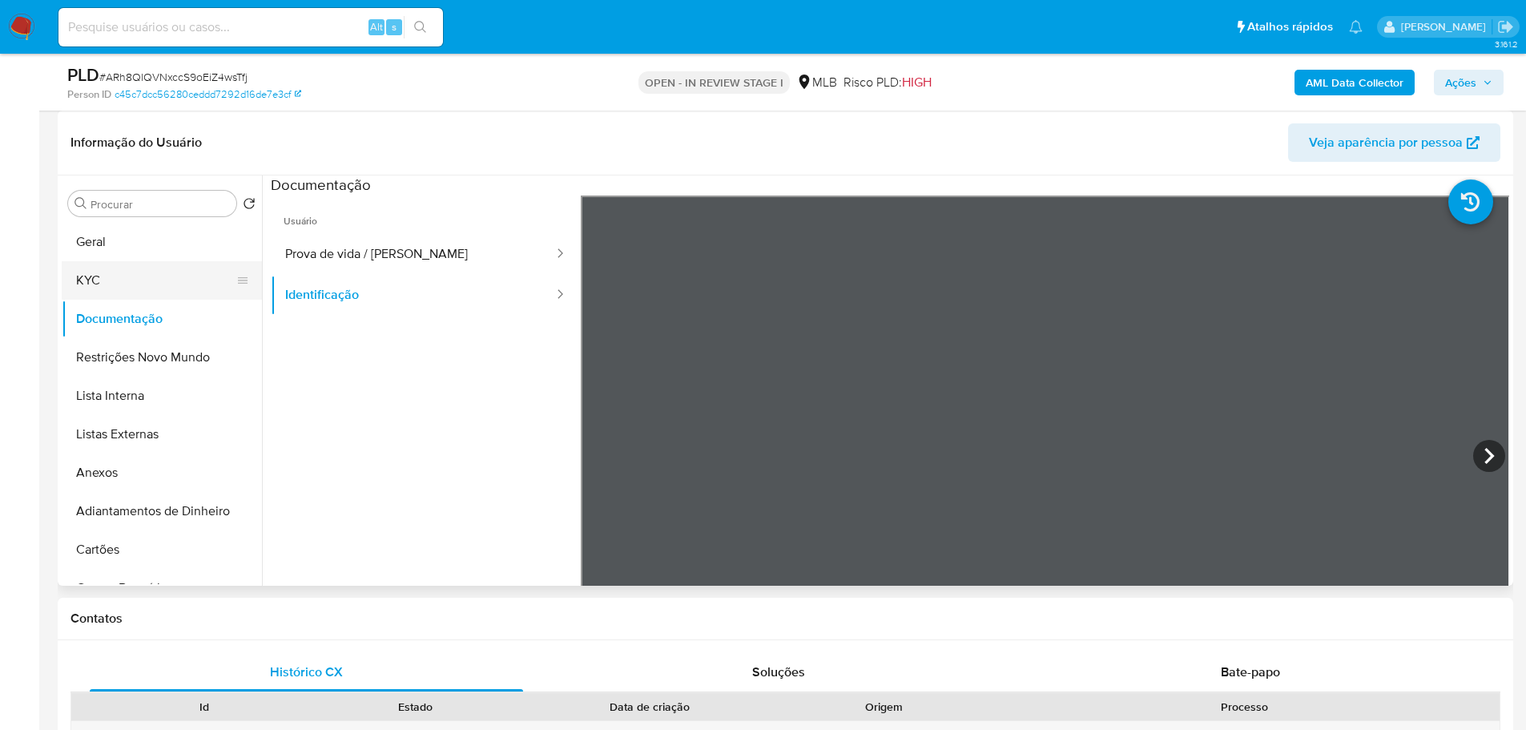
click at [179, 278] on button "KYC" at bounding box center [155, 280] width 187 height 38
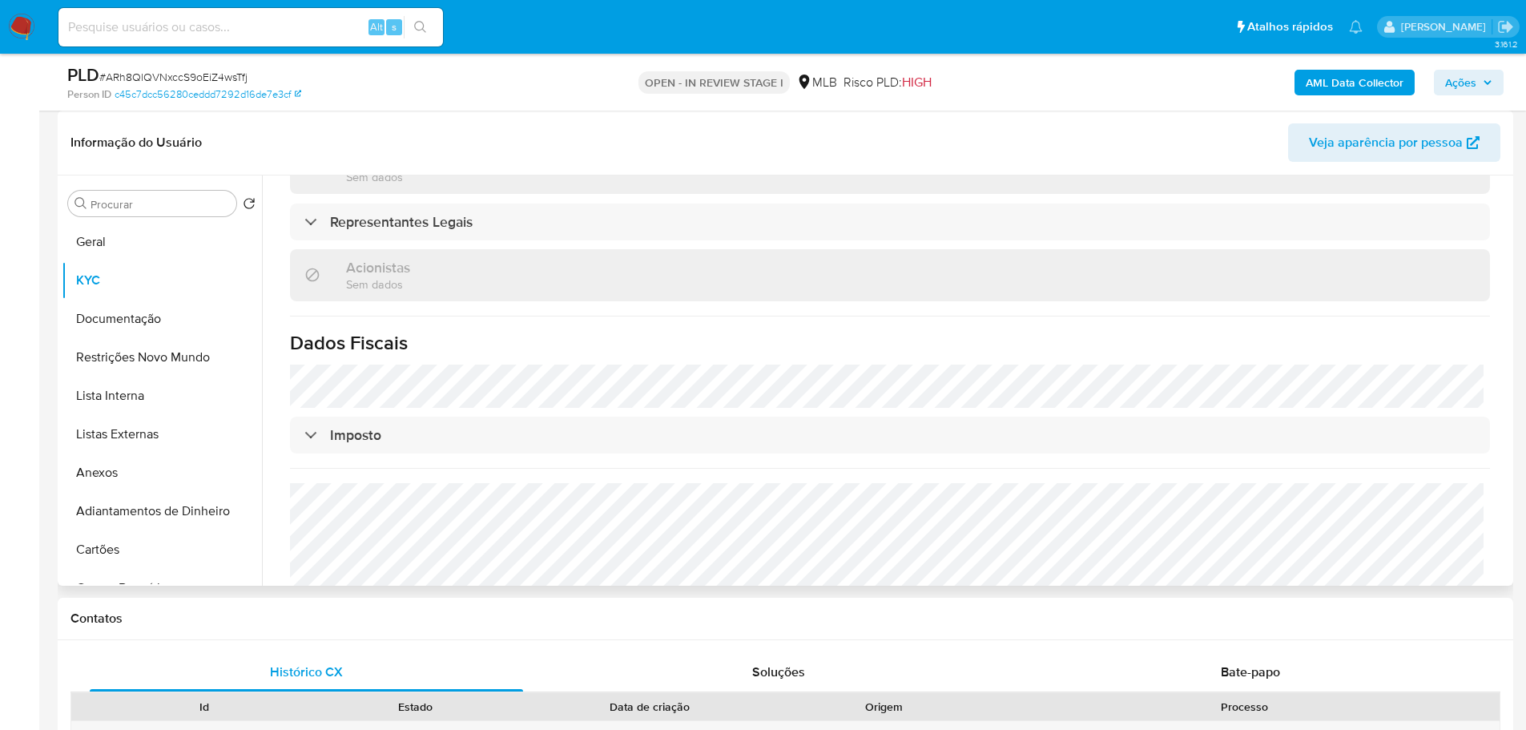
scroll to position [889, 0]
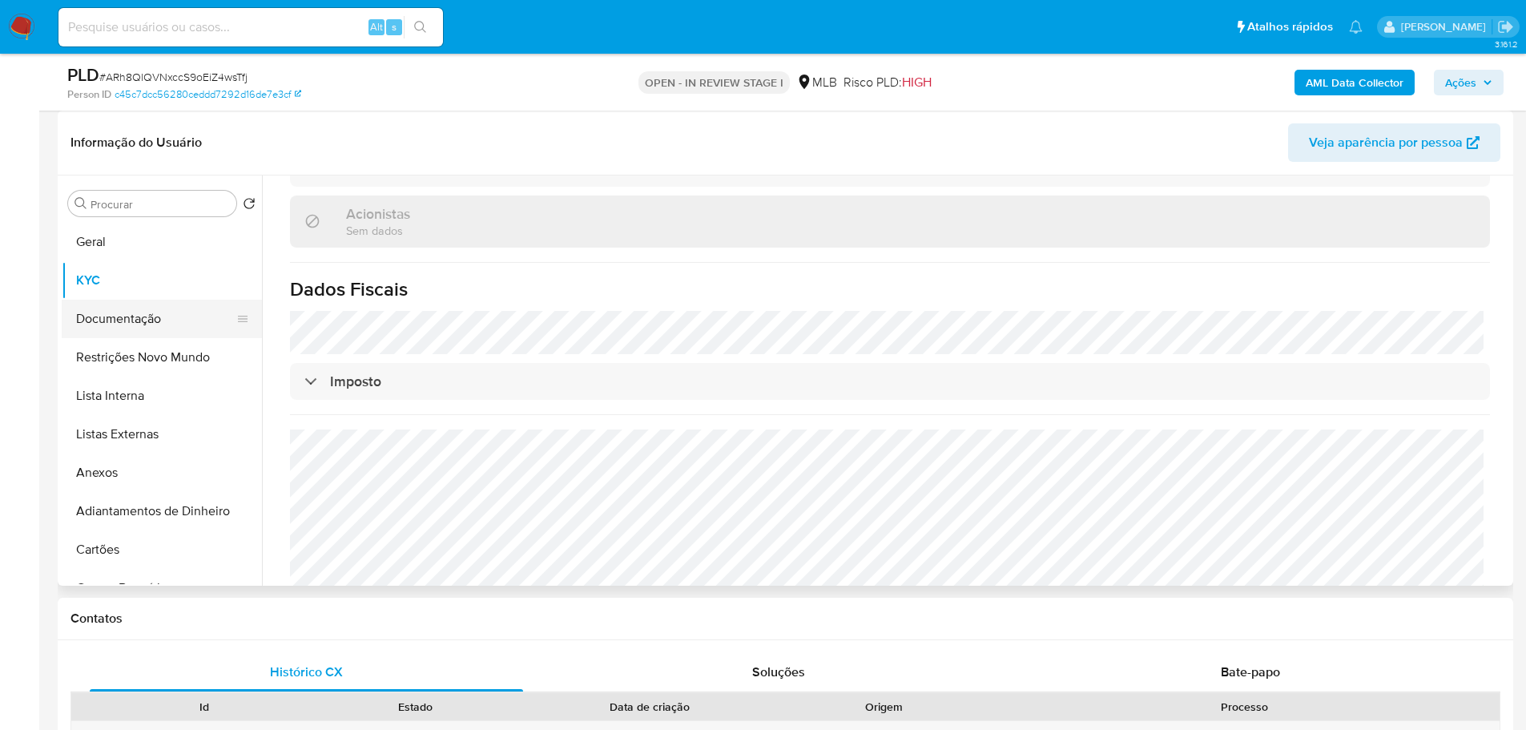
click at [188, 315] on button "Documentação" at bounding box center [155, 319] width 187 height 38
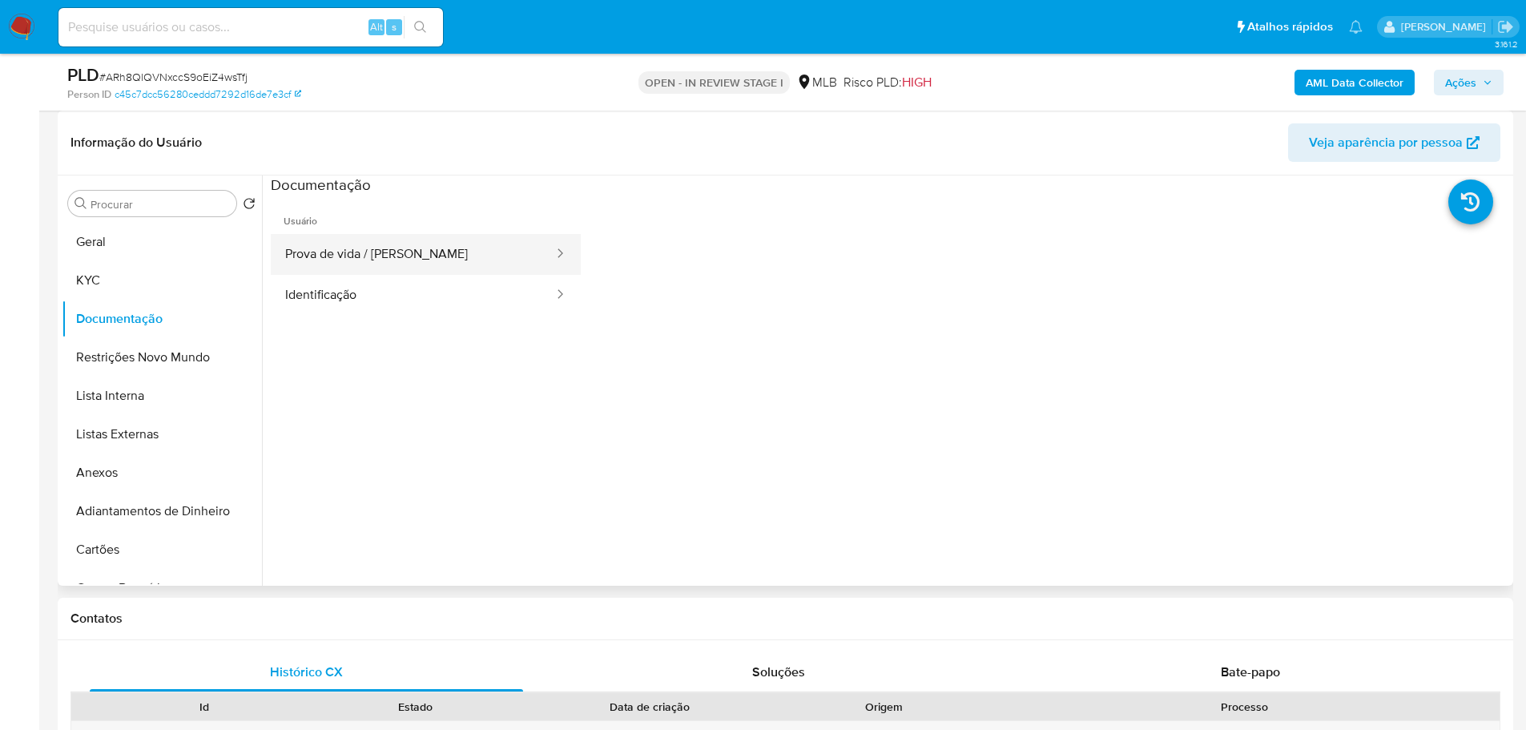
click at [399, 258] on button "Prova de vida / [PERSON_NAME]" at bounding box center [413, 254] width 284 height 41
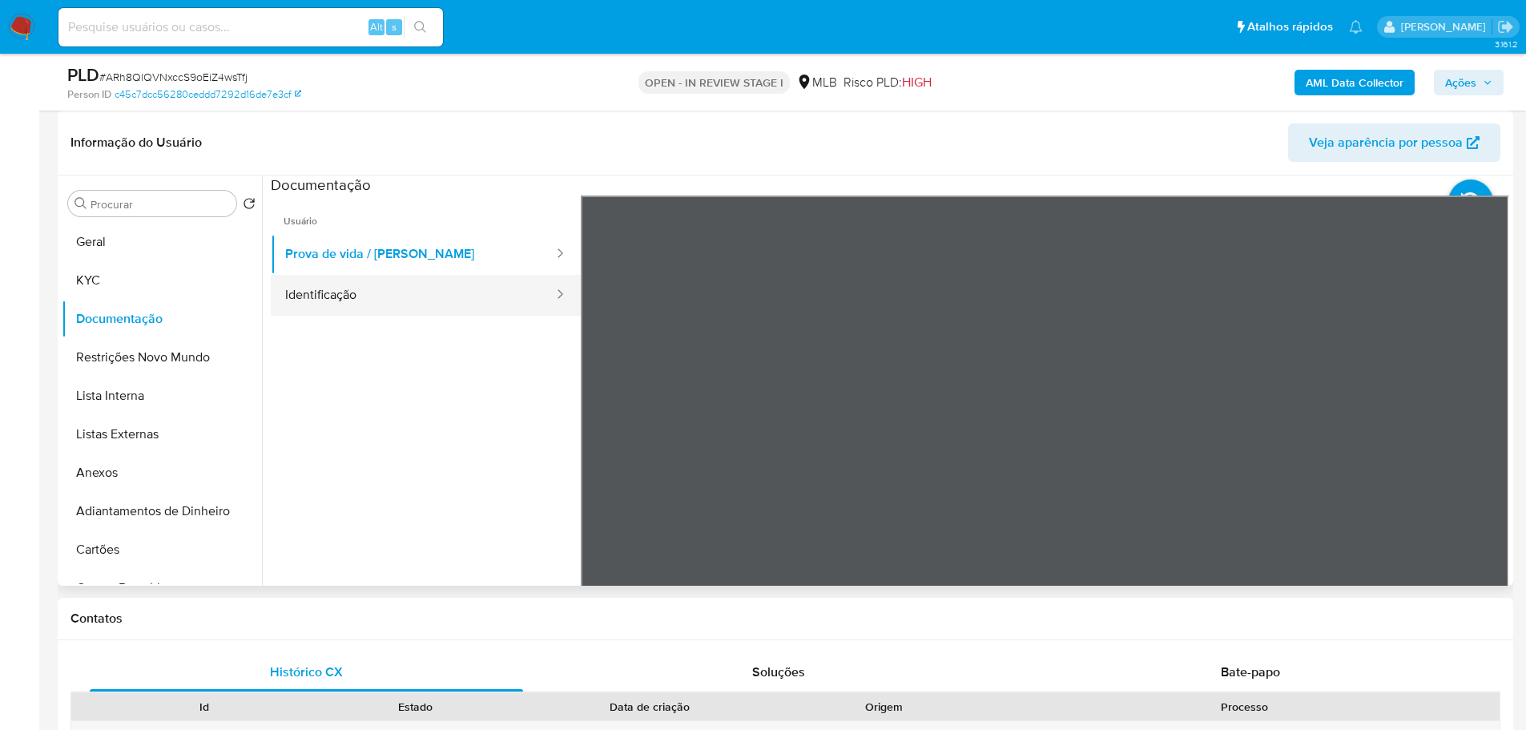
click at [401, 296] on button "Identificação" at bounding box center [413, 295] width 284 height 41
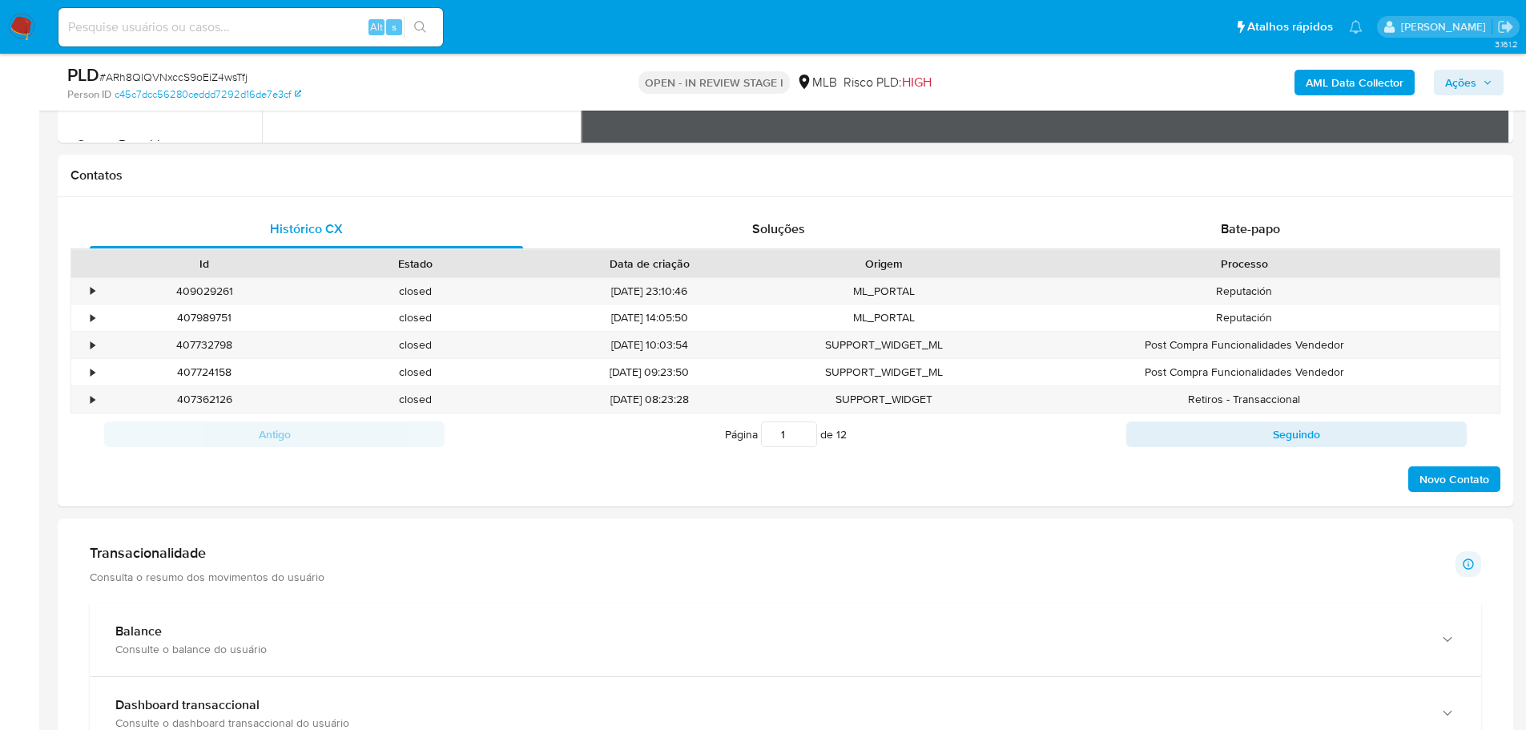
scroll to position [881, 0]
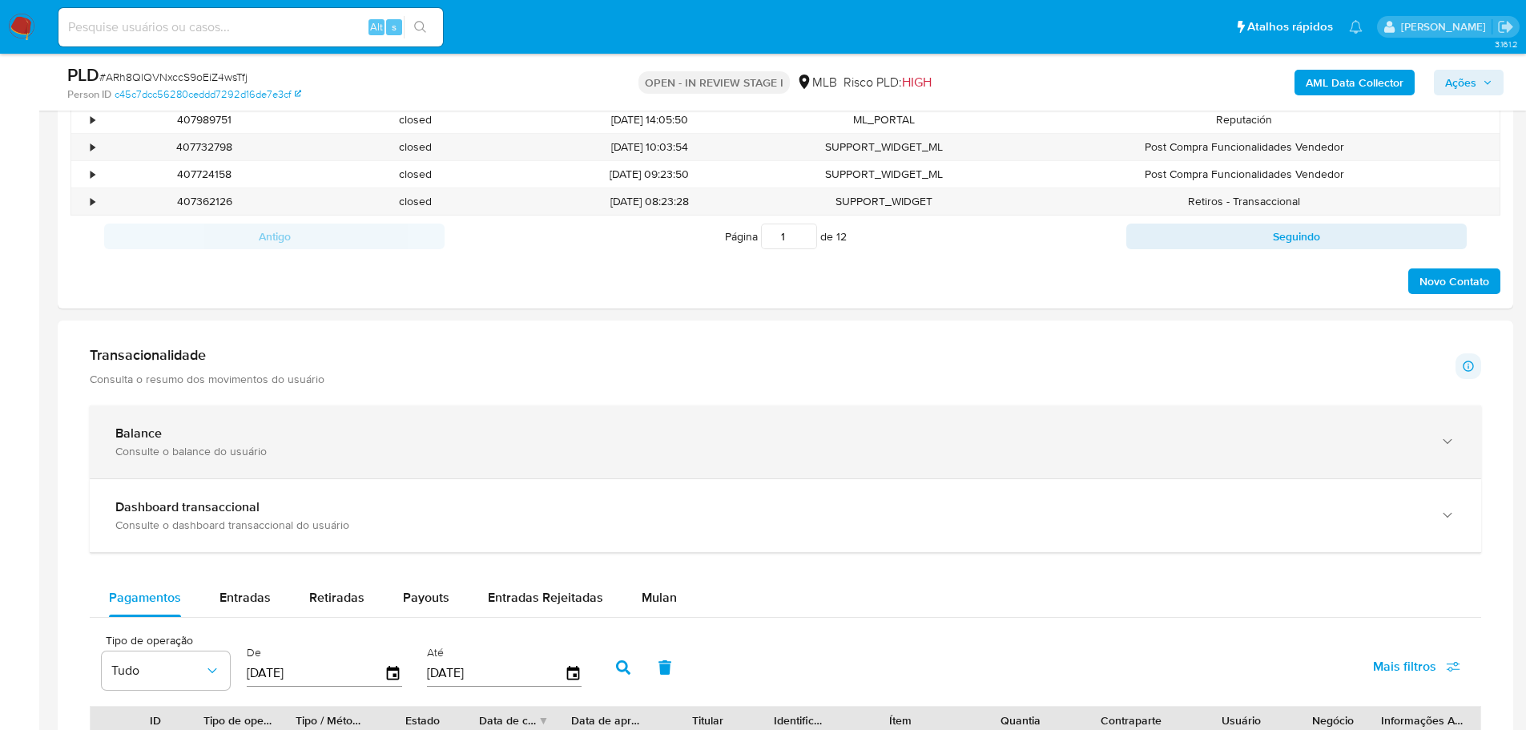
click at [298, 446] on div "Consulte o balance do usuário" at bounding box center [769, 451] width 1308 height 14
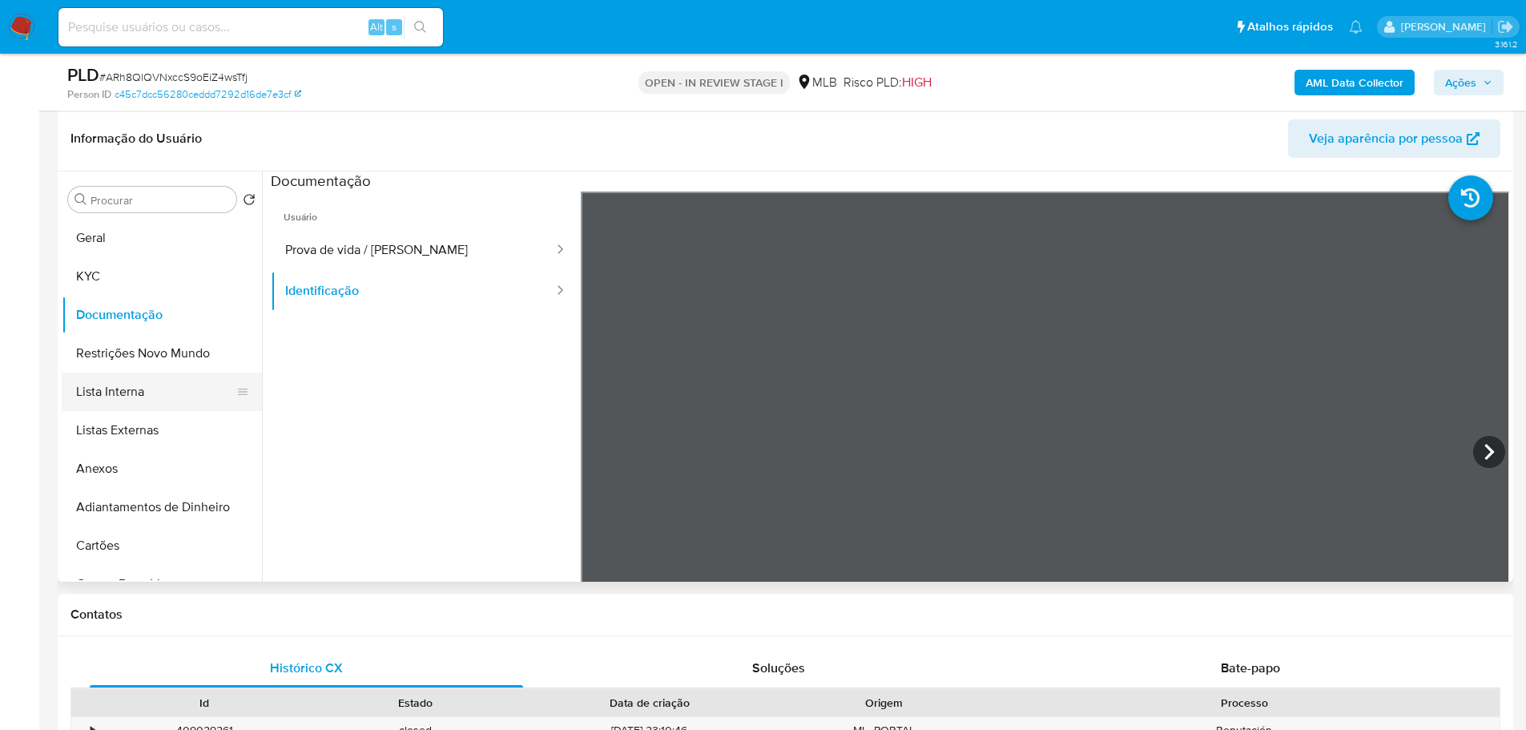
scroll to position [240, 0]
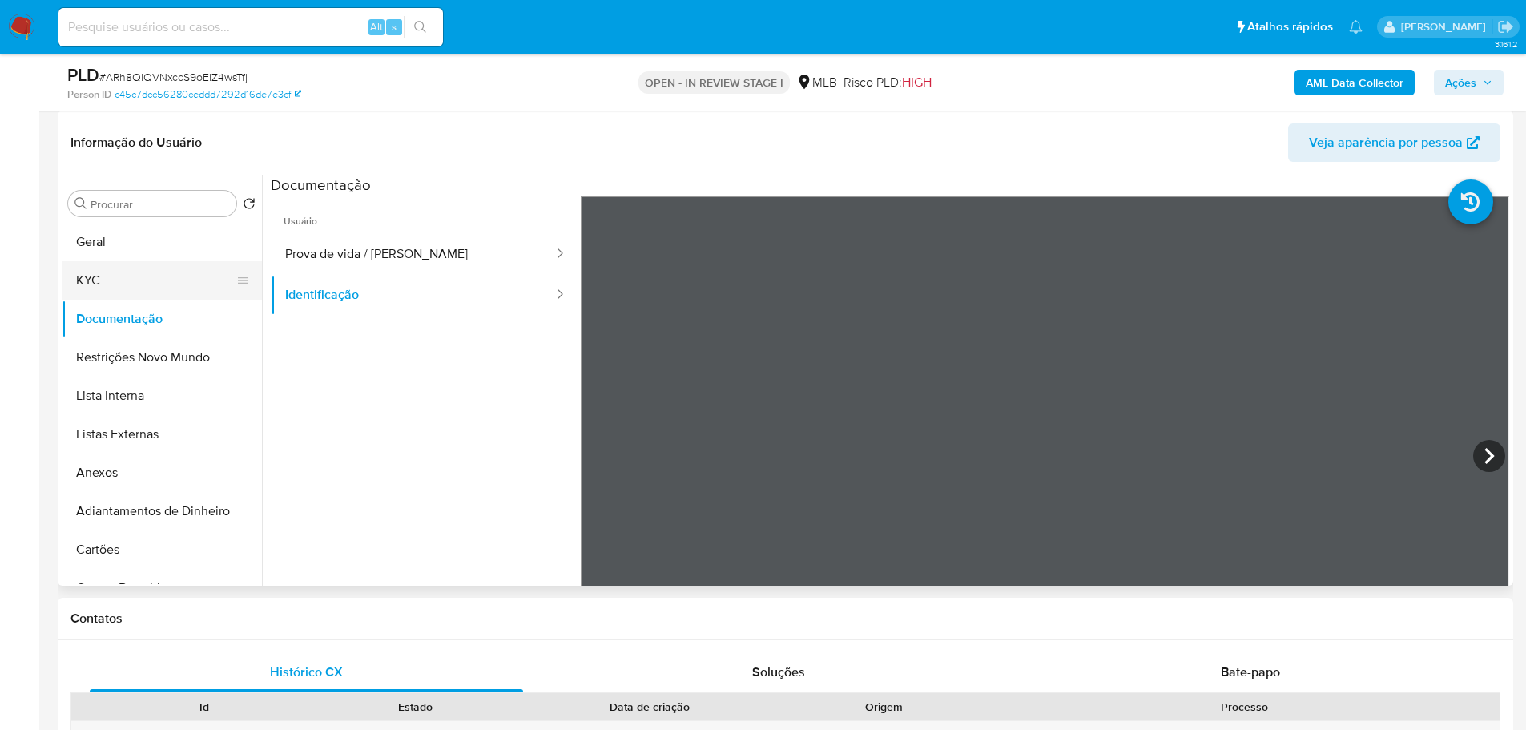
click at [127, 288] on button "KYC" at bounding box center [155, 280] width 187 height 38
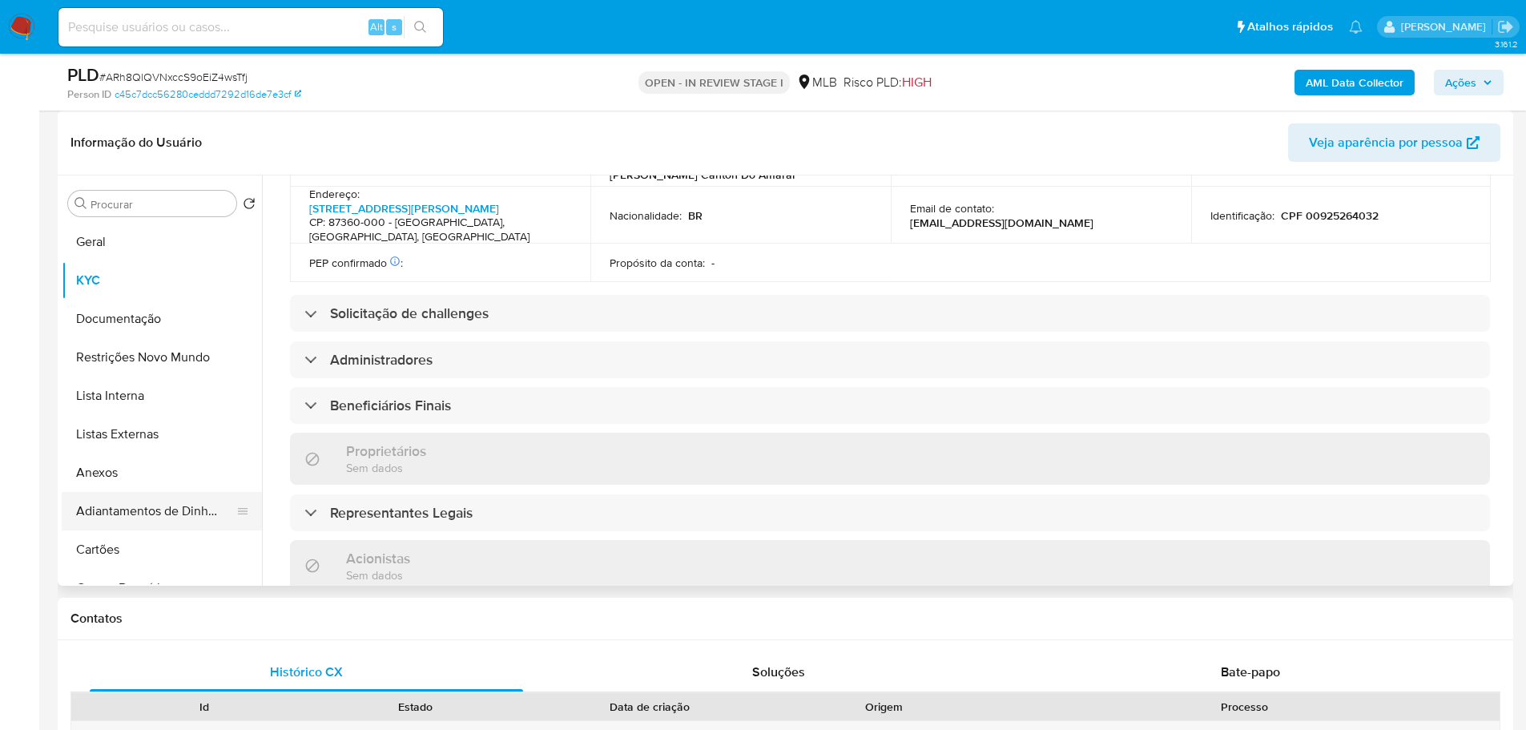
scroll to position [889, 0]
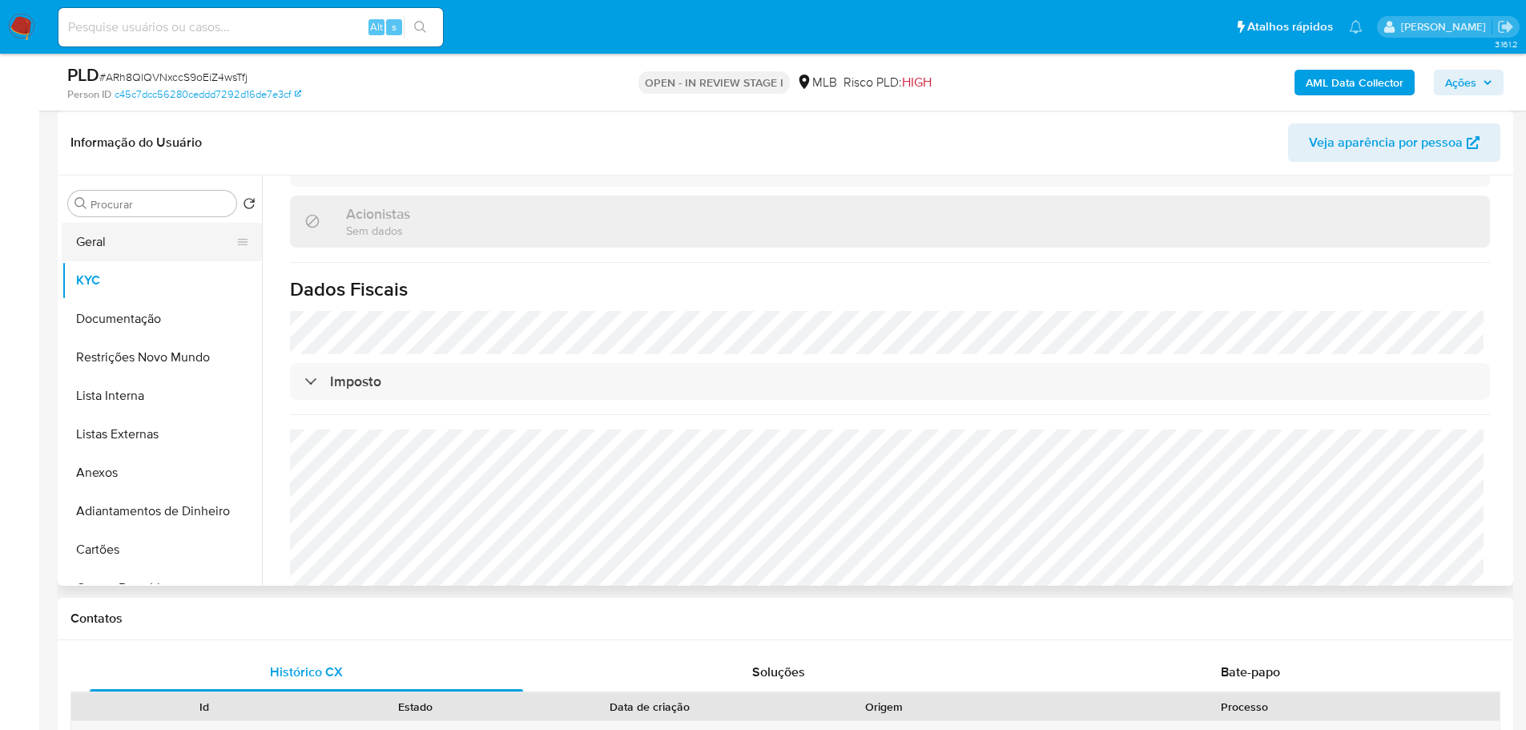
click at [126, 250] on button "Geral" at bounding box center [155, 242] width 187 height 38
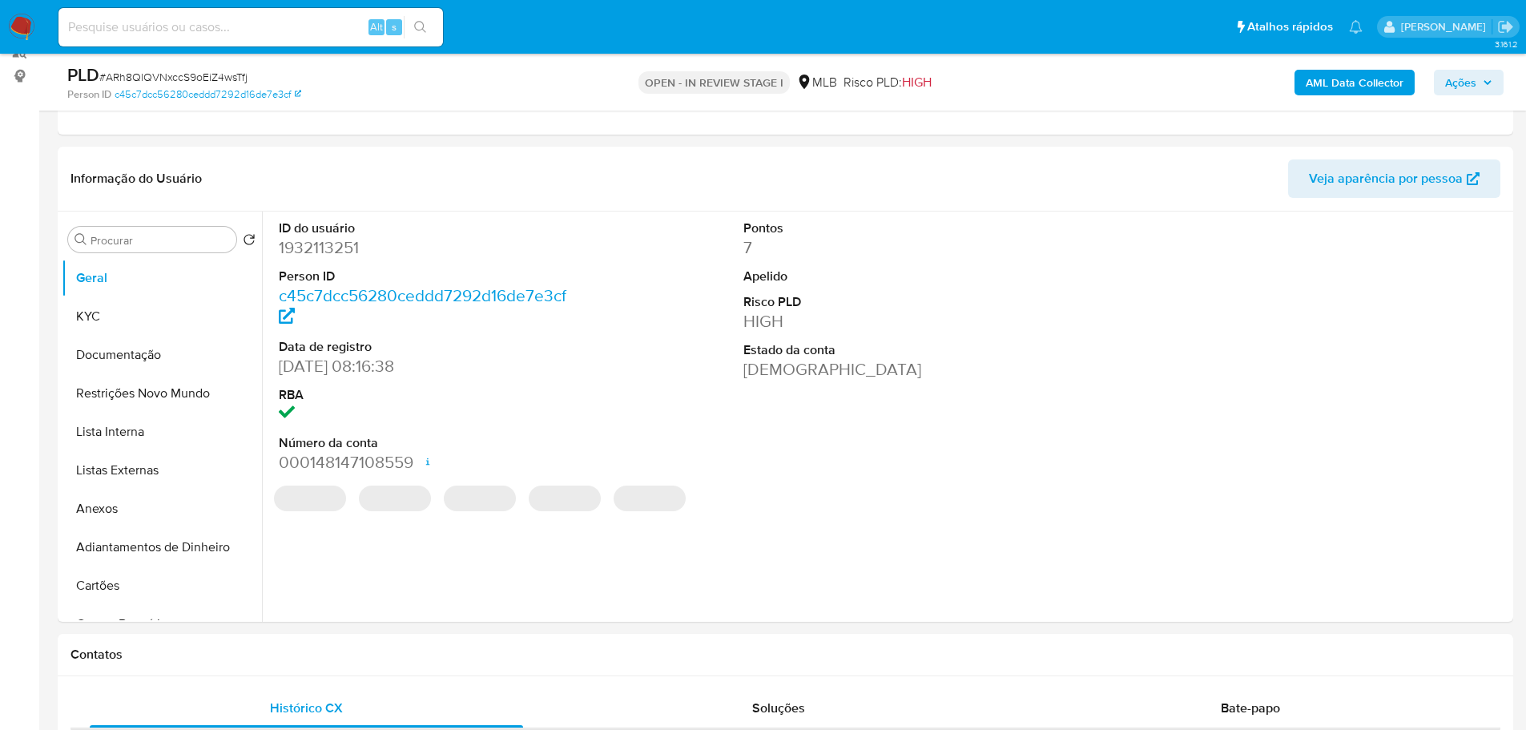
scroll to position [196, 0]
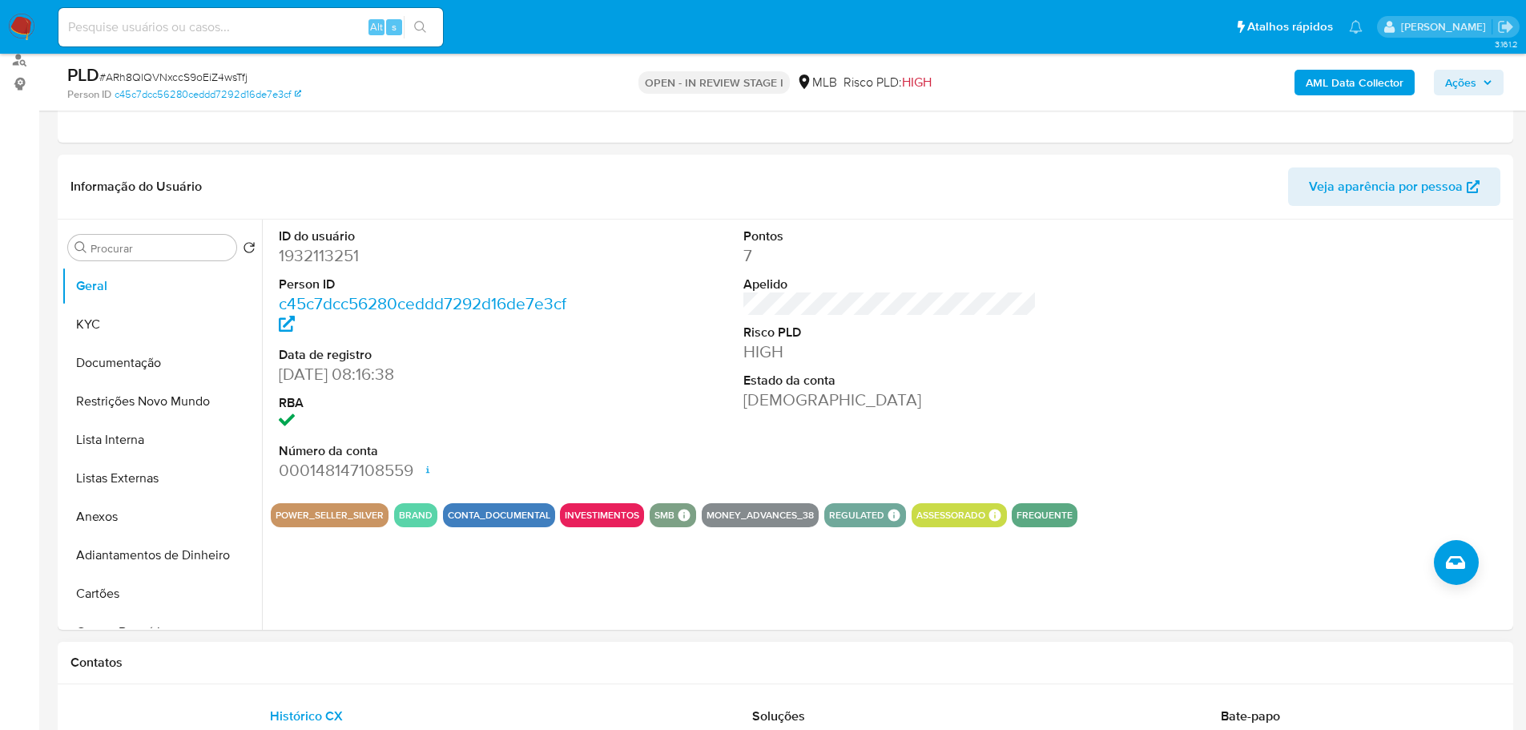
click at [446, 672] on div "Contatos" at bounding box center [785, 663] width 1455 height 42
drag, startPoint x: 103, startPoint y: 328, endPoint x: 82, endPoint y: 337, distance: 23.7
click at [103, 328] on button "KYC" at bounding box center [155, 324] width 187 height 38
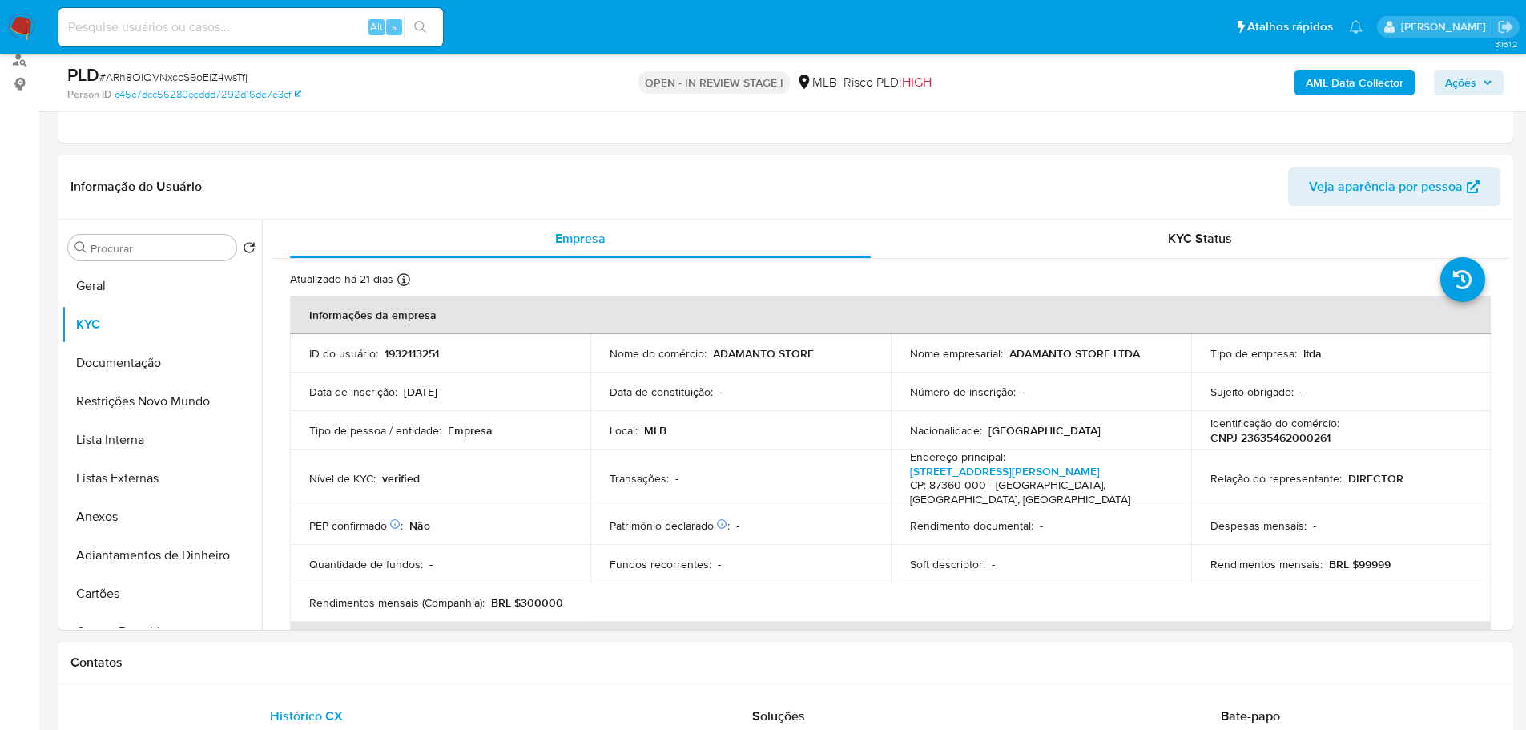
click at [271, 660] on h1 "Contatos" at bounding box center [785, 662] width 1430 height 16
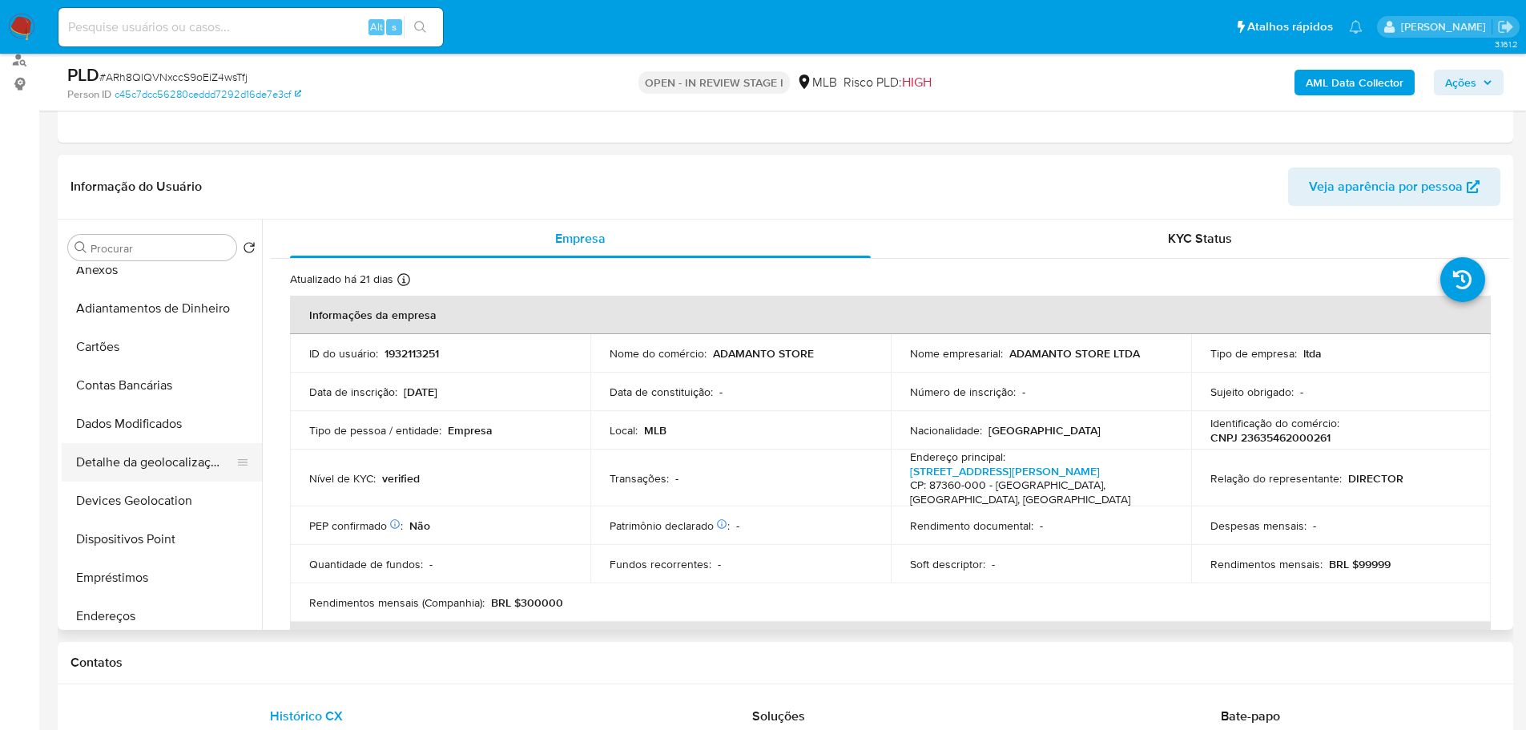
scroll to position [401, 0]
click at [136, 469] on button "Endereços" at bounding box center [155, 462] width 187 height 38
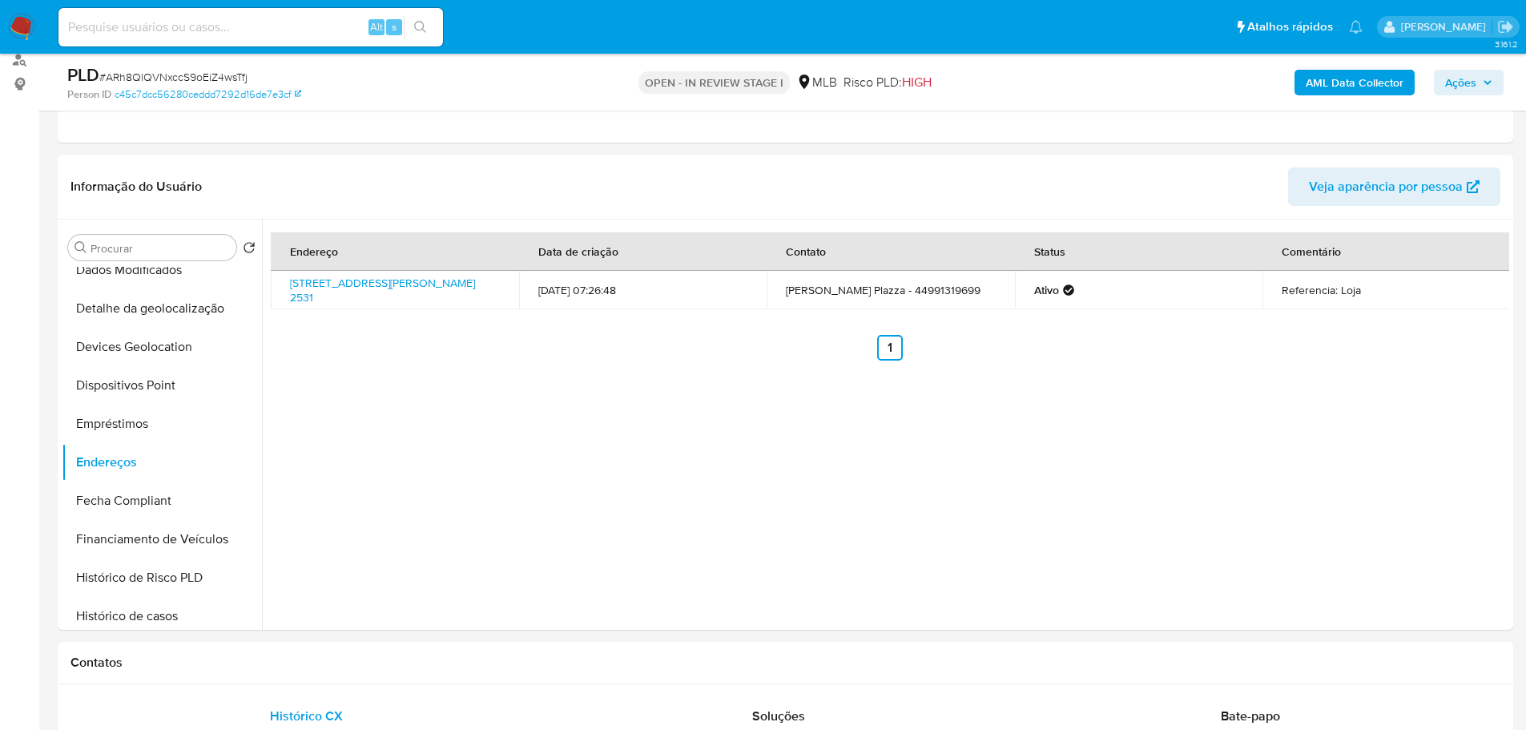
drag, startPoint x: 317, startPoint y: 670, endPoint x: 295, endPoint y: 638, distance: 38.5
click at [317, 670] on h1 "Contatos" at bounding box center [785, 662] width 1430 height 16
click at [163, 316] on button "Detalhe da geolocalização" at bounding box center [155, 308] width 187 height 38
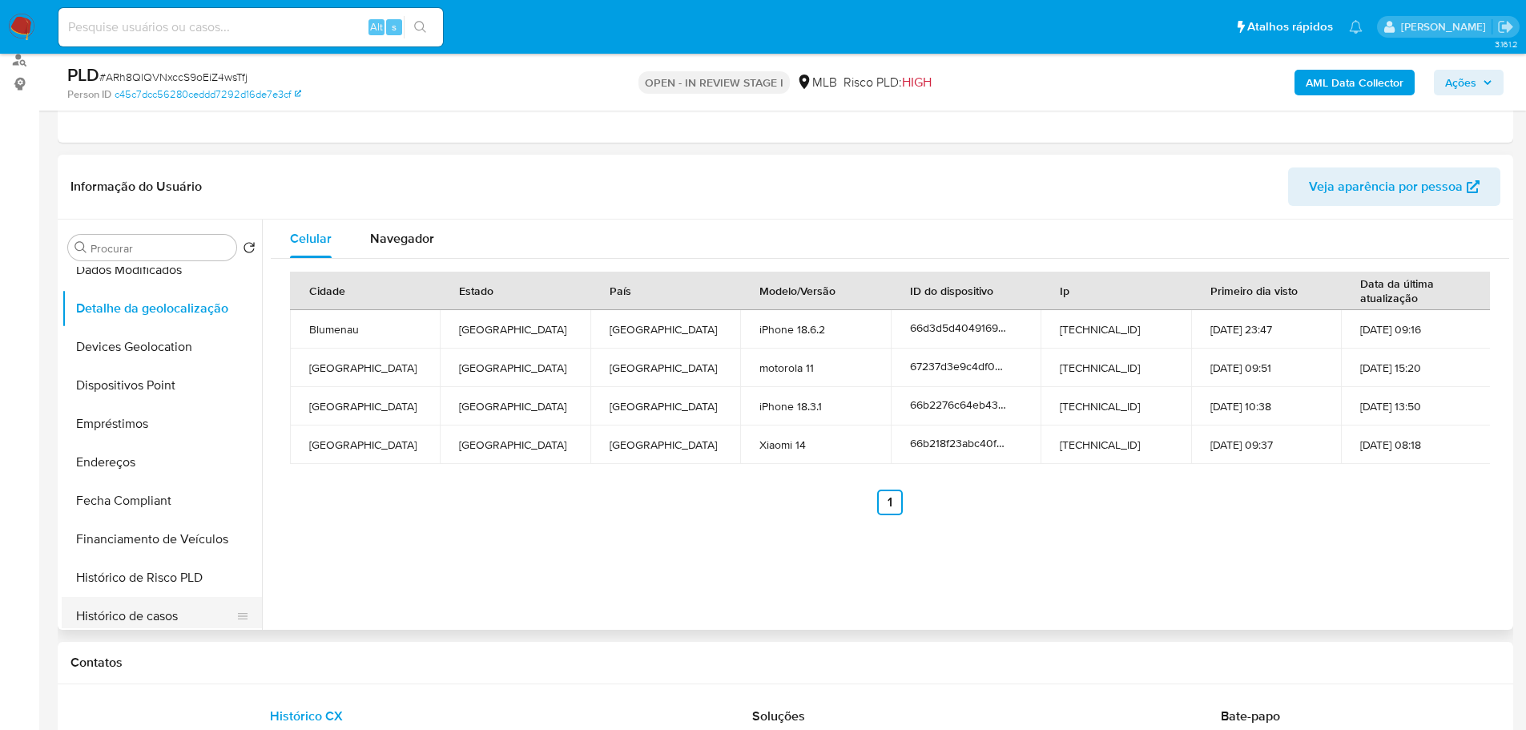
drag, startPoint x: 276, startPoint y: 657, endPoint x: 236, endPoint y: 626, distance: 50.9
click at [276, 657] on h1 "Contatos" at bounding box center [785, 662] width 1430 height 16
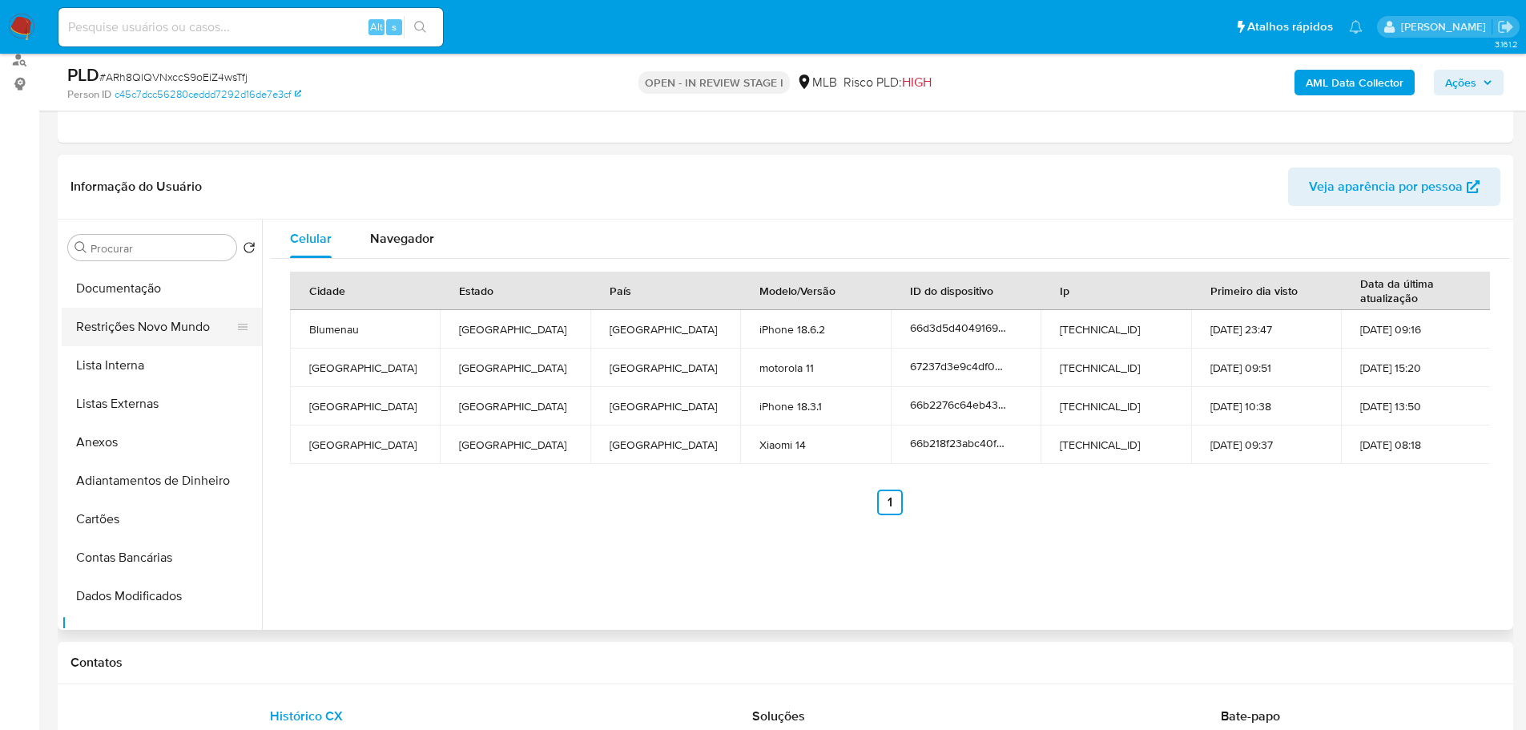
scroll to position [0, 0]
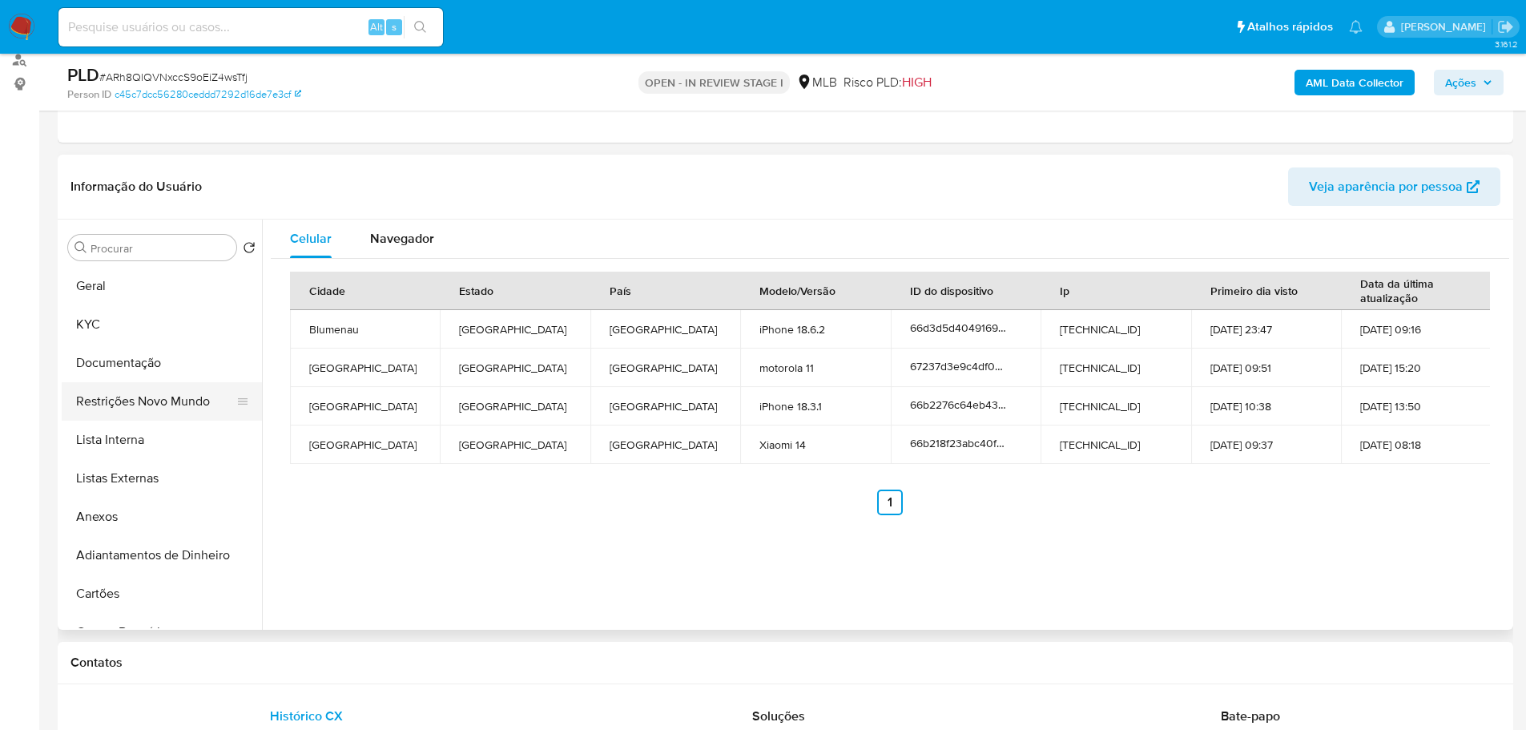
click at [149, 408] on button "Restrições Novo Mundo" at bounding box center [155, 401] width 187 height 38
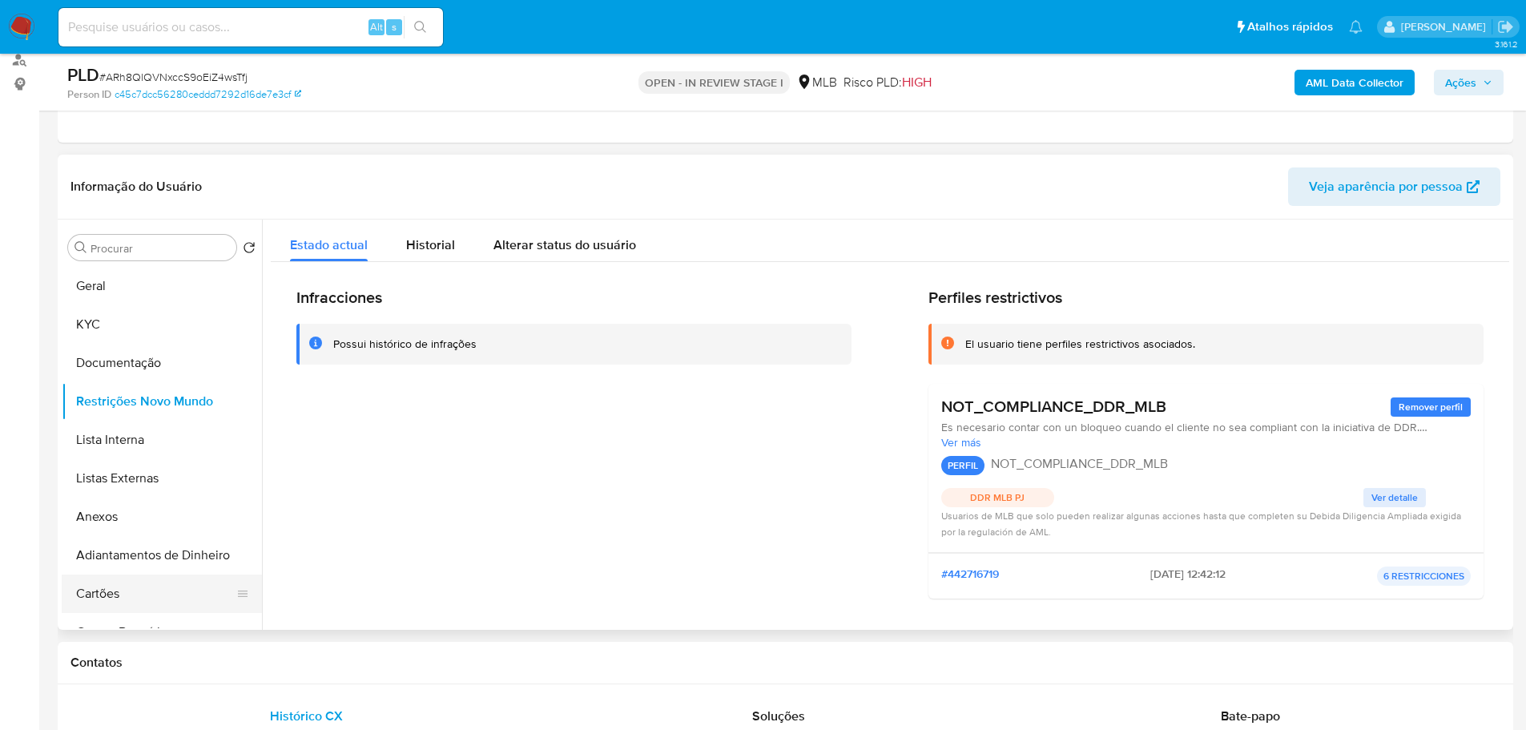
drag, startPoint x: 326, startPoint y: 657, endPoint x: 114, endPoint y: 606, distance: 218.2
click at [326, 657] on h1 "Contatos" at bounding box center [785, 662] width 1430 height 16
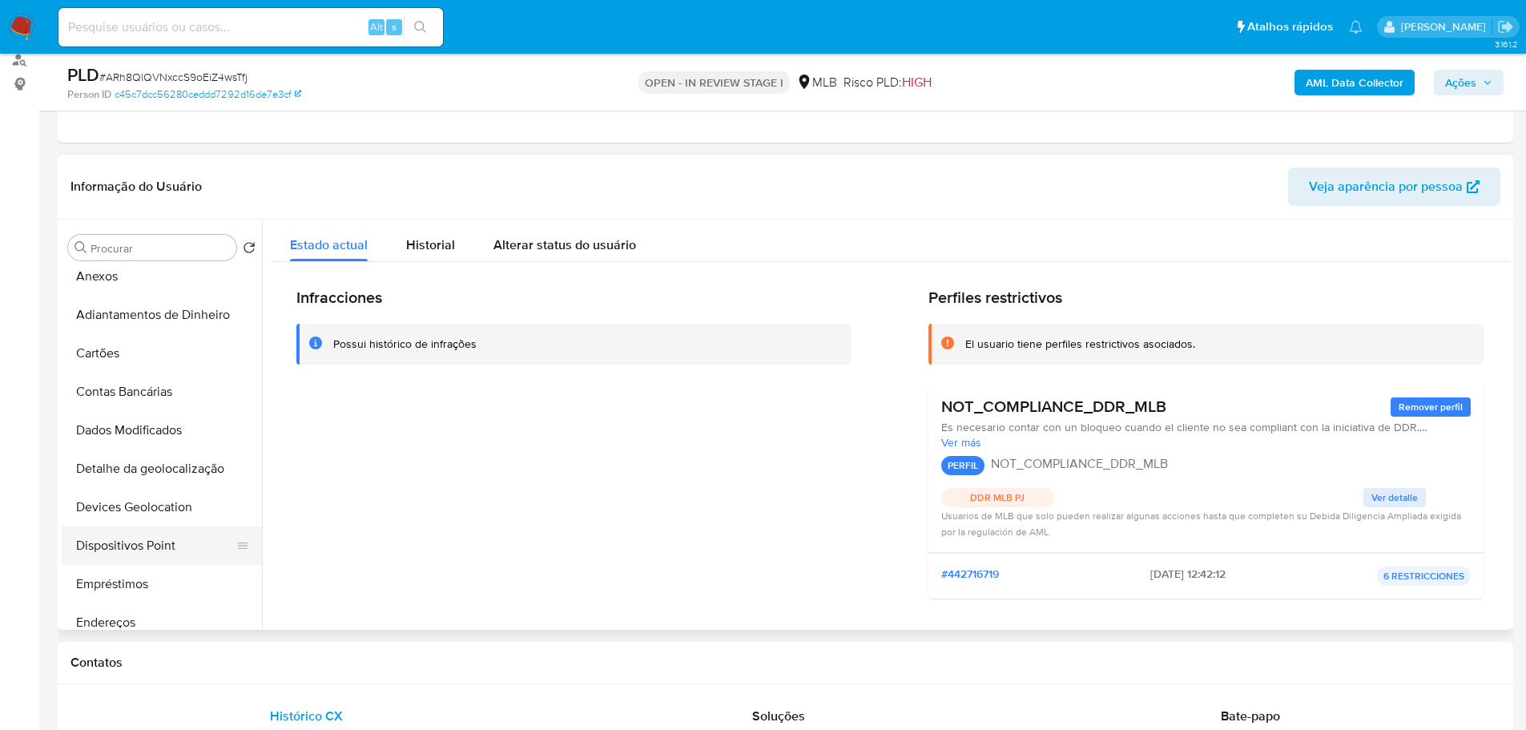
click at [141, 532] on button "Dispositivos Point" at bounding box center [155, 545] width 187 height 38
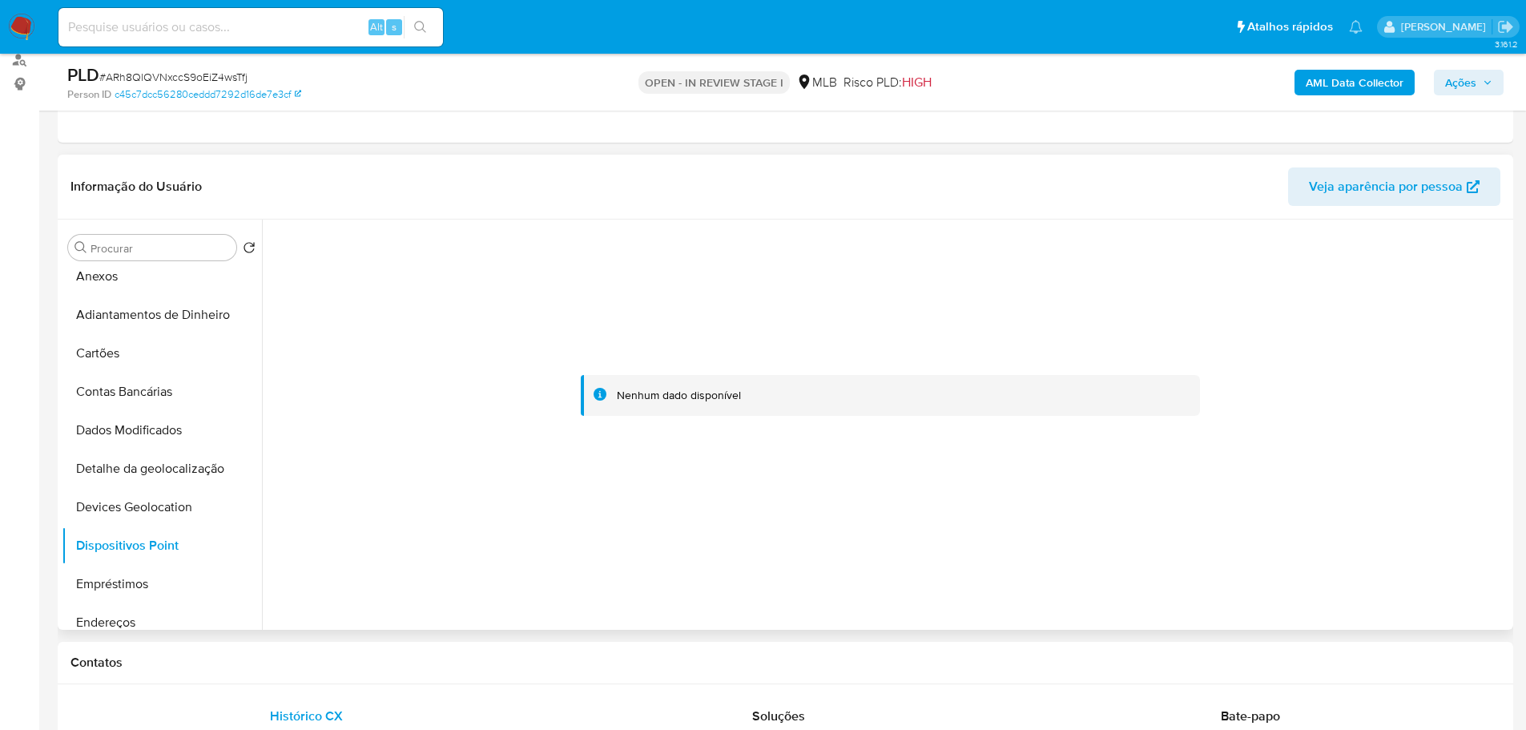
drag, startPoint x: 988, startPoint y: 655, endPoint x: 951, endPoint y: 620, distance: 51.0
click at [987, 655] on h1 "Contatos" at bounding box center [785, 662] width 1430 height 16
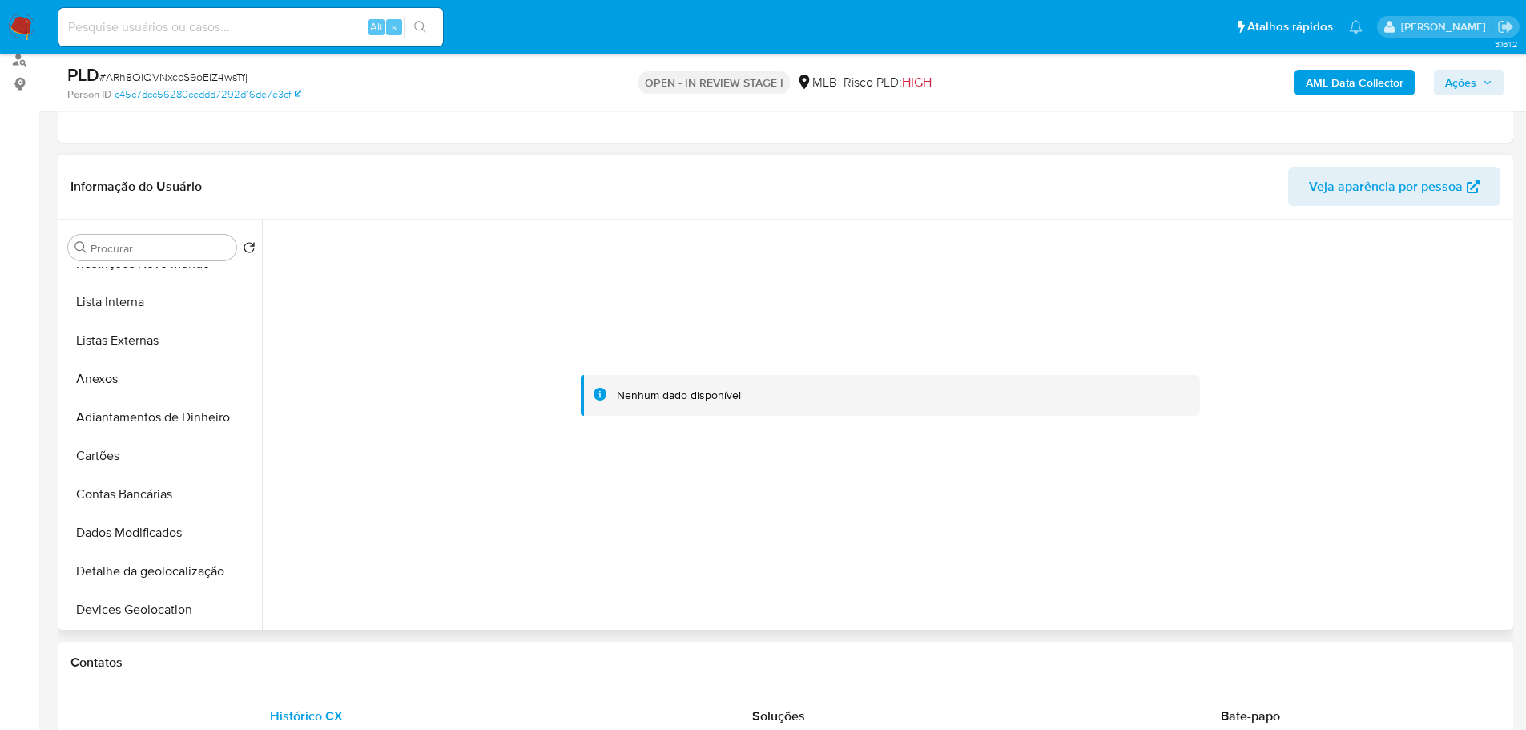
scroll to position [0, 0]
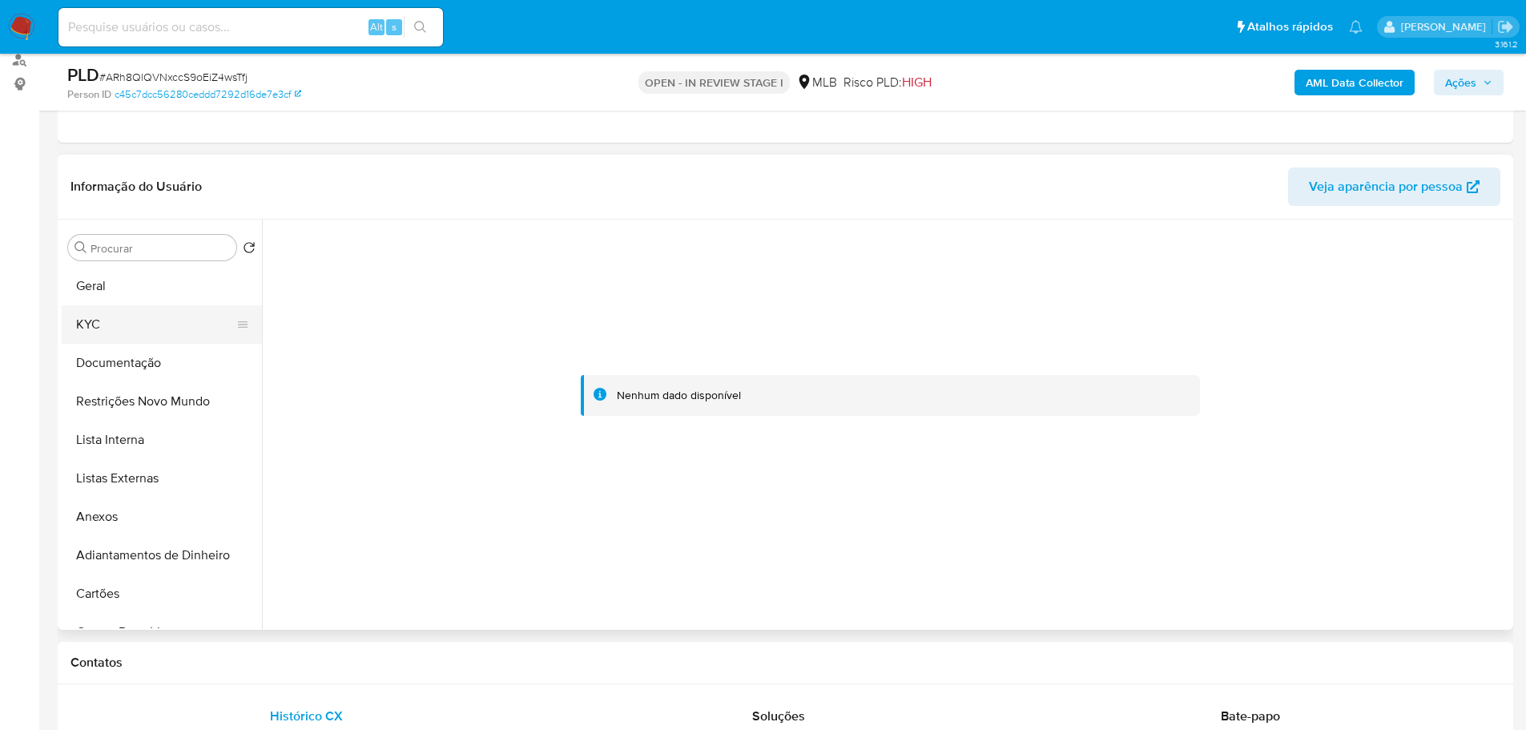
click at [100, 330] on button "KYC" at bounding box center [155, 324] width 187 height 38
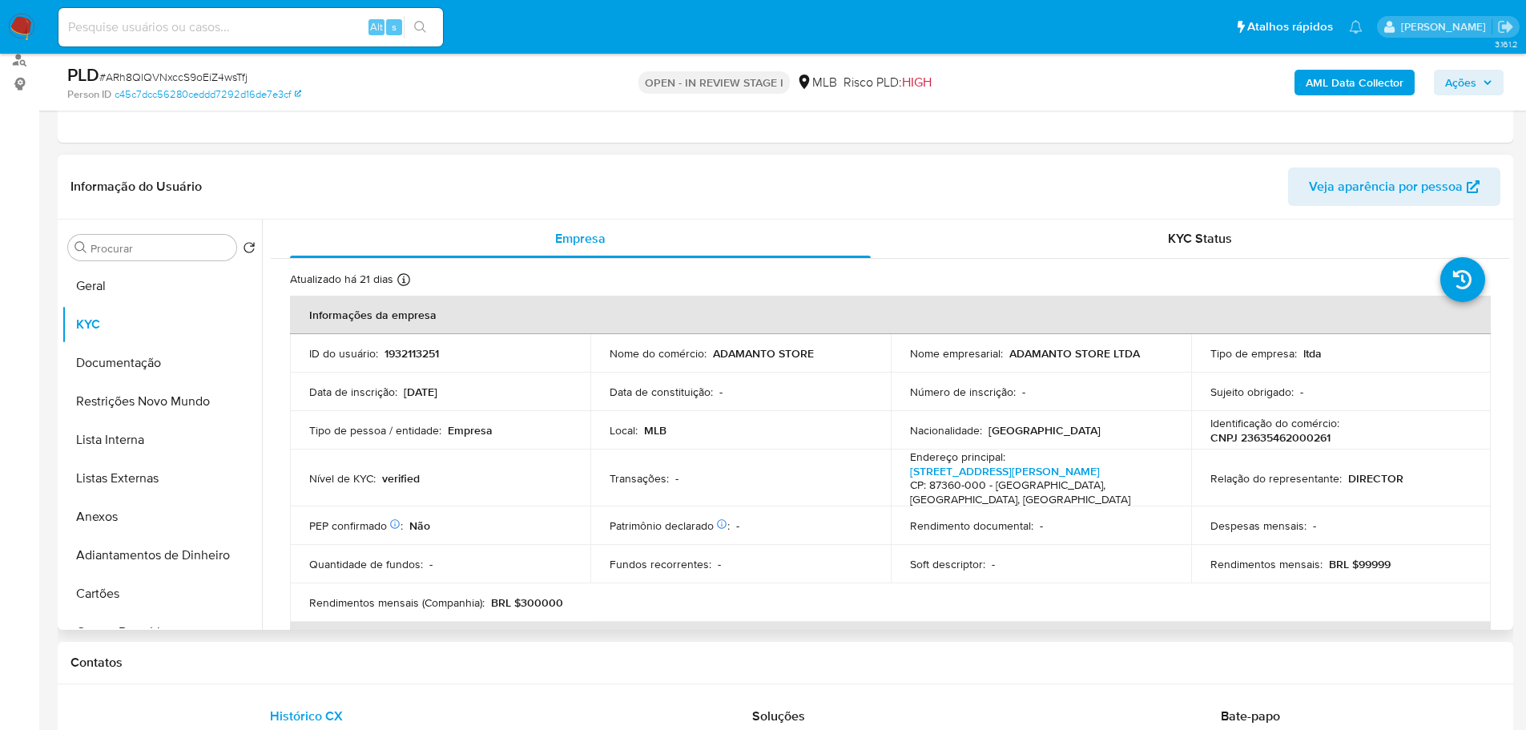
click at [1277, 430] on p "CNPJ 23635462000261" at bounding box center [1270, 437] width 120 height 14
click at [1283, 439] on p "CNPJ 23635462000261" at bounding box center [1270, 437] width 120 height 14
copy p "23635462000261"
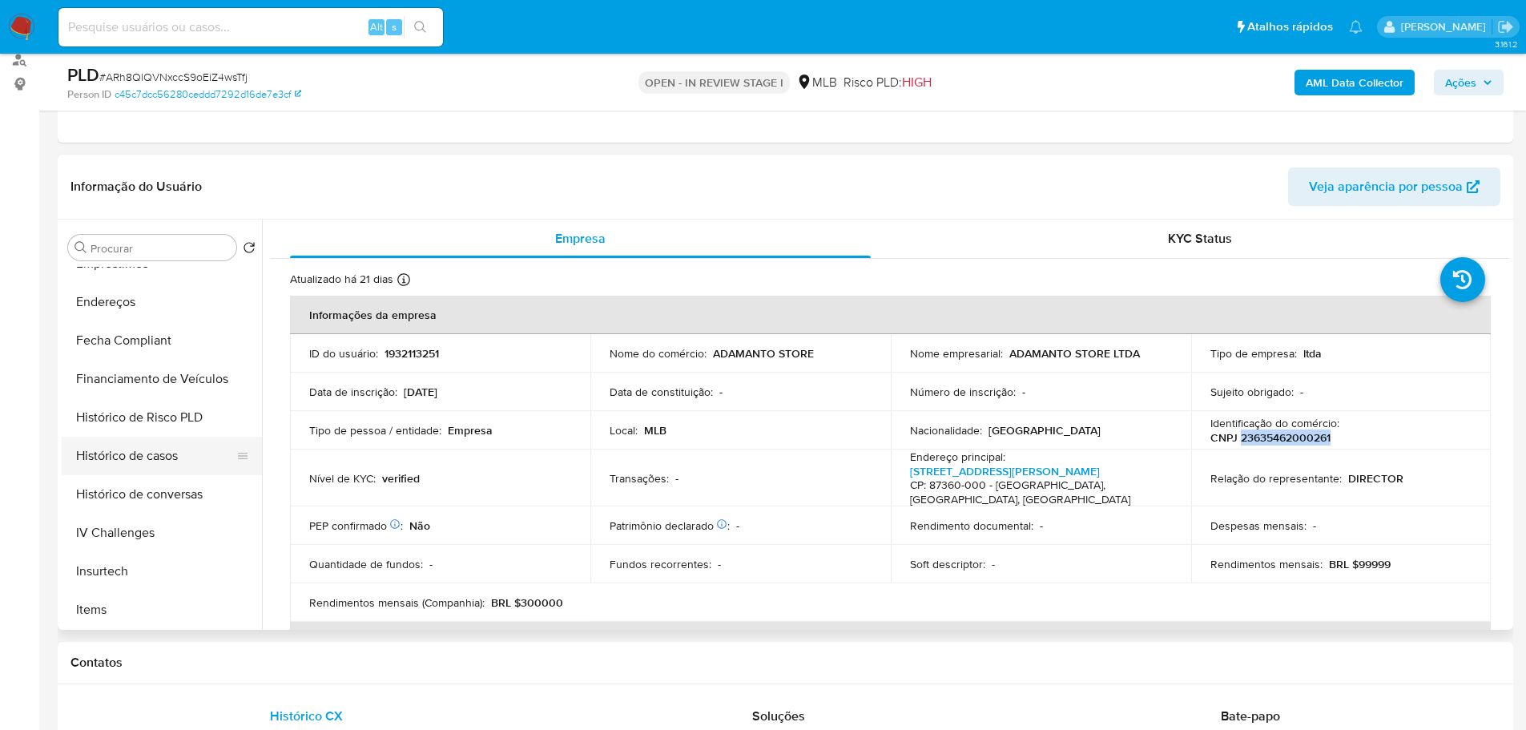
click at [143, 442] on button "Histórico de casos" at bounding box center [155, 456] width 187 height 38
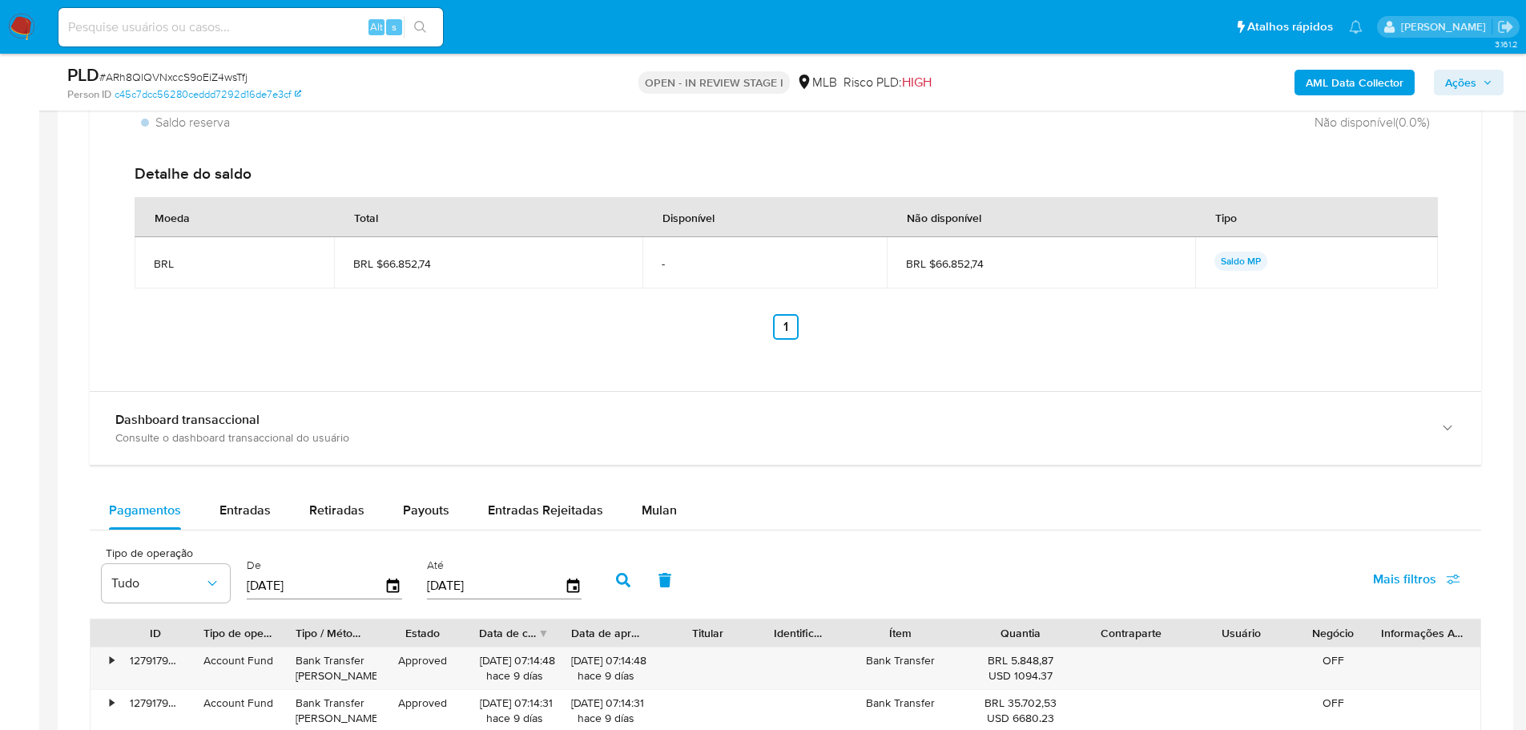
scroll to position [1558, 0]
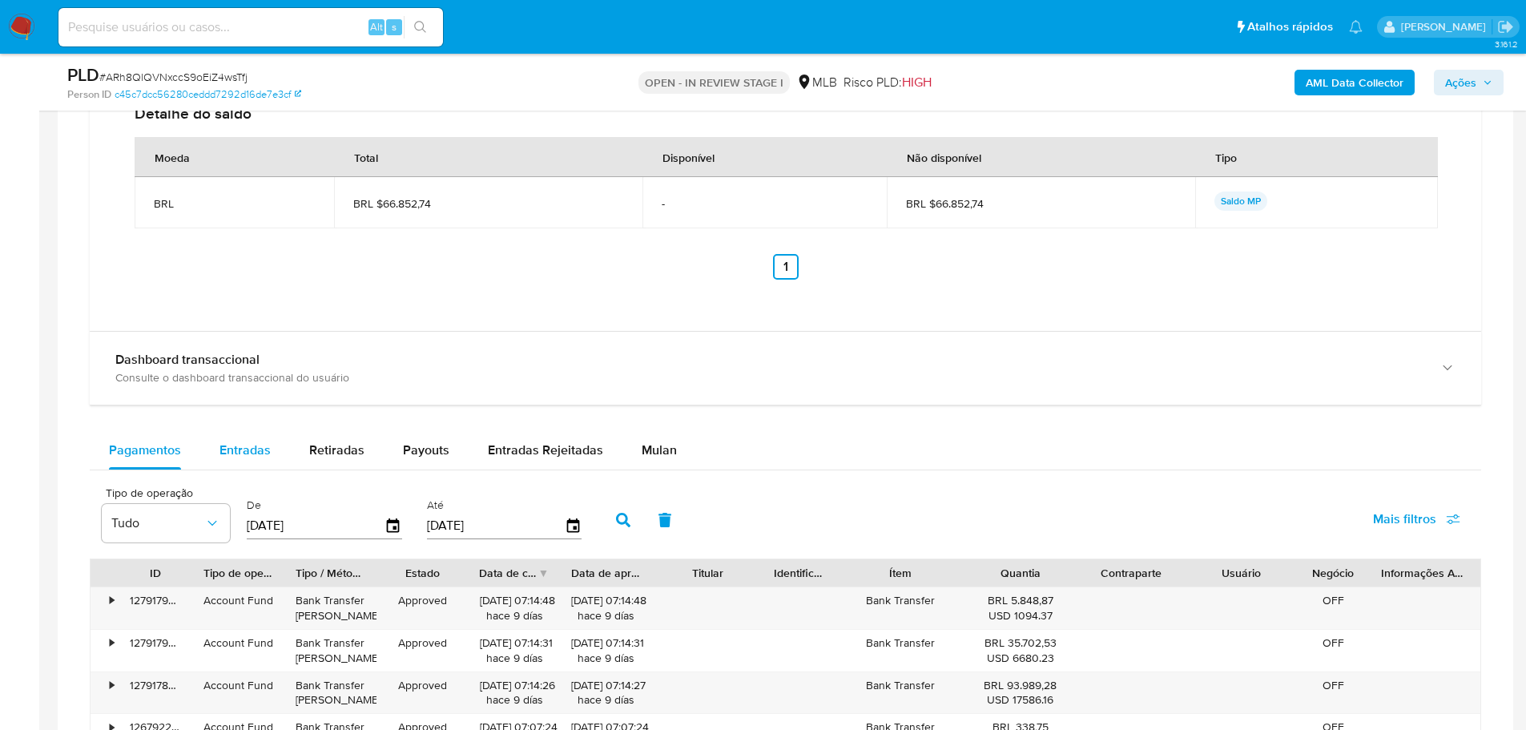
click at [211, 442] on button "Entradas" at bounding box center [245, 450] width 90 height 38
select select "10"
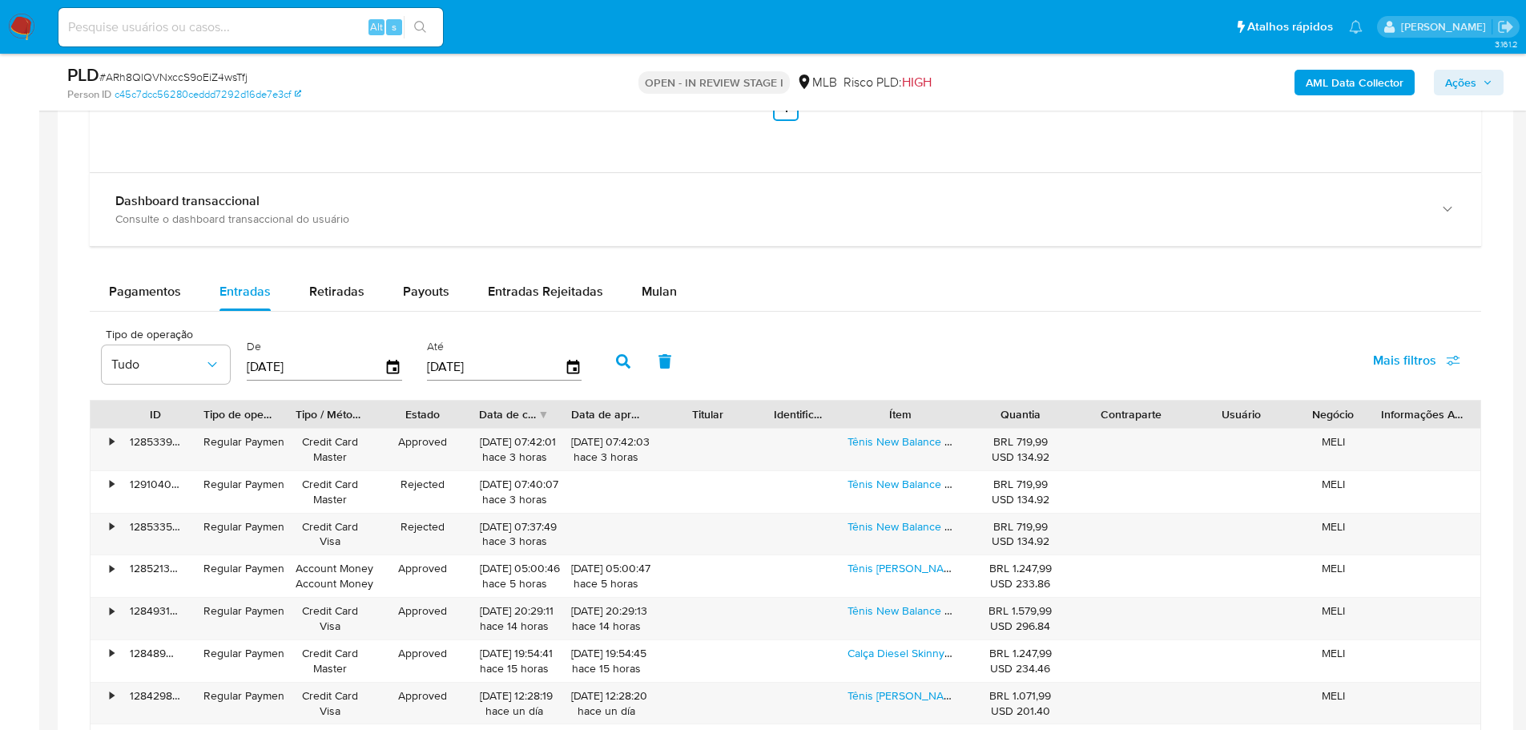
scroll to position [1718, 0]
click at [874, 430] on div "Tênis New Balance Ws327v1 Bege/vinho" at bounding box center [900, 448] width 129 height 42
click at [896, 447] on link "Tênis New Balance Ws327v1 Bege/vinho" at bounding box center [948, 440] width 200 height 16
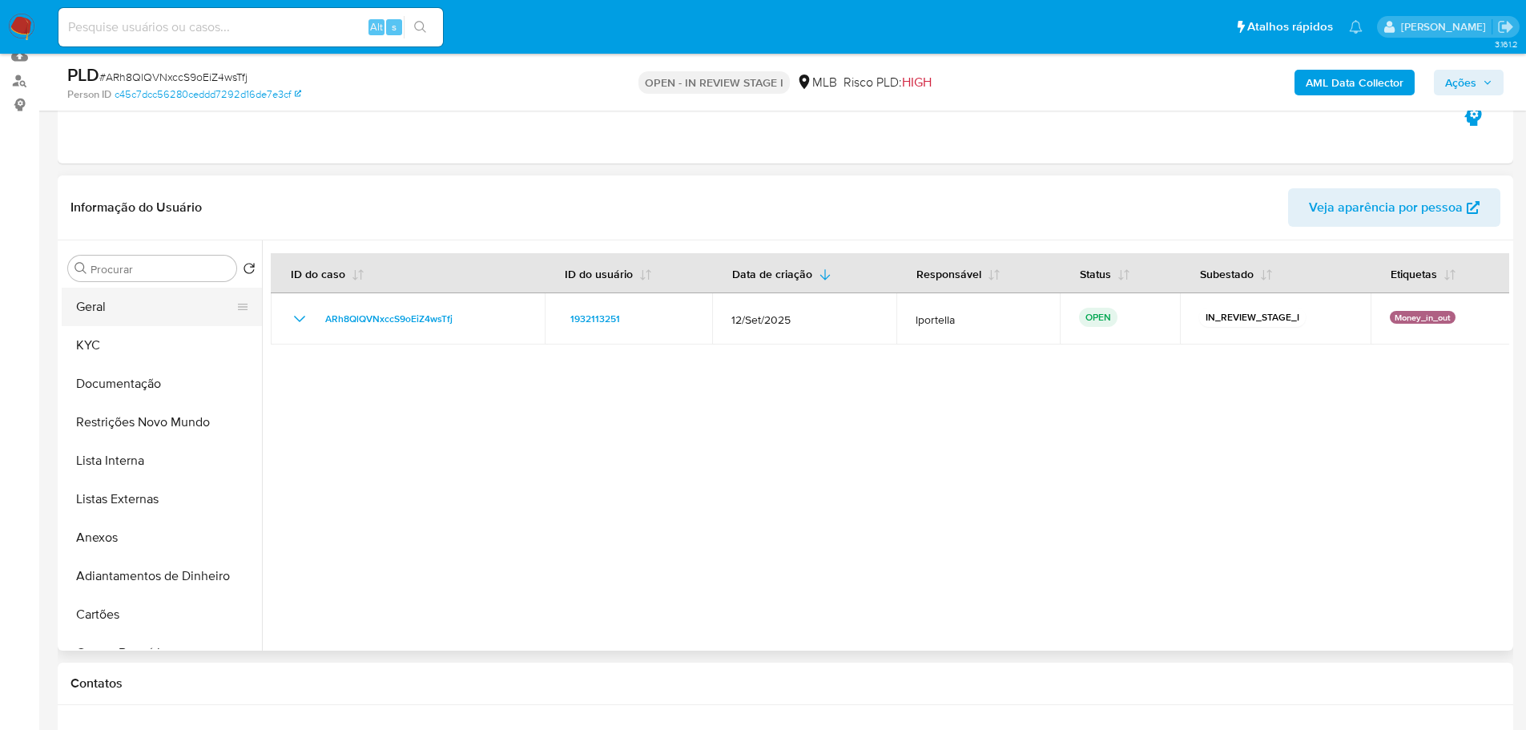
scroll to position [116, 0]
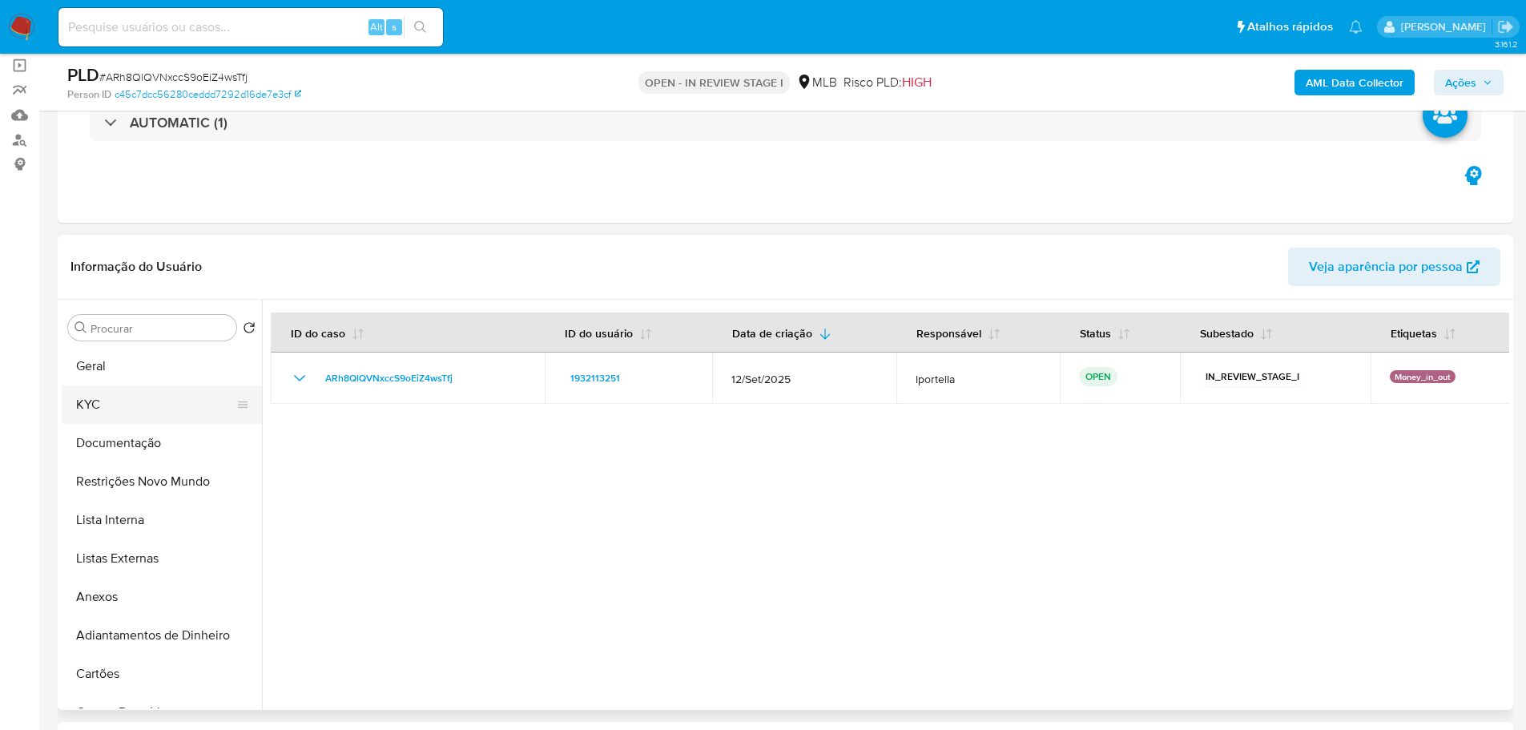
click at [129, 401] on button "KYC" at bounding box center [155, 404] width 187 height 38
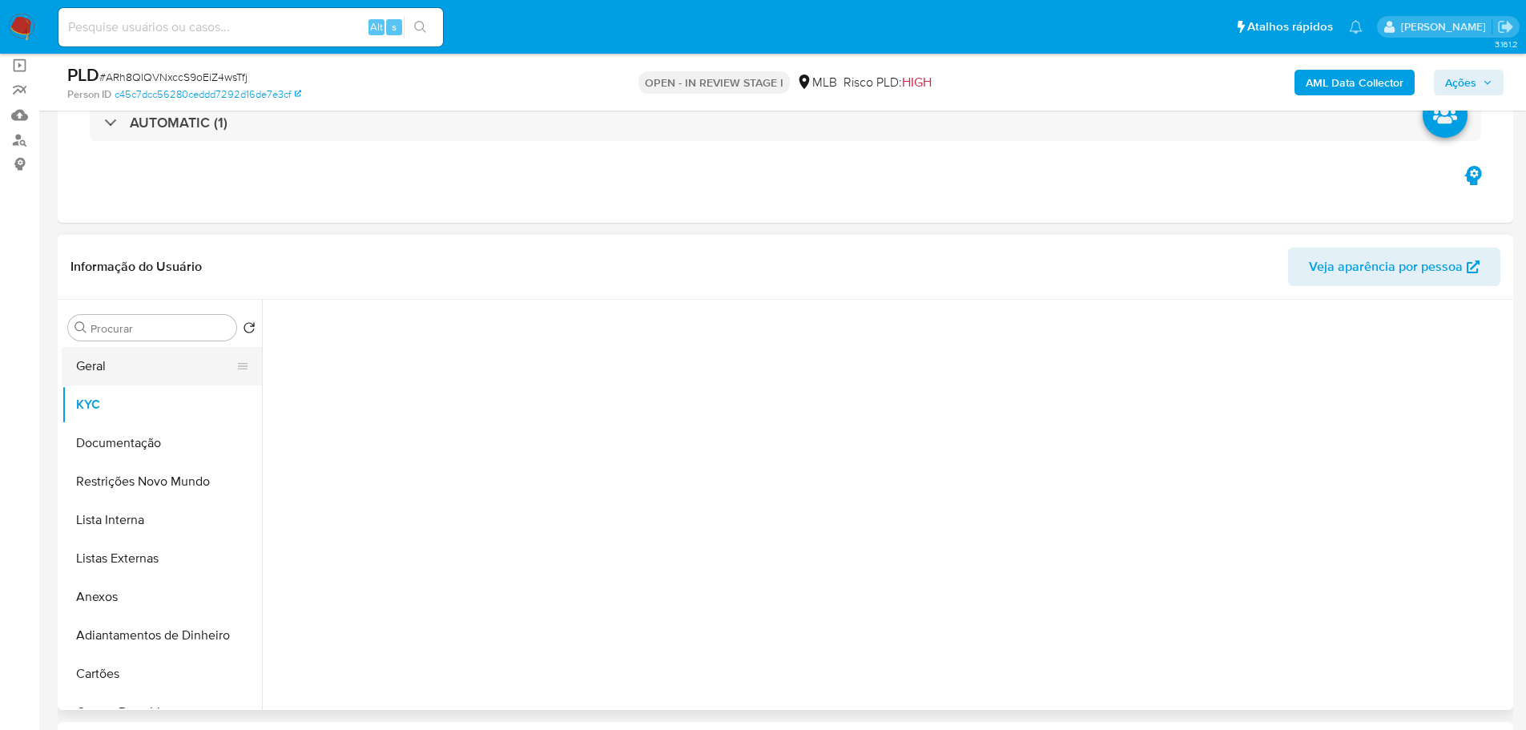
click at [132, 380] on button "Geral" at bounding box center [155, 366] width 187 height 38
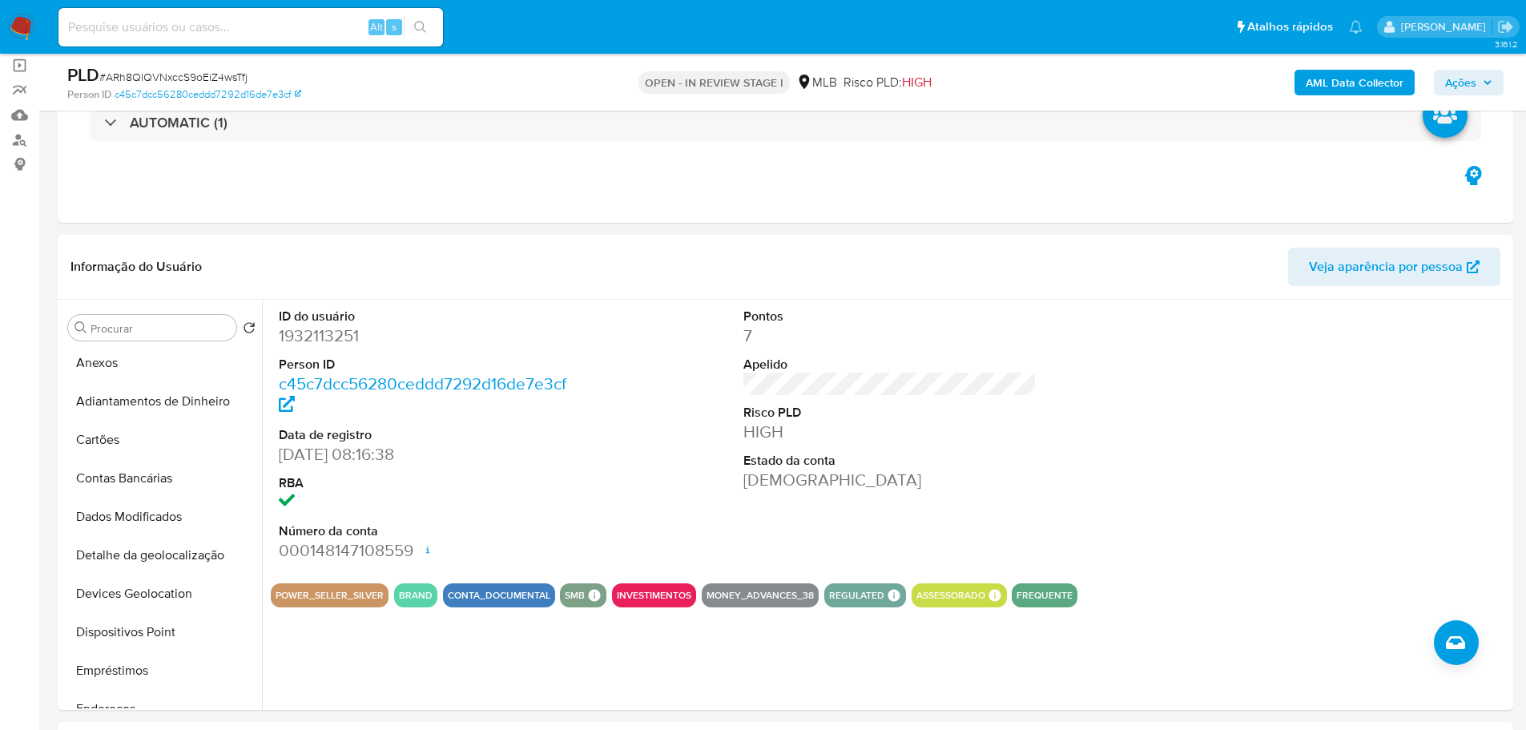
scroll to position [481, 0]
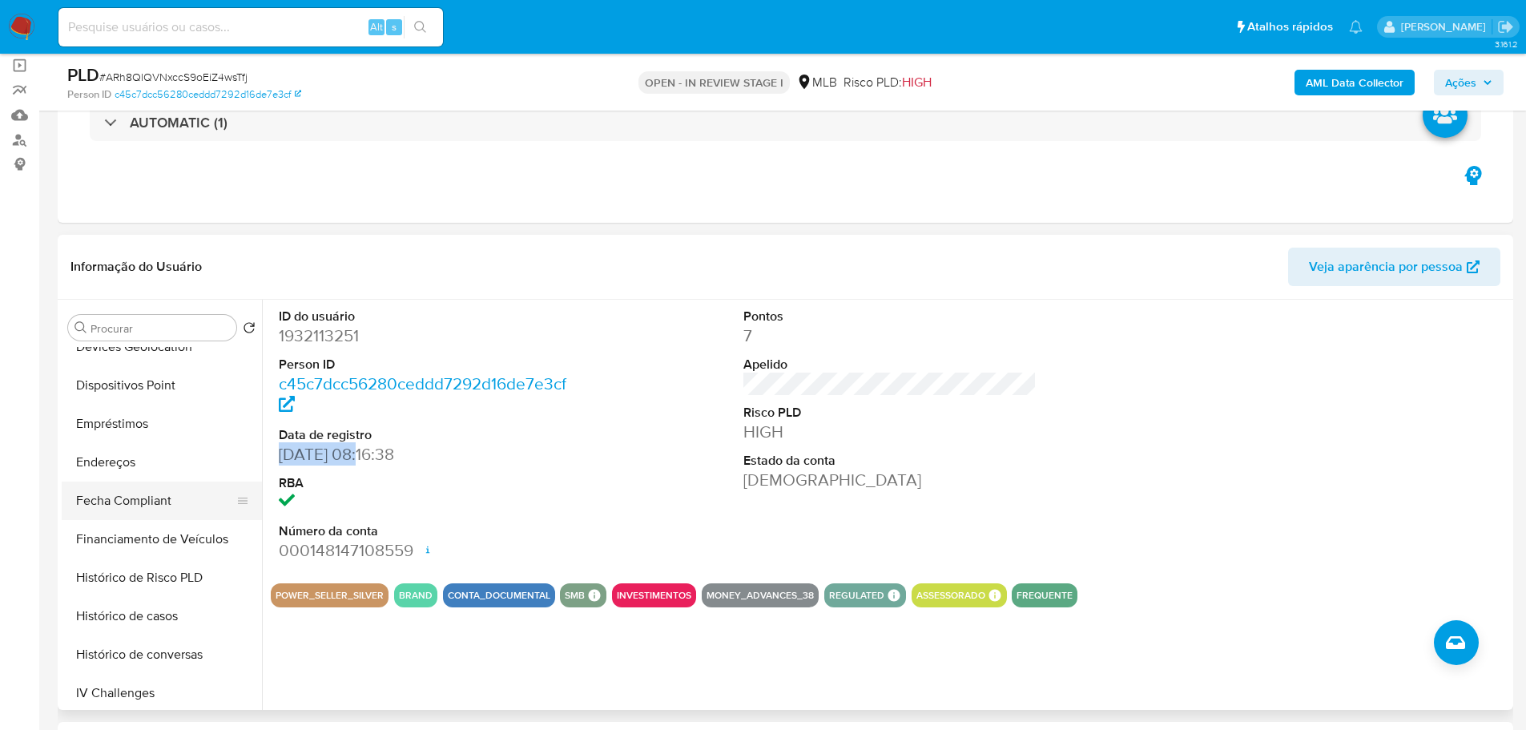
drag, startPoint x: 369, startPoint y: 457, endPoint x: 151, endPoint y: 485, distance: 219.7
click at [272, 458] on div "ID do usuário 1932113251 Person ID c45c7dcc56280ceddd7292d16de7e3cf Data de reg…" at bounding box center [426, 435] width 310 height 271
click at [1474, 82] on span "Ações" at bounding box center [1460, 83] width 31 height 26
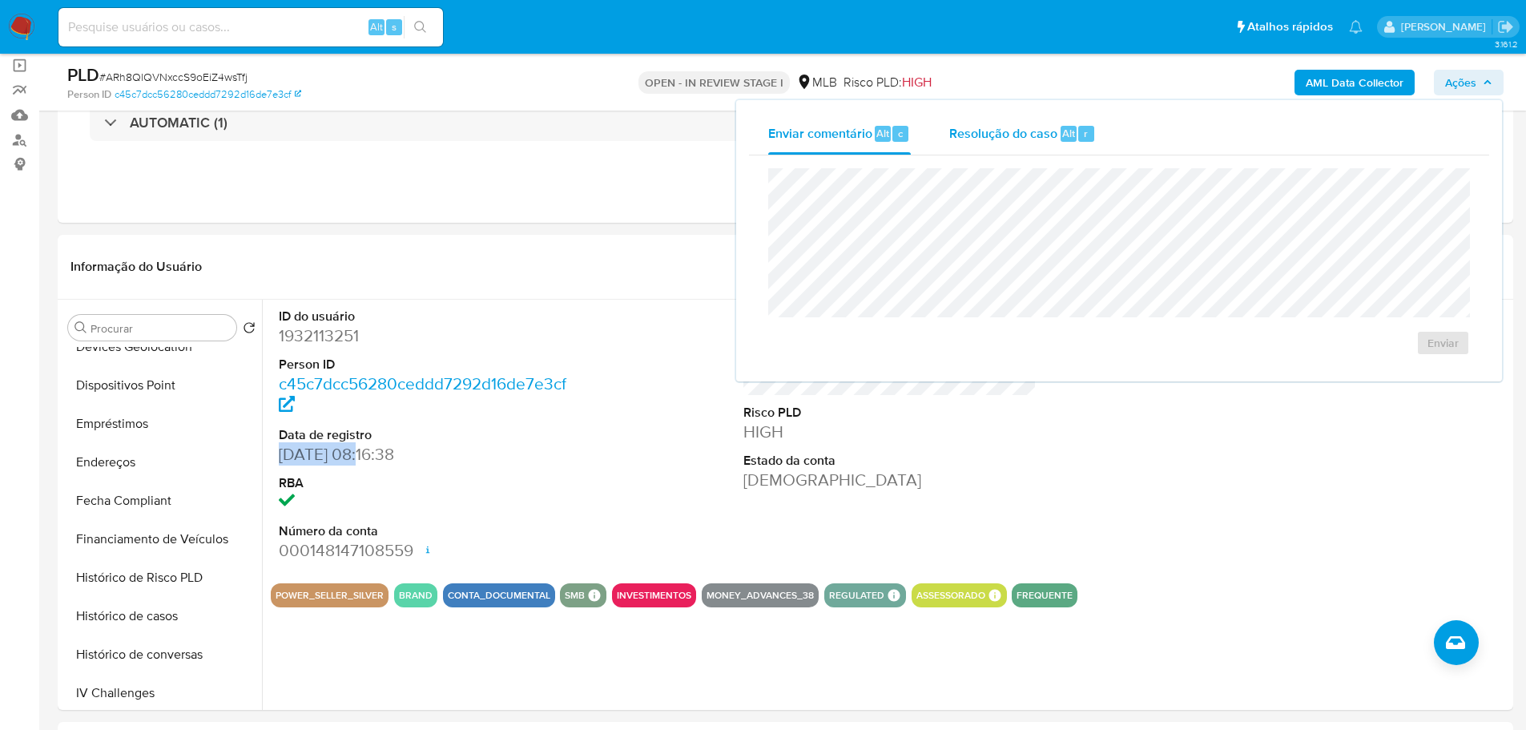
click at [1021, 124] on span "Resolução do caso" at bounding box center [1003, 132] width 108 height 18
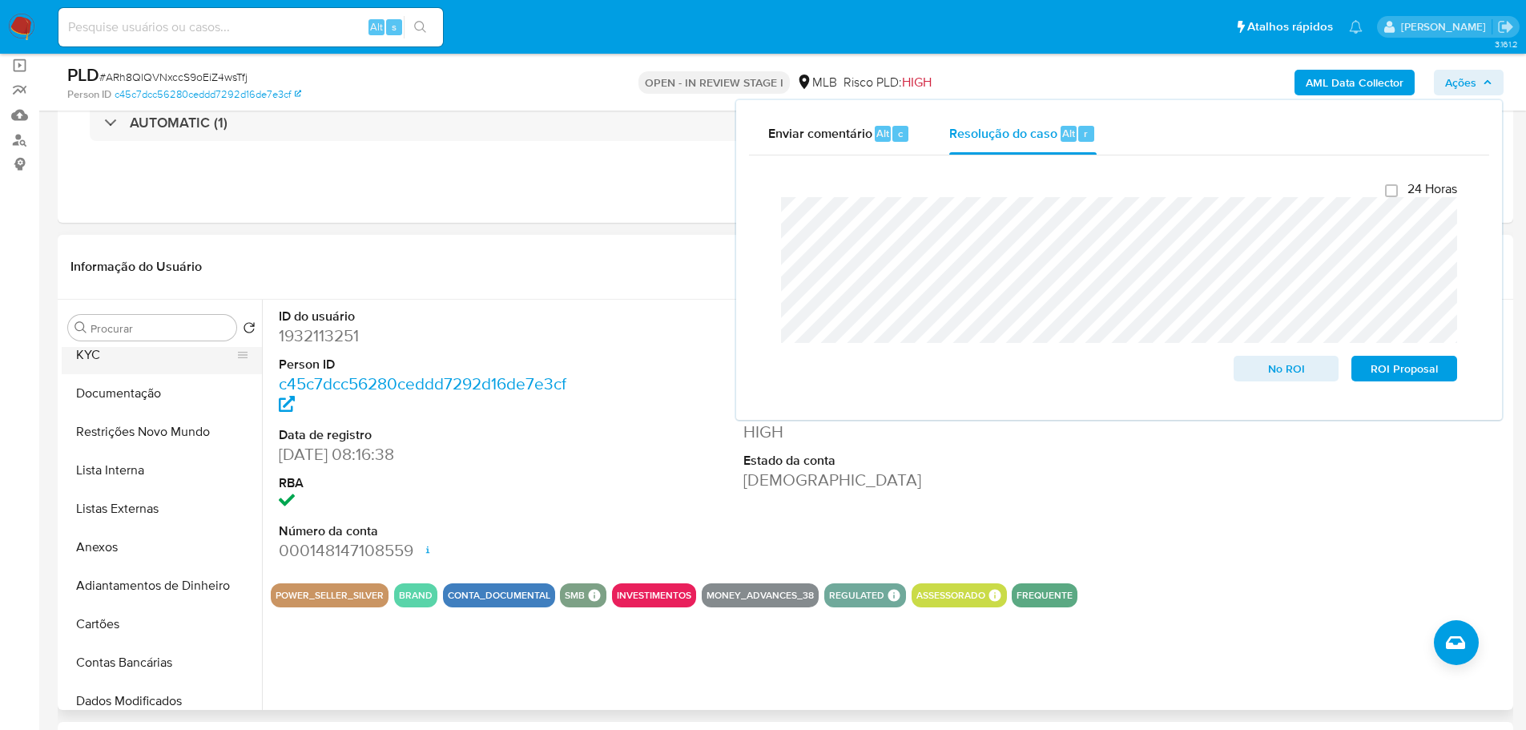
scroll to position [0, 0]
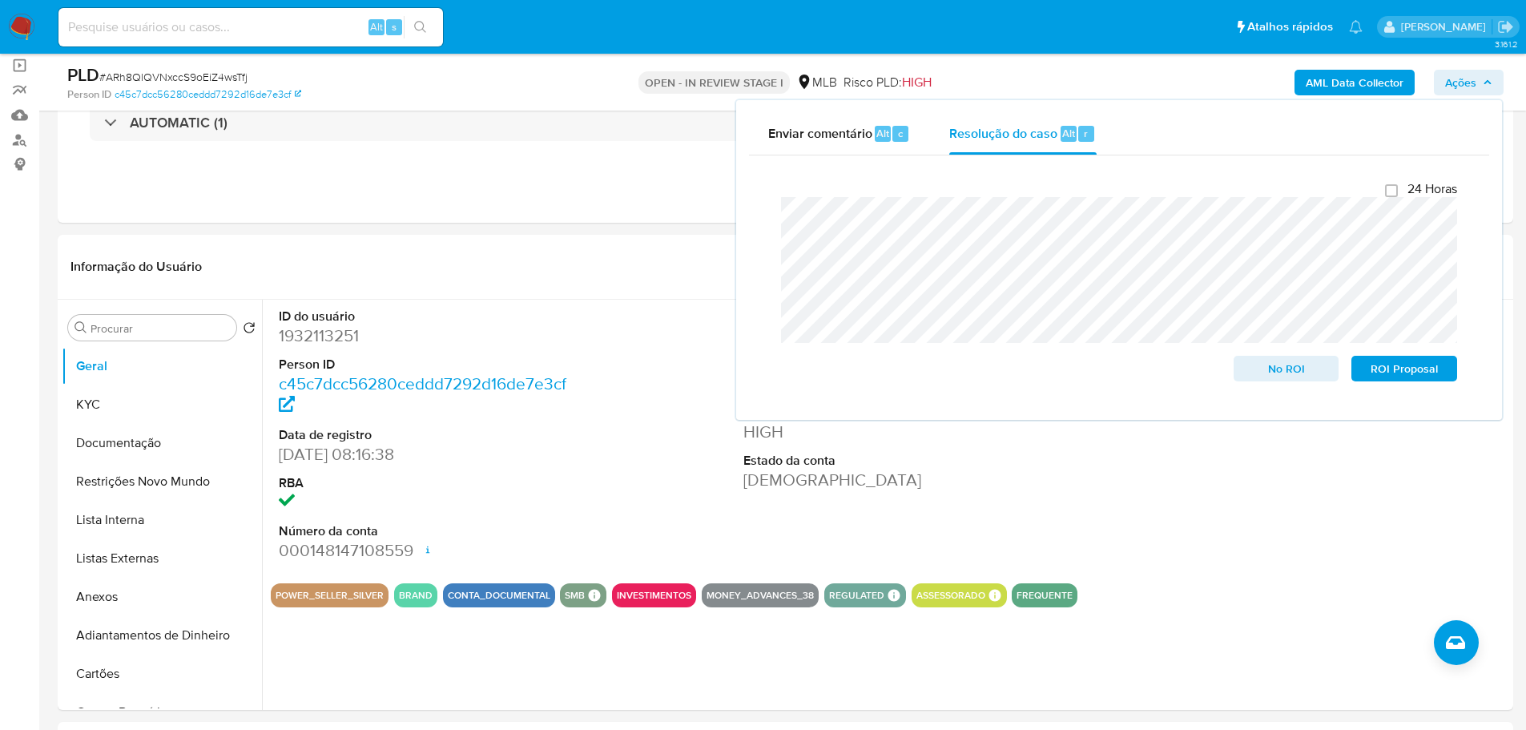
click at [1361, 85] on b "AML Data Collector" at bounding box center [1355, 83] width 98 height 26
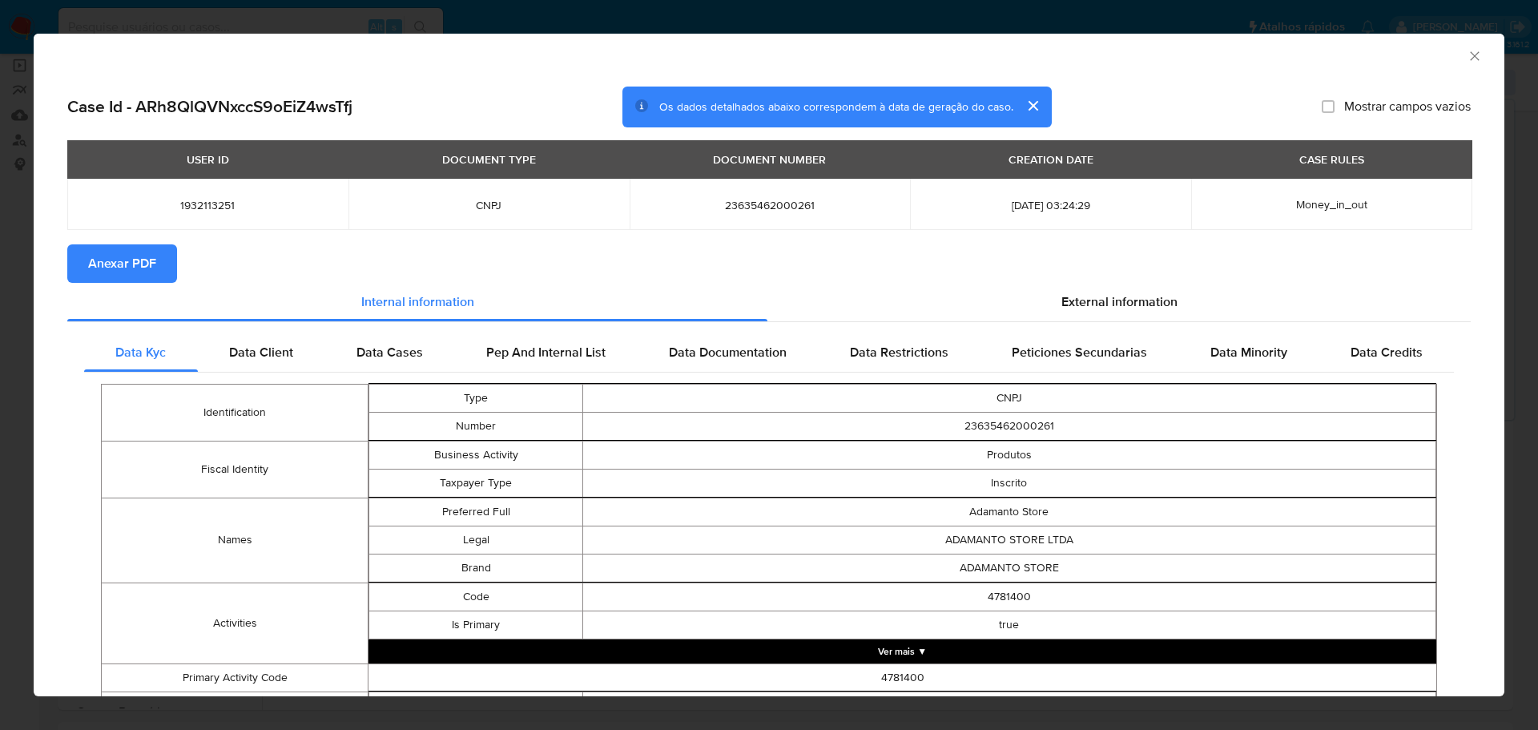
click at [110, 252] on span "Anexar PDF" at bounding box center [122, 263] width 68 height 35
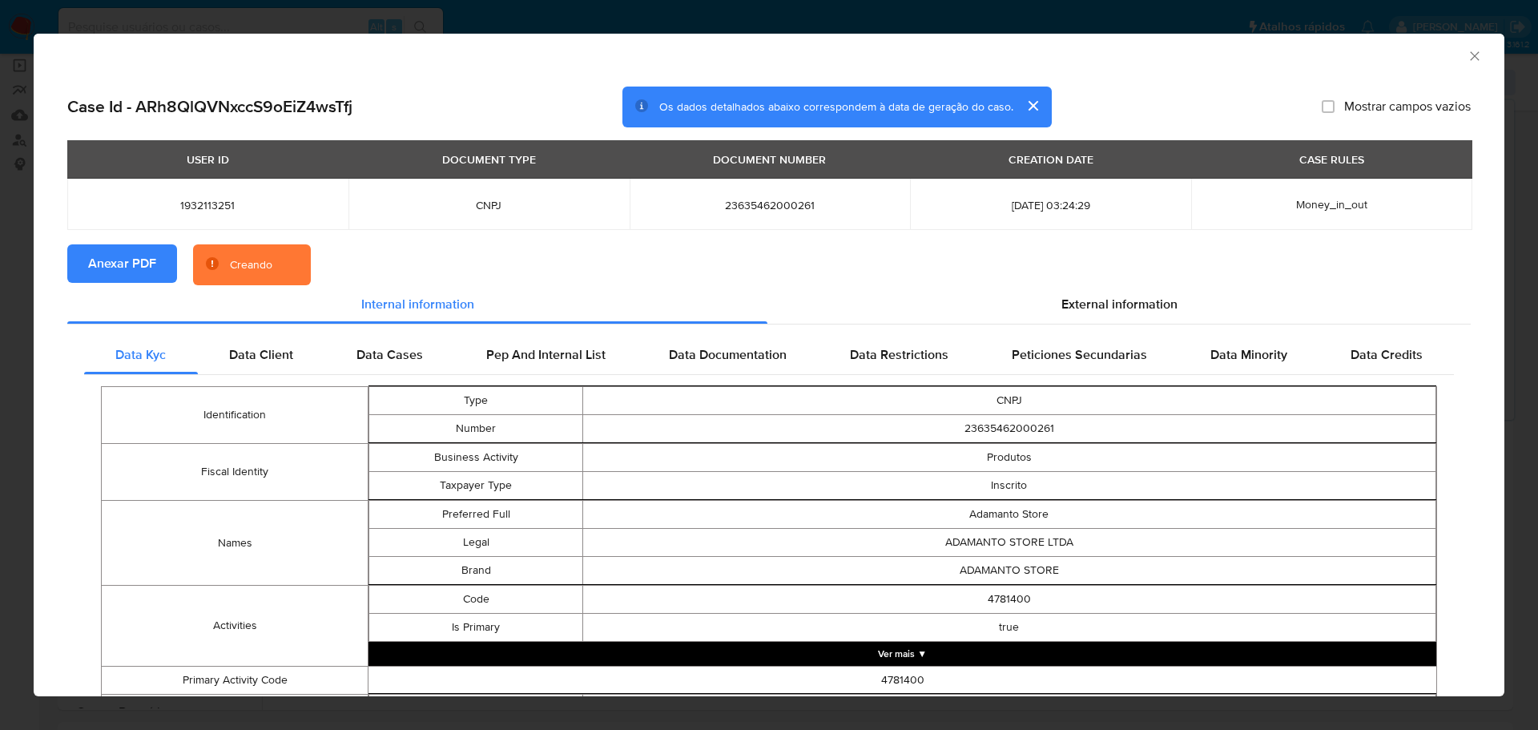
click at [1467, 50] on icon "Fechar a janela" at bounding box center [1475, 56] width 16 height 16
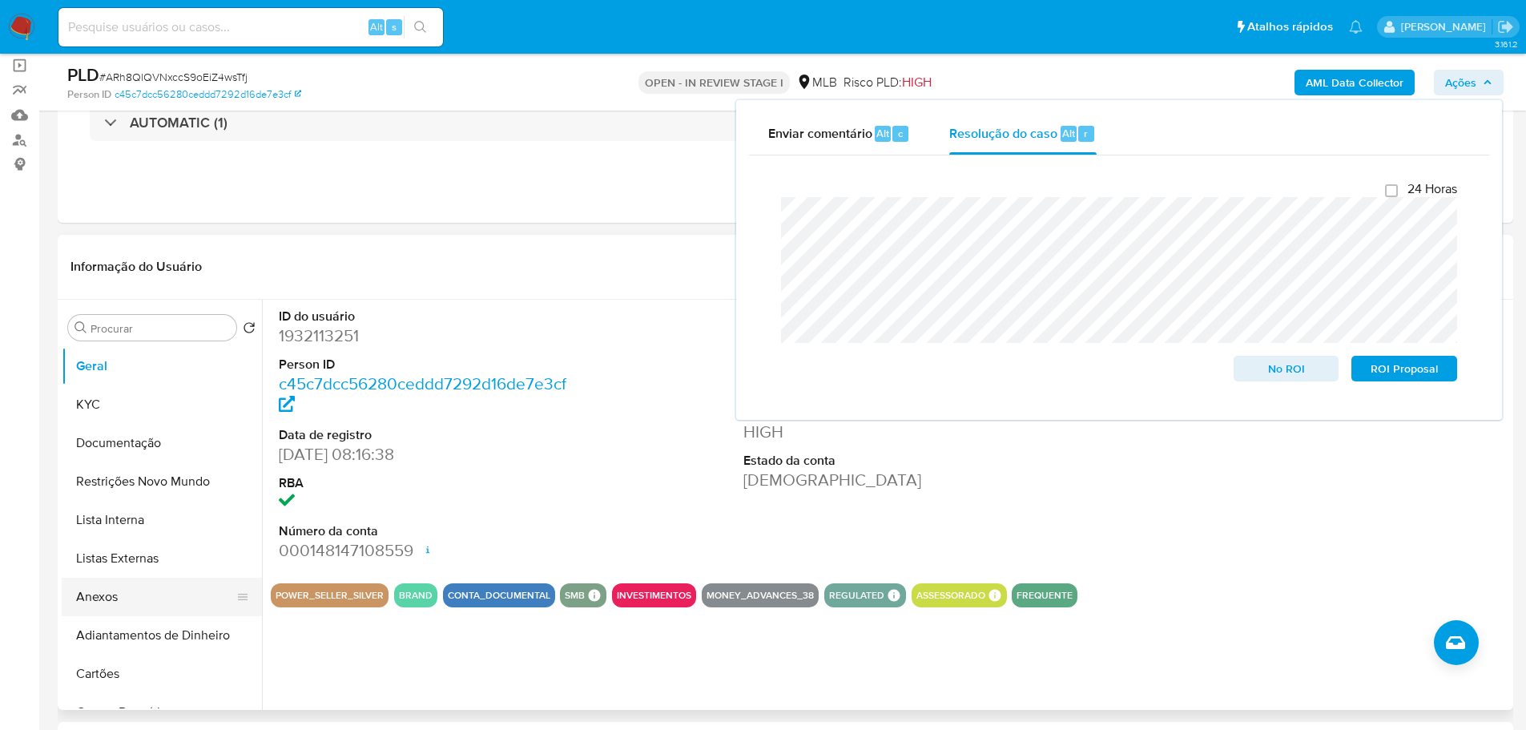
click at [143, 594] on button "Anexos" at bounding box center [155, 597] width 187 height 38
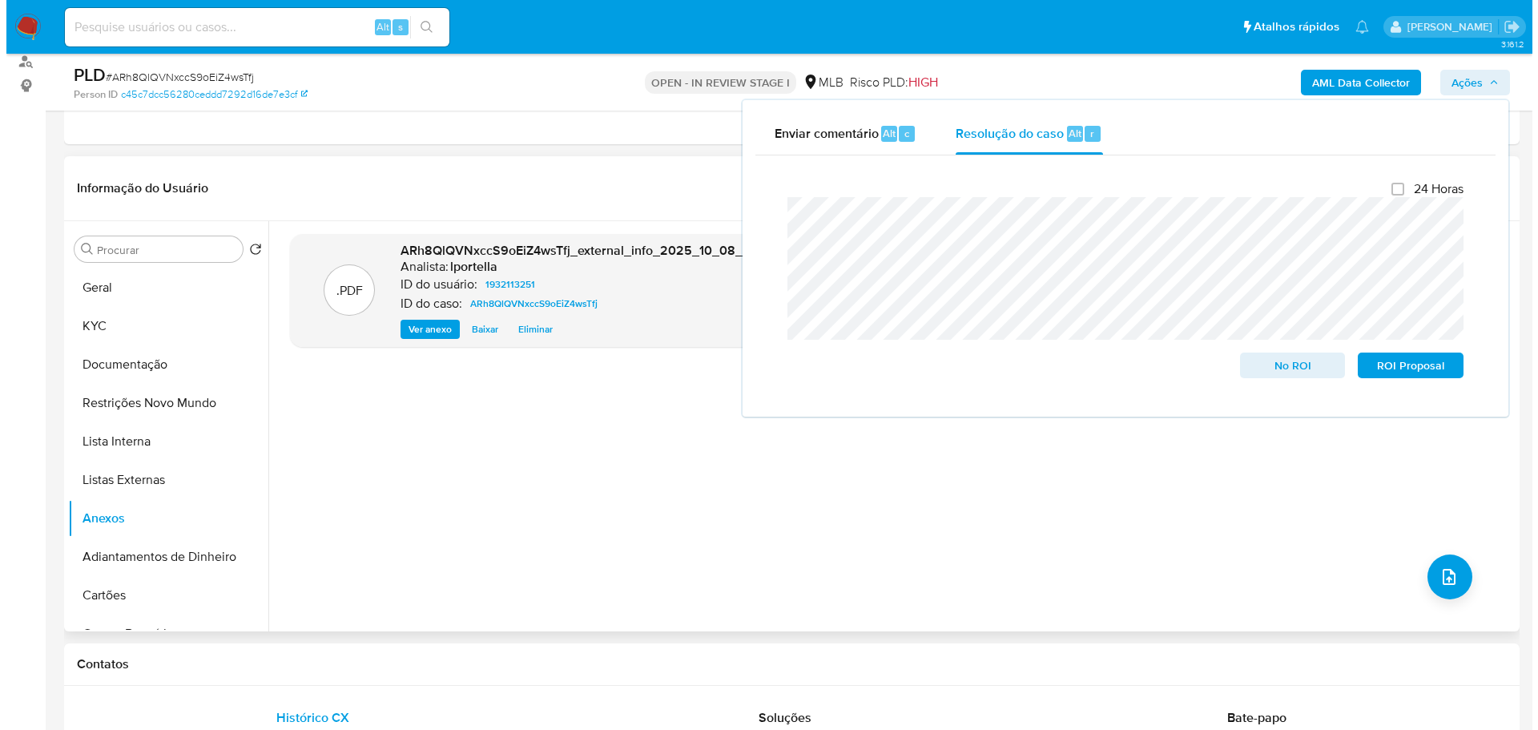
scroll to position [196, 0]
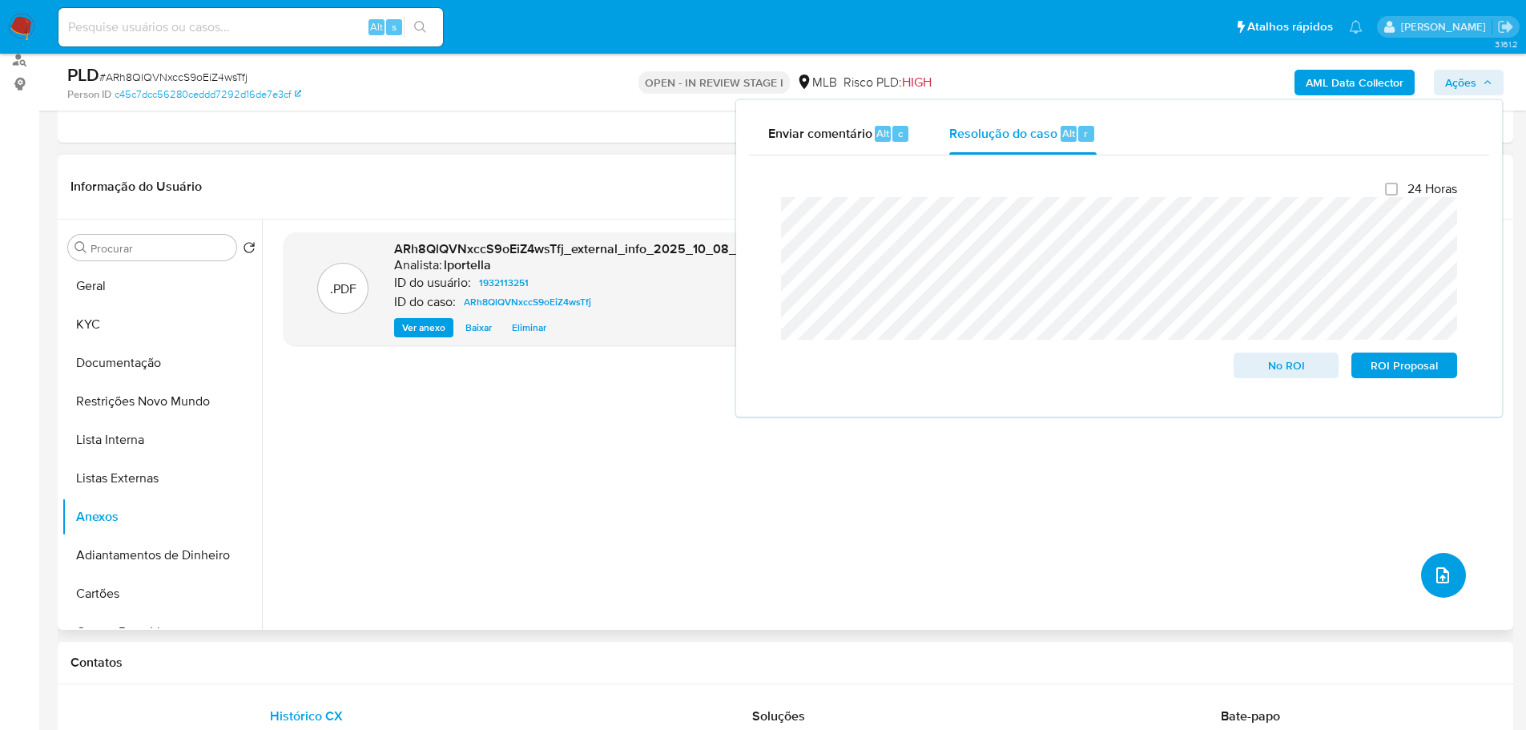
click at [1447, 574] on button "upload-file" at bounding box center [1443, 575] width 45 height 45
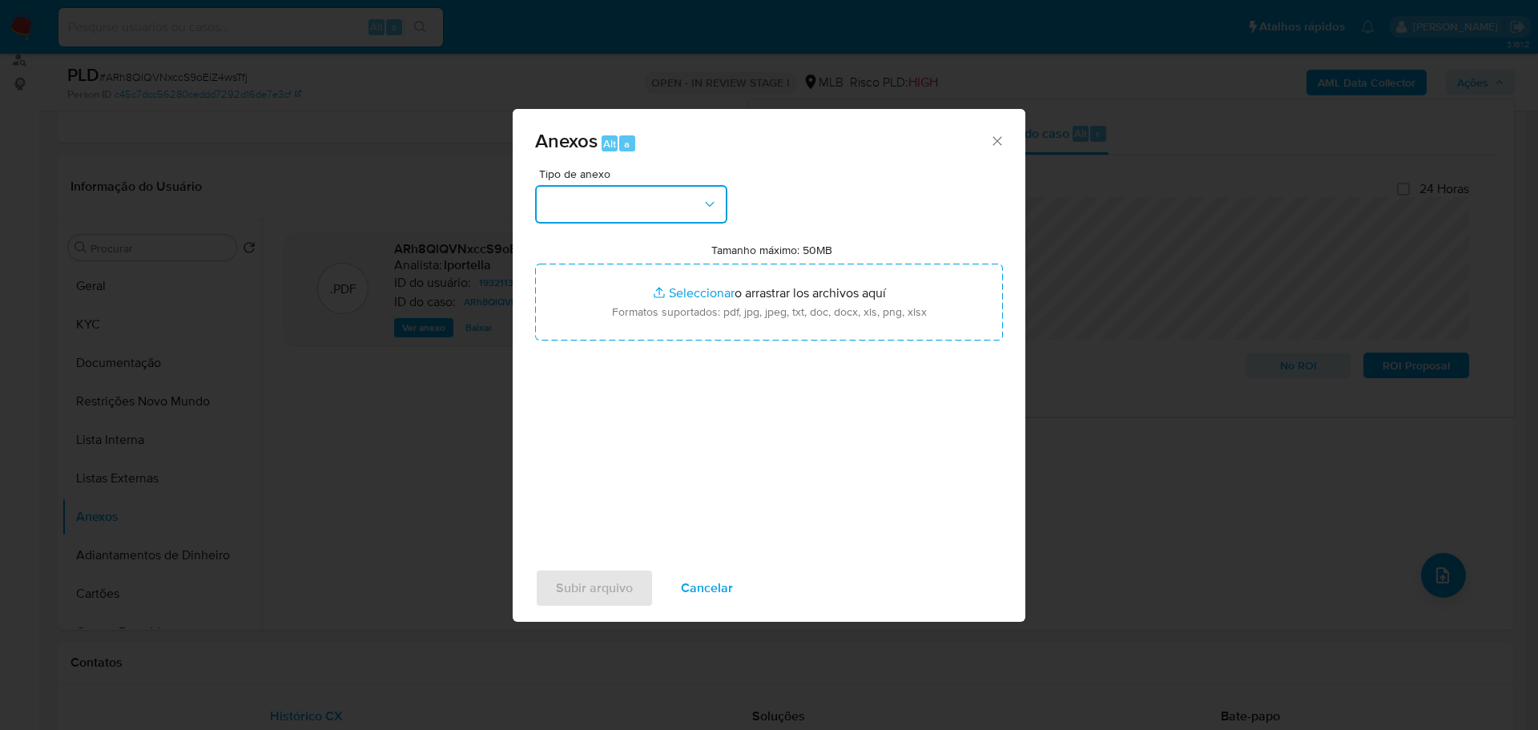
click at [601, 209] on button "button" at bounding box center [631, 204] width 192 height 38
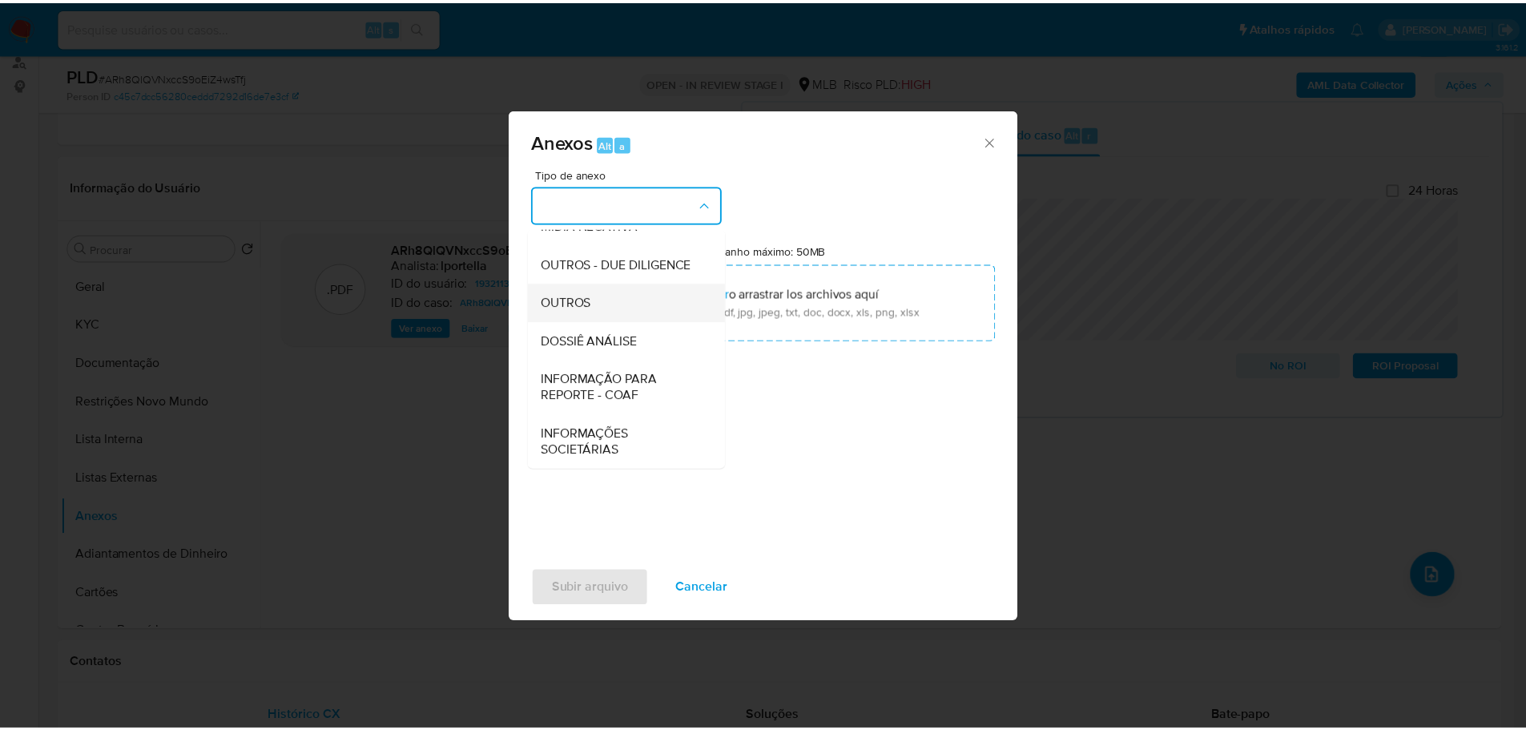
scroll to position [247, 0]
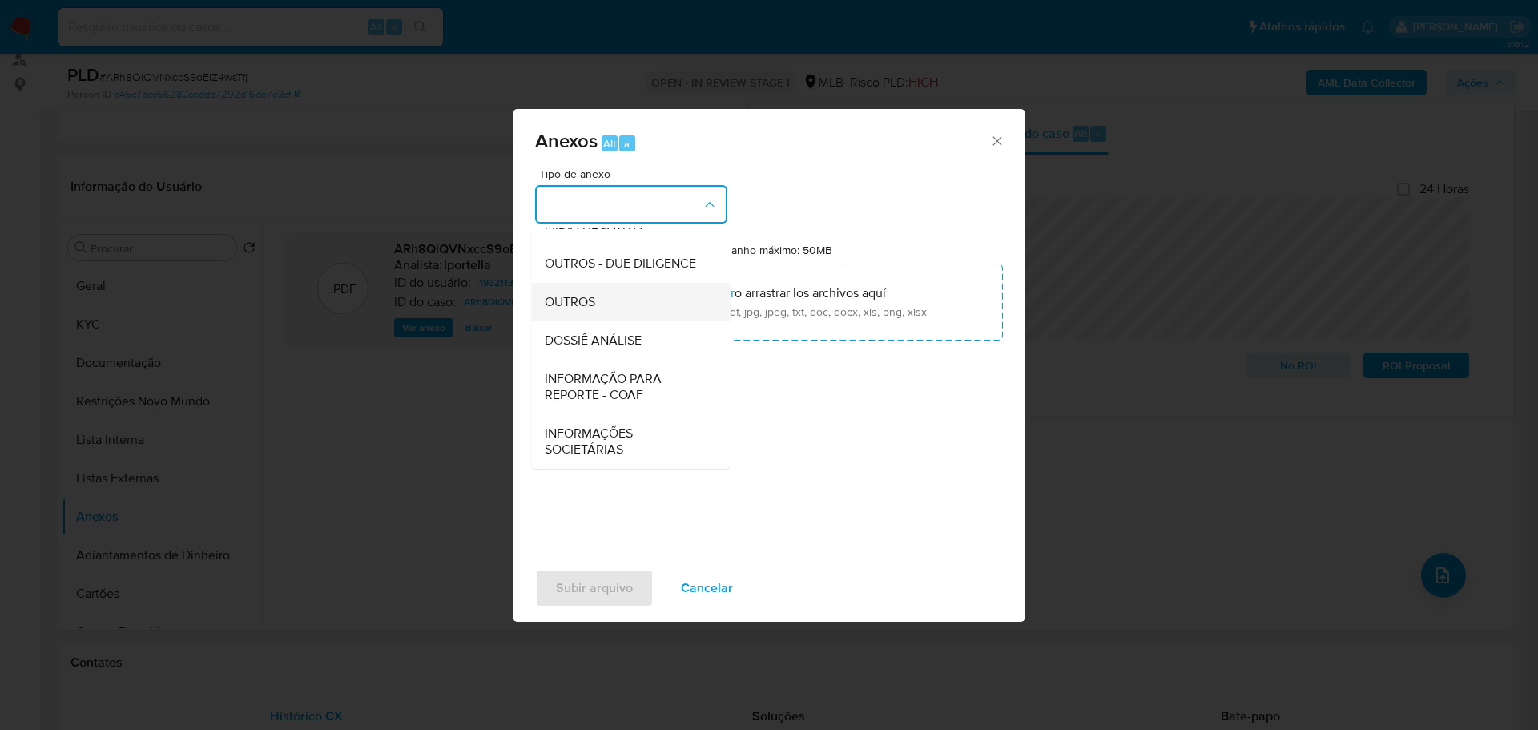
click at [585, 302] on span "OUTROS" at bounding box center [570, 302] width 50 height 16
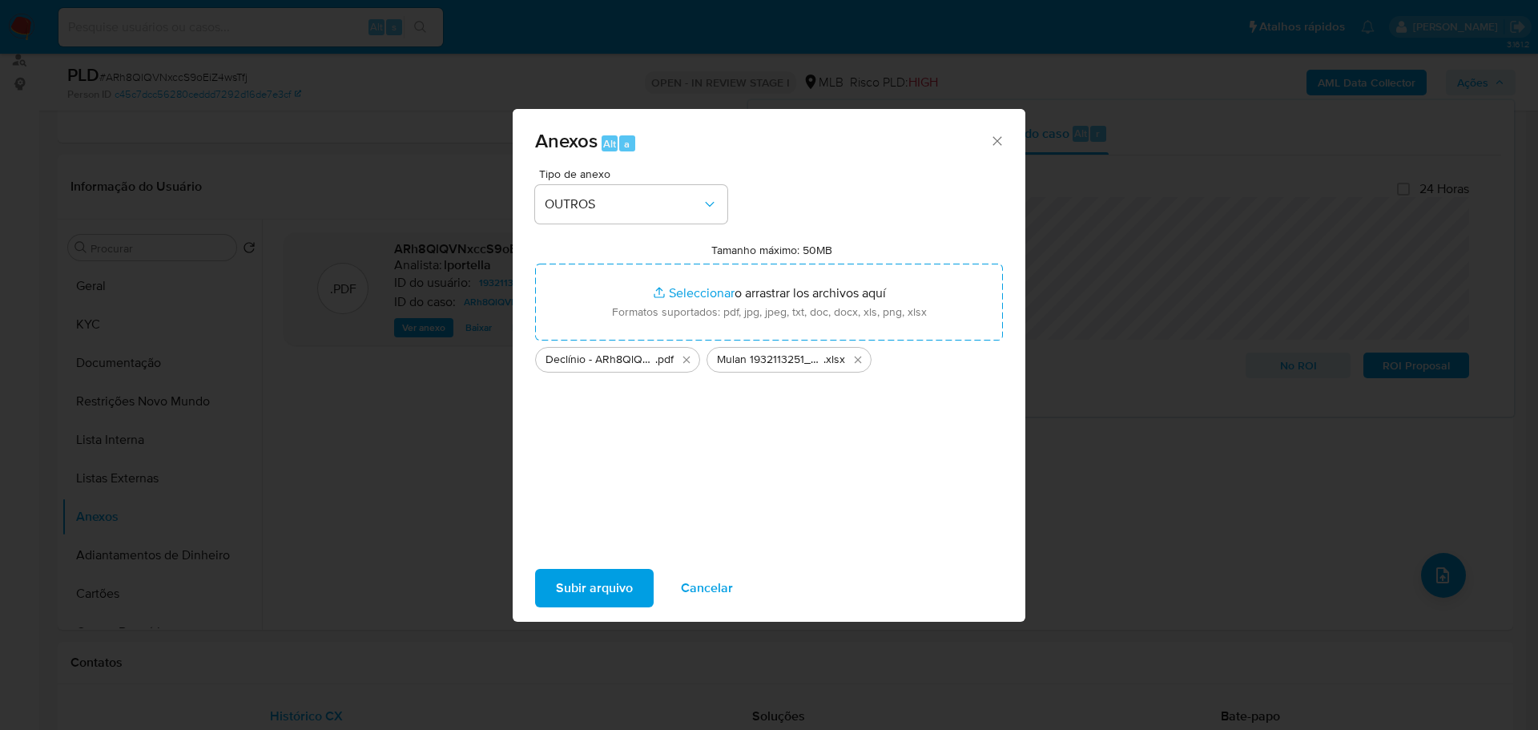
click at [618, 587] on span "Subir arquivo" at bounding box center [594, 587] width 77 height 35
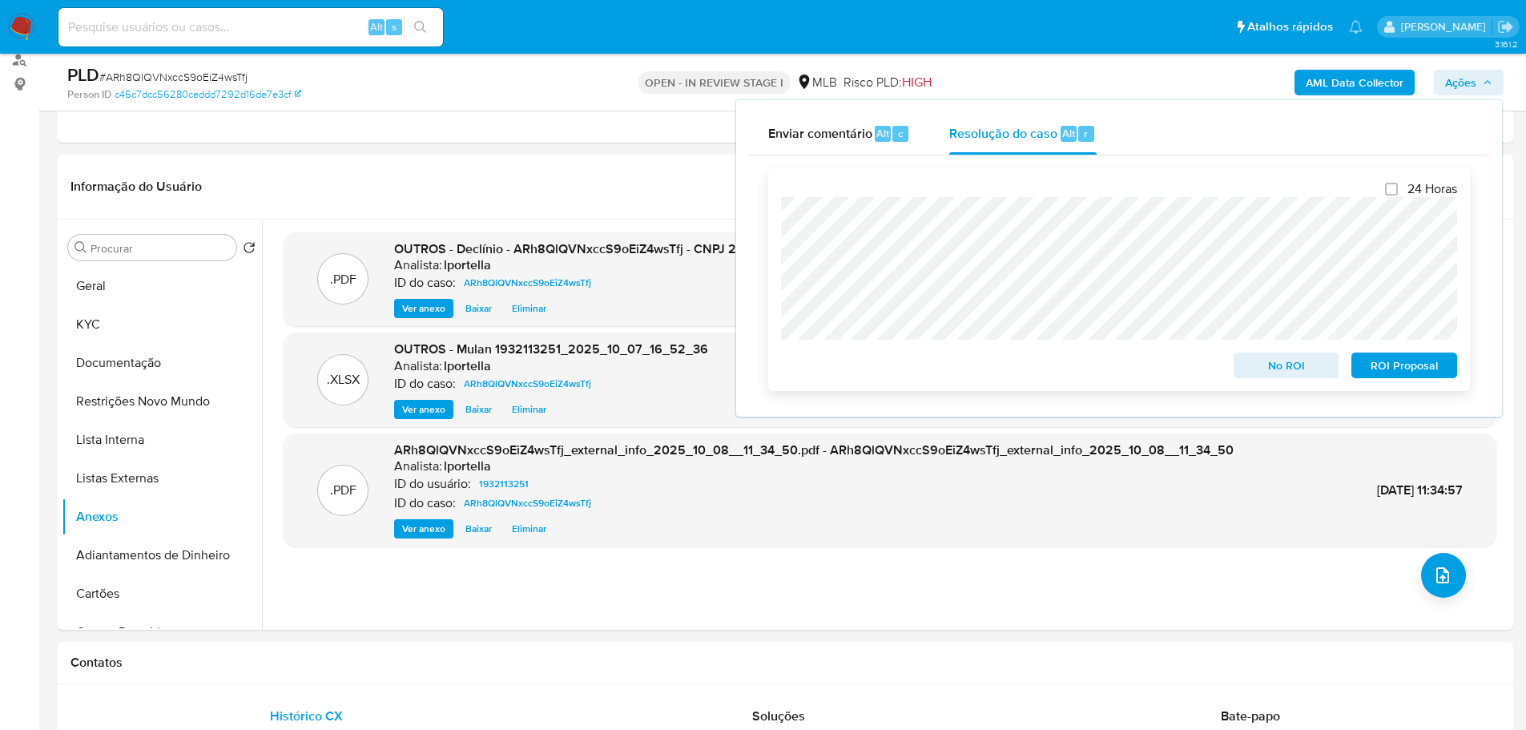
click at [1294, 376] on span "No ROI" at bounding box center [1286, 365] width 83 height 22
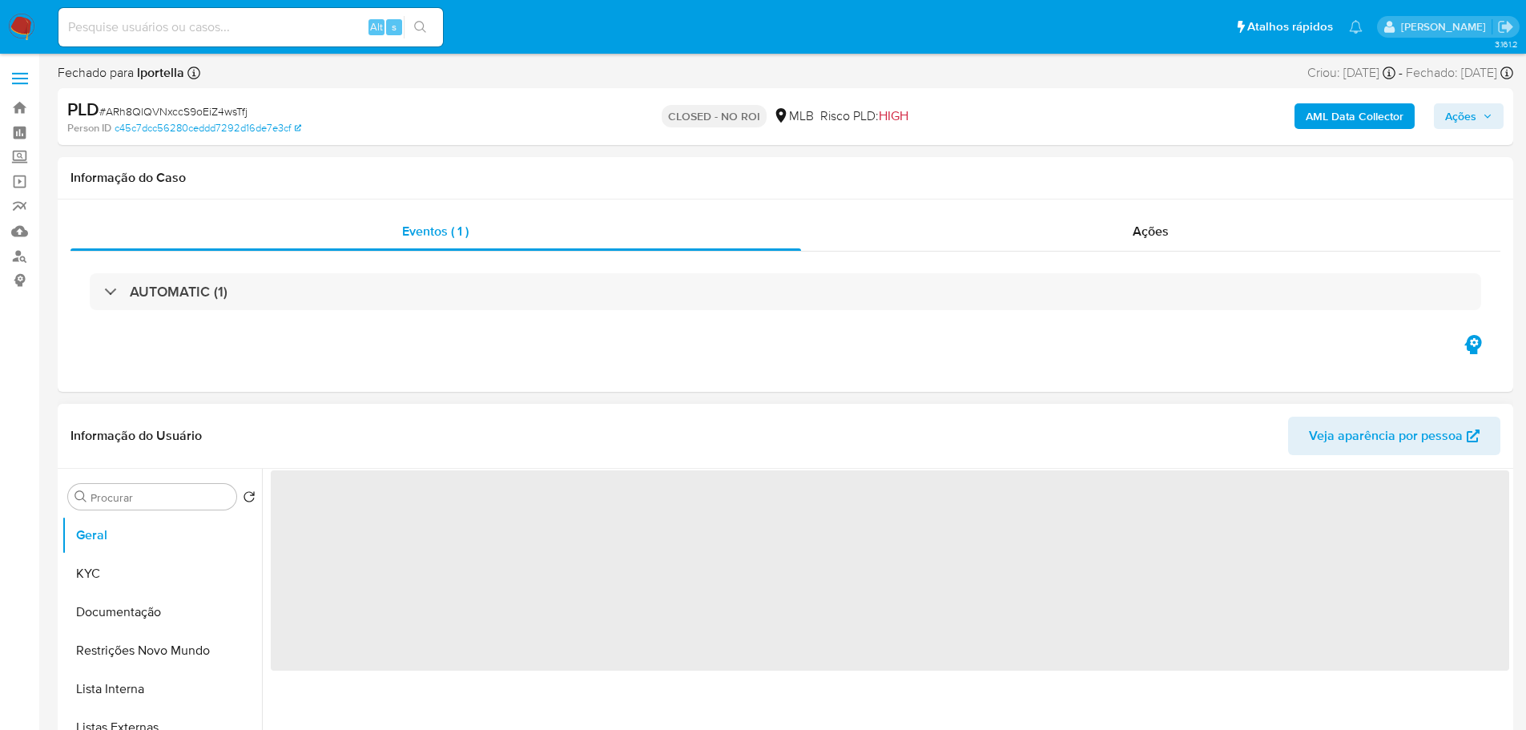
select select "10"
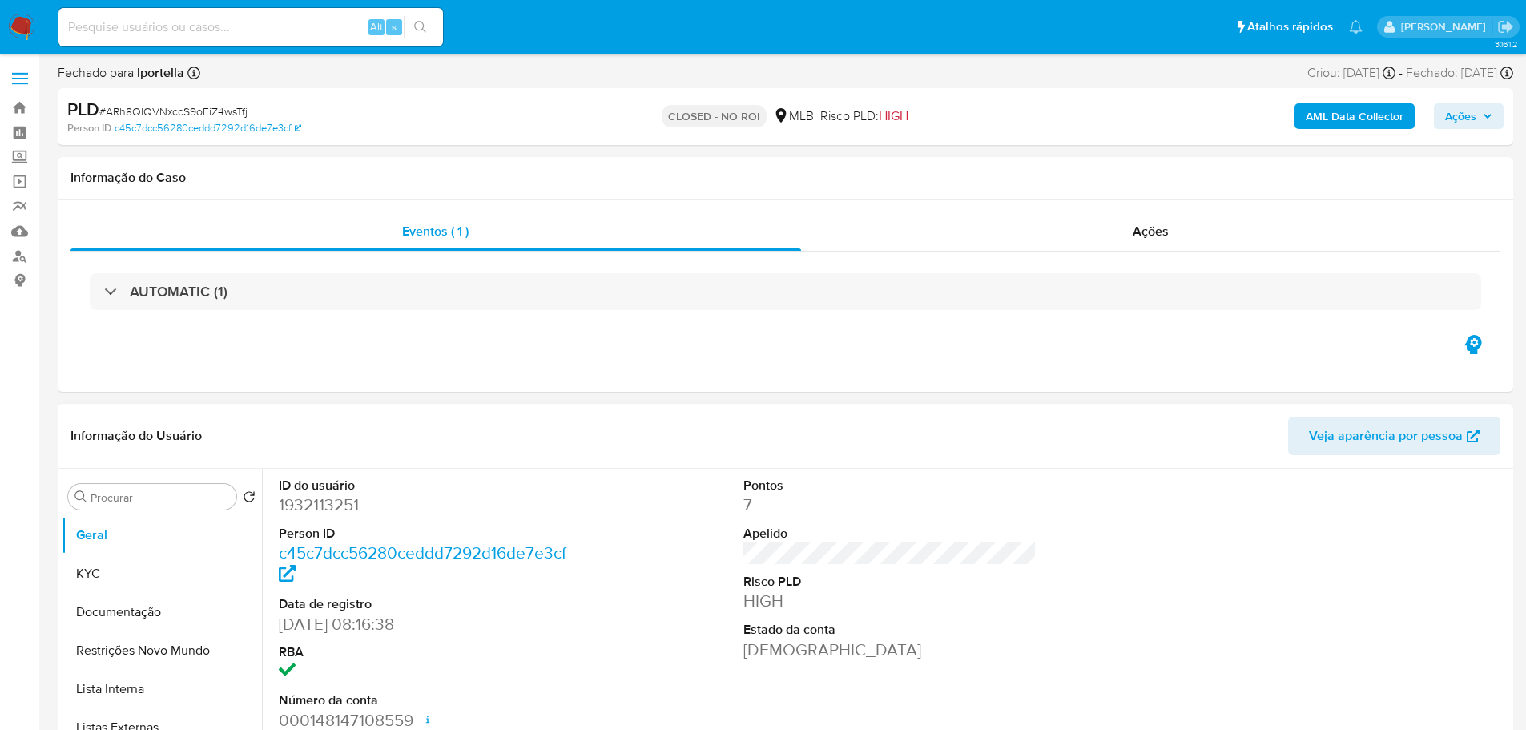
click at [26, 26] on img at bounding box center [21, 27] width 27 height 27
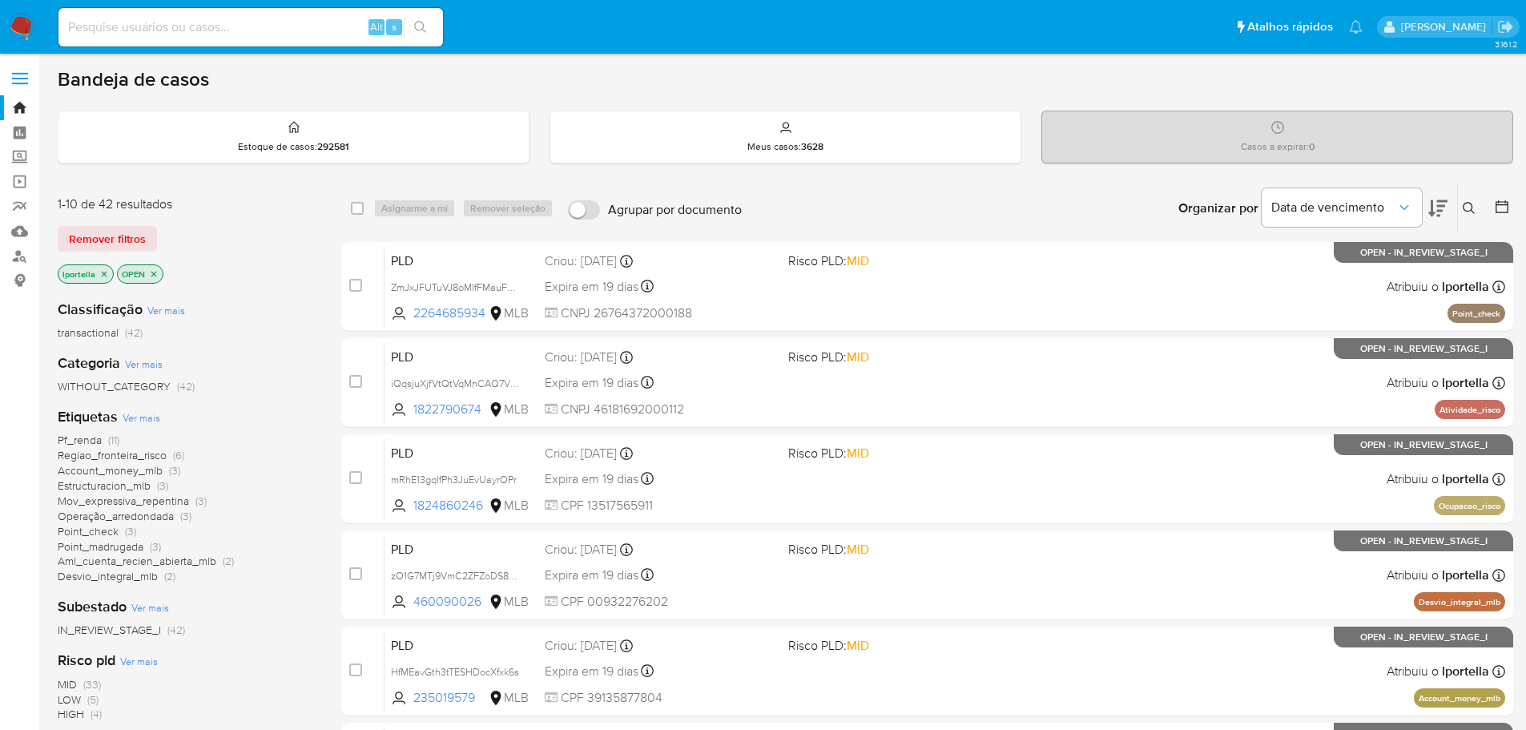
click at [248, 36] on input at bounding box center [250, 27] width 384 height 21
paste input "ARh8QlQVNxccS9oEiZ4wsTfj"
type input "ARh8QlQVNxccS9oEiZ4wsTfj"
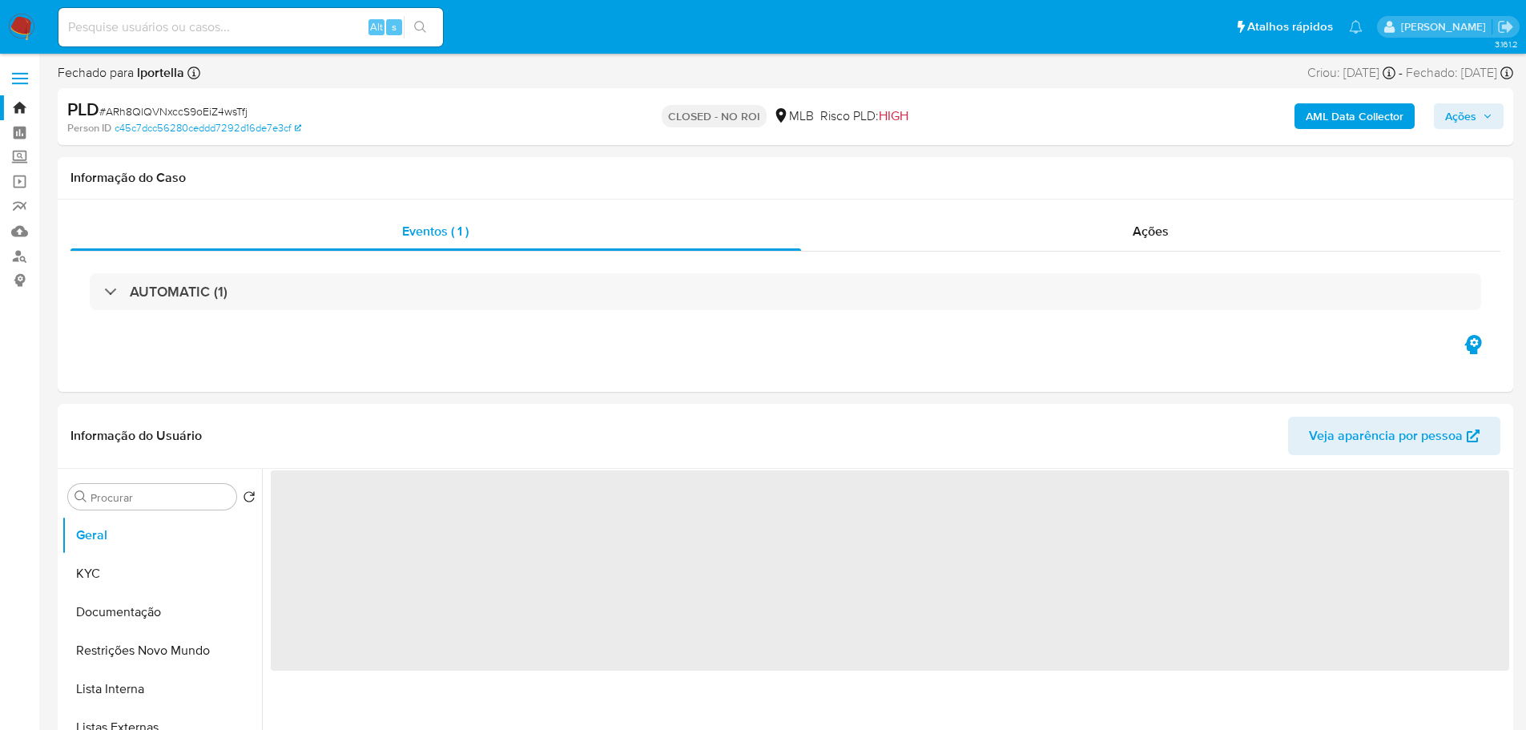
select select "10"
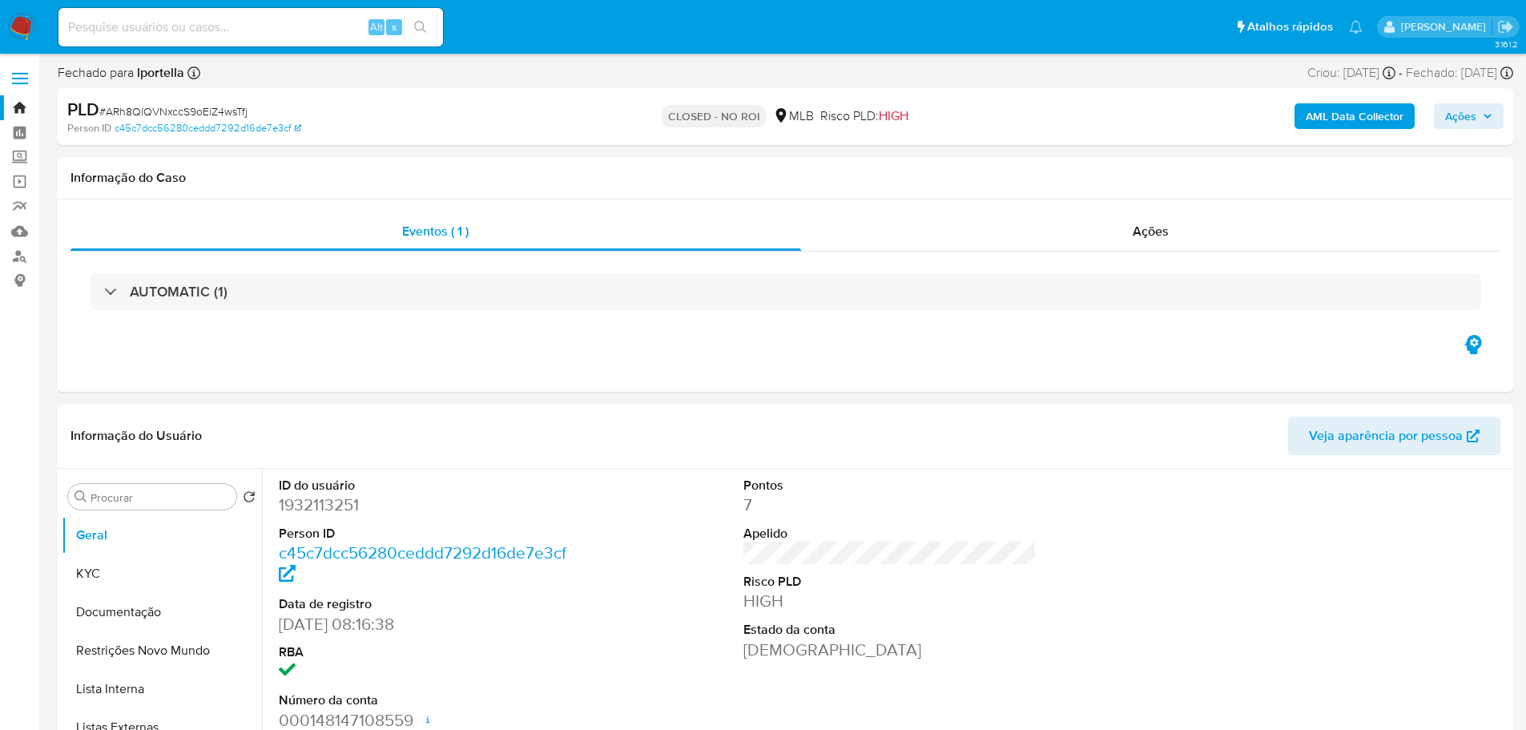
click at [19, 25] on img at bounding box center [21, 27] width 27 height 27
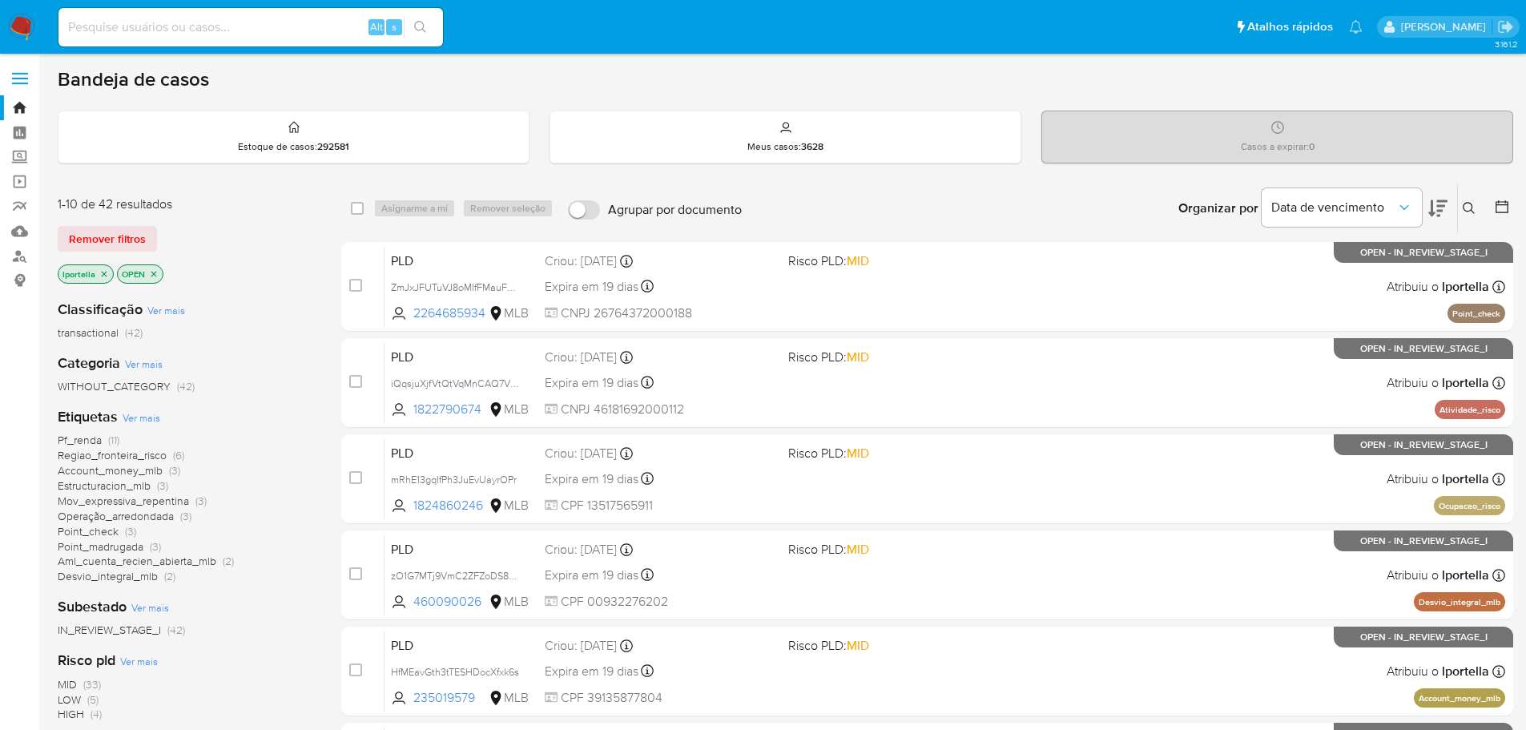
click at [211, 38] on div "Alt s" at bounding box center [250, 27] width 384 height 38
click at [209, 31] on input at bounding box center [250, 27] width 384 height 21
paste input "MQGyEXw2omfAjcericjDCPbH"
type input "MQGyEXw2omfAjcericjDCPbH"
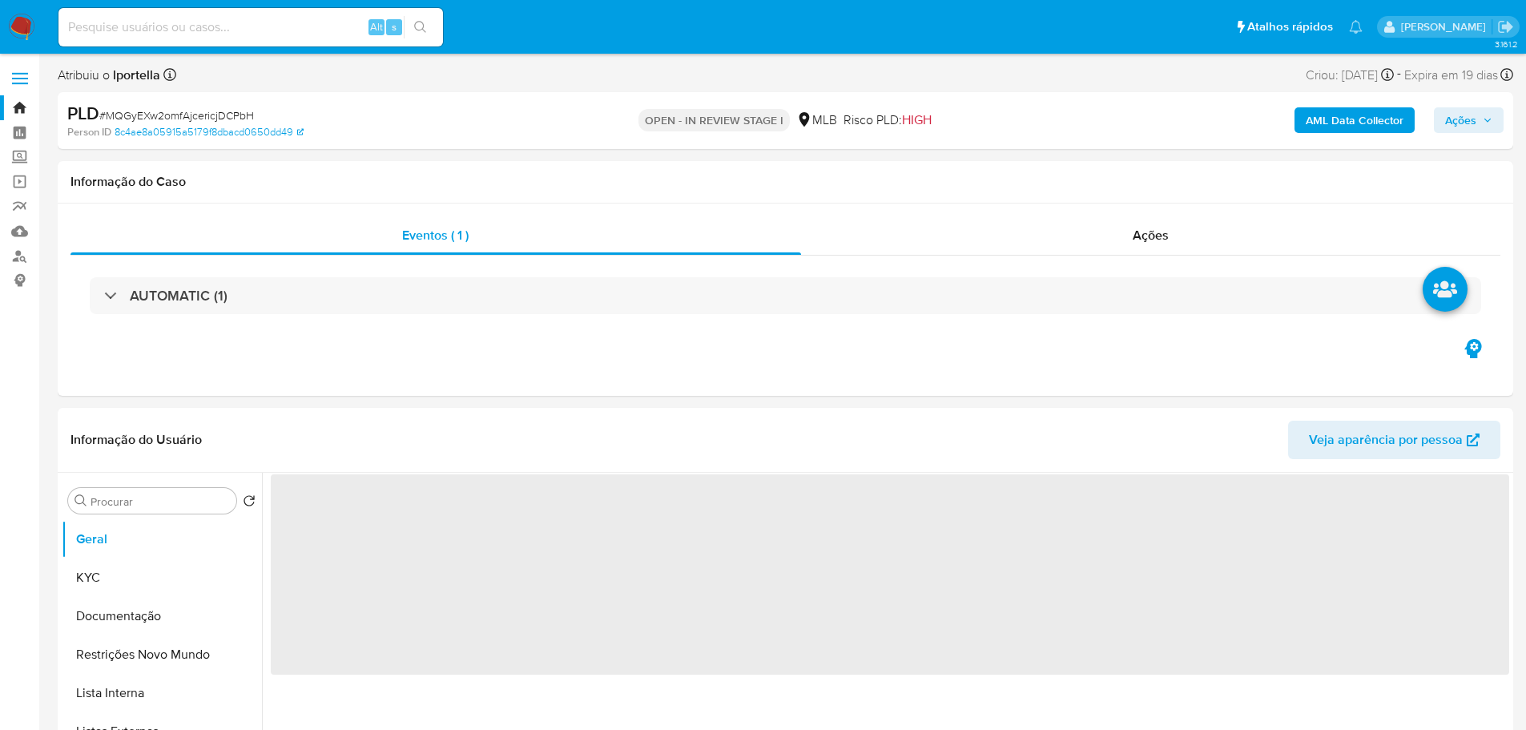
select select "10"
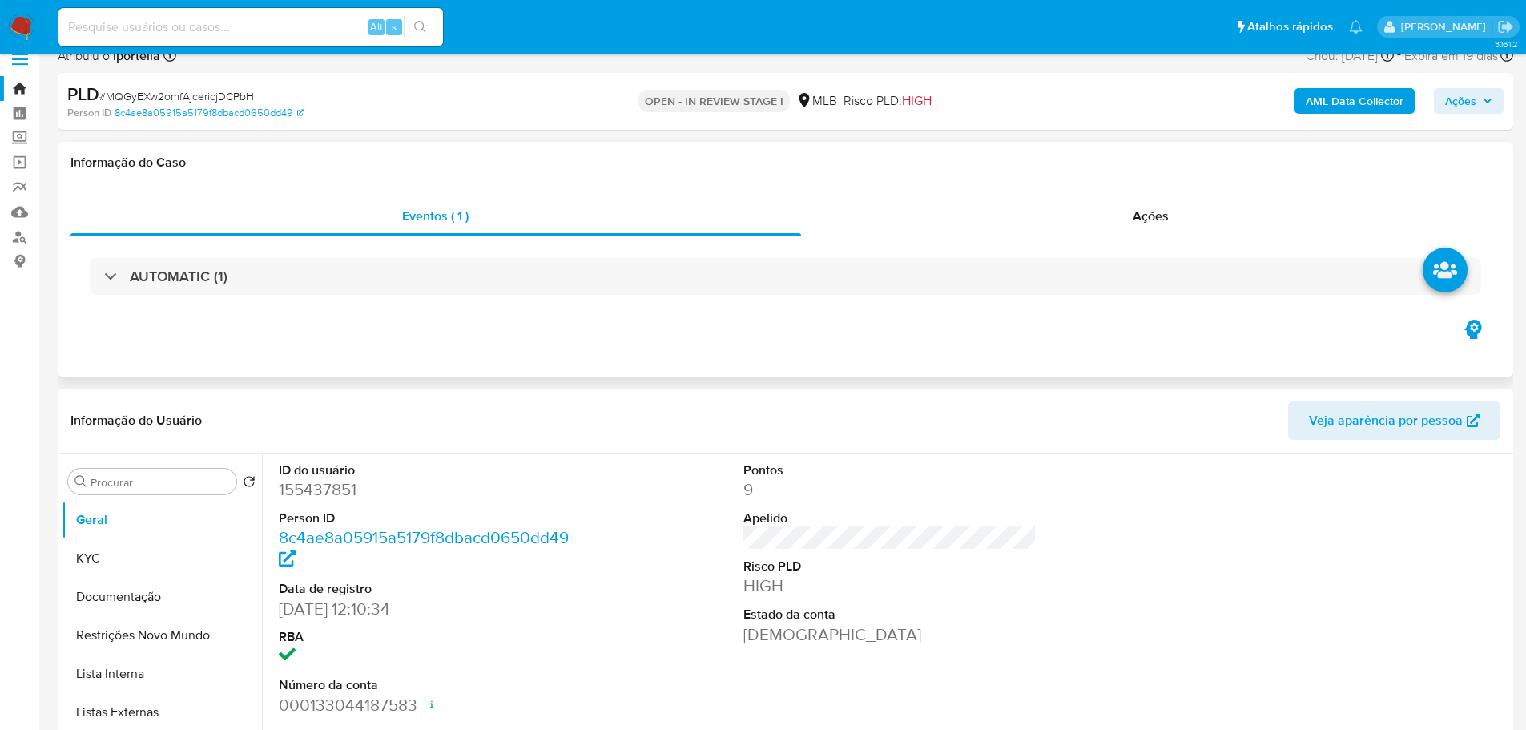
scroll to position [80, 0]
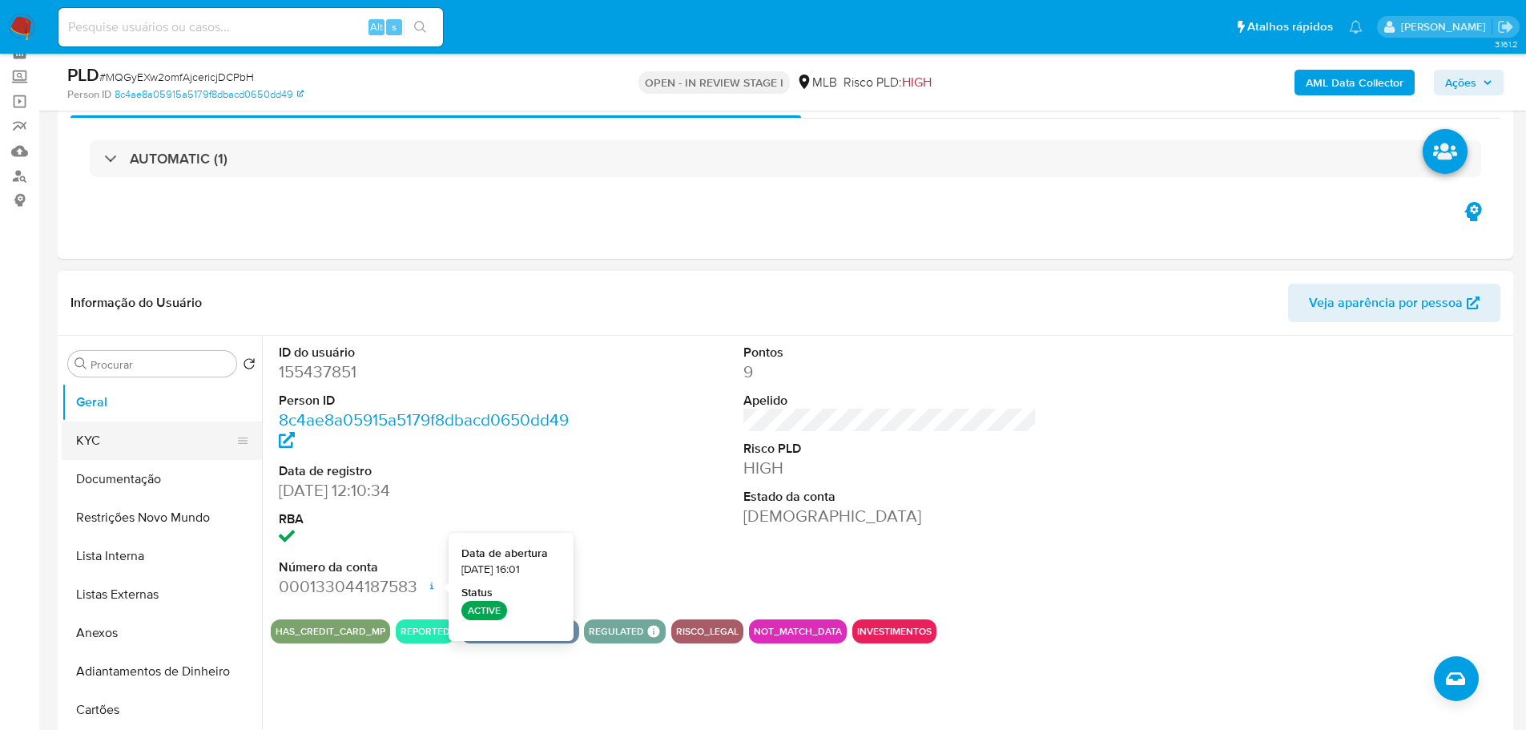
drag, startPoint x: 151, startPoint y: 440, endPoint x: 183, endPoint y: 440, distance: 32.8
click at [151, 440] on button "KYC" at bounding box center [155, 440] width 187 height 38
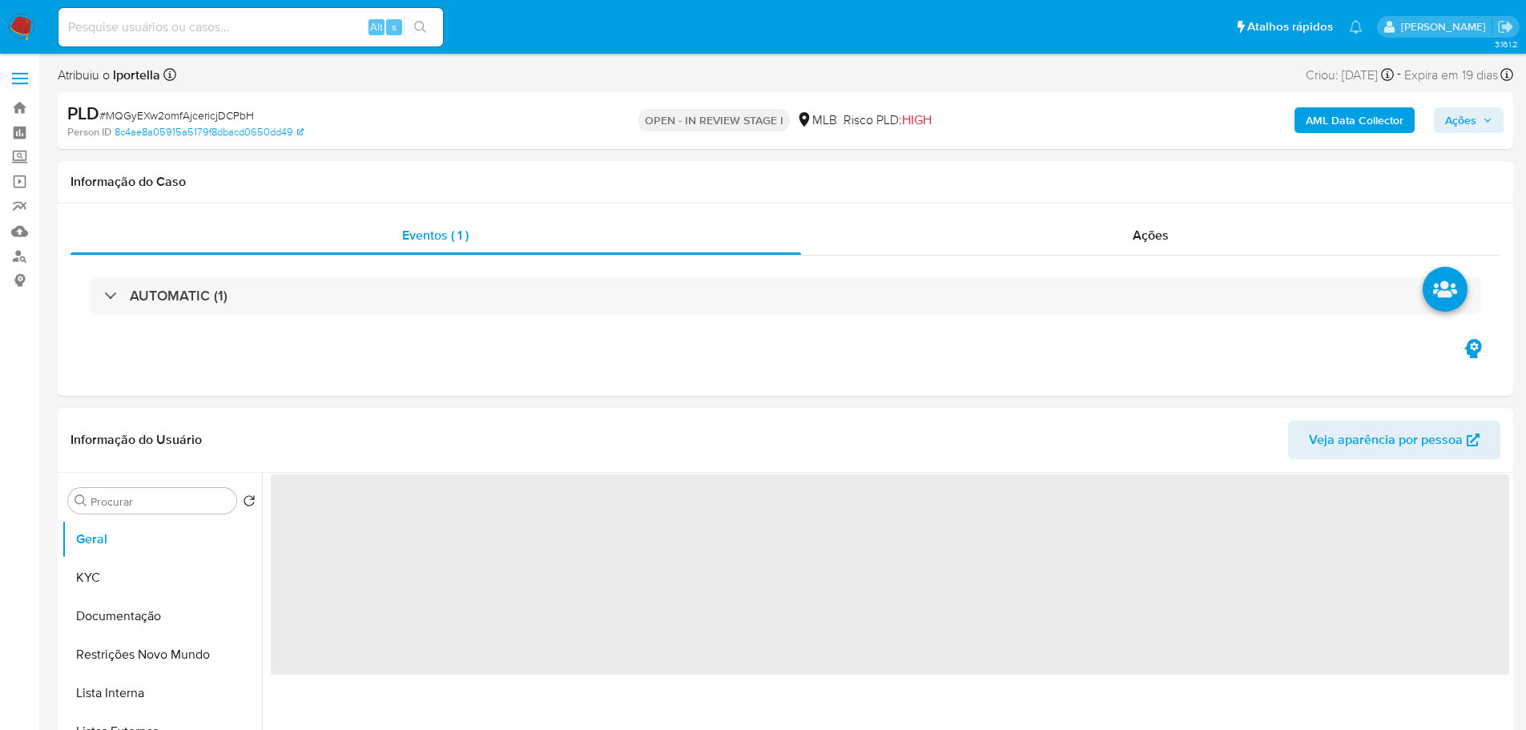
select select "10"
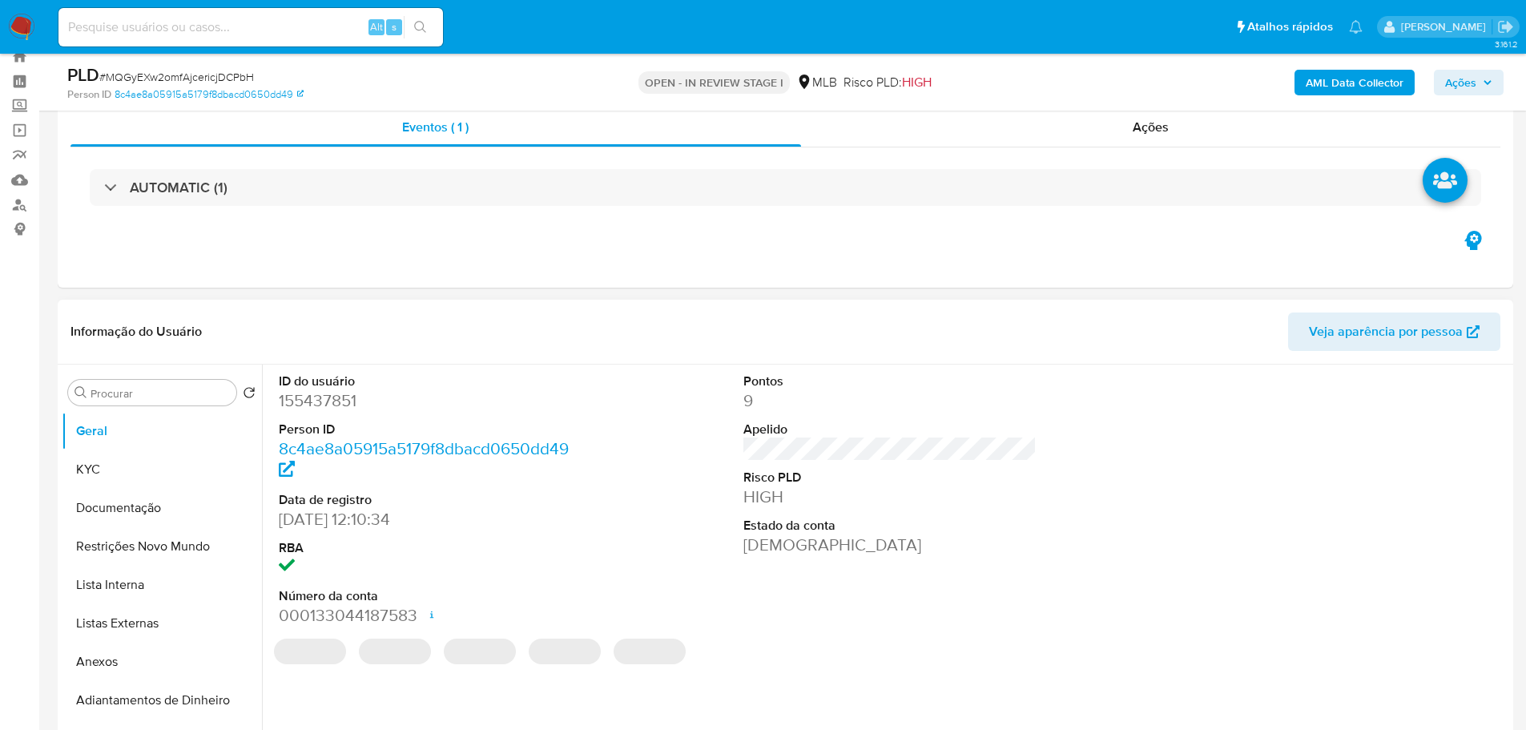
scroll to position [80, 0]
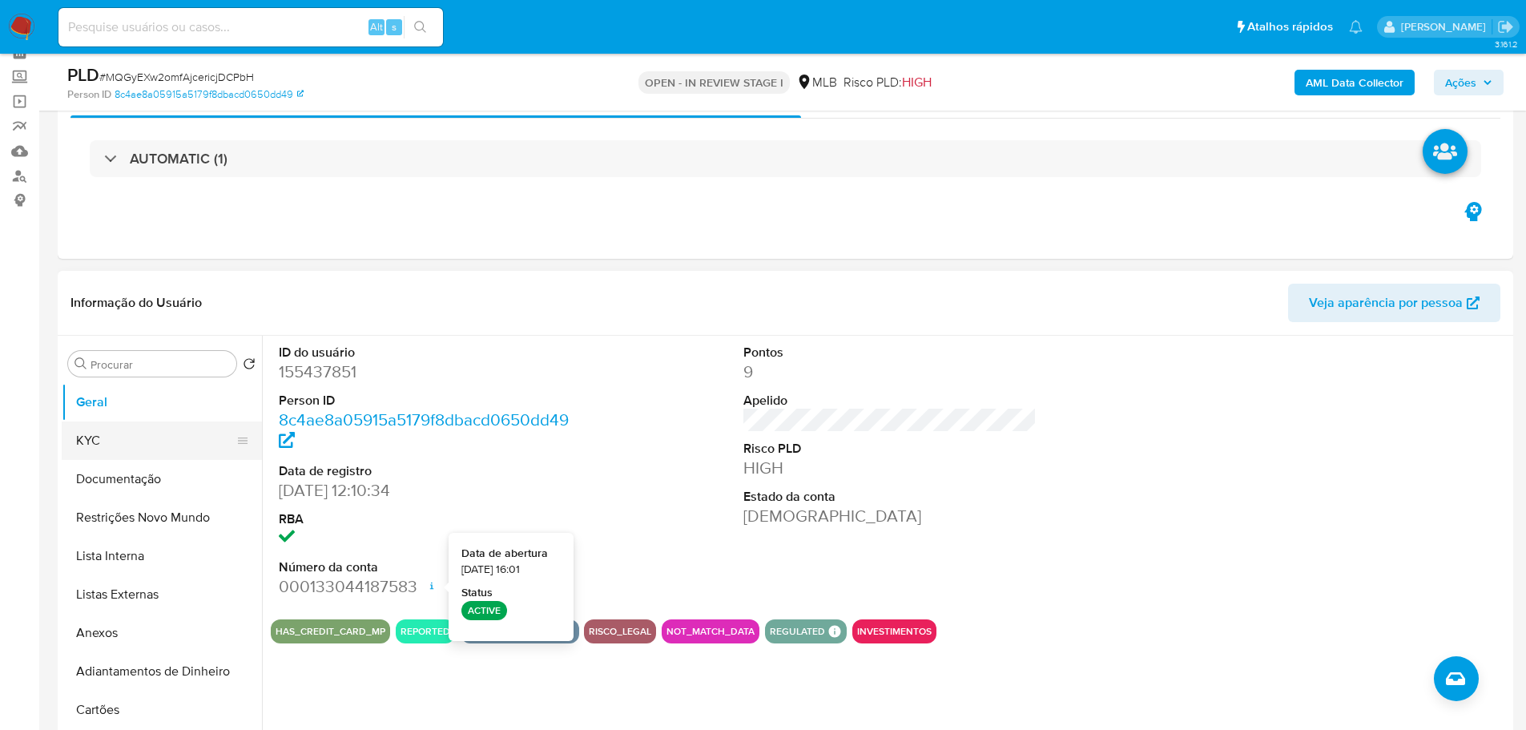
click at [159, 429] on button "KYC" at bounding box center [155, 440] width 187 height 38
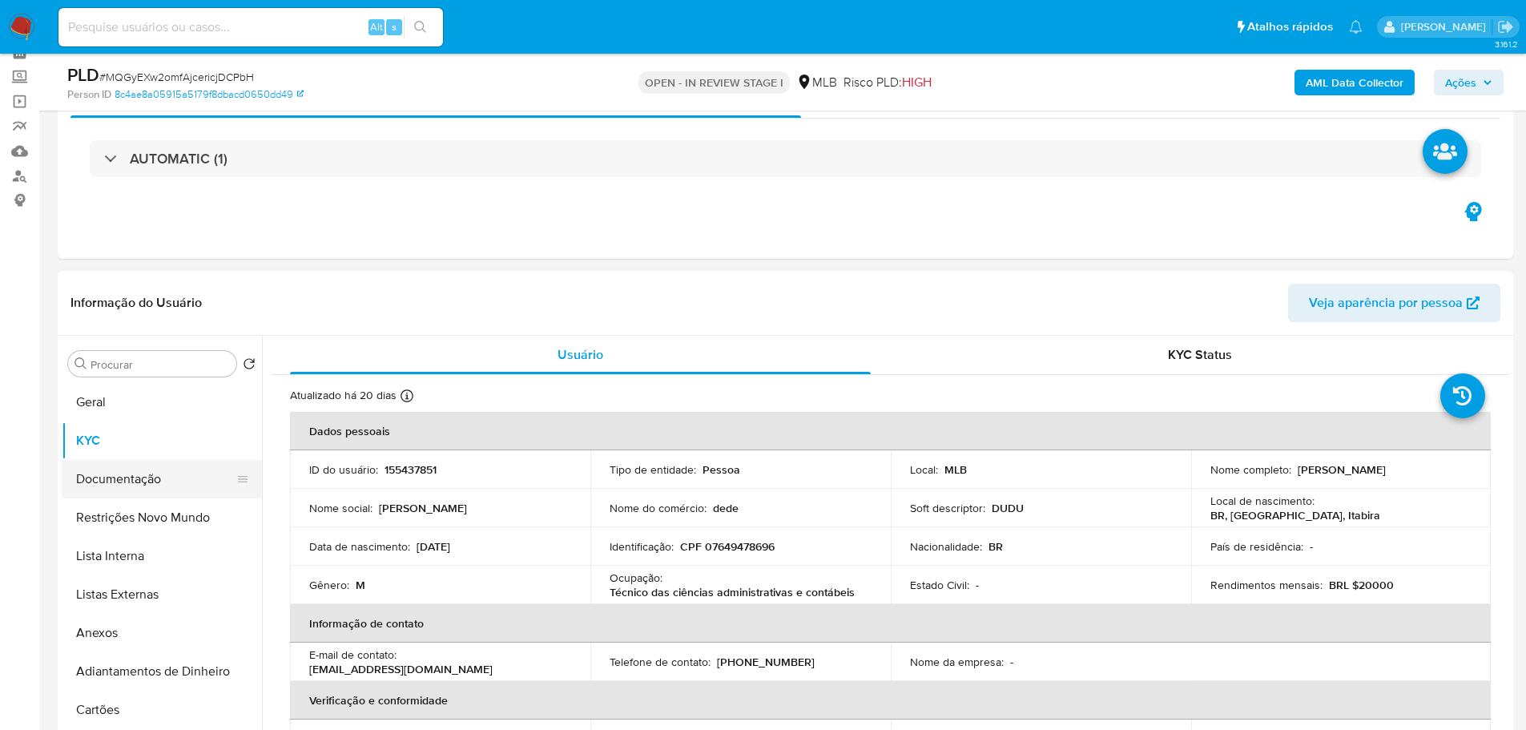
click at [135, 467] on button "Documentação" at bounding box center [155, 479] width 187 height 38
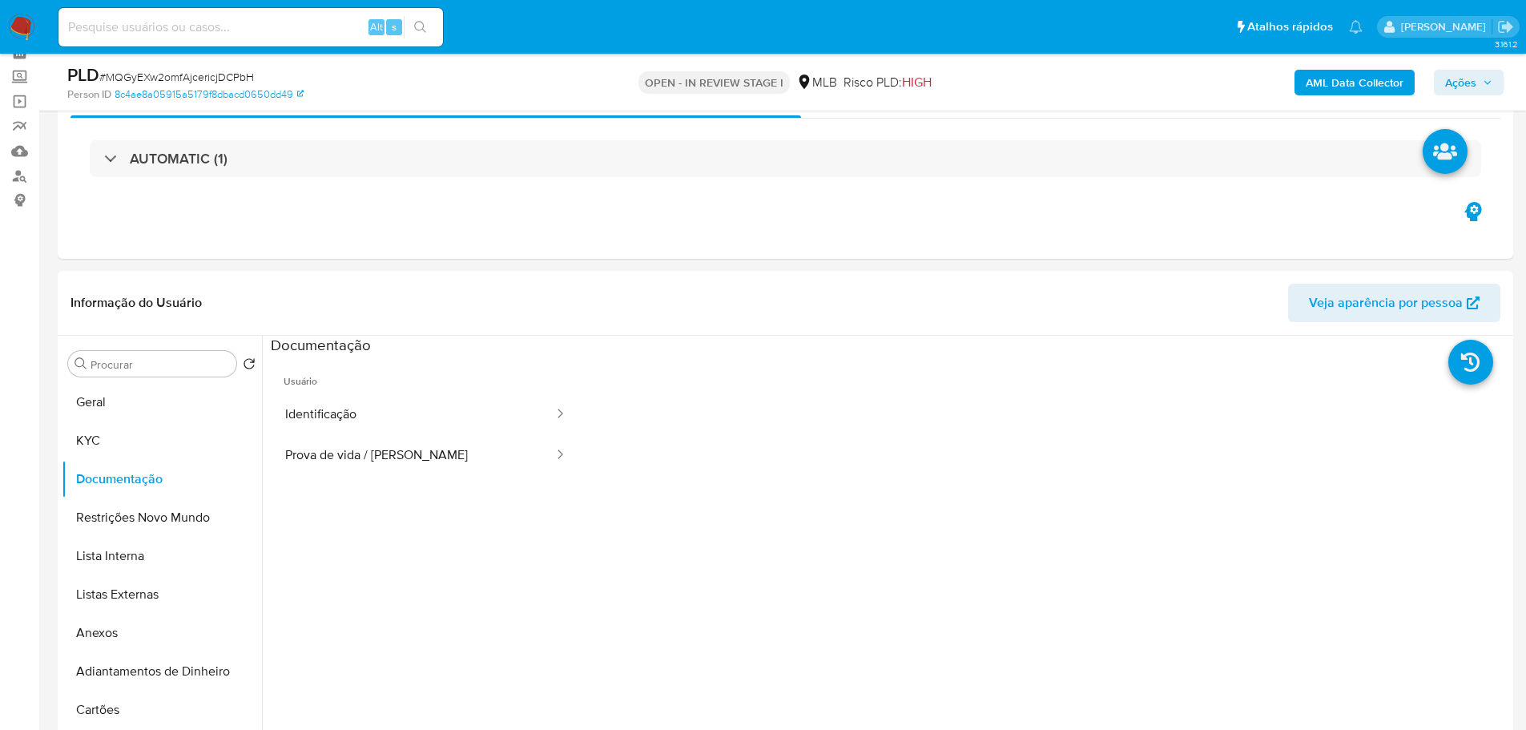
click at [389, 414] on button "Identificação" at bounding box center [413, 414] width 284 height 41
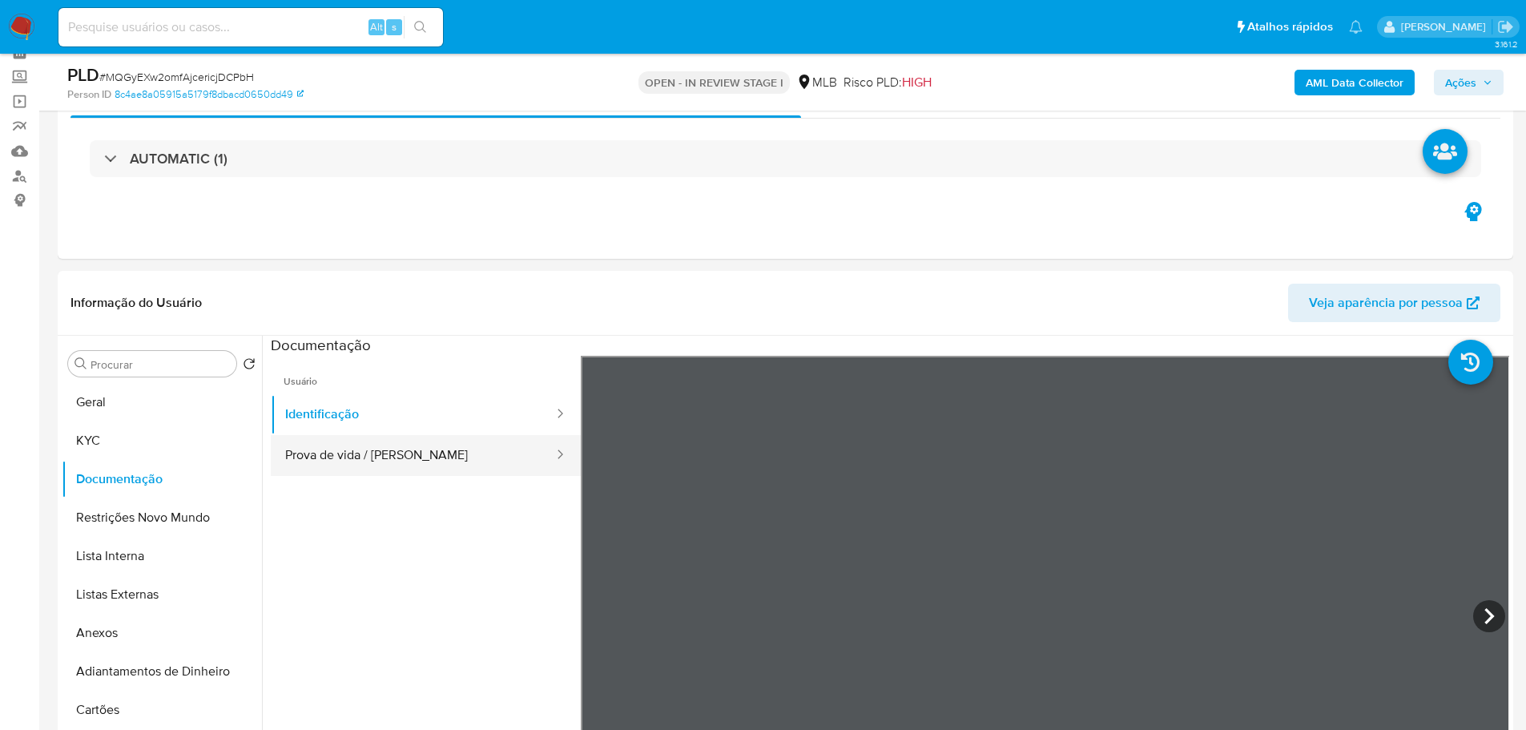
click at [427, 453] on button "Prova de vida / [PERSON_NAME]" at bounding box center [413, 455] width 284 height 41
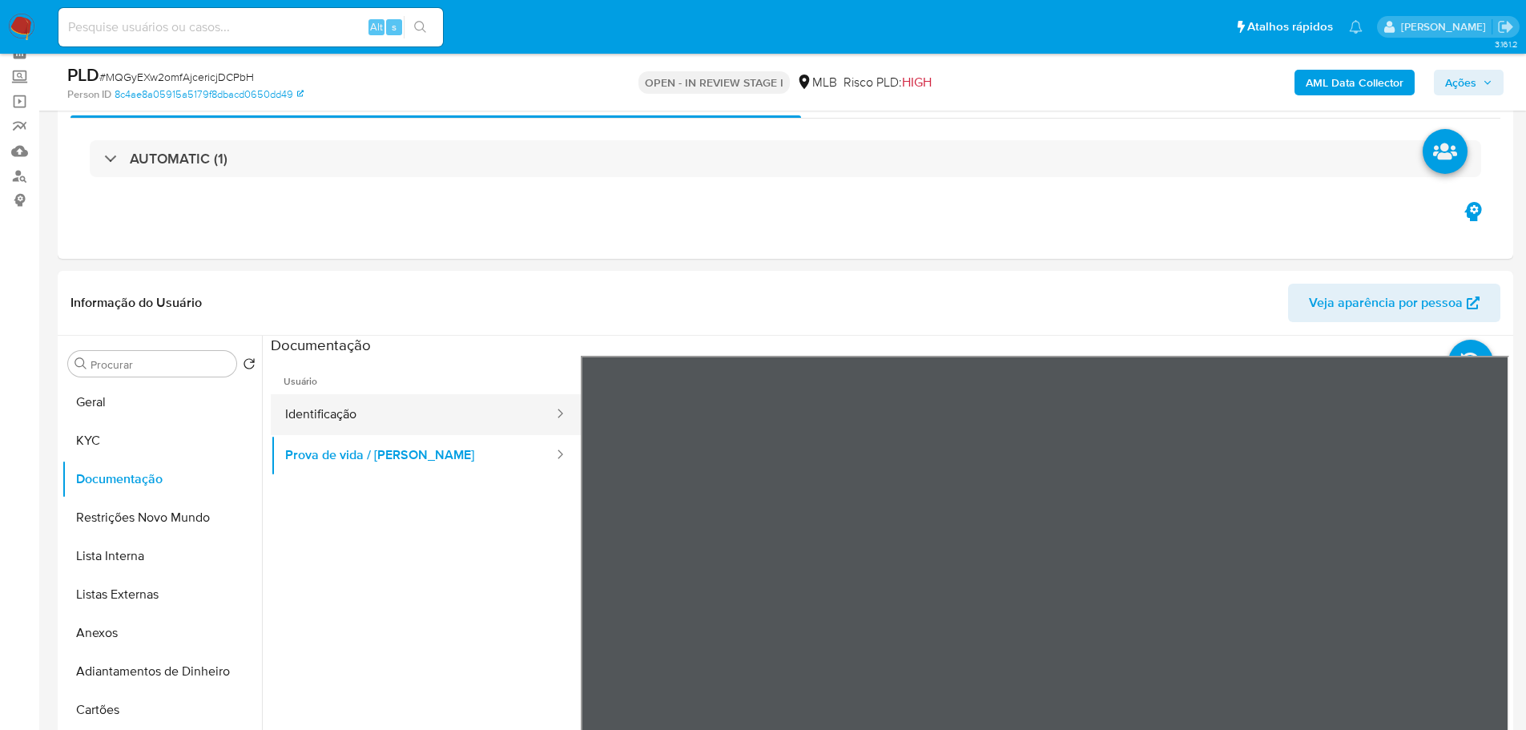
click at [369, 405] on button "Identificação" at bounding box center [413, 414] width 284 height 41
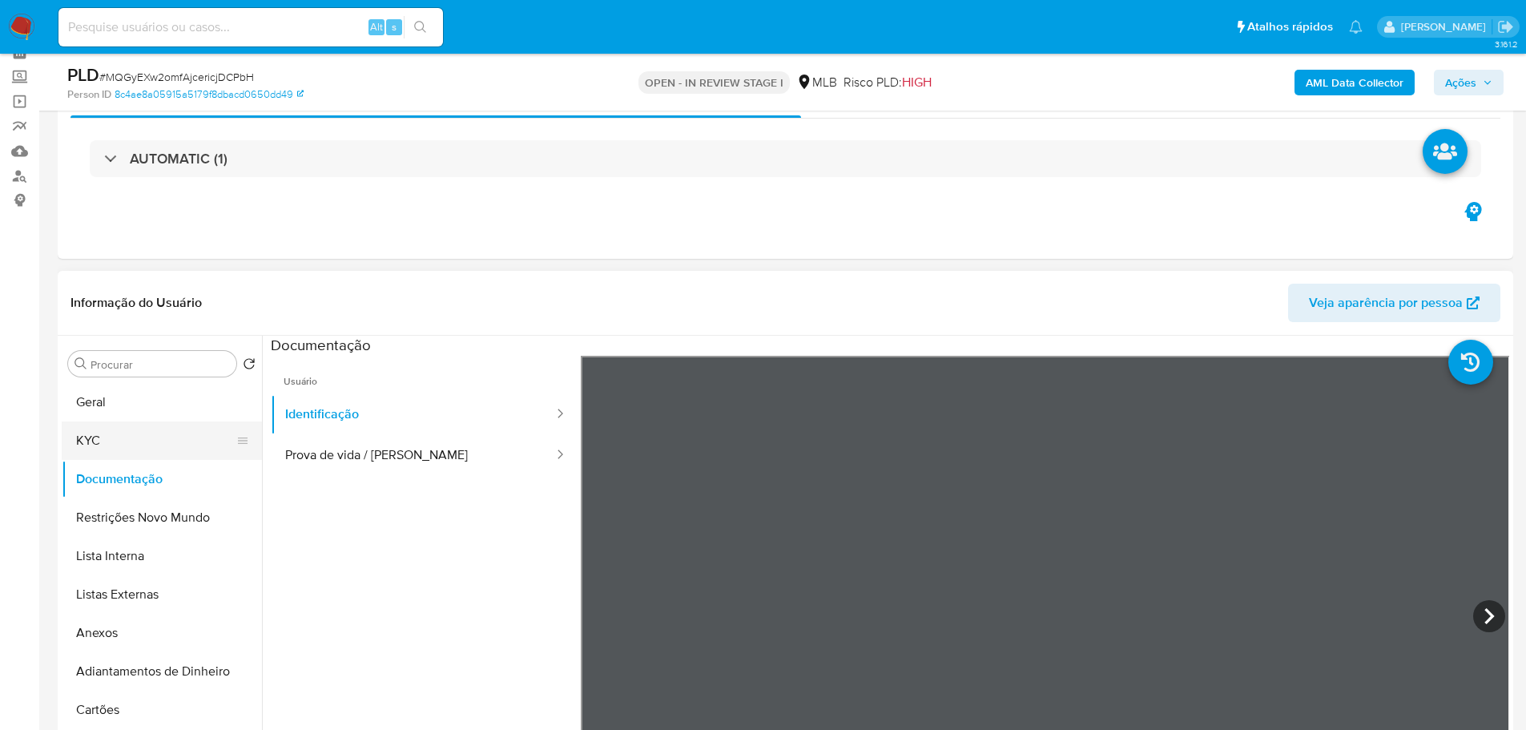
click at [149, 445] on button "KYC" at bounding box center [155, 440] width 187 height 38
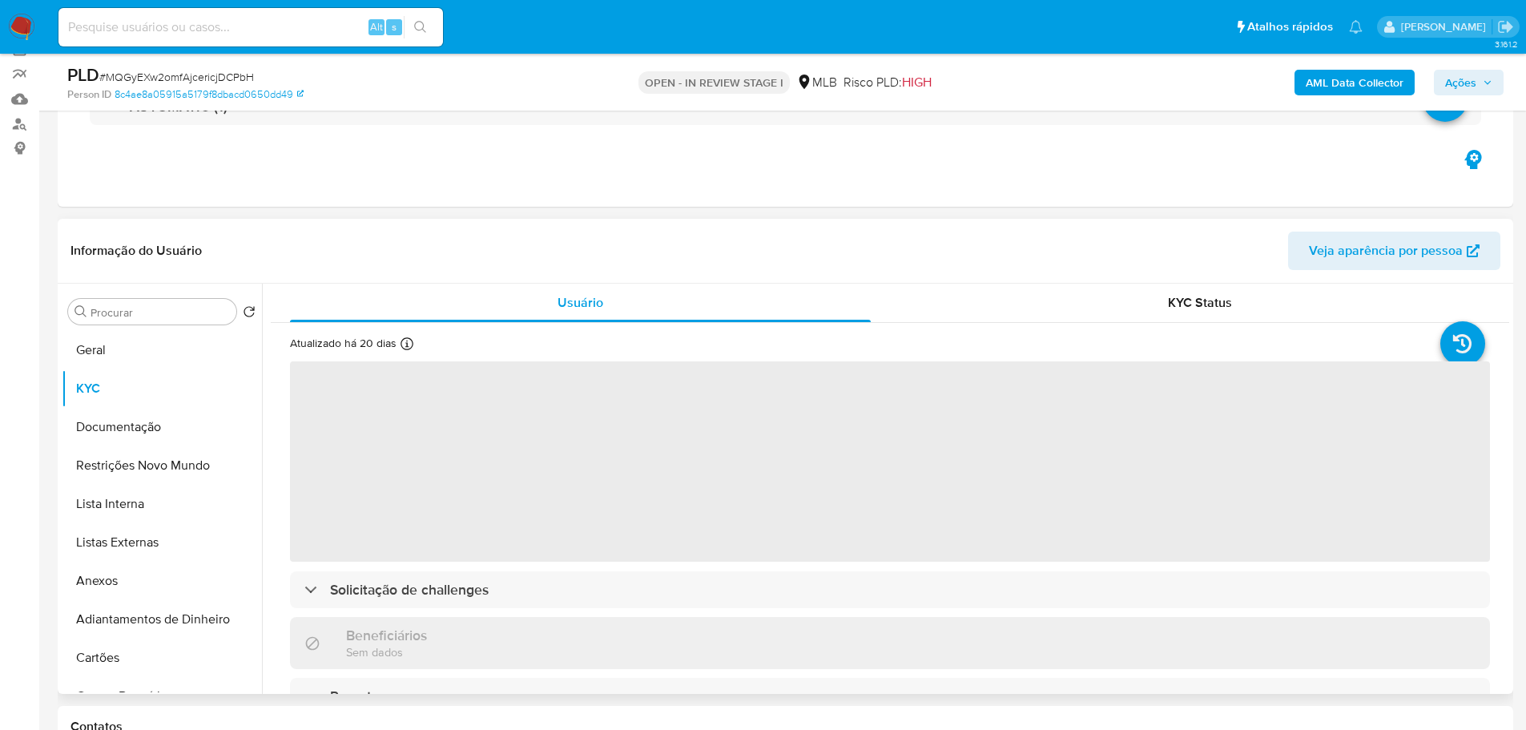
scroll to position [160, 0]
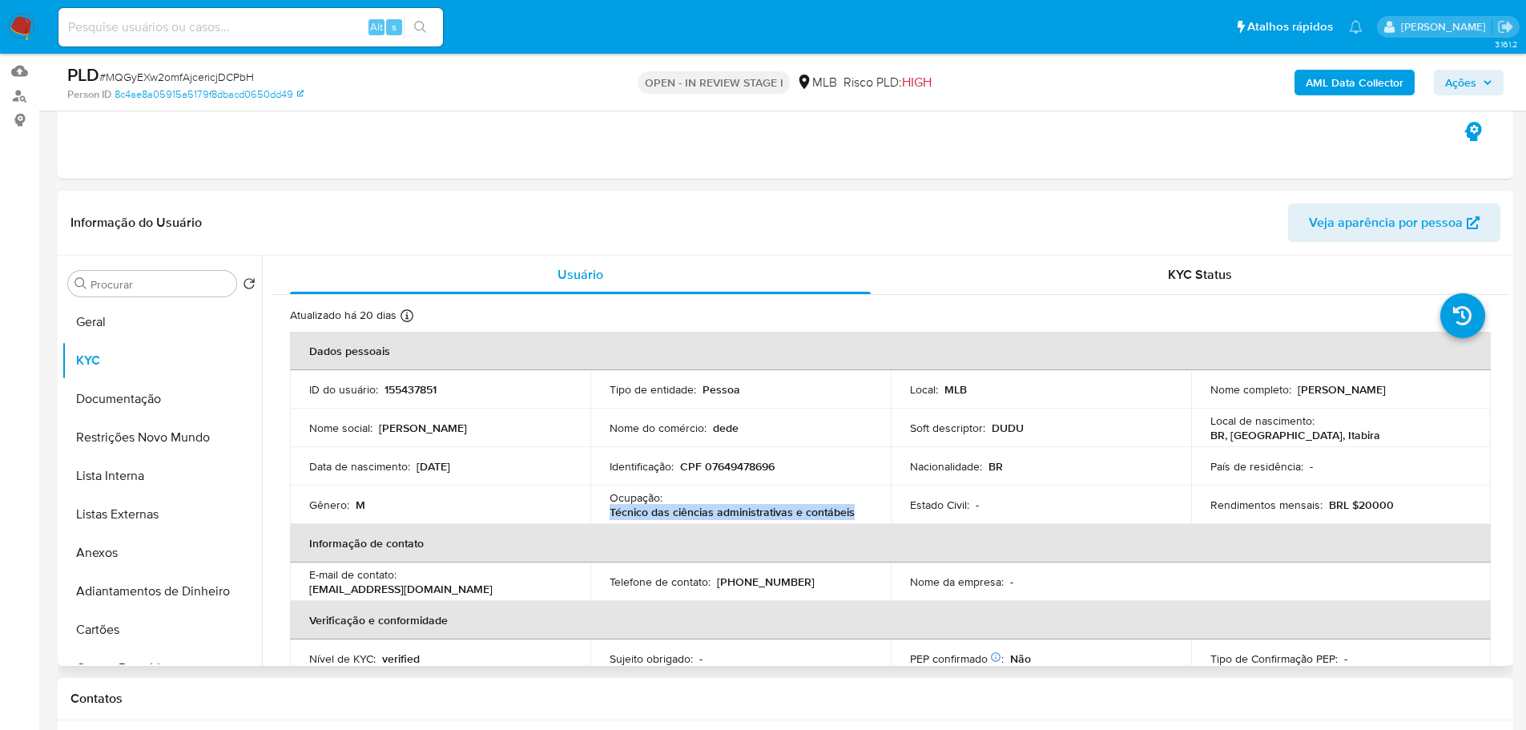
drag, startPoint x: 608, startPoint y: 513, endPoint x: 858, endPoint y: 512, distance: 249.9
click at [858, 512] on div "Ocupação : Técnico das ciências administrativas e contábeis" at bounding box center [741, 504] width 262 height 29
copy p "Técnico das ciências administrativas e contábeis"
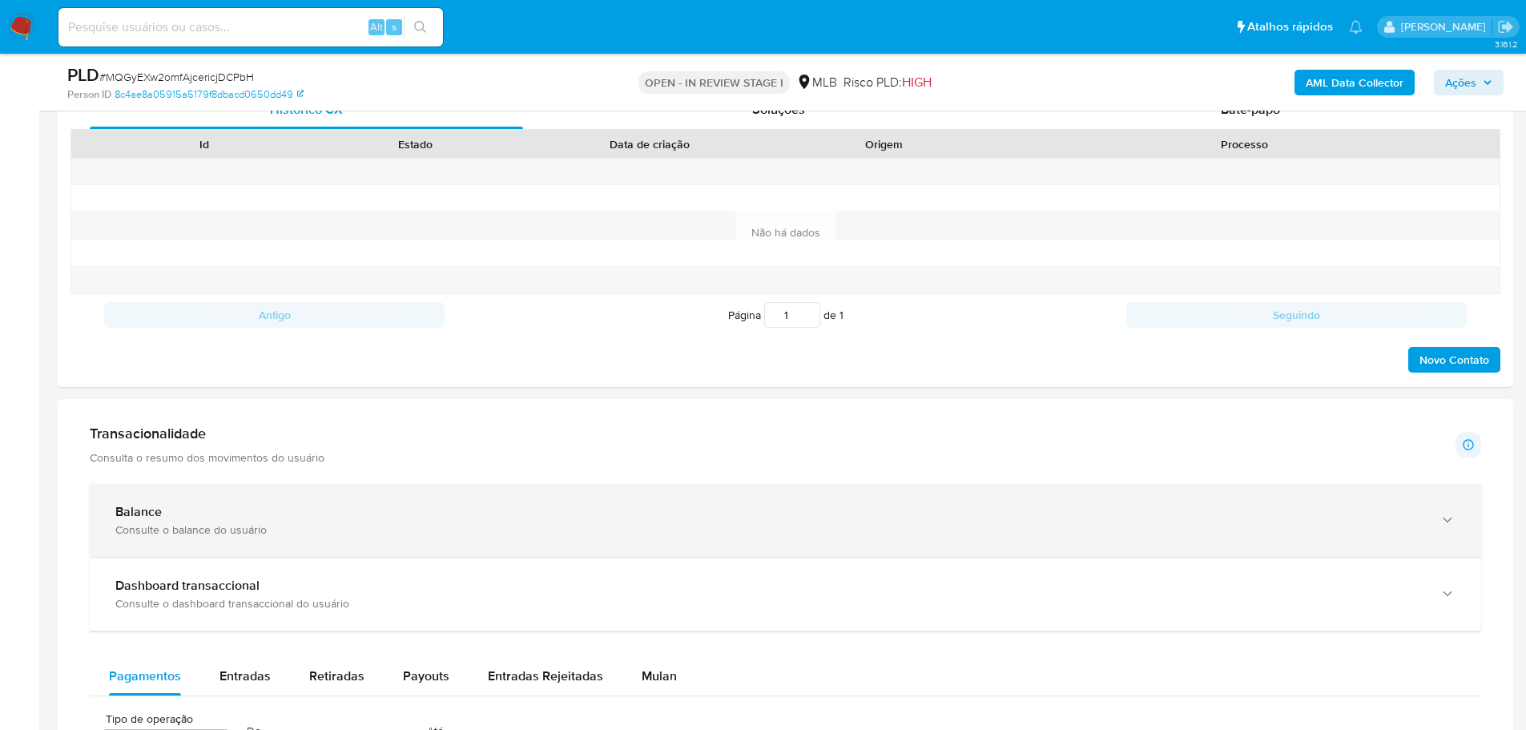
scroll to position [881, 0]
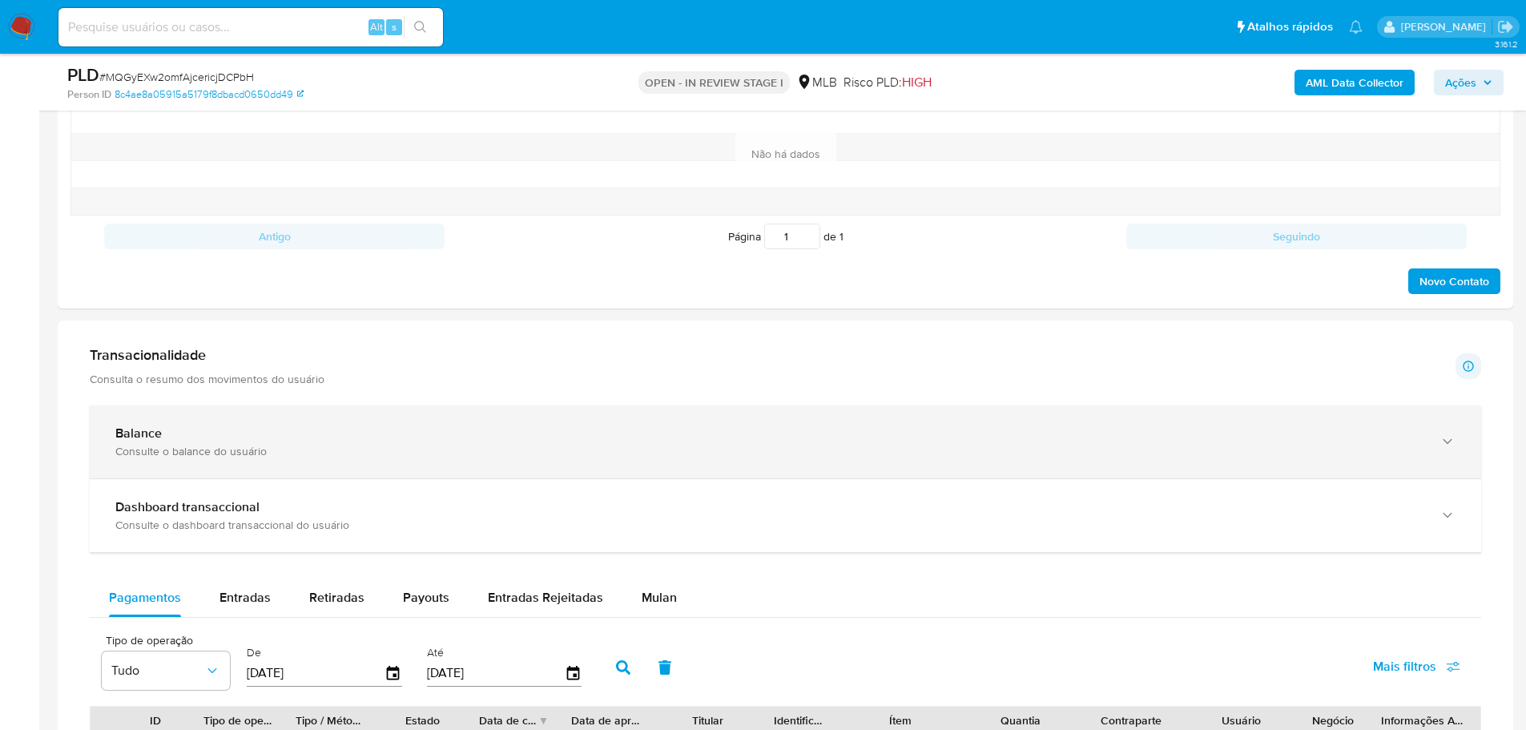
click at [312, 448] on div "Consulte o balance do usuário" at bounding box center [769, 451] width 1308 height 14
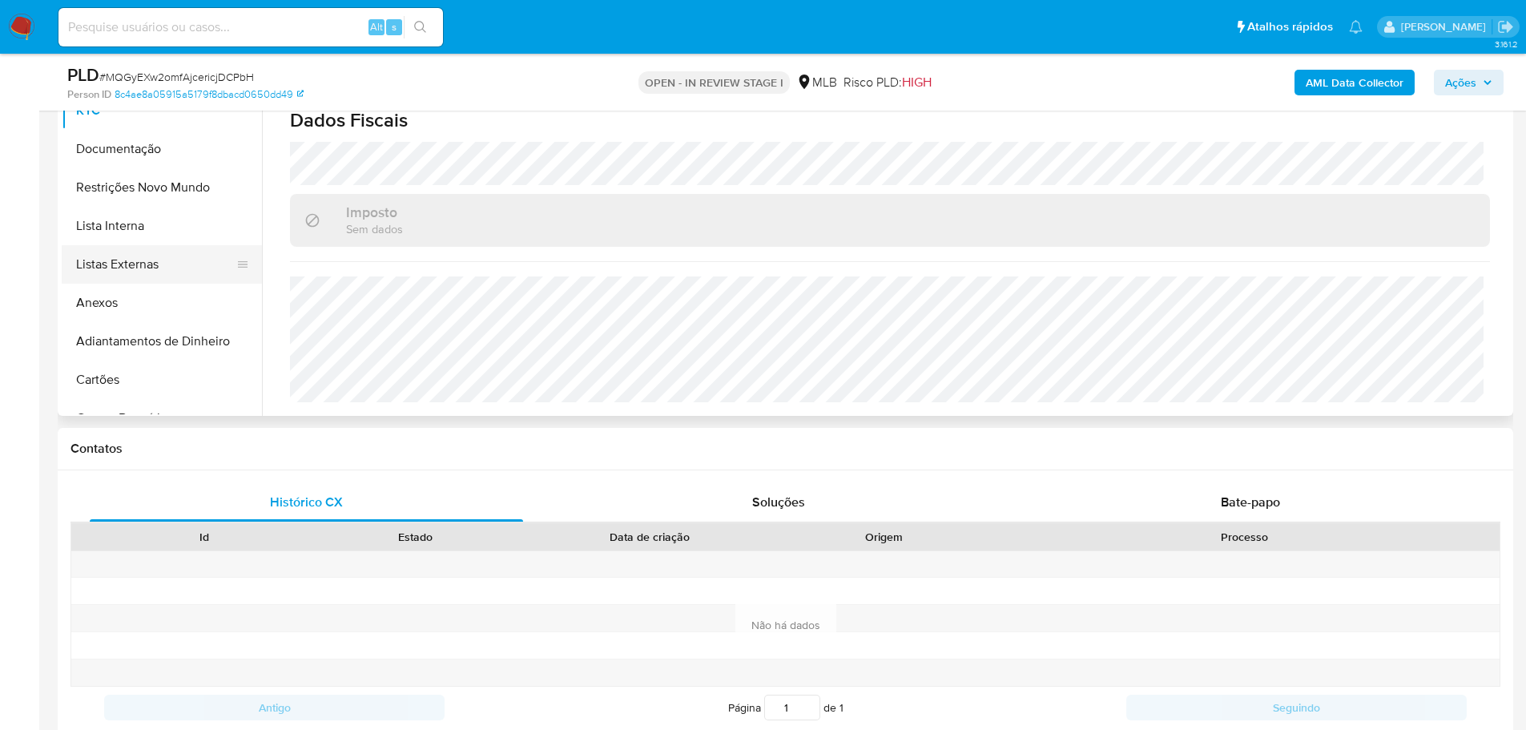
scroll to position [320, 0]
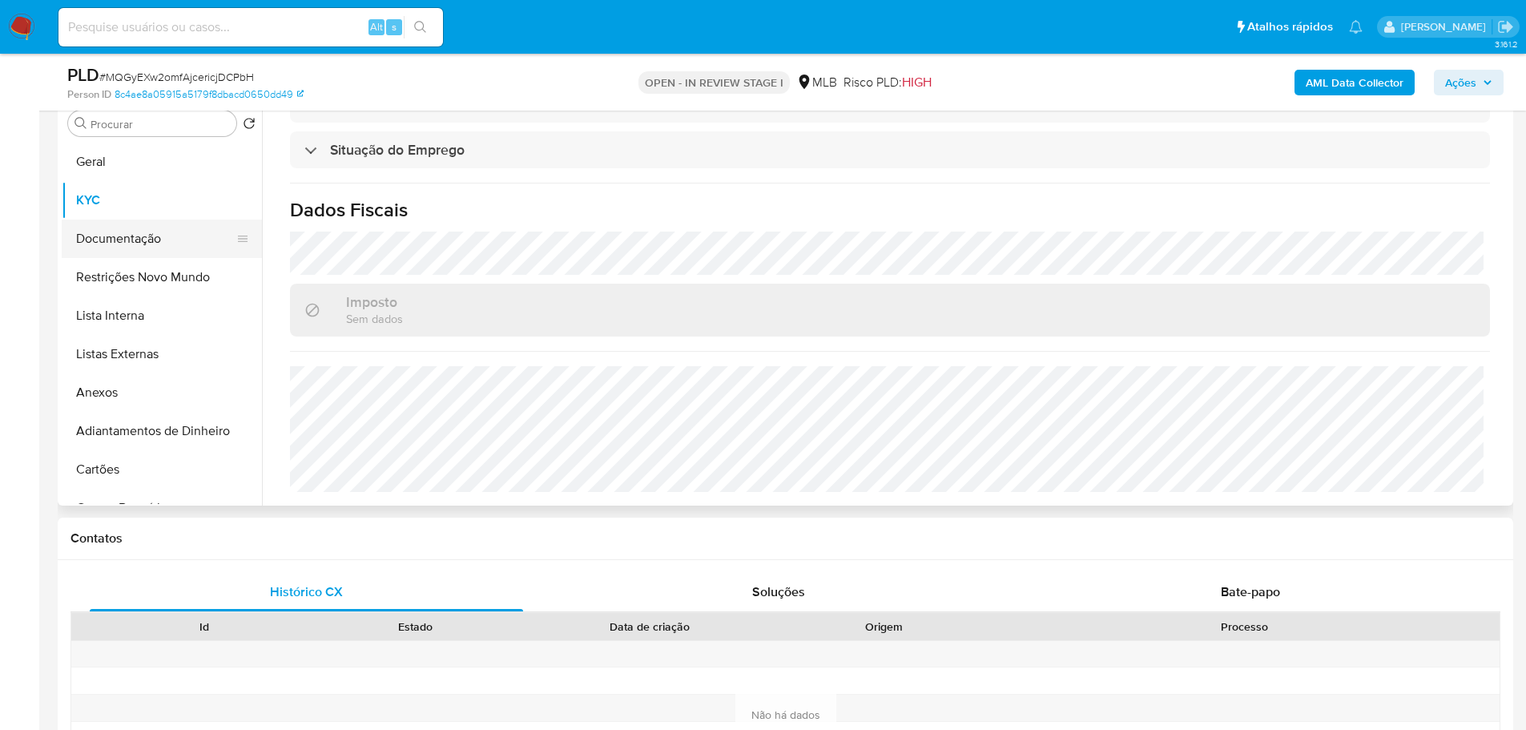
click at [169, 255] on button "Documentação" at bounding box center [155, 238] width 187 height 38
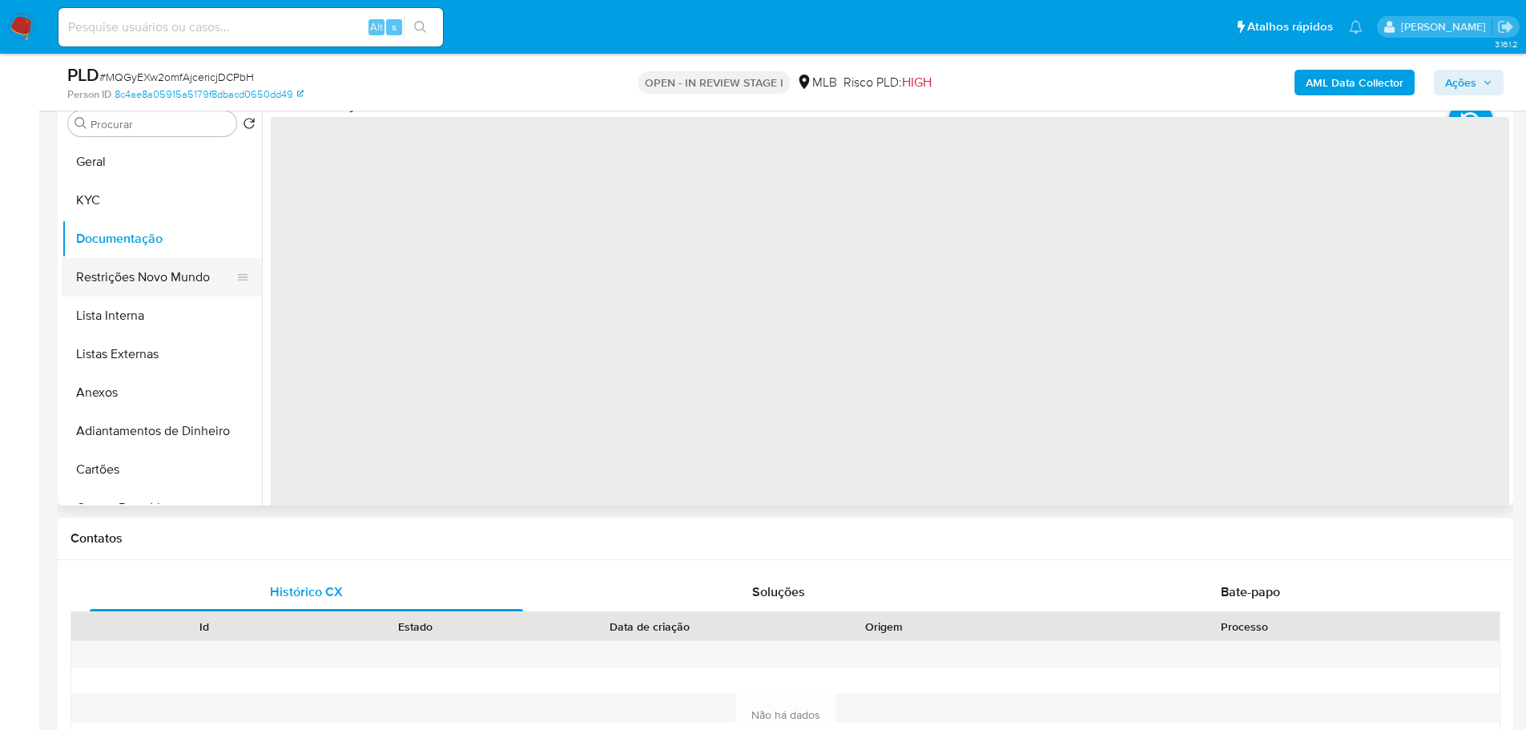
click at [159, 264] on button "Restrições Novo Mundo" at bounding box center [155, 277] width 187 height 38
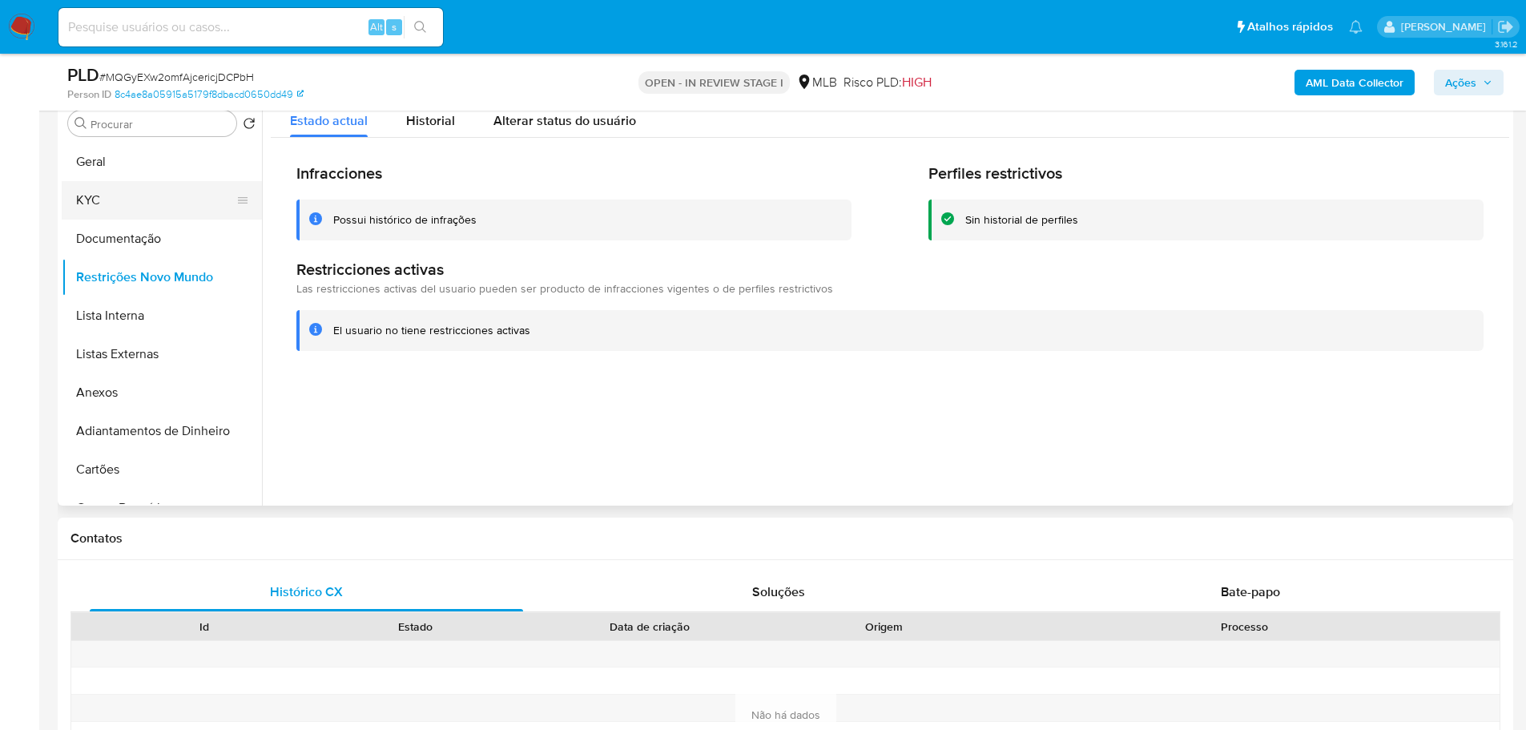
click at [106, 205] on button "KYC" at bounding box center [155, 200] width 187 height 38
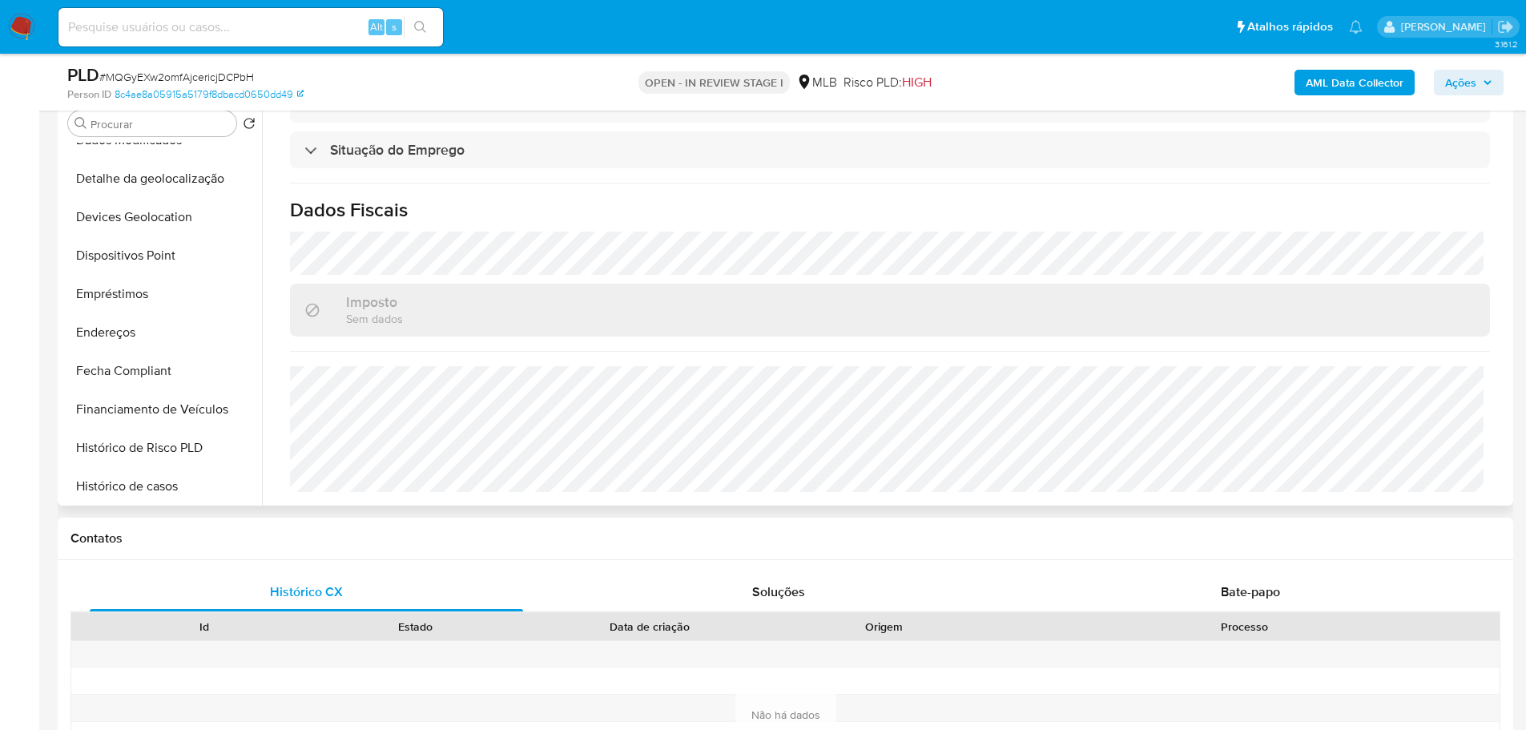
scroll to position [641, 0]
click at [154, 236] on button "Histórico de casos" at bounding box center [155, 251] width 187 height 38
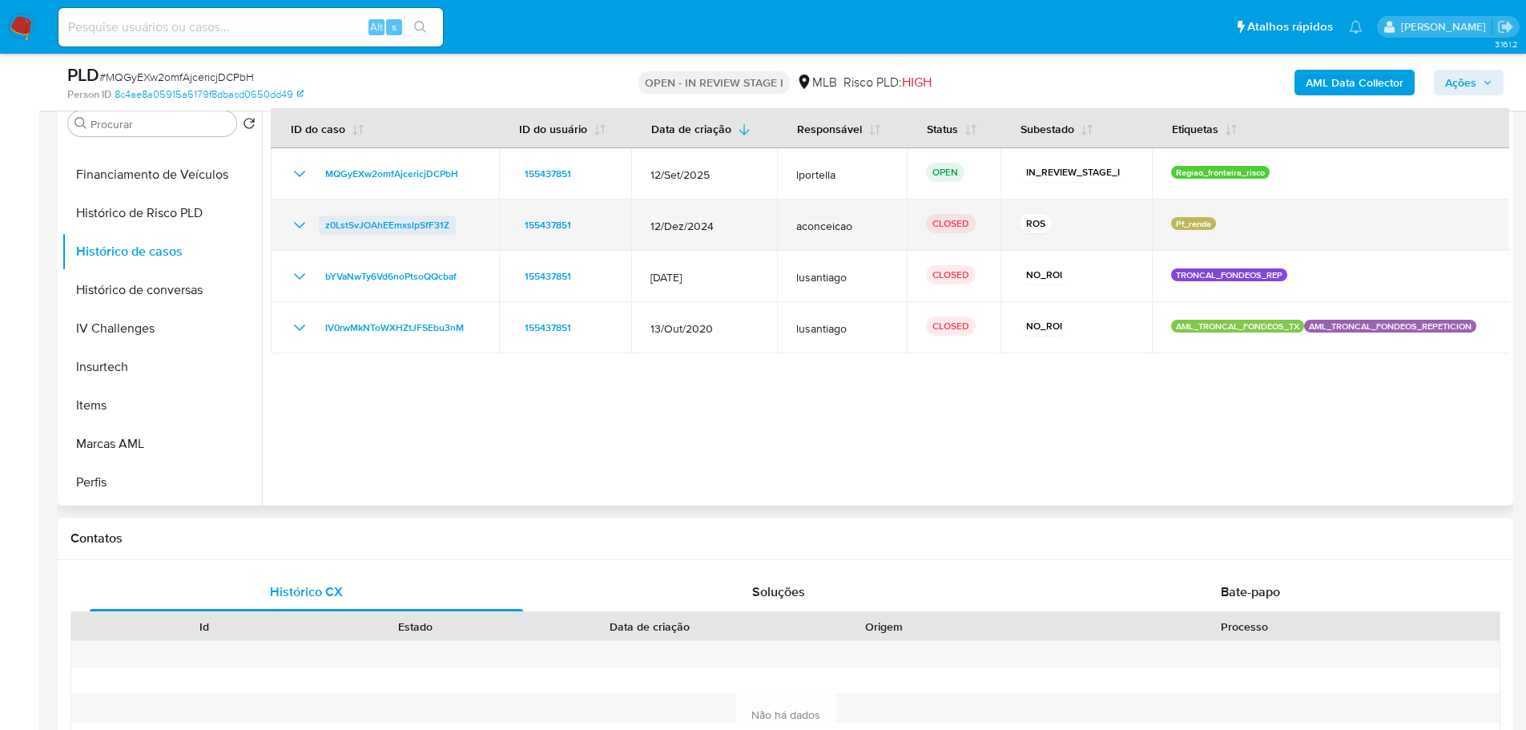
click at [433, 224] on span "z0LstSvJOAhEEmxslpSfF31Z" at bounding box center [387, 224] width 124 height 19
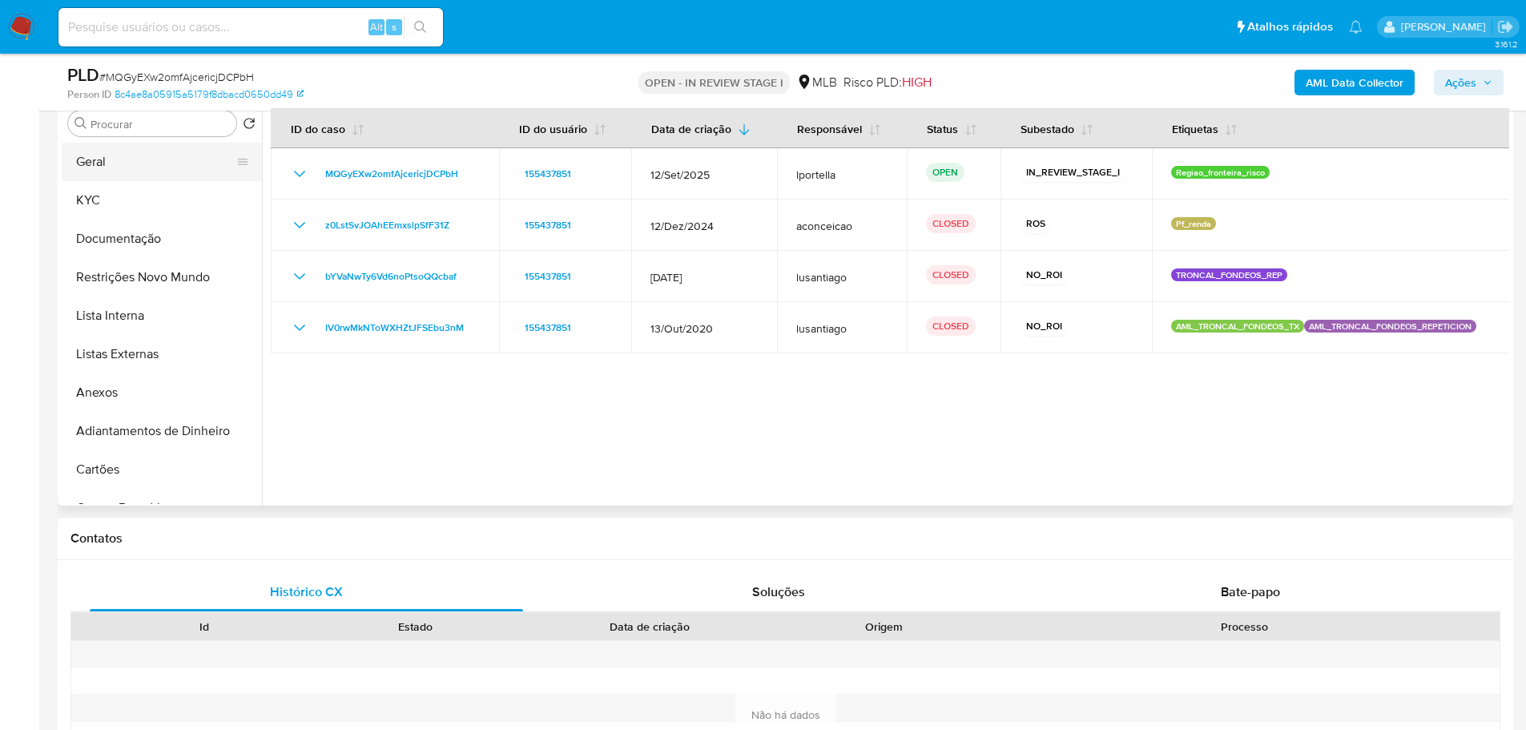
click at [109, 166] on button "Geral" at bounding box center [155, 162] width 187 height 38
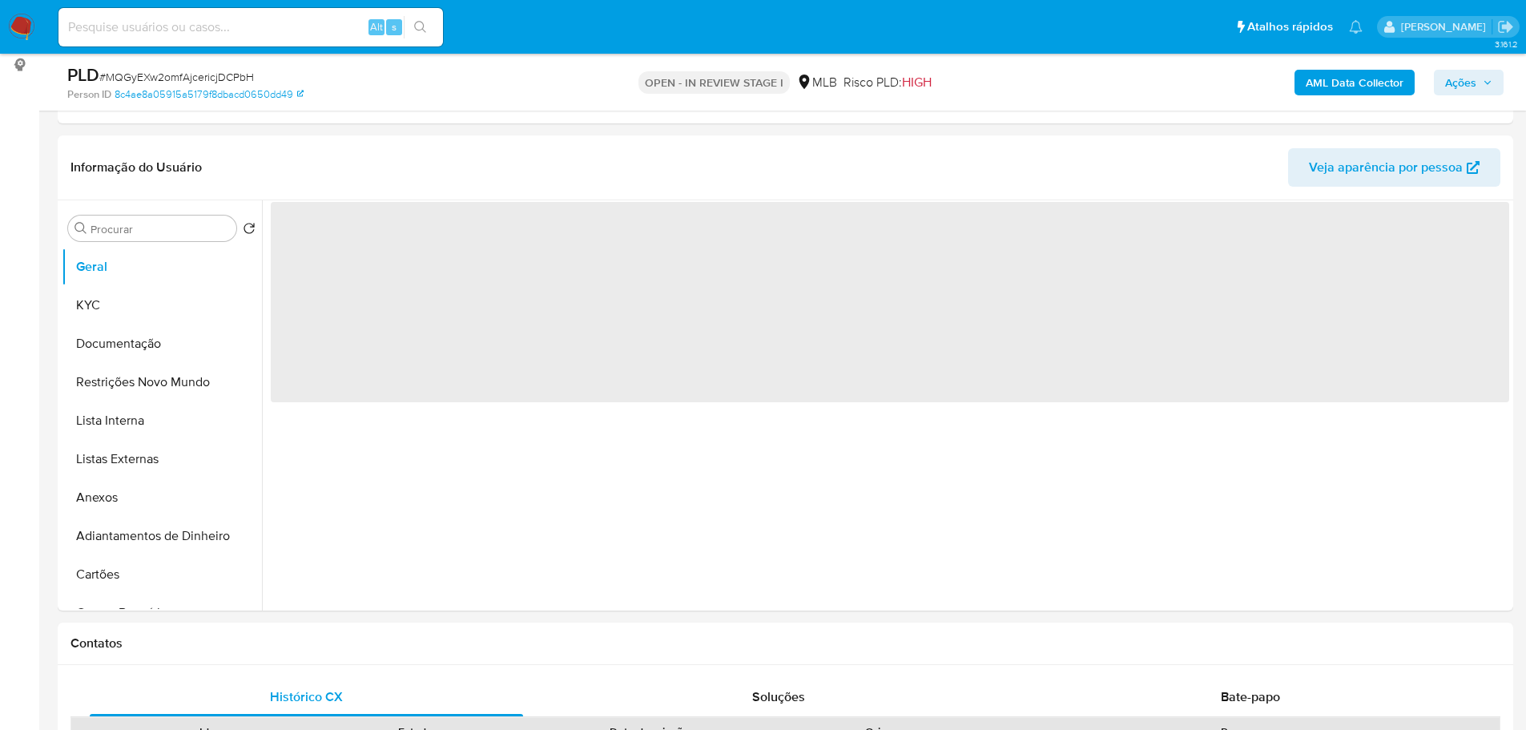
scroll to position [204, 0]
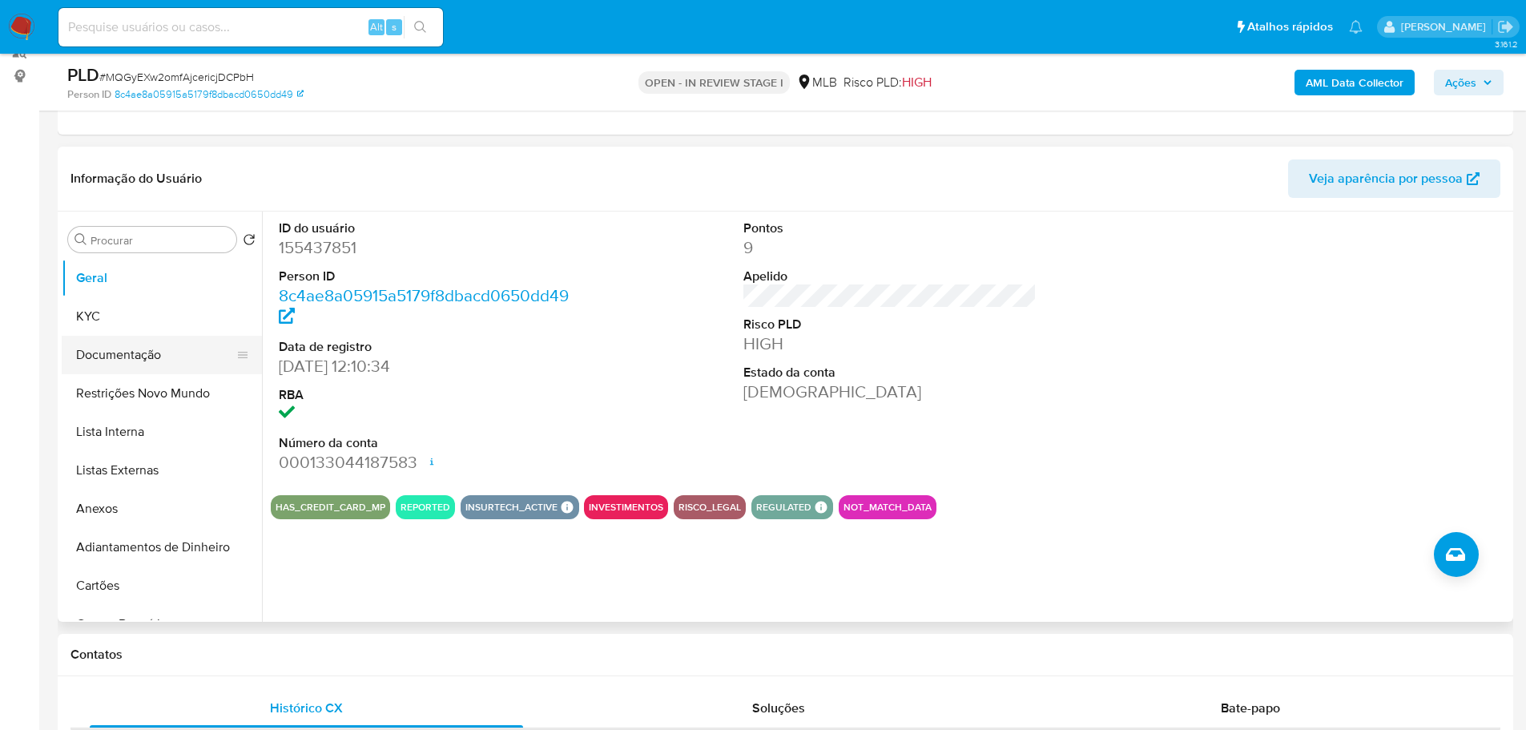
drag, startPoint x: 368, startPoint y: 660, endPoint x: 179, endPoint y: 372, distance: 344.8
click at [368, 659] on h1 "Contatos" at bounding box center [785, 654] width 1430 height 16
click at [152, 324] on button "KYC" at bounding box center [155, 316] width 187 height 38
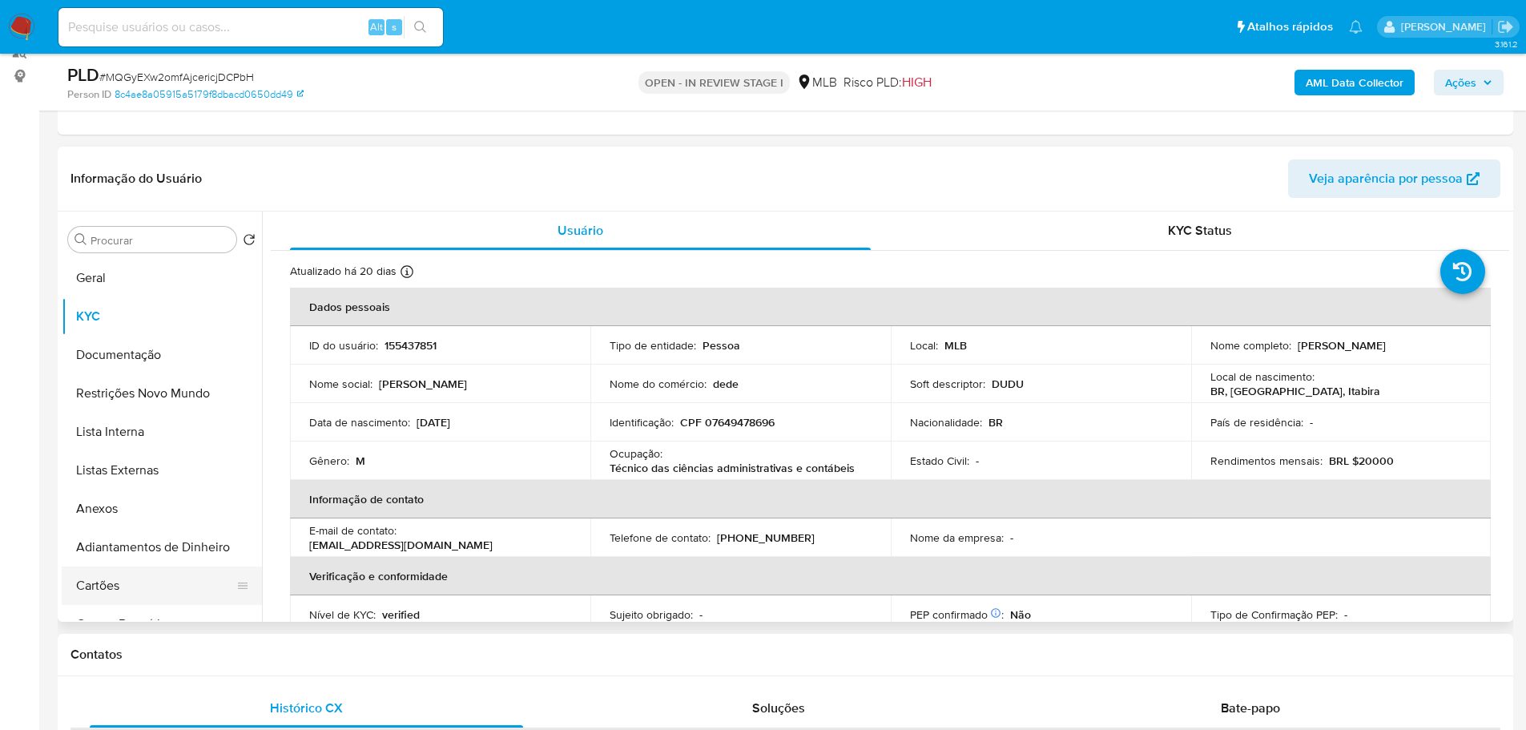
drag, startPoint x: 333, startPoint y: 657, endPoint x: 246, endPoint y: 586, distance: 112.2
click at [333, 657] on h1 "Contatos" at bounding box center [785, 654] width 1430 height 16
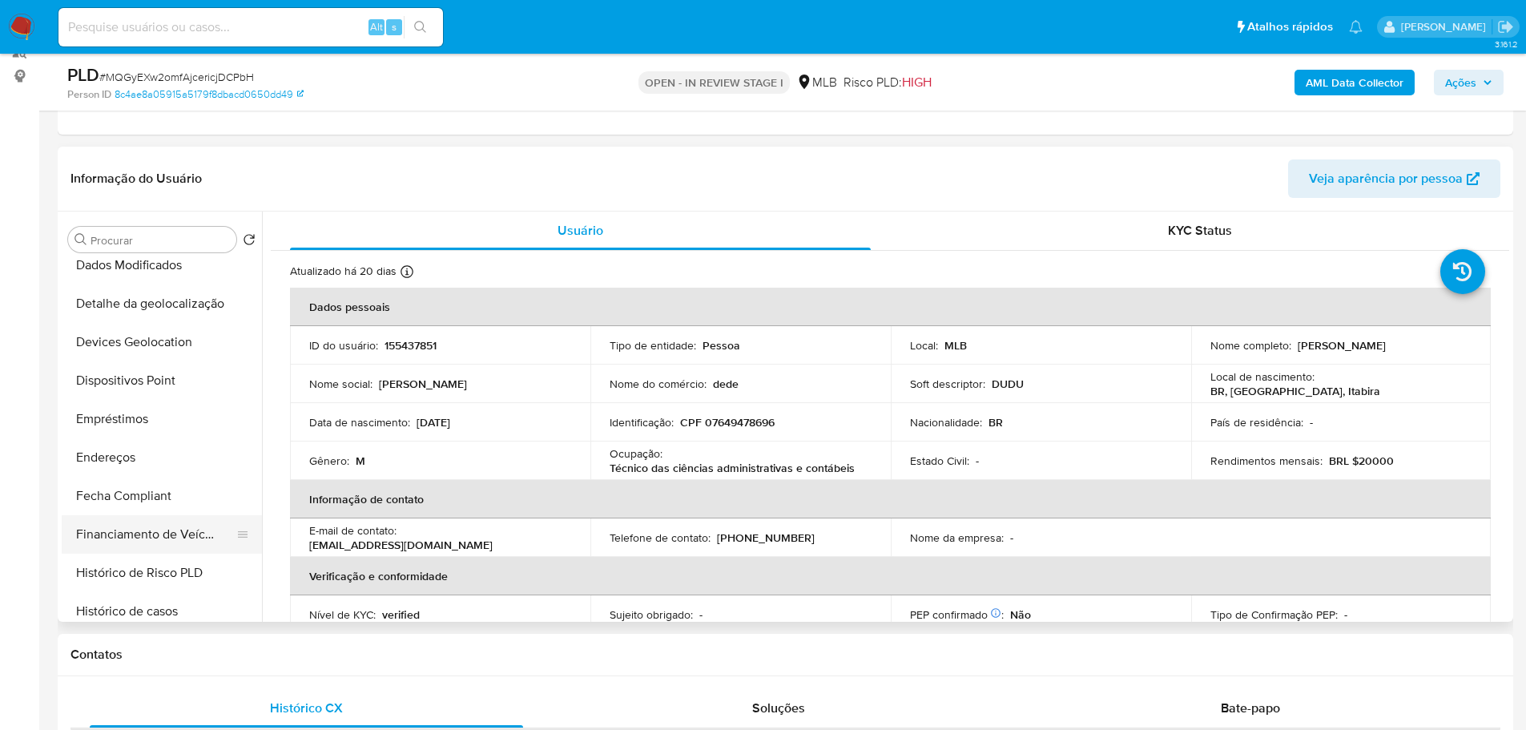
scroll to position [481, 0]
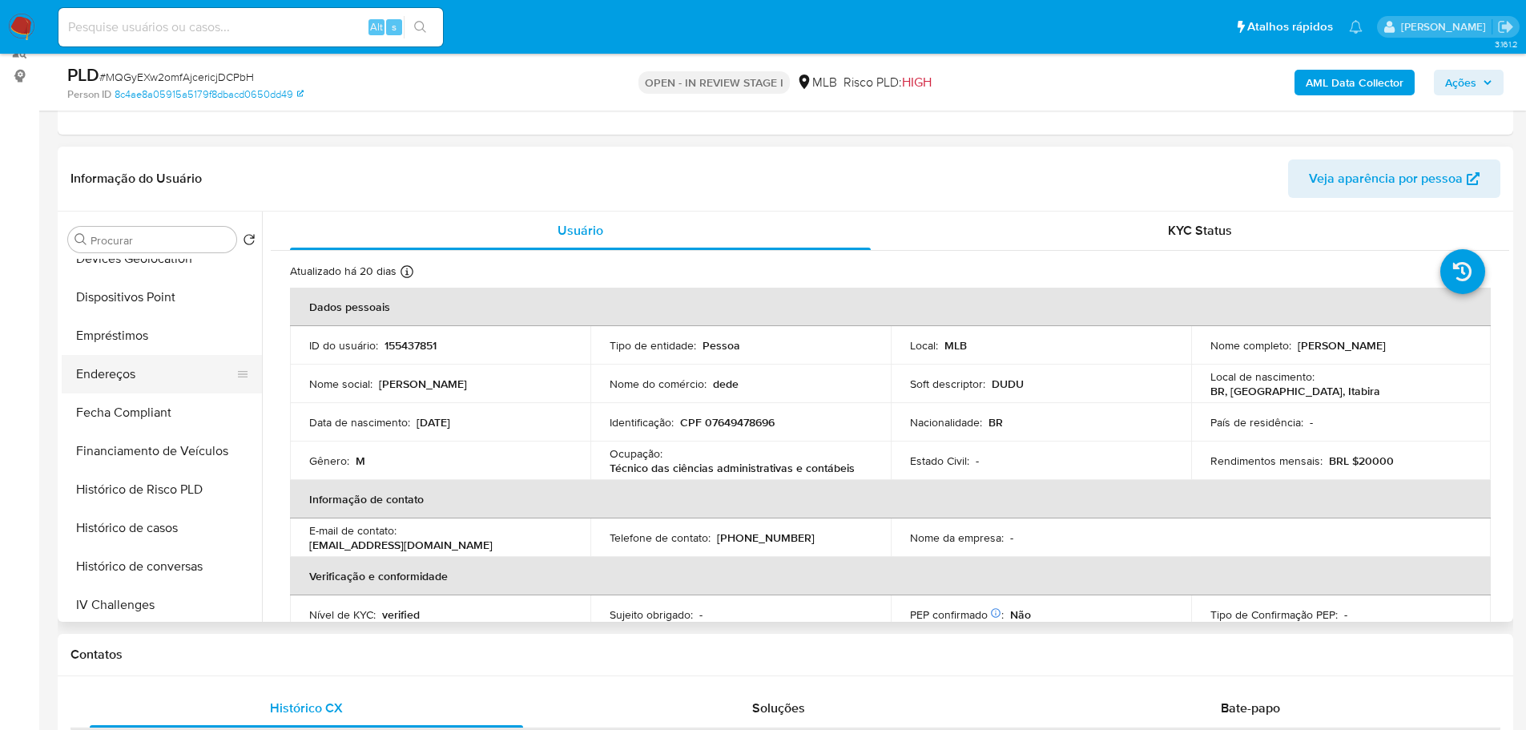
click at [118, 380] on button "Endereços" at bounding box center [155, 374] width 187 height 38
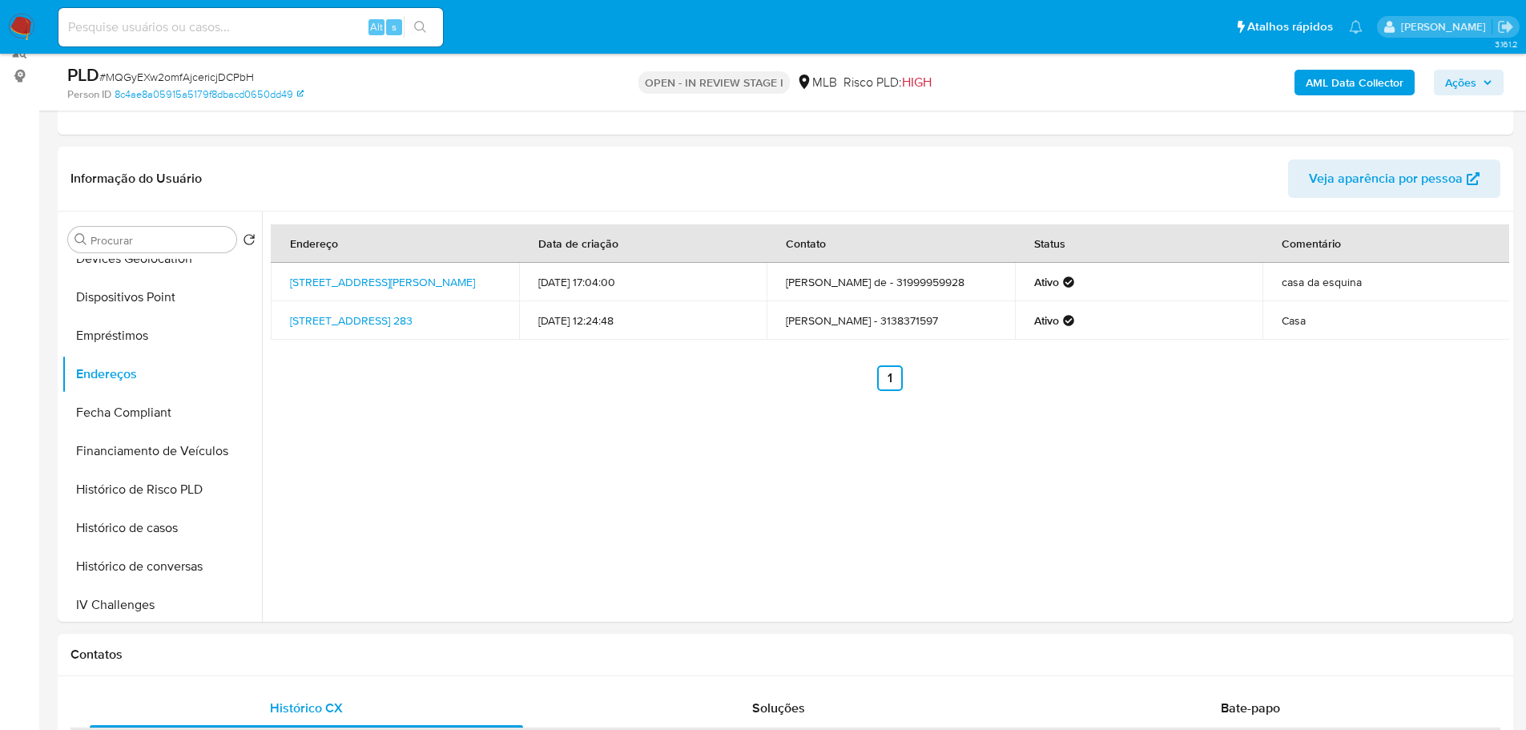
click at [211, 646] on h1 "Contatos" at bounding box center [785, 654] width 1430 height 16
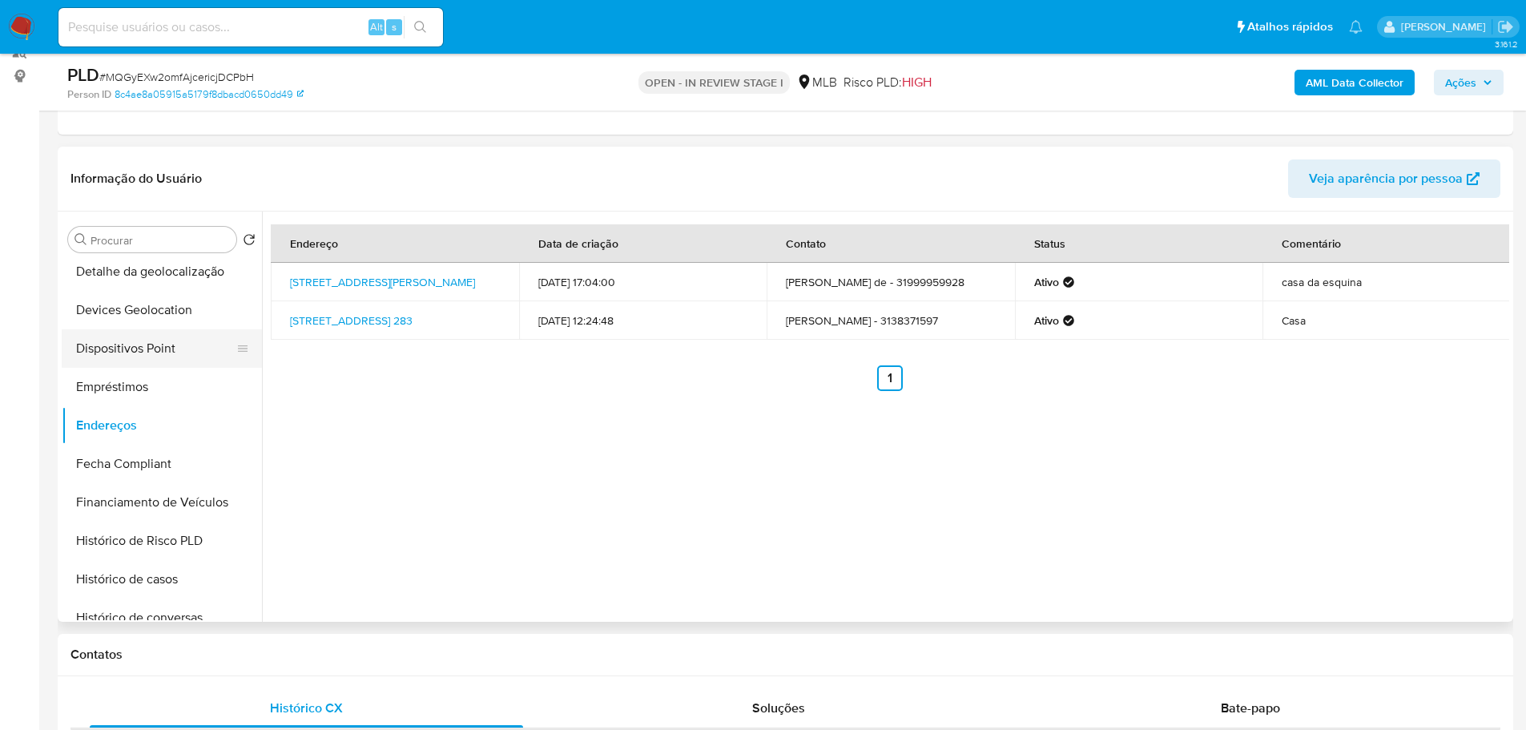
scroll to position [401, 0]
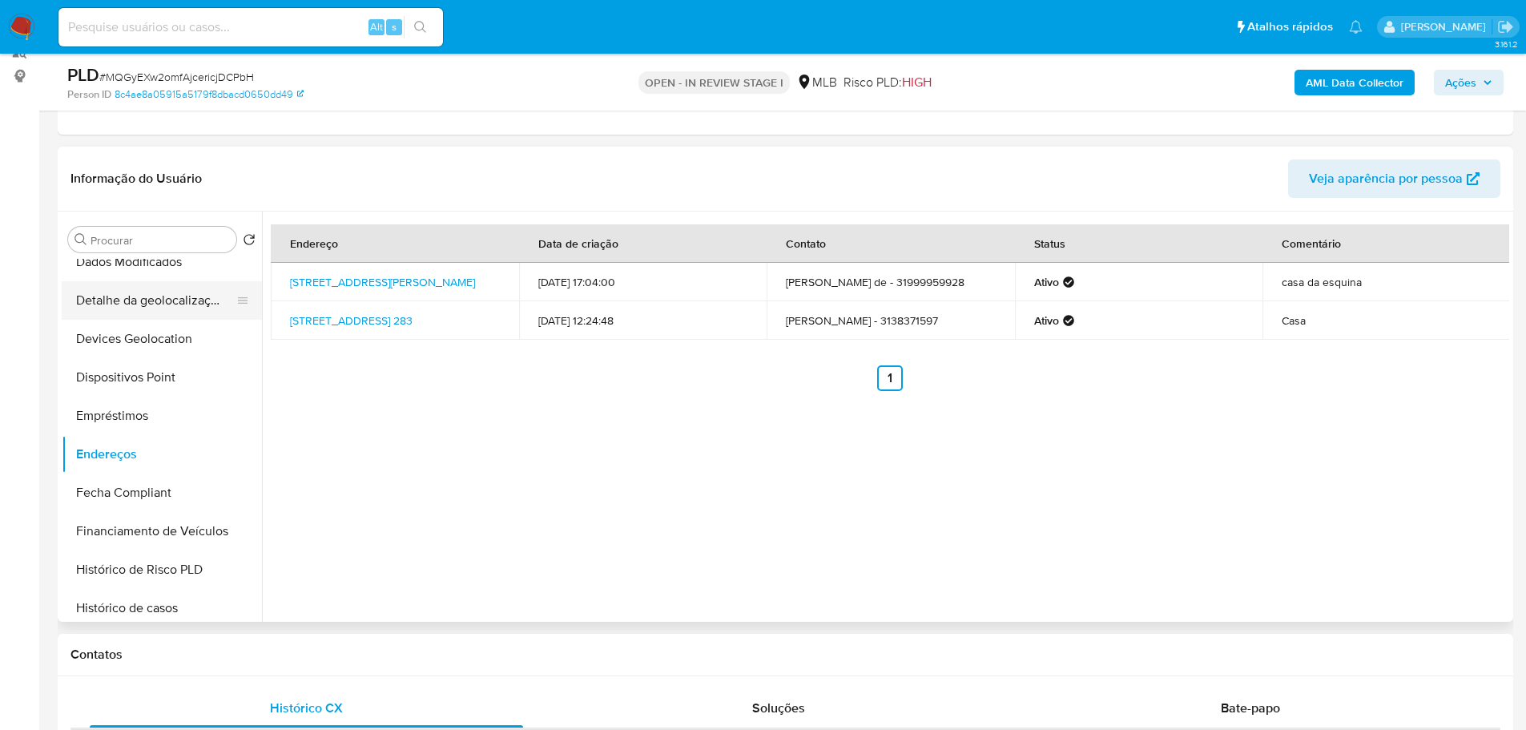
click at [176, 311] on button "Detalhe da geolocalização" at bounding box center [155, 300] width 187 height 38
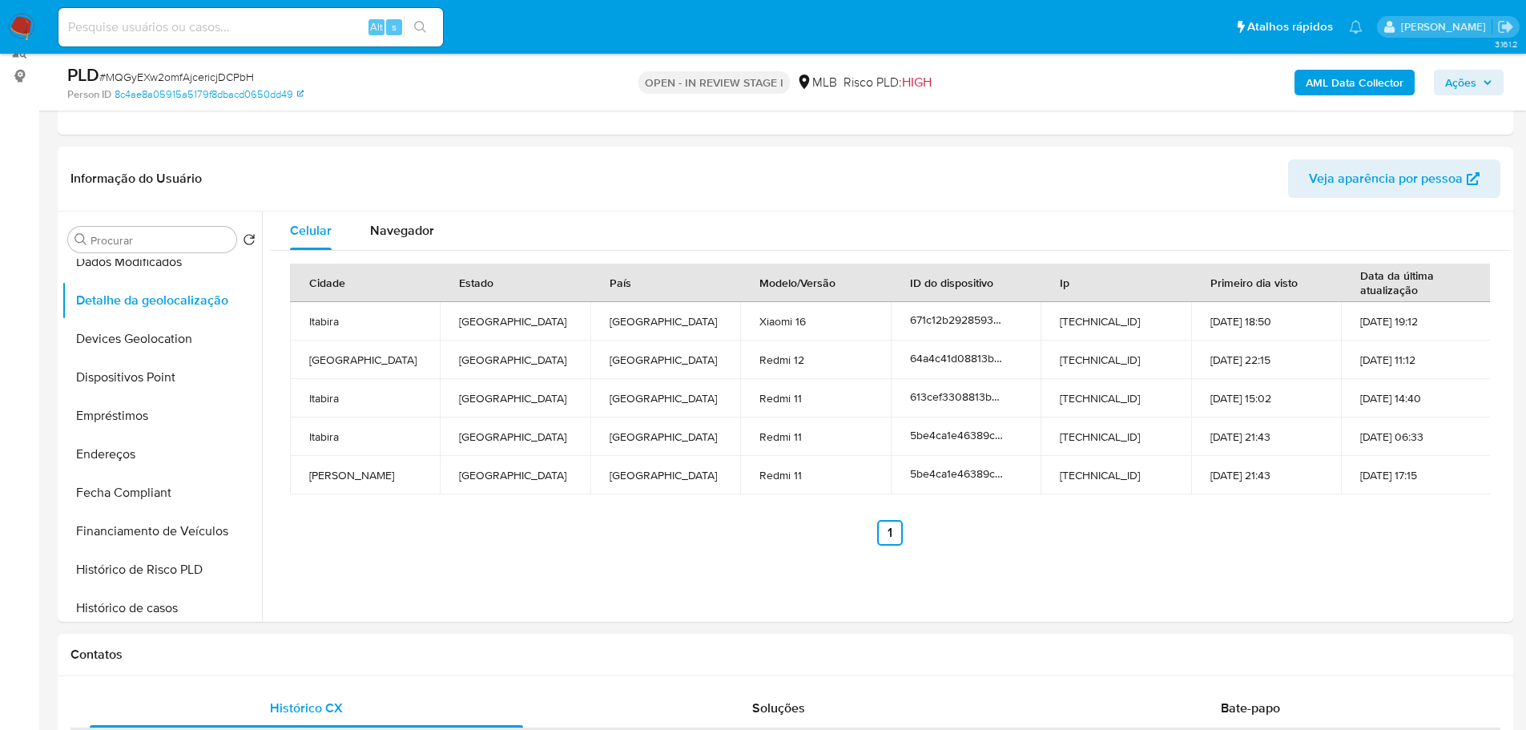
click at [224, 656] on h1 "Contatos" at bounding box center [785, 654] width 1430 height 16
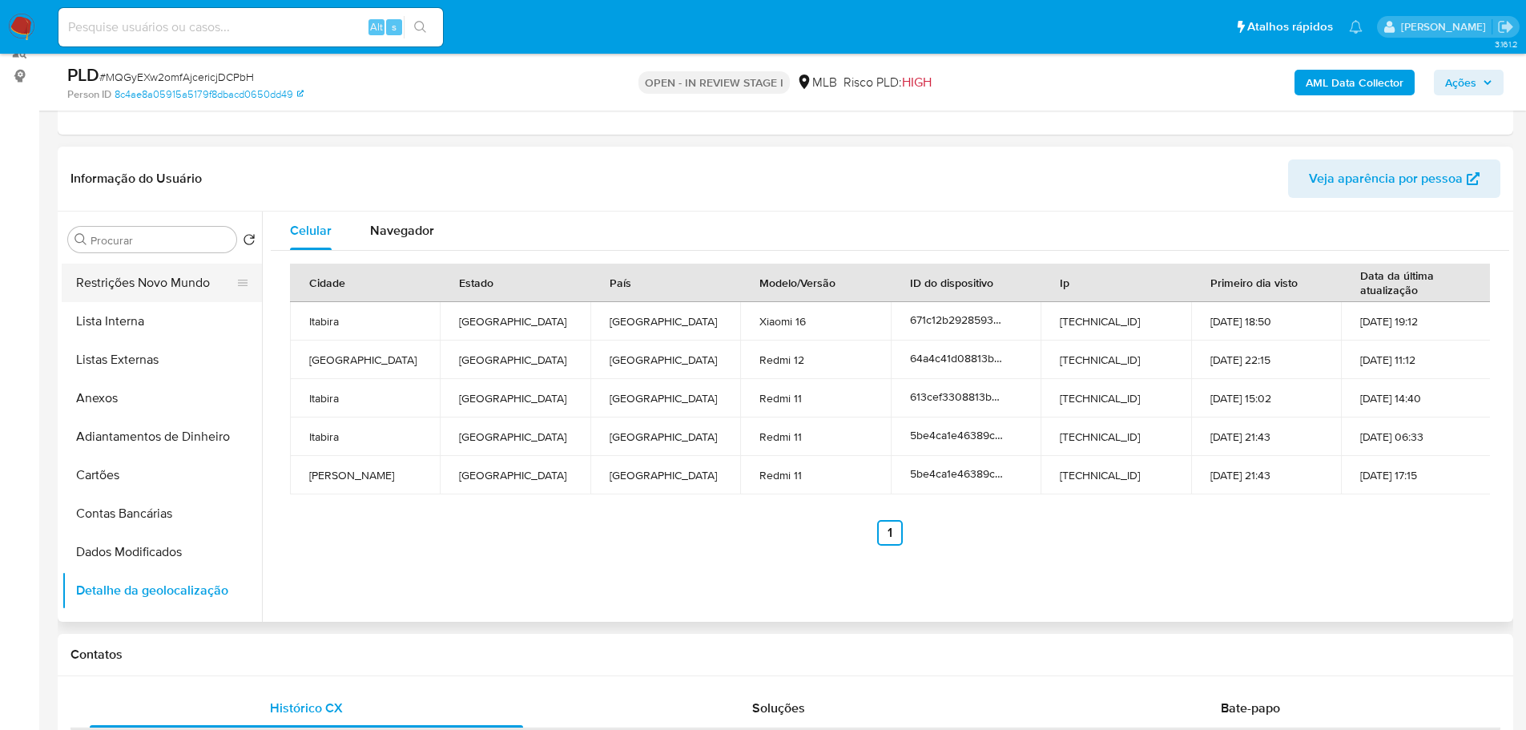
scroll to position [0, 0]
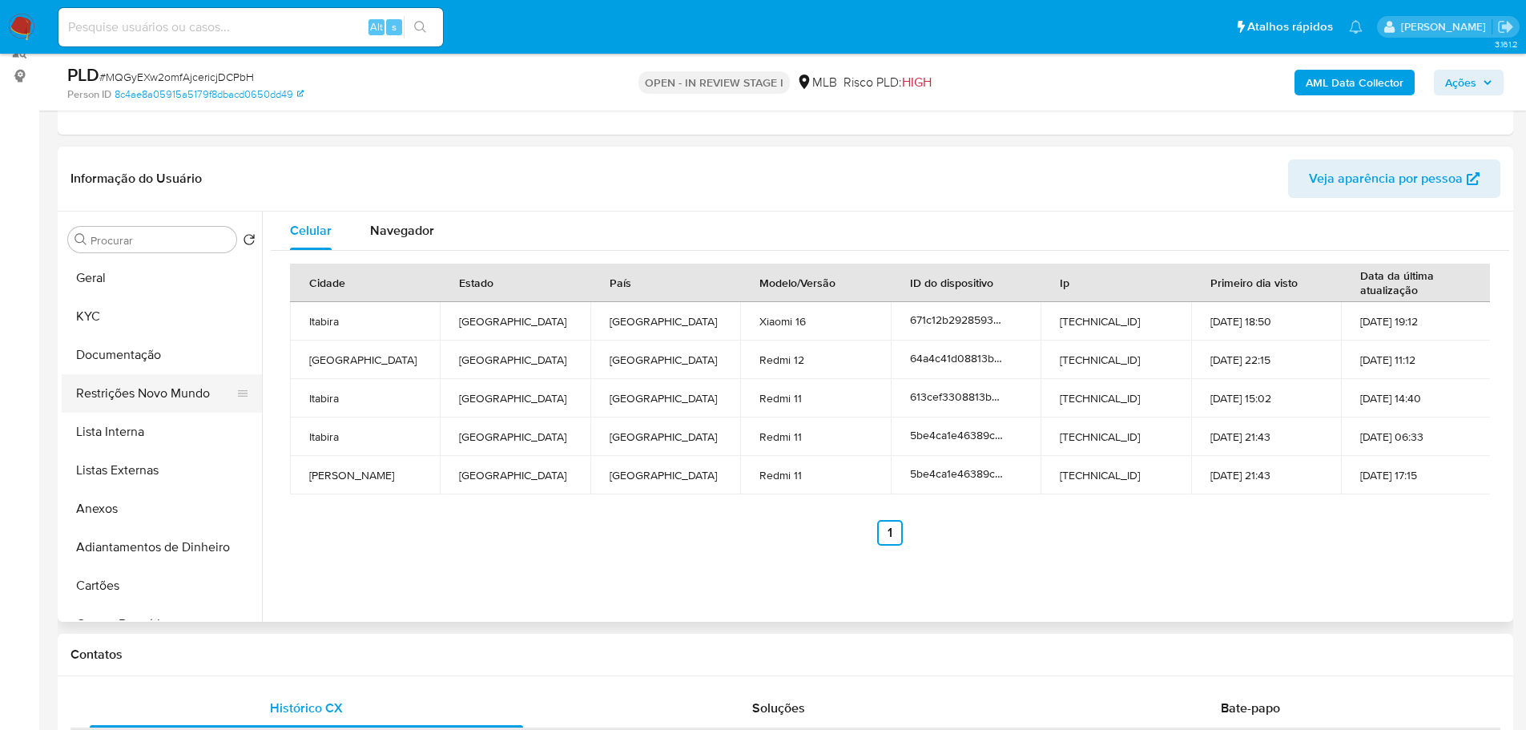
click at [143, 401] on button "Restrições Novo Mundo" at bounding box center [155, 393] width 187 height 38
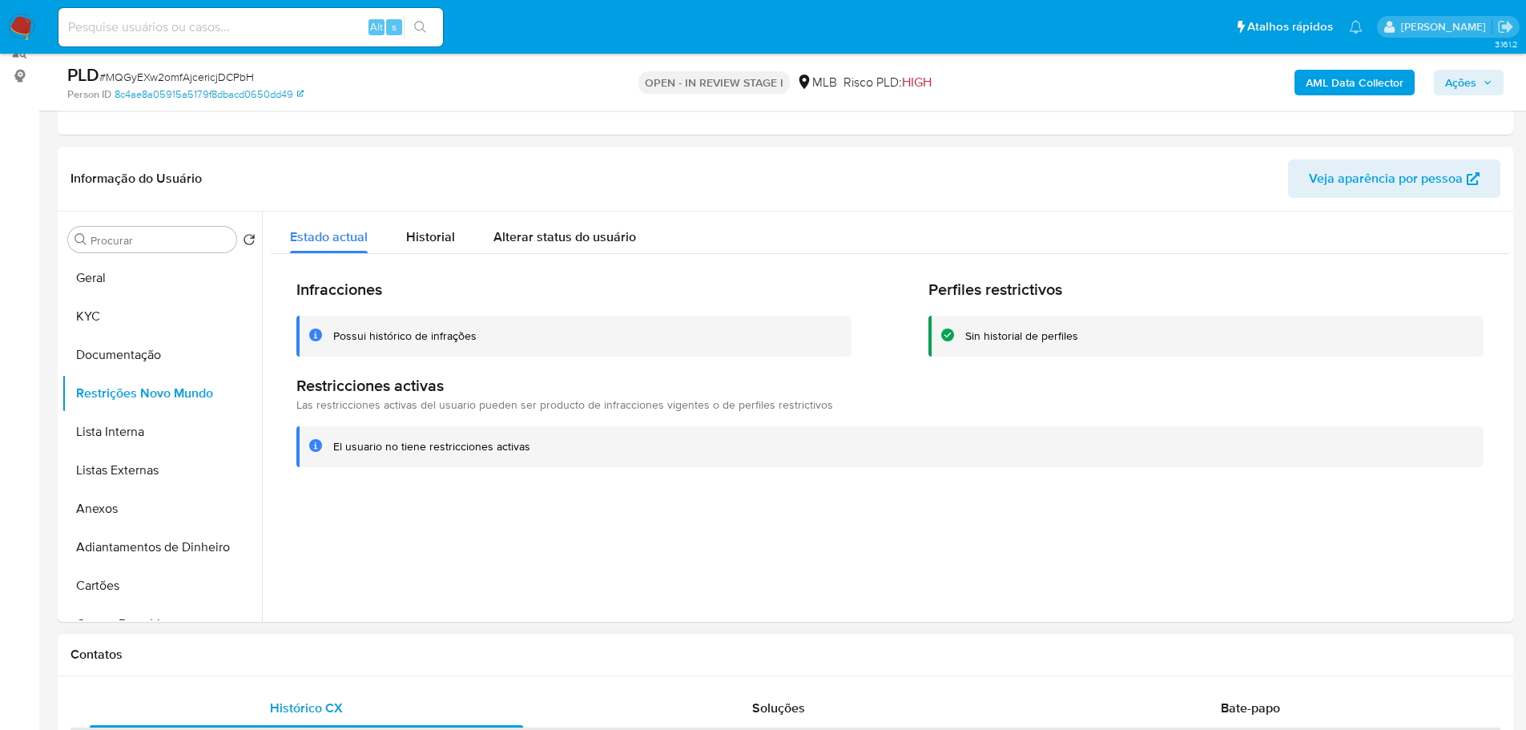
drag, startPoint x: 219, startPoint y: 653, endPoint x: 220, endPoint y: 644, distance: 8.8
click at [219, 653] on h1 "Contatos" at bounding box center [785, 654] width 1430 height 16
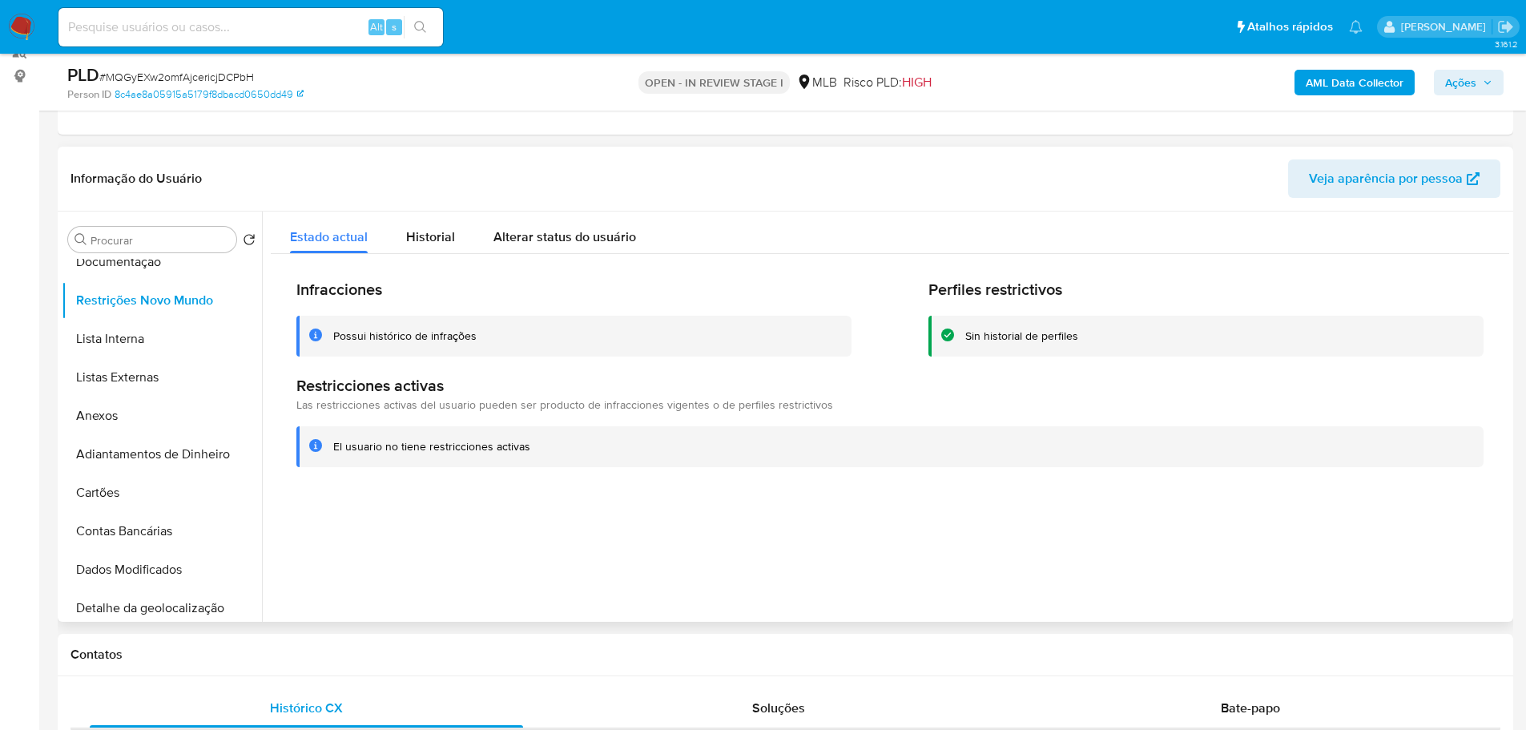
scroll to position [320, 0]
click at [163, 461] on button "Dispositivos Point" at bounding box center [155, 457] width 187 height 38
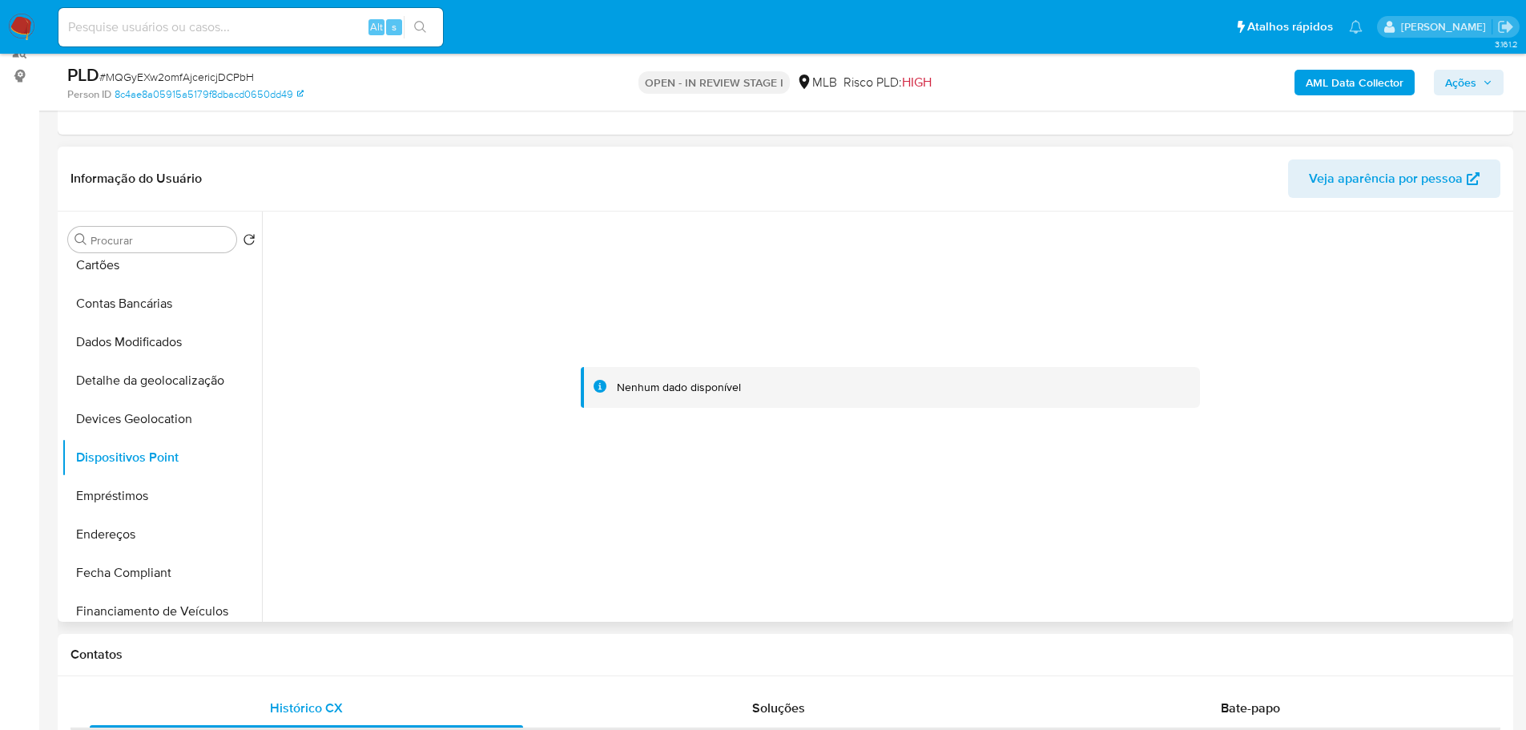
click at [1009, 610] on div at bounding box center [885, 416] width 1247 height 410
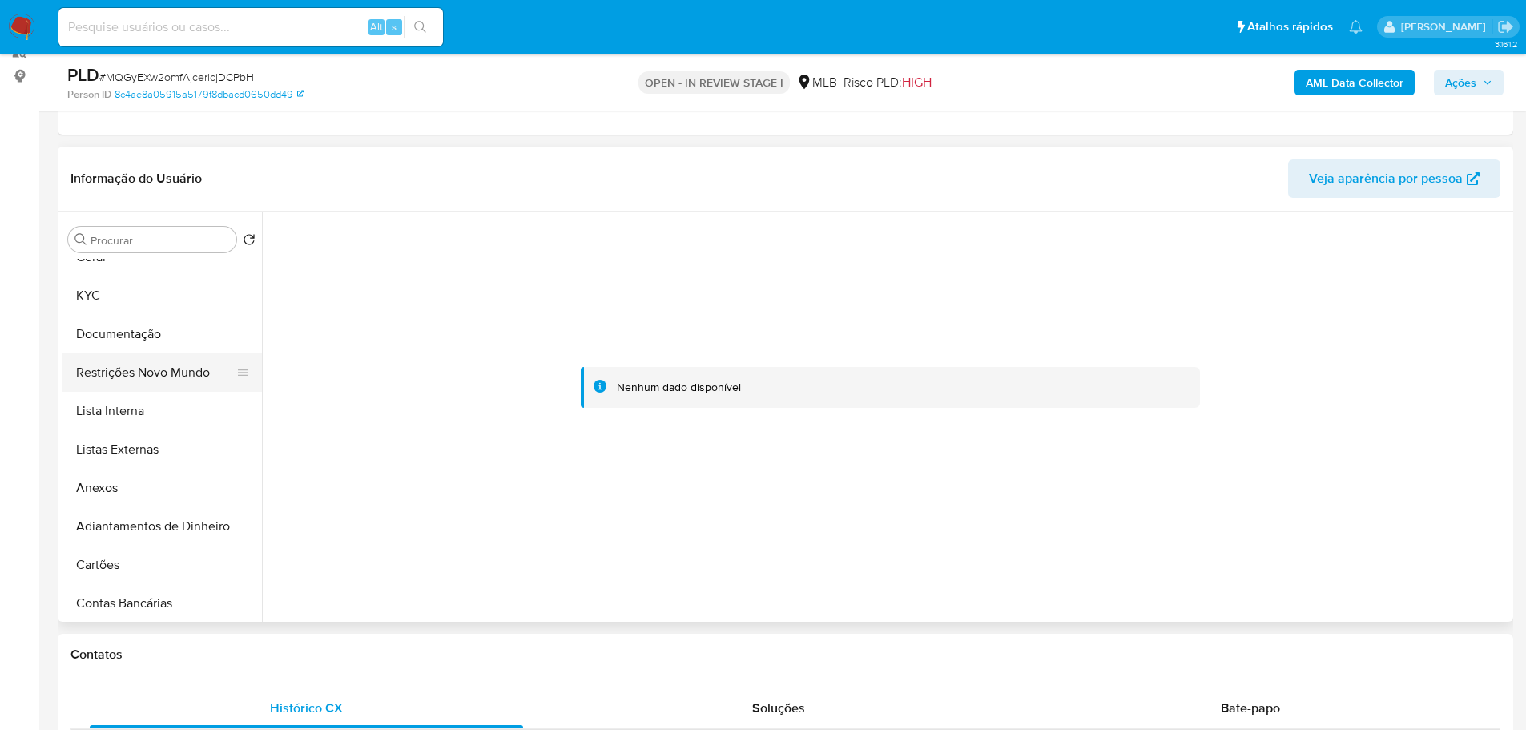
scroll to position [0, 0]
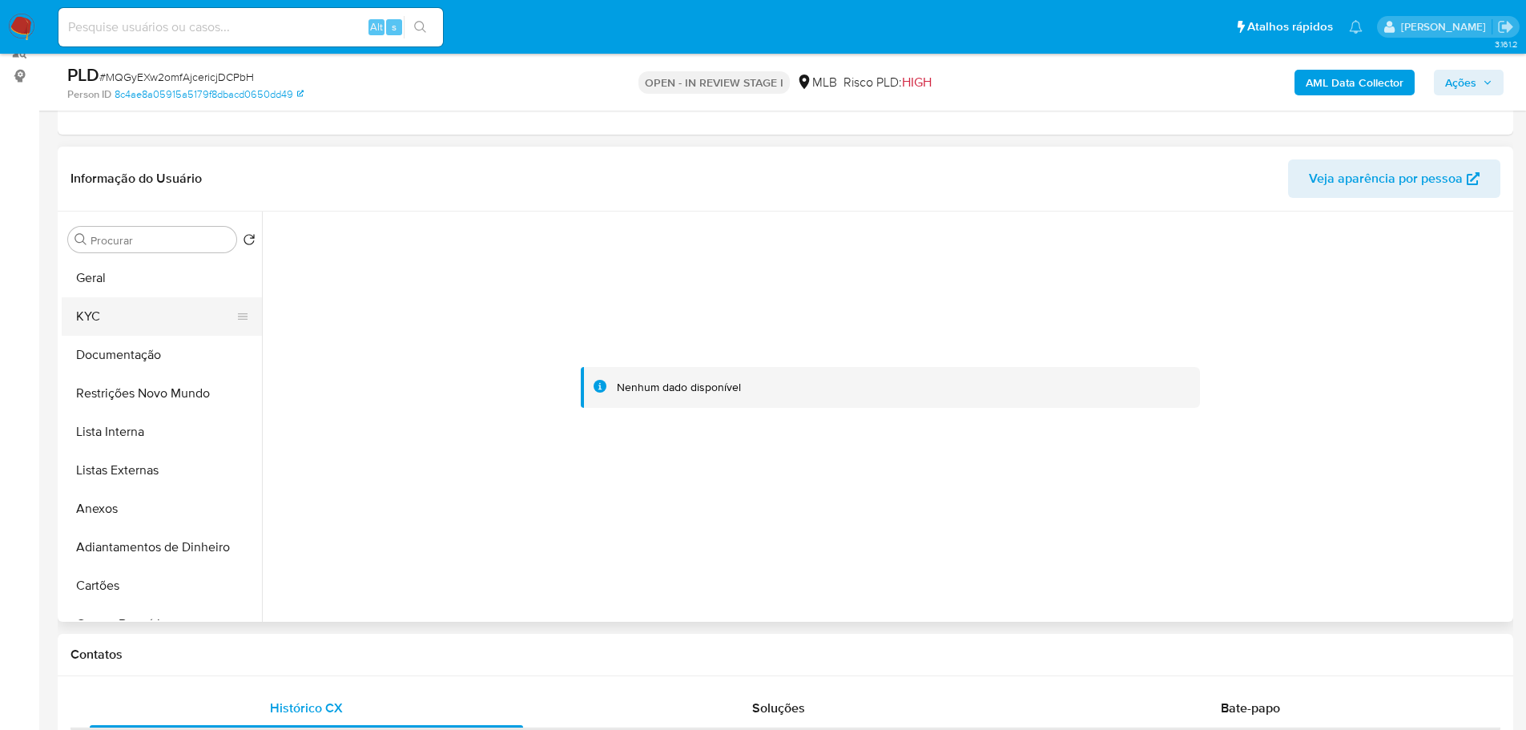
click at [103, 332] on button "KYC" at bounding box center [155, 316] width 187 height 38
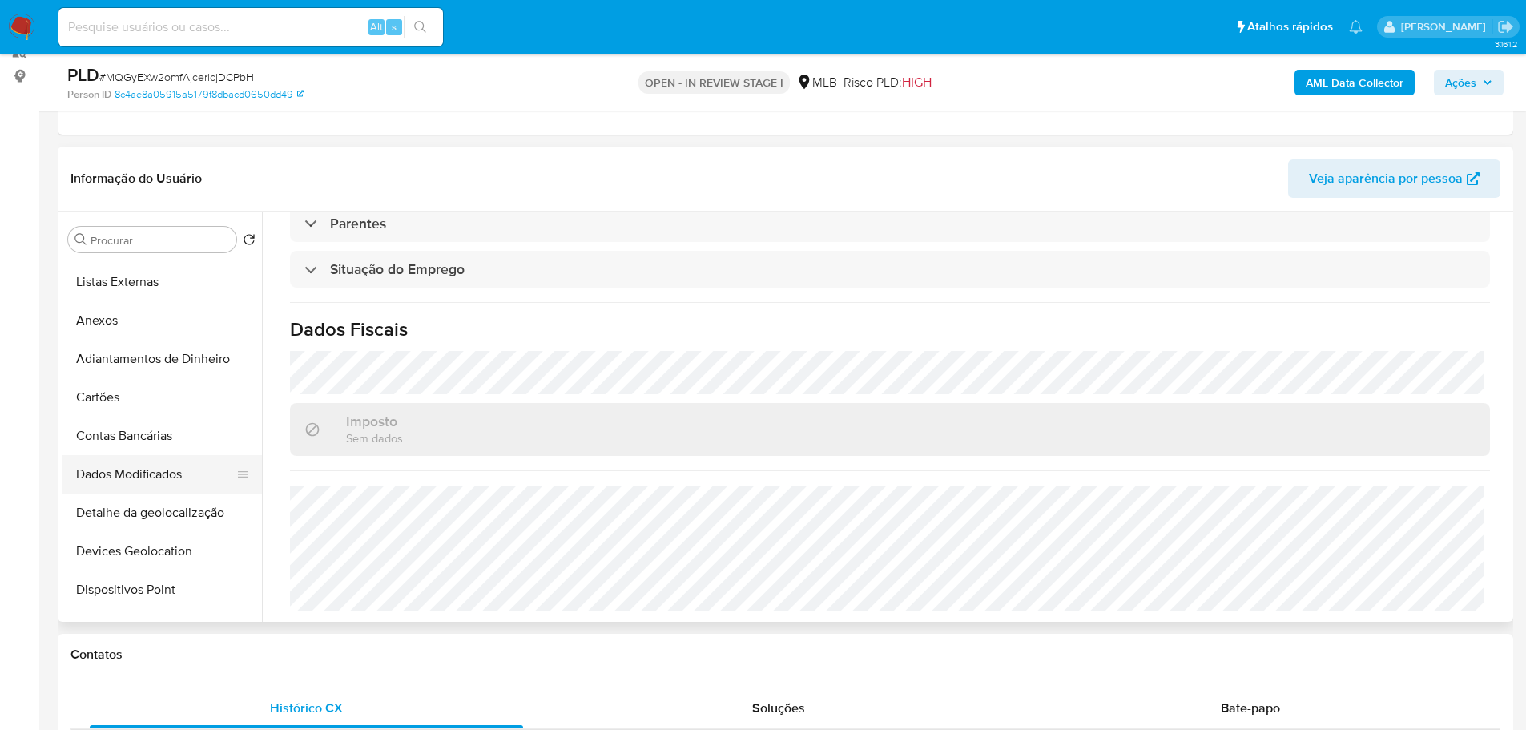
scroll to position [481, 0]
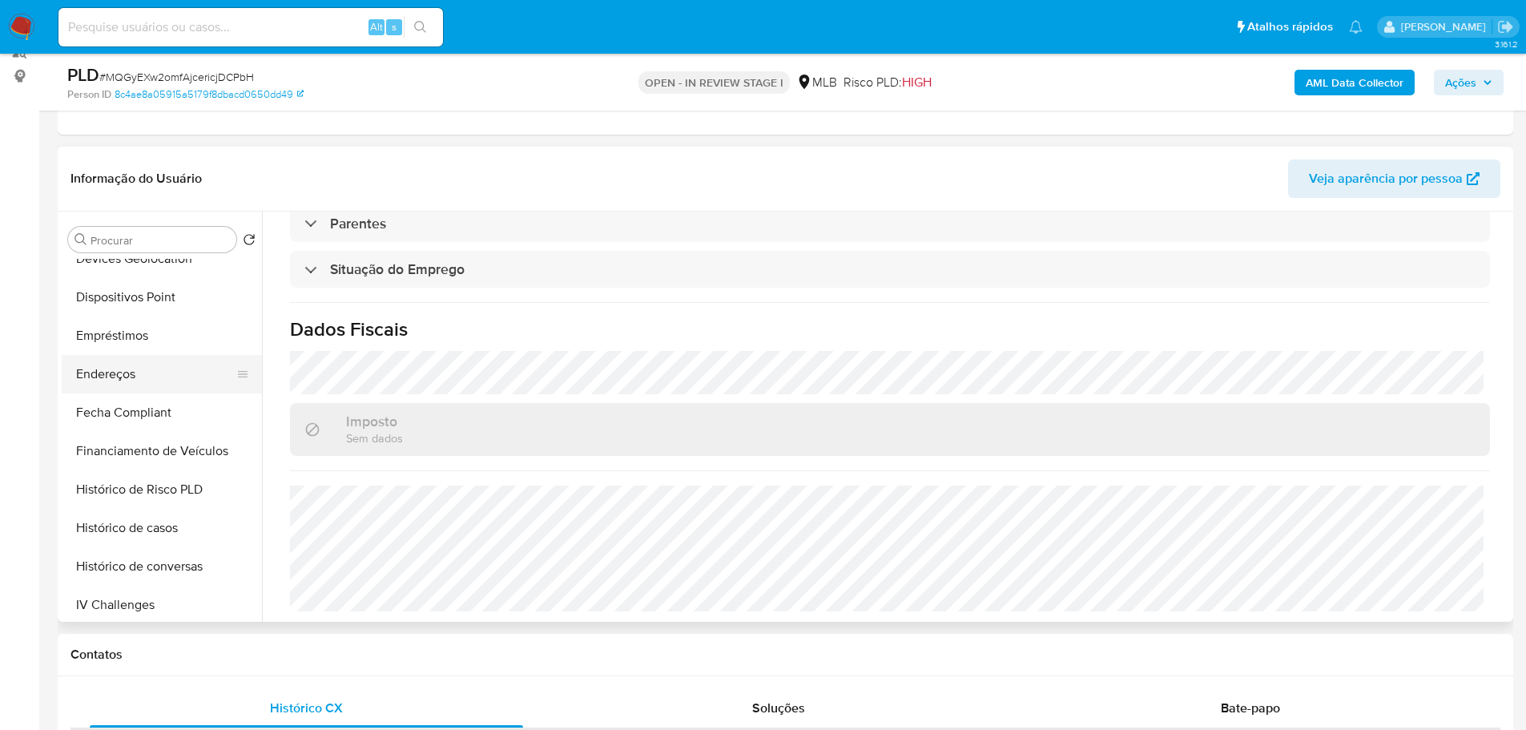
click at [123, 376] on button "Endereços" at bounding box center [155, 374] width 187 height 38
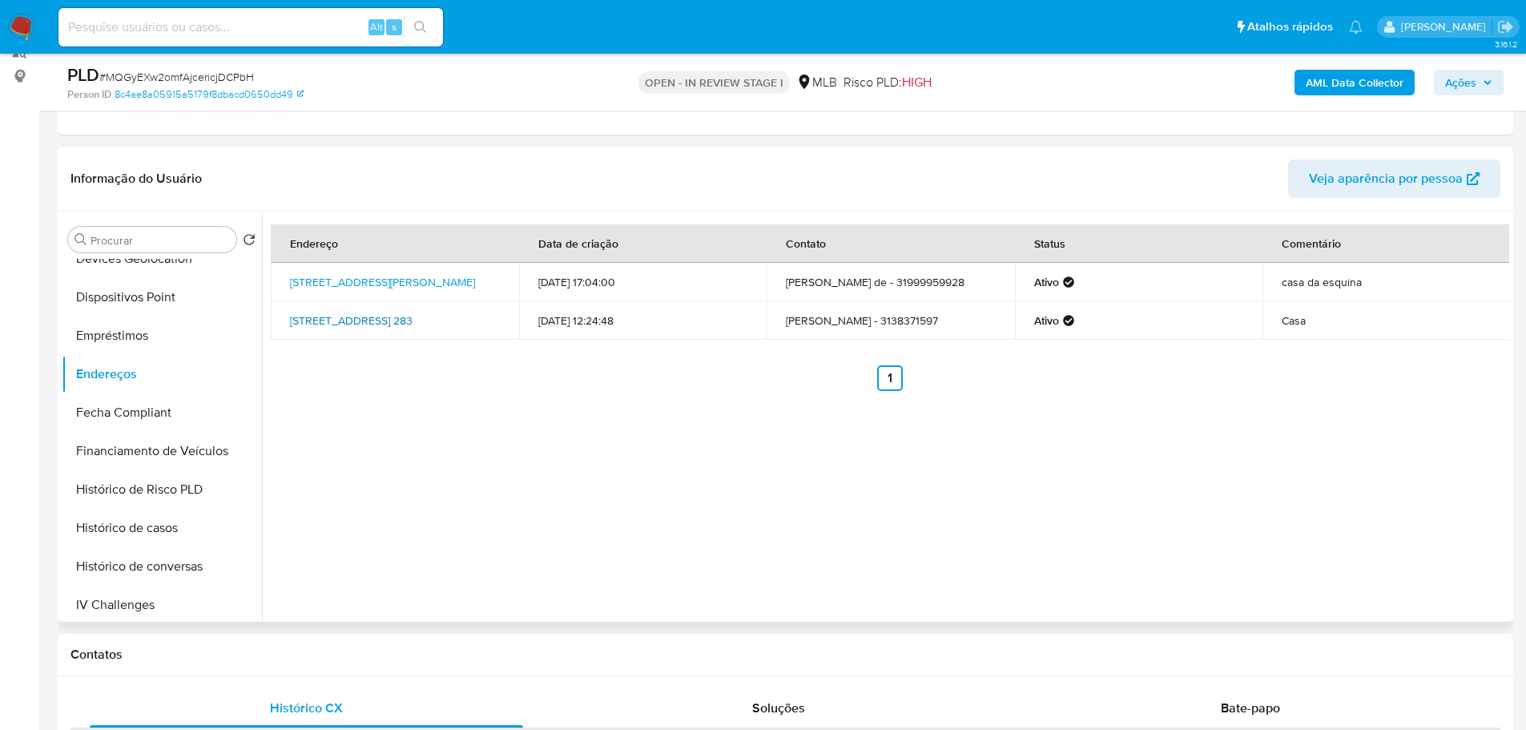
click at [399, 324] on link "[STREET_ADDRESS] 283" at bounding box center [351, 320] width 123 height 16
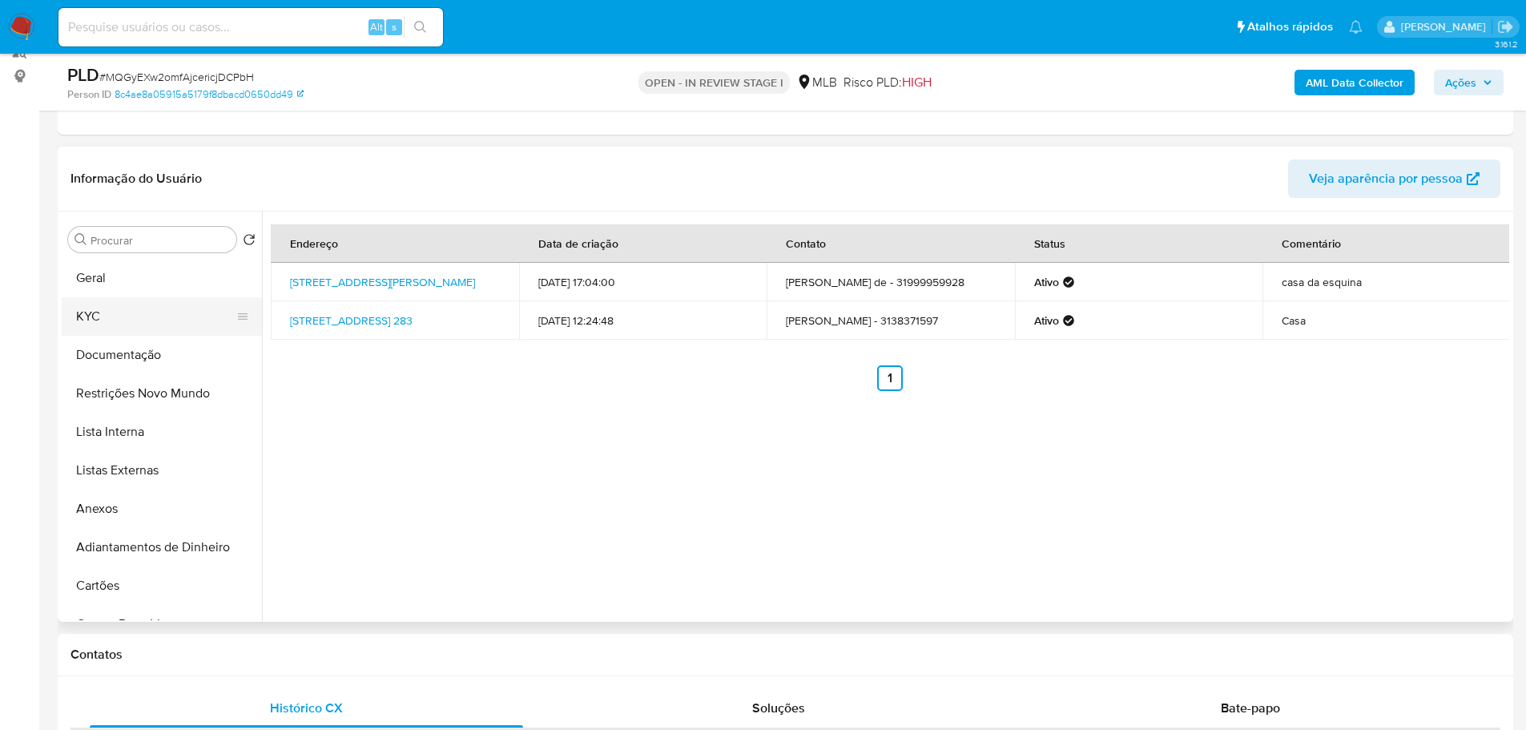
click at [124, 323] on button "KYC" at bounding box center [155, 316] width 187 height 38
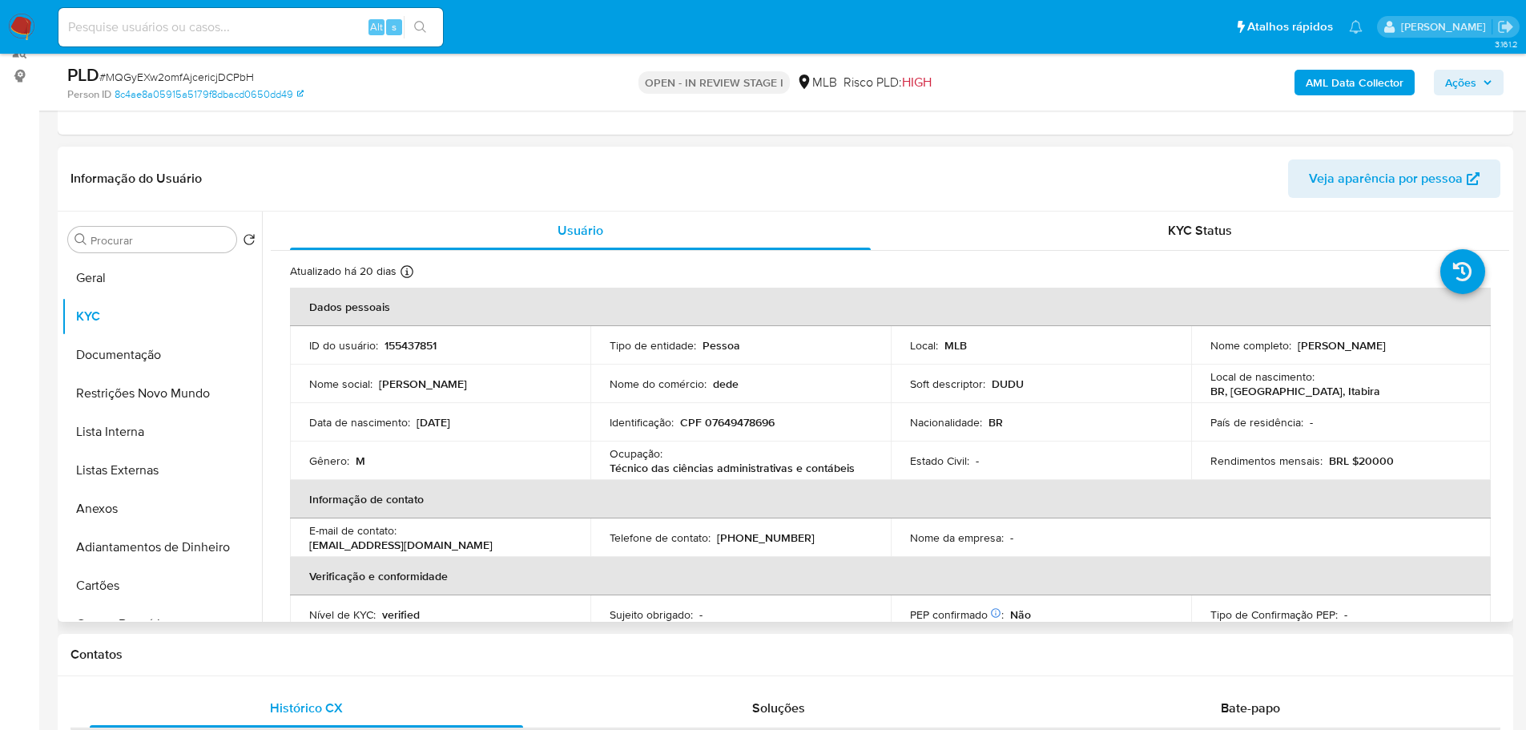
click at [741, 428] on p "CPF 07649478696" at bounding box center [727, 422] width 95 height 14
copy p "07649478696"
drag, startPoint x: 1433, startPoint y: 346, endPoint x: 1302, endPoint y: 304, distance: 137.1
click at [1293, 348] on div "Nome completo : Eduardo Jose Cota Gomes" at bounding box center [1341, 345] width 262 height 14
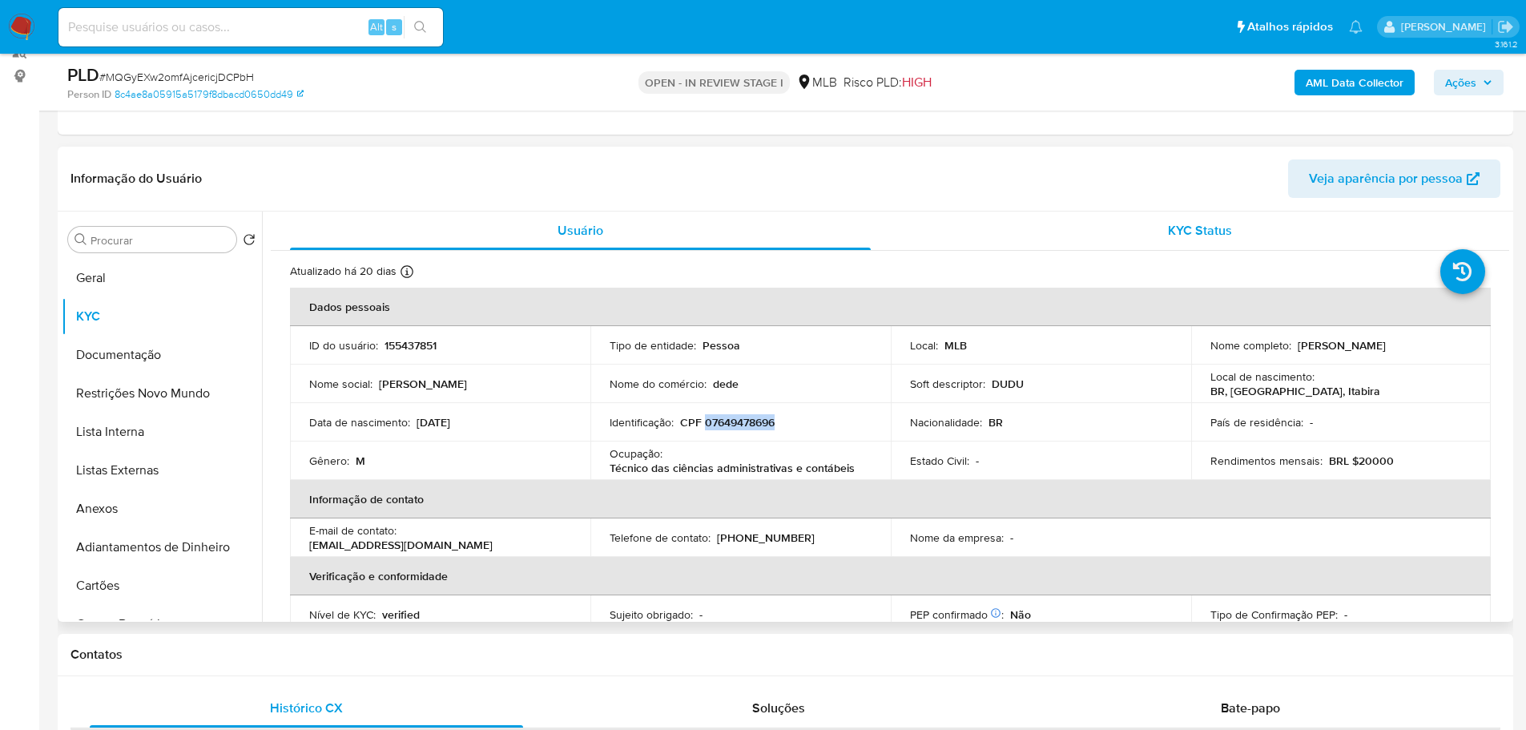
copy p "[PERSON_NAME] [PERSON_NAME]"
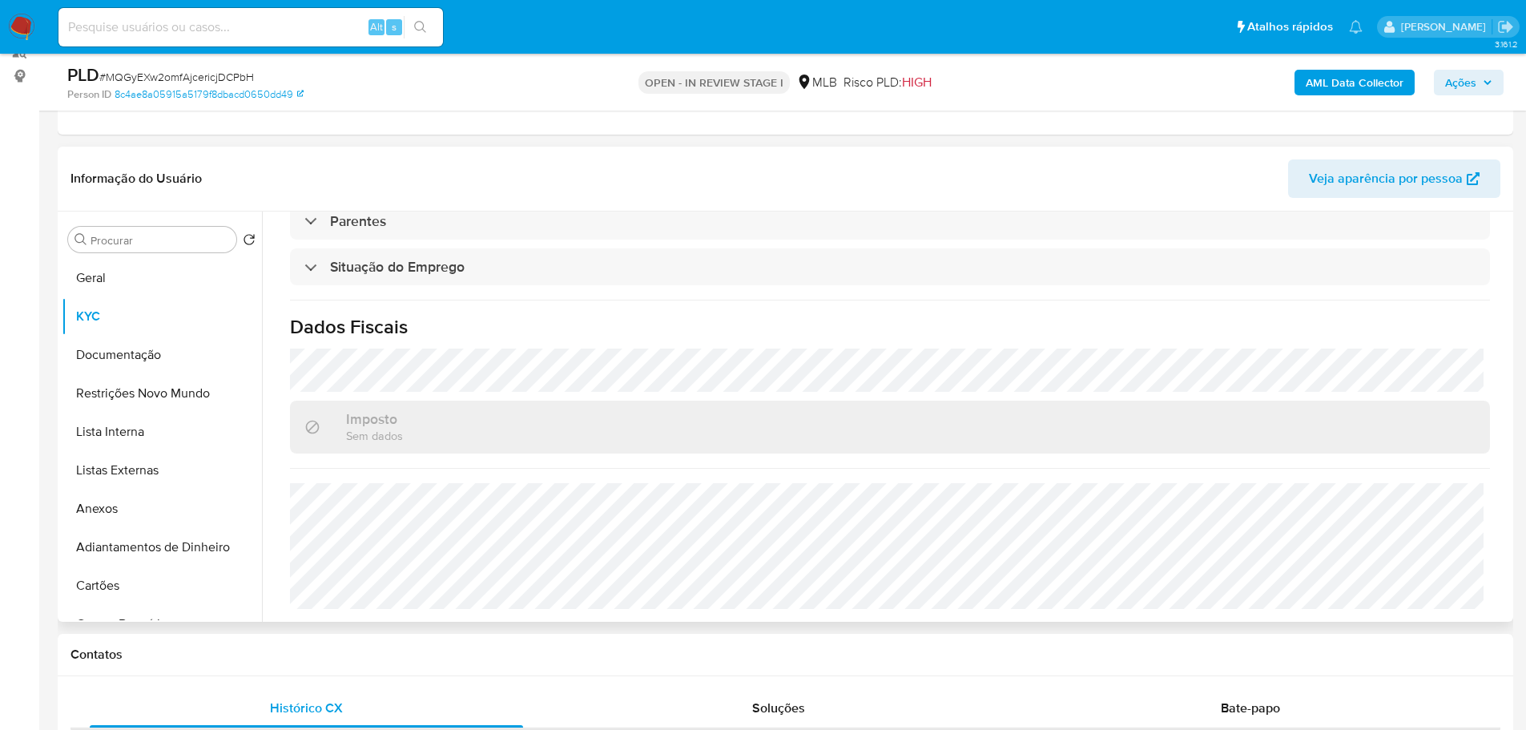
scroll to position [667, 0]
click at [1463, 83] on span "Ações" at bounding box center [1460, 83] width 31 height 26
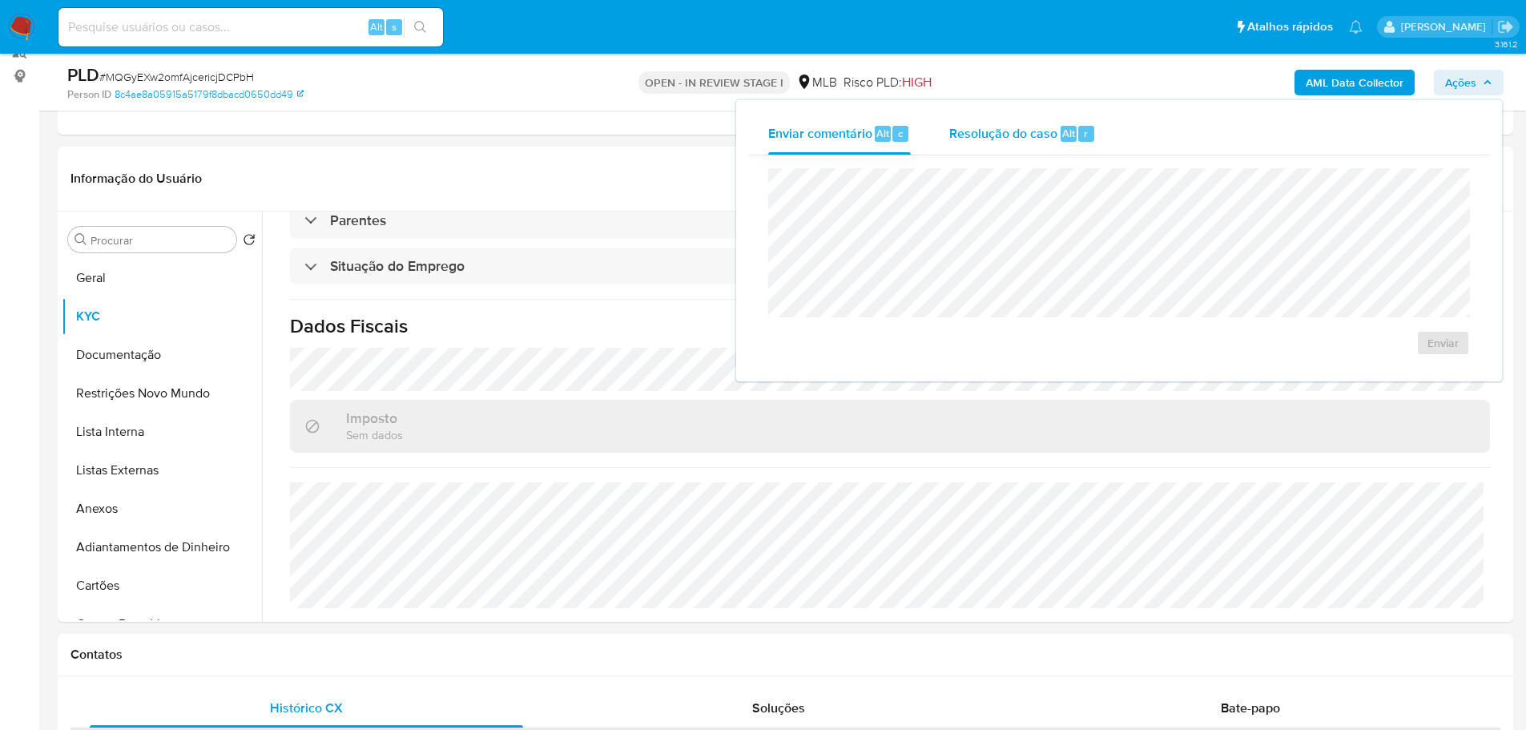
click at [1062, 128] on span "Alt" at bounding box center [1068, 133] width 13 height 15
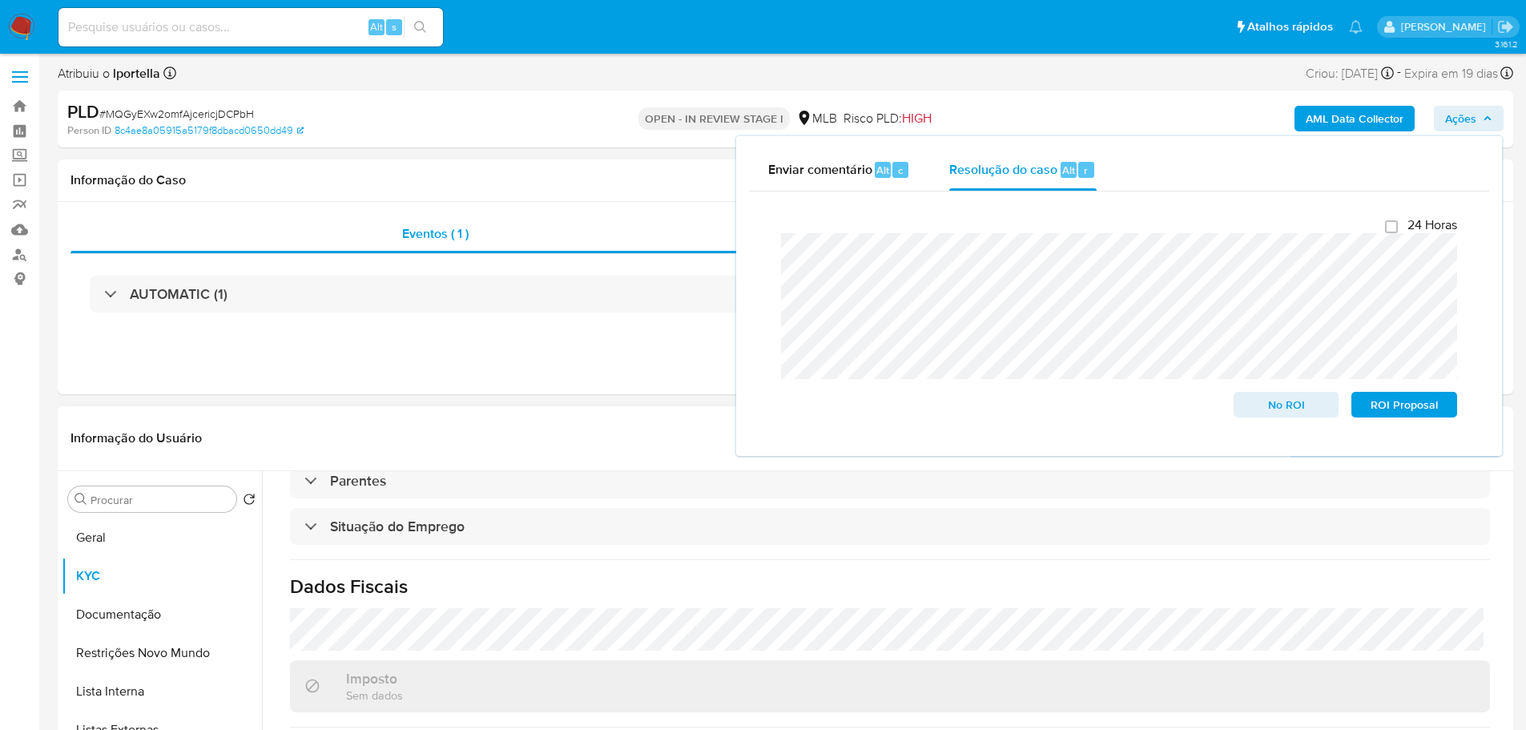
scroll to position [0, 0]
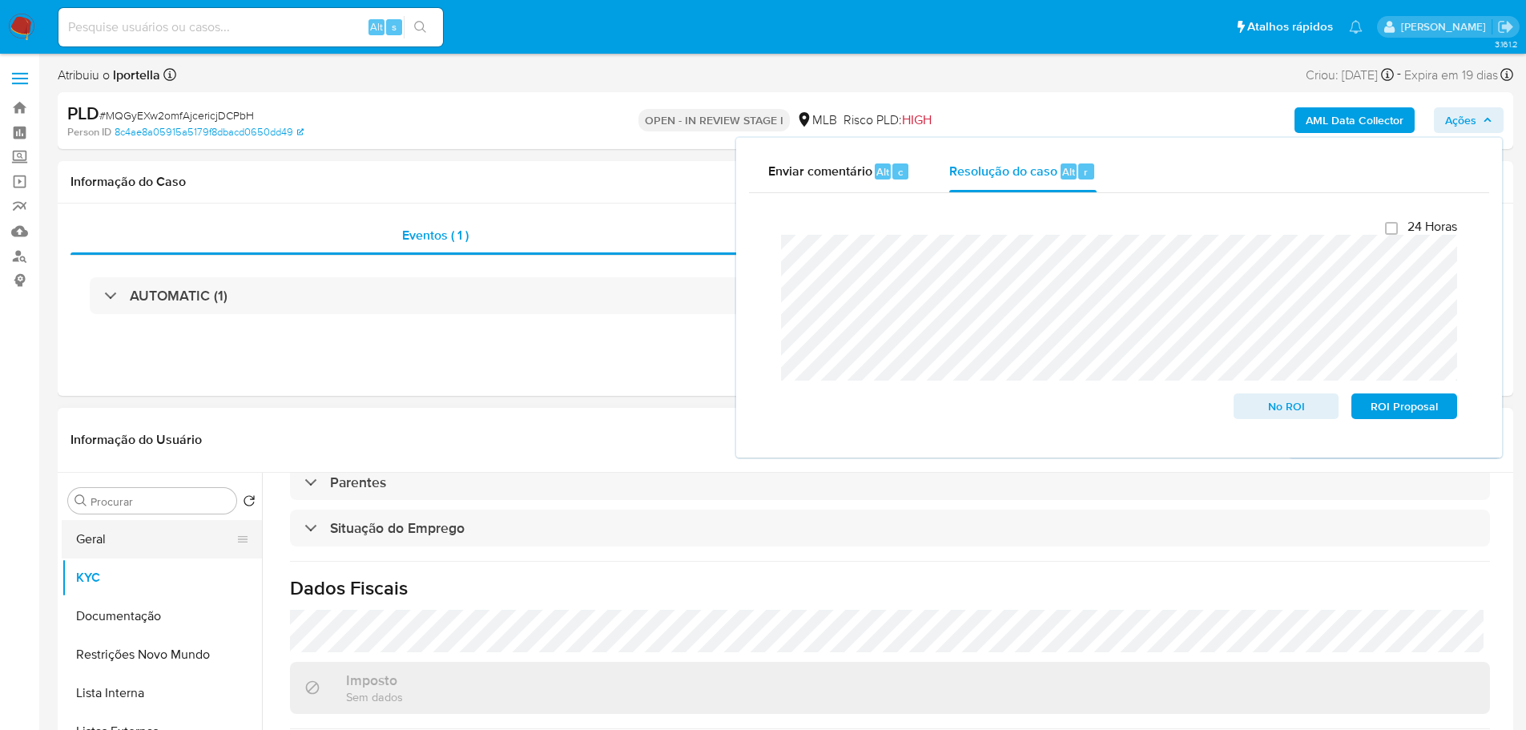
click at [127, 541] on button "Geral" at bounding box center [155, 539] width 187 height 38
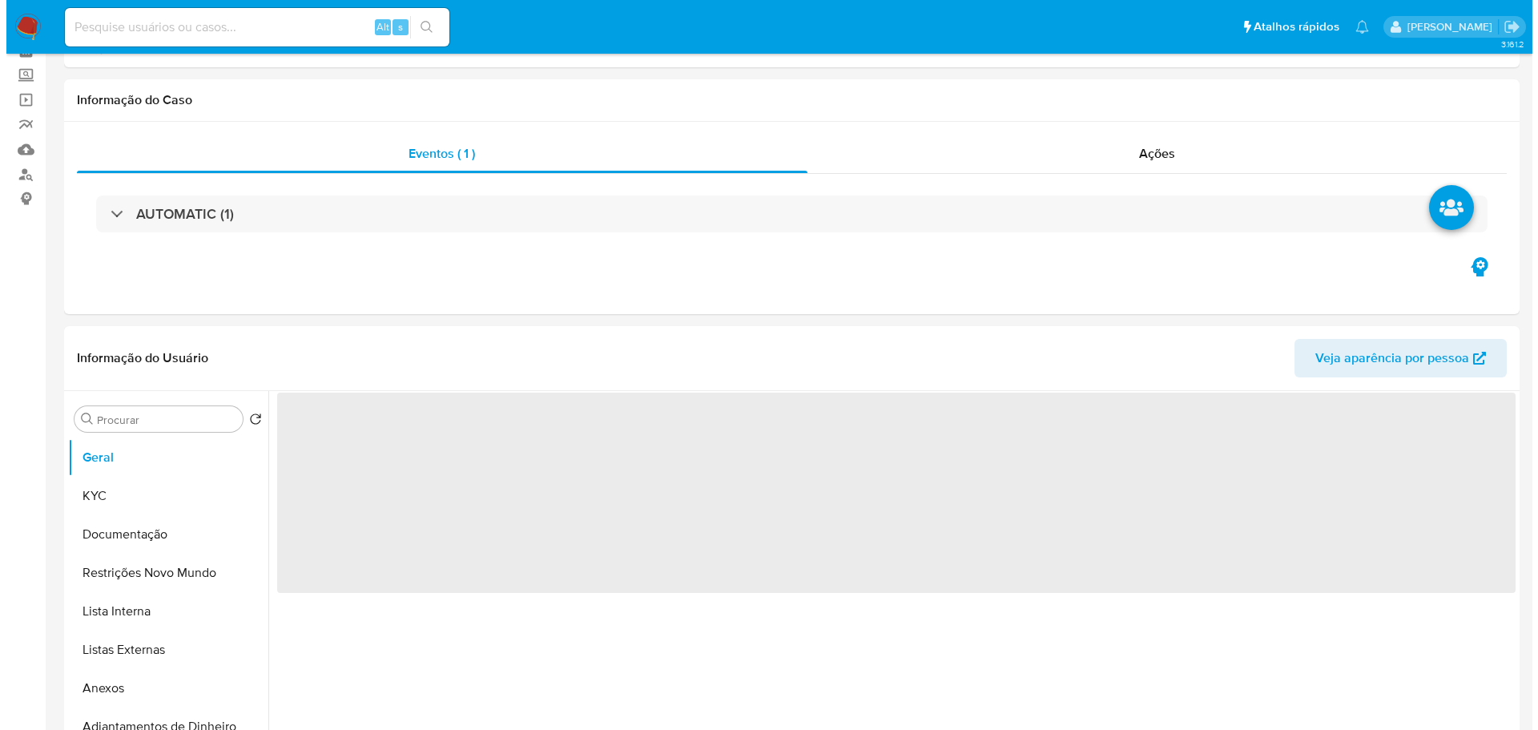
scroll to position [160, 0]
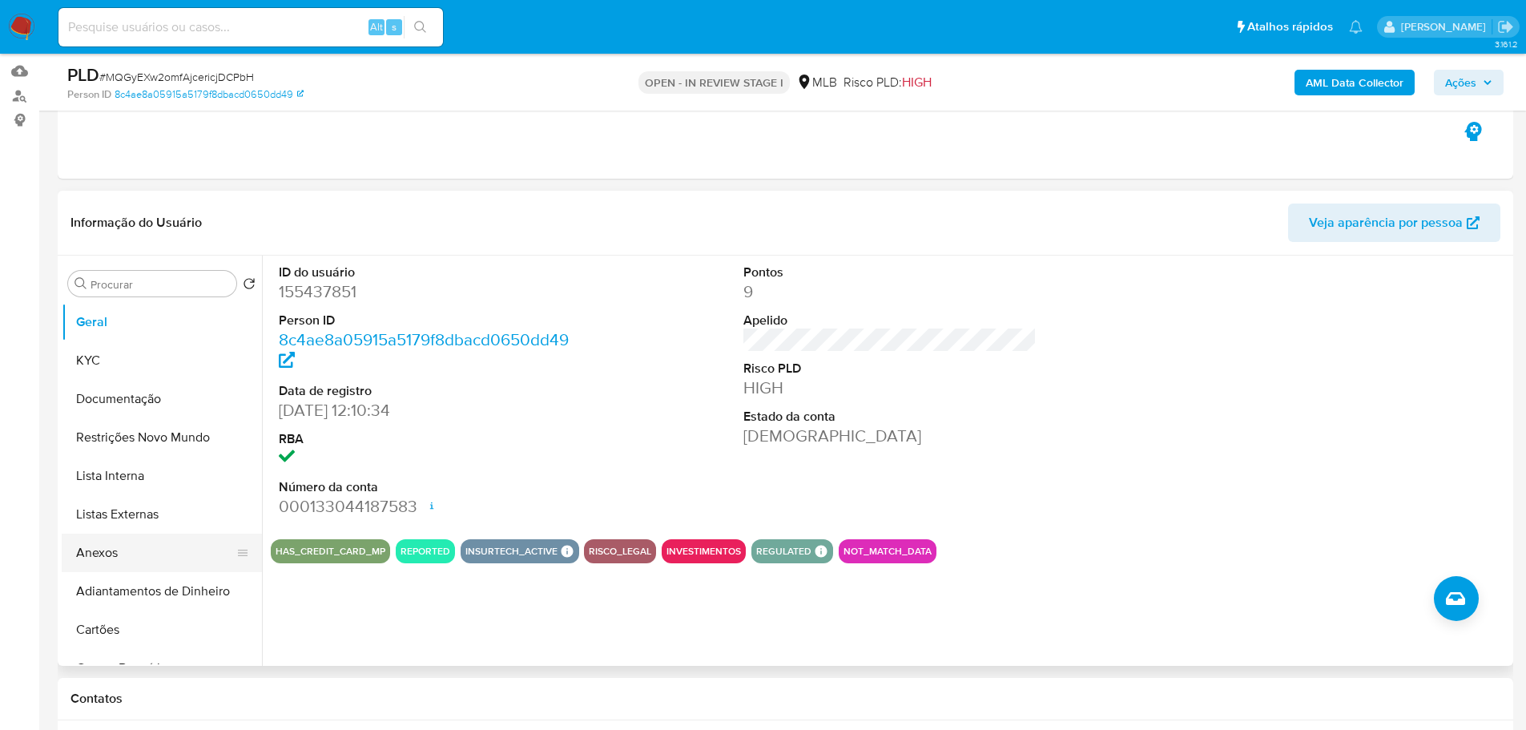
click at [174, 566] on button "Anexos" at bounding box center [155, 552] width 187 height 38
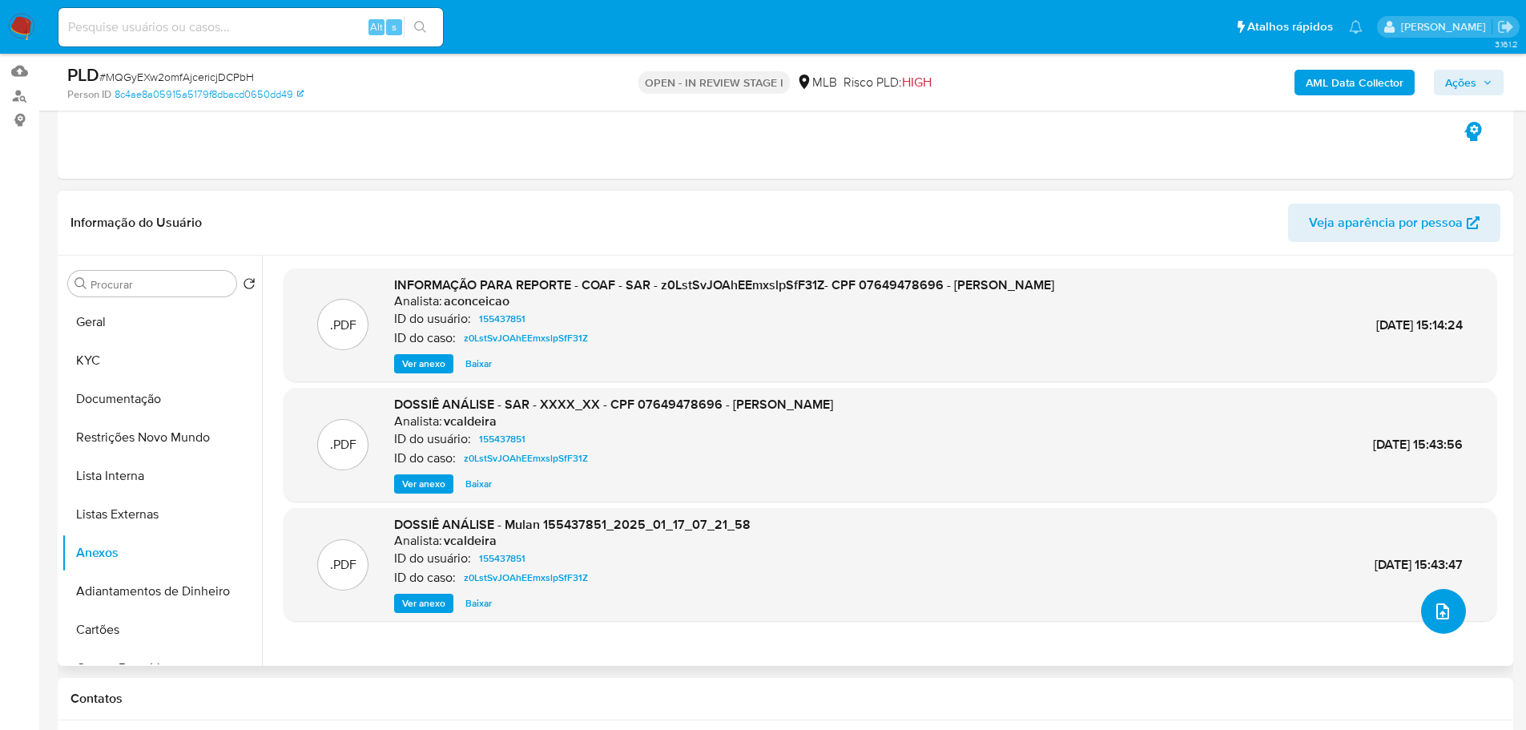
click at [1433, 618] on icon "upload-file" at bounding box center [1442, 611] width 19 height 19
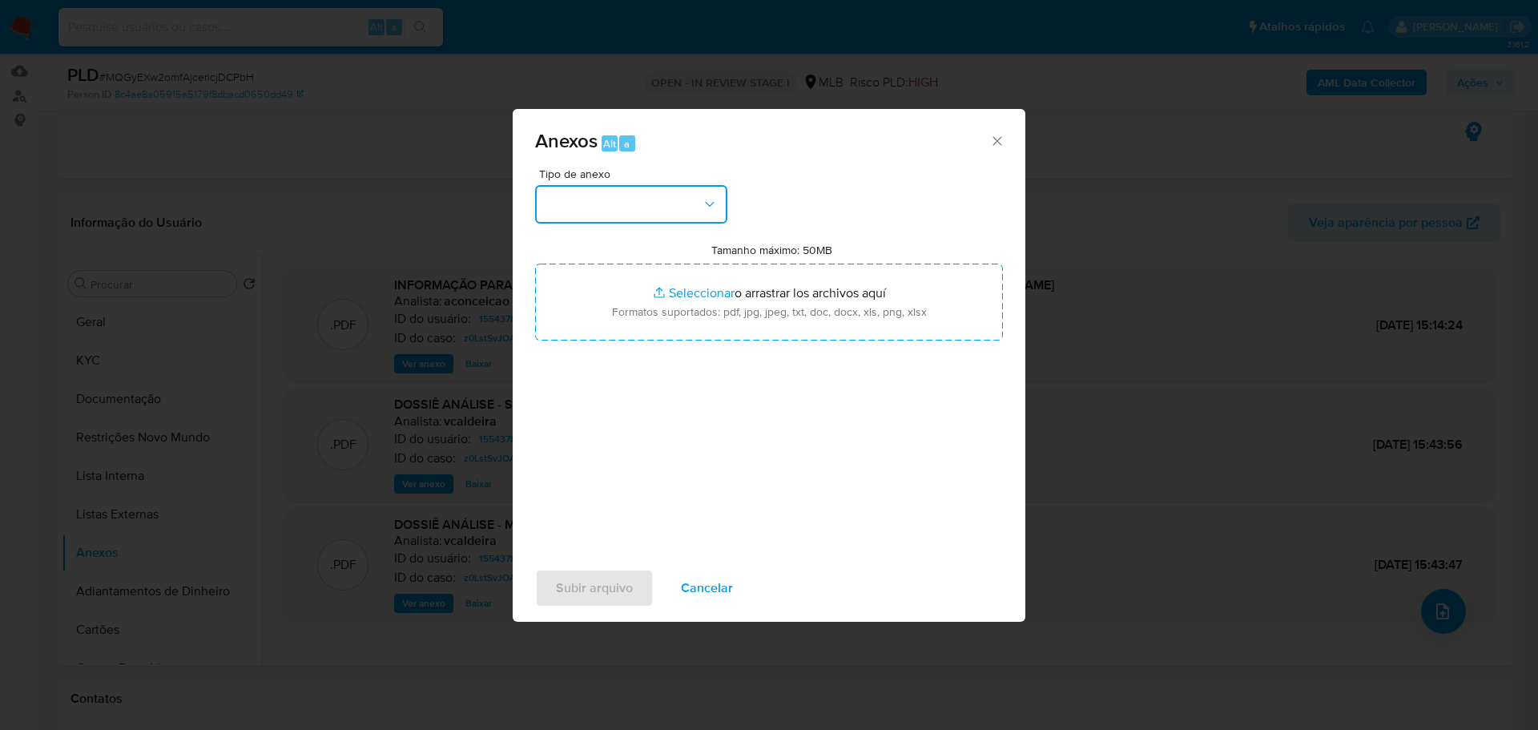
click at [591, 199] on button "button" at bounding box center [631, 204] width 192 height 38
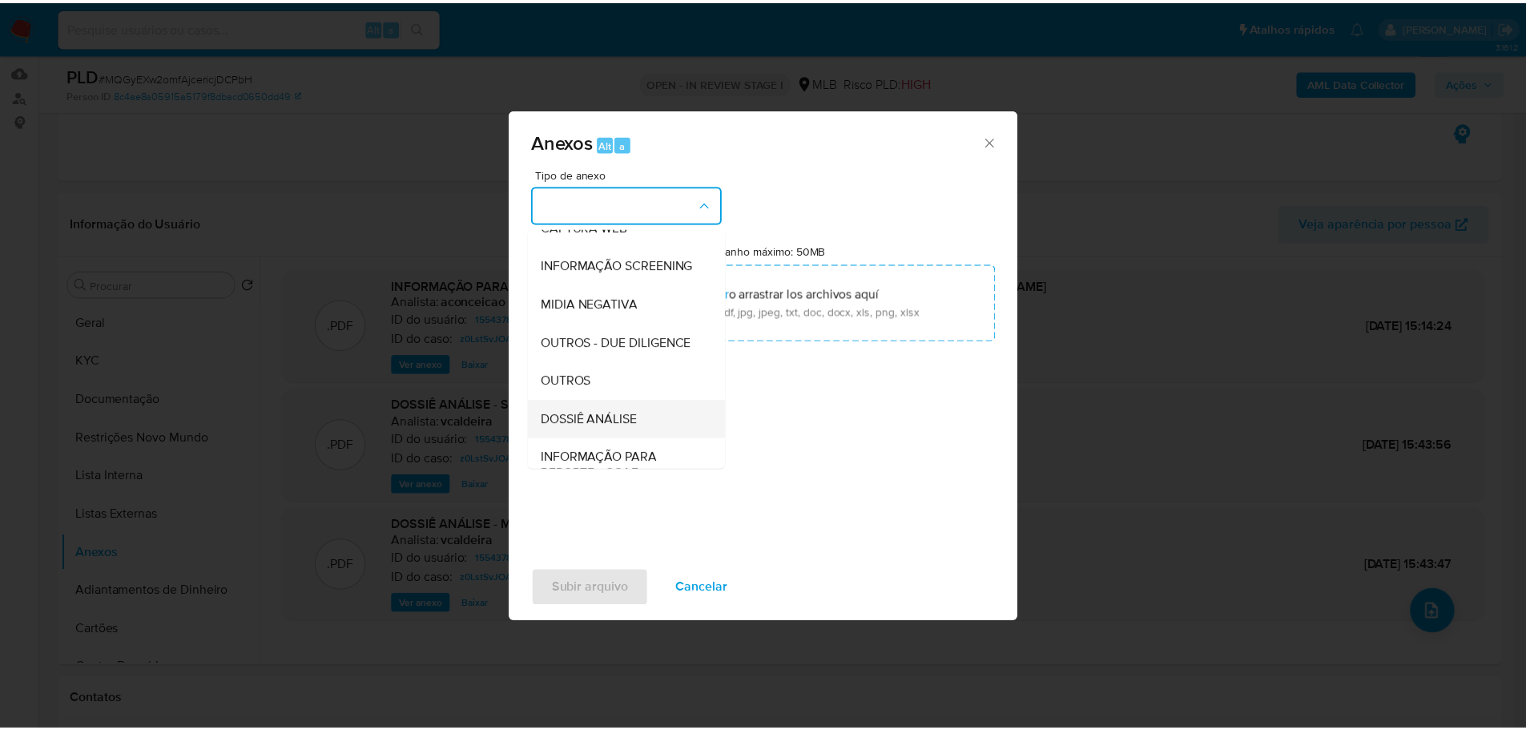
scroll to position [247, 0]
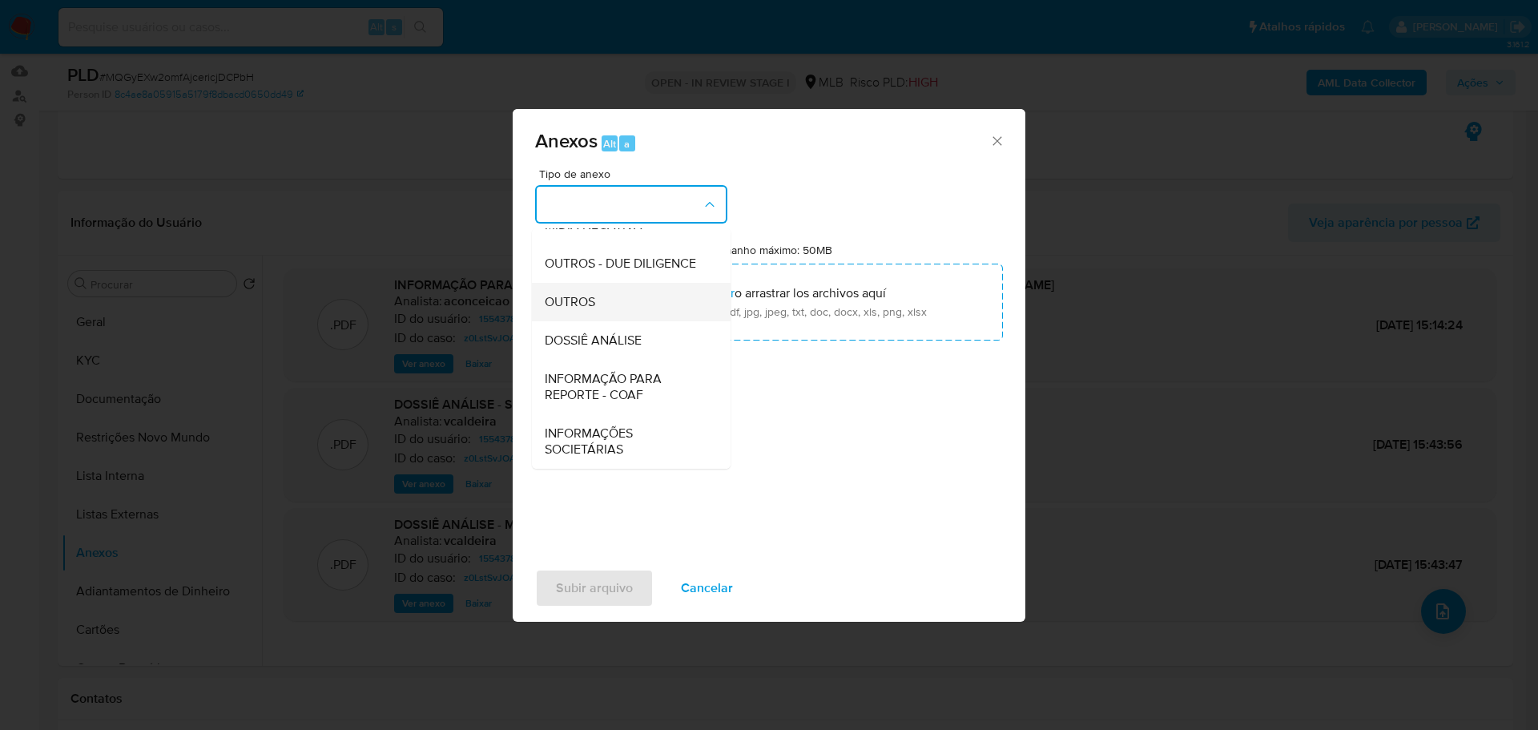
click at [598, 308] on div "OUTROS" at bounding box center [626, 302] width 163 height 38
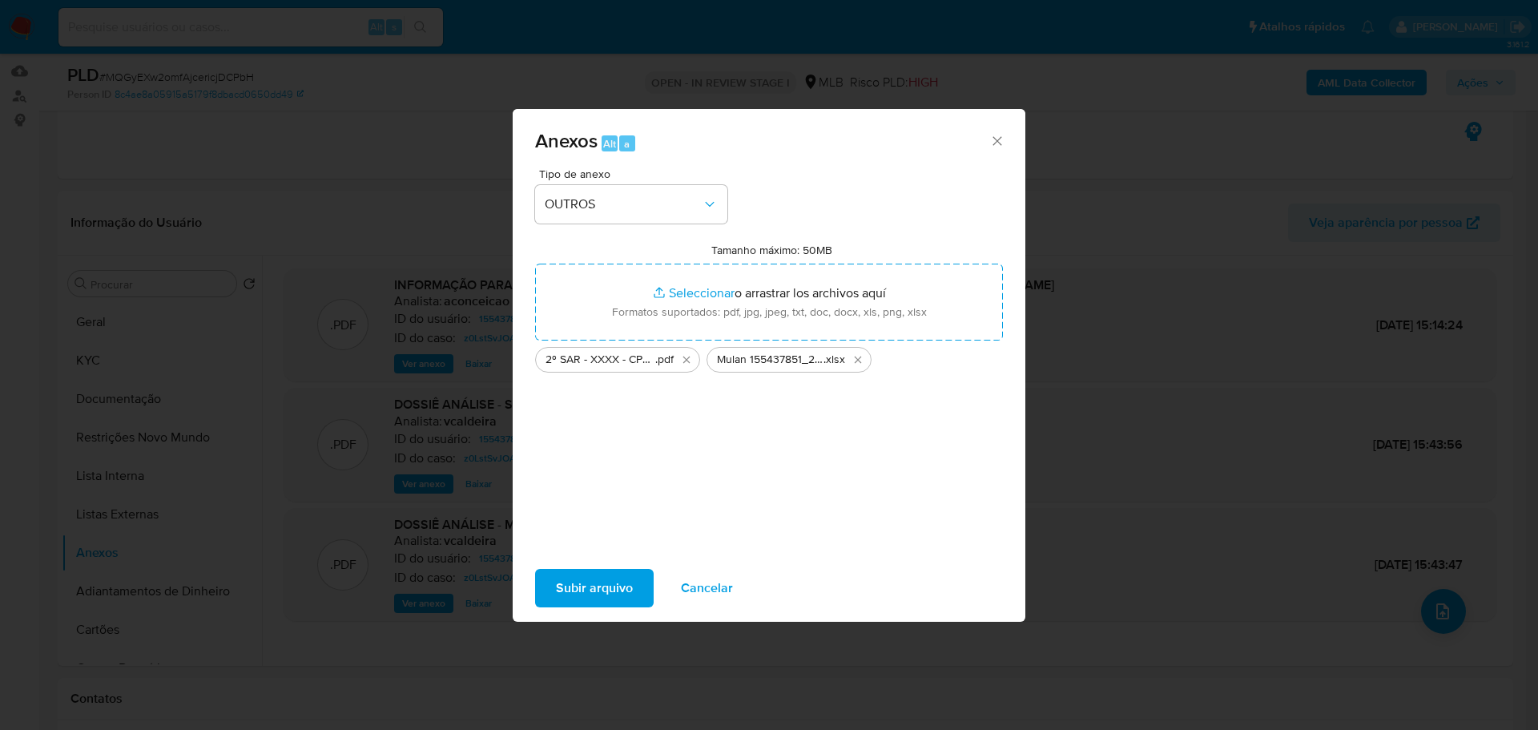
click at [590, 581] on span "Subir arquivo" at bounding box center [594, 587] width 77 height 35
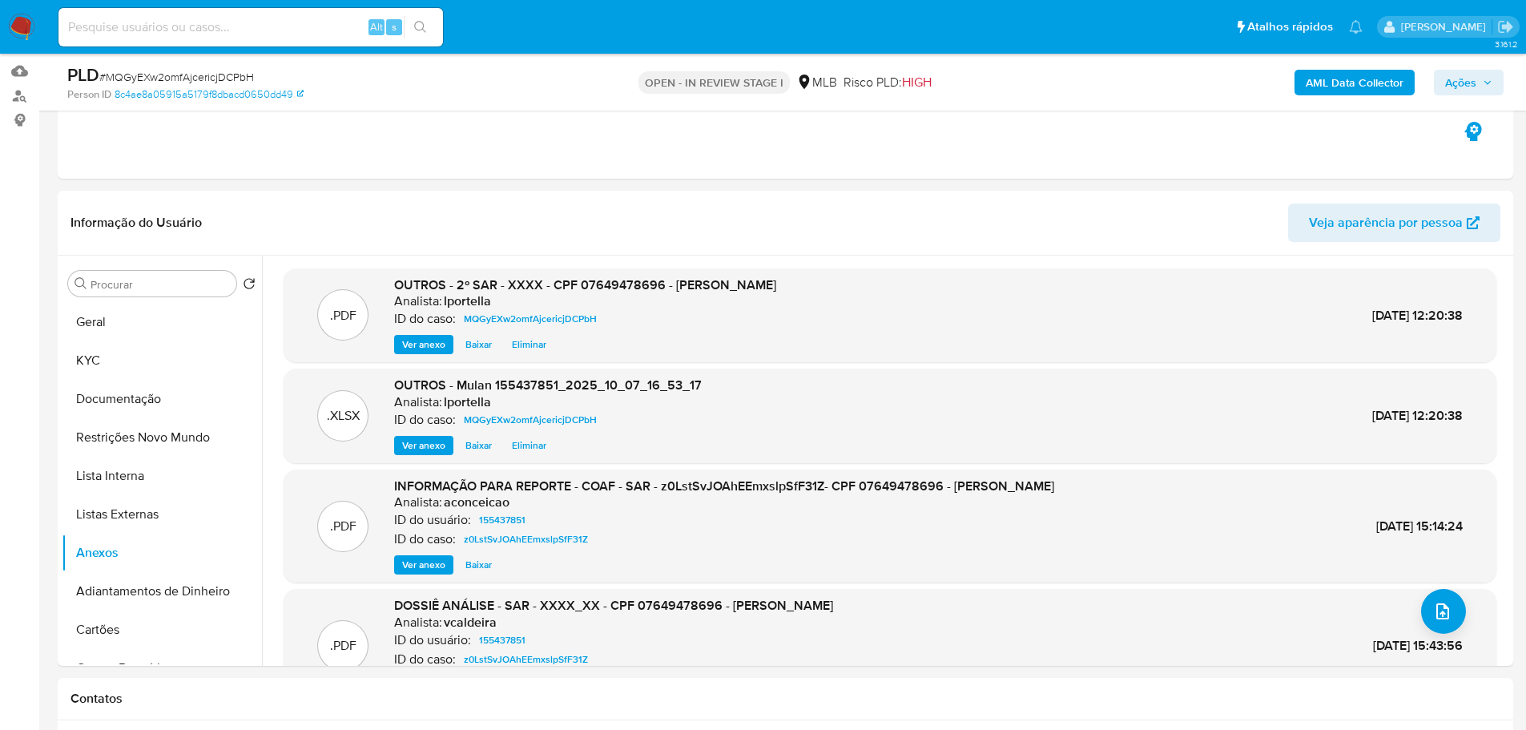
click at [1355, 86] on b "AML Data Collector" at bounding box center [1355, 83] width 98 height 26
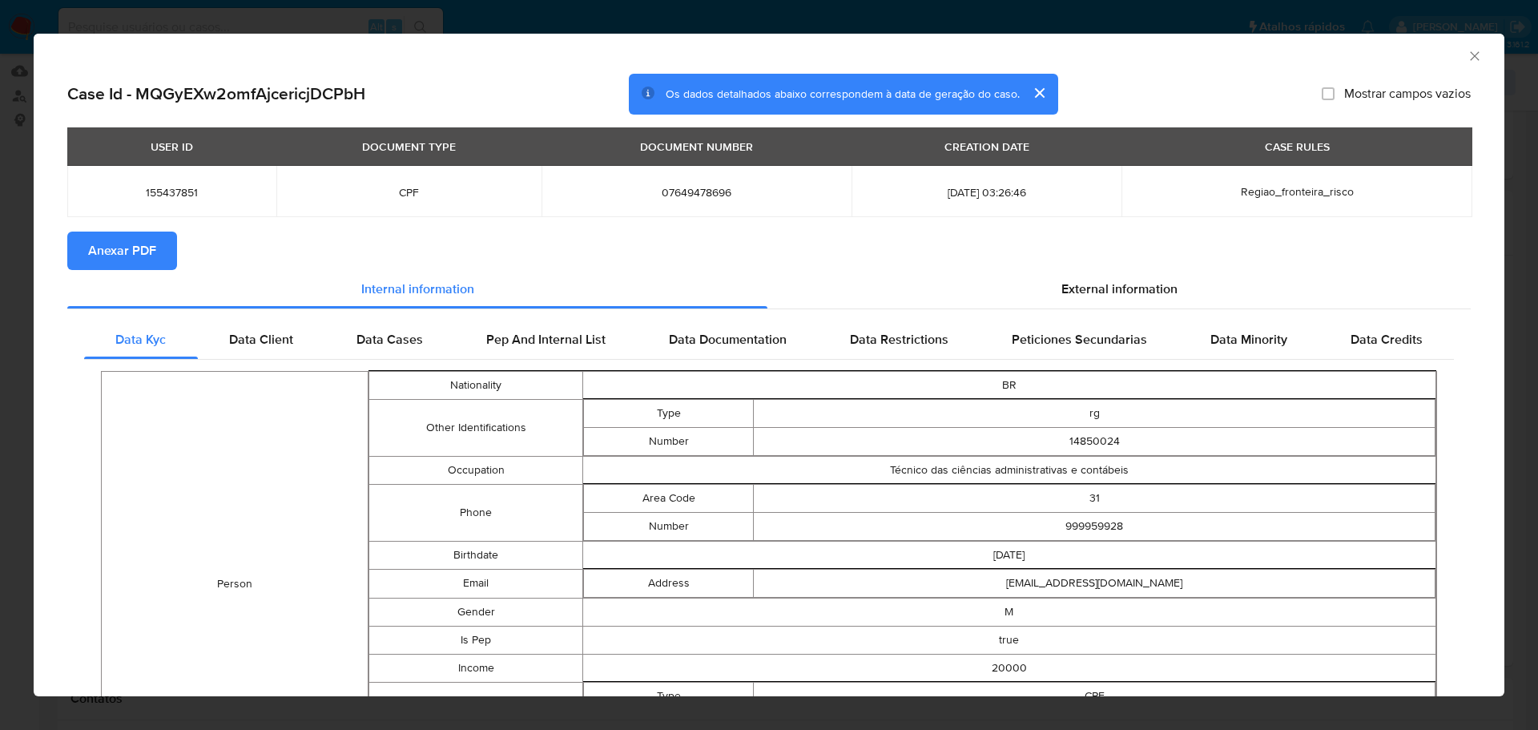
click at [131, 246] on span "Anexar PDF" at bounding box center [122, 250] width 68 height 35
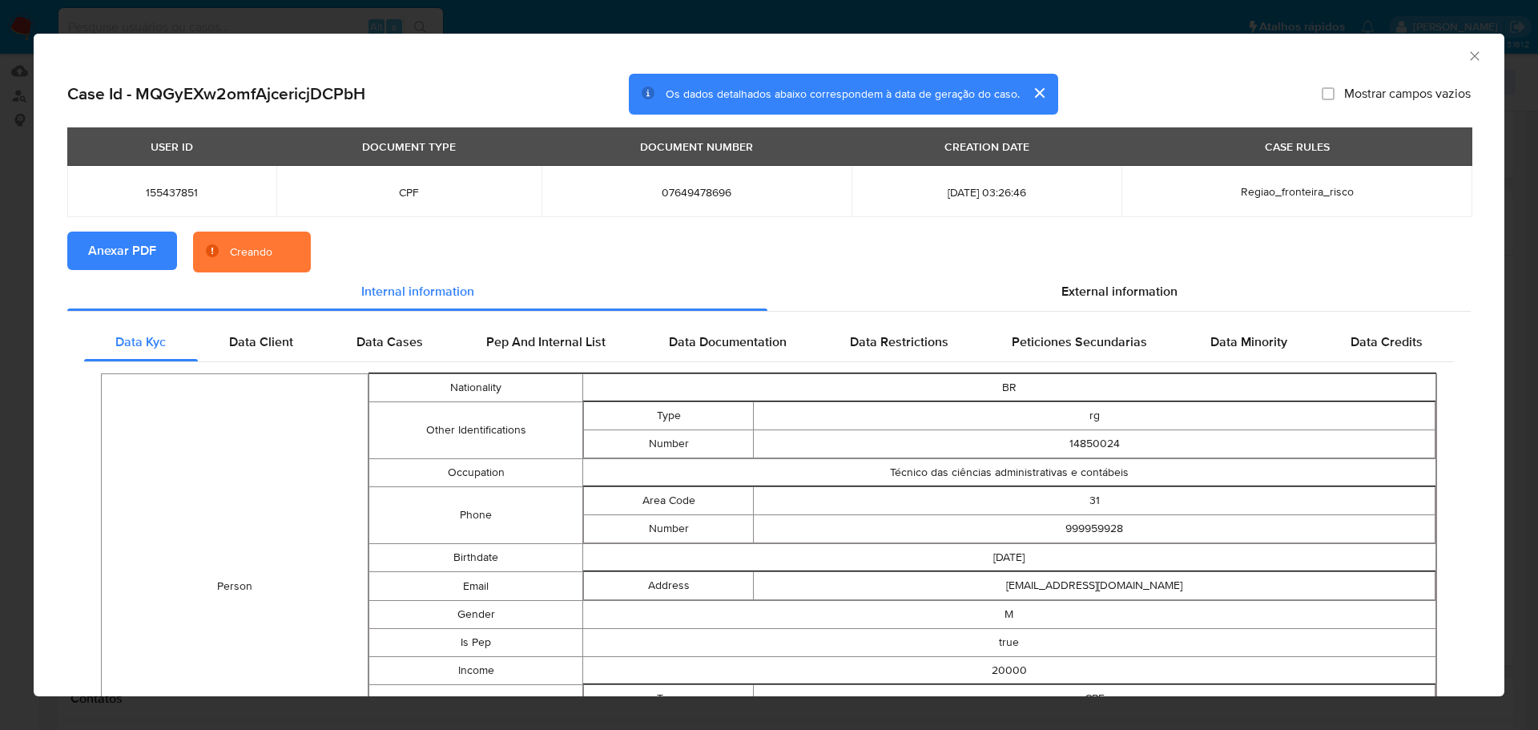
click at [1470, 55] on icon "Fechar a janela" at bounding box center [1474, 55] width 9 height 9
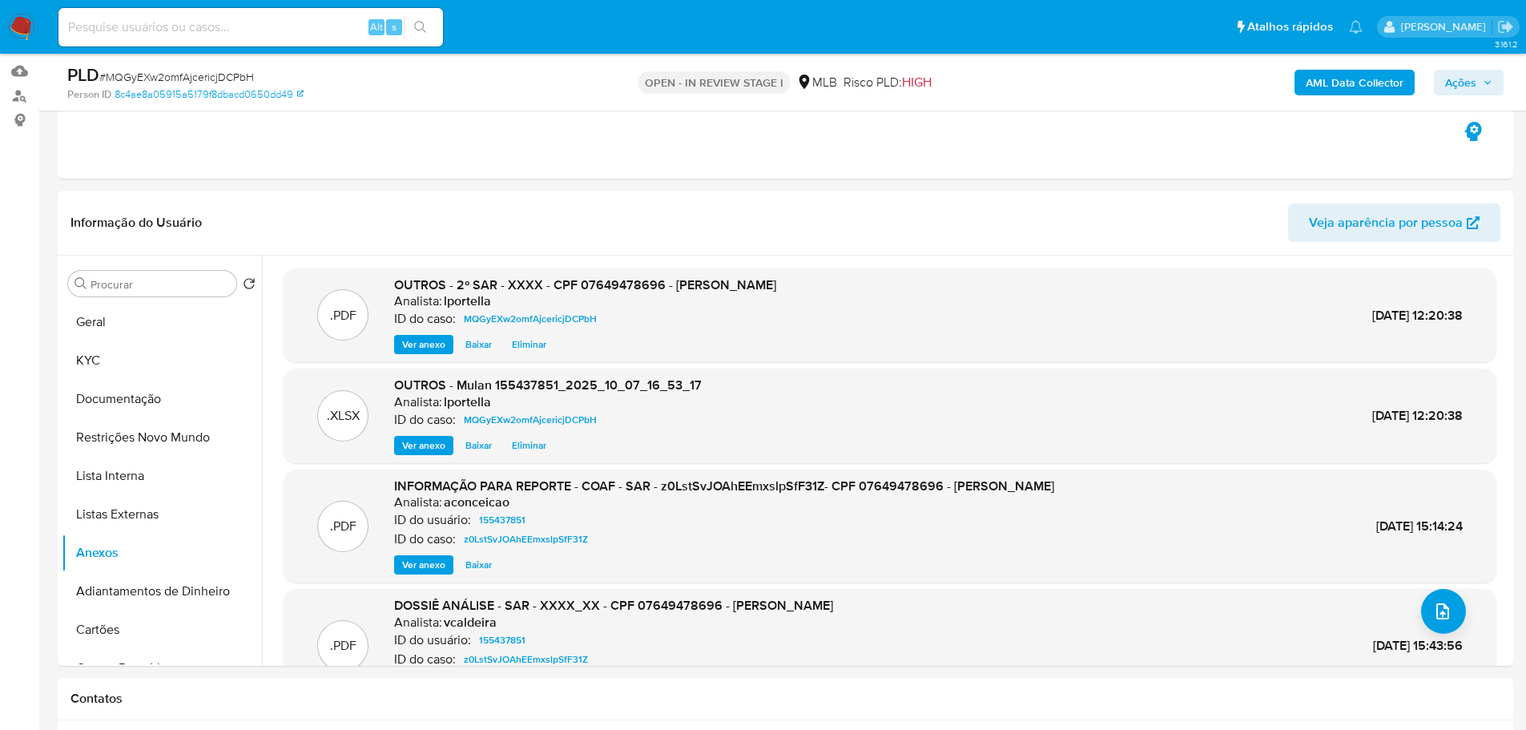
click at [1462, 84] on span "Ações" at bounding box center [1460, 83] width 31 height 26
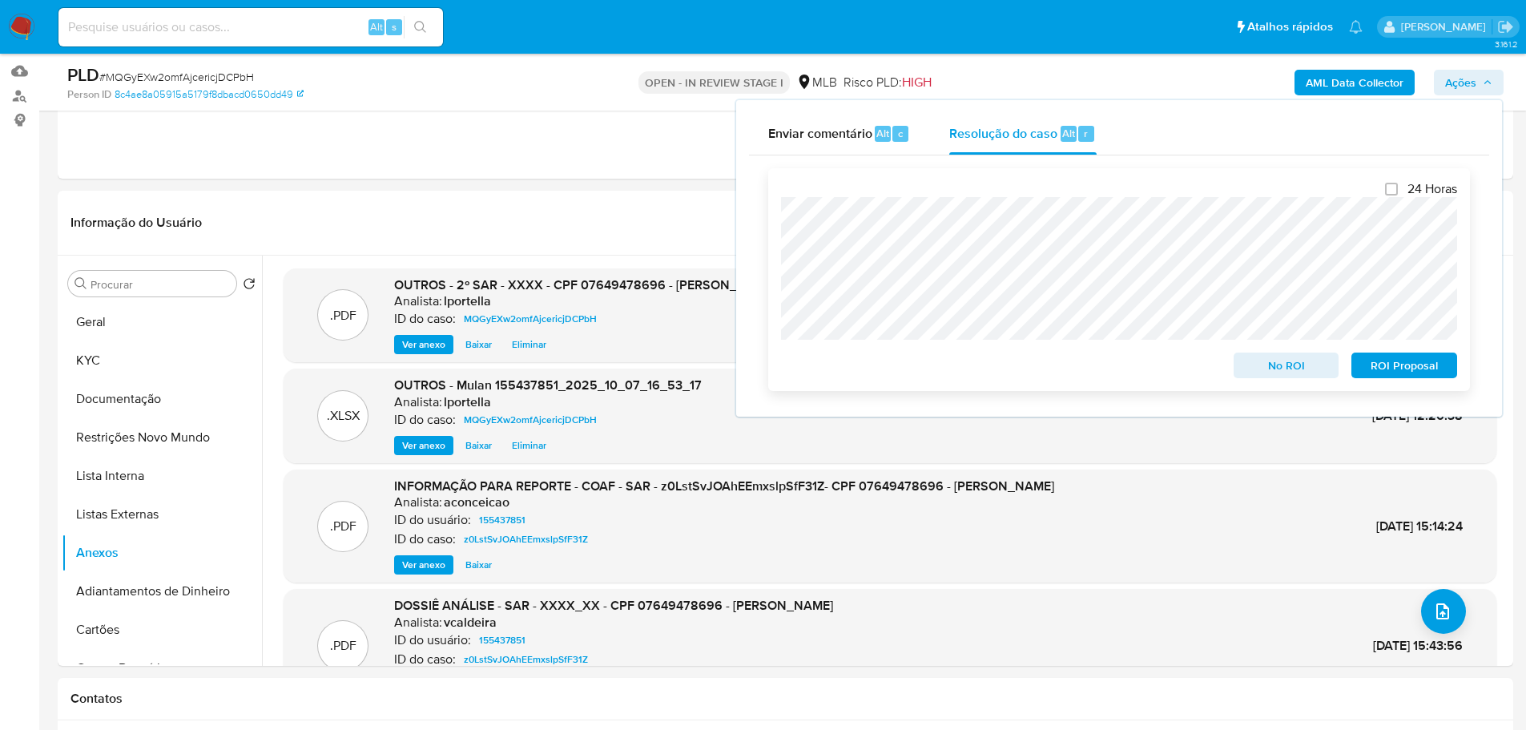
click at [1431, 371] on span "ROI Proposal" at bounding box center [1404, 365] width 83 height 22
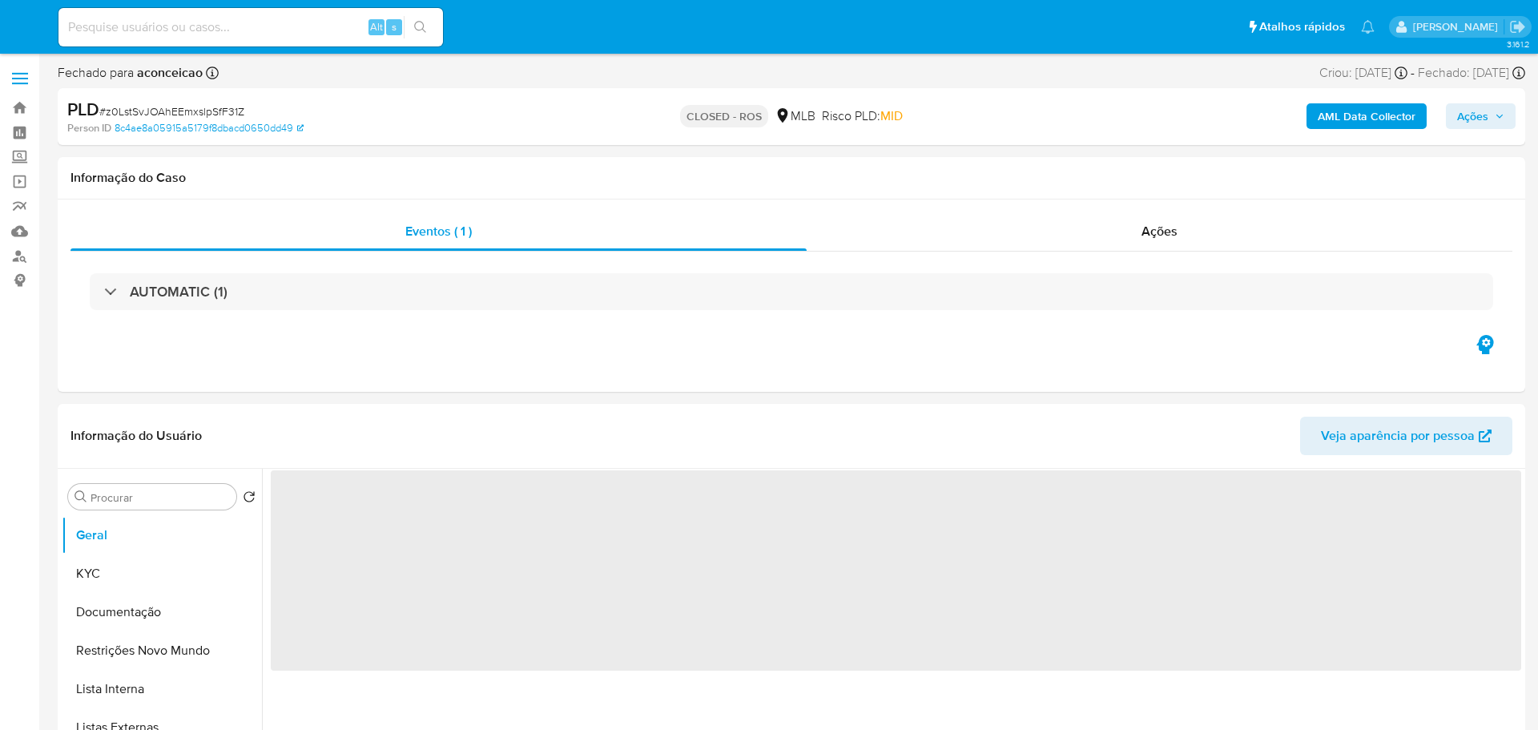
select select "10"
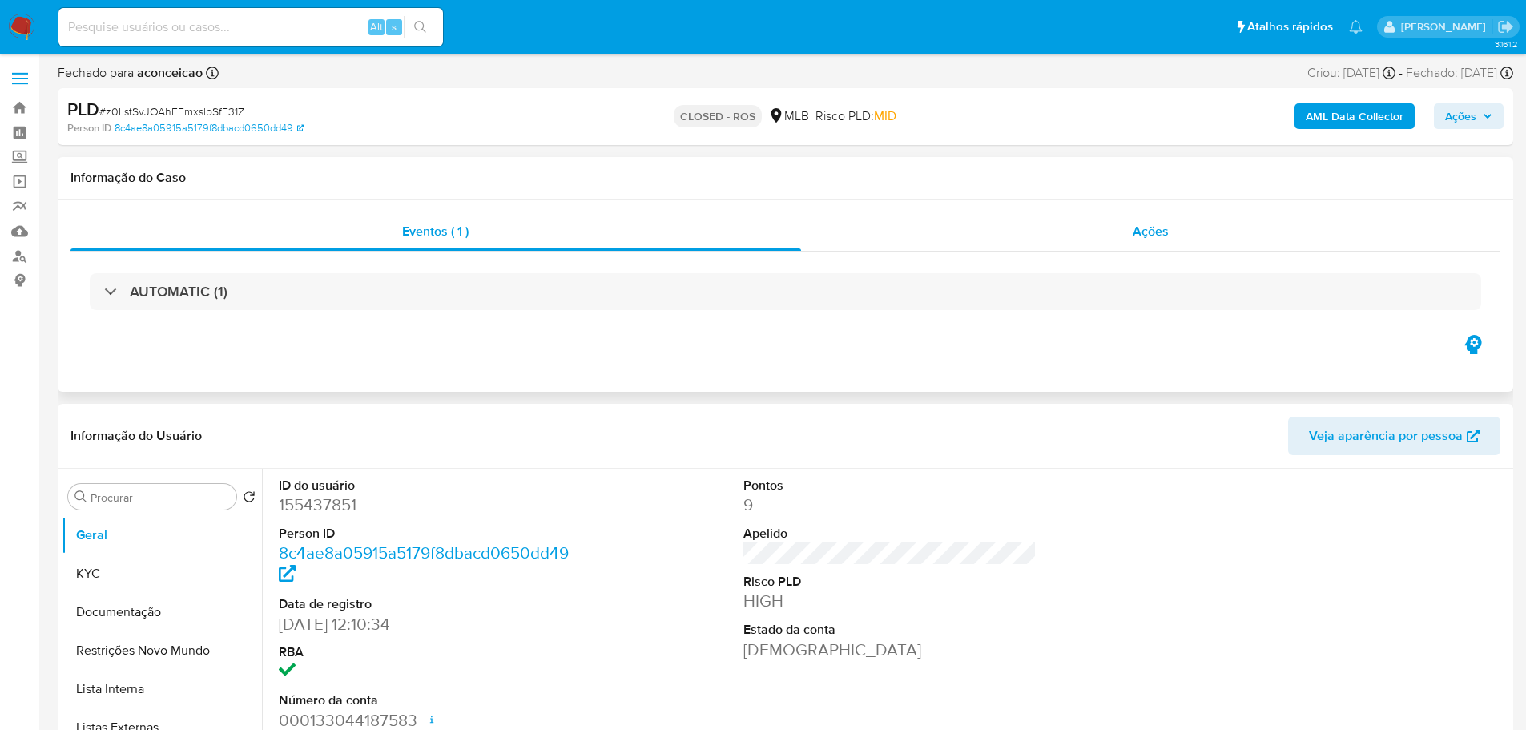
click at [1145, 228] on span "Ações" at bounding box center [1151, 231] width 36 height 18
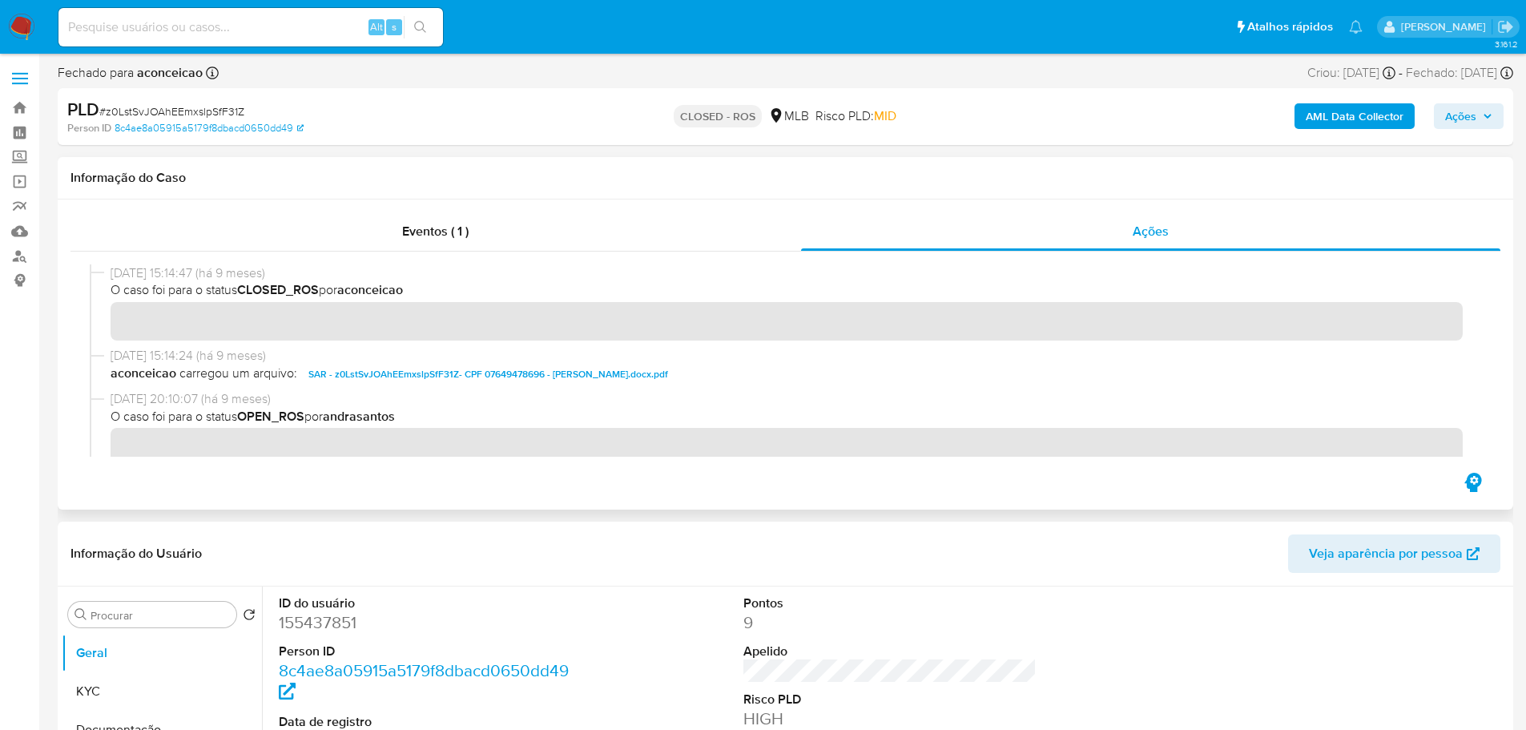
drag, startPoint x: 172, startPoint y: 274, endPoint x: 111, endPoint y: 272, distance: 61.7
click at [111, 272] on span "[DATE] 15:14:47 (há 9 meses)" at bounding box center [793, 273] width 1364 height 18
click at [479, 241] on div "Eventos ( 1 )" at bounding box center [435, 231] width 731 height 38
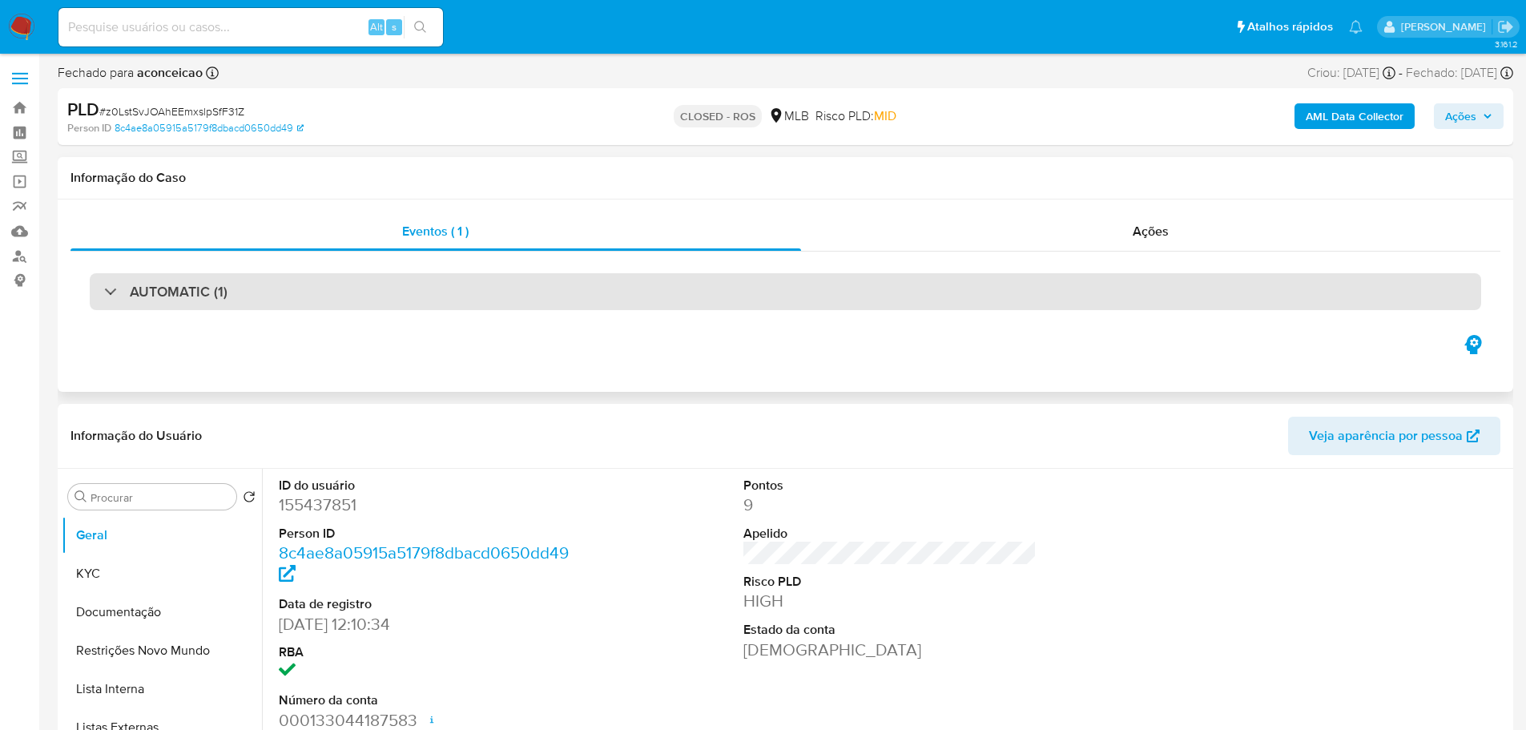
click at [170, 284] on h3 "AUTOMATIC (1)" at bounding box center [179, 292] width 98 height 18
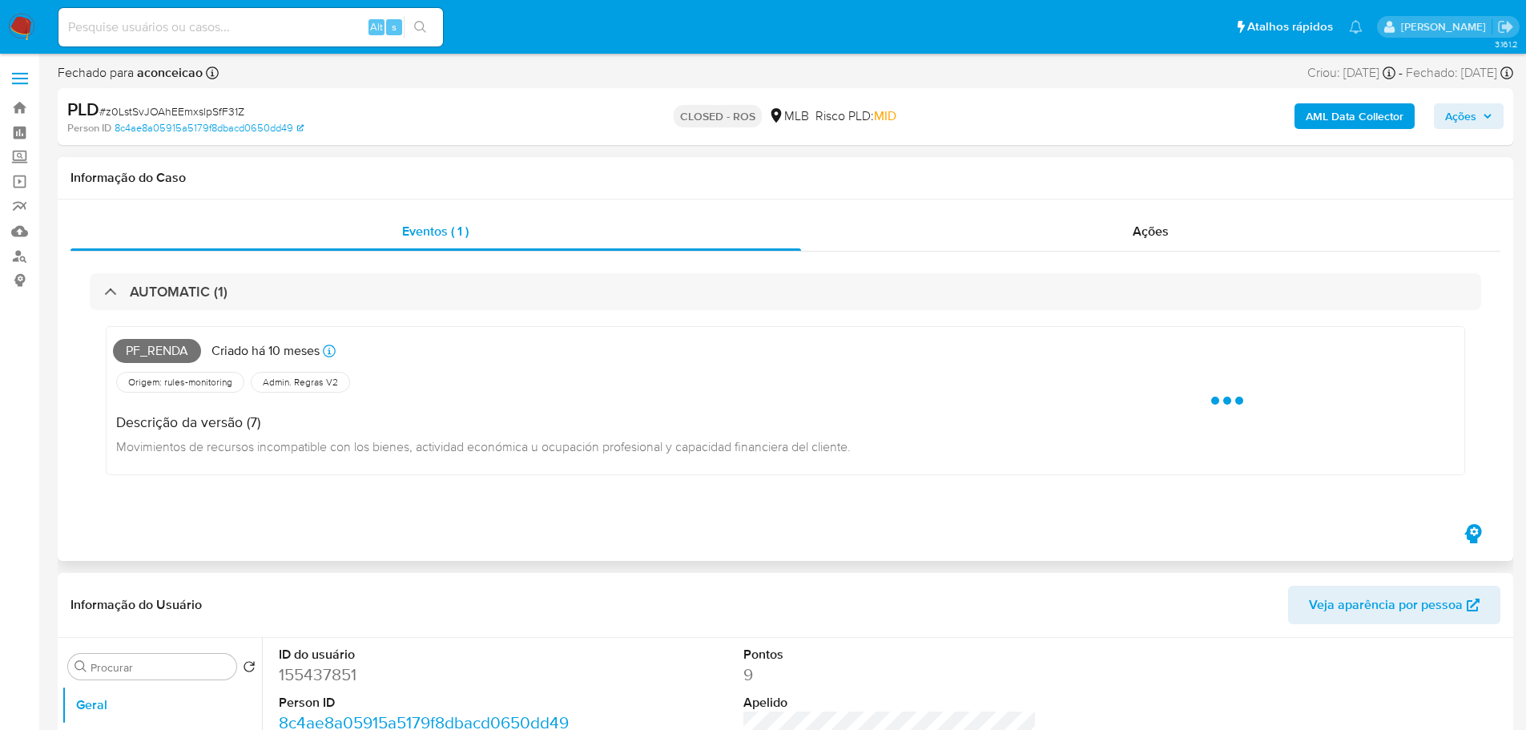
click at [167, 352] on span "Pf_renda" at bounding box center [157, 351] width 88 height 24
click at [166, 352] on span "Pf_renda" at bounding box center [157, 351] width 88 height 24
copy span "Pf_renda"
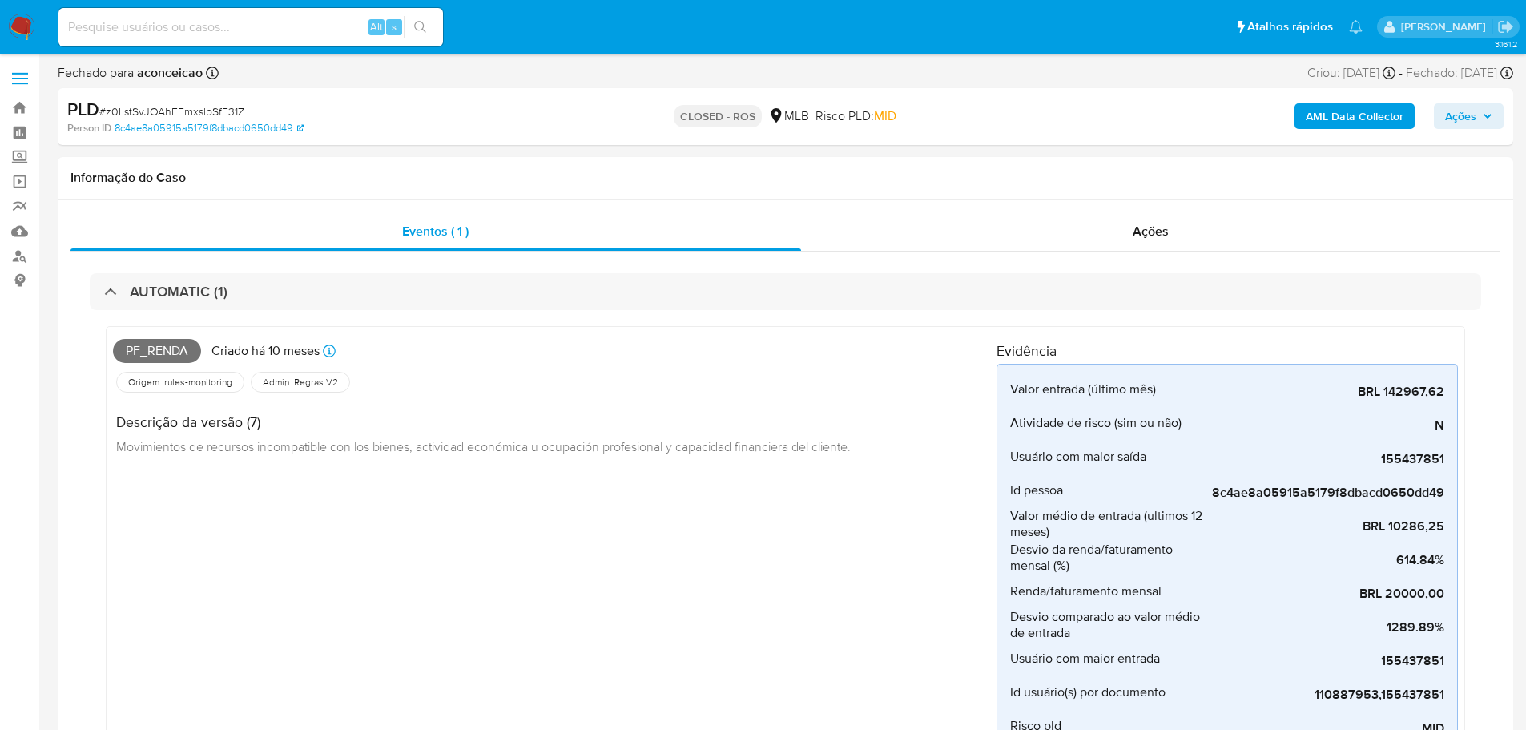
click at [202, 115] on span "# z0LstSvJOAhEEmxslpSfF31Z" at bounding box center [171, 111] width 145 height 16
copy span "z0LstSvJOAhEEmxslpSfF31Z"
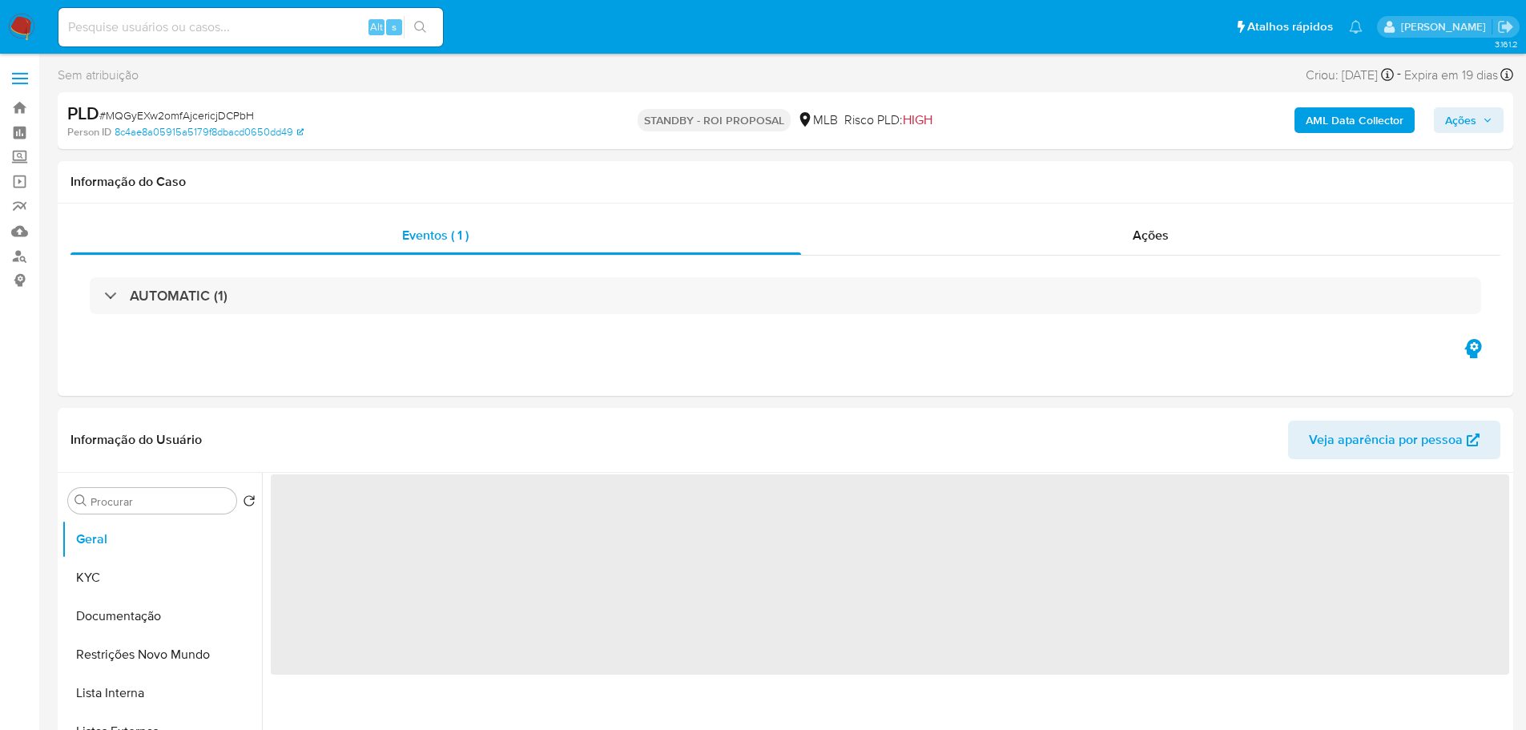
select select "10"
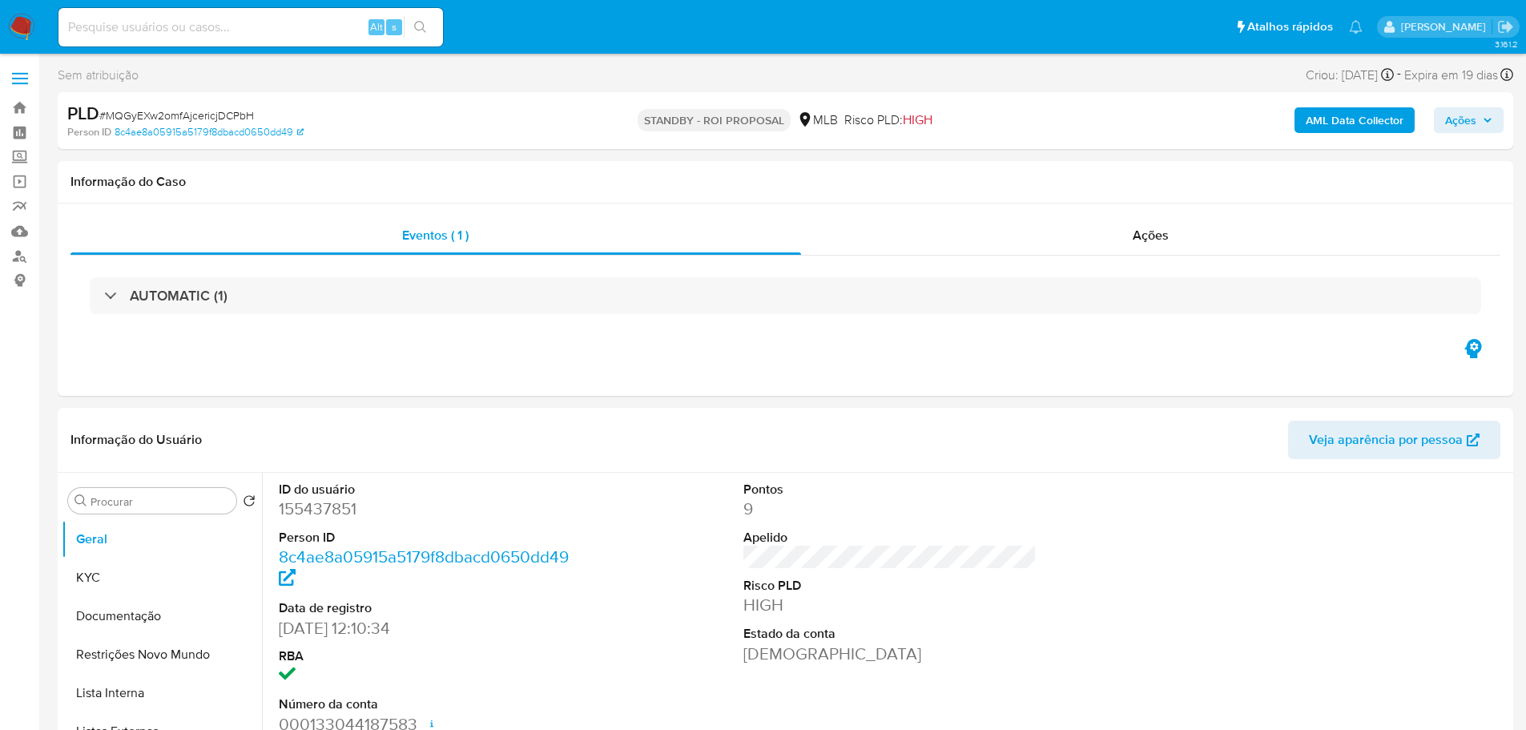
click at [179, 110] on span "# MQGyEXw2omfAjcericjDCPbH" at bounding box center [176, 115] width 155 height 16
copy span "MQGyEXw2omfAjcericjDCPbH"
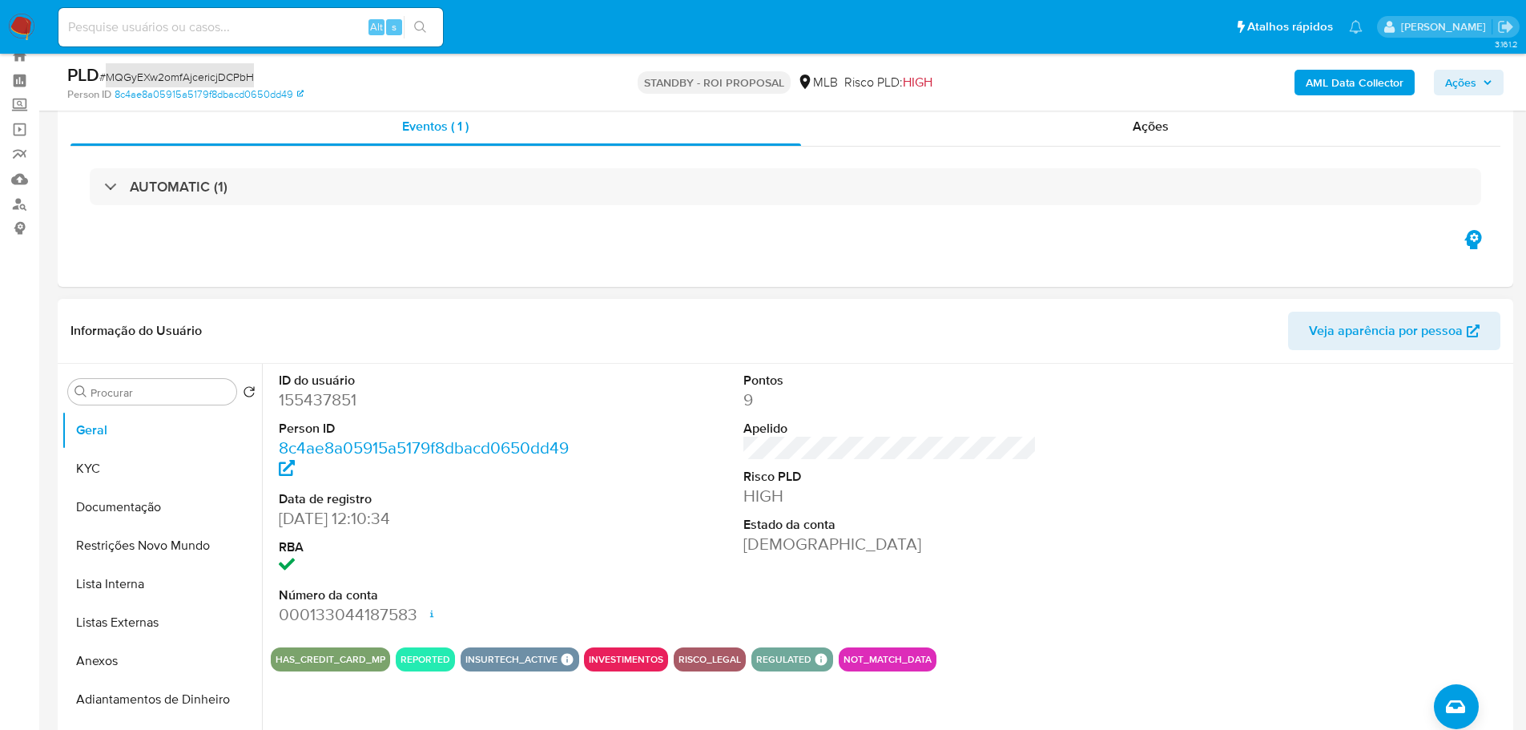
scroll to position [80, 0]
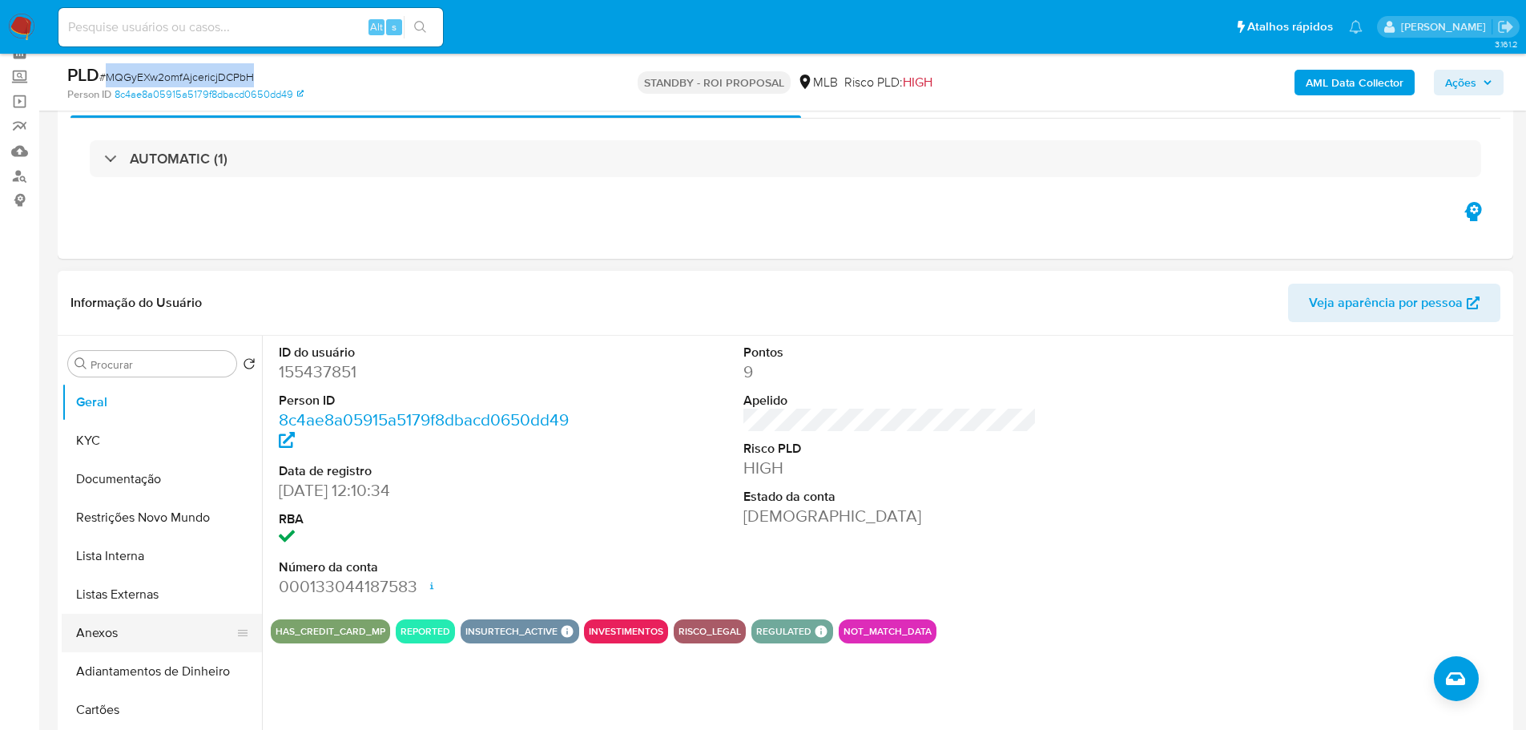
click at [120, 635] on button "Anexos" at bounding box center [155, 633] width 187 height 38
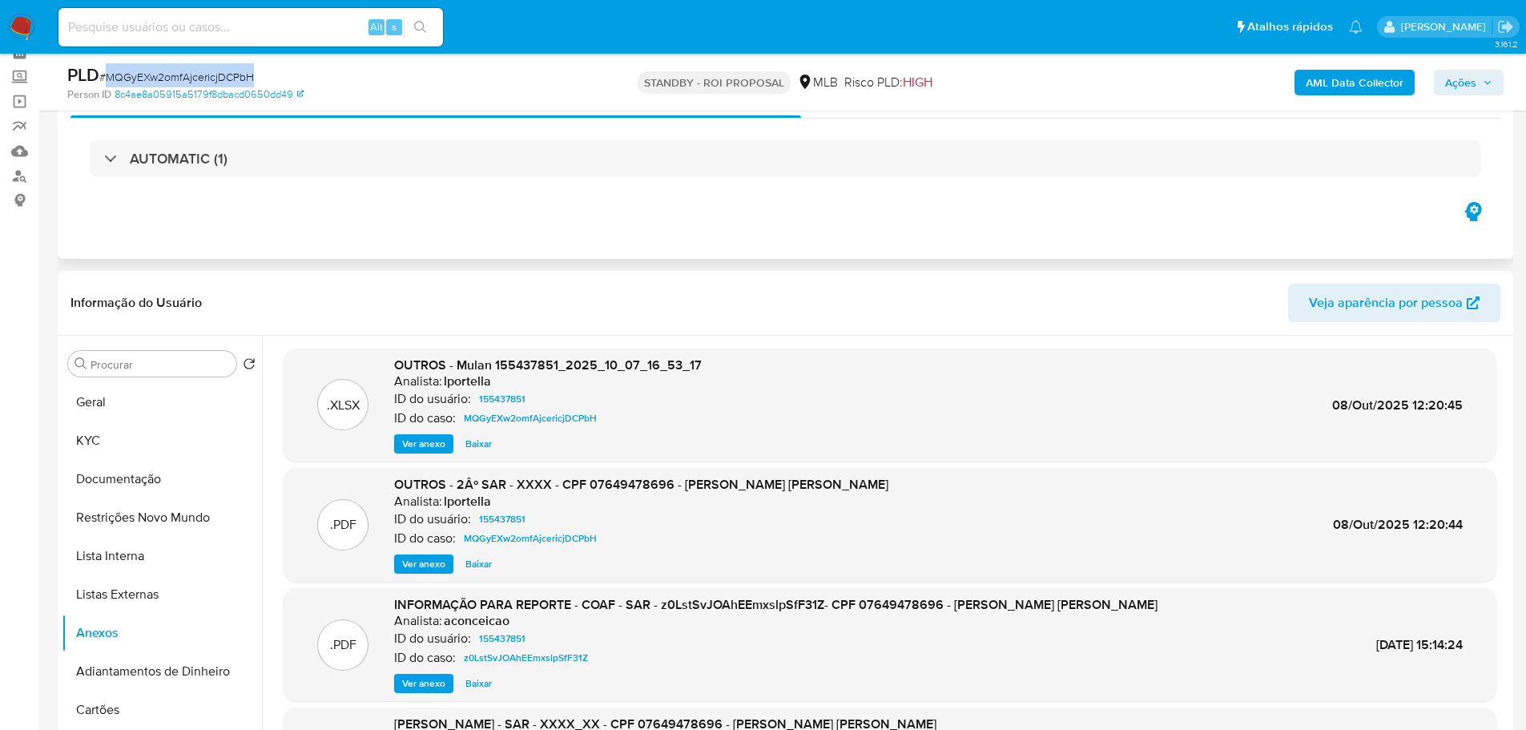
drag, startPoint x: 1113, startPoint y: 112, endPoint x: 1081, endPoint y: 128, distance: 35.1
click at [1112, 112] on div "Ações" at bounding box center [1151, 98] width 700 height 38
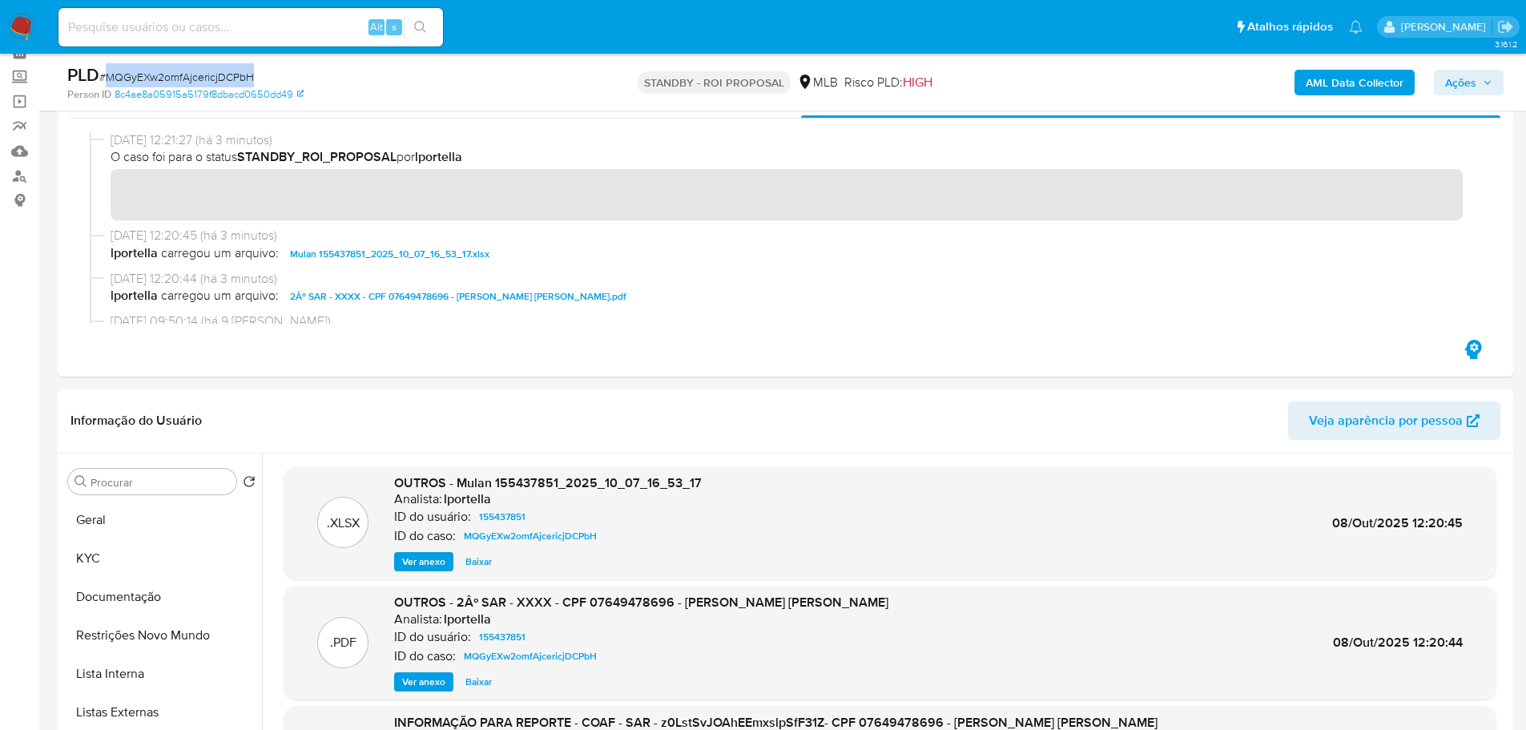
click at [31, 28] on img at bounding box center [21, 27] width 27 height 27
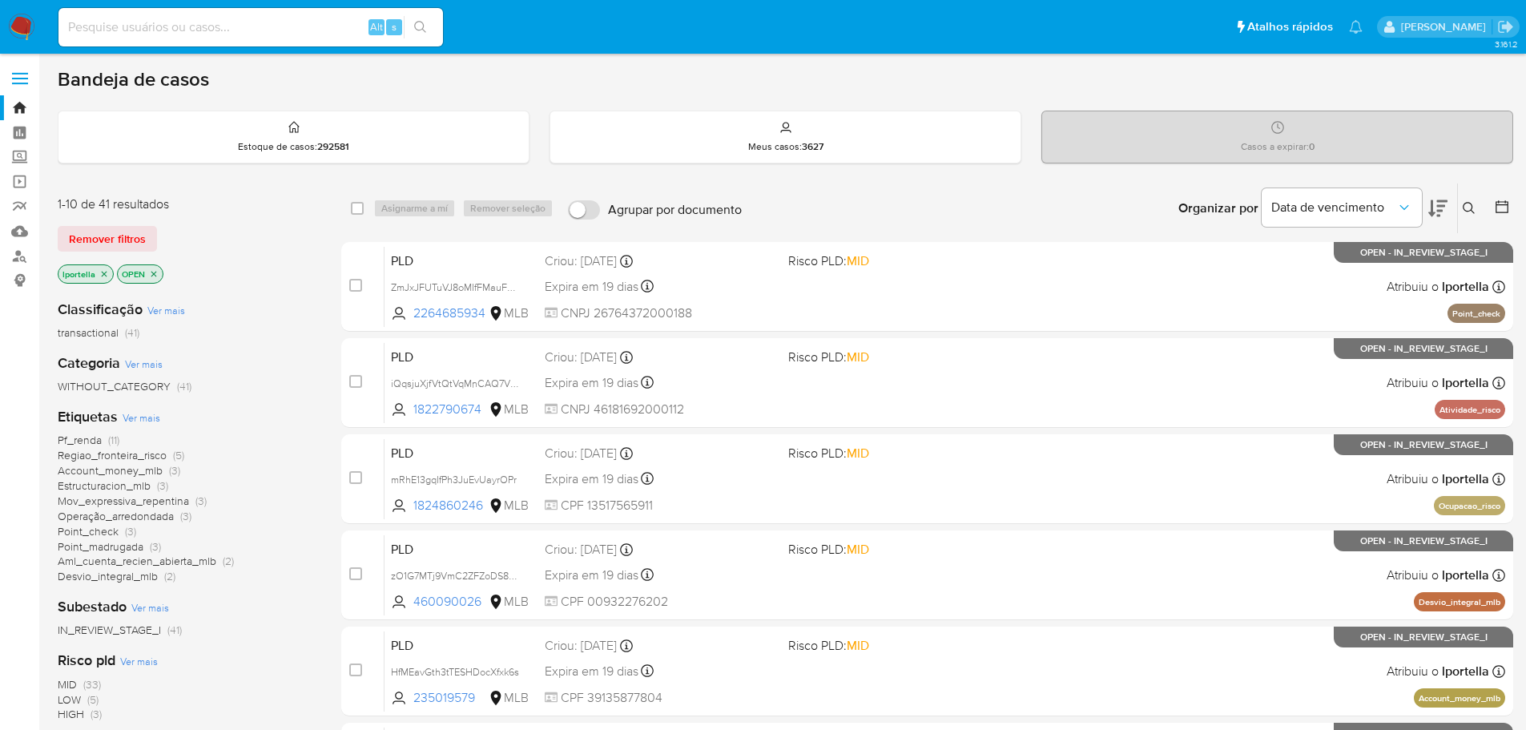
drag, startPoint x: 0, startPoint y: 0, endPoint x: 897, endPoint y: 207, distance: 920.8
click at [956, 207] on div "Organizar por Data de vencimento Os resultados não podem ser classificados enqu…" at bounding box center [1131, 208] width 763 height 50
click at [114, 19] on input at bounding box center [250, 27] width 384 height 21
paste input "6sGXIAAsGmzajlPA9PXef3Nt"
type input "6sGXIAAsGmzajlPA9PXef3Nt"
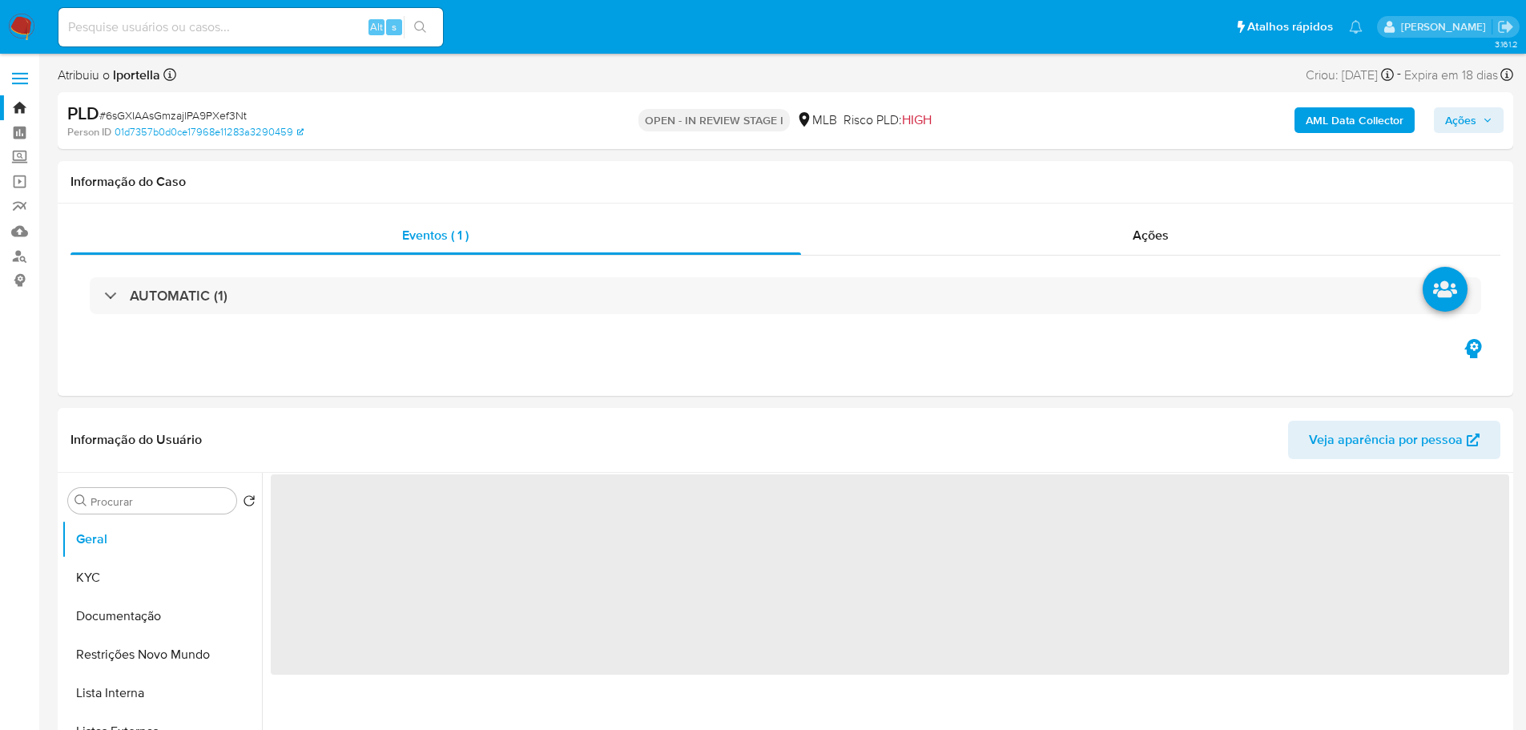
select select "10"
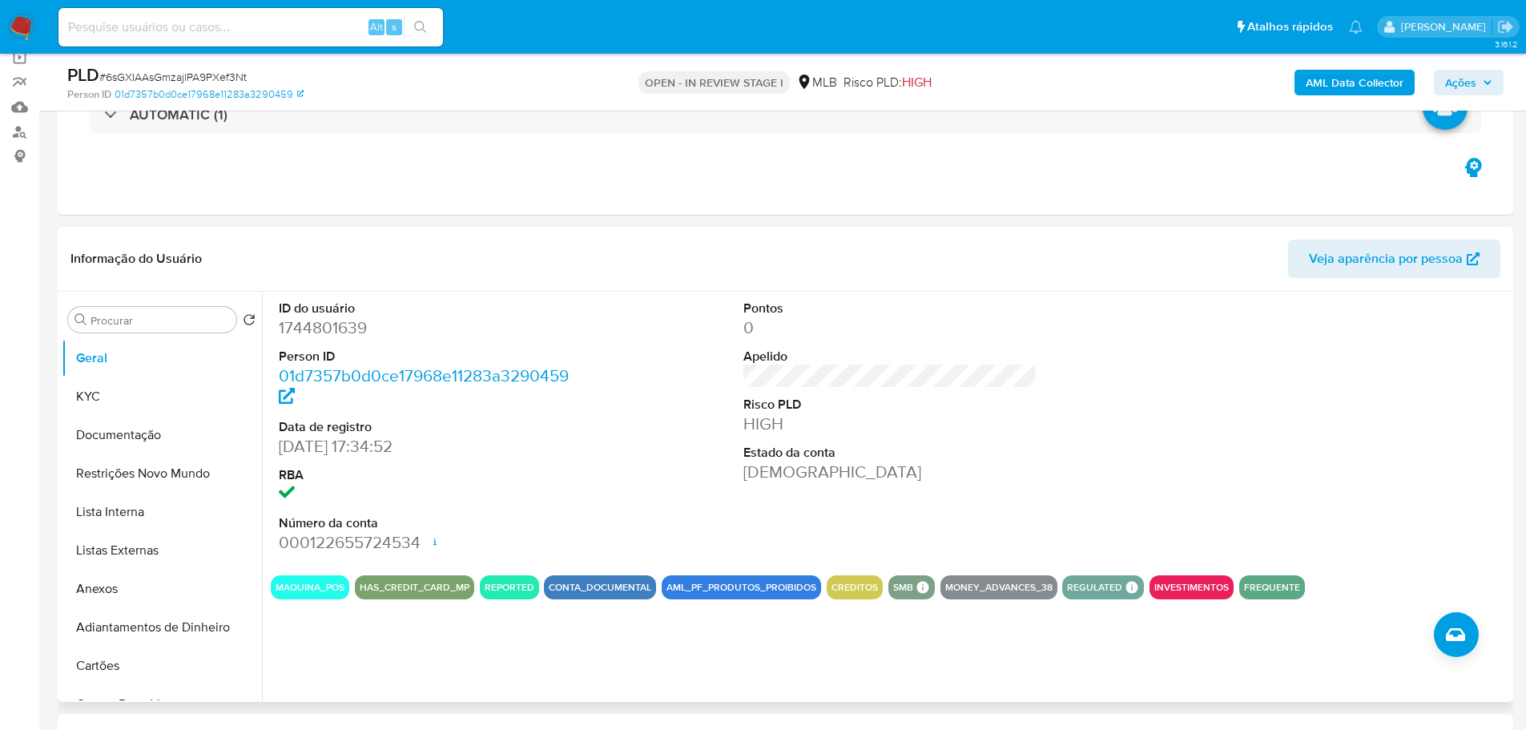
scroll to position [240, 0]
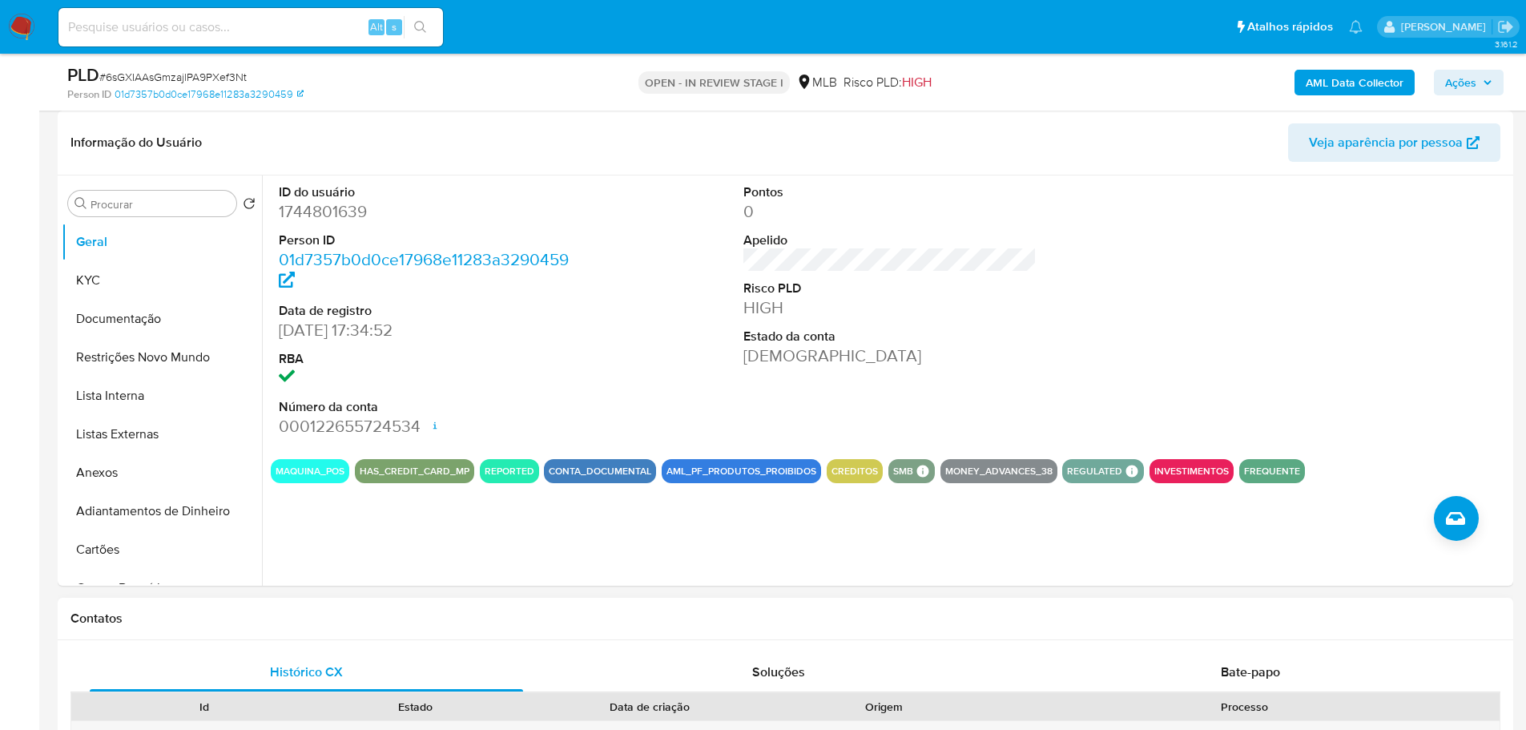
click at [417, 630] on div "Contatos" at bounding box center [785, 619] width 1455 height 42
click at [114, 274] on button "KYC" at bounding box center [155, 280] width 187 height 38
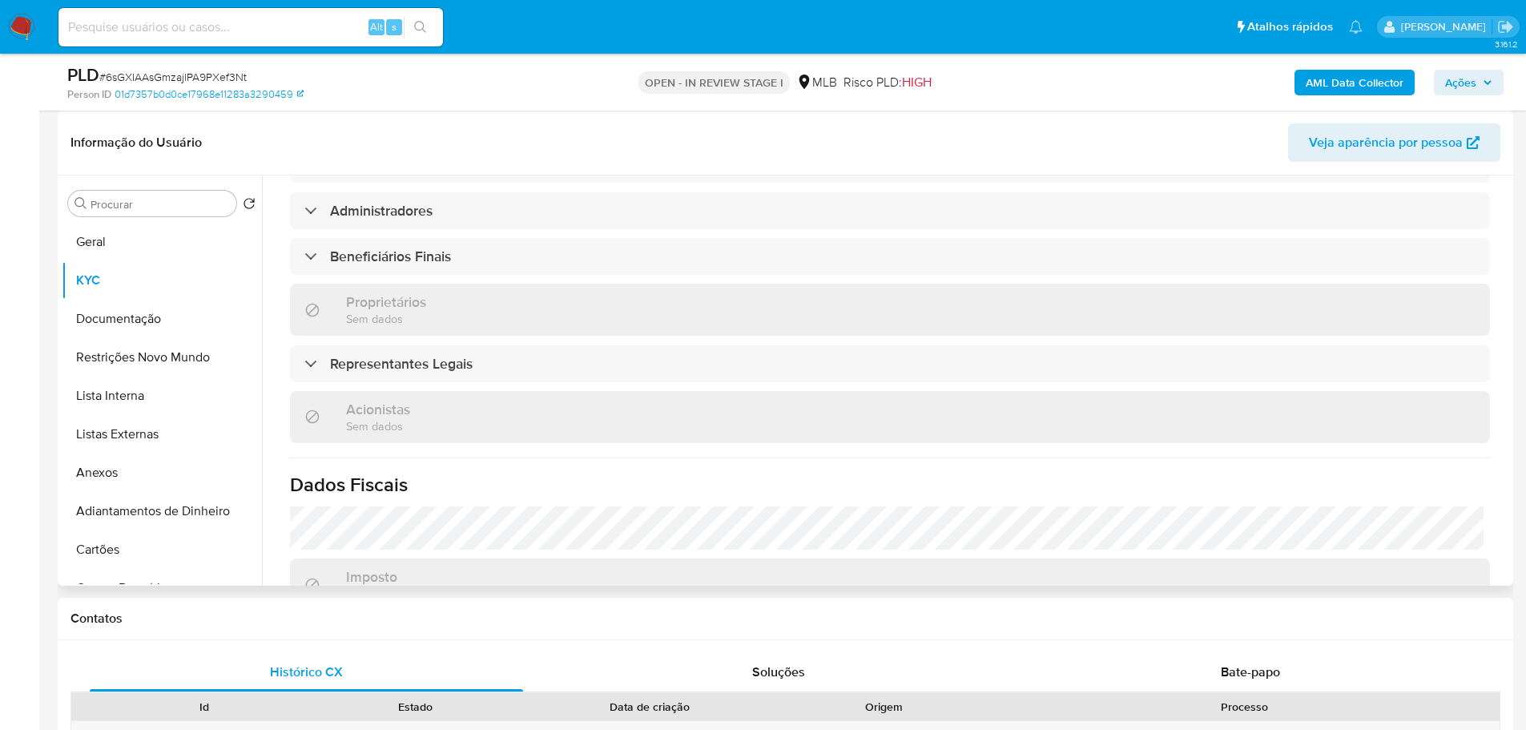
scroll to position [852, 0]
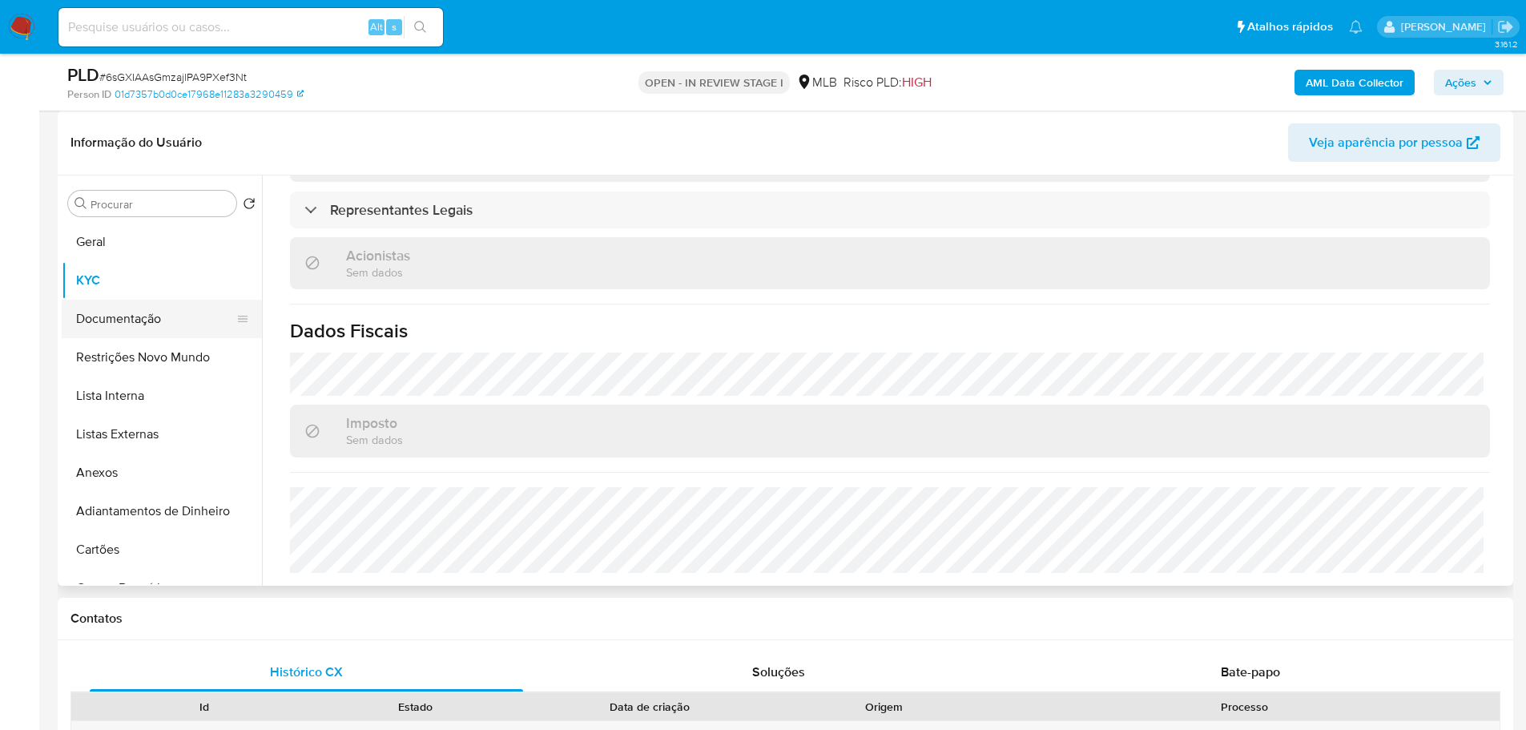
click at [132, 313] on button "Documentação" at bounding box center [155, 319] width 187 height 38
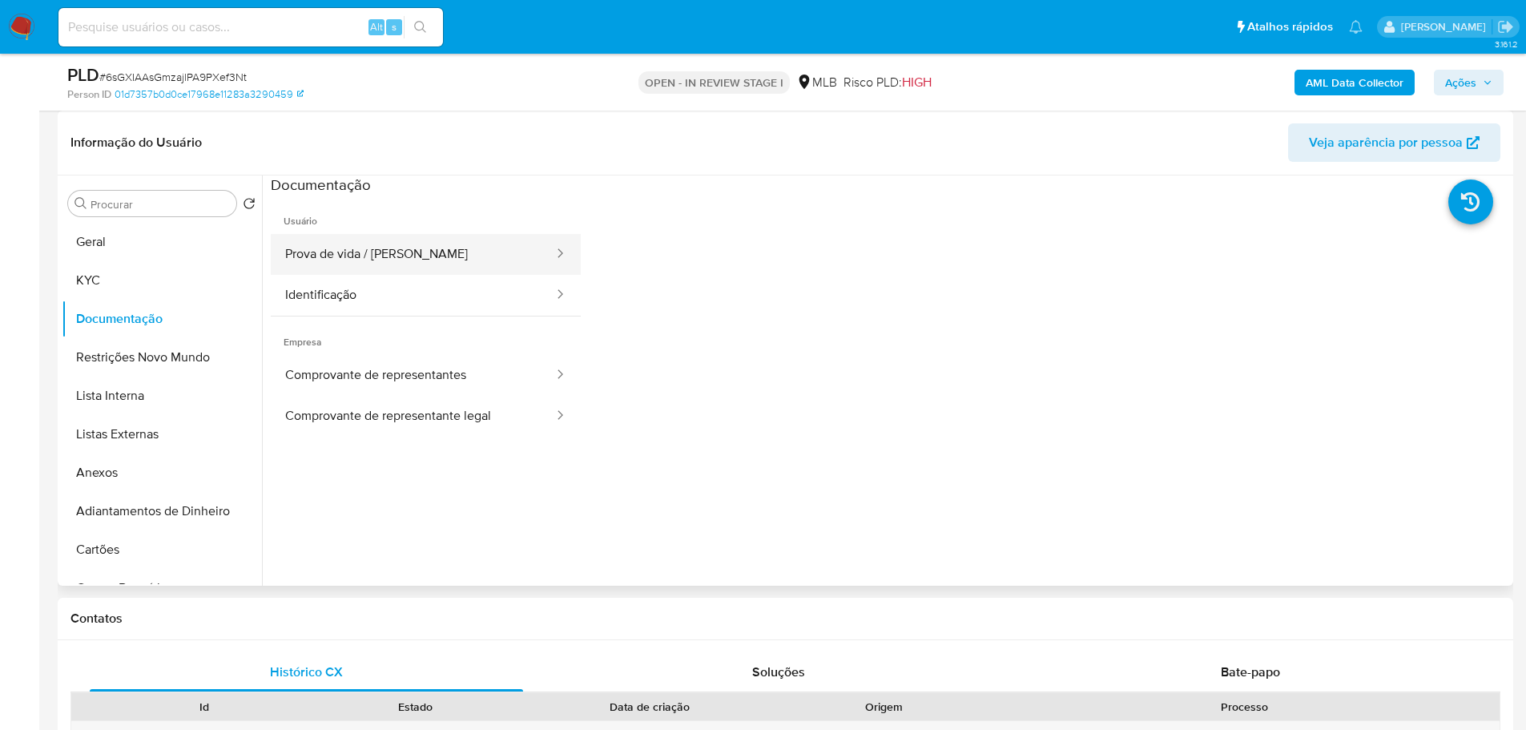
click at [359, 256] on button "Prova de vida / Selfie" at bounding box center [413, 254] width 284 height 41
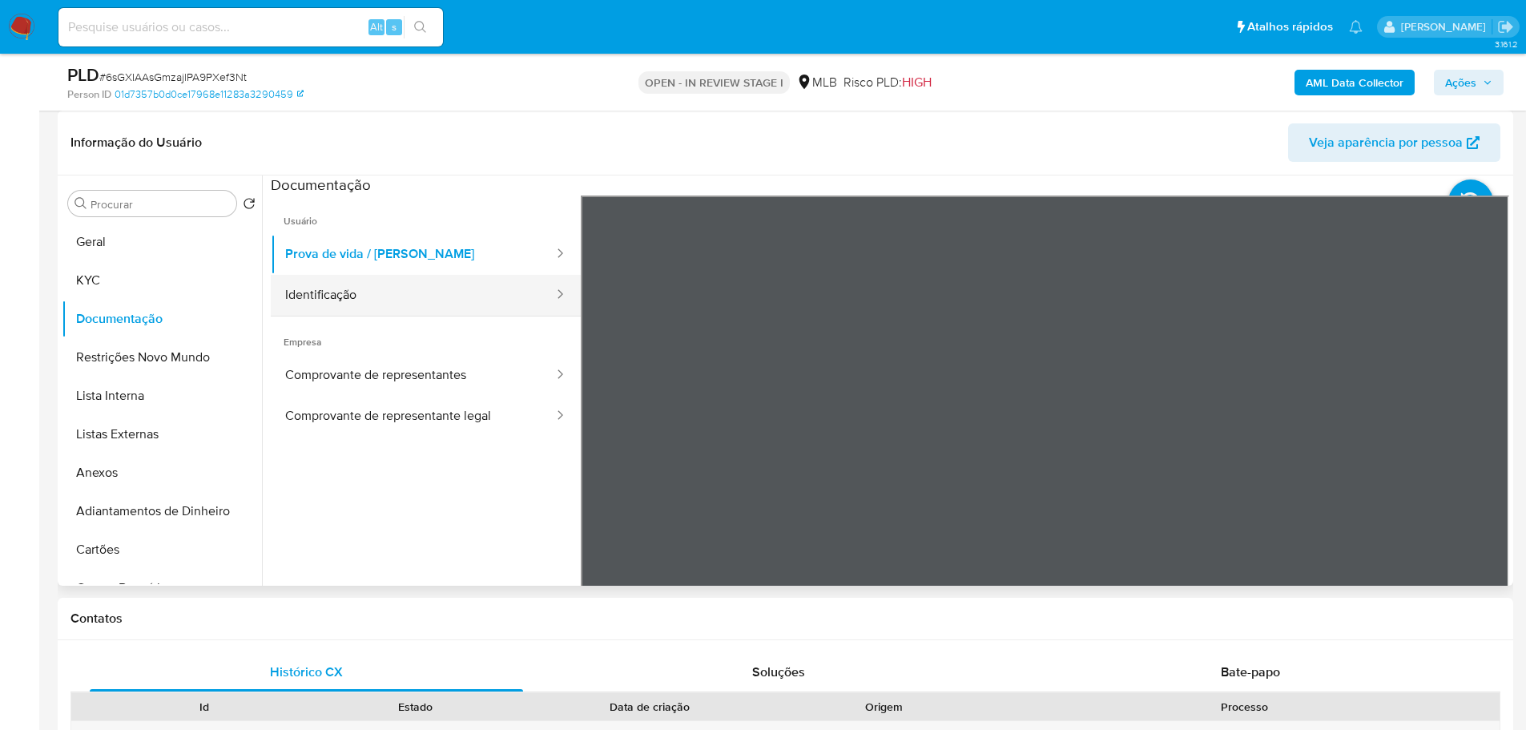
click at [384, 296] on button "Identificação" at bounding box center [413, 295] width 284 height 41
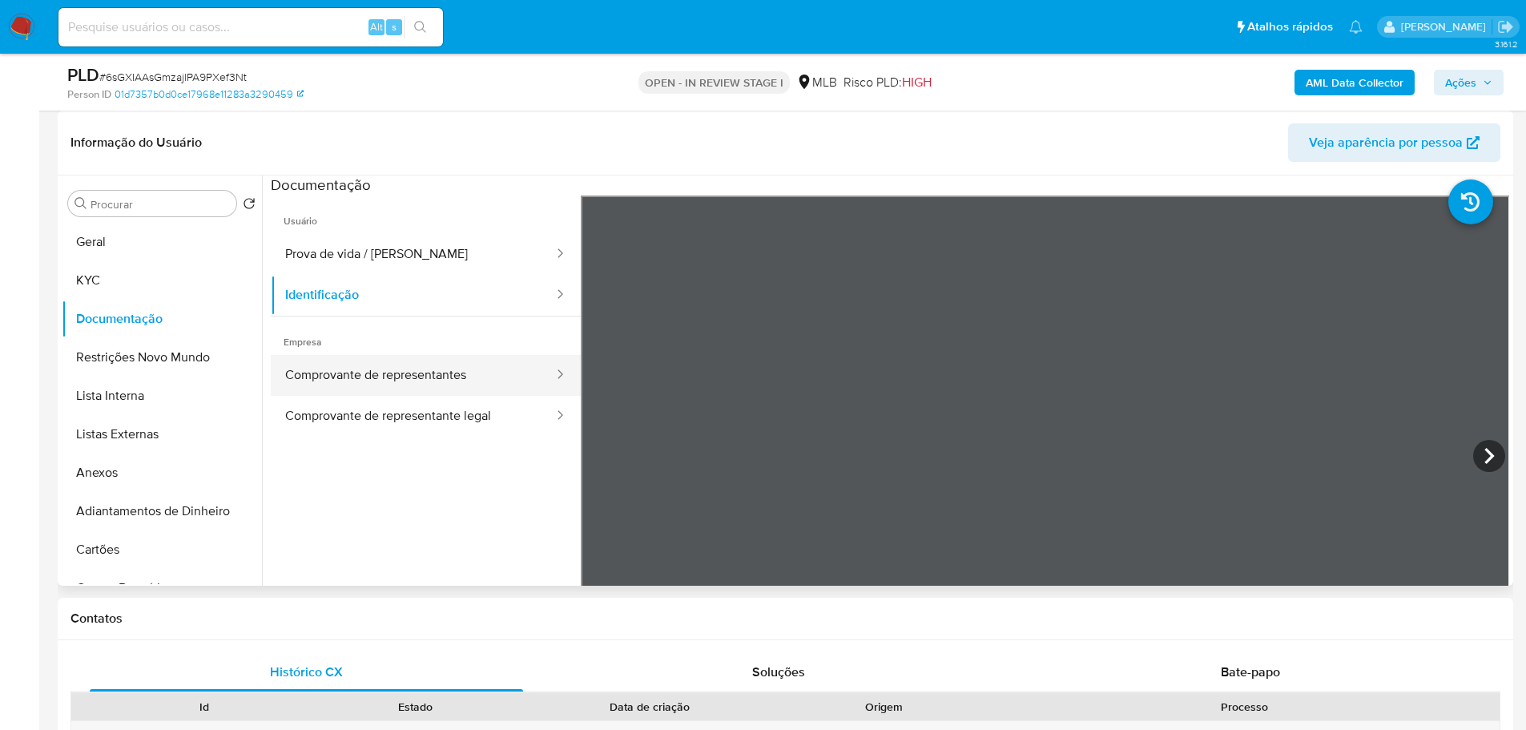
click at [435, 389] on button "Comprovante de representantes" at bounding box center [413, 375] width 284 height 41
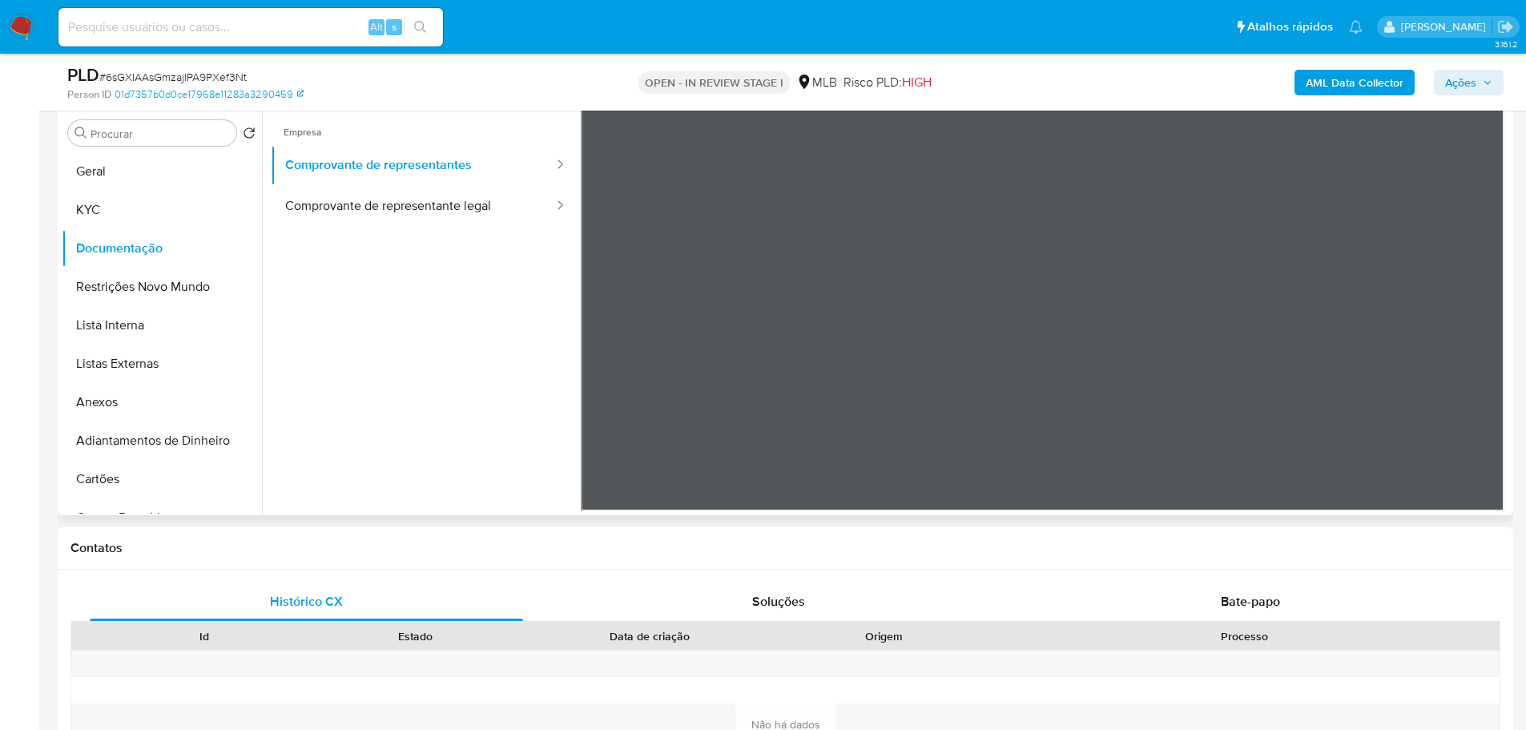
scroll to position [160, 0]
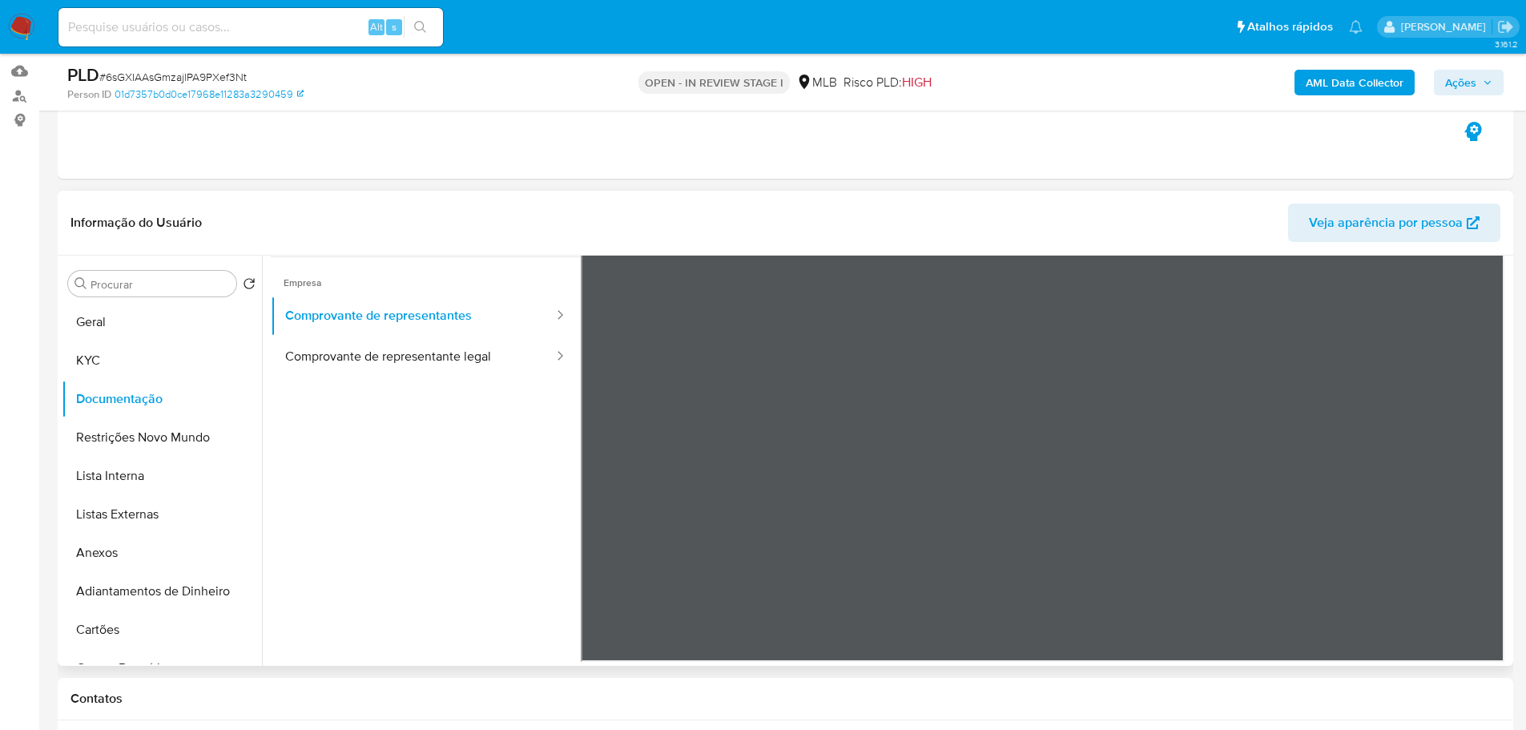
click at [472, 377] on ul "Usuário Prova de vida / Selfie Identificação Empresa Comprovante de representan…" at bounding box center [426, 366] width 310 height 461
click at [461, 366] on button "Comprovante de representante legal" at bounding box center [413, 356] width 284 height 41
click at [147, 348] on button "KYC" at bounding box center [155, 360] width 187 height 38
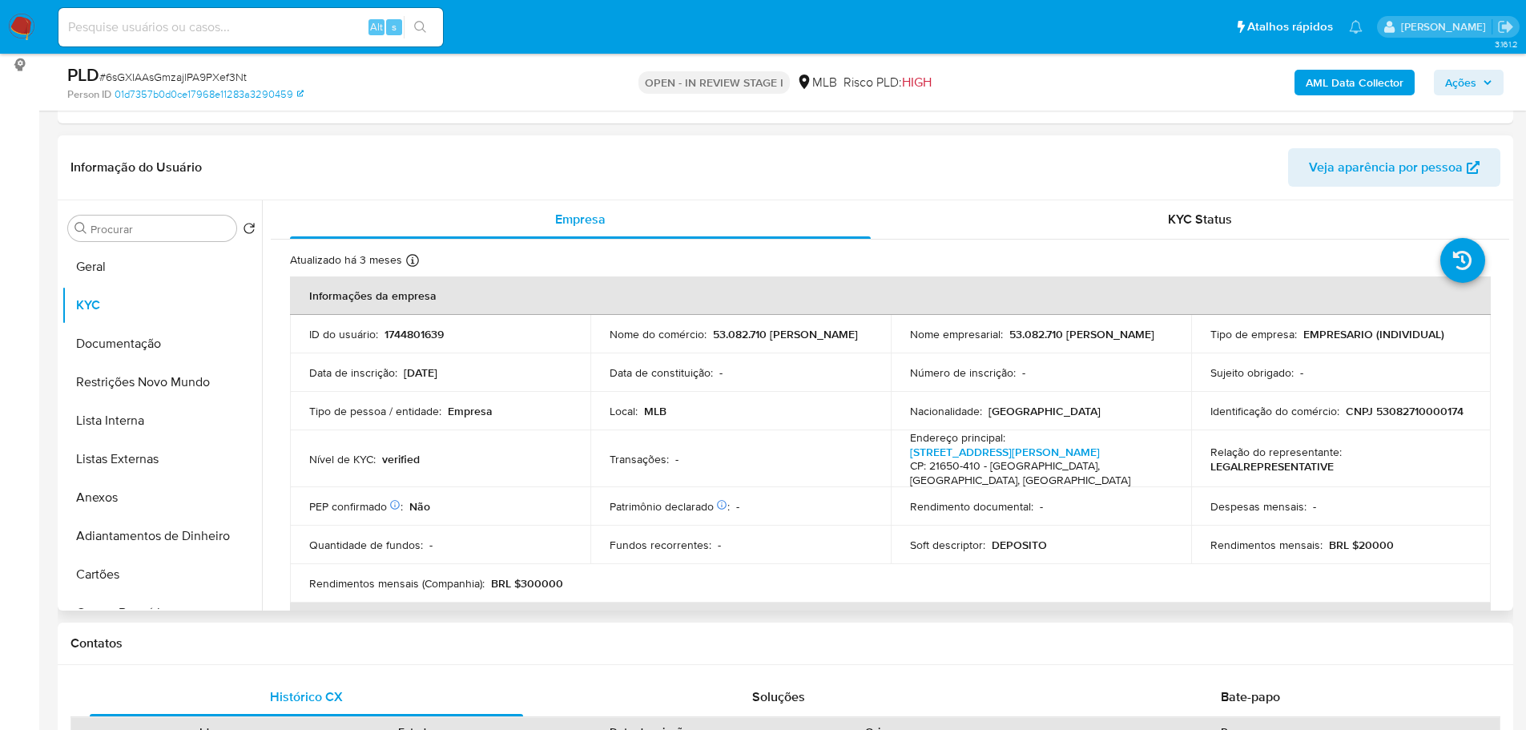
scroll to position [240, 0]
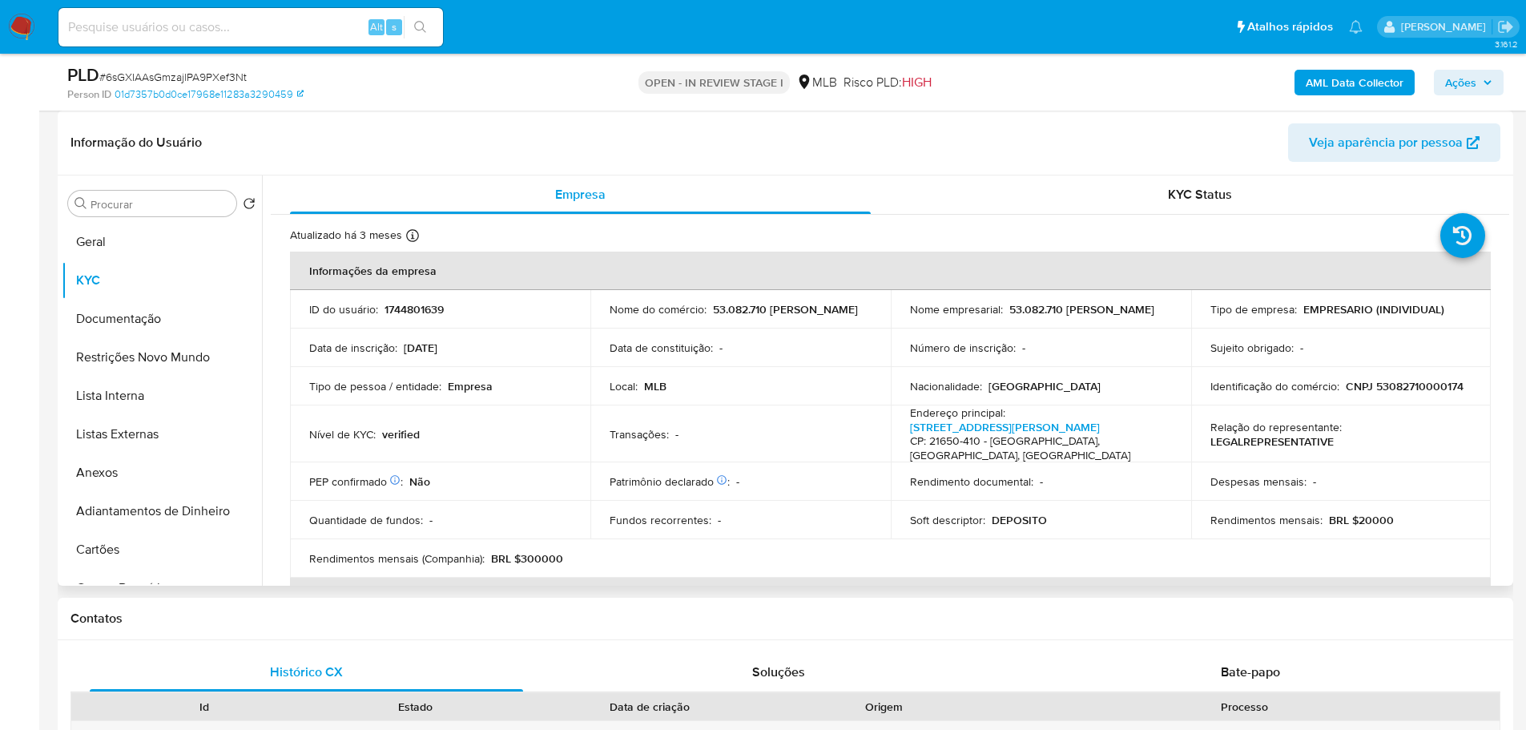
click at [1363, 517] on p "BRL $20000" at bounding box center [1361, 520] width 65 height 14
click at [1356, 517] on p "BRL $20000" at bounding box center [1361, 520] width 65 height 14
click at [163, 320] on button "Documentação" at bounding box center [155, 319] width 187 height 38
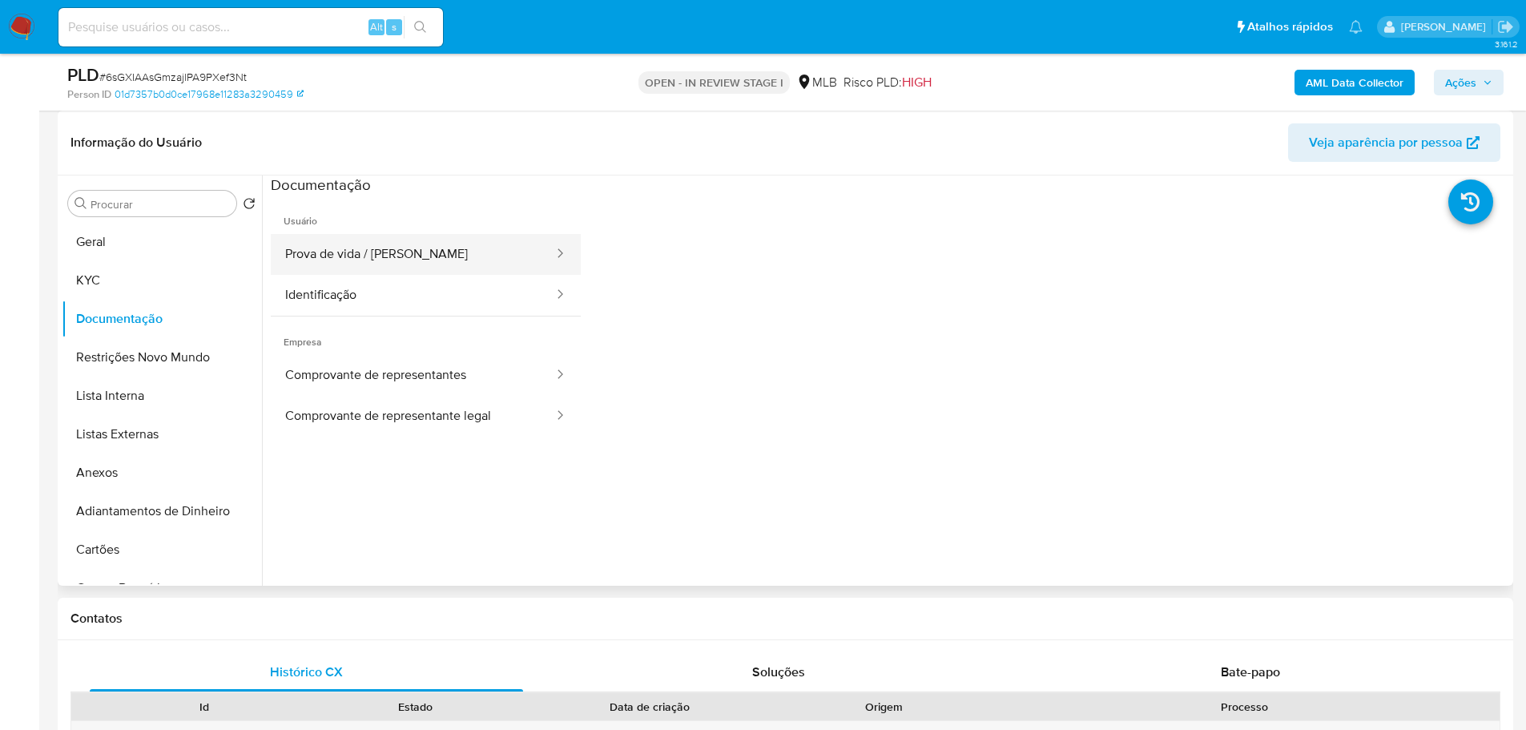
click at [415, 253] on button "Prova de vida / Selfie" at bounding box center [413, 254] width 284 height 41
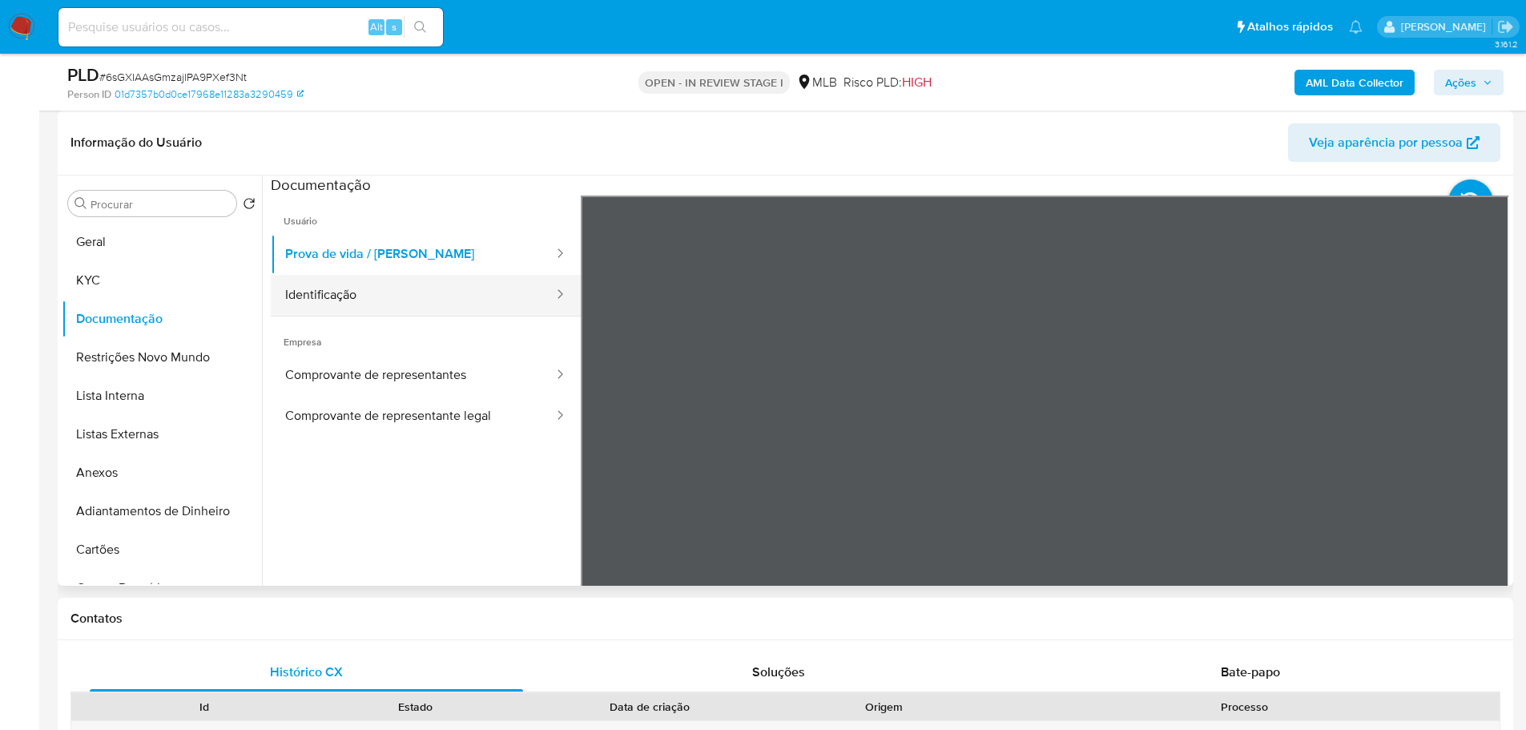
click at [431, 298] on button "Identificação" at bounding box center [413, 295] width 284 height 41
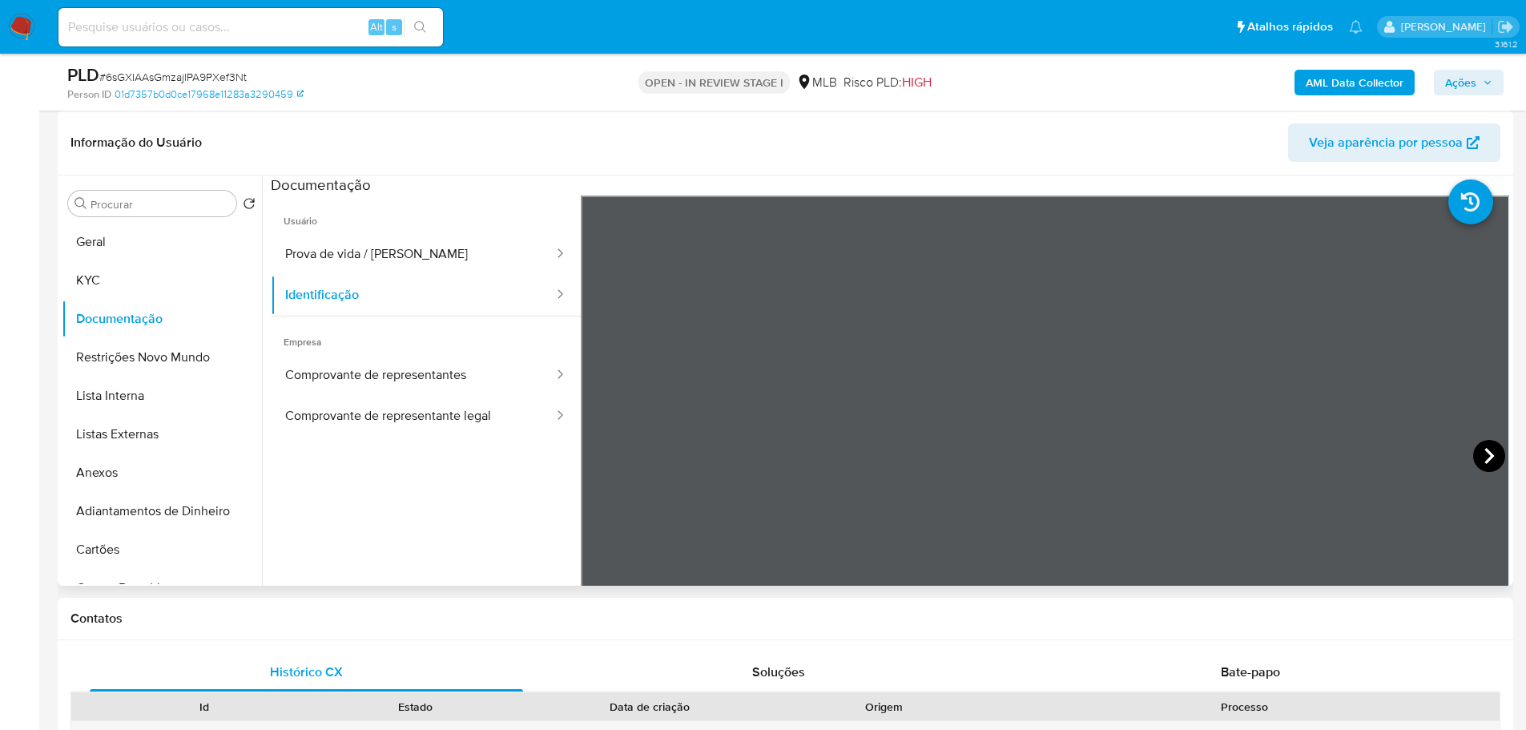
click at [1477, 454] on icon at bounding box center [1489, 456] width 32 height 32
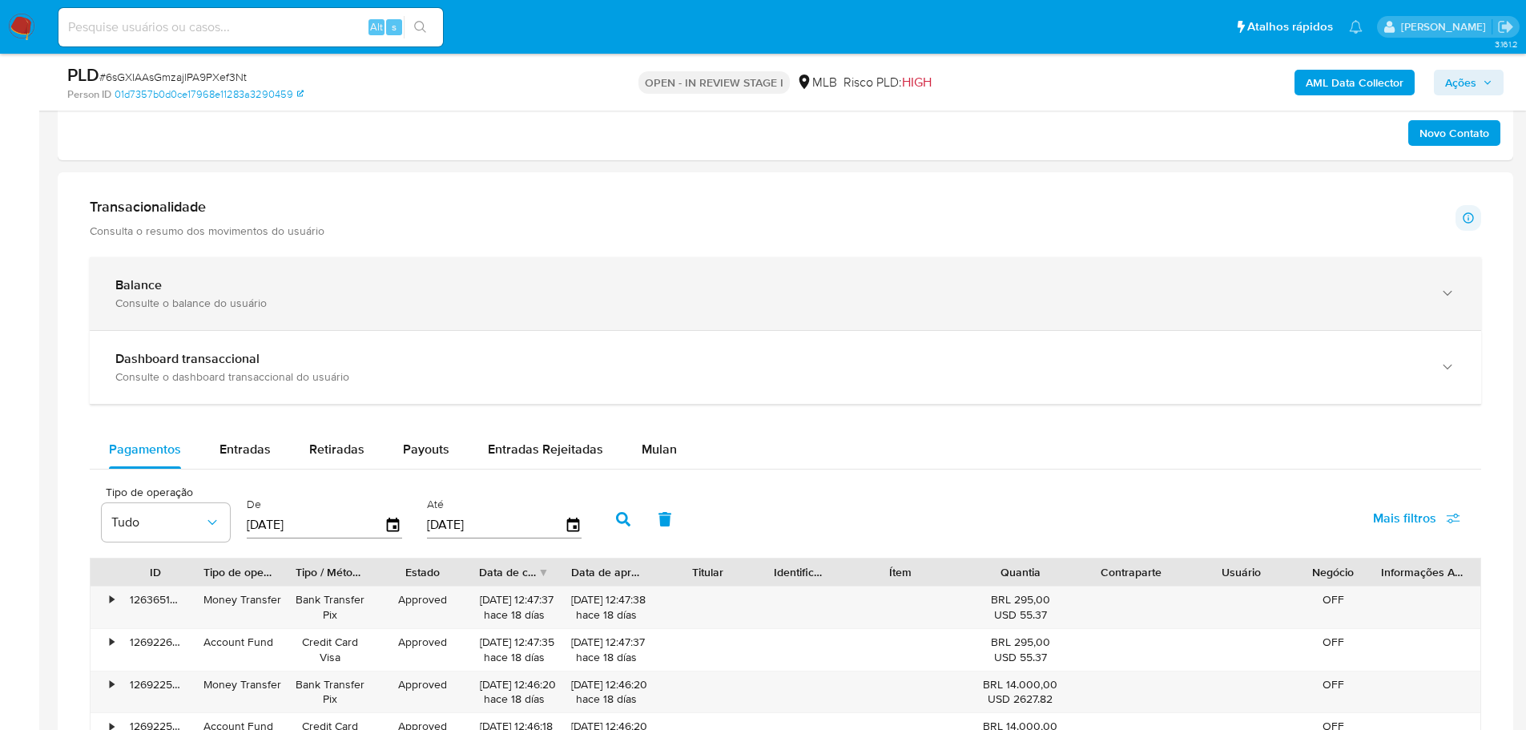
scroll to position [881, 0]
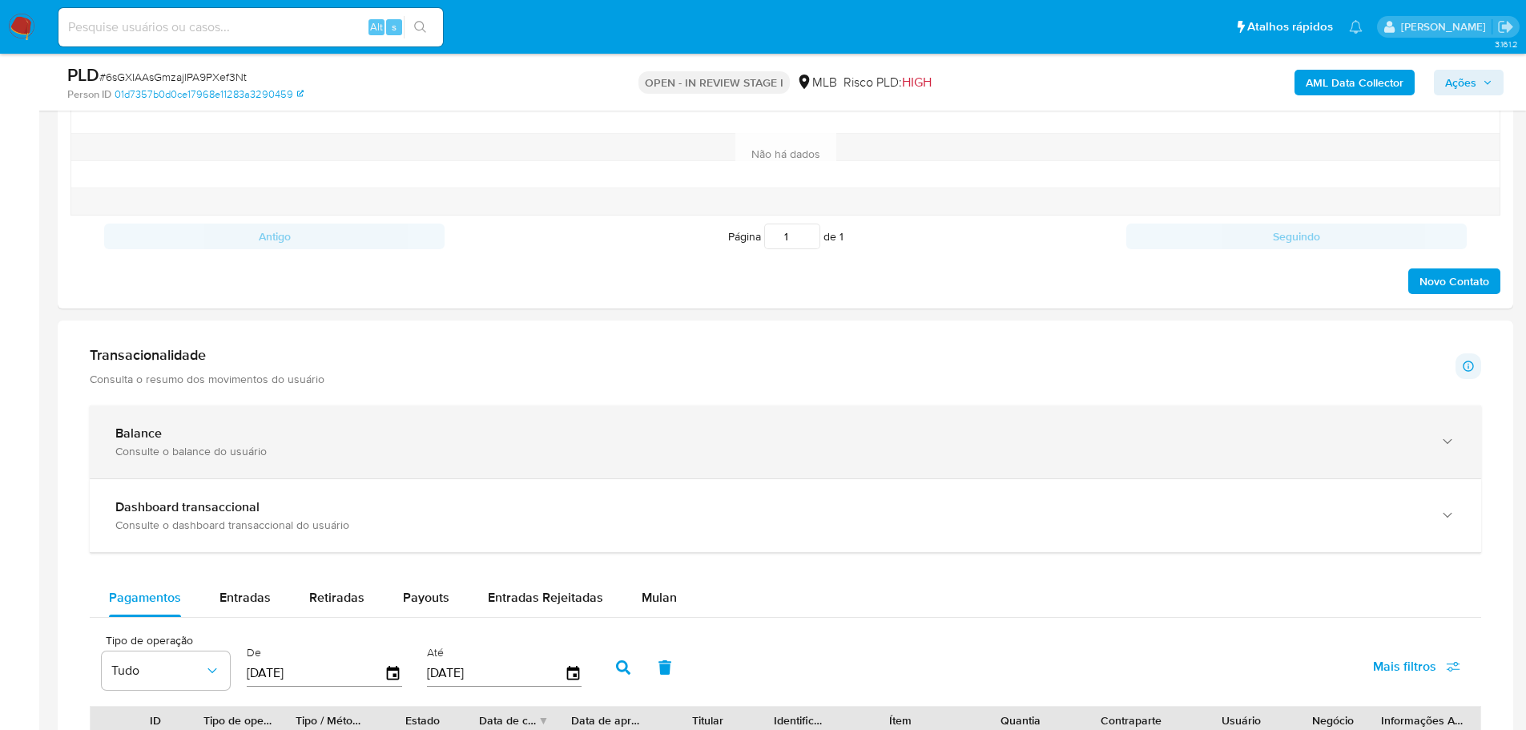
click at [314, 434] on div "Balance" at bounding box center [769, 433] width 1308 height 16
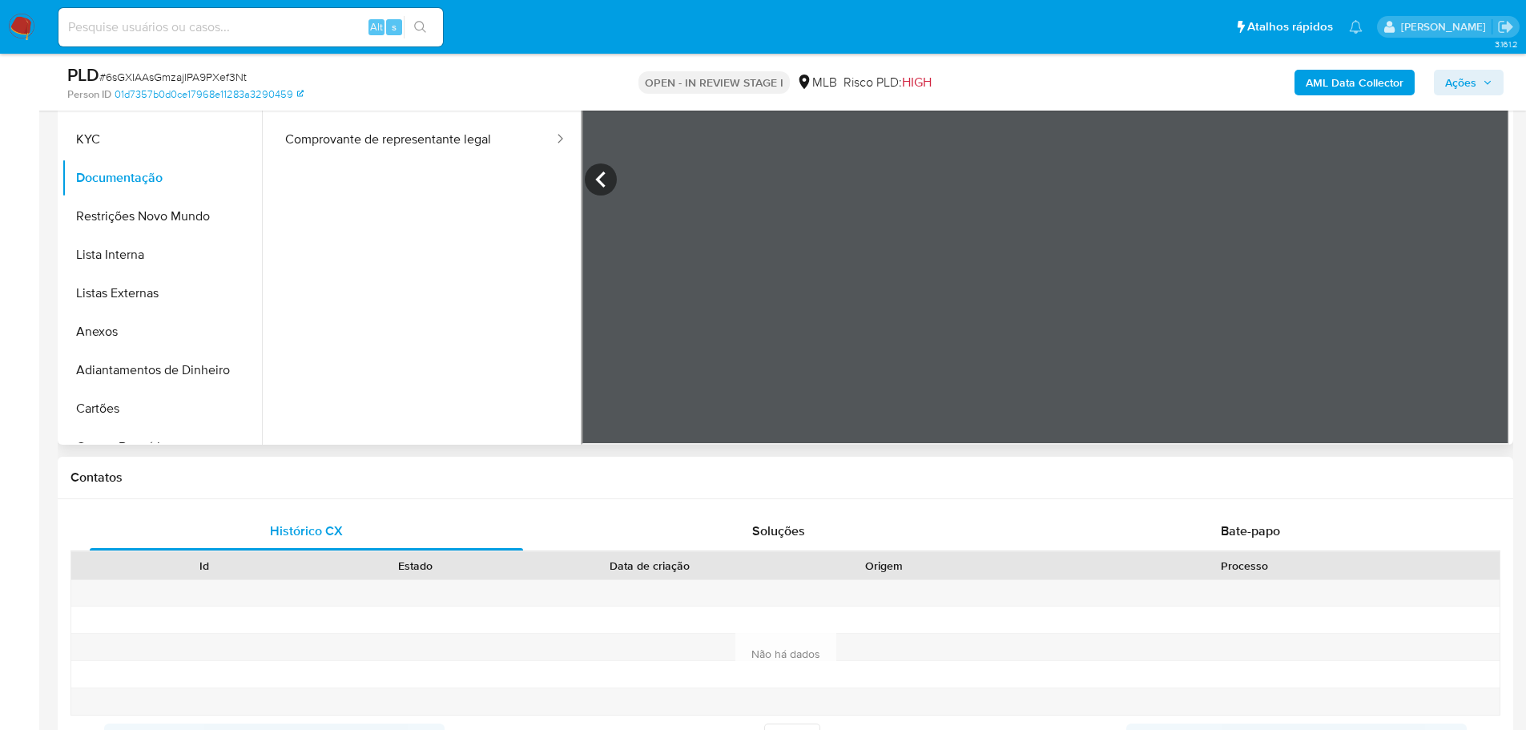
scroll to position [240, 0]
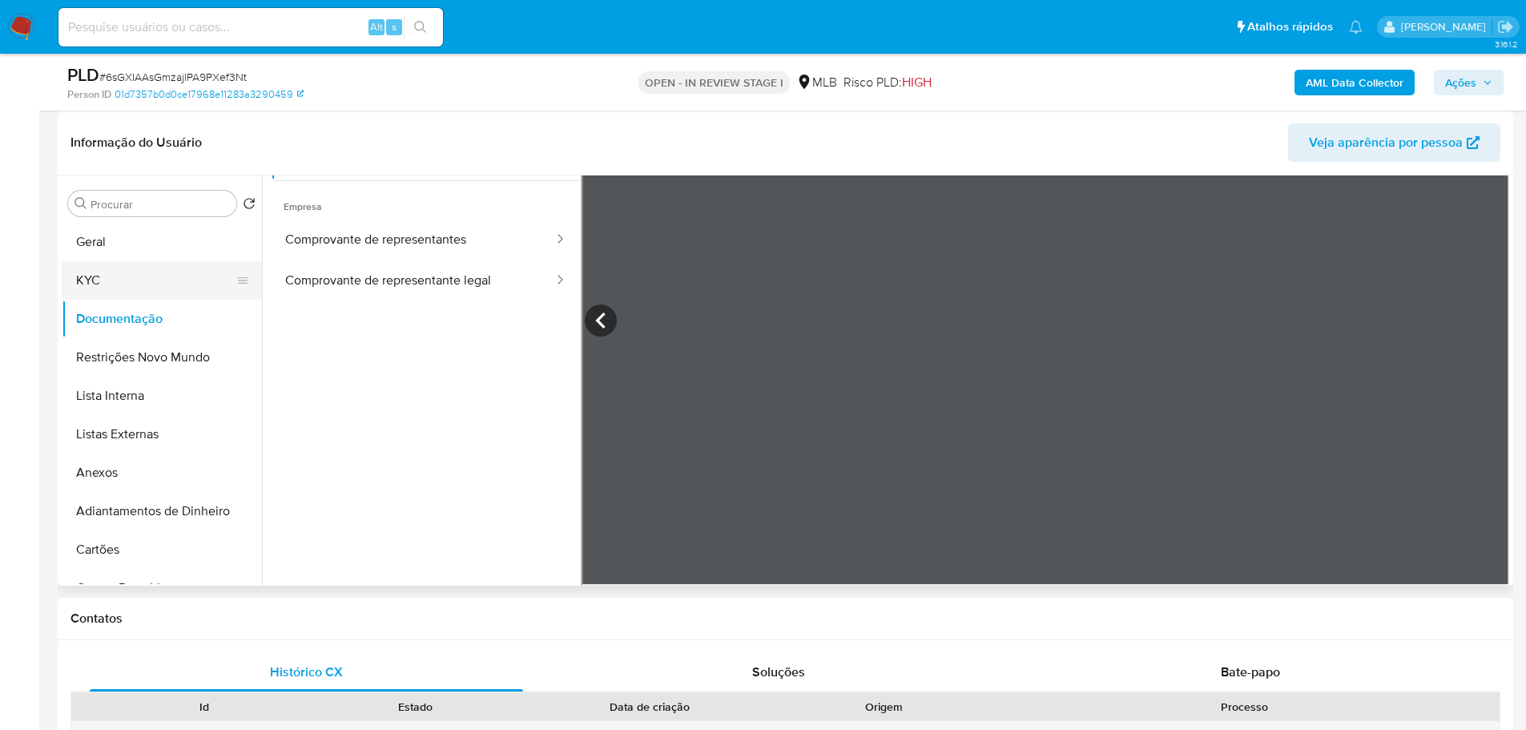
click at [100, 280] on button "KYC" at bounding box center [155, 280] width 187 height 38
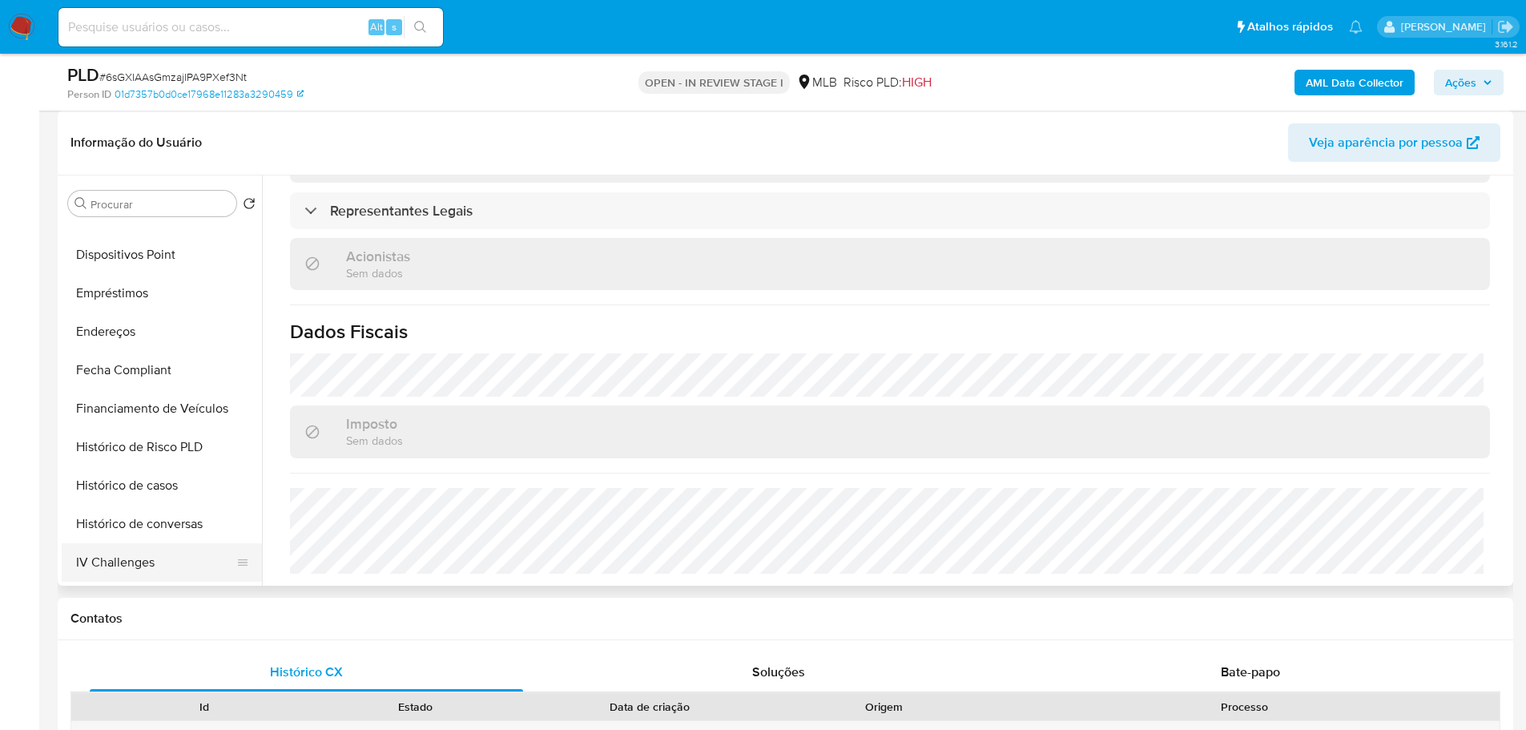
scroll to position [641, 0]
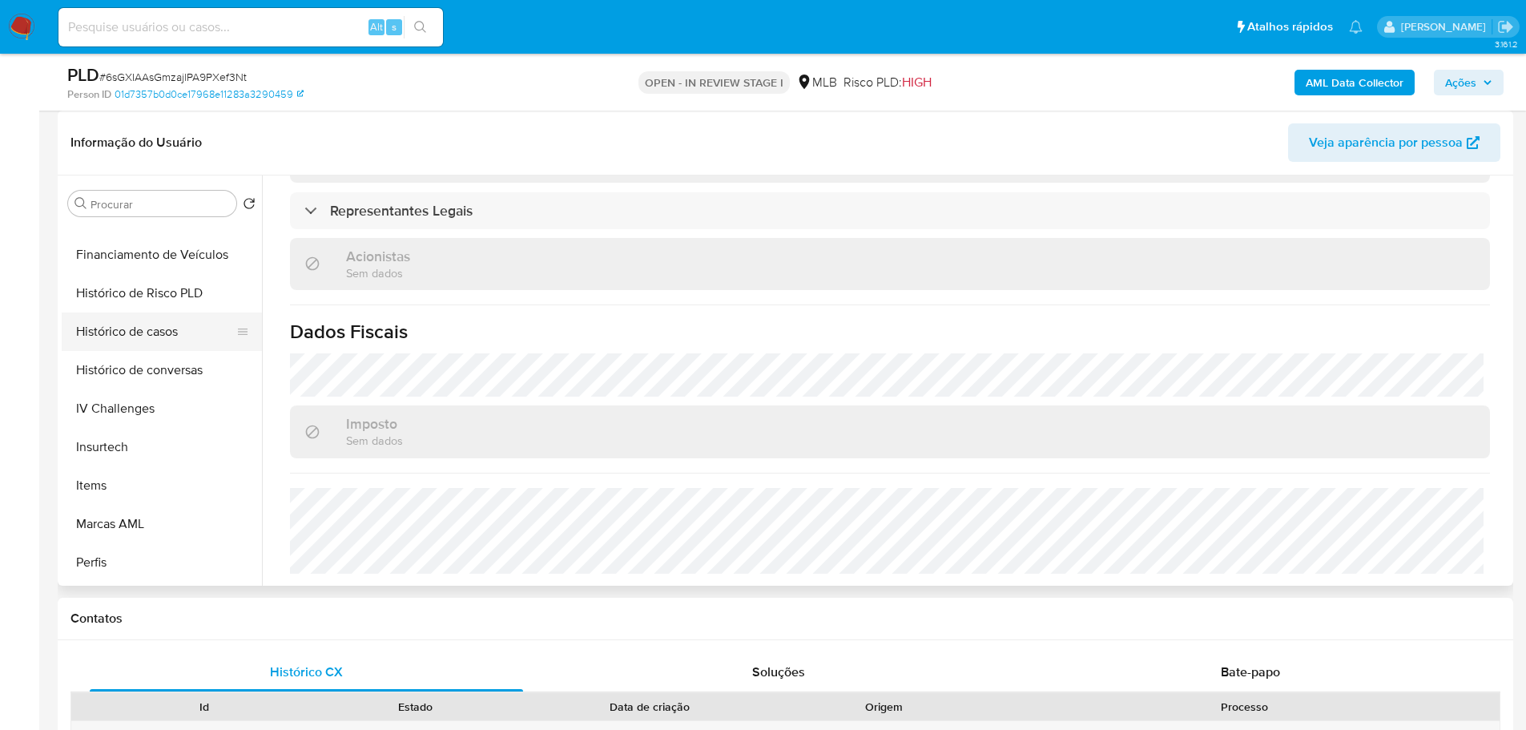
click at [162, 321] on button "Histórico de casos" at bounding box center [155, 331] width 187 height 38
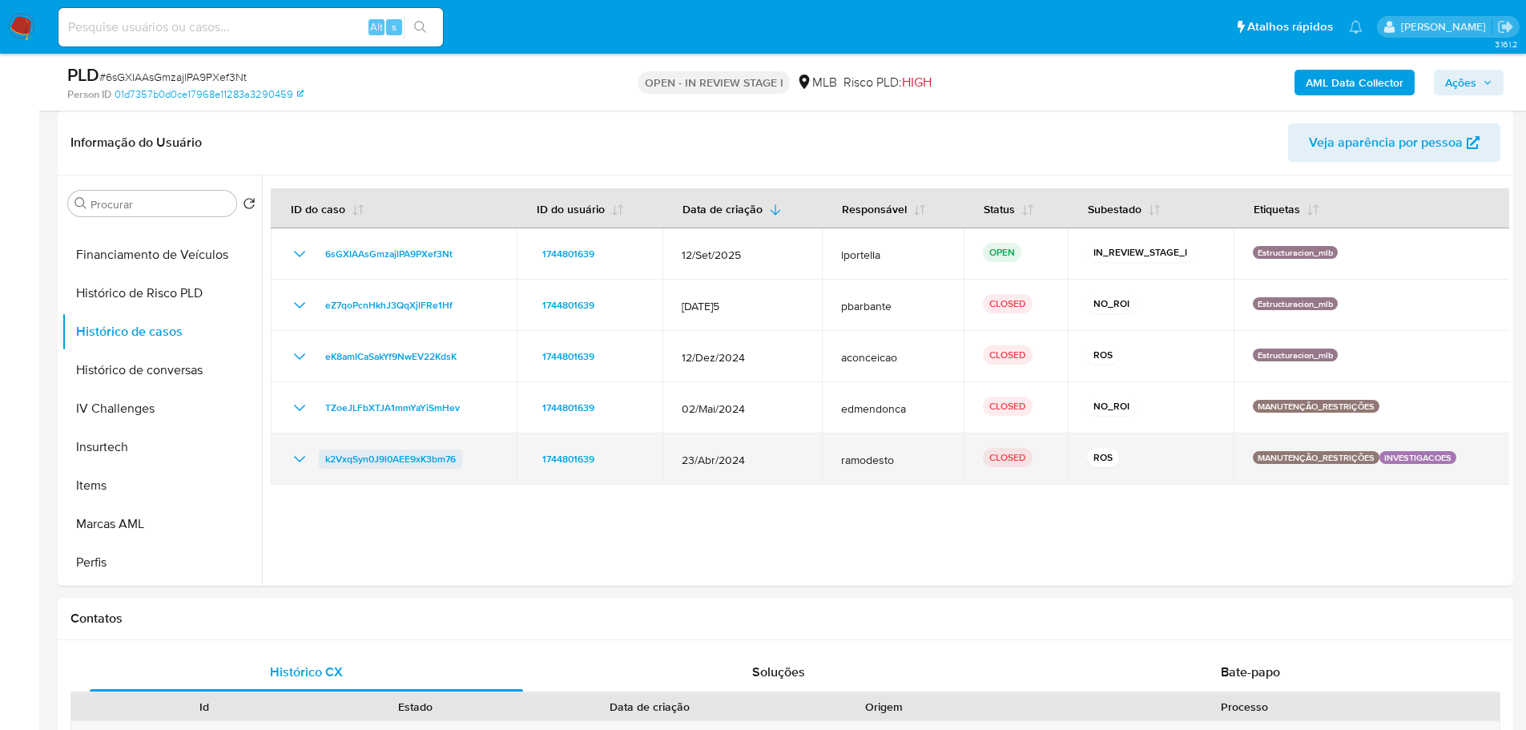
click at [395, 454] on span "k2VxqSyn0J9l0AEE9xK3bm76" at bounding box center [390, 458] width 131 height 19
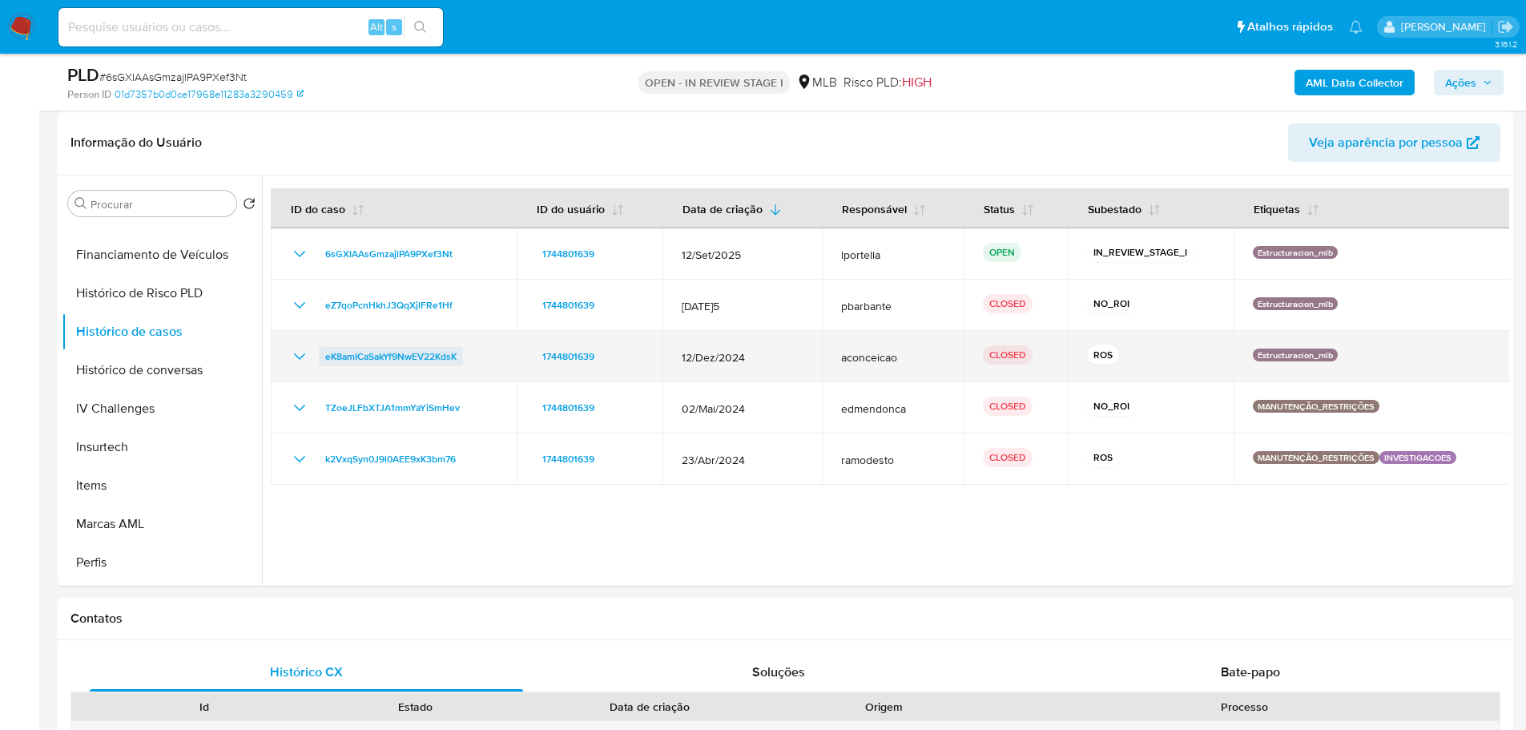
click at [401, 352] on span "eK8amICaSakYf9NwEV22KdsK" at bounding box center [390, 356] width 131 height 19
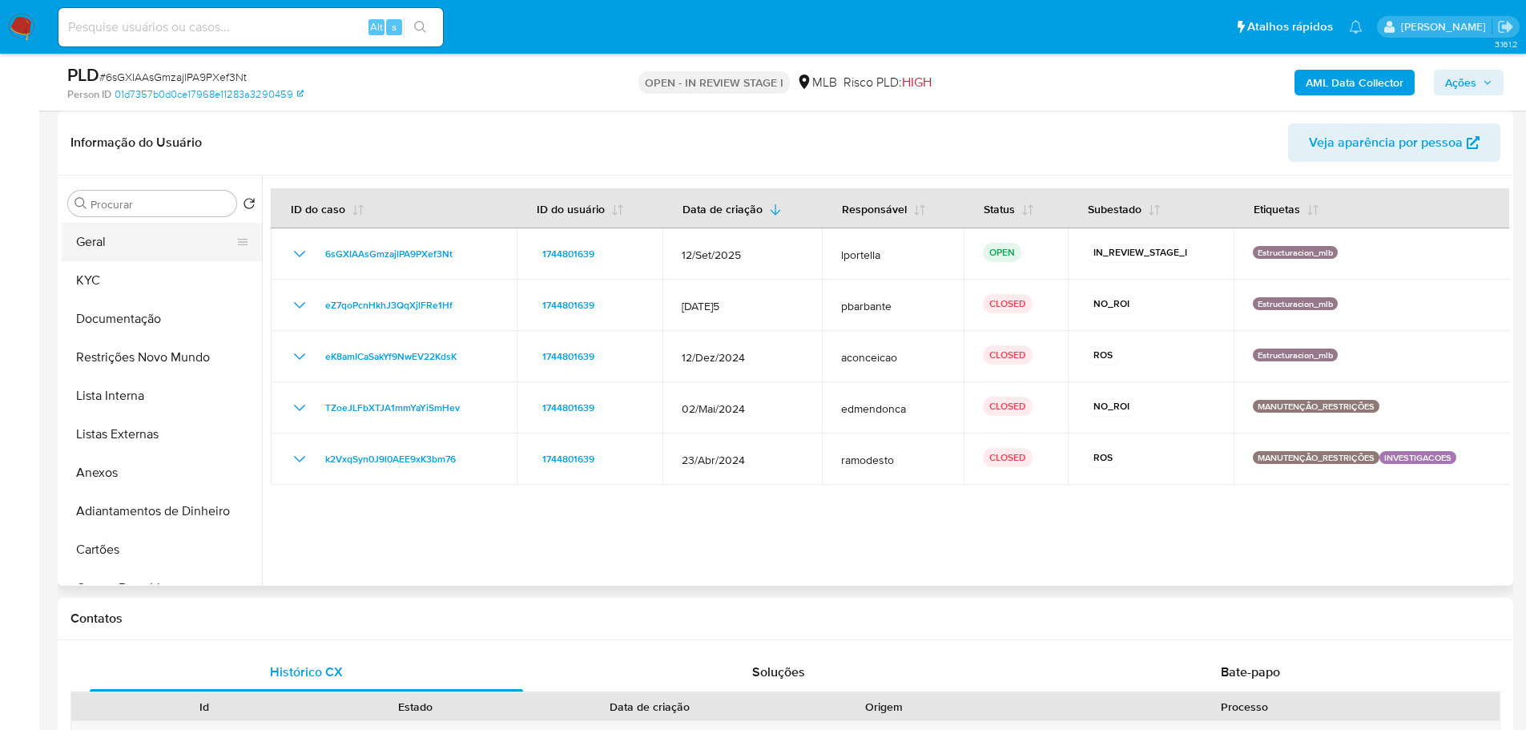
click at [97, 233] on button "Geral" at bounding box center [155, 242] width 187 height 38
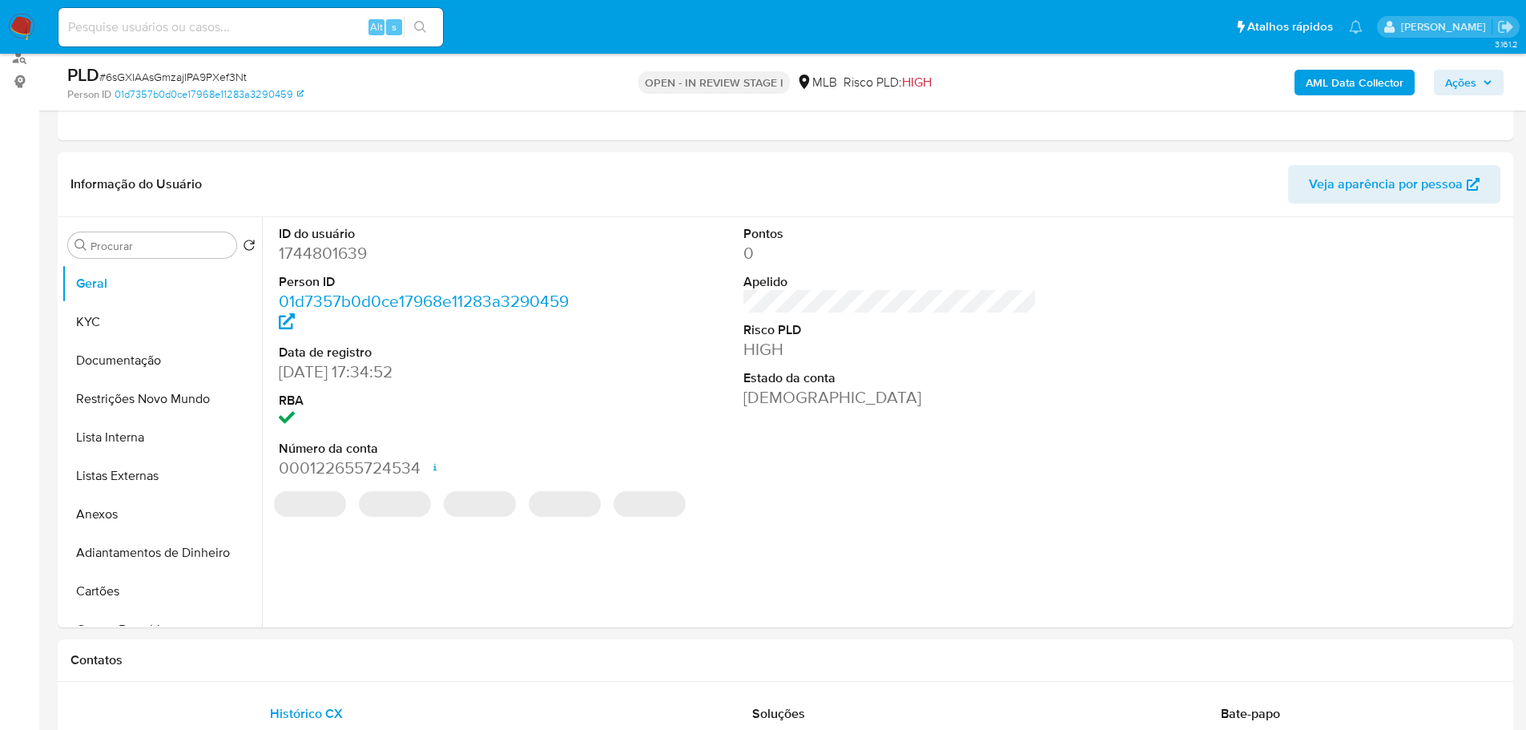
scroll to position [192, 0]
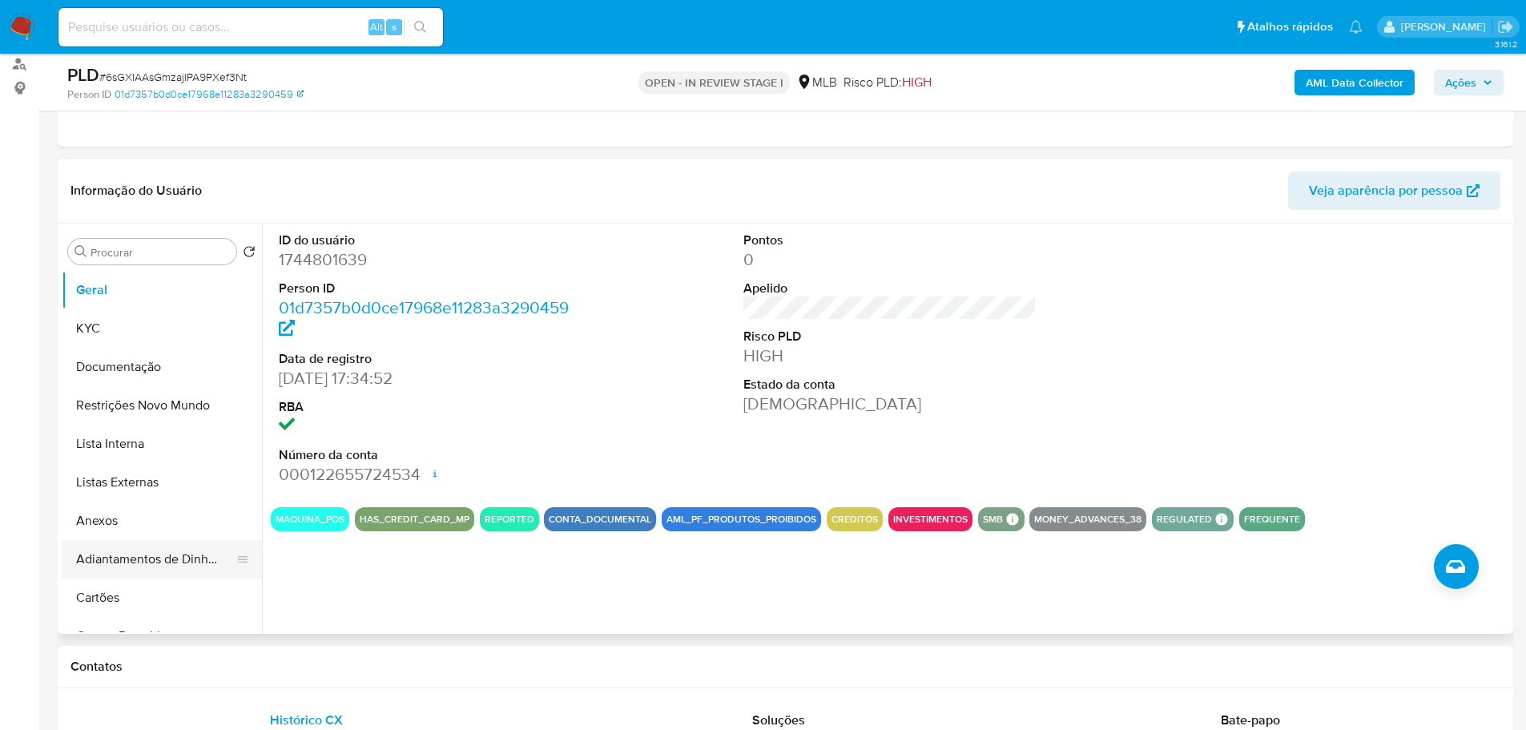
drag, startPoint x: 314, startPoint y: 663, endPoint x: 183, endPoint y: 542, distance: 178.5
click at [313, 663] on h1 "Contatos" at bounding box center [785, 666] width 1430 height 16
click at [123, 332] on button "KYC" at bounding box center [155, 328] width 187 height 38
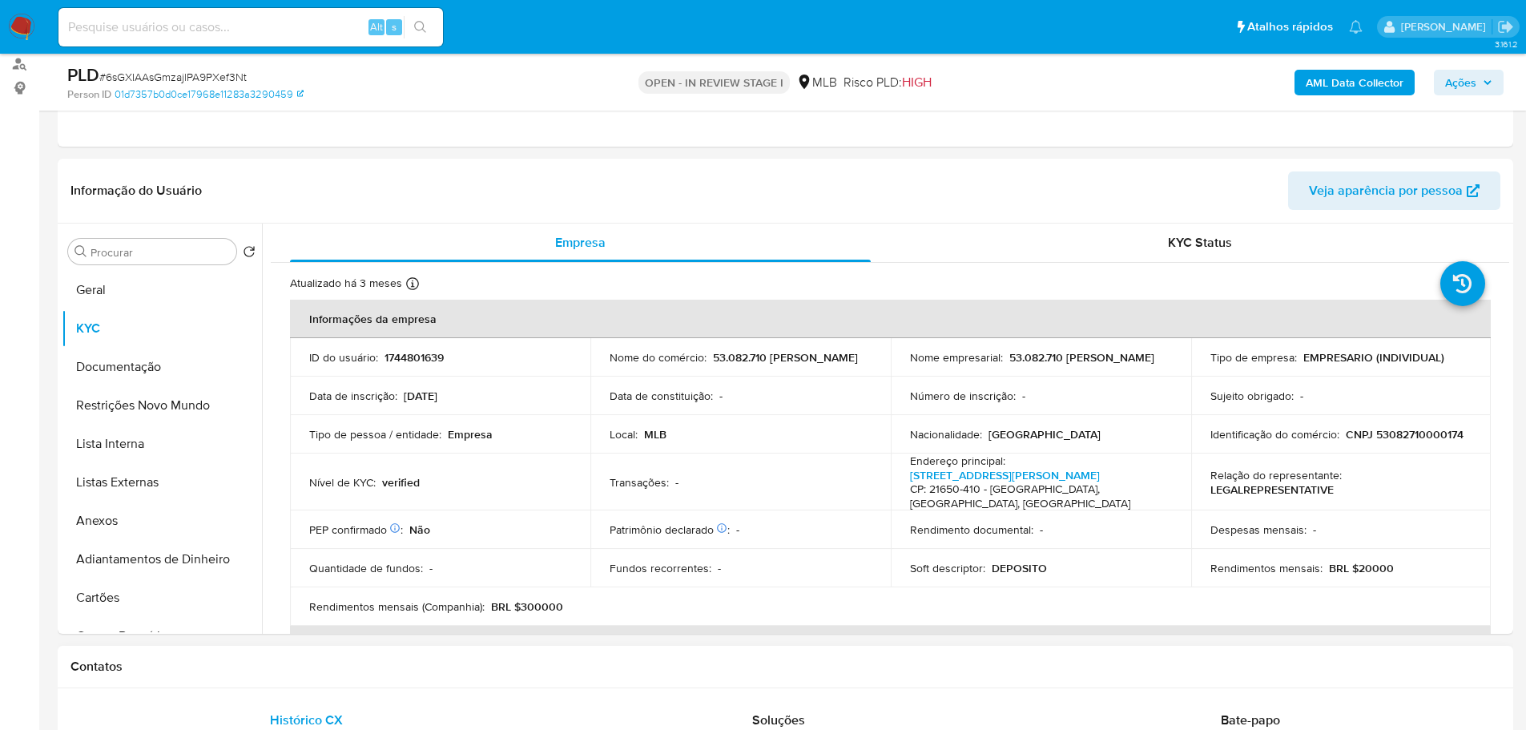
click at [202, 658] on h1 "Contatos" at bounding box center [785, 666] width 1430 height 16
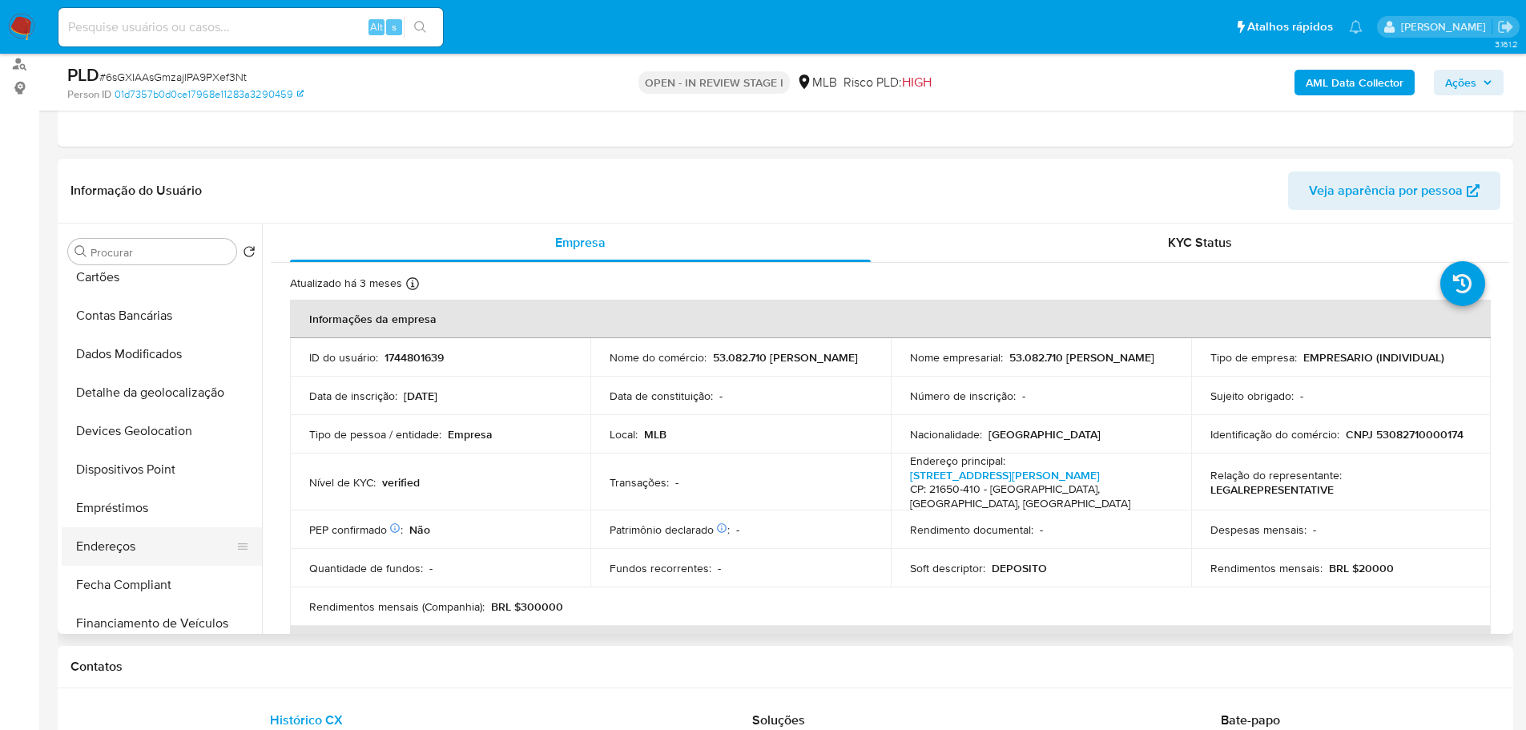
click at [135, 545] on button "Endereços" at bounding box center [155, 546] width 187 height 38
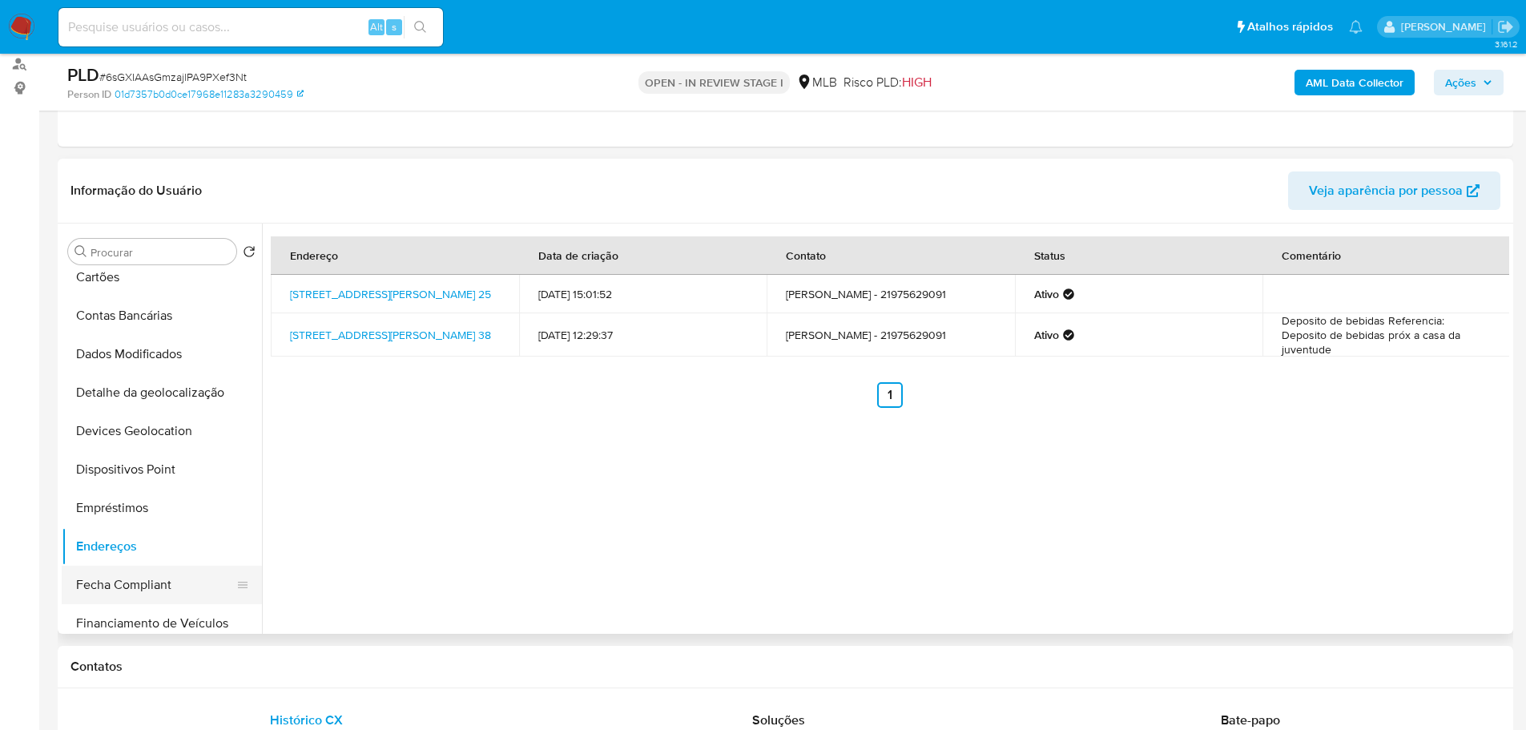
drag, startPoint x: 286, startPoint y: 666, endPoint x: 238, endPoint y: 587, distance: 92.7
click at [284, 664] on h1 "Contatos" at bounding box center [785, 666] width 1430 height 16
click at [170, 398] on button "Detalhe da geolocalização" at bounding box center [155, 392] width 187 height 38
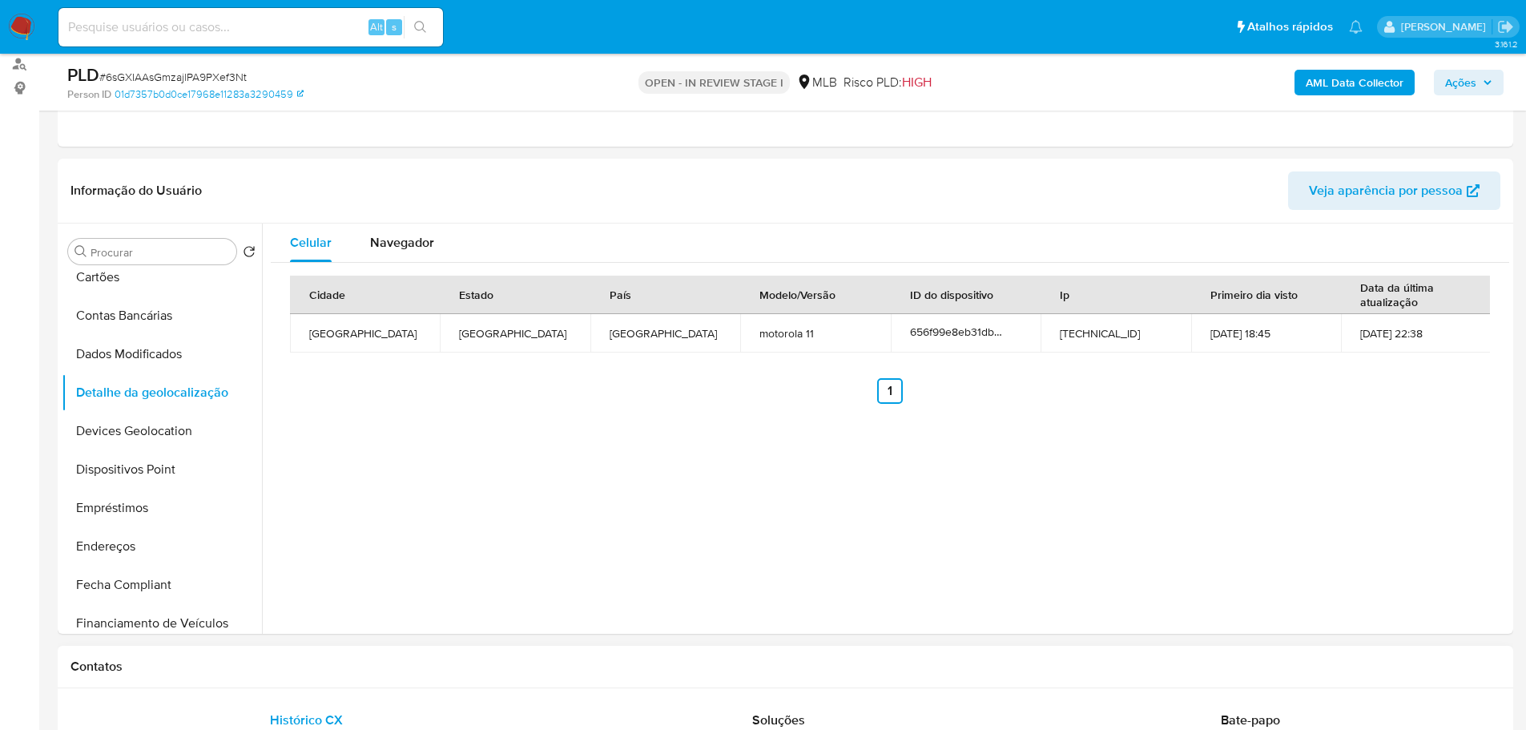
click at [266, 666] on h1 "Contatos" at bounding box center [785, 666] width 1430 height 16
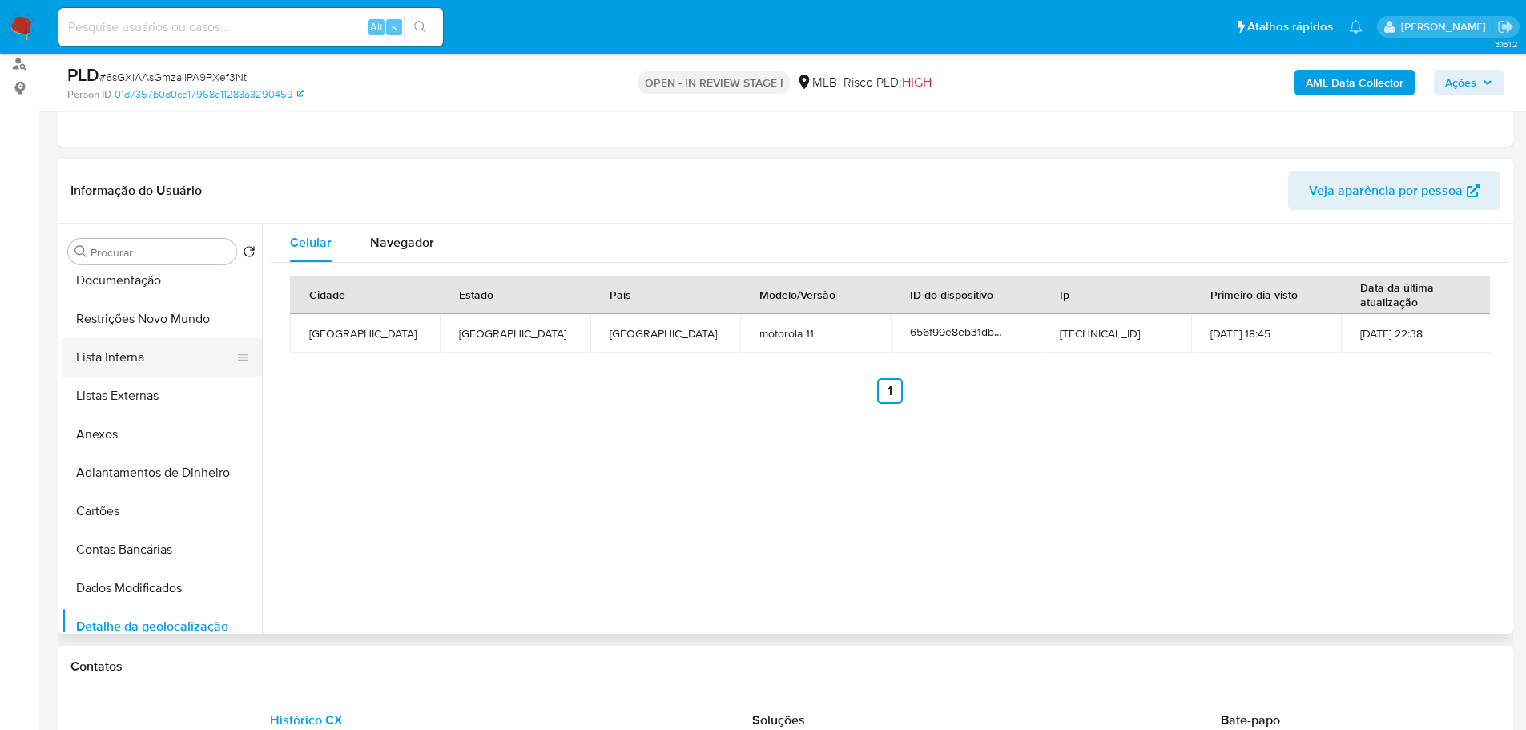
scroll to position [0, 0]
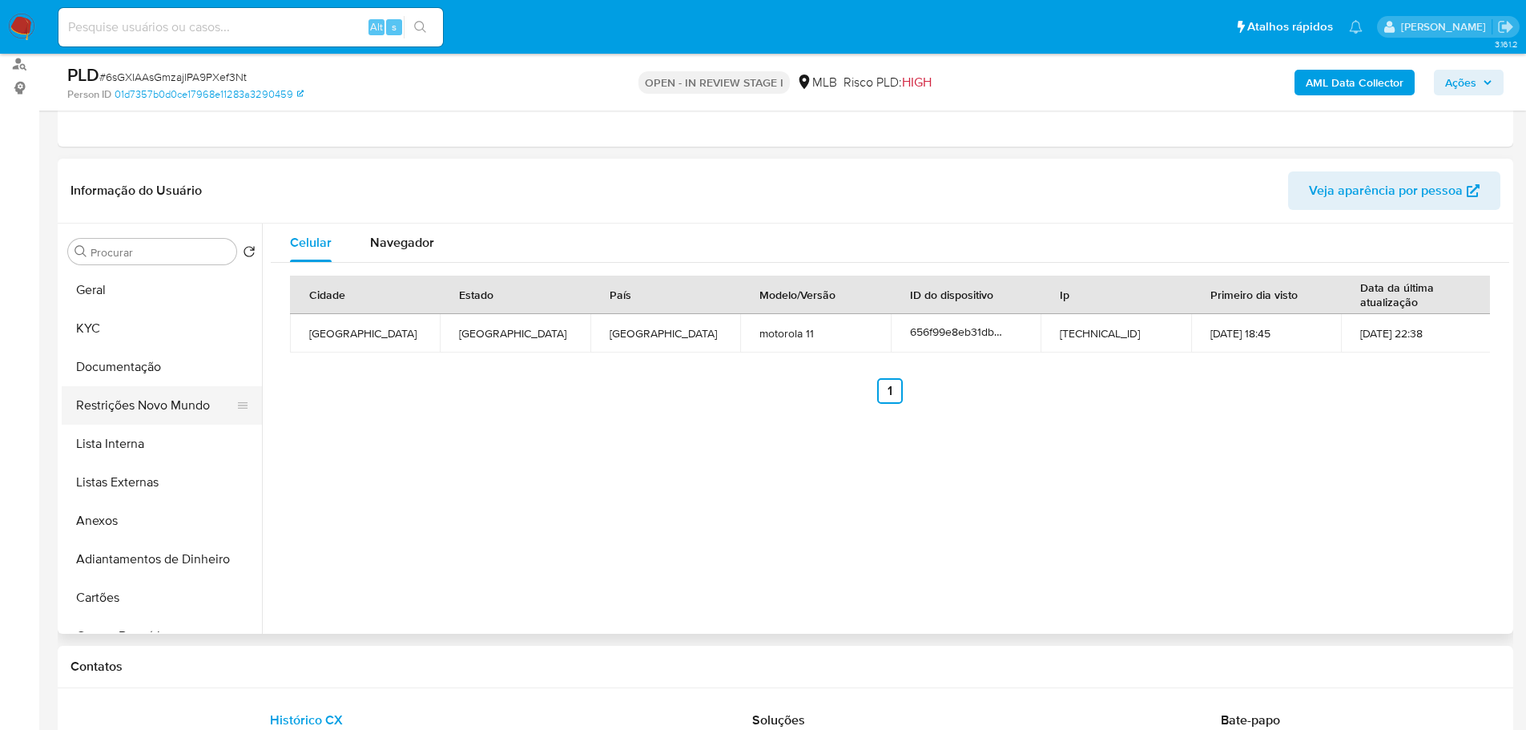
click at [143, 406] on button "Restrições Novo Mundo" at bounding box center [155, 405] width 187 height 38
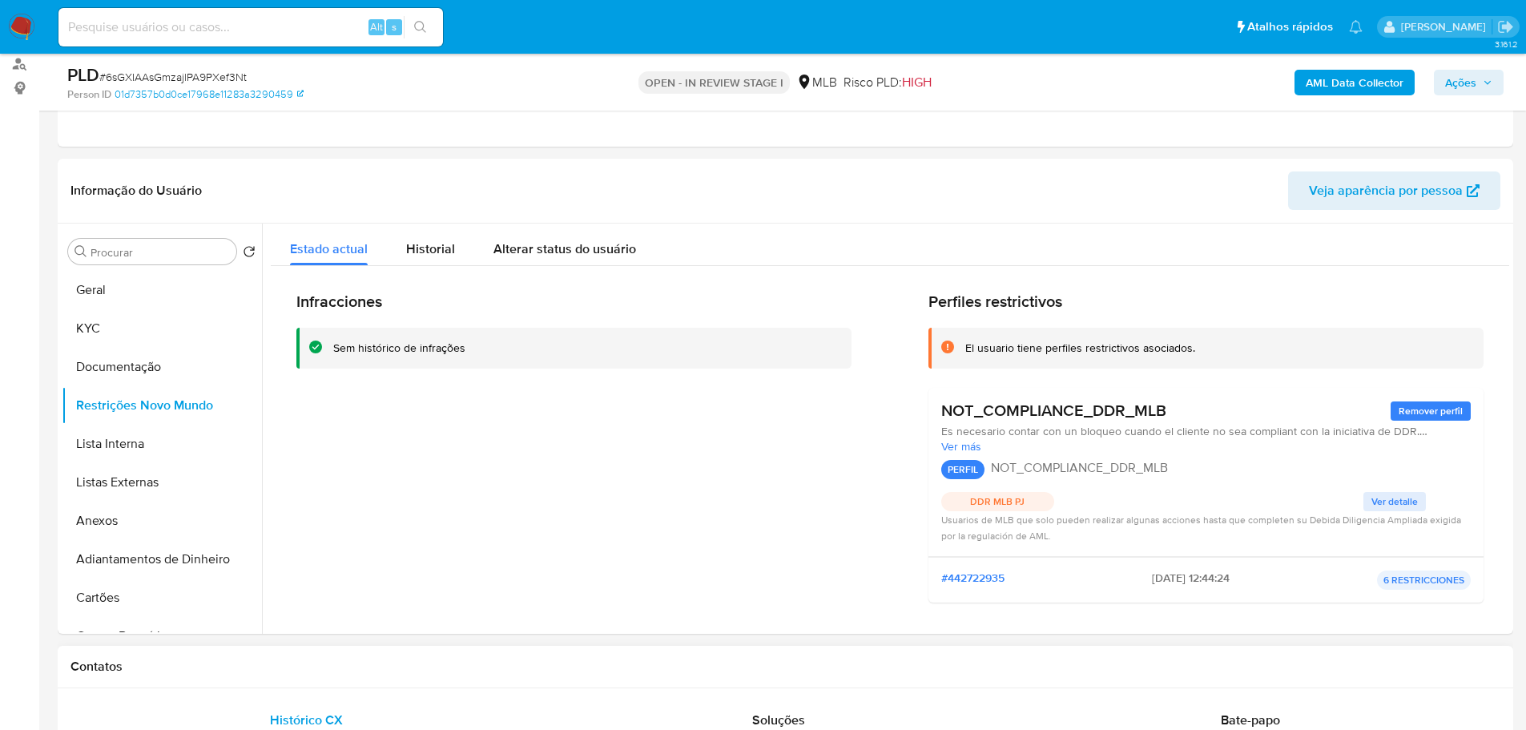
click at [364, 667] on h1 "Contatos" at bounding box center [785, 666] width 1430 height 16
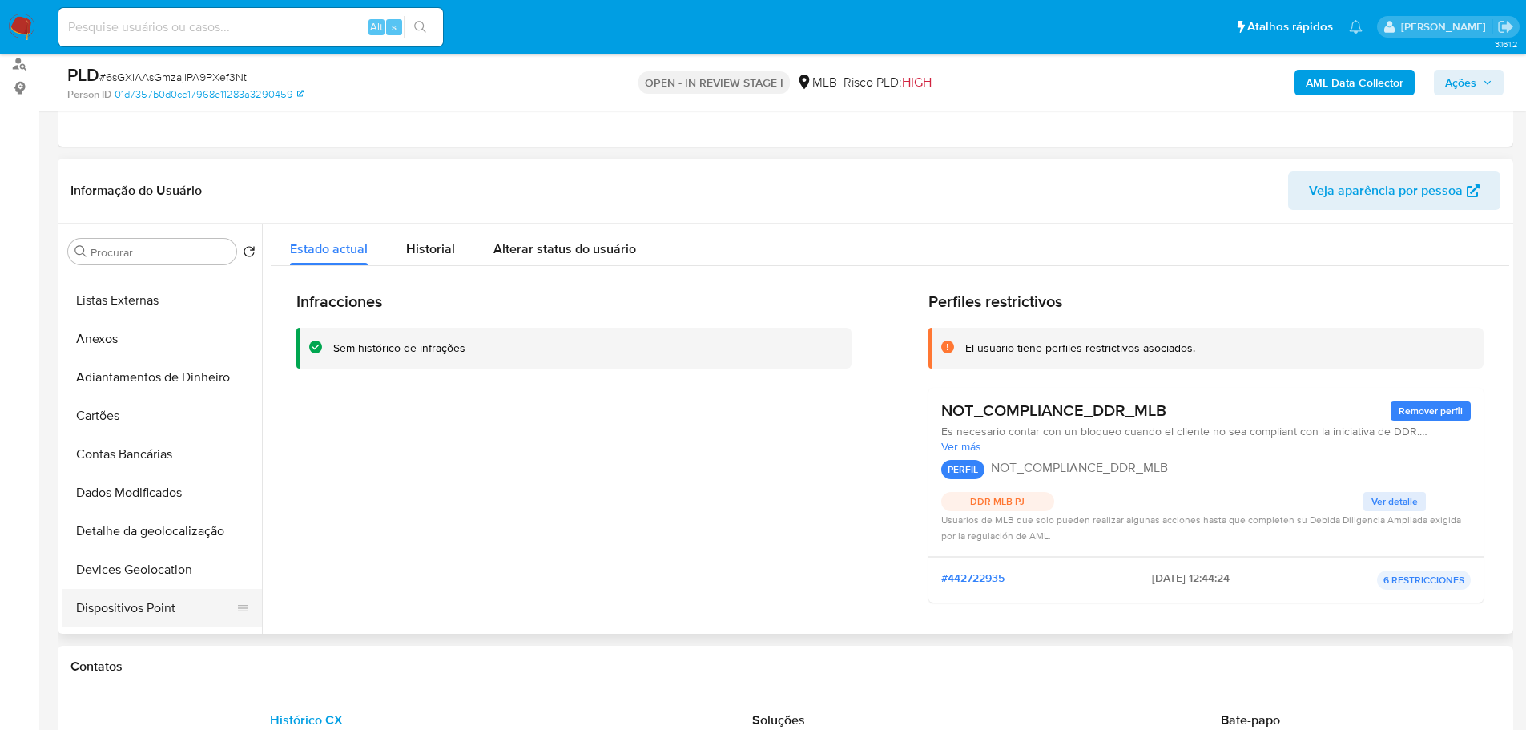
scroll to position [320, 0]
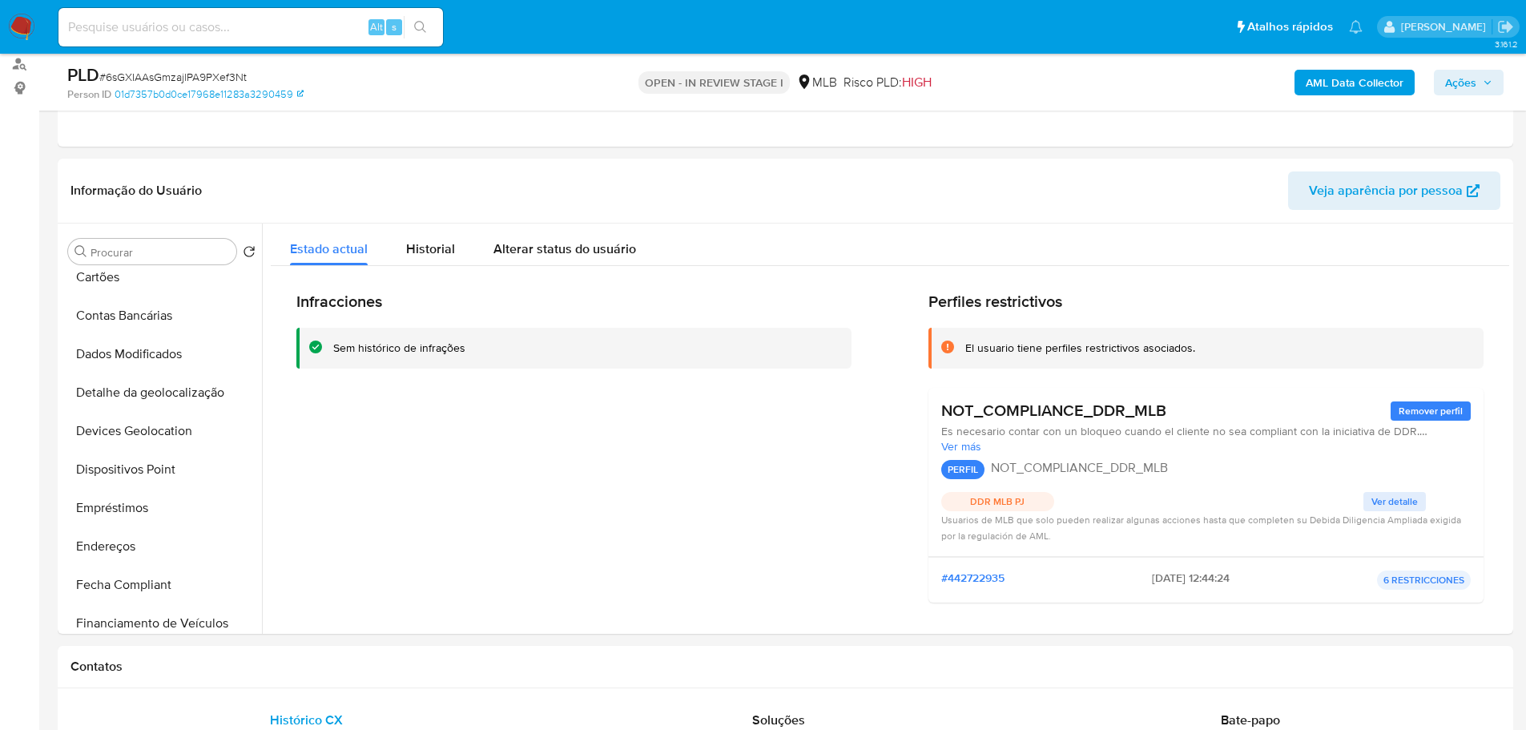
drag, startPoint x: 147, startPoint y: 473, endPoint x: 20, endPoint y: 493, distance: 128.8
click at [148, 473] on button "Dispositivos Point" at bounding box center [162, 469] width 200 height 38
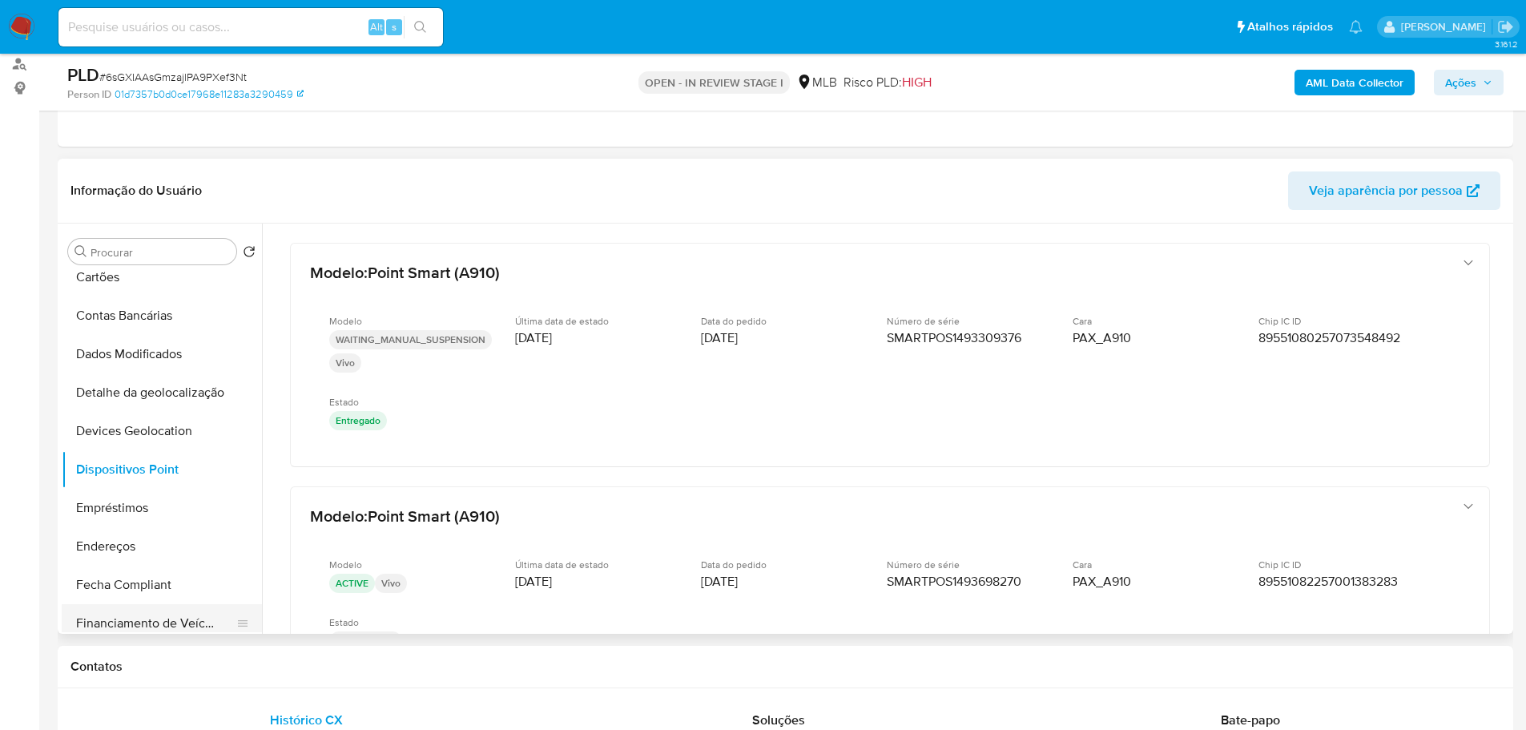
click at [308, 659] on h1 "Contatos" at bounding box center [785, 666] width 1430 height 16
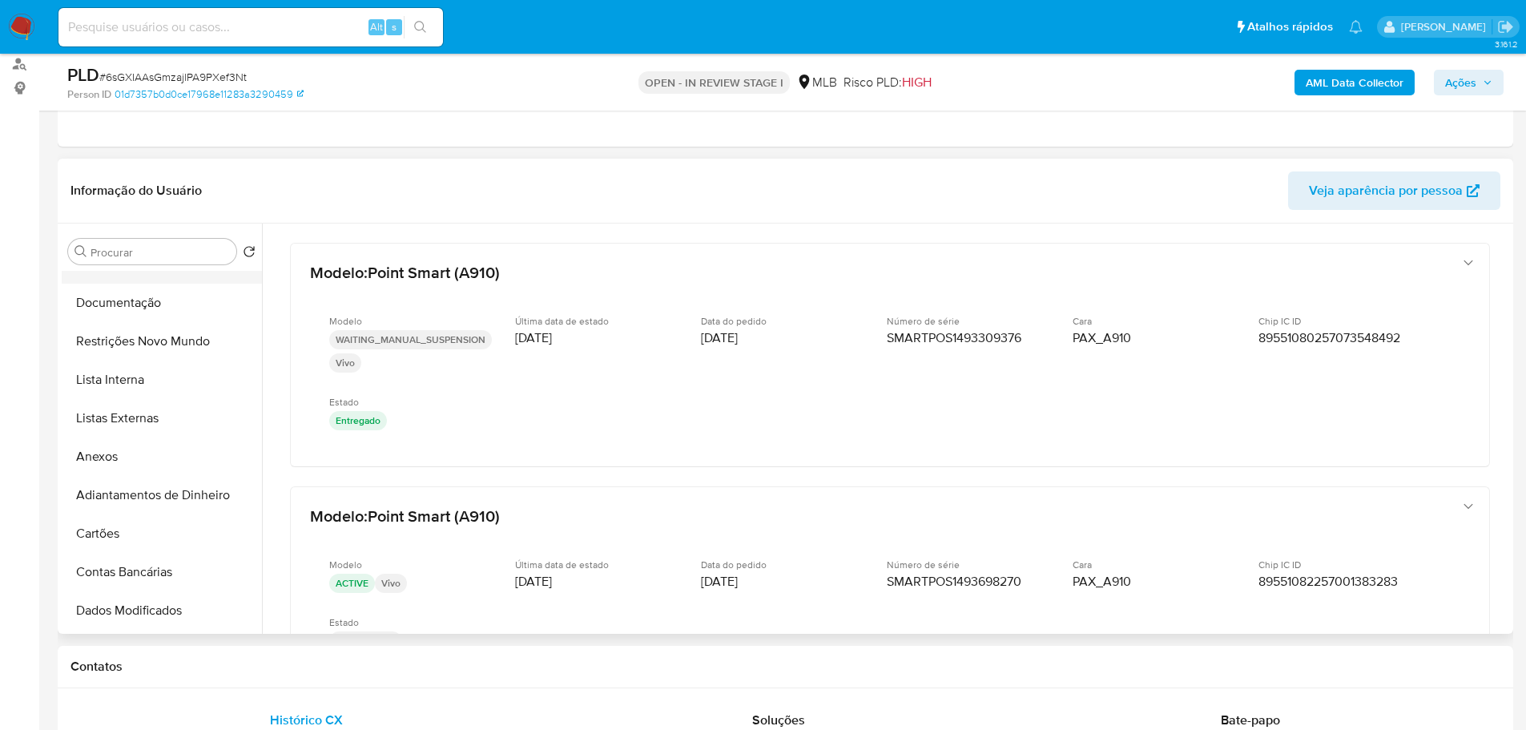
scroll to position [0, 0]
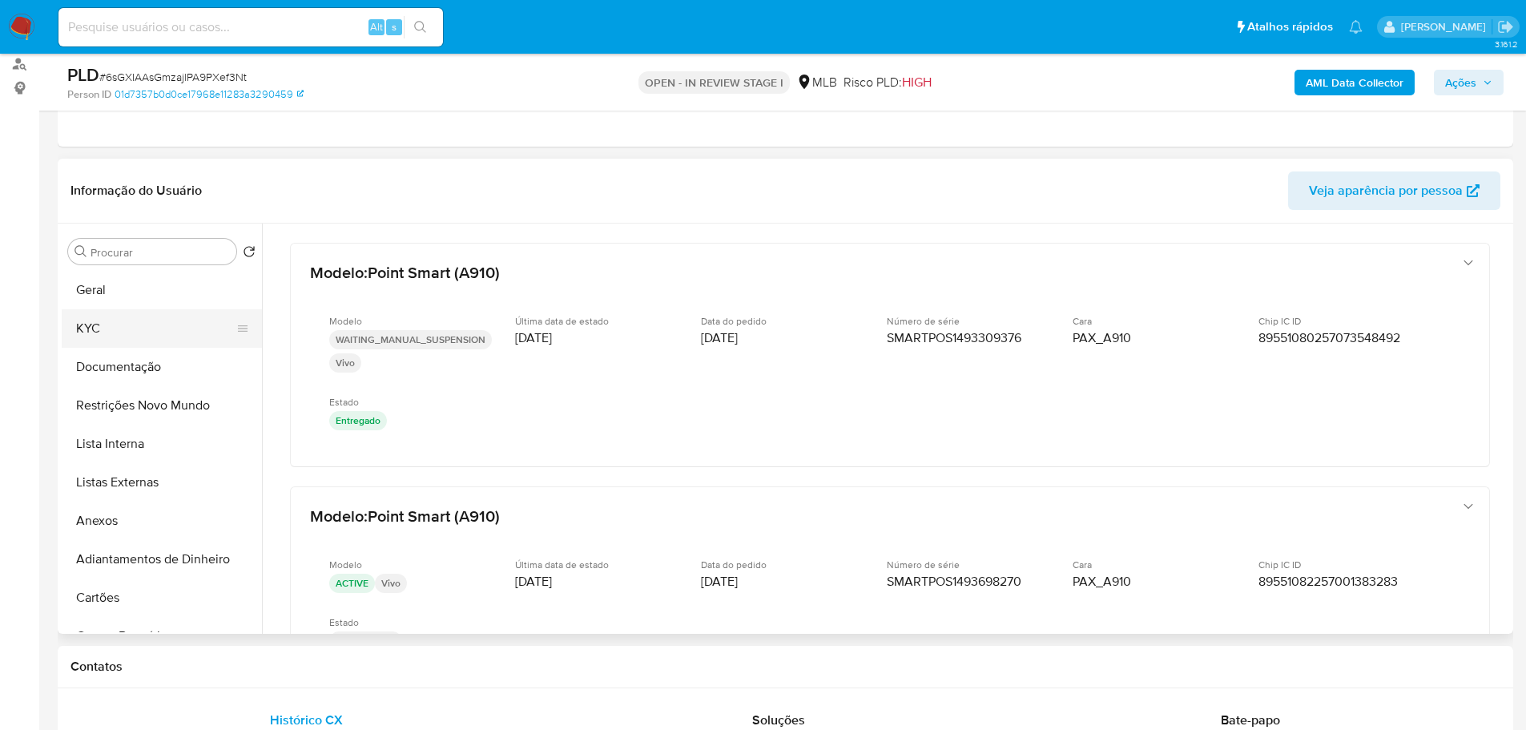
click at [134, 328] on button "KYC" at bounding box center [155, 328] width 187 height 38
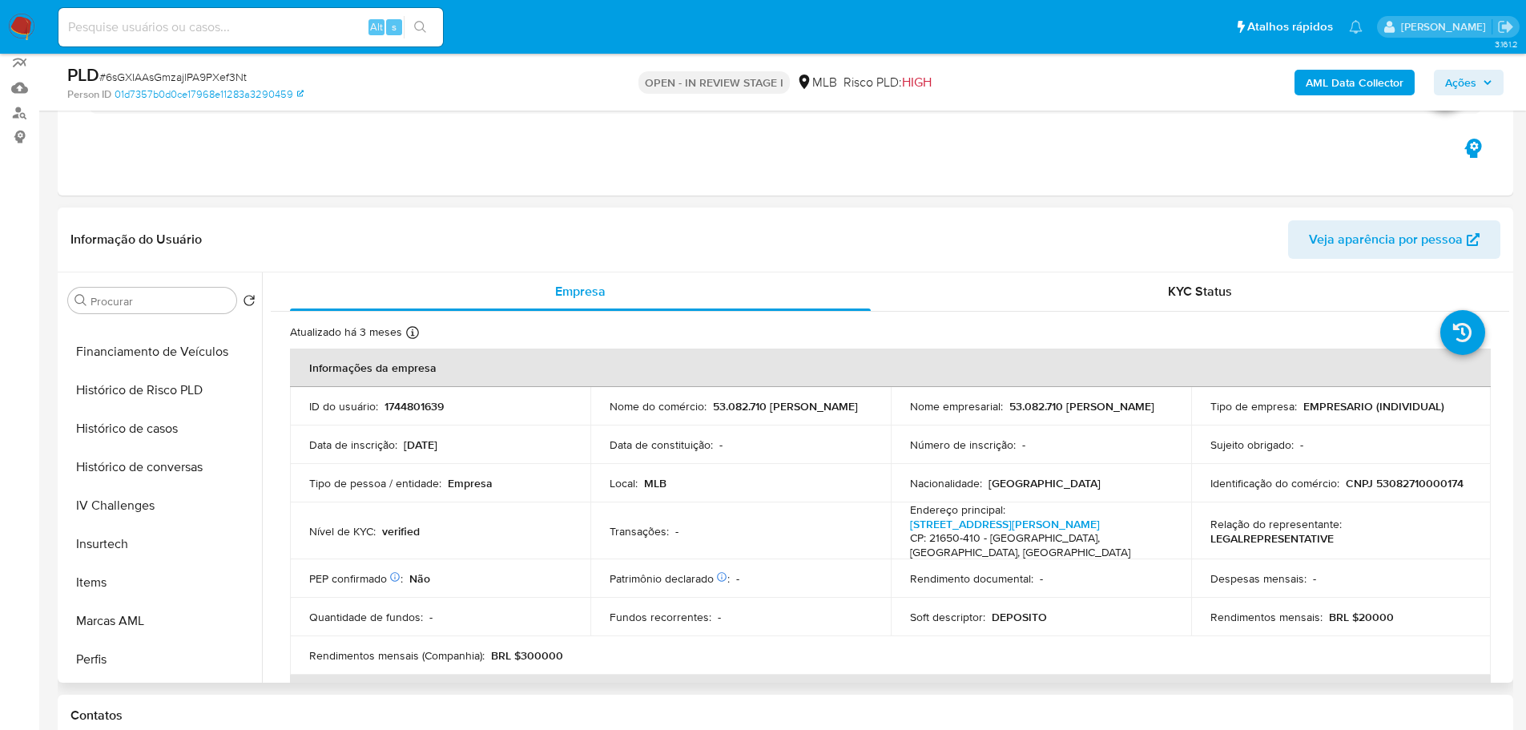
scroll to position [240, 0]
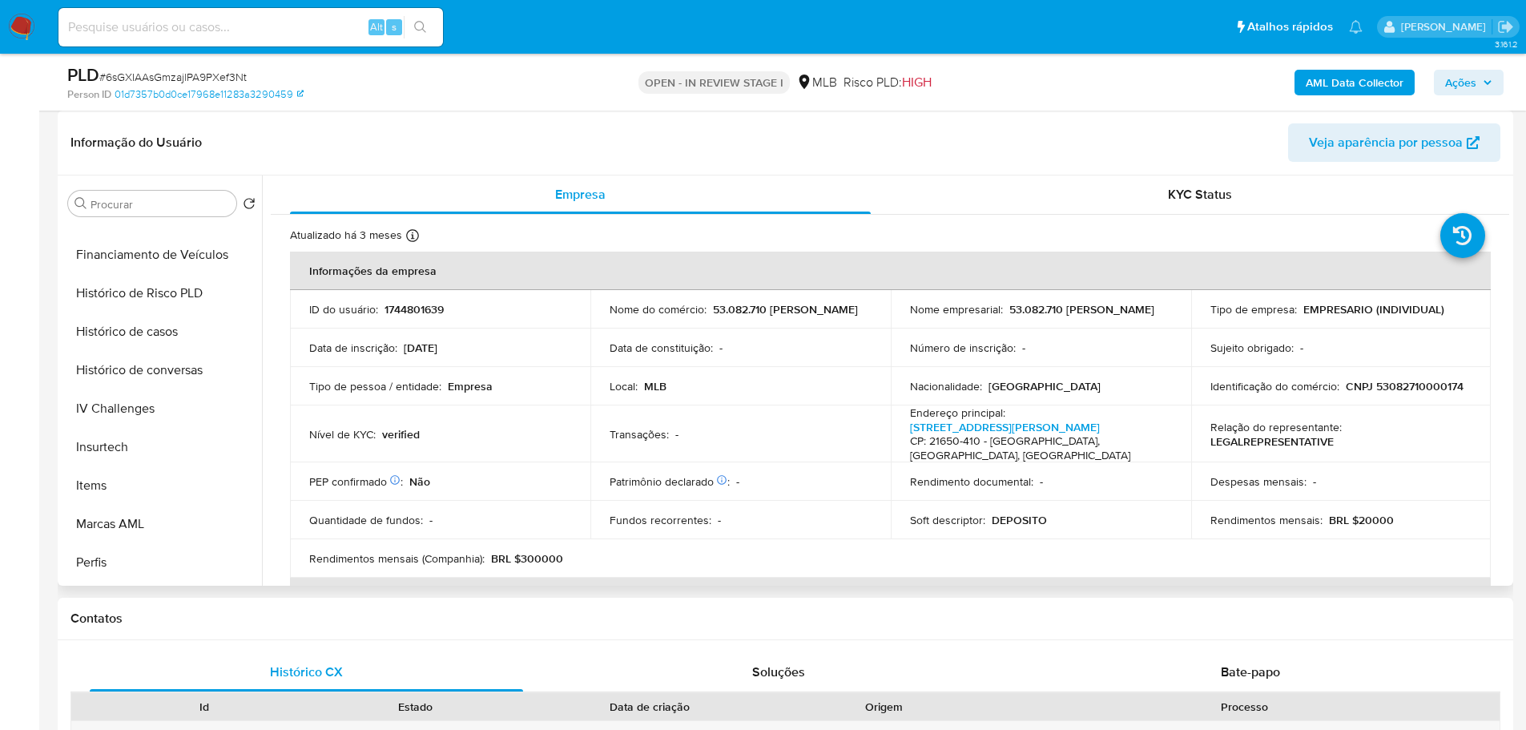
click at [1391, 391] on p "CNPJ 53082710000174" at bounding box center [1405, 386] width 118 height 14
copy p "53082710000174"
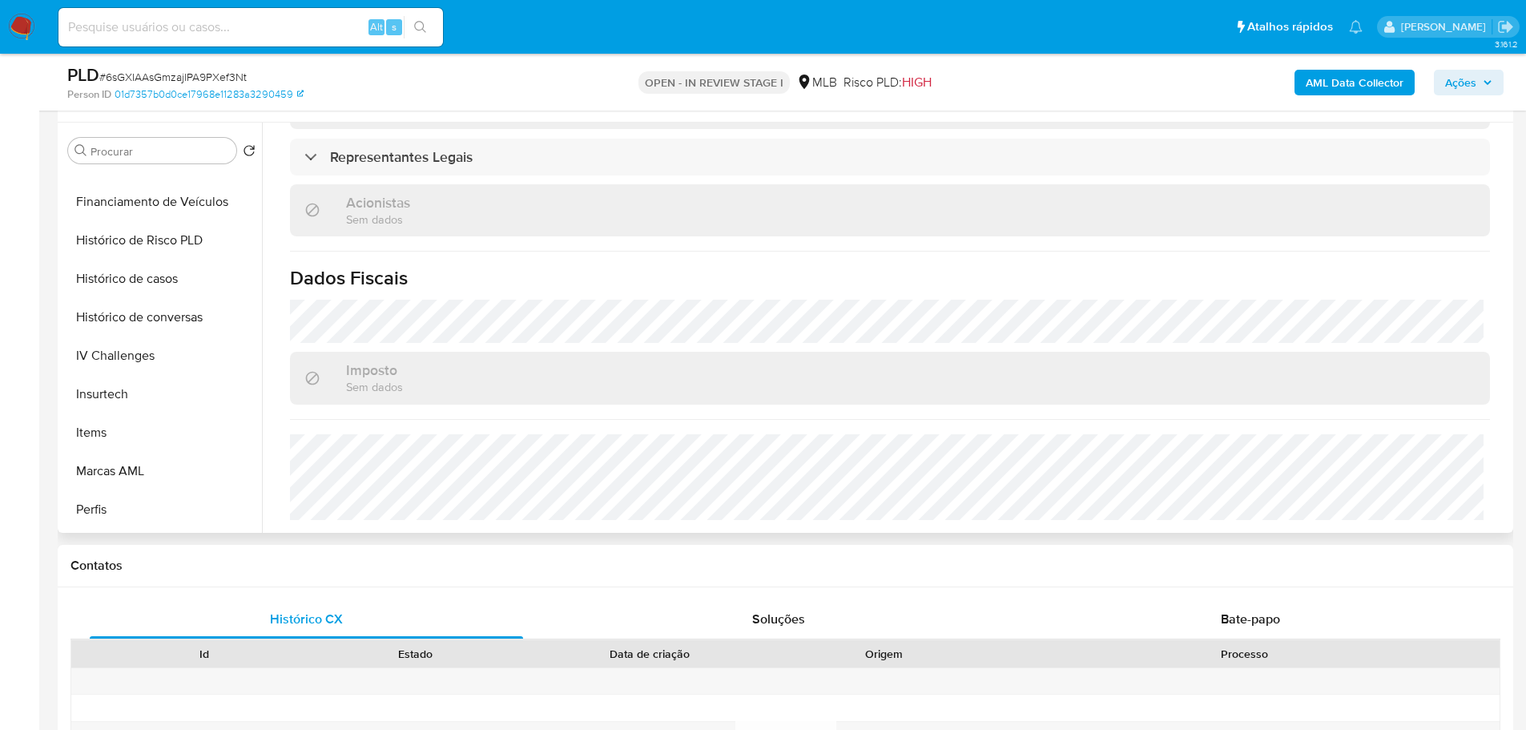
scroll to position [320, 0]
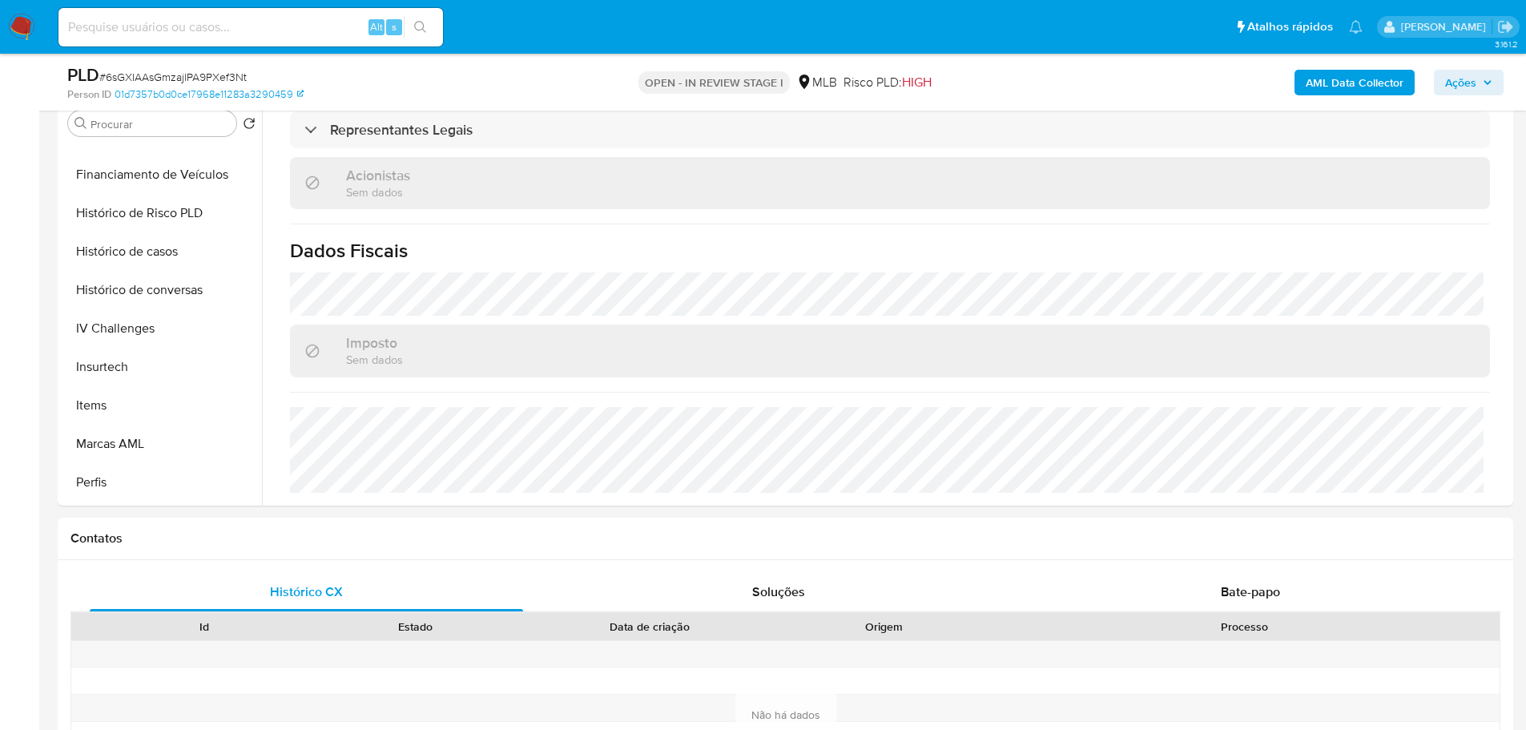
click at [1477, 85] on span "Ações" at bounding box center [1468, 82] width 47 height 22
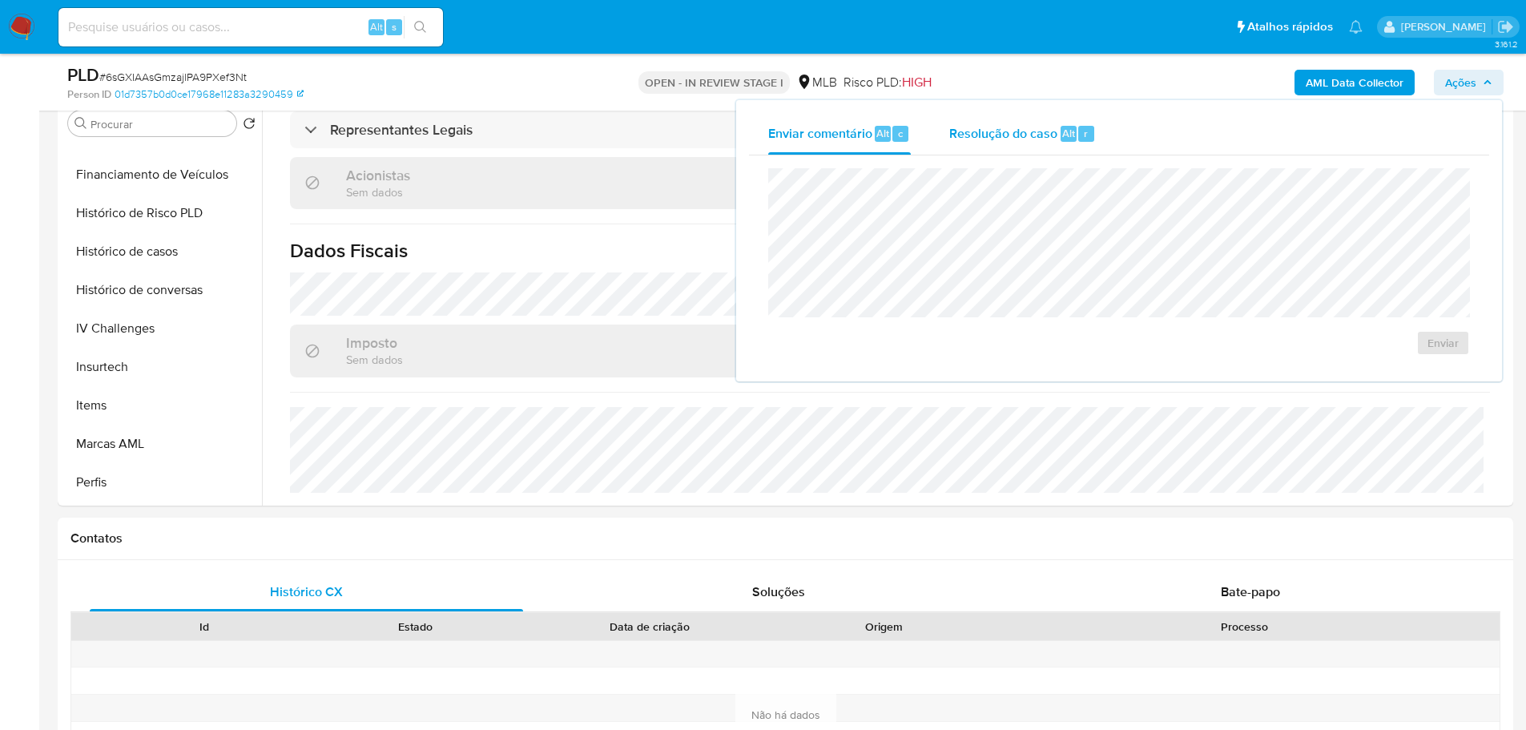
click at [1034, 125] on span "Resolução do caso" at bounding box center [1003, 132] width 108 height 18
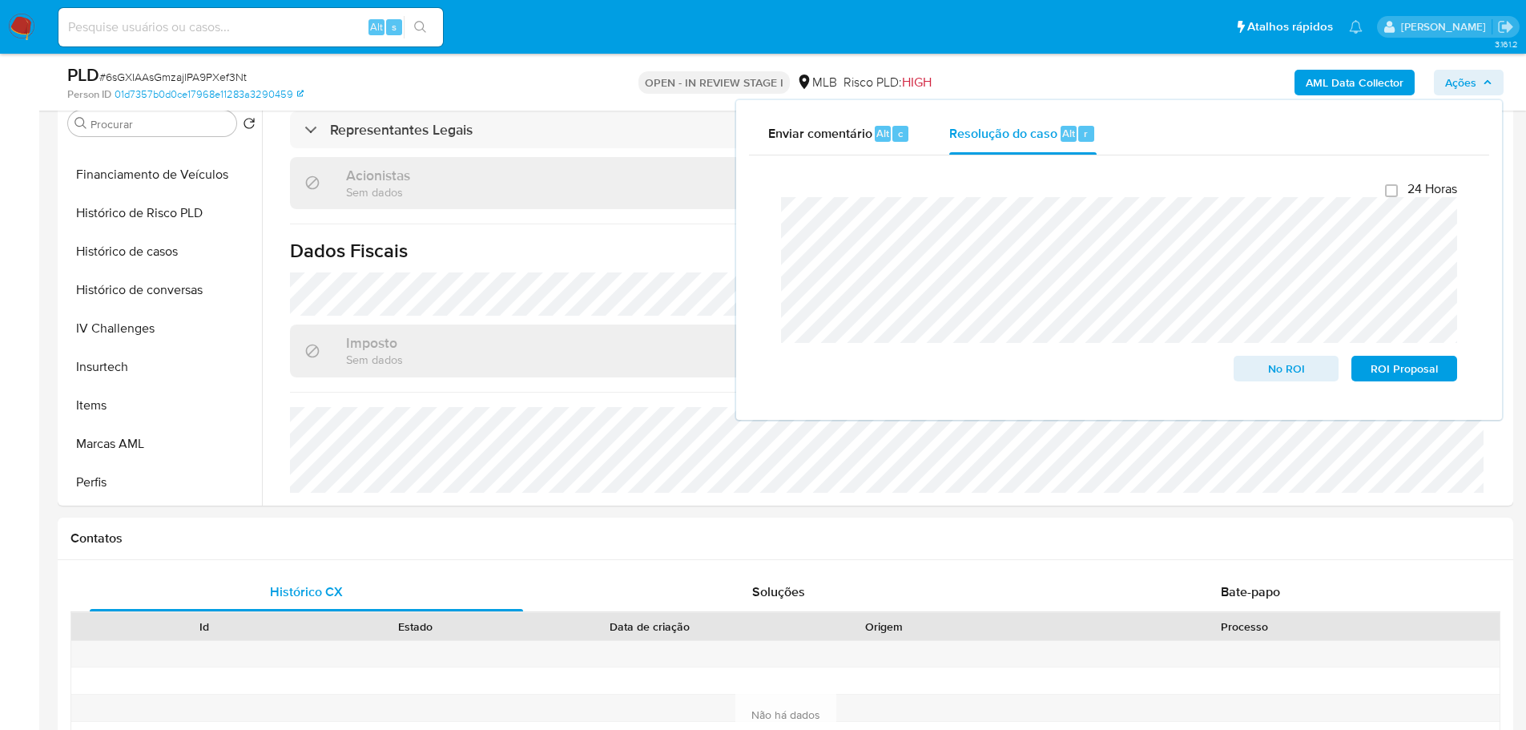
click at [1375, 79] on b "AML Data Collector" at bounding box center [1355, 83] width 98 height 26
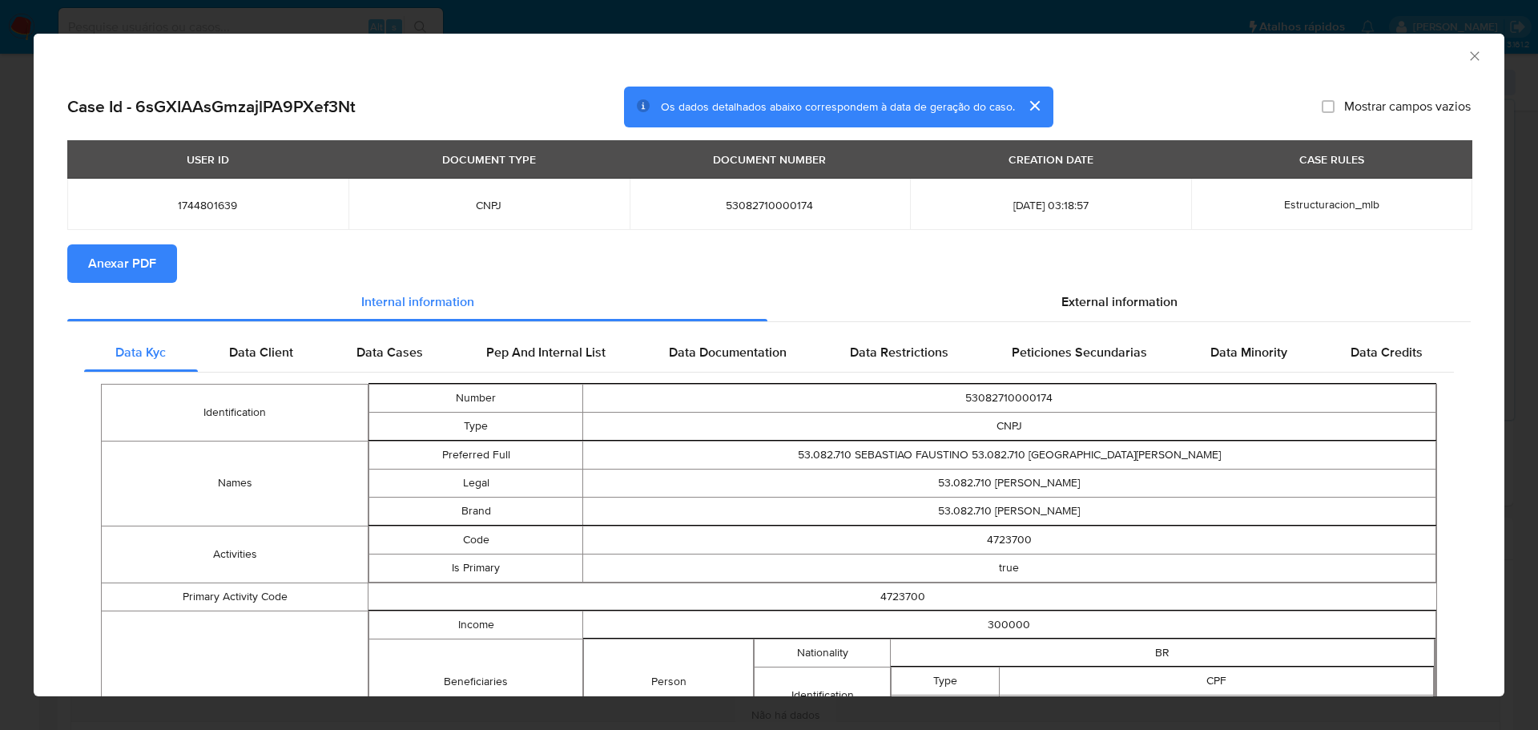
click at [100, 264] on span "Anexar PDF" at bounding box center [122, 263] width 68 height 35
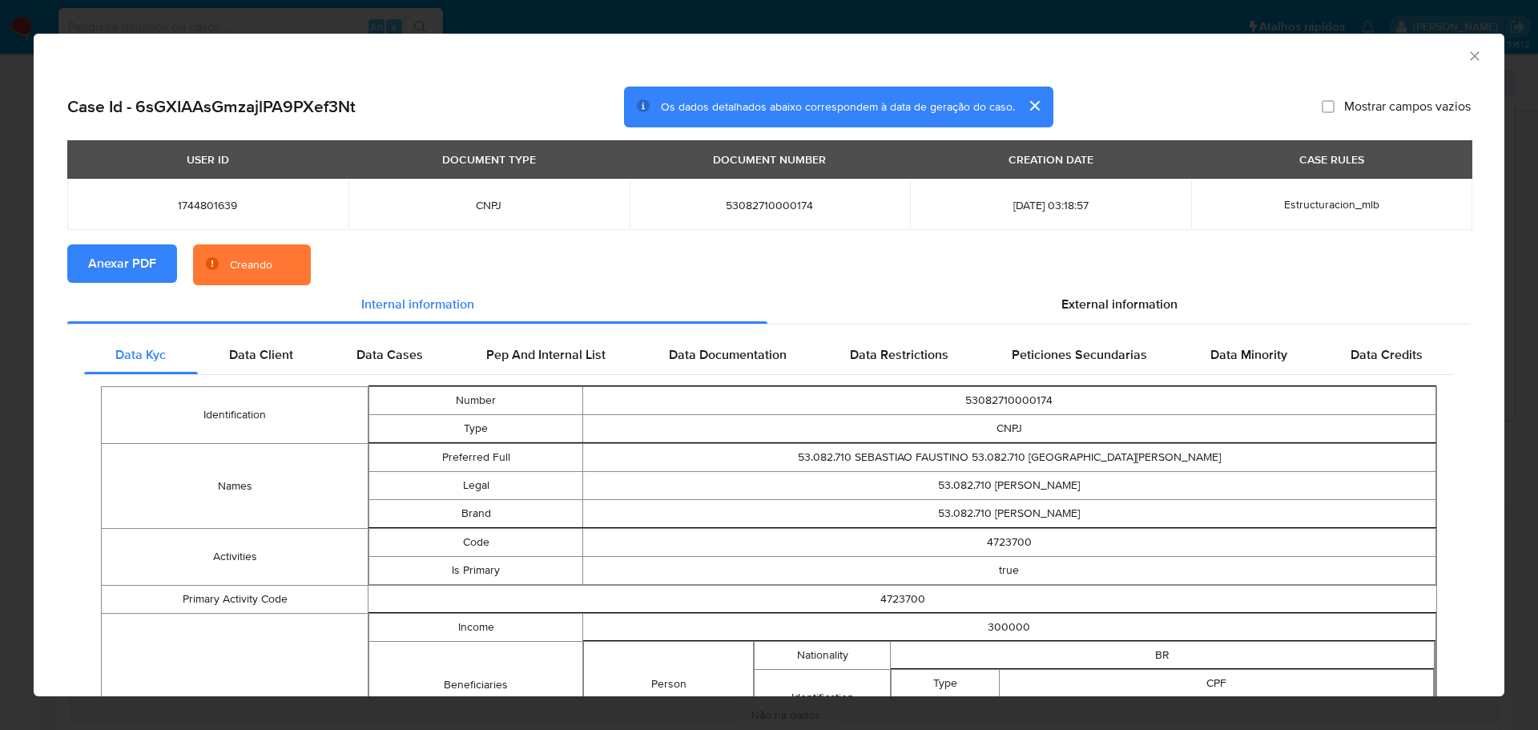
click at [1453, 58] on div "AML Data Collector" at bounding box center [756, 54] width 1422 height 18
click at [1467, 55] on icon "Fechar a janela" at bounding box center [1475, 56] width 16 height 16
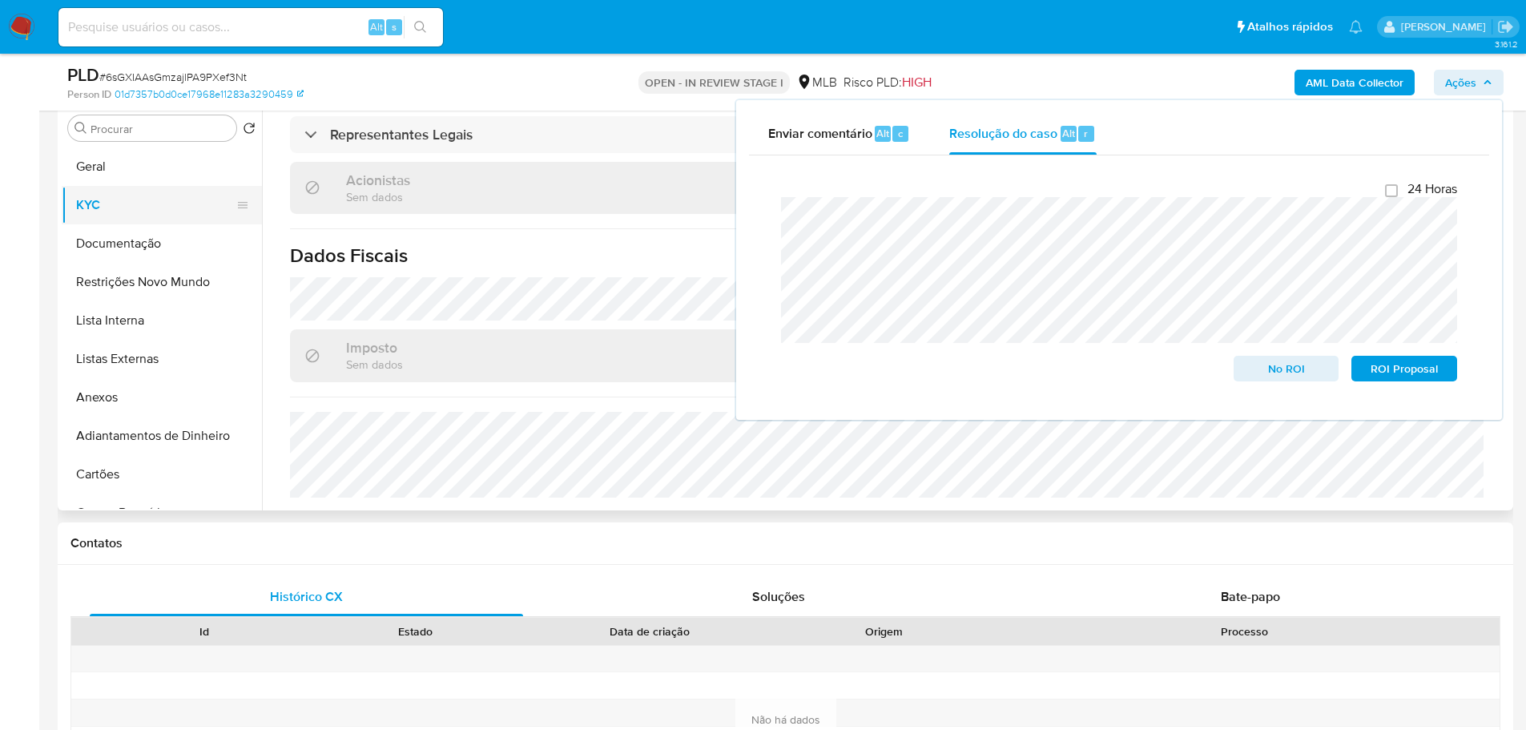
scroll to position [240, 0]
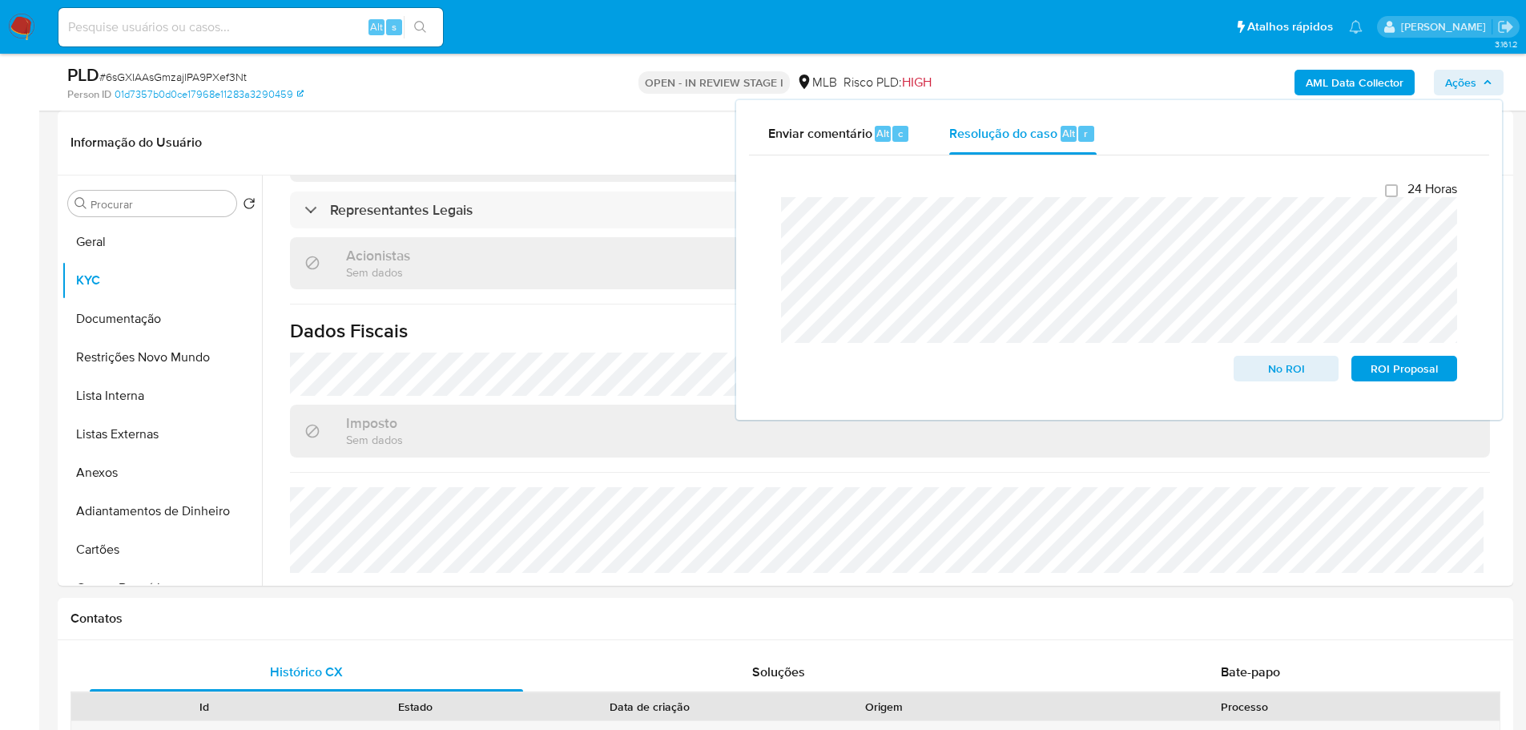
drag, startPoint x: 125, startPoint y: 240, endPoint x: 50, endPoint y: 264, distance: 79.3
click at [125, 240] on button "Geral" at bounding box center [162, 242] width 200 height 38
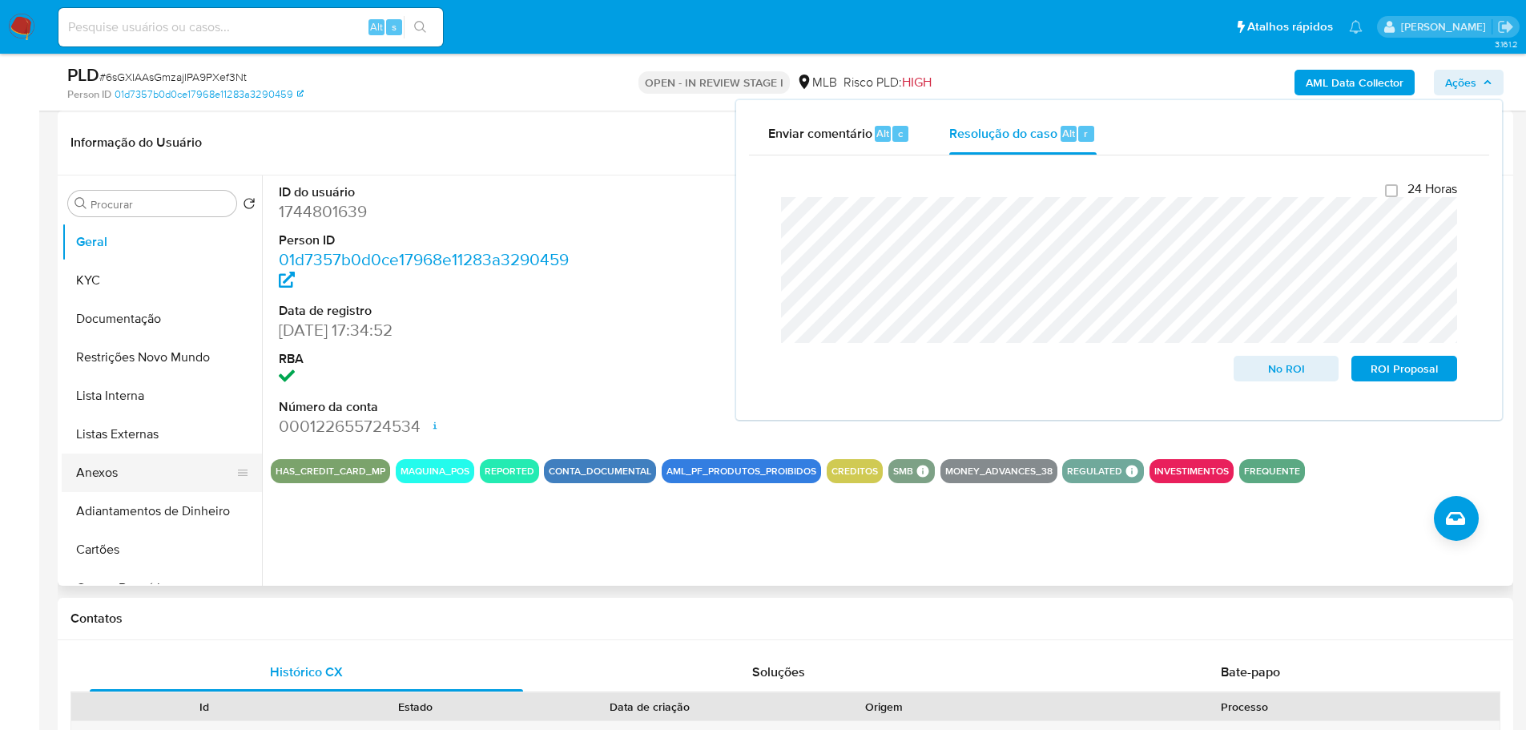
click at [99, 476] on button "Anexos" at bounding box center [155, 472] width 187 height 38
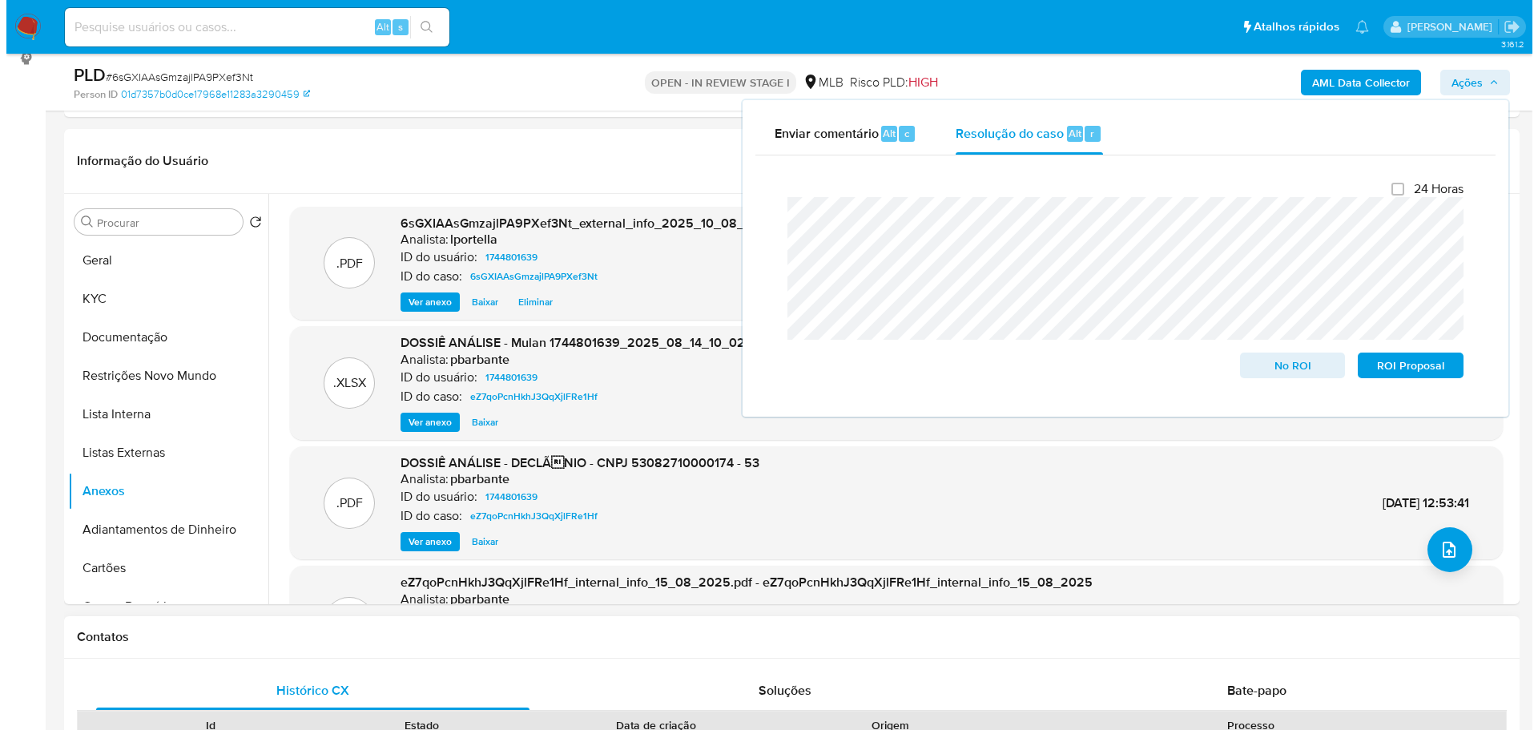
scroll to position [160, 0]
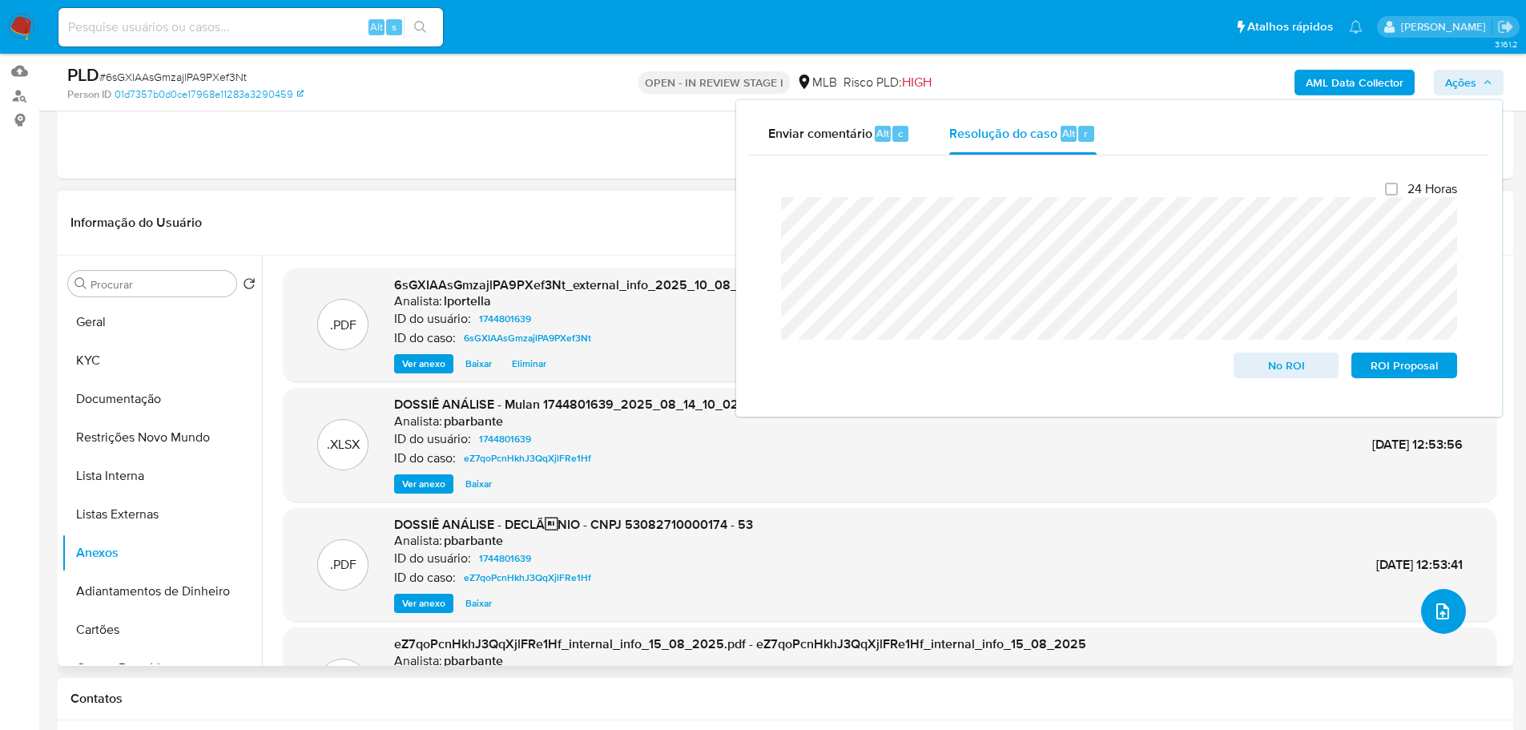
click at [1423, 614] on button "upload-file" at bounding box center [1443, 611] width 45 height 45
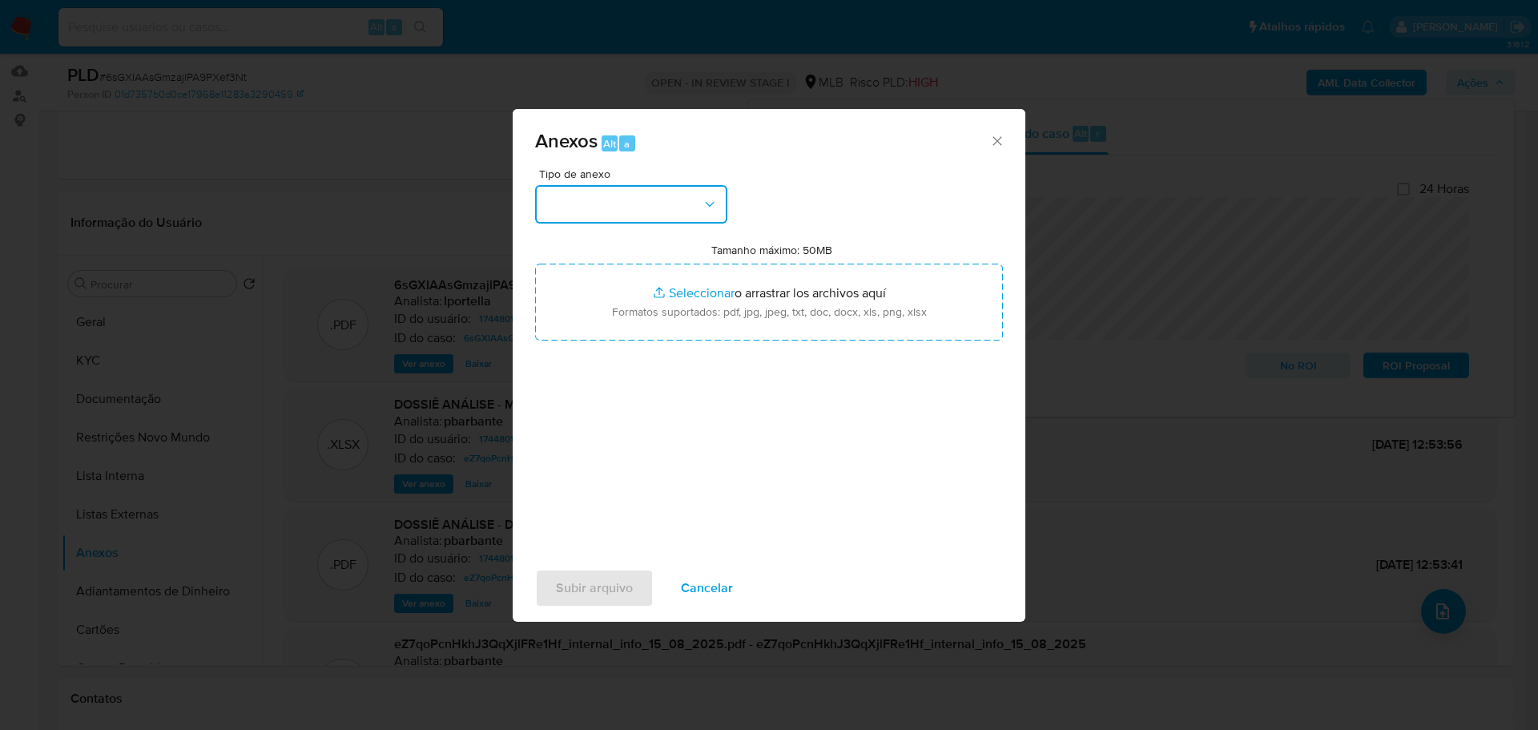
click at [596, 211] on button "button" at bounding box center [631, 204] width 192 height 38
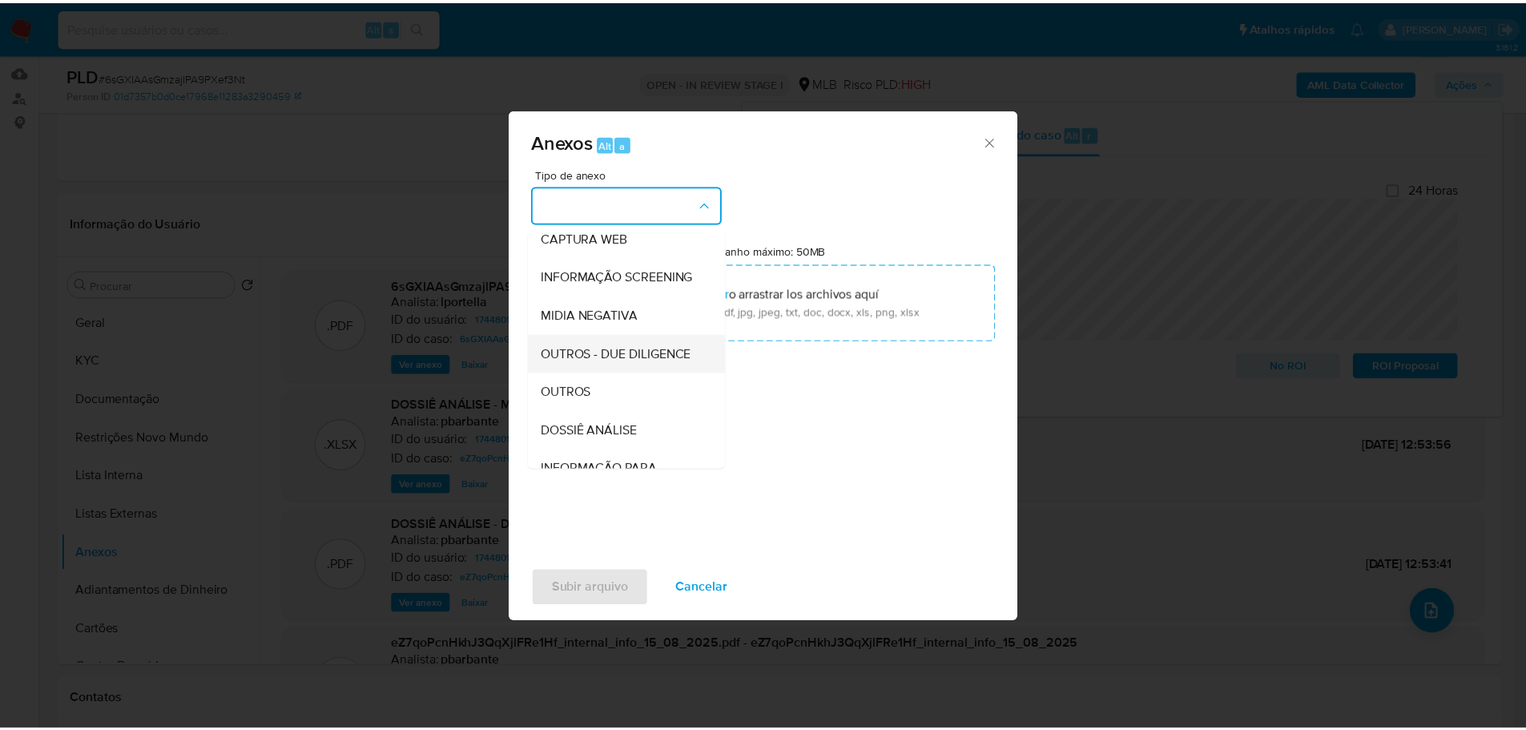
scroll to position [247, 0]
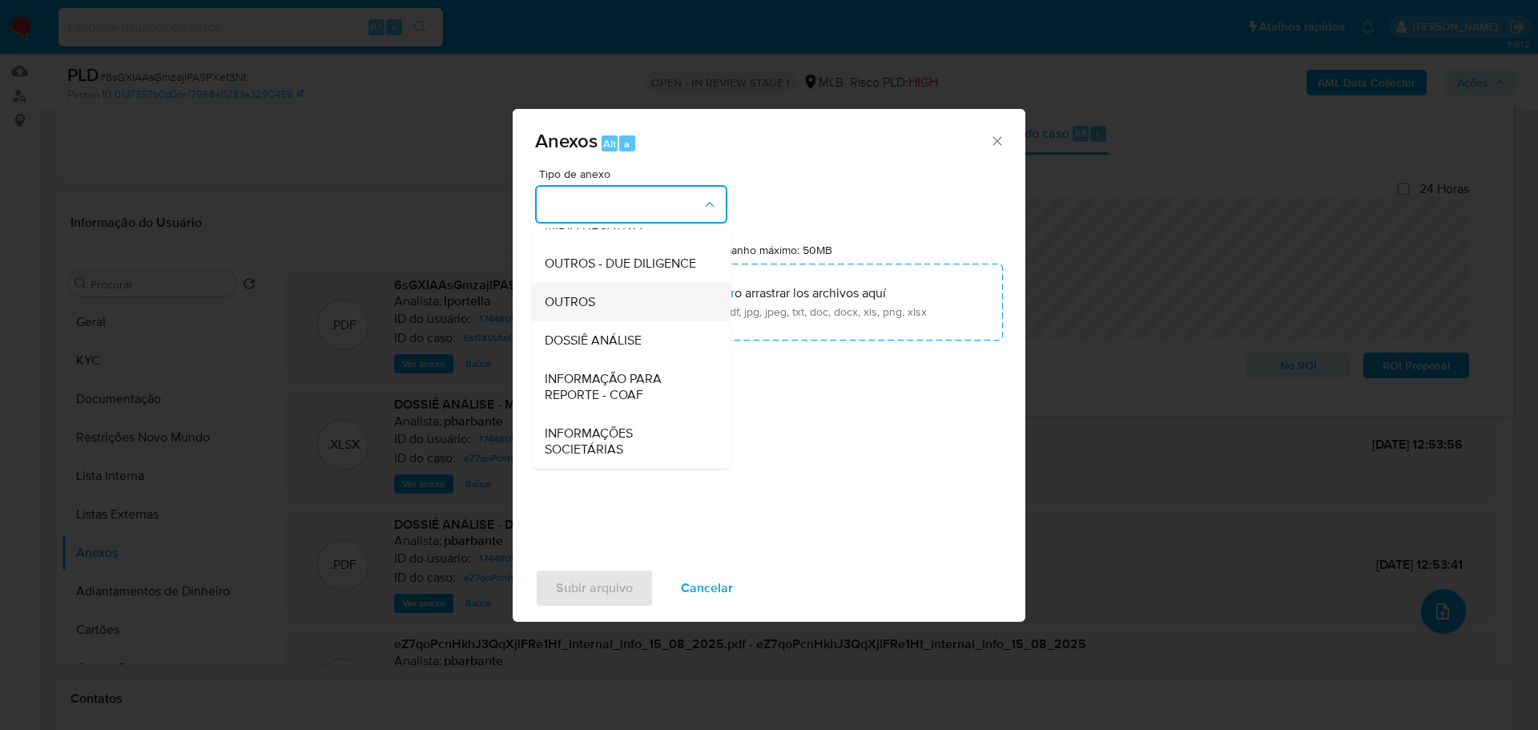
click at [593, 289] on div "OUTROS" at bounding box center [626, 302] width 163 height 38
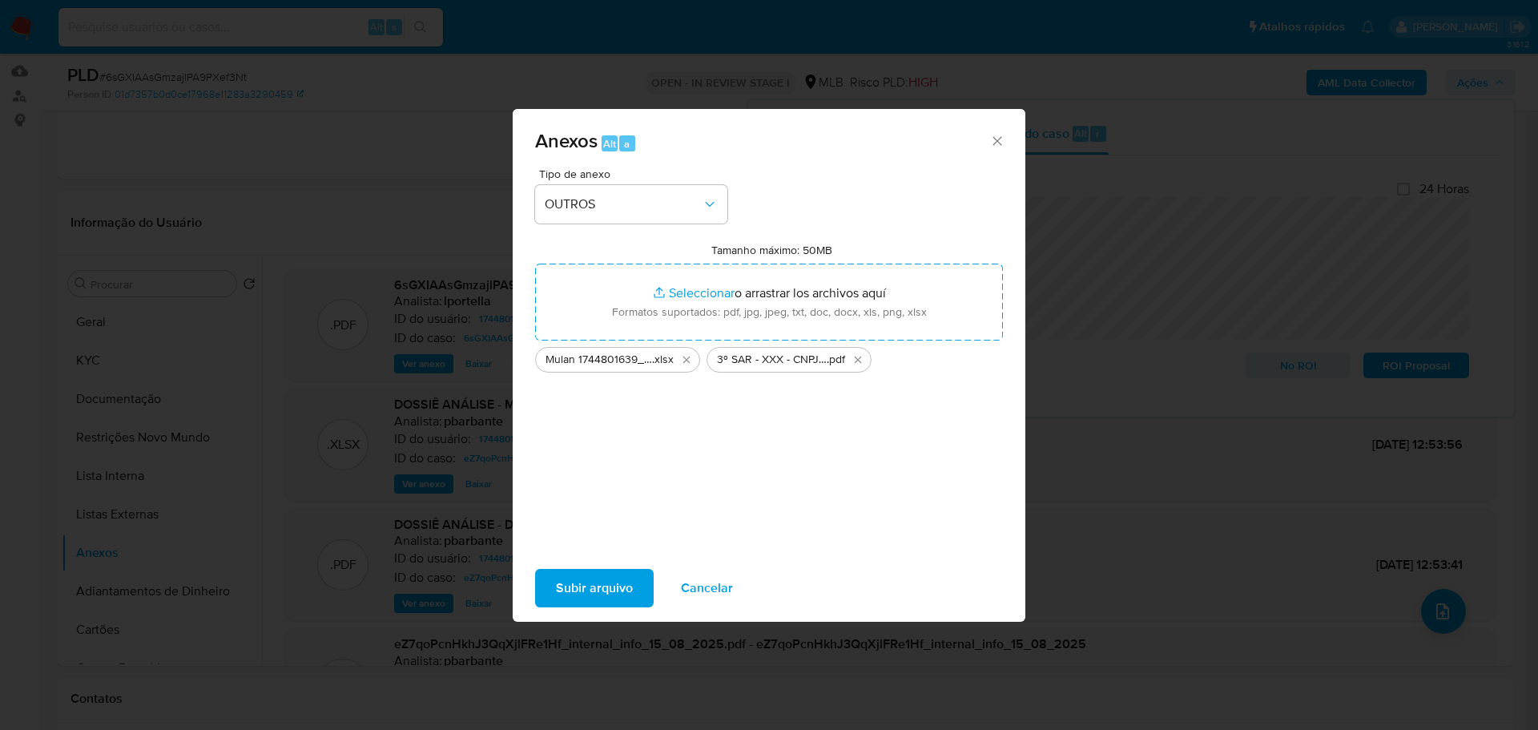
click at [586, 594] on span "Subir arquivo" at bounding box center [594, 587] width 77 height 35
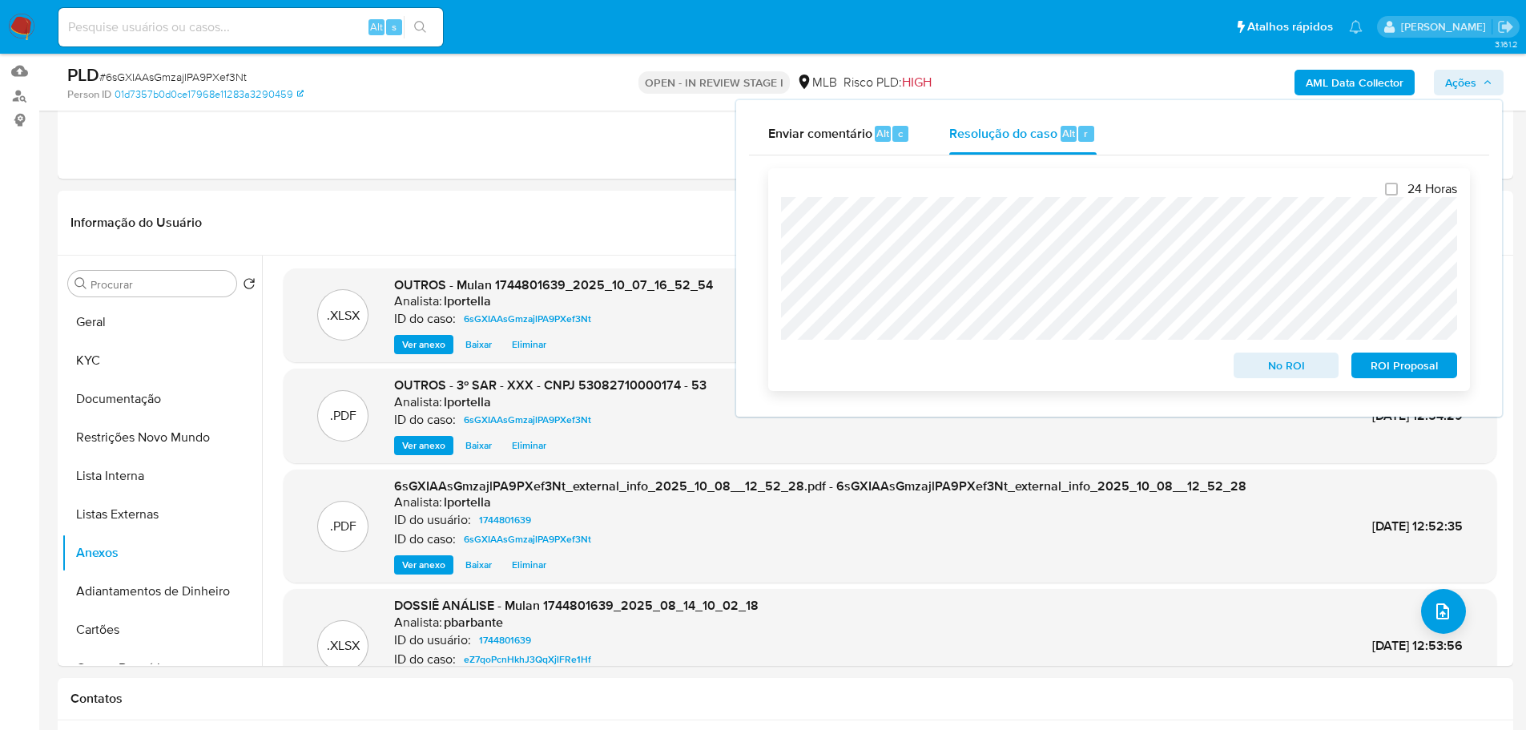
click at [1428, 372] on span "ROI Proposal" at bounding box center [1404, 365] width 83 height 22
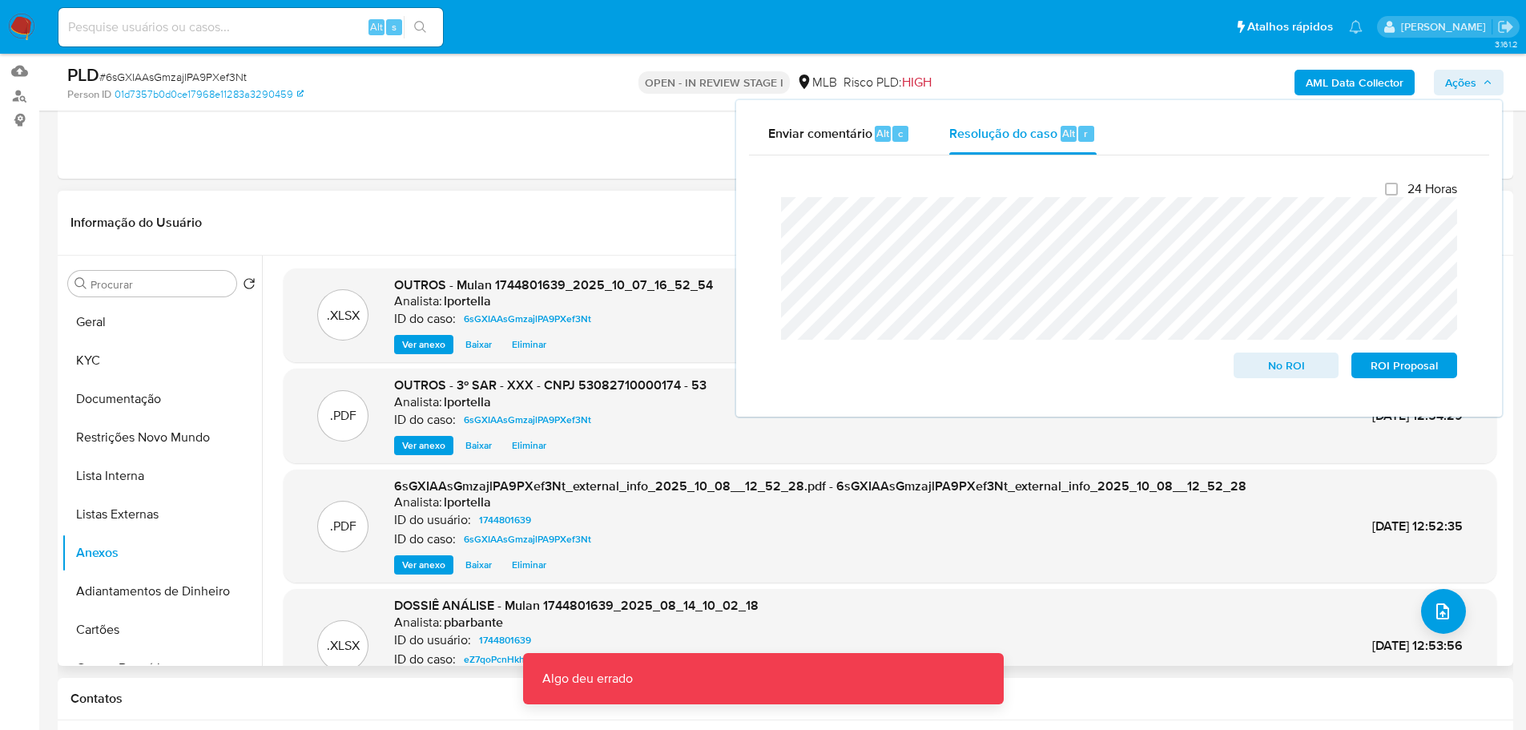
click at [653, 227] on header "Informação do Usuário Veja aparência por pessoa" at bounding box center [785, 222] width 1430 height 38
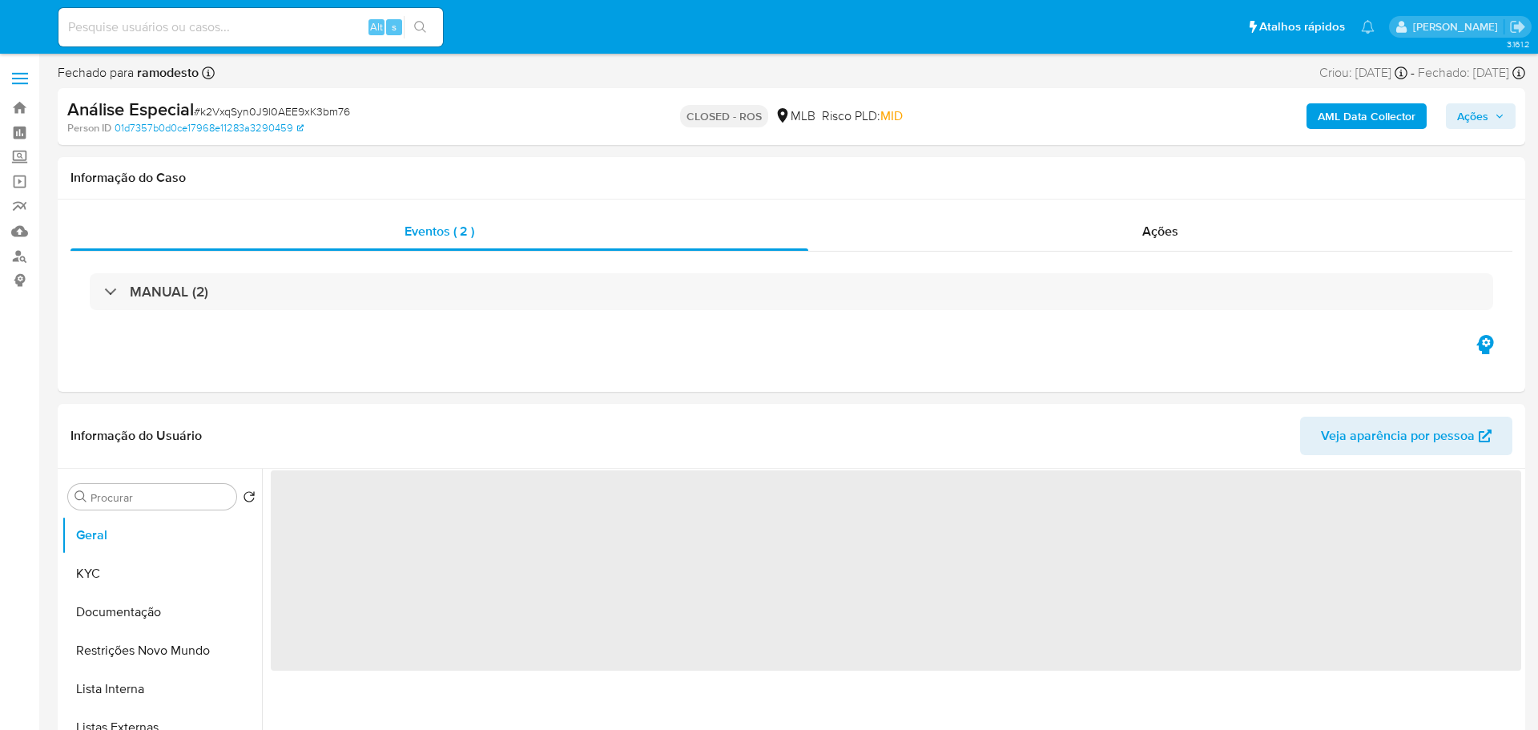
select select "10"
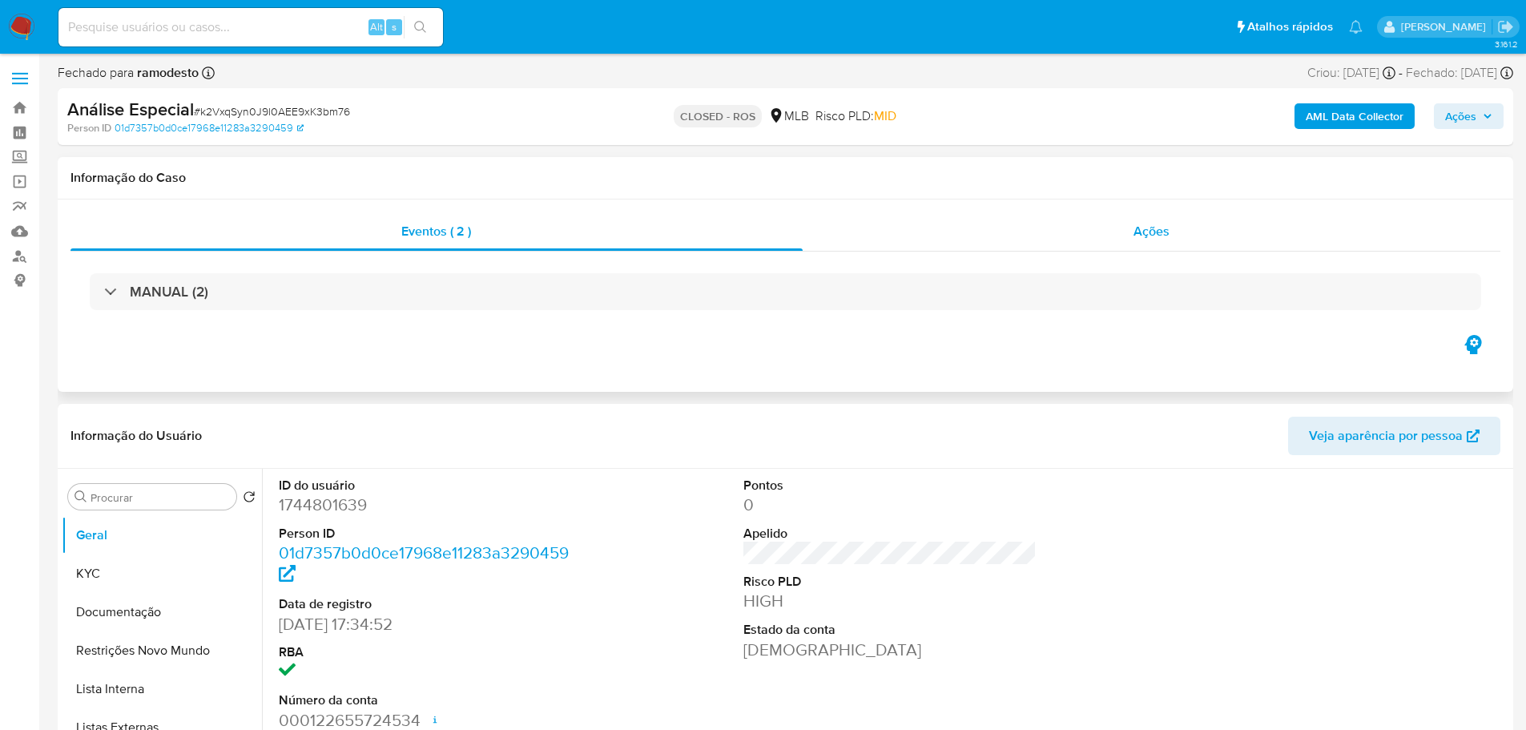
click at [1183, 232] on div "Ações" at bounding box center [1152, 231] width 699 height 38
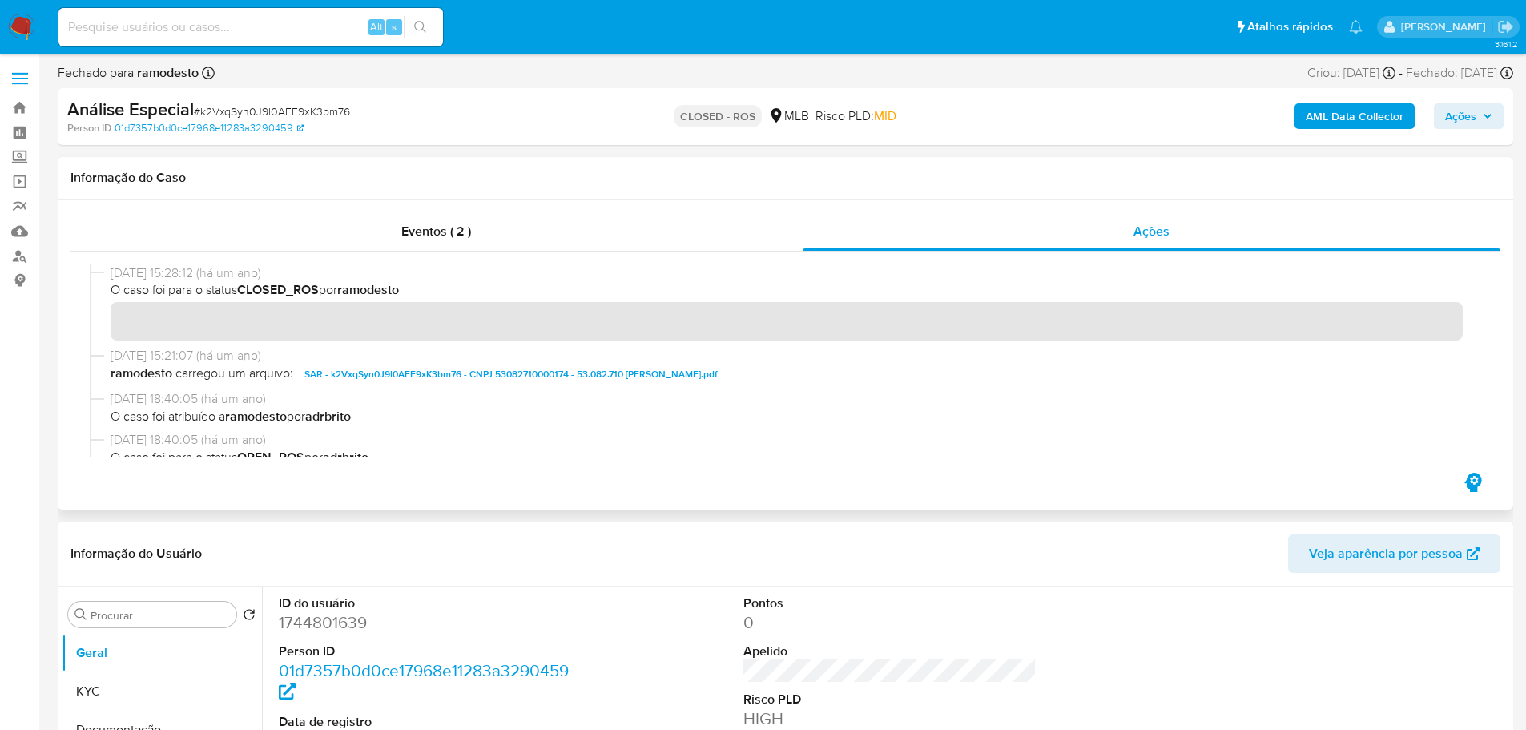
drag, startPoint x: 175, startPoint y: 273, endPoint x: 107, endPoint y: 273, distance: 68.1
click at [107, 273] on div "[DATE] 15:28:12 (há um ano) O caso foi para o status CLOSED_ROS por ramodesto" at bounding box center [785, 305] width 1391 height 83
click at [352, 225] on div "Eventos ( 2 )" at bounding box center [436, 231] width 732 height 38
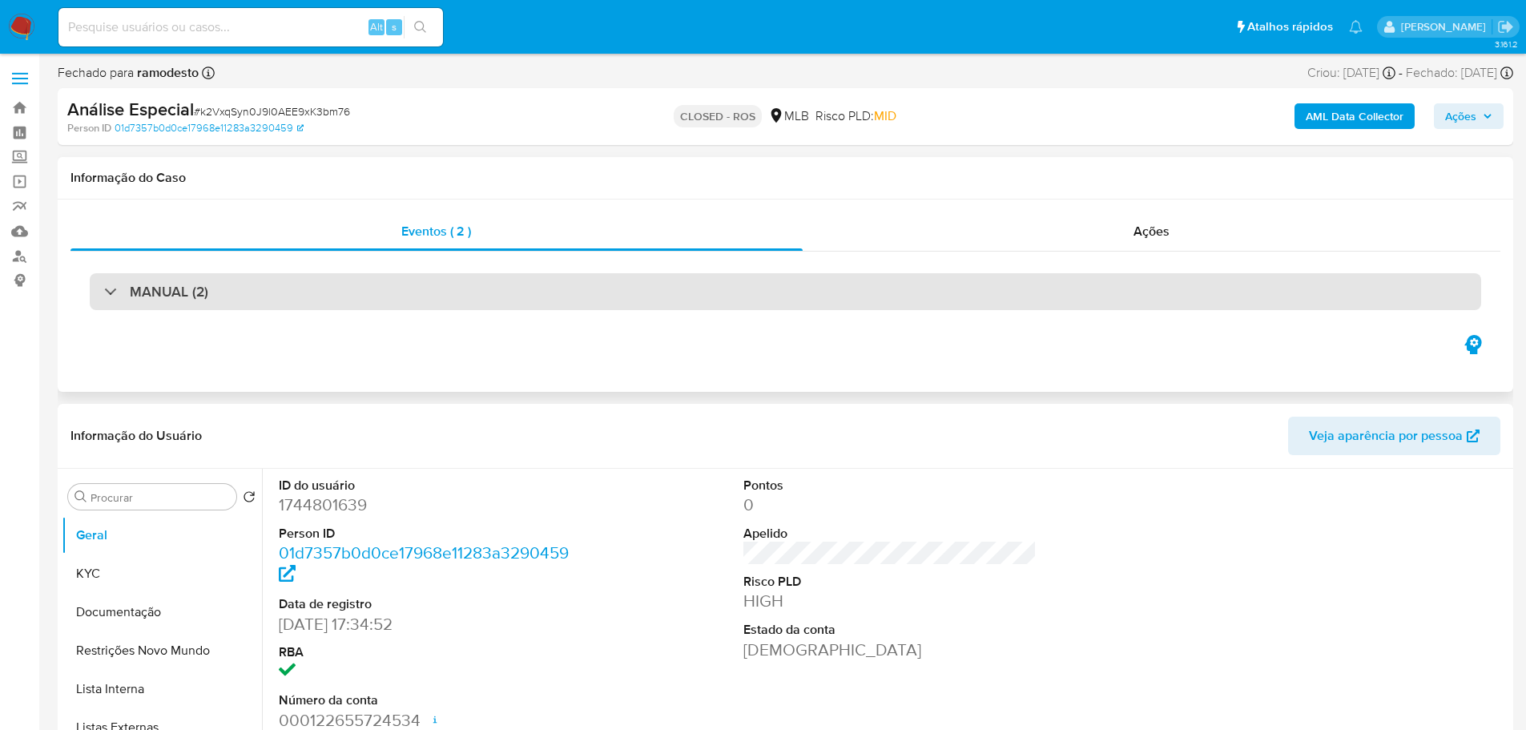
click at [229, 287] on div "MANUAL (2)" at bounding box center [785, 291] width 1391 height 37
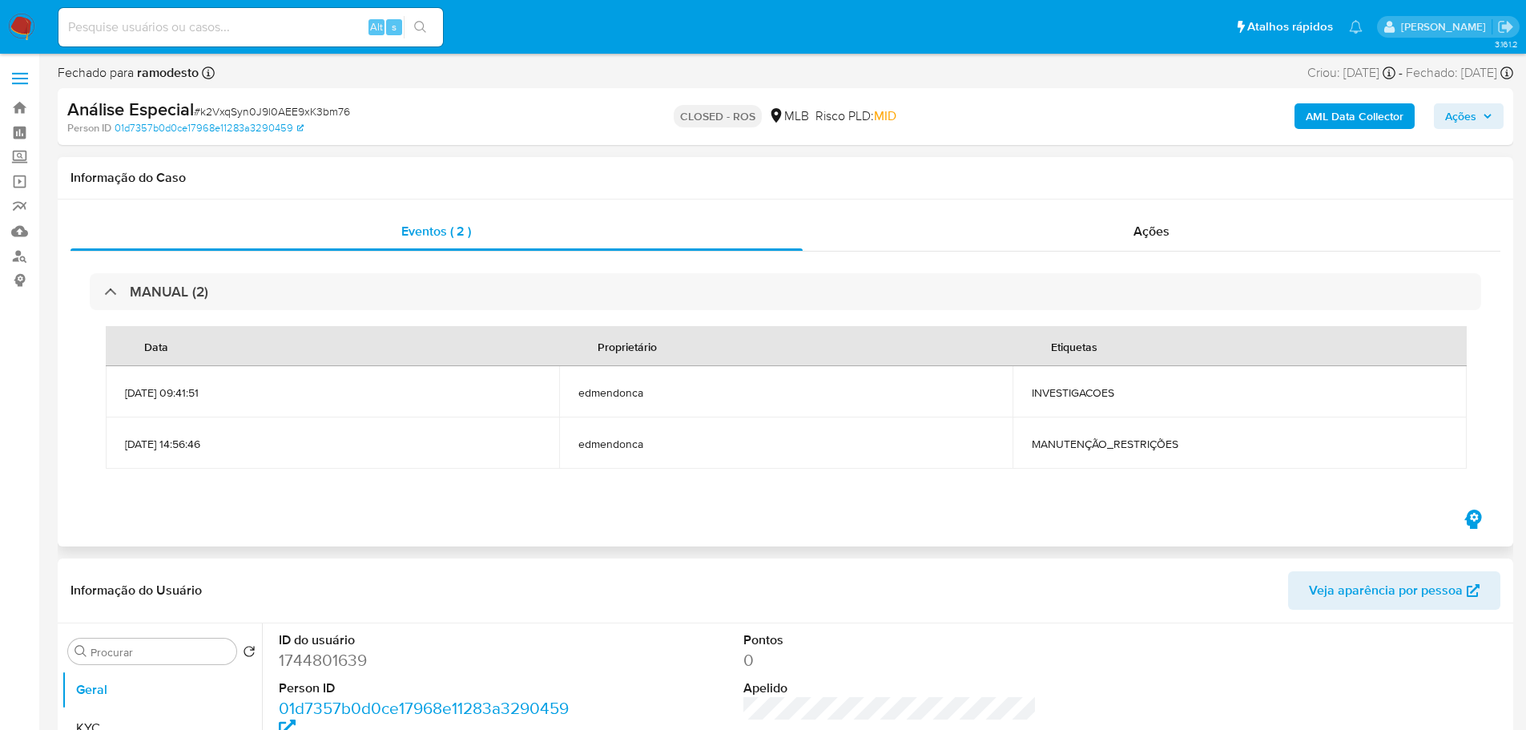
click at [1080, 389] on span "INVESTIGACOES" at bounding box center [1239, 392] width 415 height 14
copy span "INVESTIGACOES"
click at [1114, 446] on span "MANUTENÇÃO_RESTRIÇÕES" at bounding box center [1239, 444] width 415 height 14
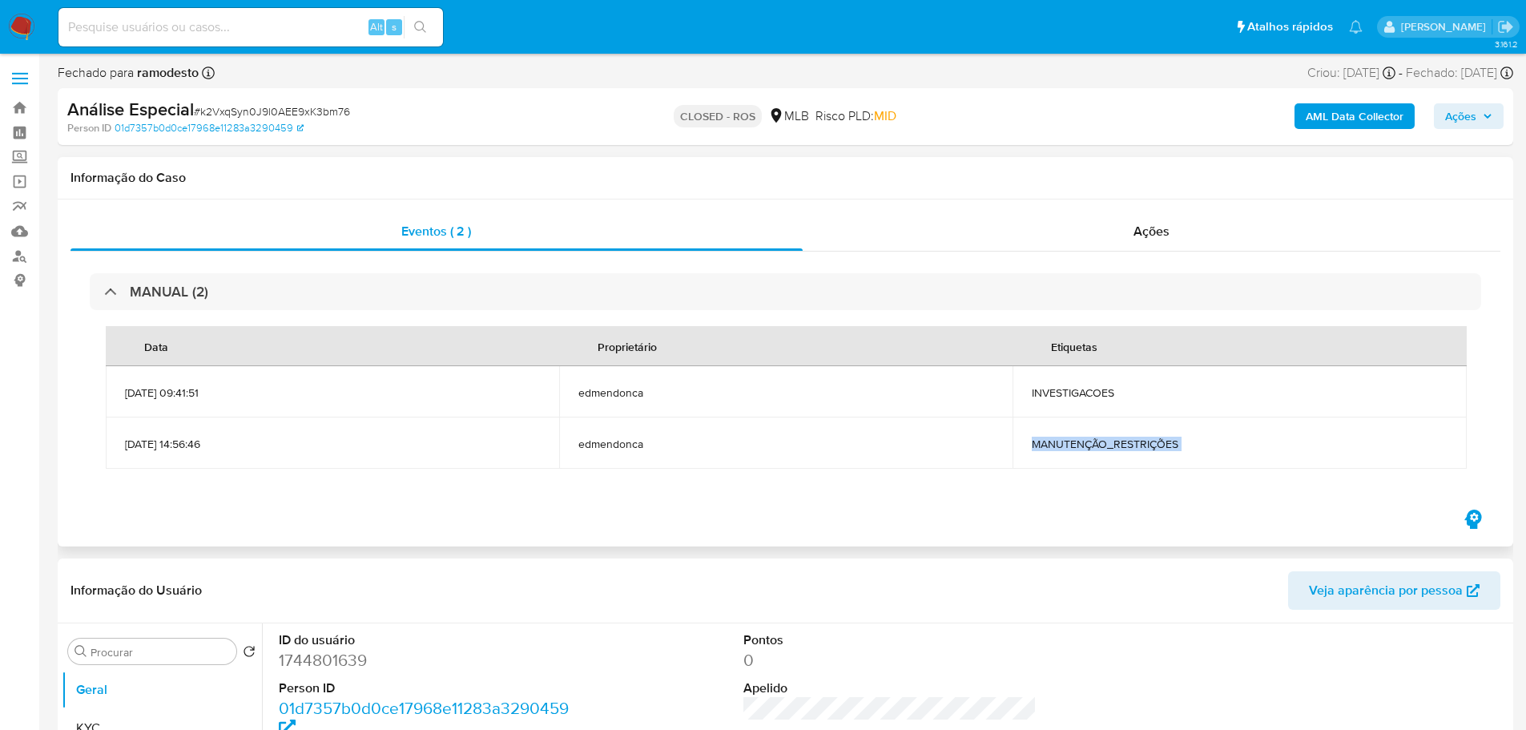
click at [1114, 446] on span "MANUTENÇÃO_RESTRIÇÕES" at bounding box center [1239, 444] width 415 height 14
copy div "MANUTENÇÃO_RESTRIÇÕES"
click at [220, 112] on span "# k2VxqSyn0J9l0AEE9xK3bm76" at bounding box center [272, 111] width 156 height 16
copy span "k2VxqSyn0J9l0AEE9xK3bm76"
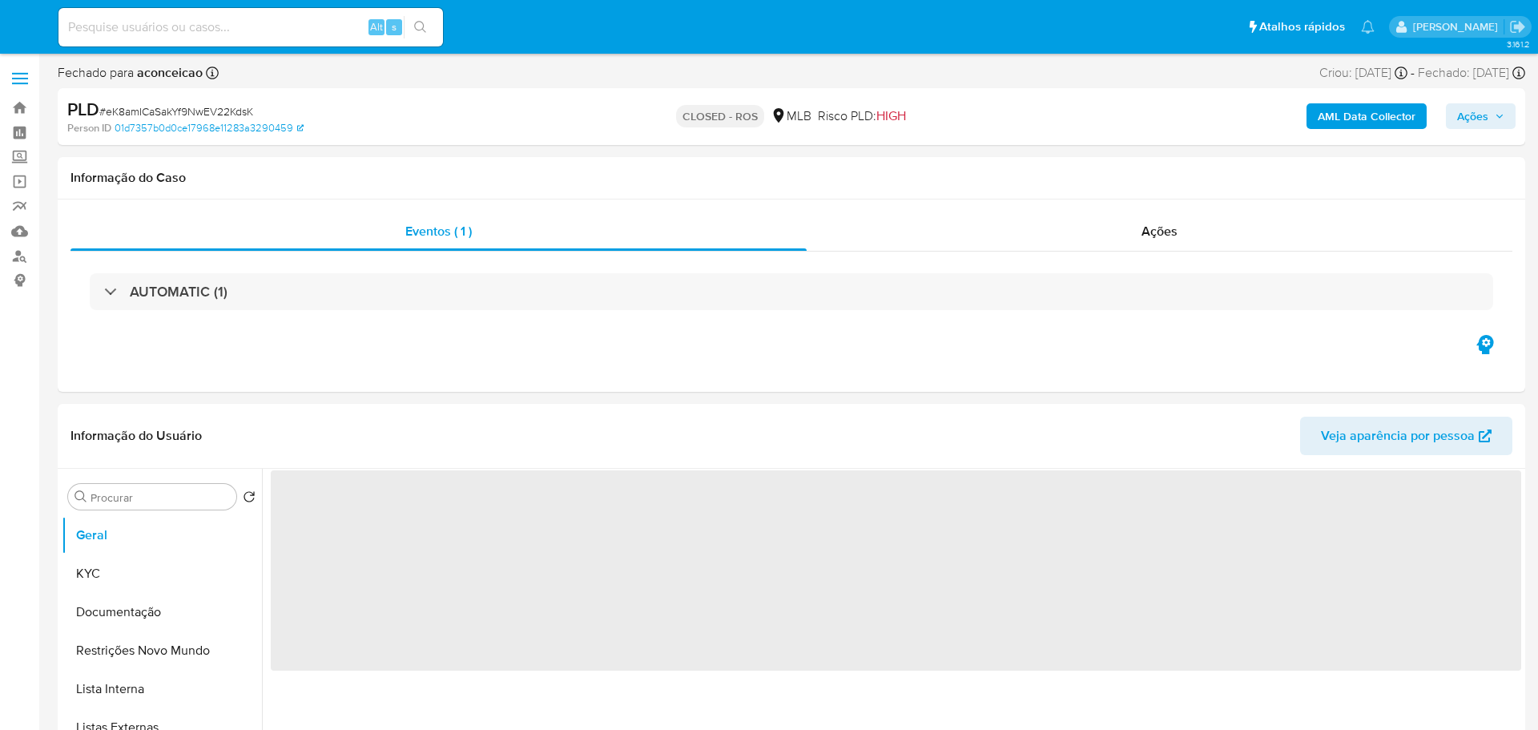
select select "10"
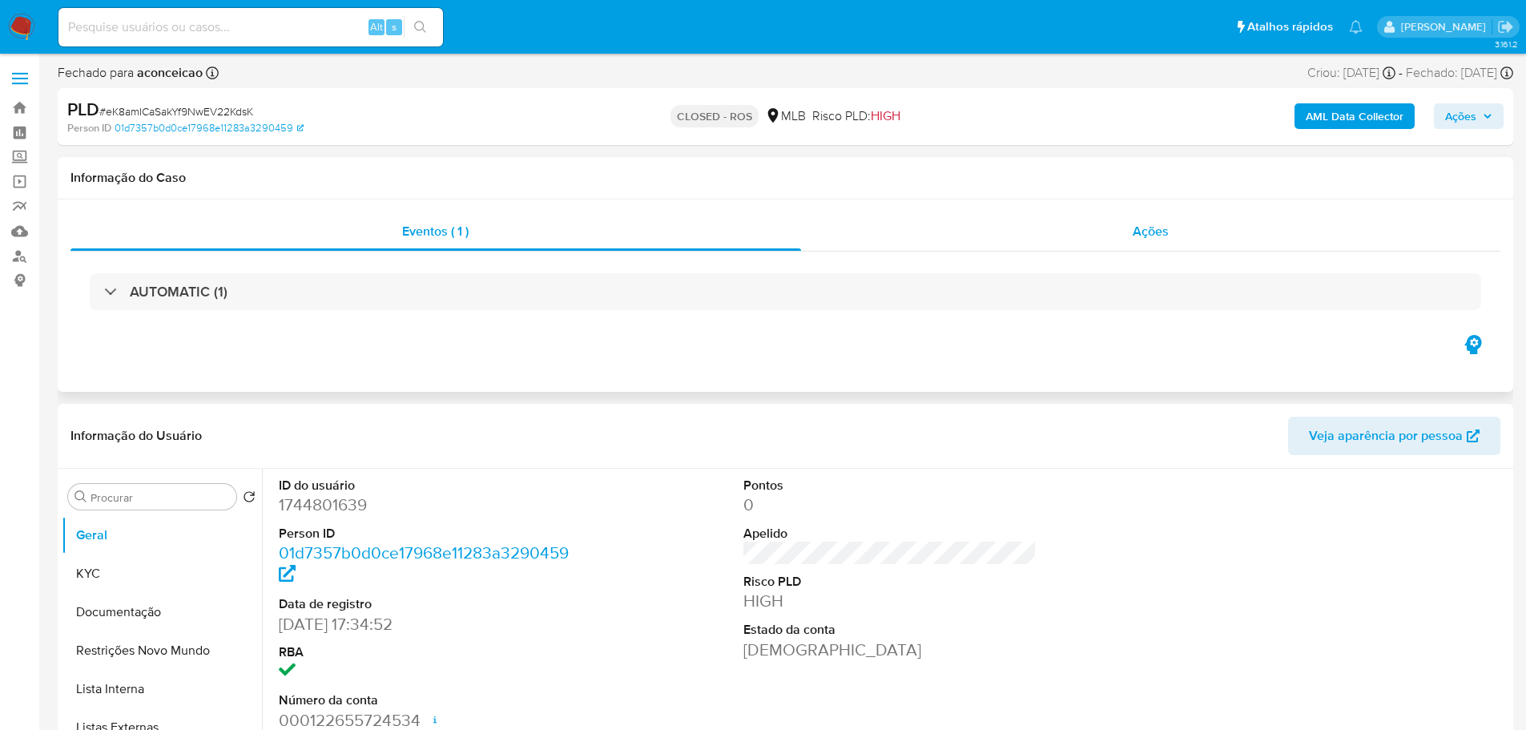
click at [1151, 233] on span "Ações" at bounding box center [1151, 231] width 36 height 18
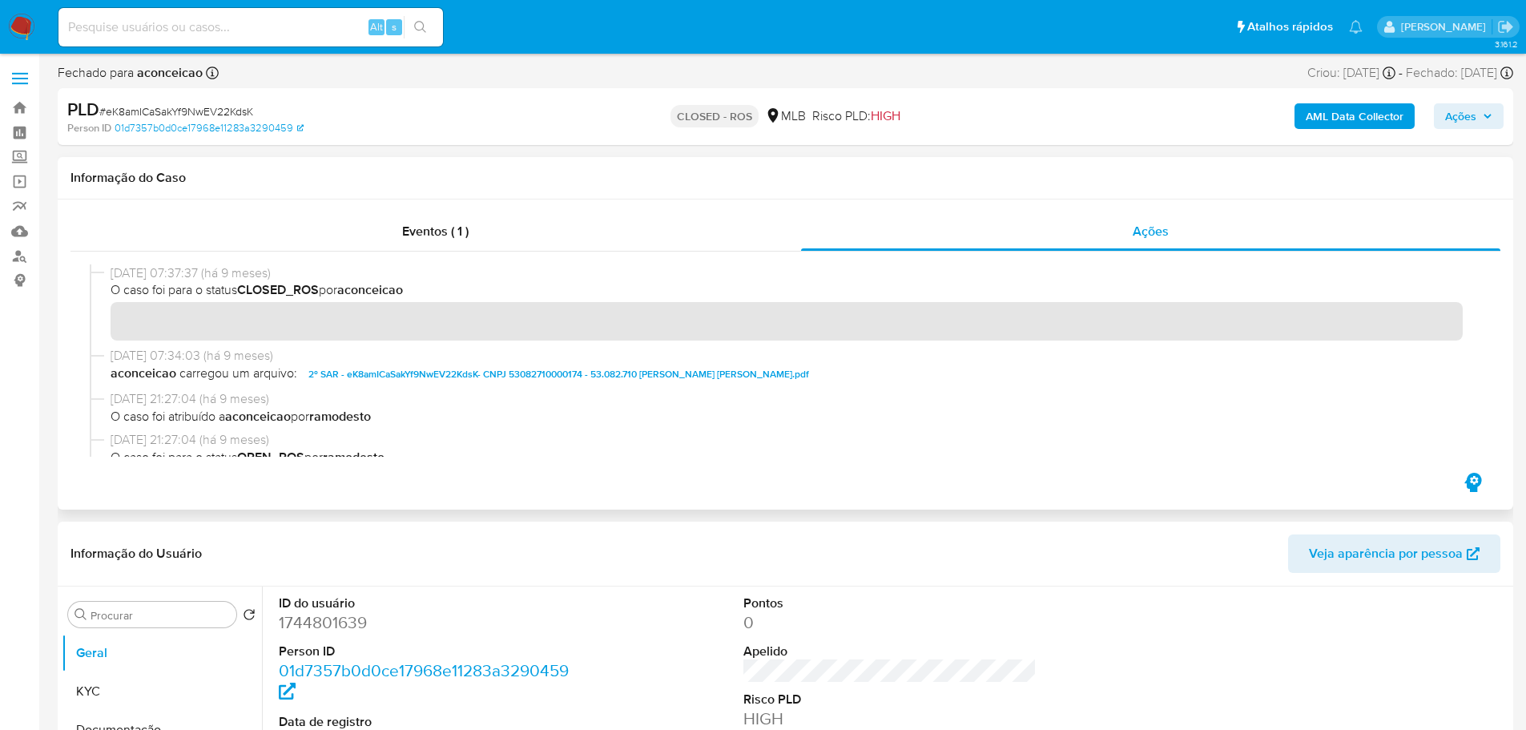
drag, startPoint x: 176, startPoint y: 275, endPoint x: 111, endPoint y: 276, distance: 64.9
click at [111, 276] on span "[DATE] 07:37:37 (há 9 meses)" at bounding box center [793, 273] width 1364 height 18
click at [413, 234] on span "Eventos ( 1 )" at bounding box center [435, 231] width 66 height 18
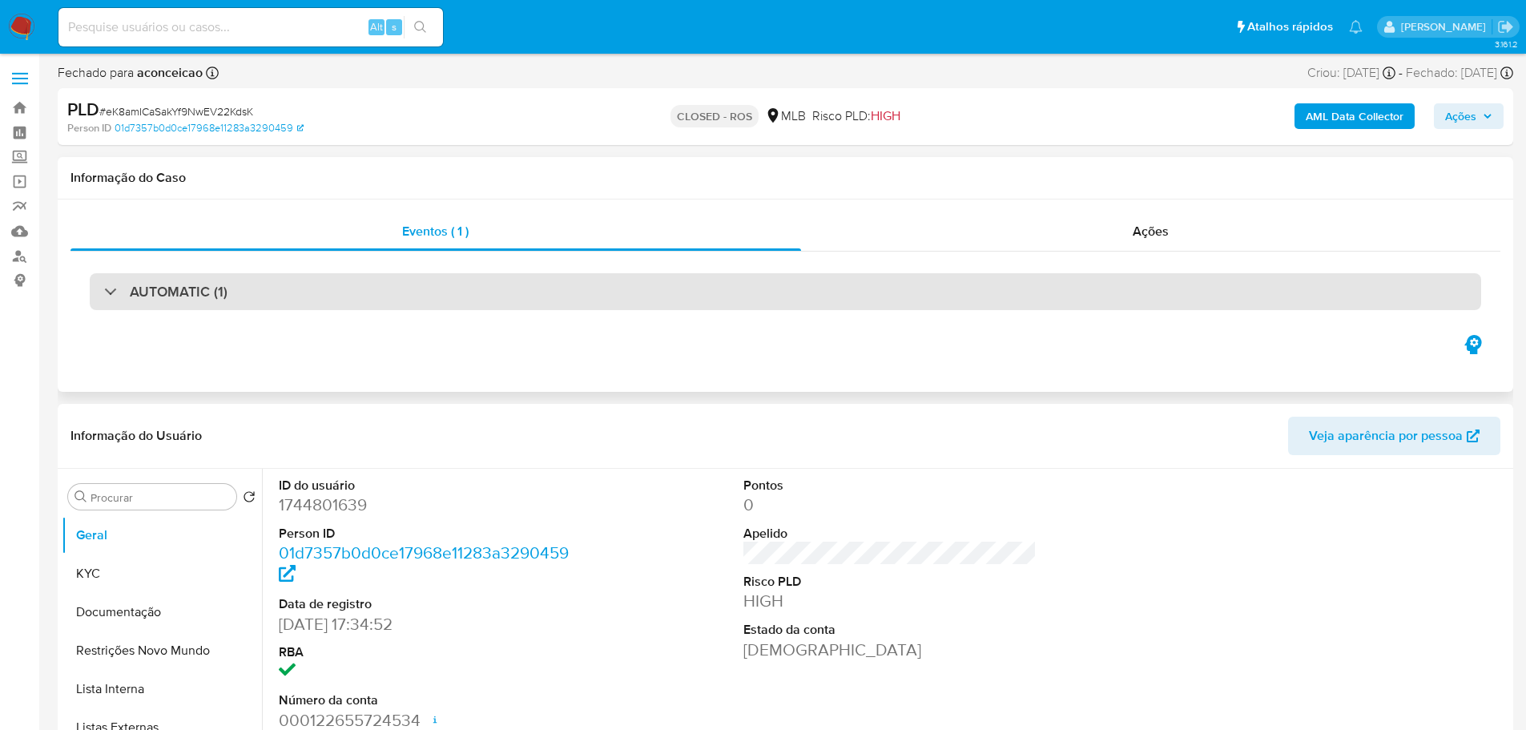
click at [180, 289] on h3 "AUTOMATIC (1)" at bounding box center [179, 292] width 98 height 18
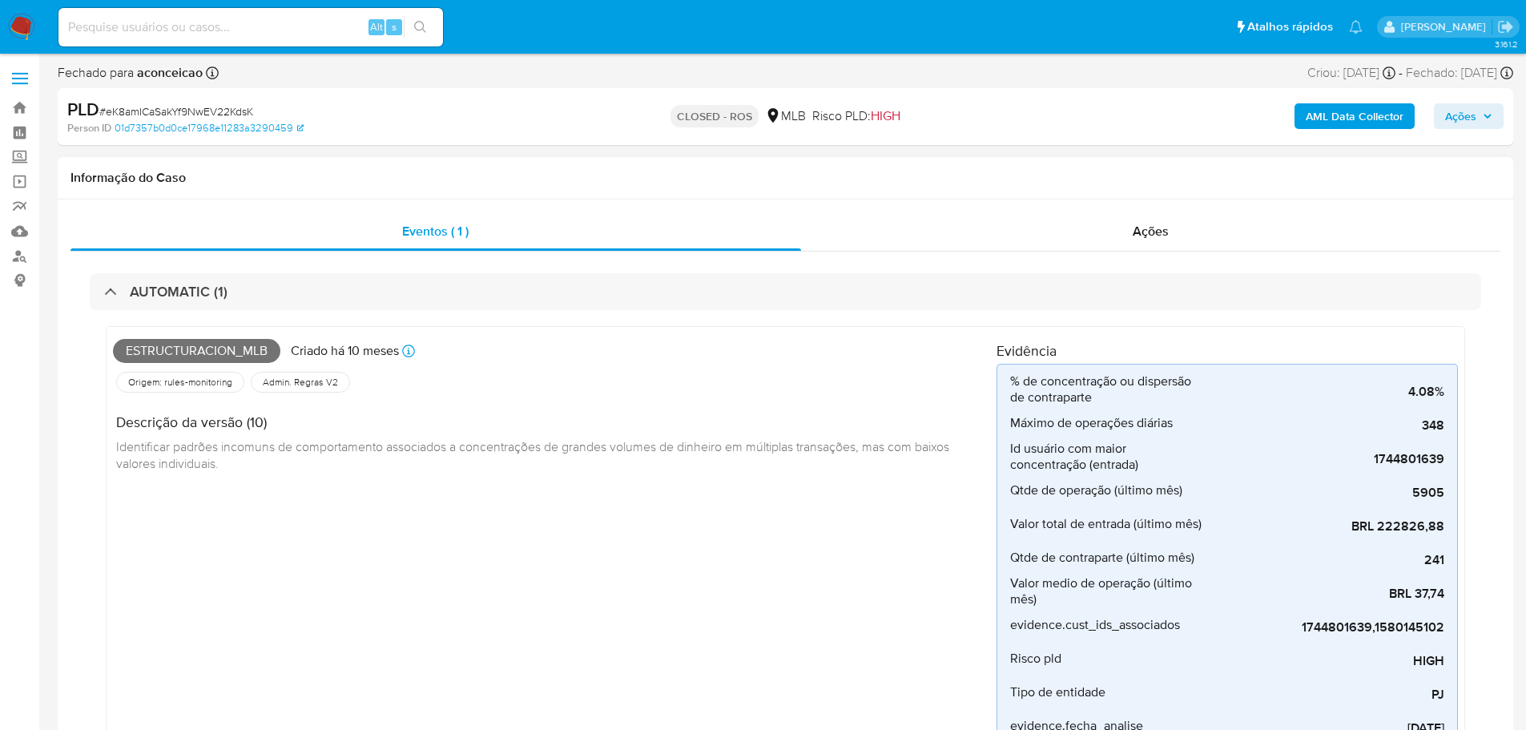
click at [174, 351] on span "Estructuracion_mlb" at bounding box center [196, 351] width 167 height 24
copy span "Estructuracion_mlb"
click at [216, 106] on span "# eK8amICaSakYf9NwEV22KdsK" at bounding box center [176, 111] width 154 height 16
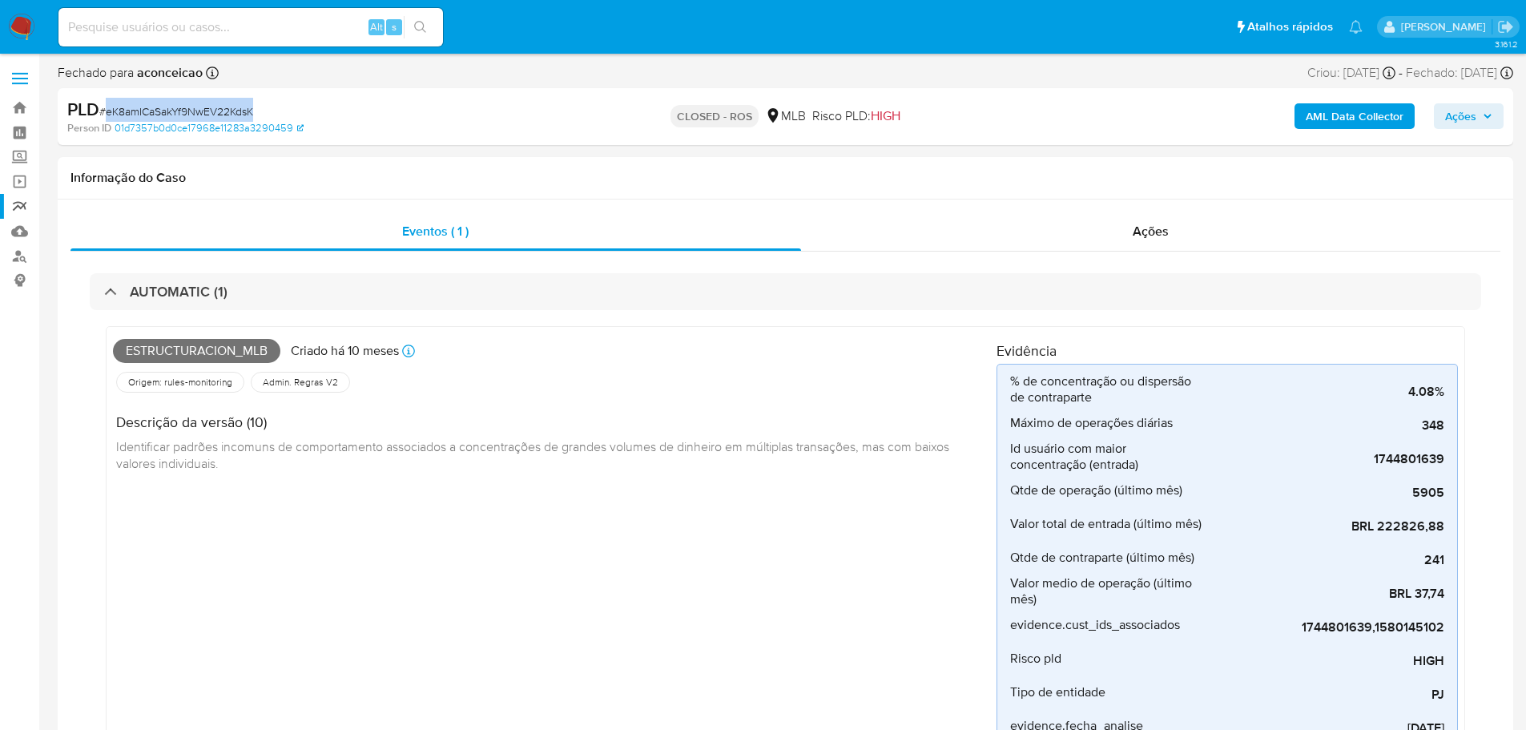
copy span "eK8amICaSakYf9NwEV22KdsK"
click at [175, 17] on input at bounding box center [250, 27] width 384 height 21
paste input "1602322834"
type input "1602322834"
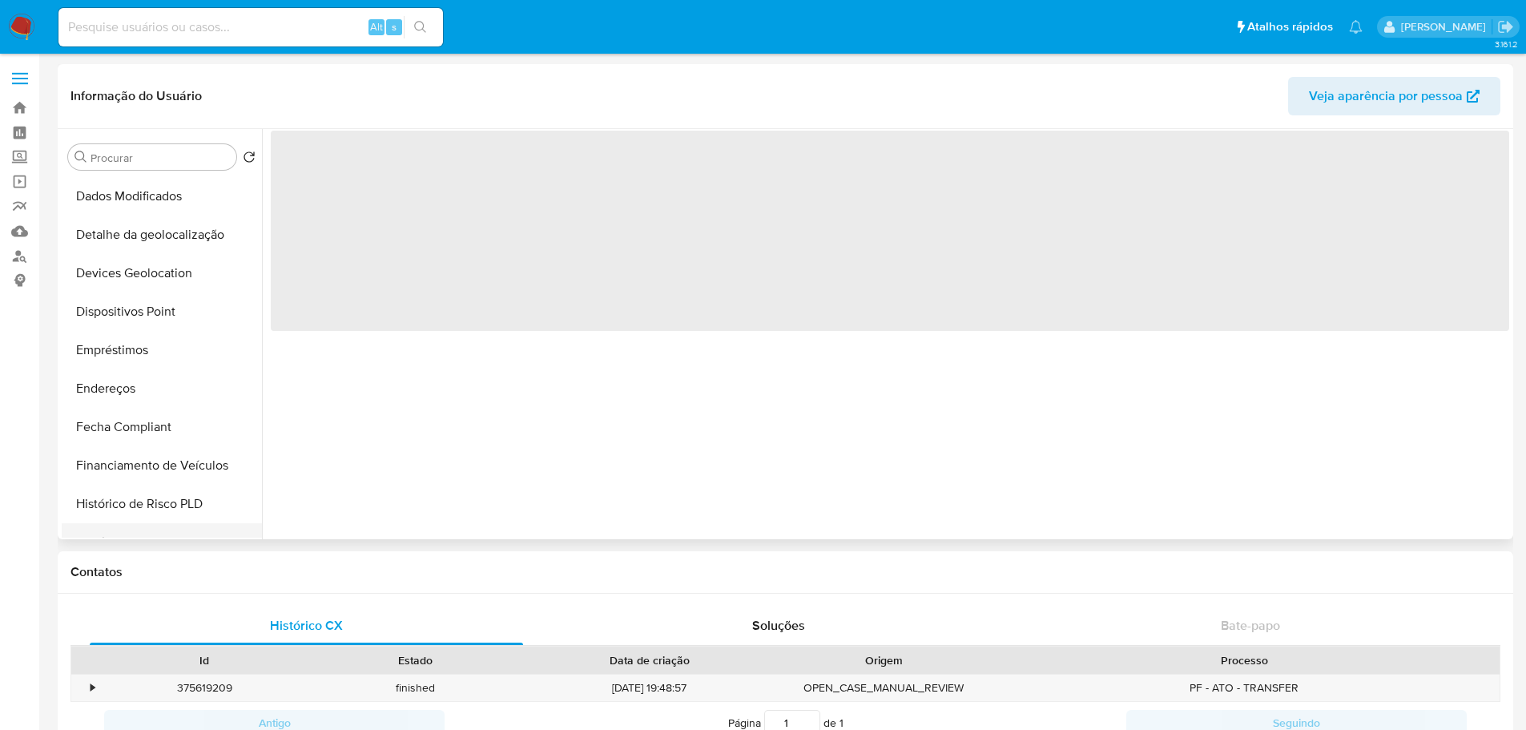
scroll to position [561, 0]
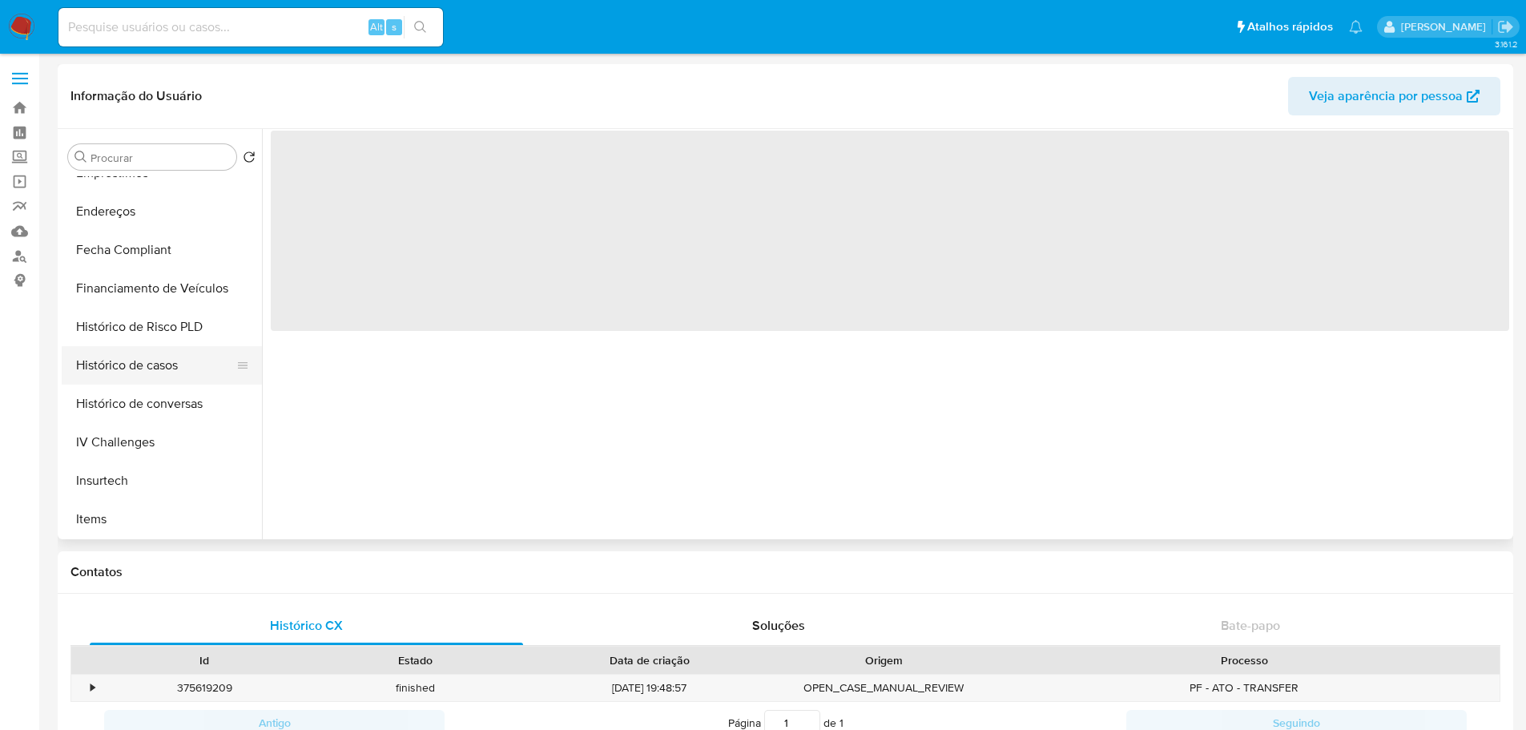
select select "10"
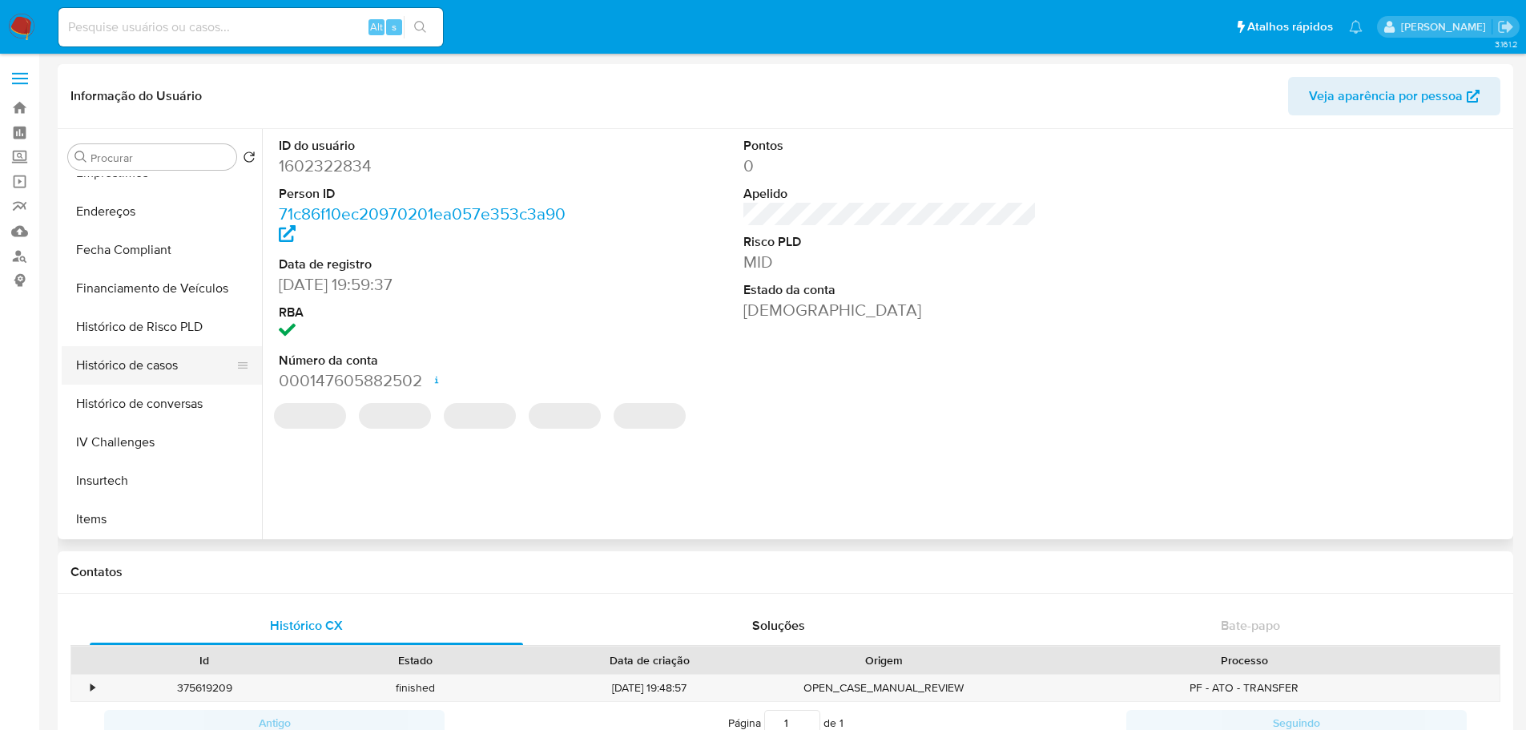
click at [174, 372] on button "Histórico de casos" at bounding box center [155, 365] width 187 height 38
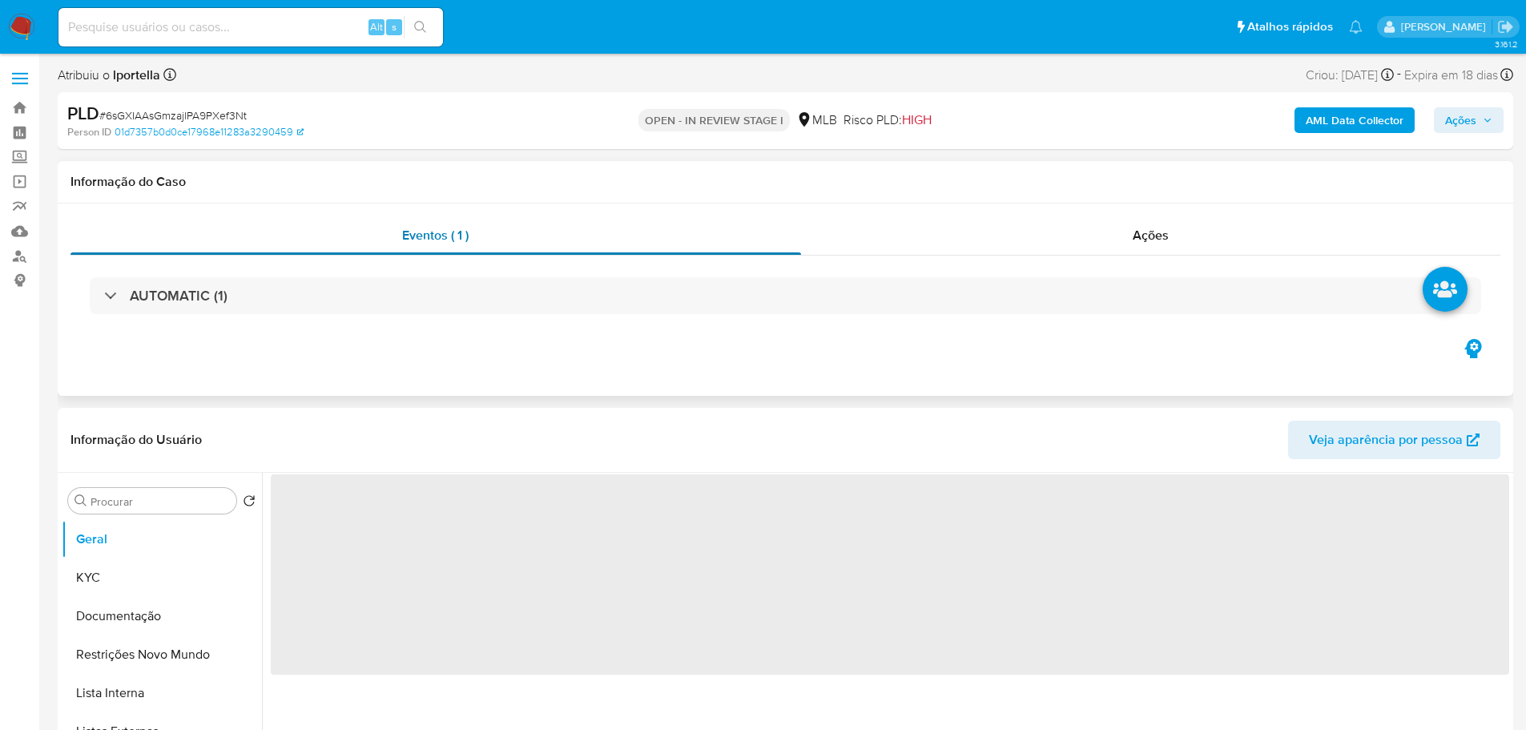
select select "10"
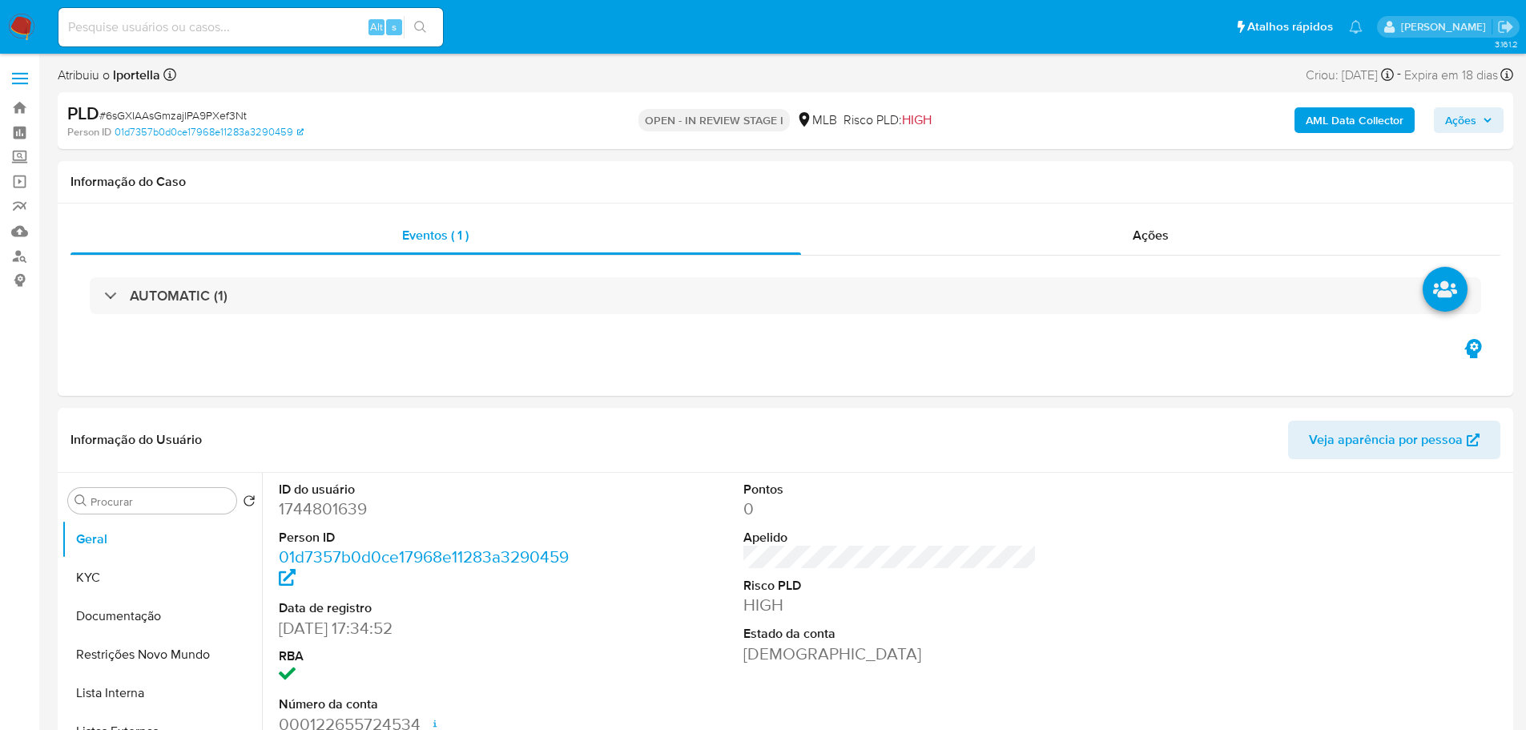
click at [1477, 116] on span "Ações" at bounding box center [1468, 120] width 47 height 22
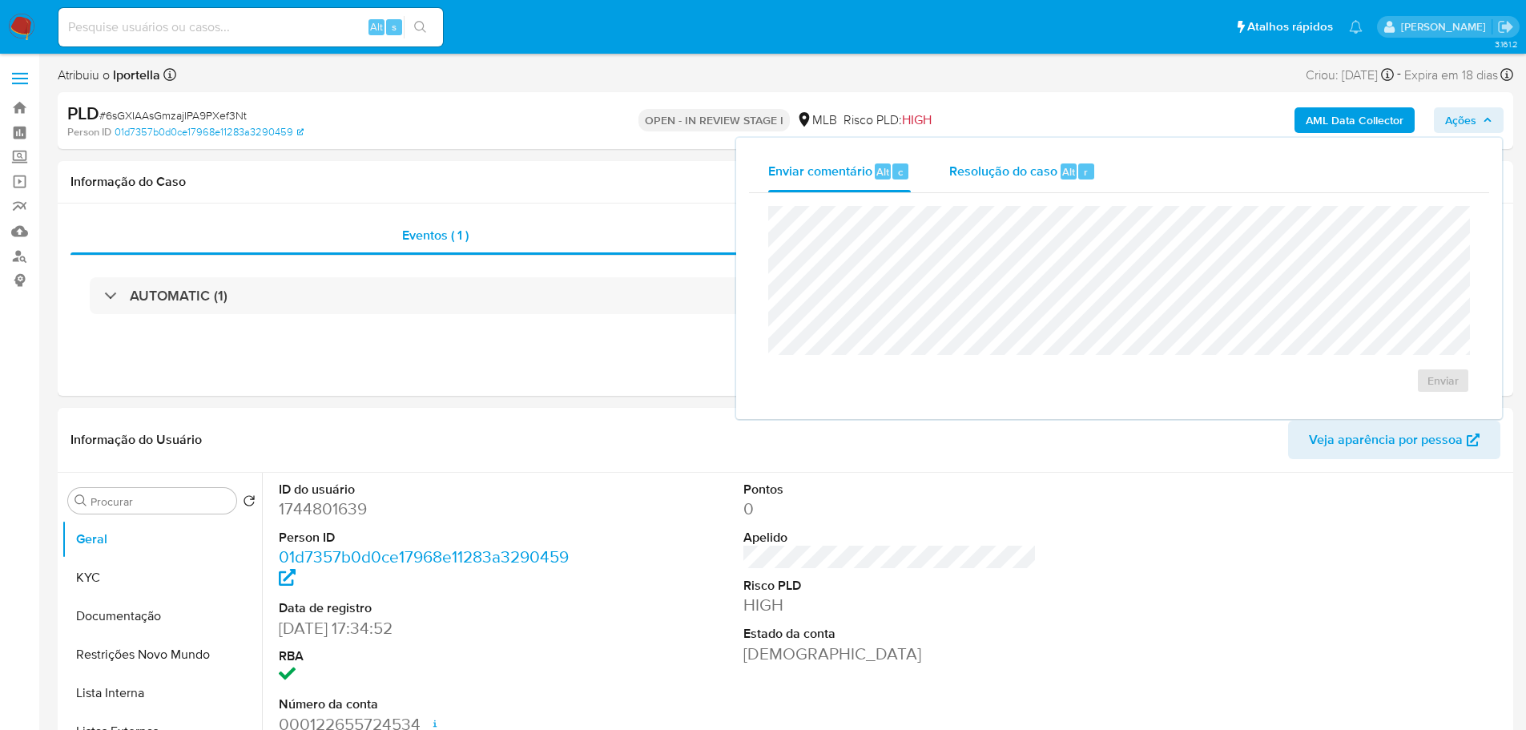
click at [962, 169] on span "Resolução do caso" at bounding box center [1003, 171] width 108 height 18
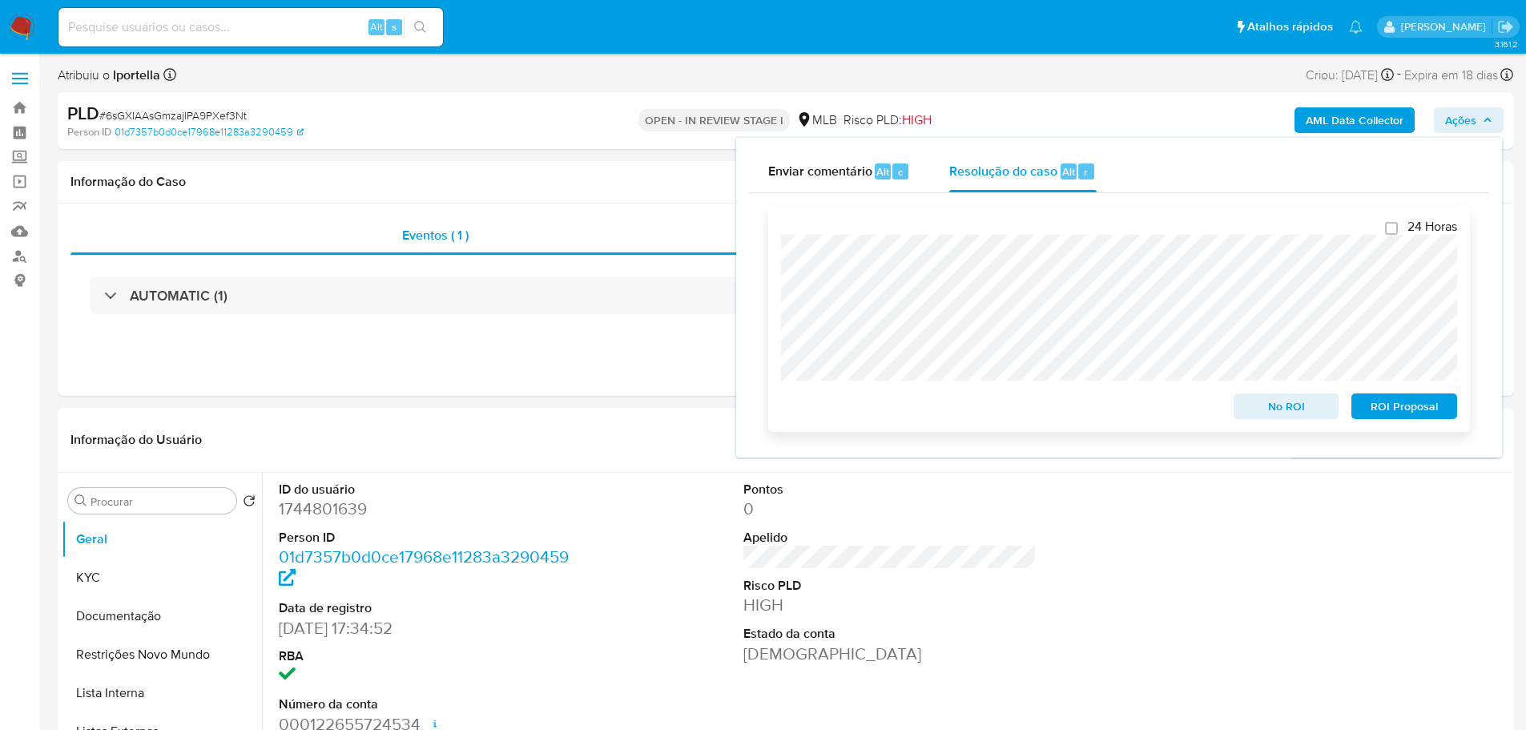
click at [1396, 406] on span "ROI Proposal" at bounding box center [1404, 406] width 83 height 22
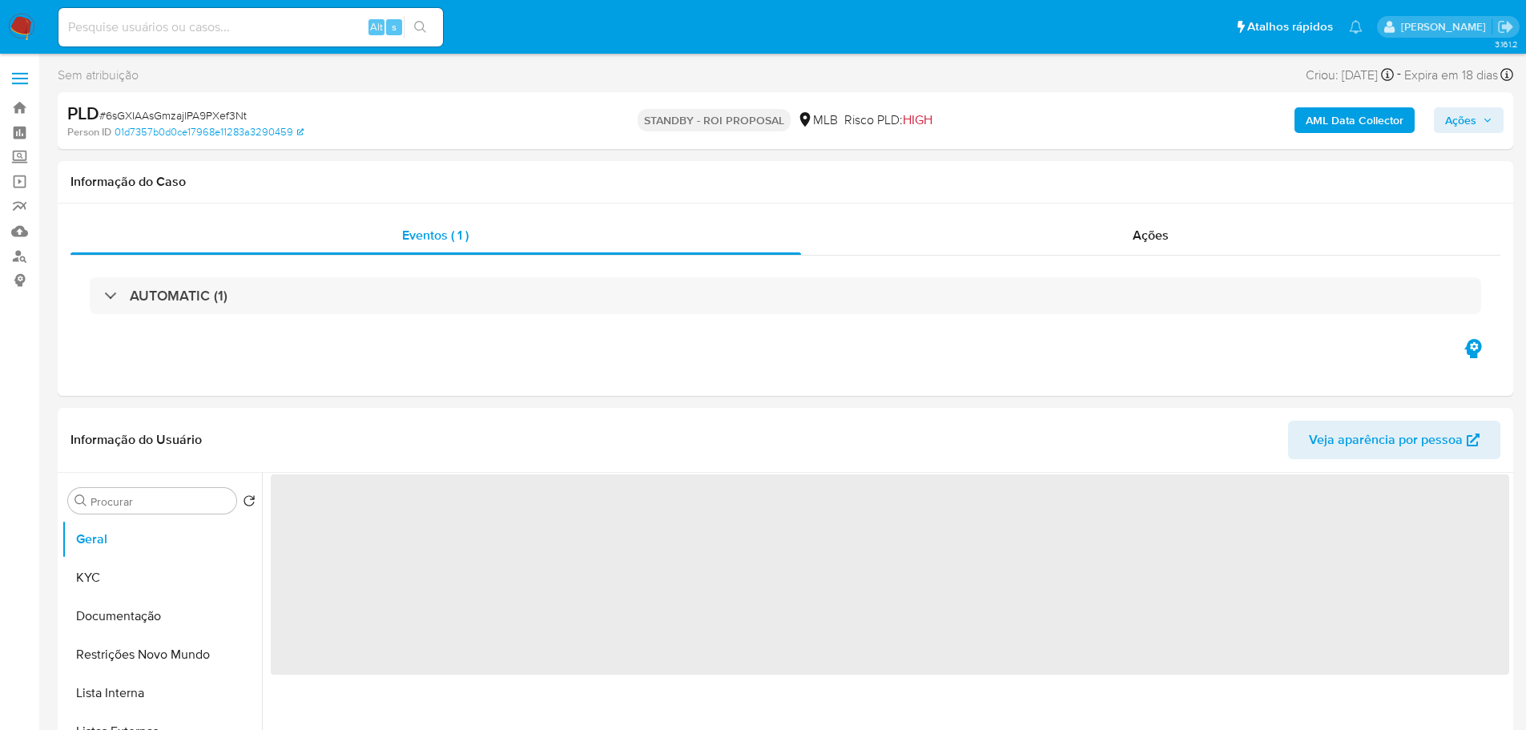
select select "10"
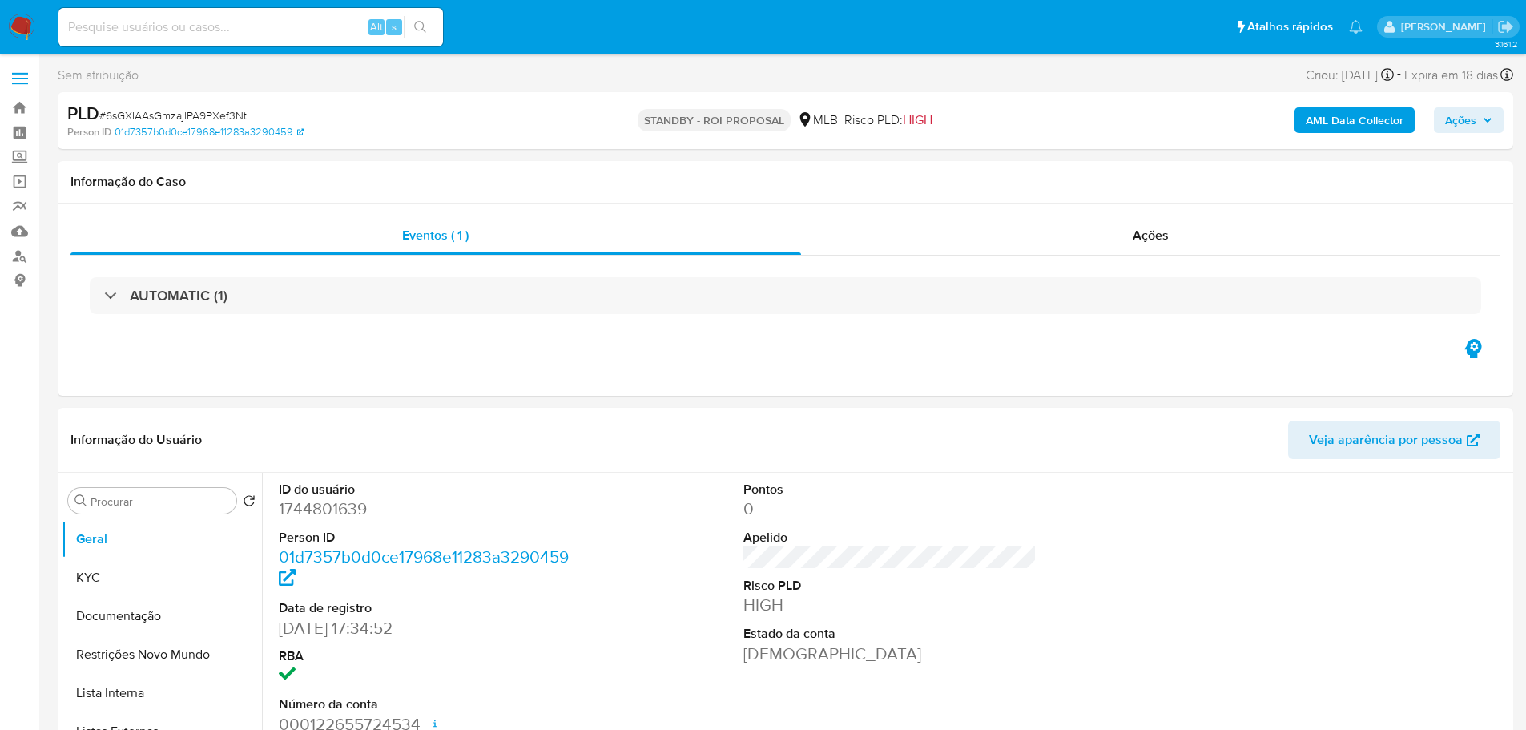
click at [209, 117] on span "# 6sGXIAAsGmzajlPA9PXef3Nt" at bounding box center [172, 115] width 147 height 16
copy span "6sGXIAAsGmzajlPA9PXef3Nt"
click at [24, 24] on img at bounding box center [21, 27] width 27 height 27
